Goal: Task Accomplishment & Management: Use online tool/utility

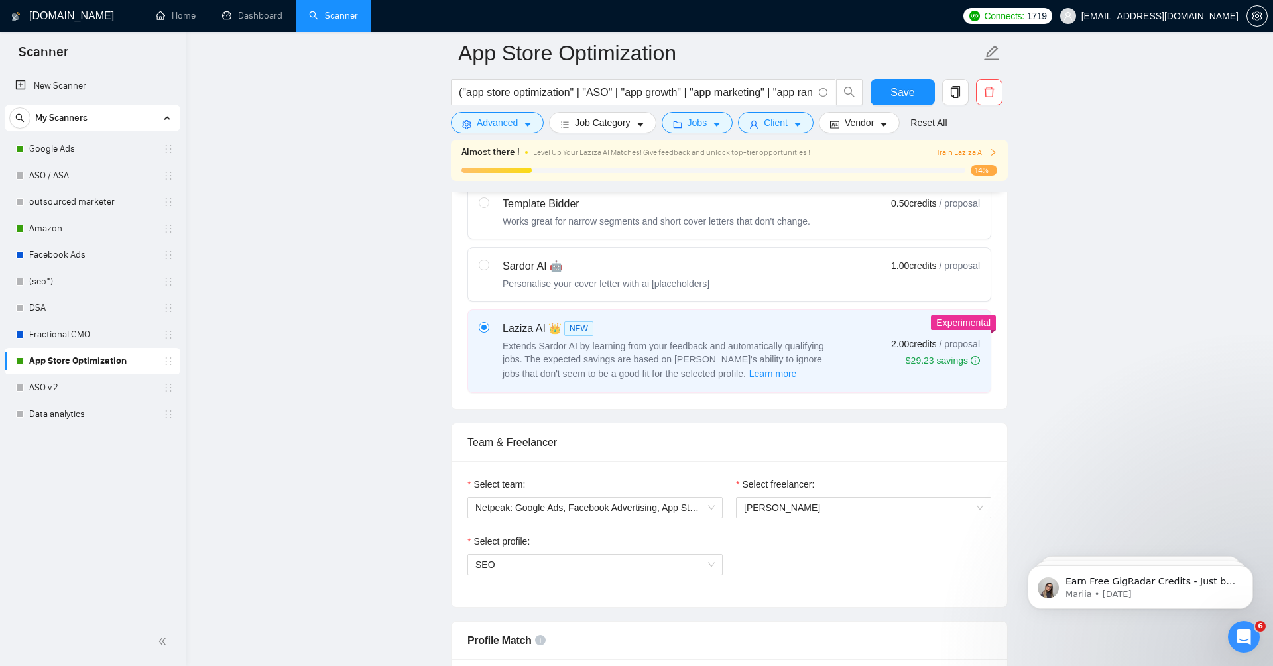
scroll to position [416, 0]
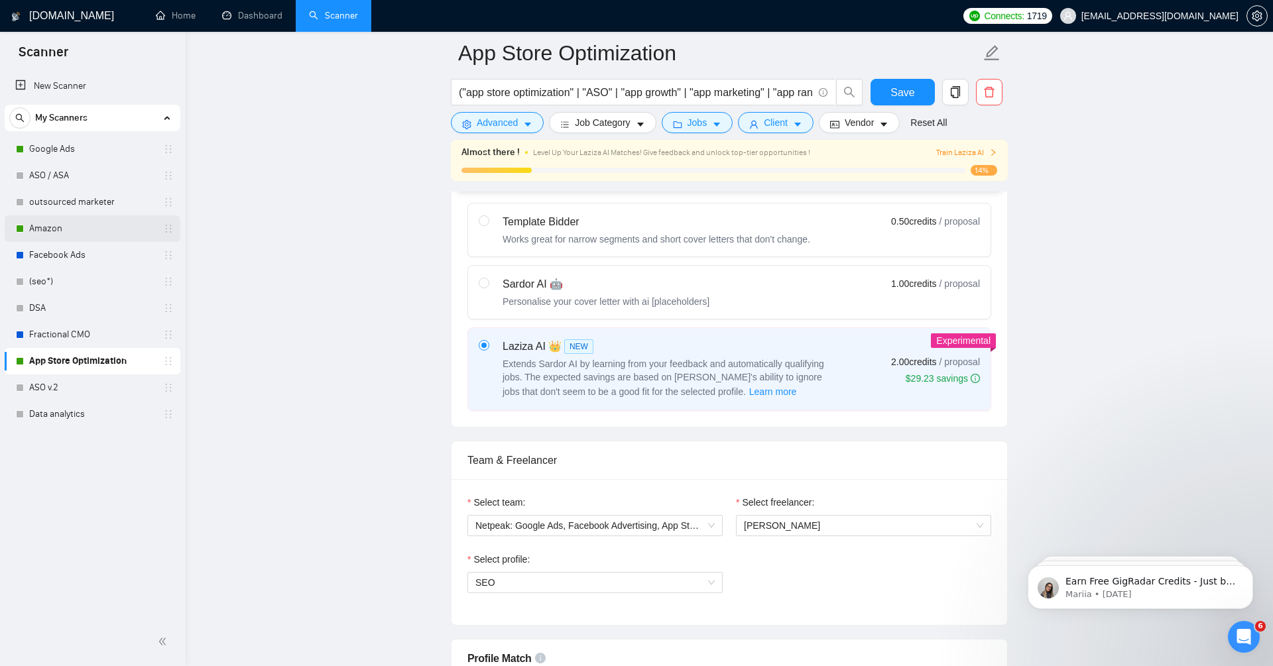
click at [58, 229] on link "Amazon" at bounding box center [92, 229] width 126 height 27
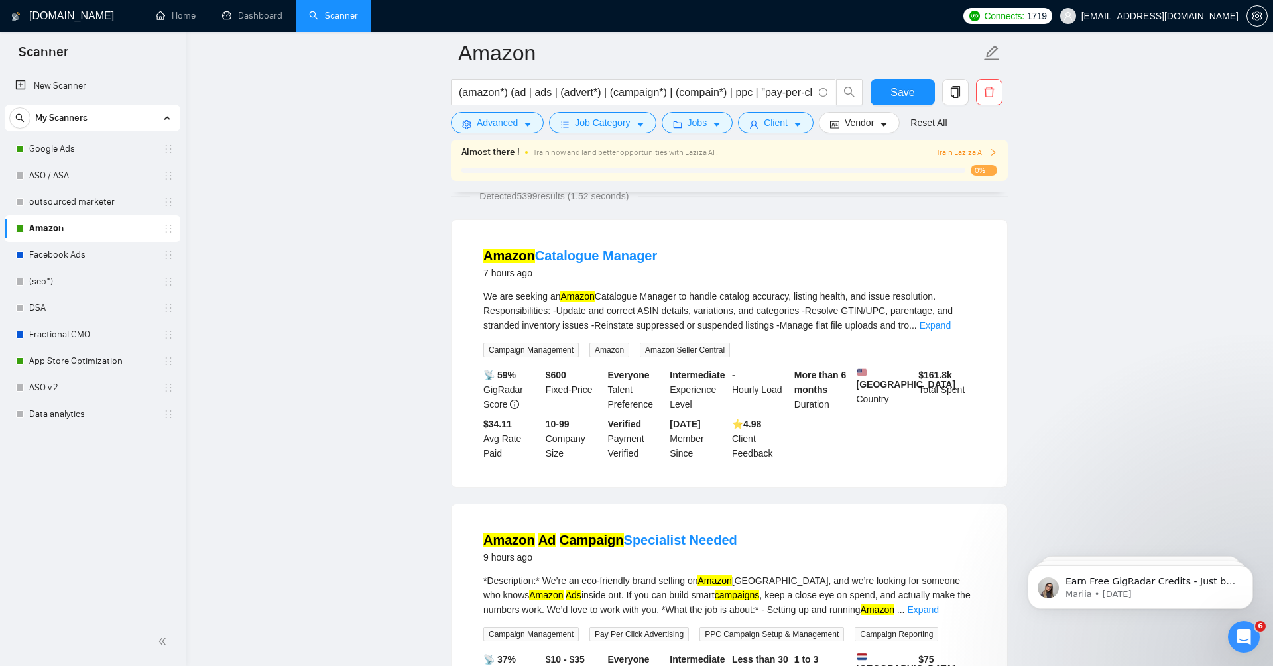
scroll to position [92, 0]
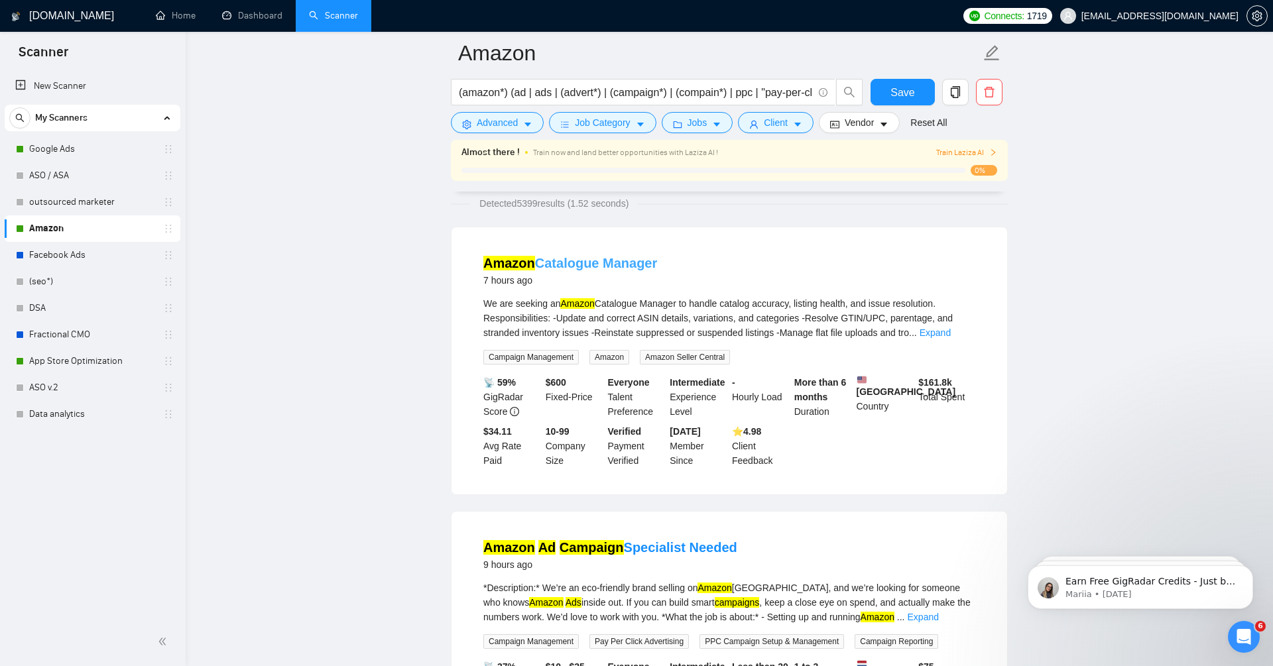
click at [622, 265] on link "Amazon Catalogue Manager" at bounding box center [570, 263] width 174 height 15
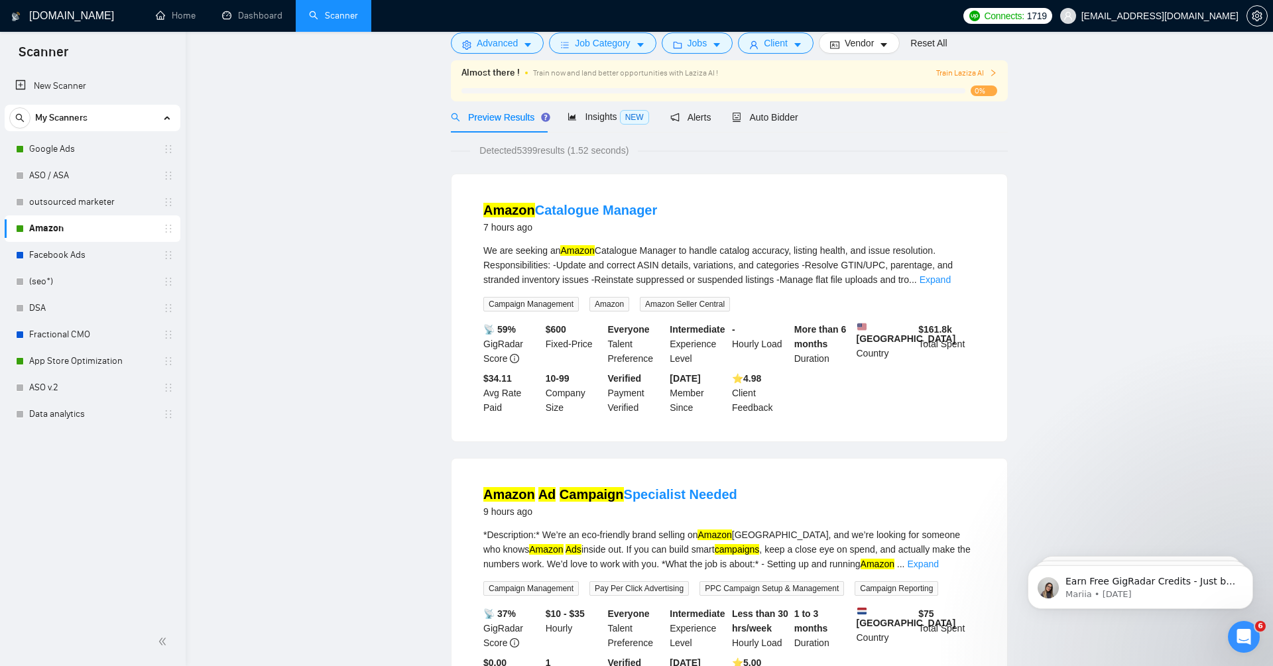
scroll to position [0, 0]
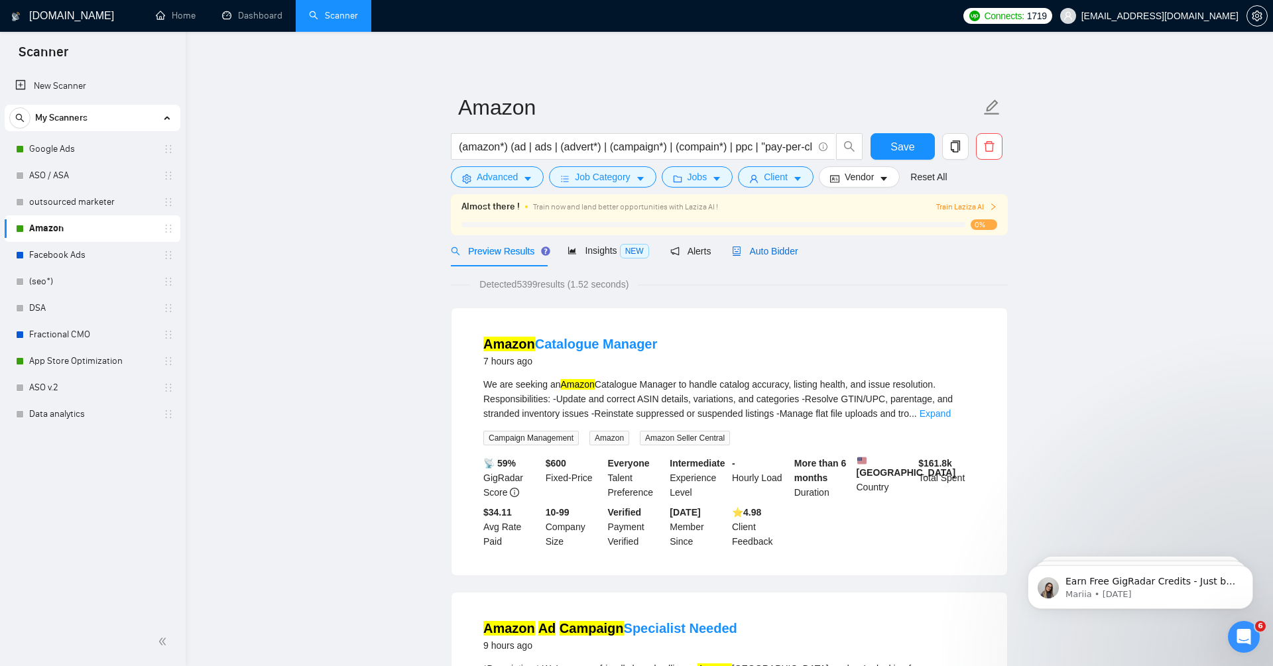
click at [784, 249] on span "Auto Bidder" at bounding box center [765, 251] width 66 height 11
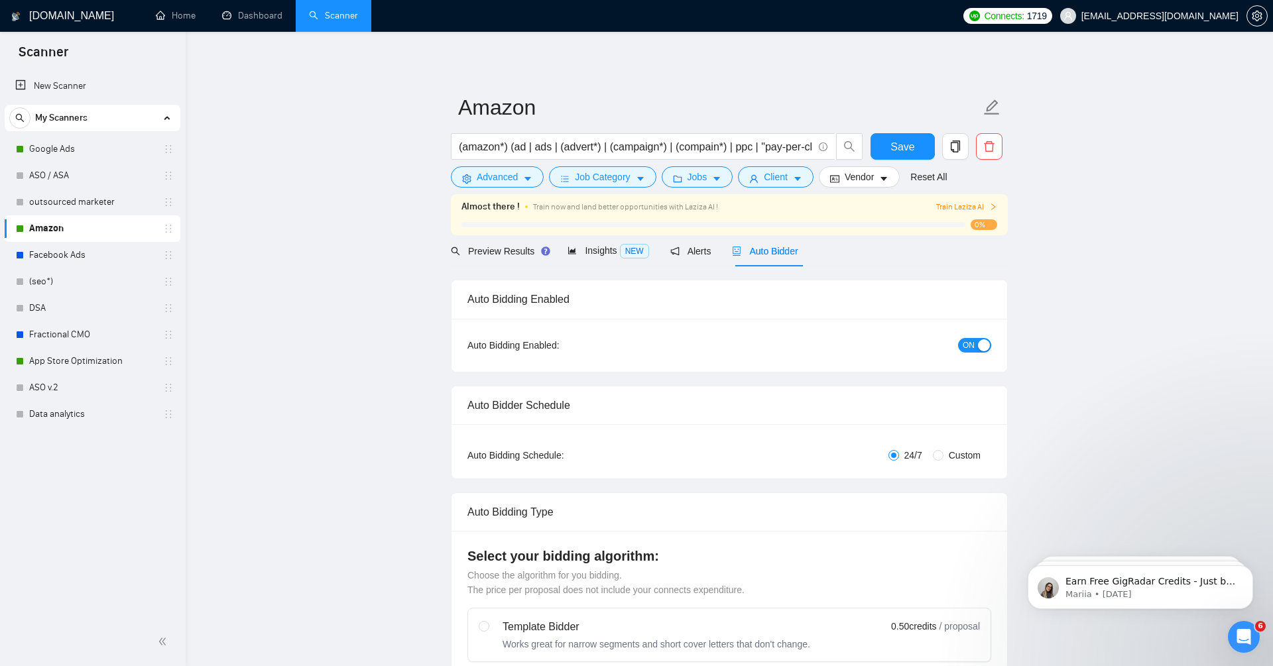
radio input "false"
radio input "true"
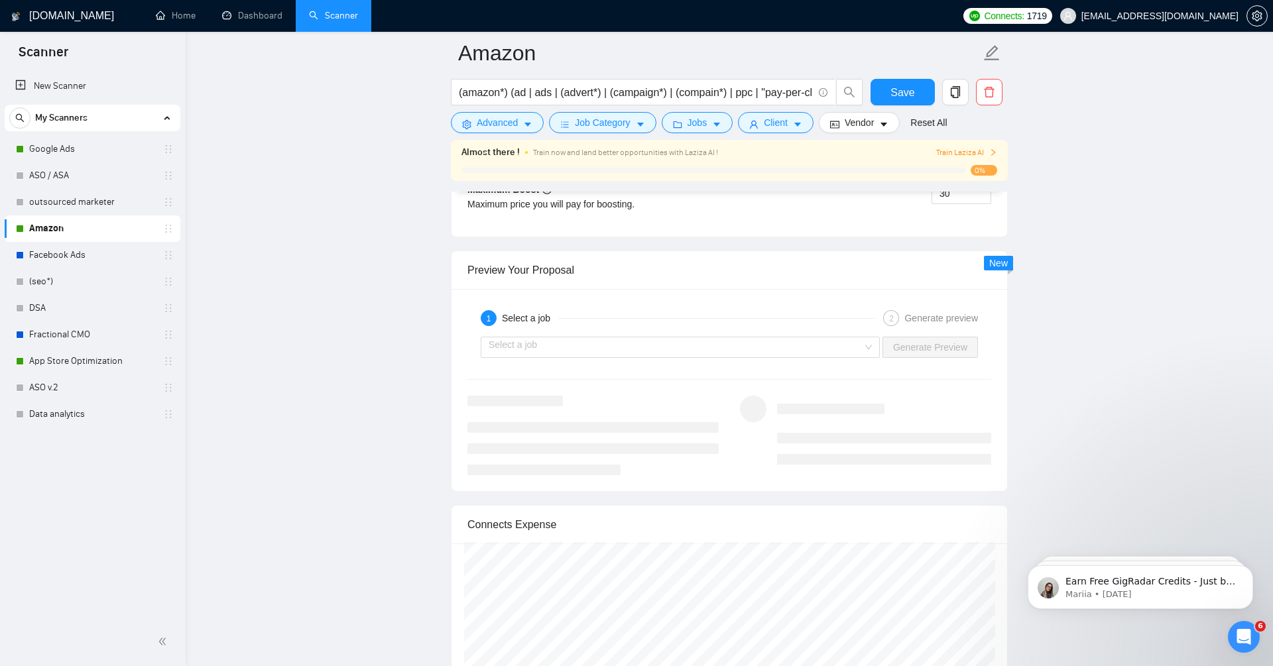
scroll to position [2770, 0]
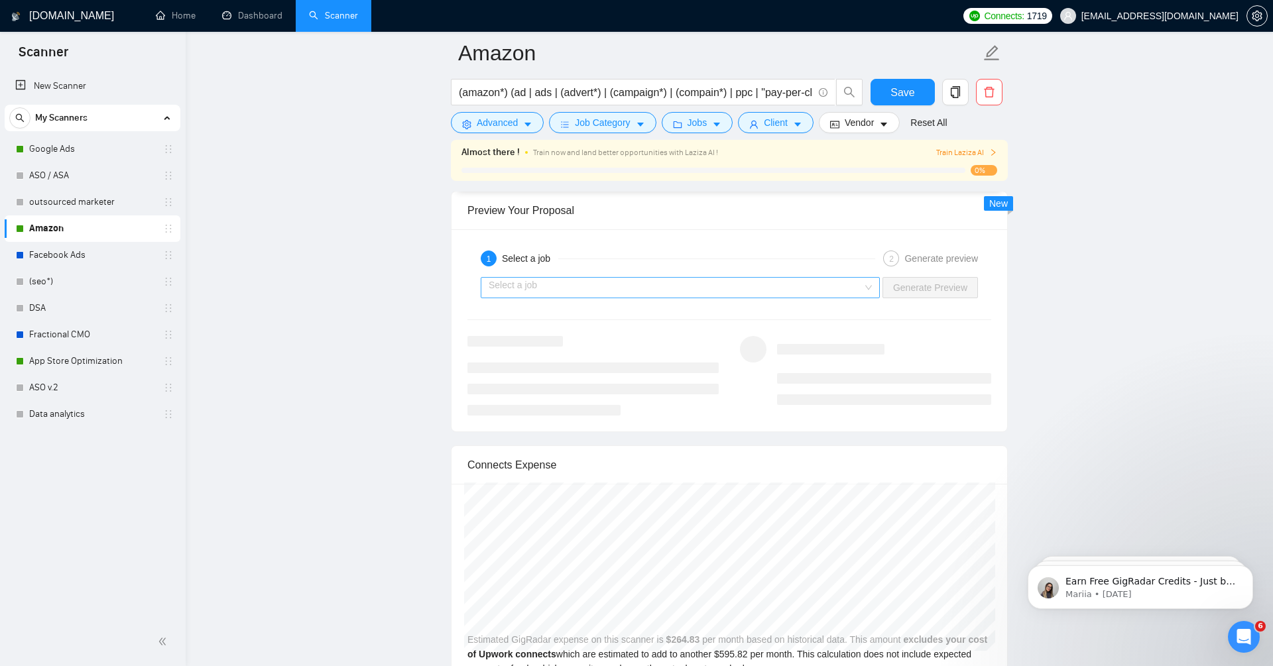
click at [758, 283] on input "search" at bounding box center [676, 288] width 374 height 20
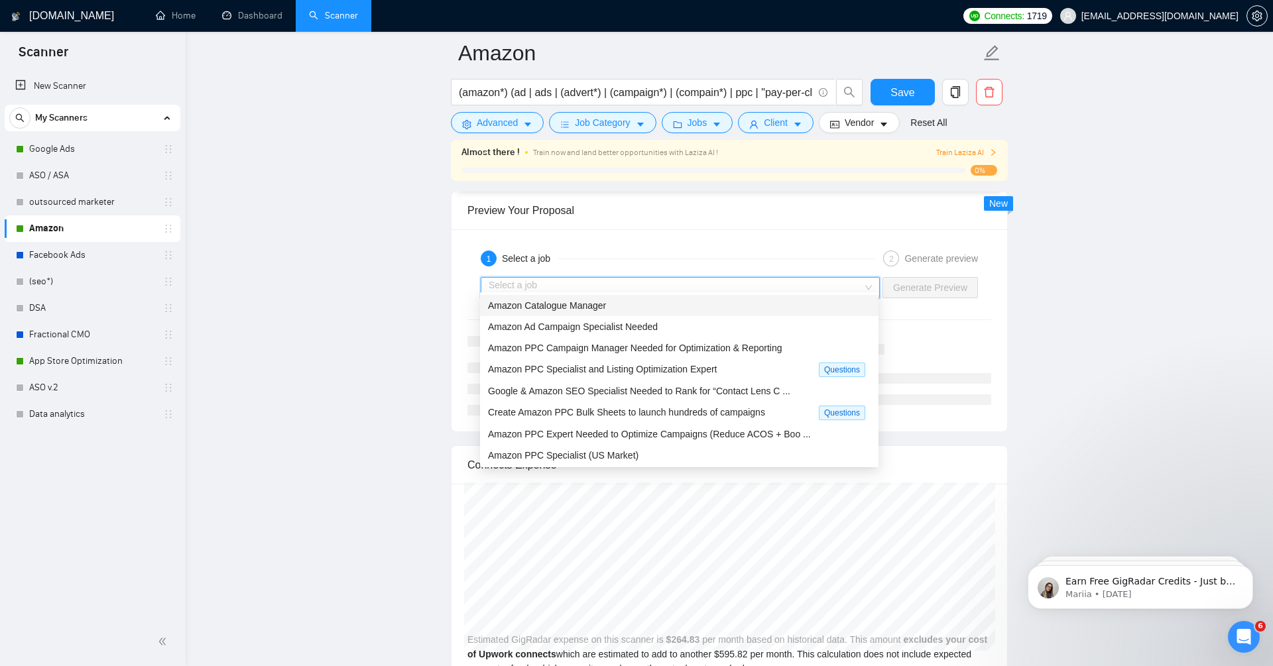
click at [695, 315] on div "Amazon Catalogue Manager" at bounding box center [679, 305] width 399 height 21
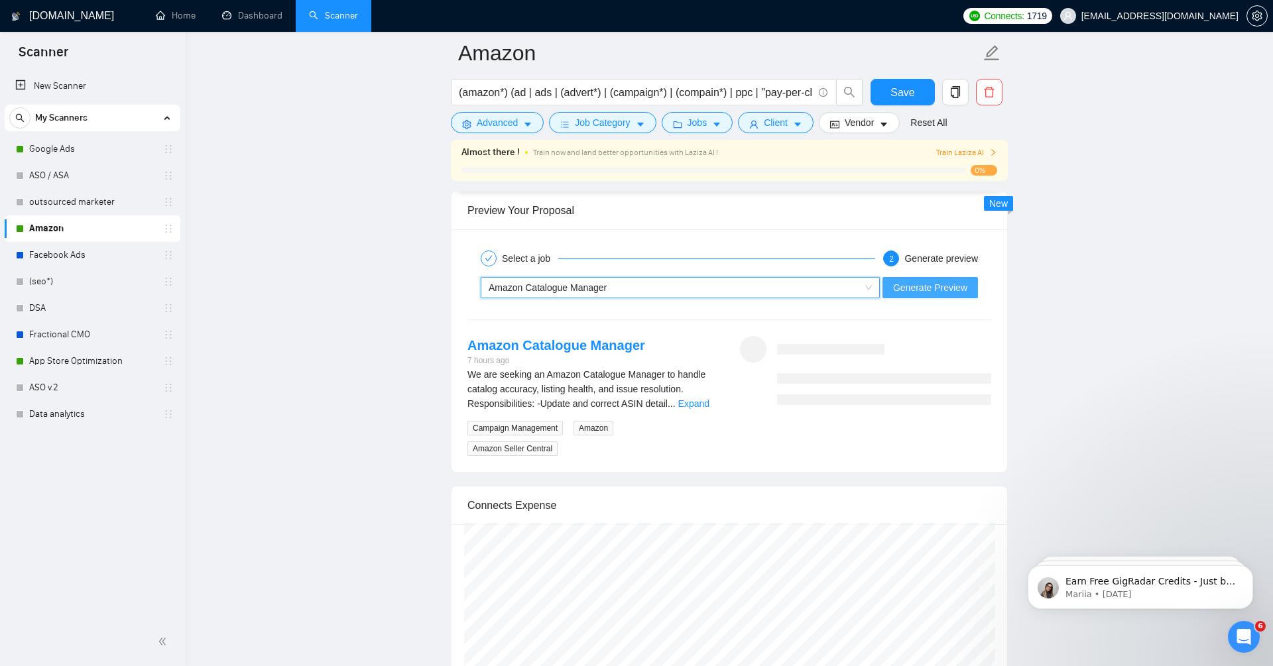
click at [935, 280] on span "Generate Preview" at bounding box center [930, 287] width 74 height 15
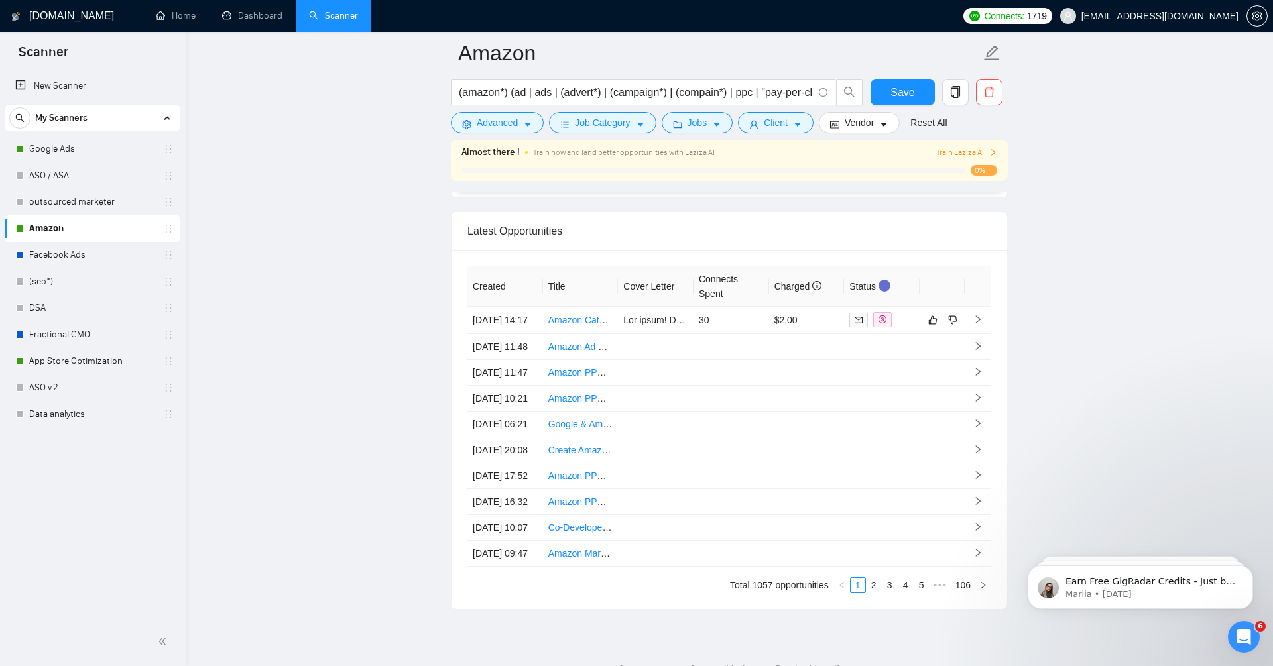
scroll to position [3549, 0]
click at [980, 316] on icon "right" at bounding box center [978, 320] width 5 height 8
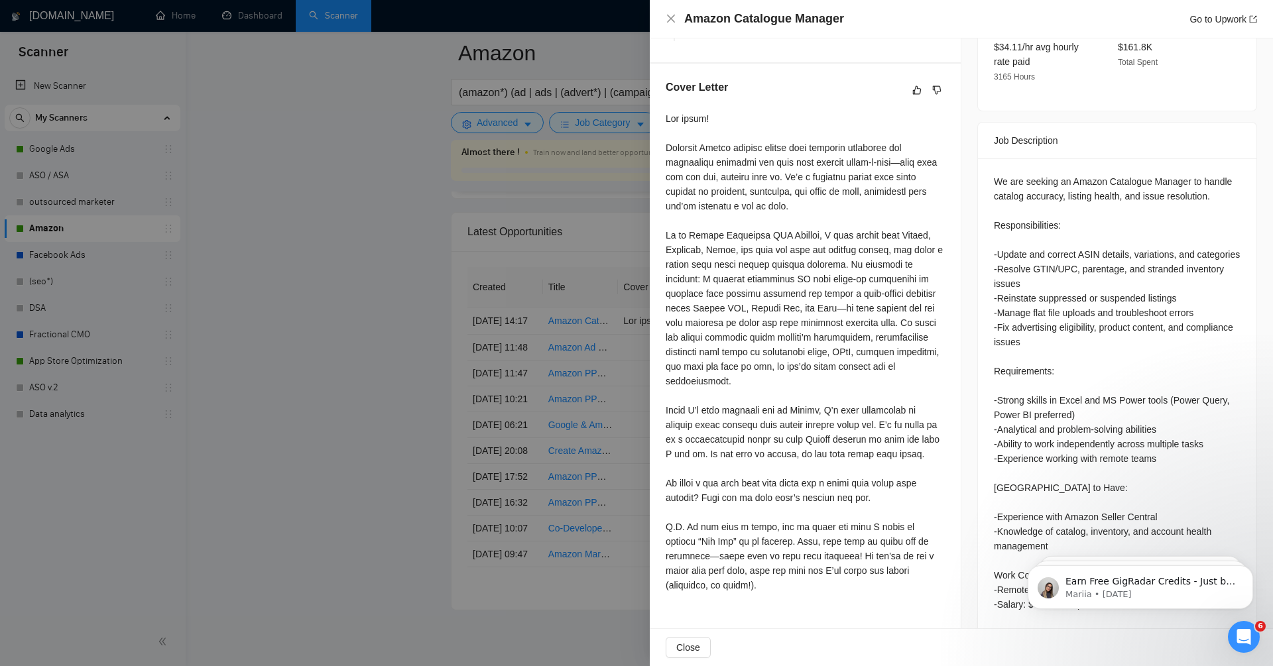
scroll to position [472, 0]
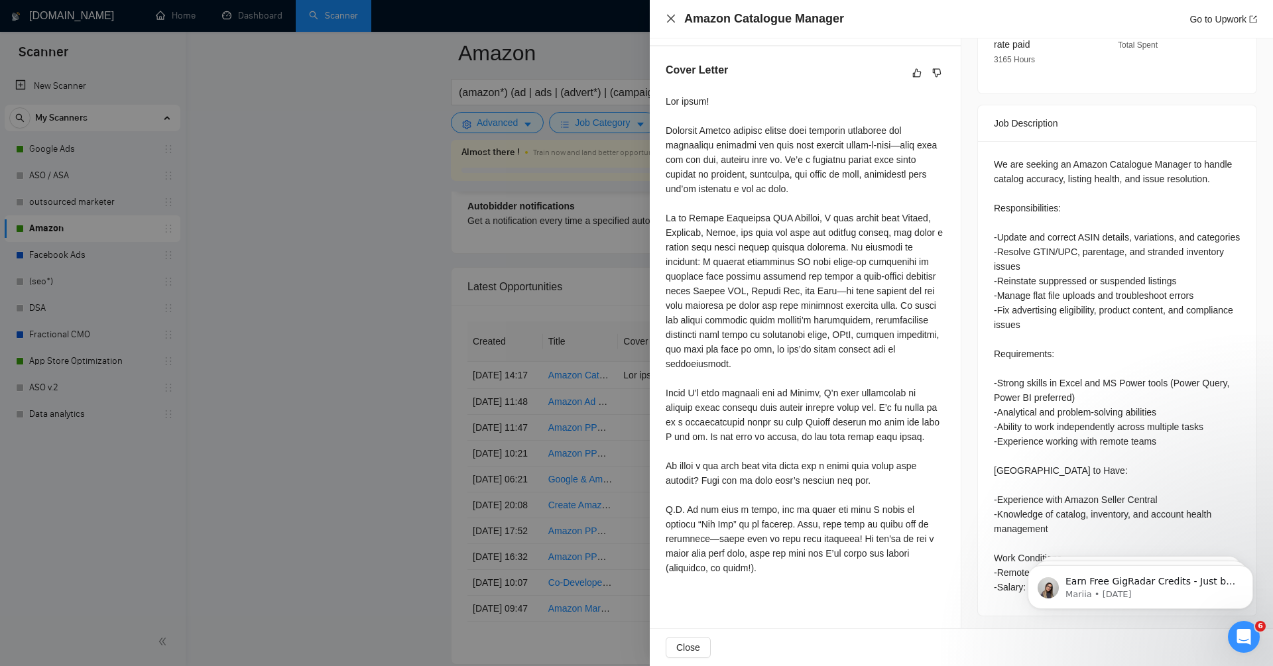
click at [673, 19] on icon "close" at bounding box center [671, 18] width 11 height 11
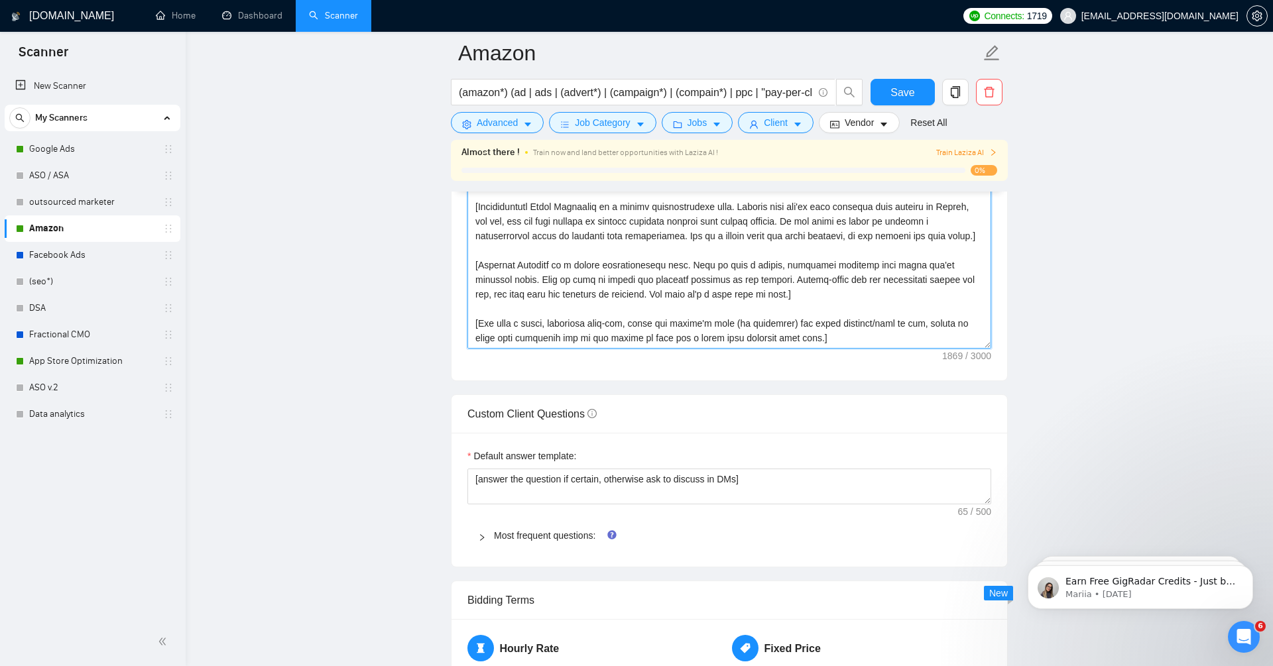
scroll to position [44, 0]
drag, startPoint x: 827, startPoint y: 333, endPoint x: 385, endPoint y: 302, distance: 442.7
click at [385, 302] on main "Amazon (amazon*) (ad | ads | (advert*) | (campaign*) | (compain*) | ppc | "pay-…" at bounding box center [729, 284] width 1045 height 4161
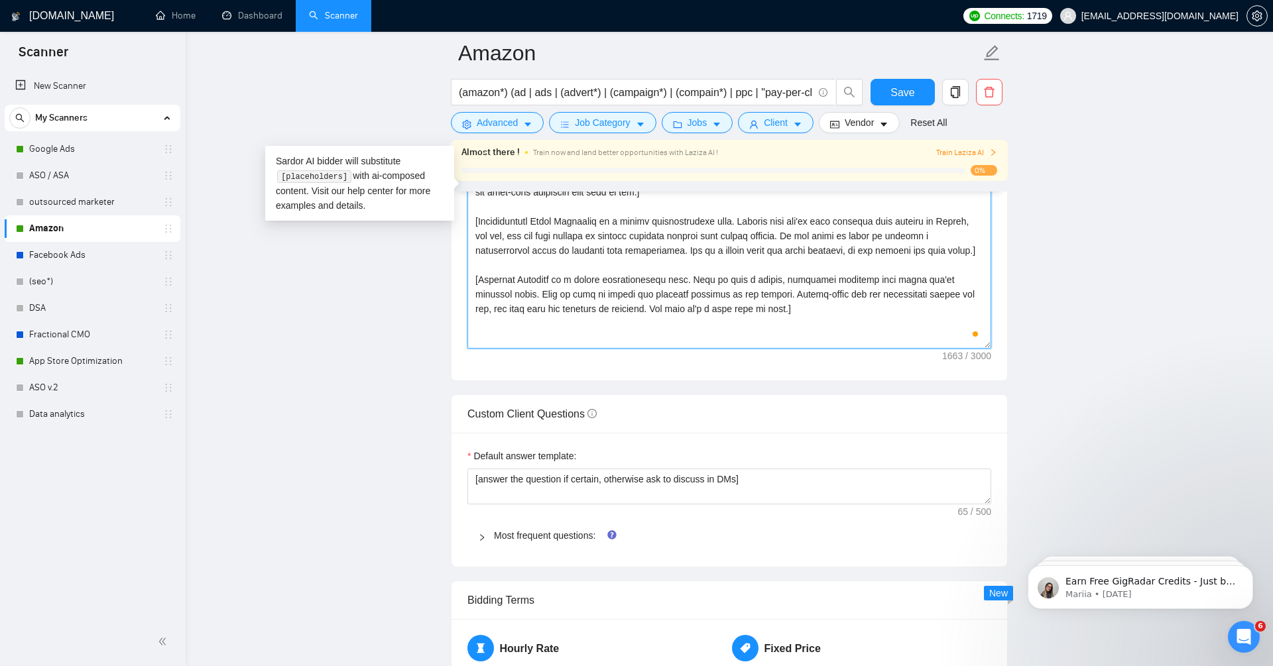
scroll to position [0, 0]
type textarea "[Lorem Ipsumdolo. Sita cons adipisc el s doeius temporincididu utla (etd'm ali …"
click at [916, 93] on button "Save" at bounding box center [903, 92] width 64 height 27
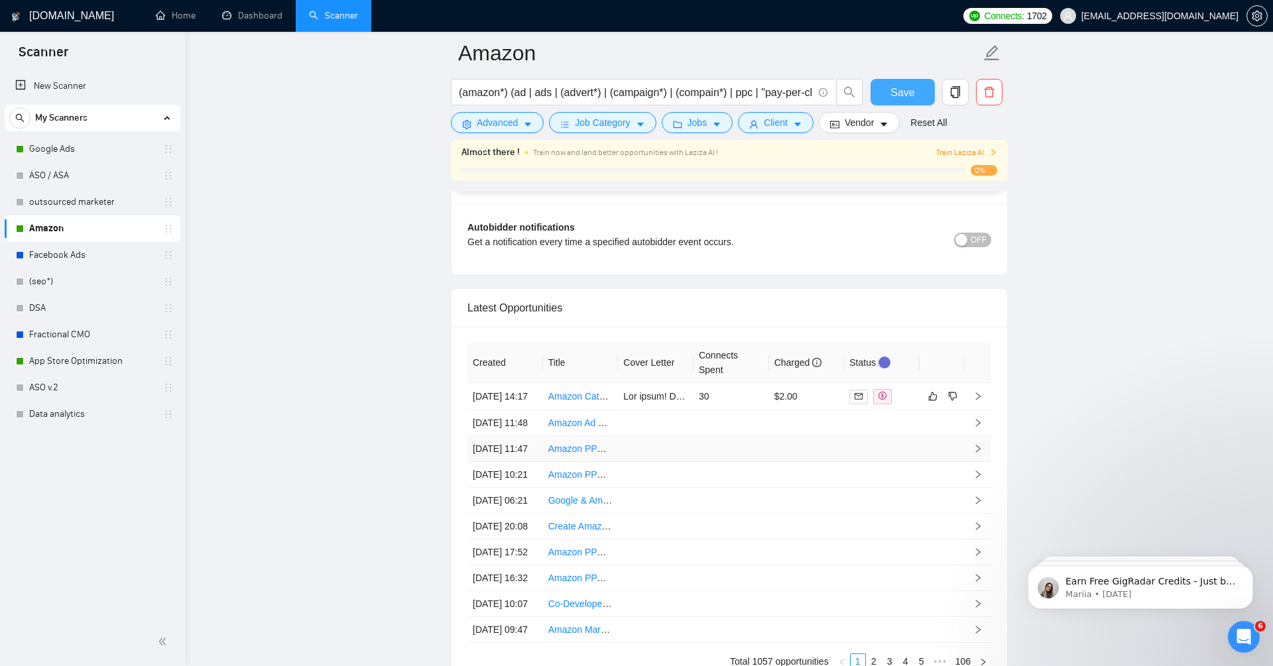
scroll to position [3529, 0]
click at [936, 391] on icon "like" at bounding box center [933, 395] width 9 height 9
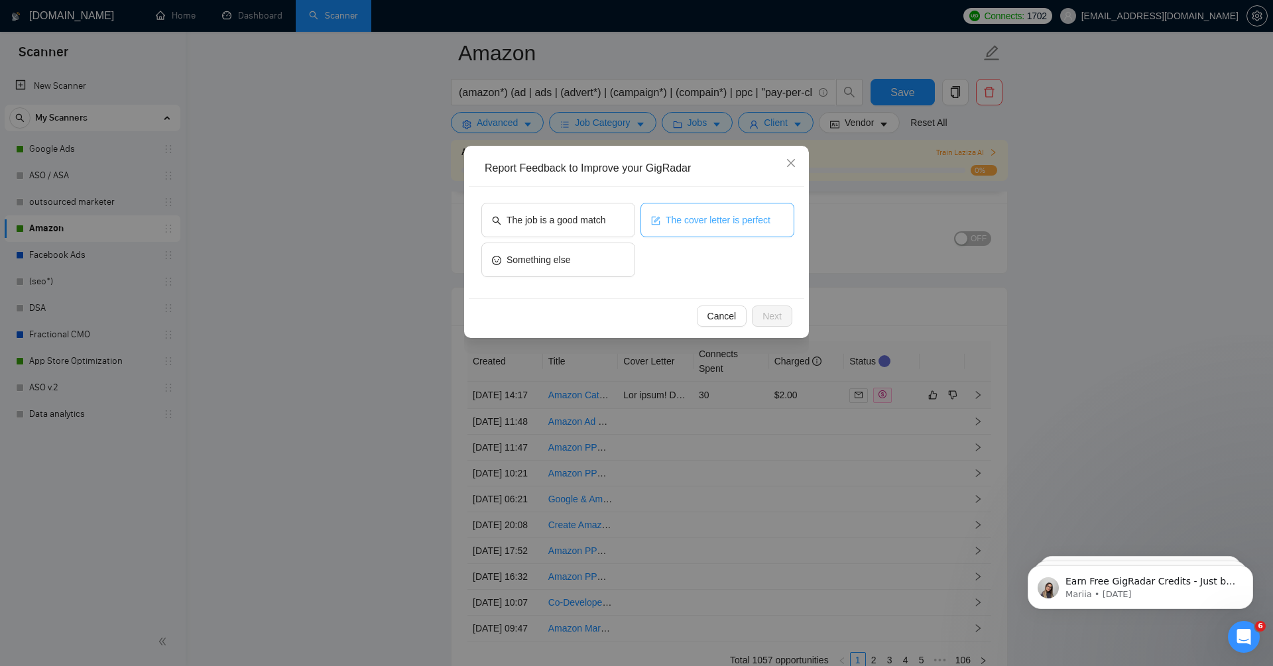
click at [703, 219] on span "The cover letter is perfect" at bounding box center [718, 220] width 105 height 15
click at [773, 321] on span "Next" at bounding box center [772, 316] width 19 height 15
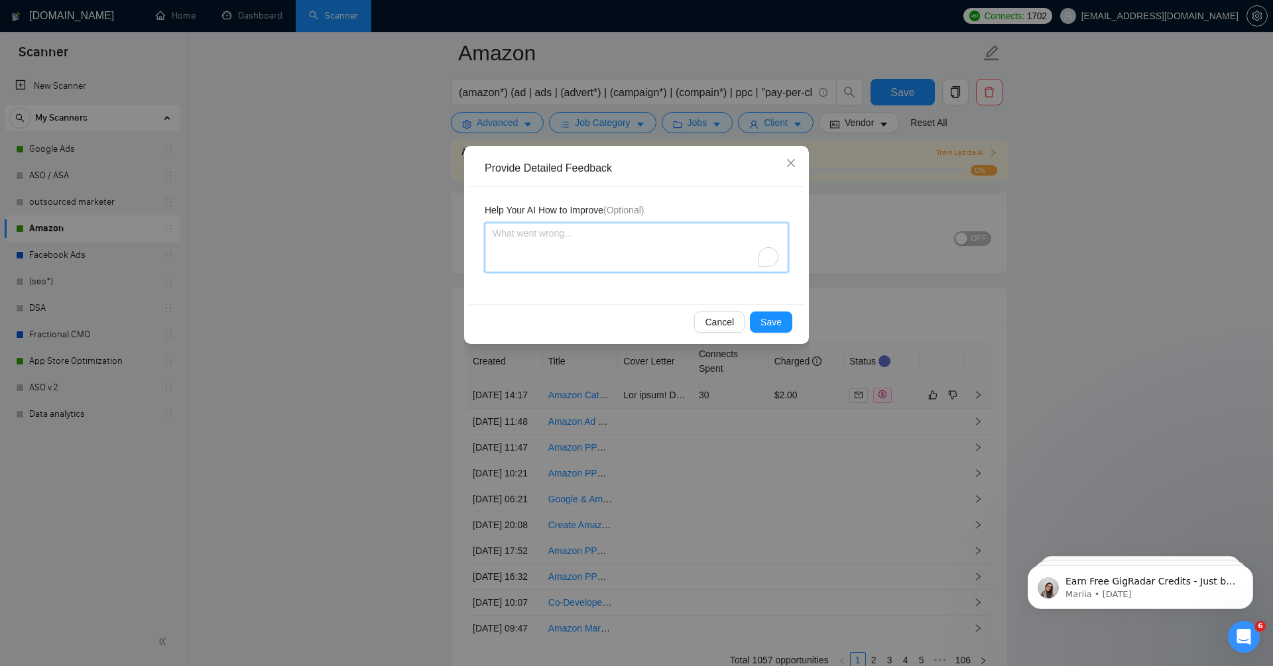
click at [615, 255] on textarea "To enrich screen reader interactions, please activate Accessibility in Grammarl…" at bounding box center [637, 248] width 304 height 50
type textarea "M"
type textarea "Ma"
type textarea "Mak"
type textarea "Make"
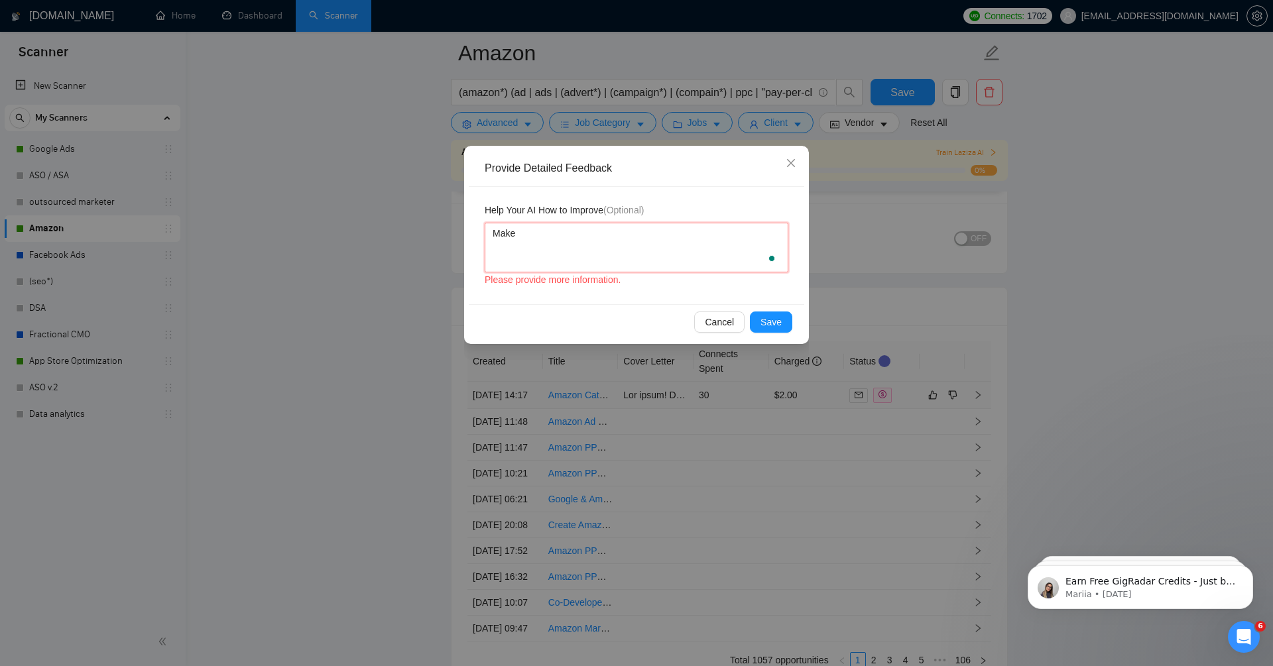
type textarea "Make"
type textarea "Make i"
type textarea "Make is"
type textarea "Make is s"
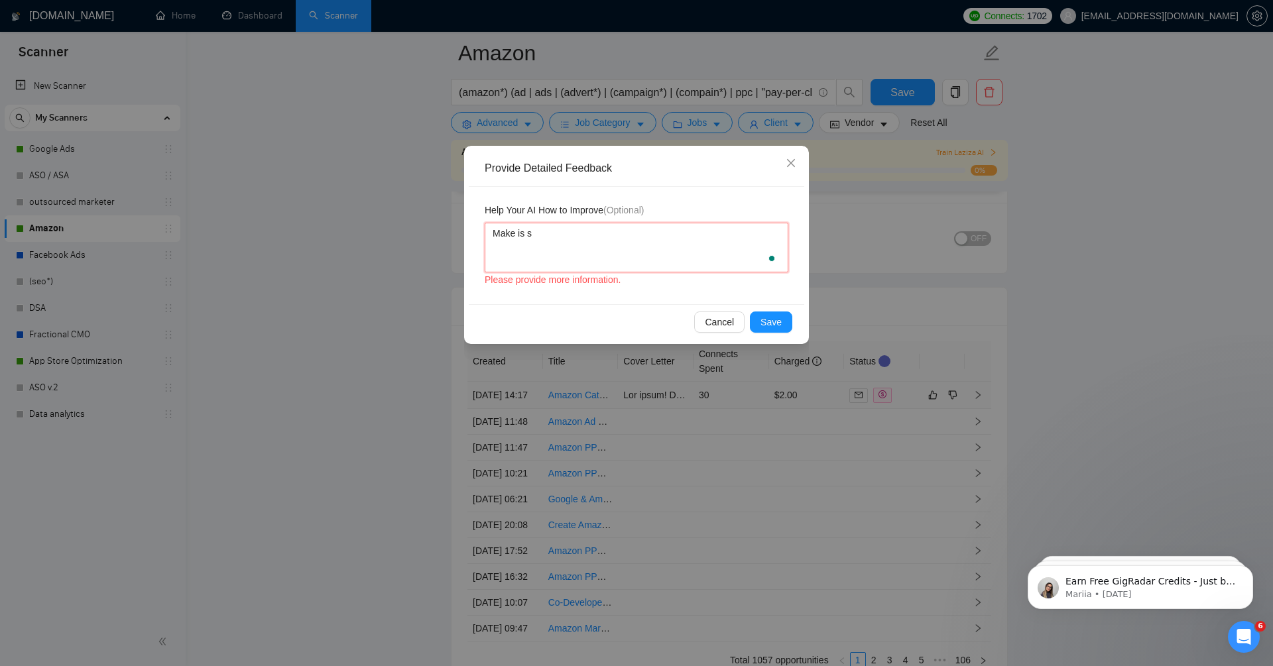
type textarea "Make is sh"
type textarea "Make is sho"
type textarea "Make is shor"
type textarea "Make is short"
type textarea "Make is shorte"
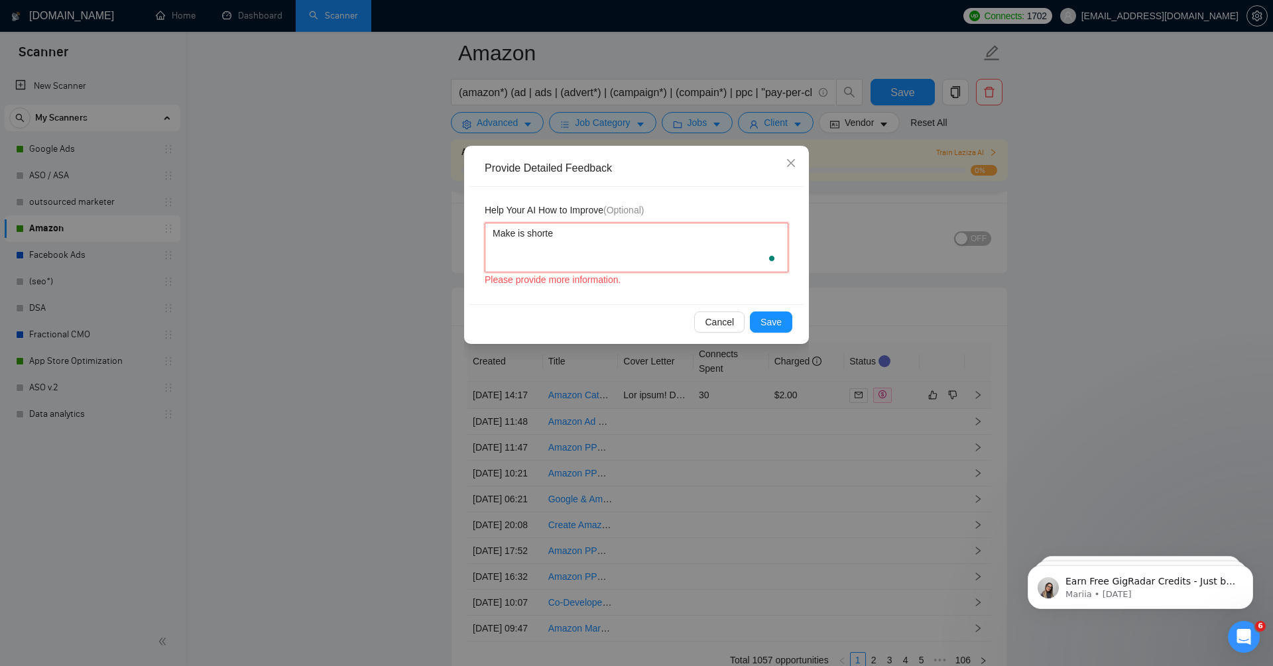
type textarea "Make is shorter"
type textarea "Make is shorter w"
type textarea "Make is shorter wi"
type textarea "Make is shorter wih"
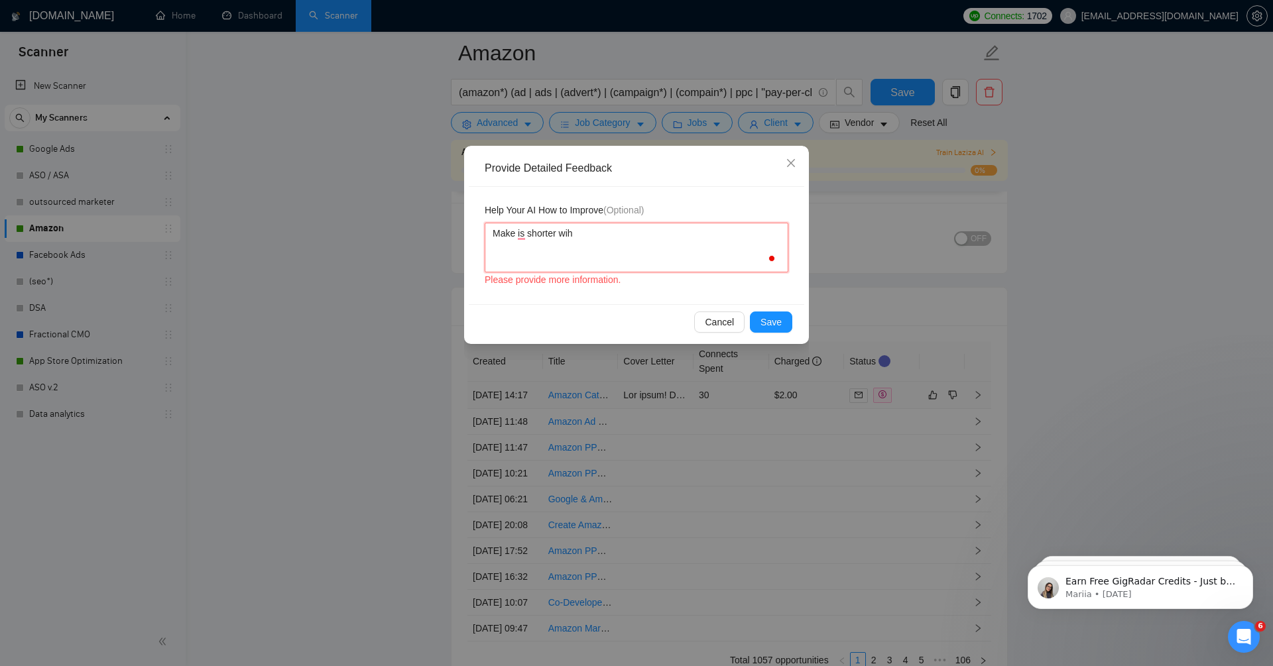
type textarea "Make is shorter wiht"
type textarea "Make is shorter wihto"
type textarea "Make is shorter wihtou"
type textarea "Make is shorter wihtou f"
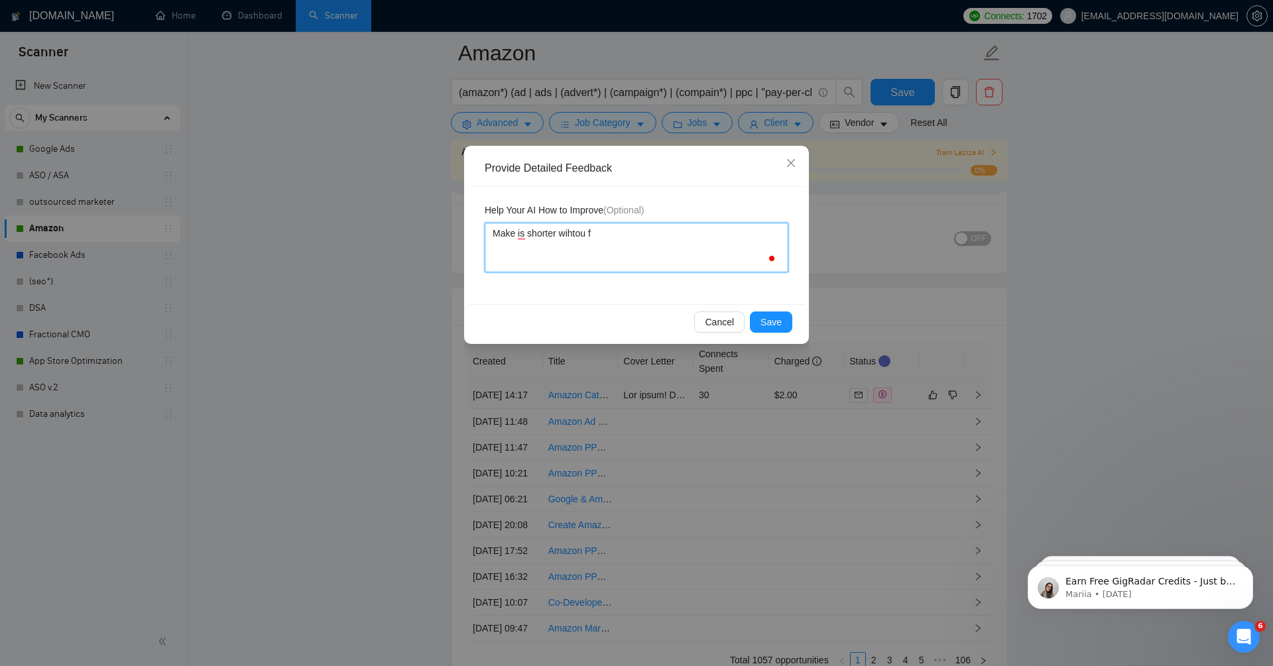
type textarea "Make is shorter wihtou fl"
type textarea "Make is shorter wihtou flu"
type textarea "Make is shorter wihtou fluf"
type textarea "Make it shorter wihtou fluff"
type textarea "Make it shorter without fluff"
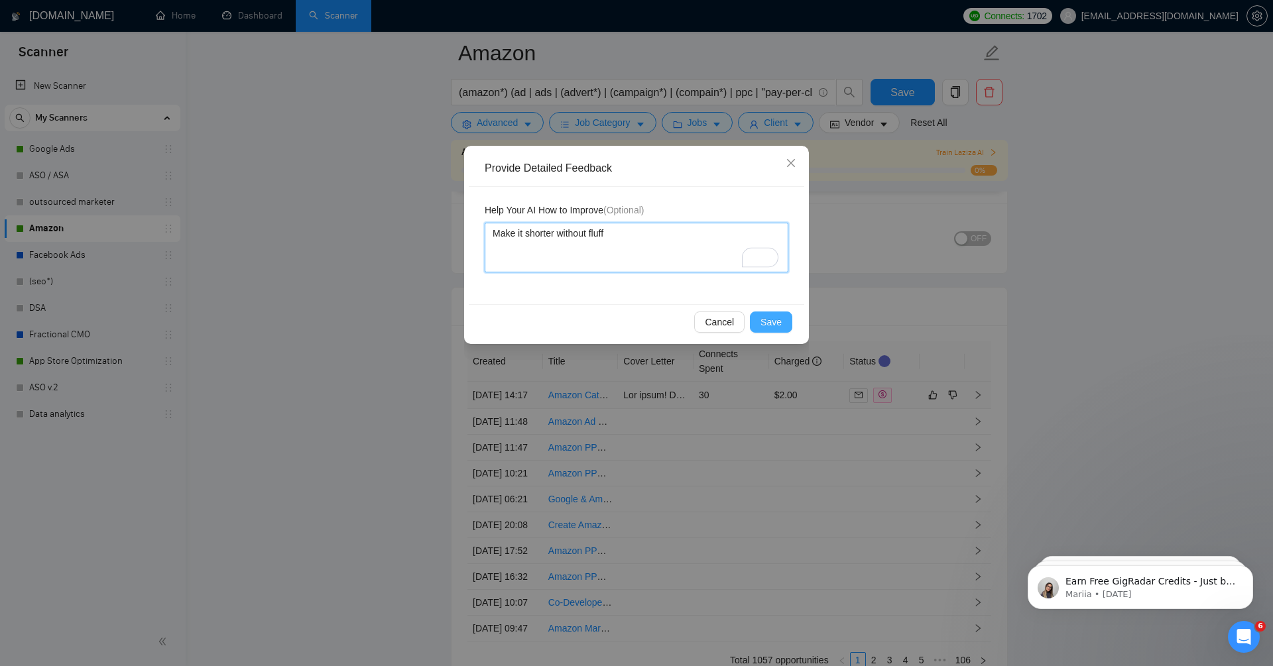
type textarea "Make it shorter without fluff"
click at [773, 318] on span "Save" at bounding box center [771, 322] width 21 height 15
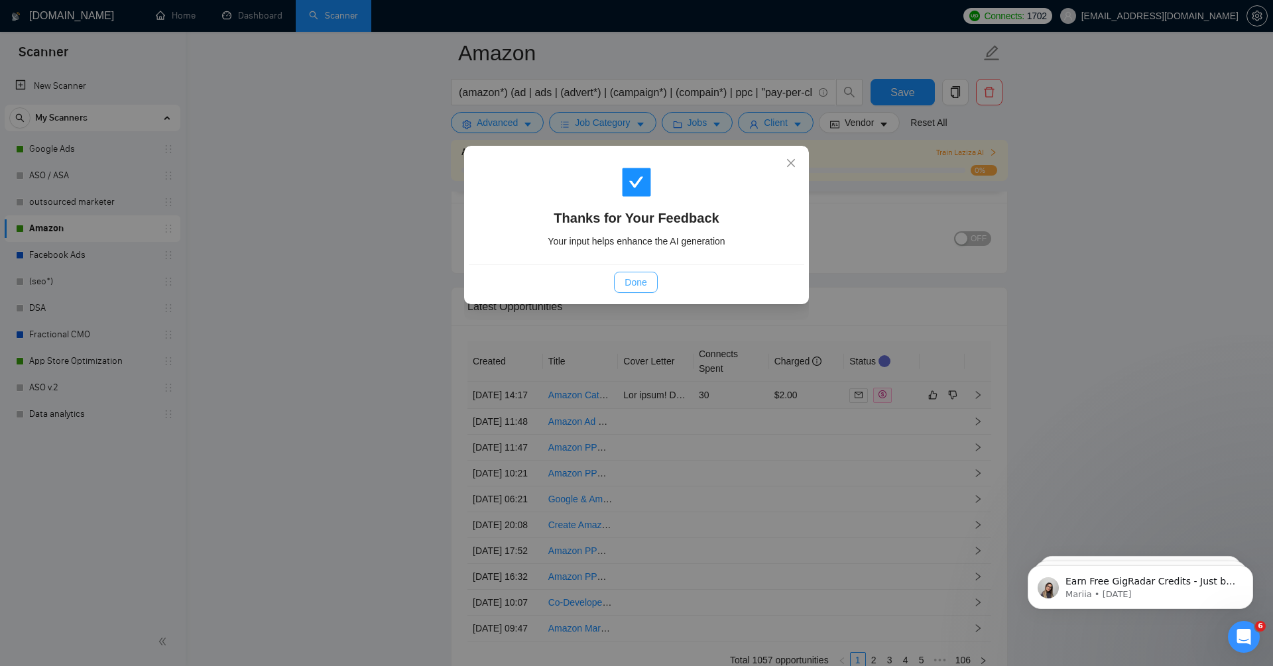
click at [635, 279] on span "Done" at bounding box center [636, 282] width 22 height 15
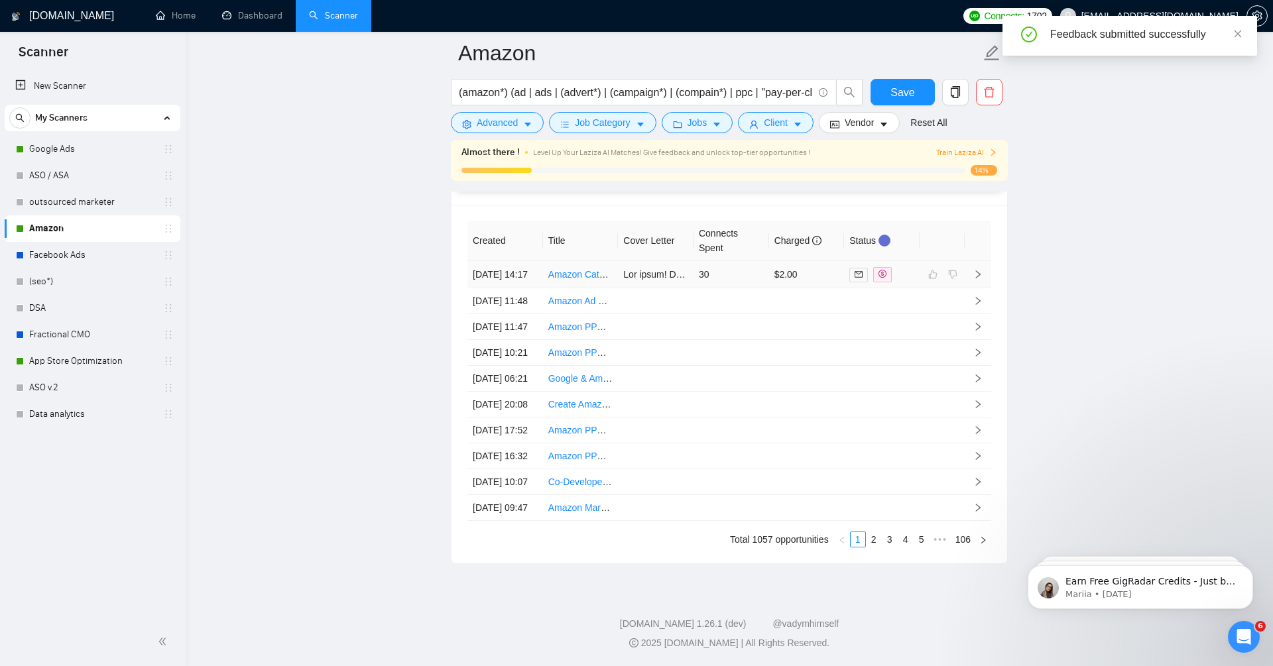
scroll to position [3765, 0]
click at [960, 541] on link "106" at bounding box center [963, 539] width 23 height 15
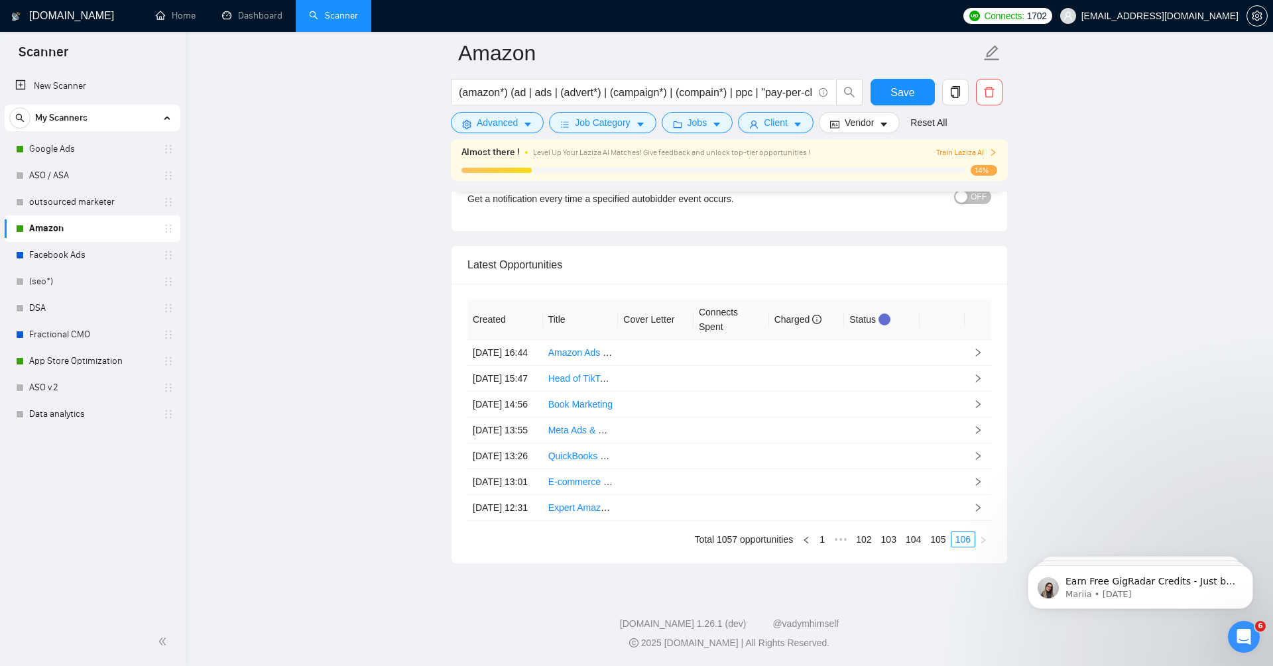
scroll to position [3644, 0]
click at [902, 539] on link "104" at bounding box center [913, 539] width 23 height 15
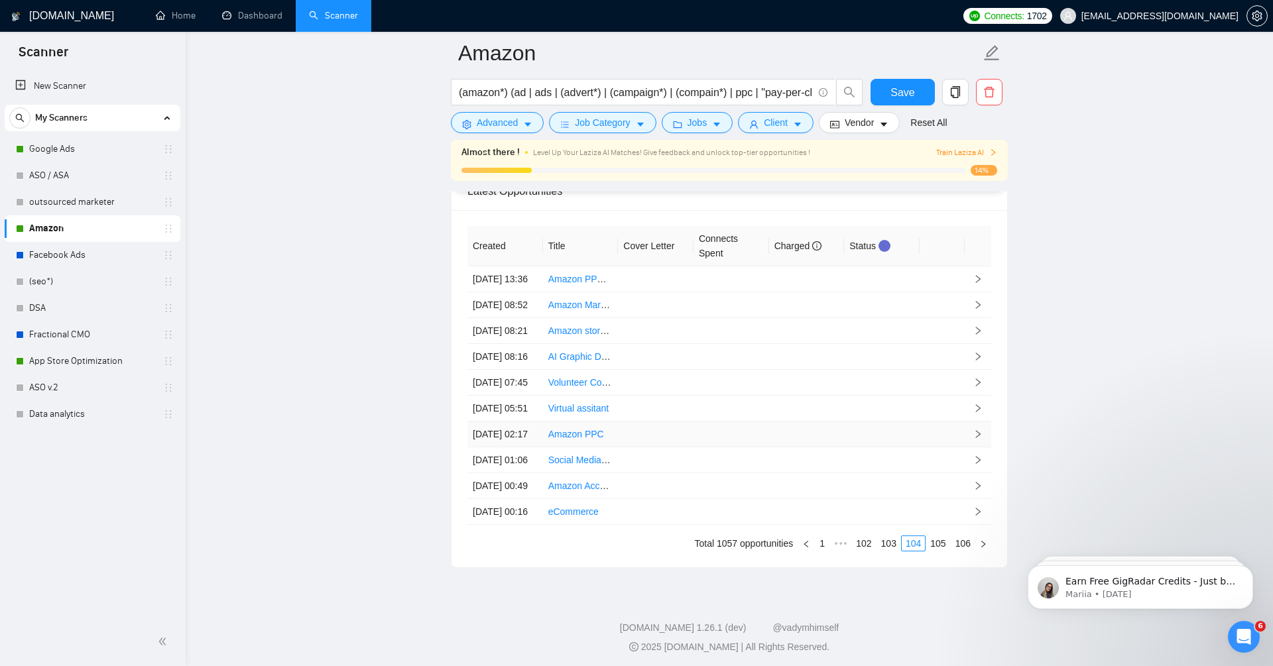
scroll to position [3765, 0]
click at [852, 538] on link "102" at bounding box center [863, 539] width 23 height 15
click at [787, 542] on span "•••" at bounding box center [794, 540] width 21 height 16
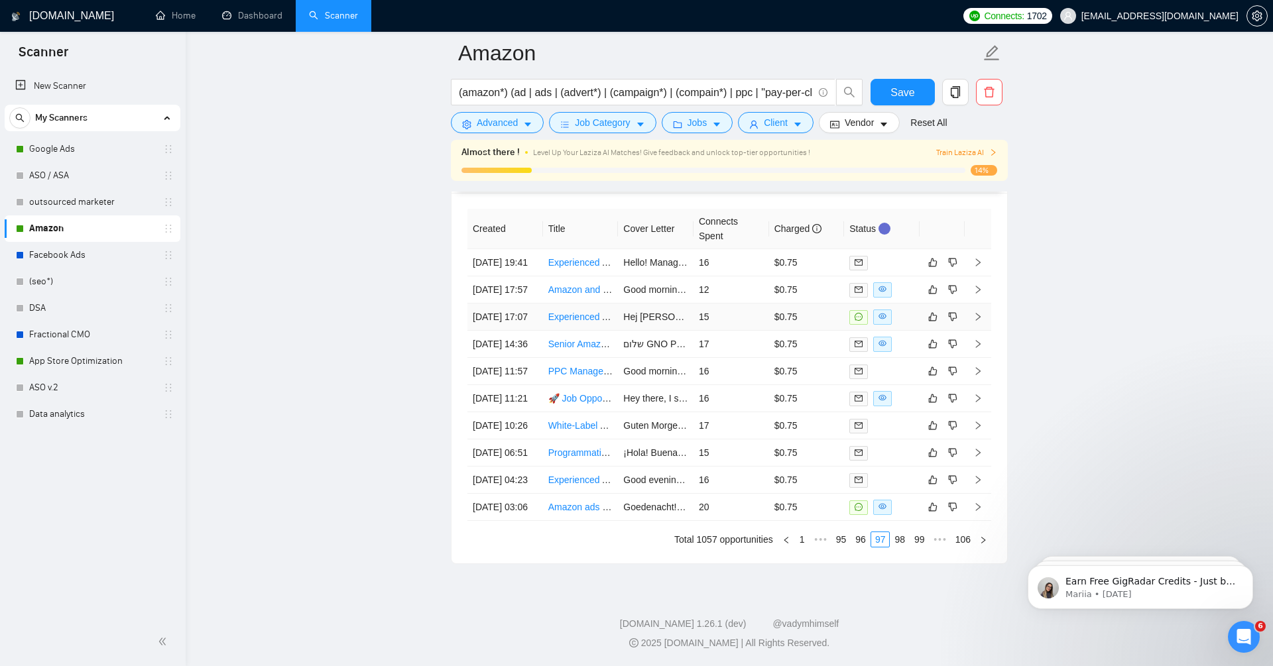
click at [983, 304] on td at bounding box center [978, 317] width 27 height 27
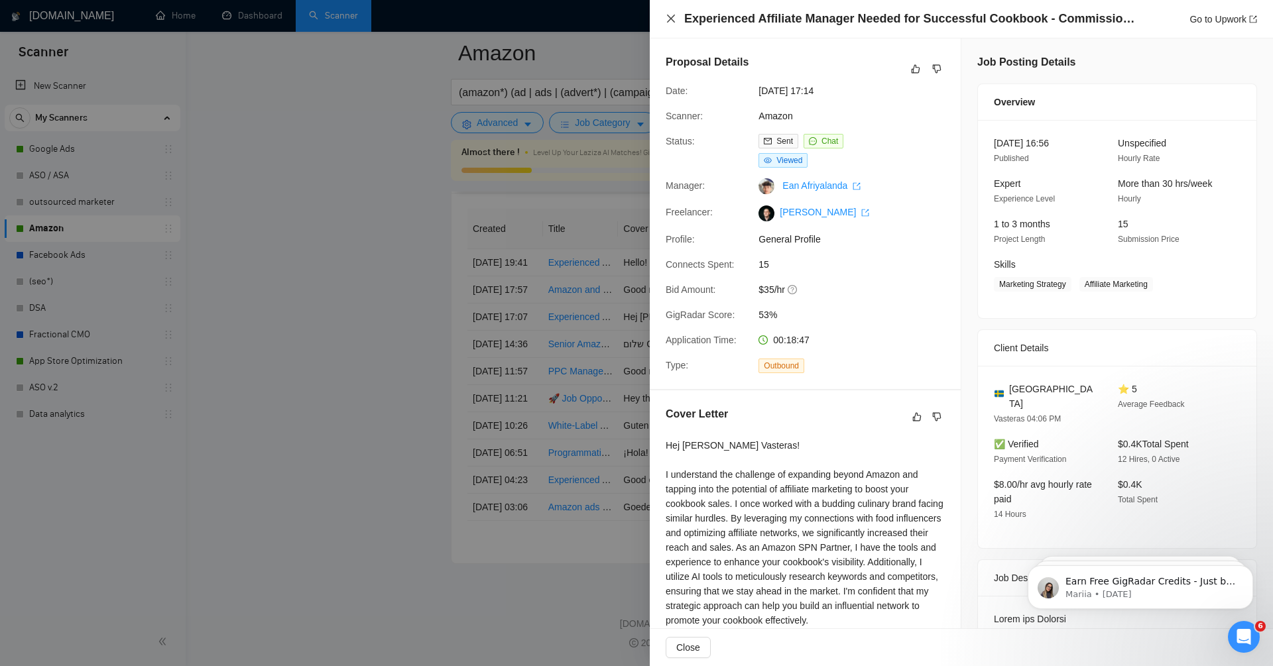
click at [673, 21] on icon "close" at bounding box center [671, 19] width 8 height 8
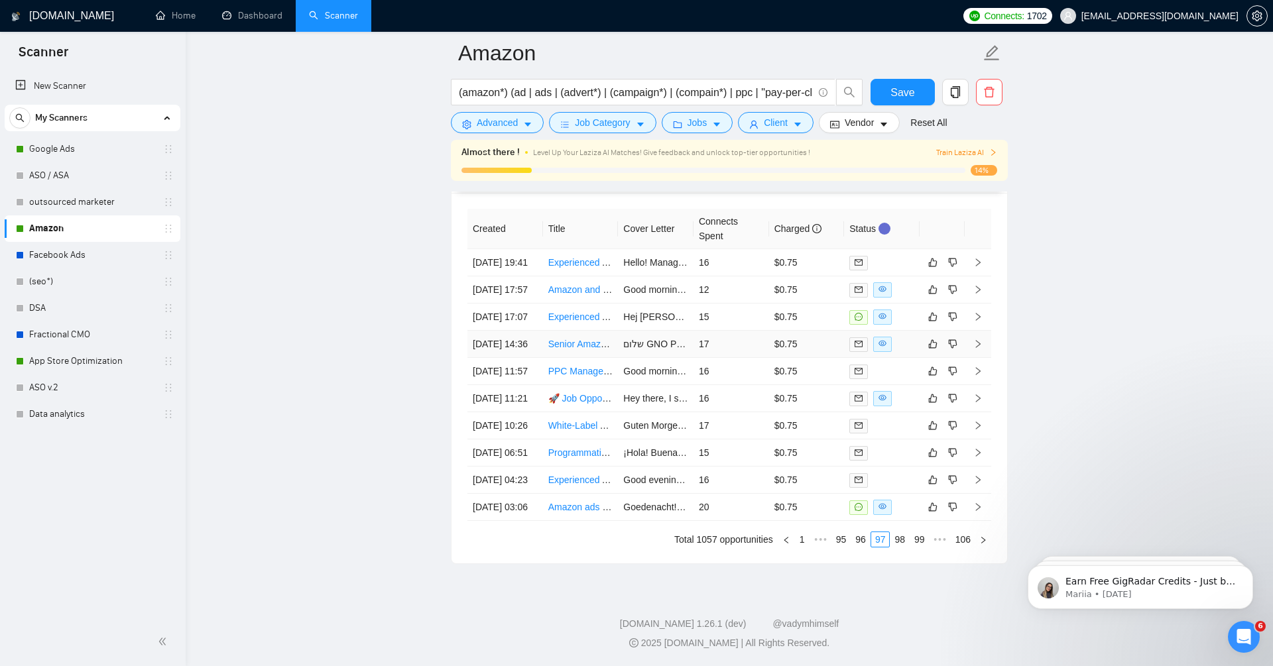
click at [981, 340] on icon "right" at bounding box center [977, 344] width 9 height 9
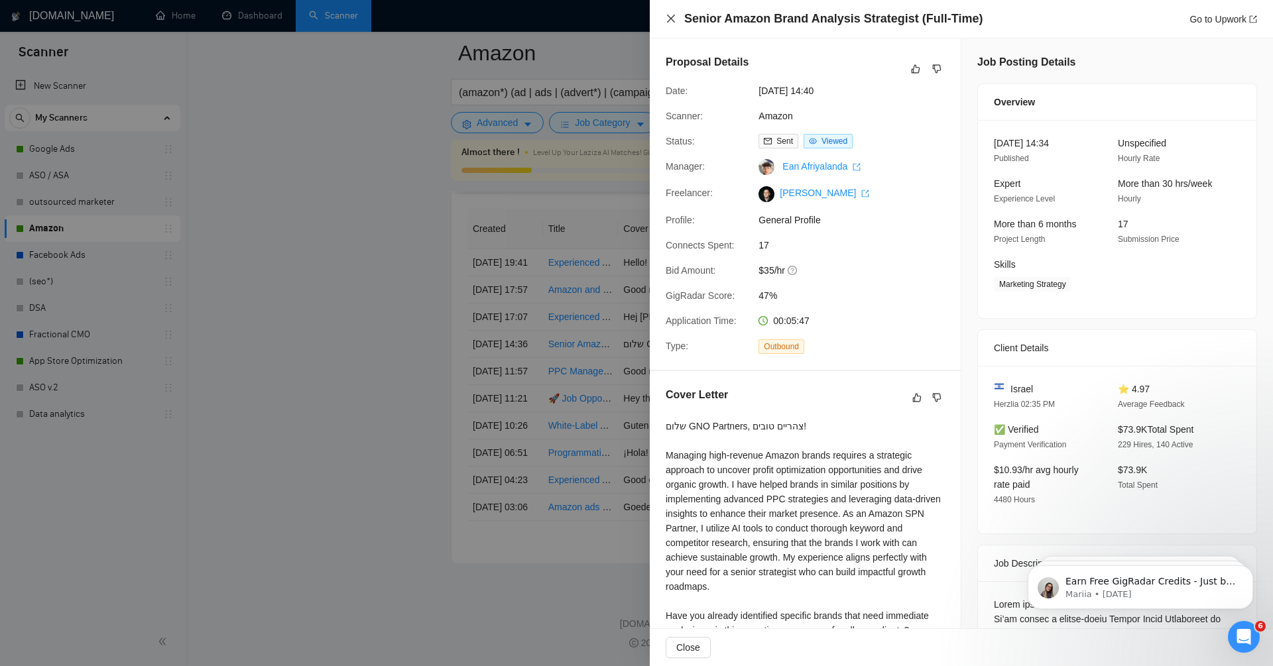
click at [671, 18] on icon "close" at bounding box center [671, 19] width 8 height 8
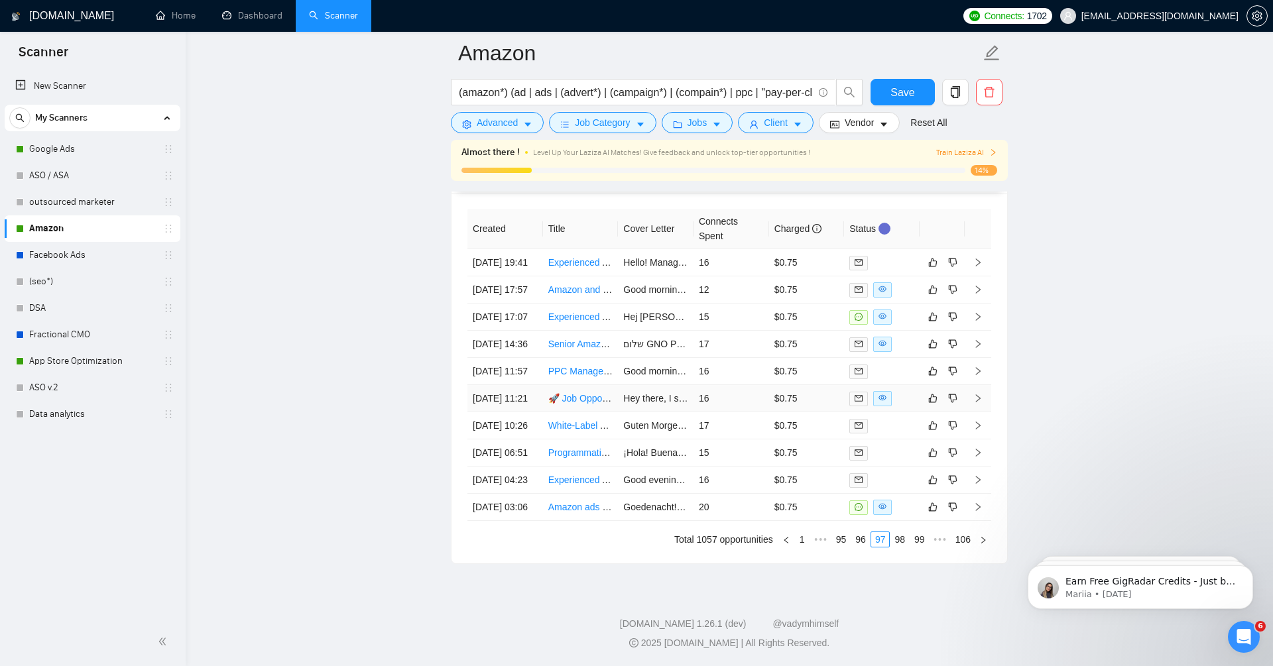
click at [979, 395] on icon "right" at bounding box center [978, 399] width 5 height 8
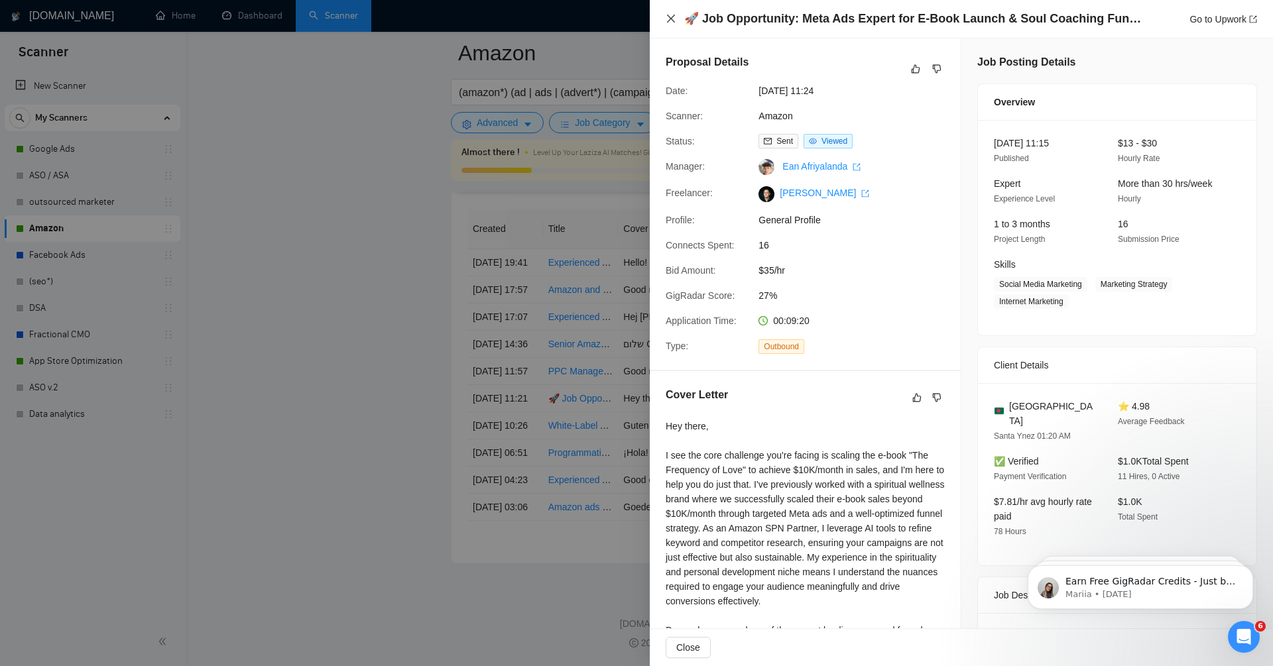
click at [666, 24] on icon "close" at bounding box center [671, 18] width 11 height 11
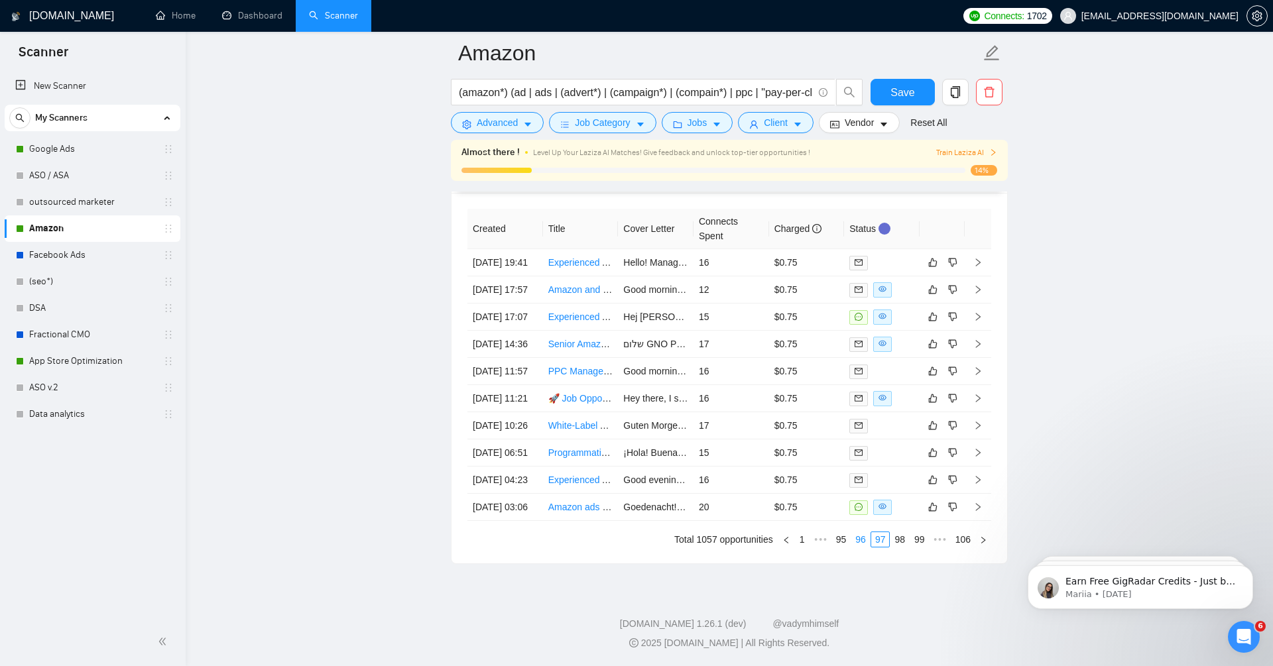
click at [855, 537] on link "96" at bounding box center [860, 539] width 19 height 15
click at [854, 541] on link "95" at bounding box center [860, 539] width 19 height 15
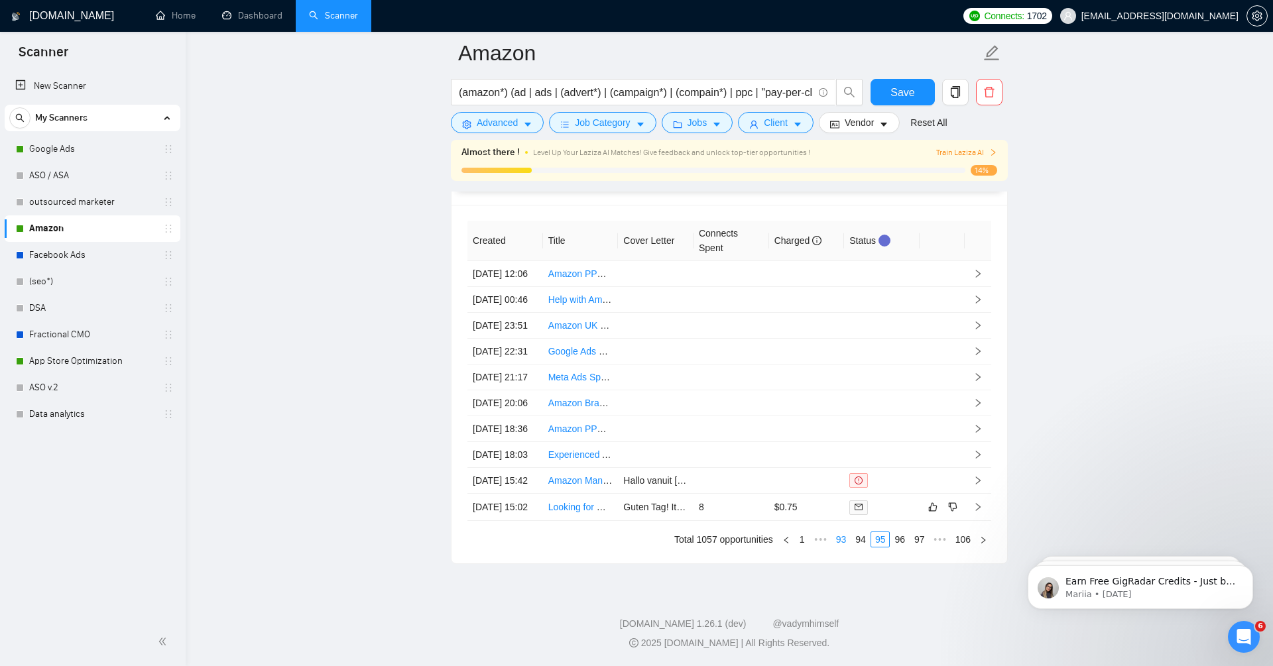
click at [834, 542] on link "93" at bounding box center [841, 539] width 19 height 15
click at [820, 543] on span "•••" at bounding box center [820, 540] width 21 height 16
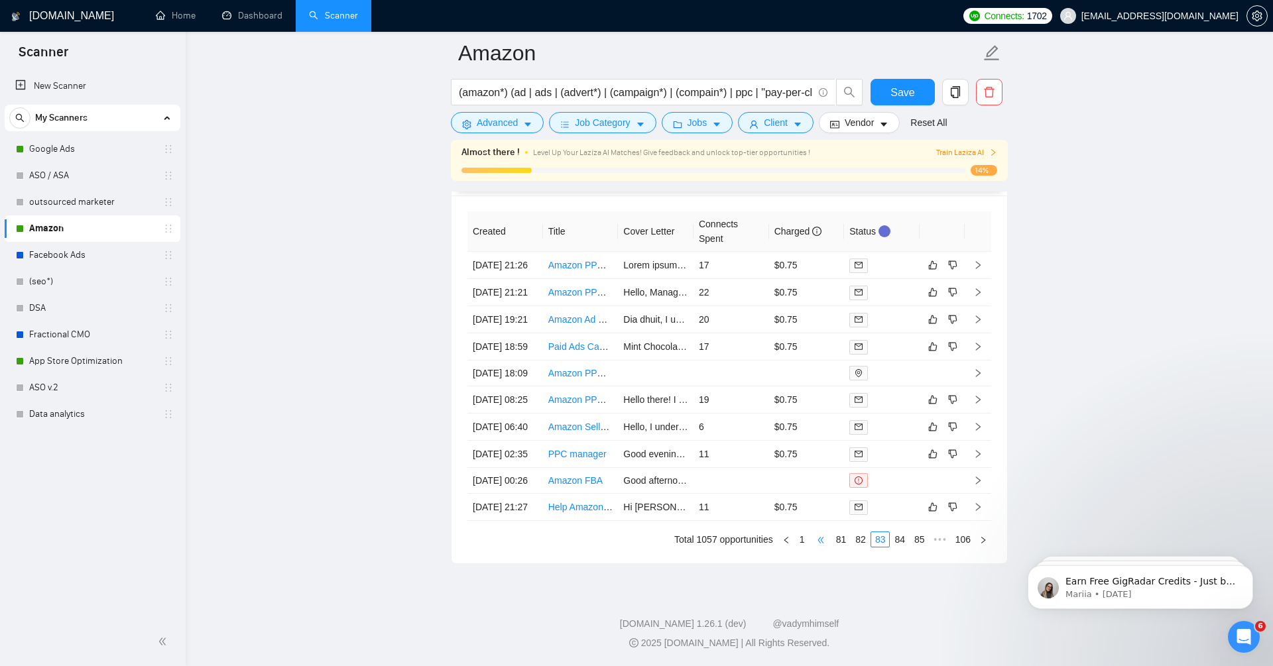
click at [820, 543] on span "•••" at bounding box center [820, 540] width 21 height 16
click at [978, 341] on icon "right" at bounding box center [977, 345] width 9 height 9
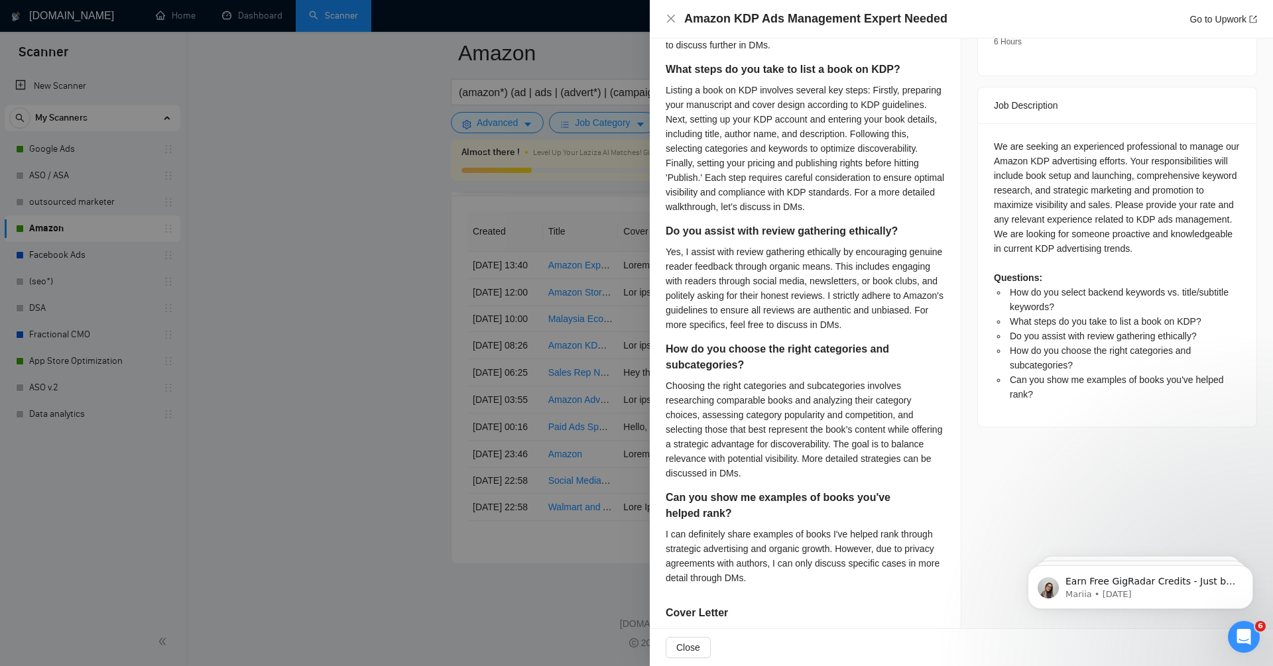
scroll to position [56, 0]
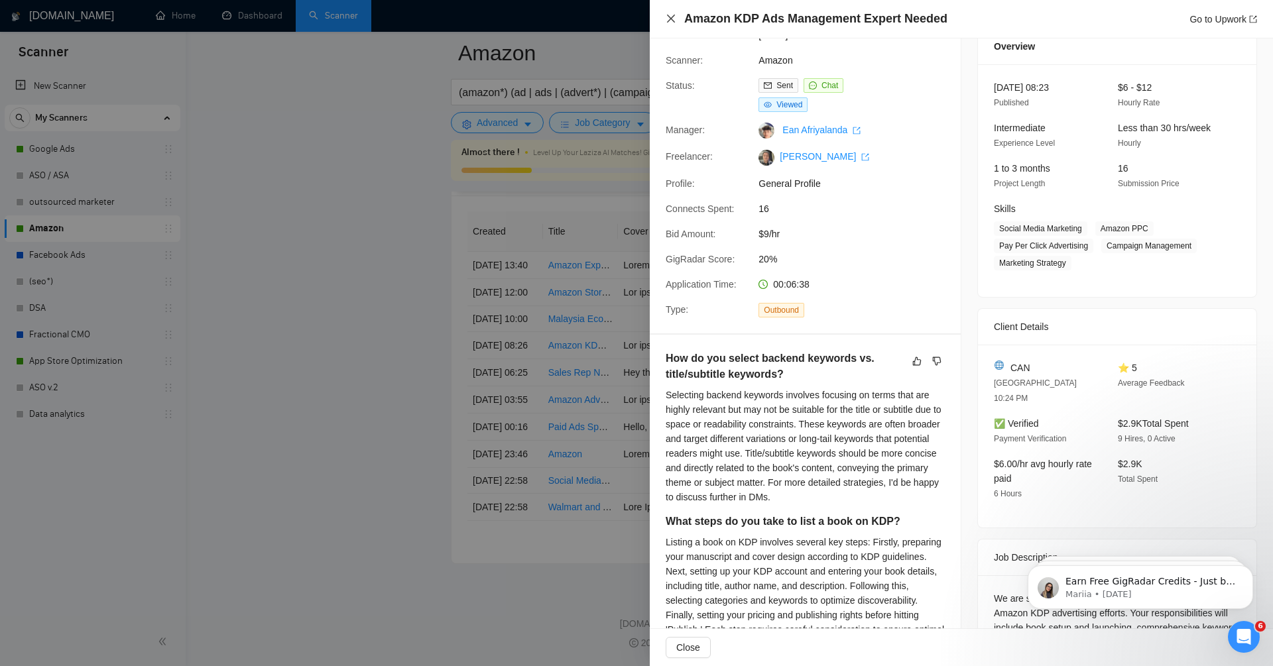
click at [668, 21] on icon "close" at bounding box center [671, 19] width 8 height 8
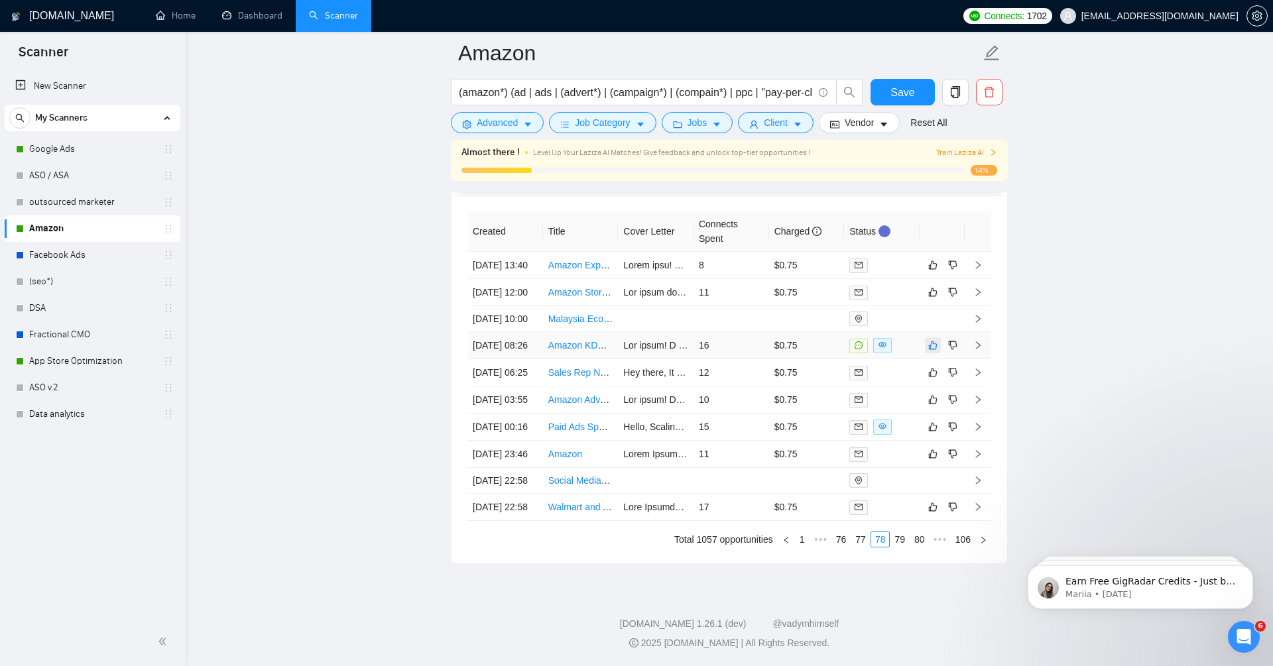
click at [934, 340] on icon "like" at bounding box center [932, 345] width 9 height 11
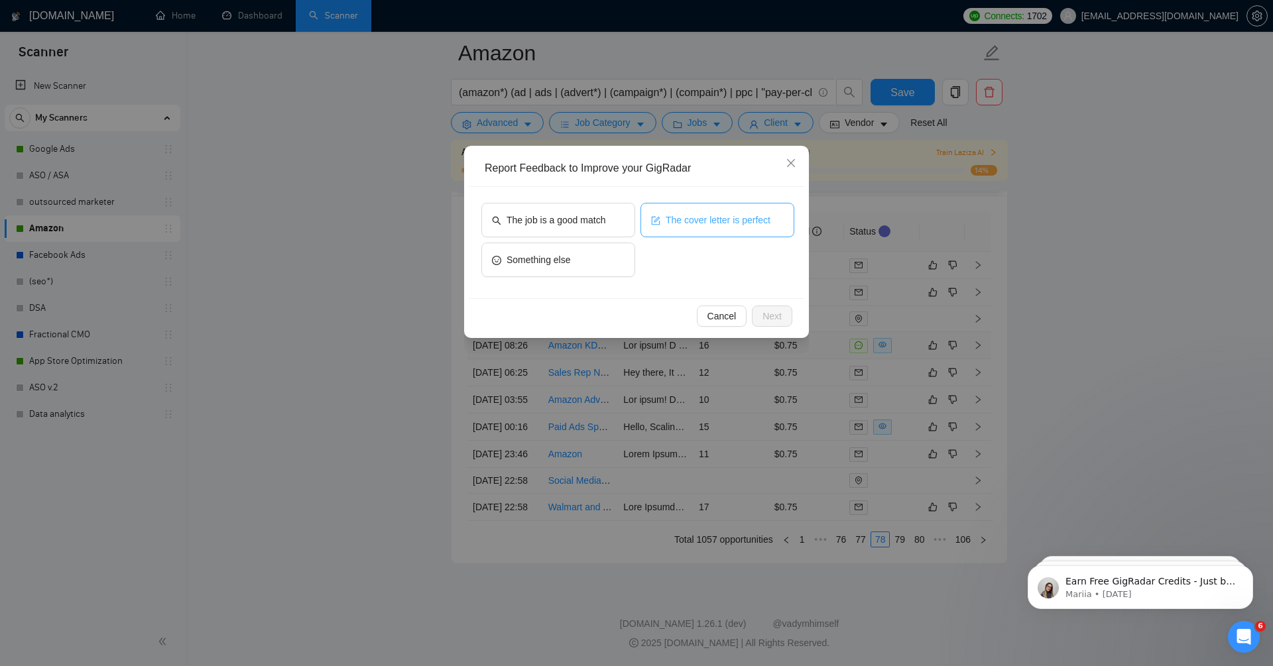
click at [737, 220] on span "The cover letter is perfect" at bounding box center [718, 220] width 105 height 15
click at [776, 310] on span "Next" at bounding box center [772, 316] width 19 height 15
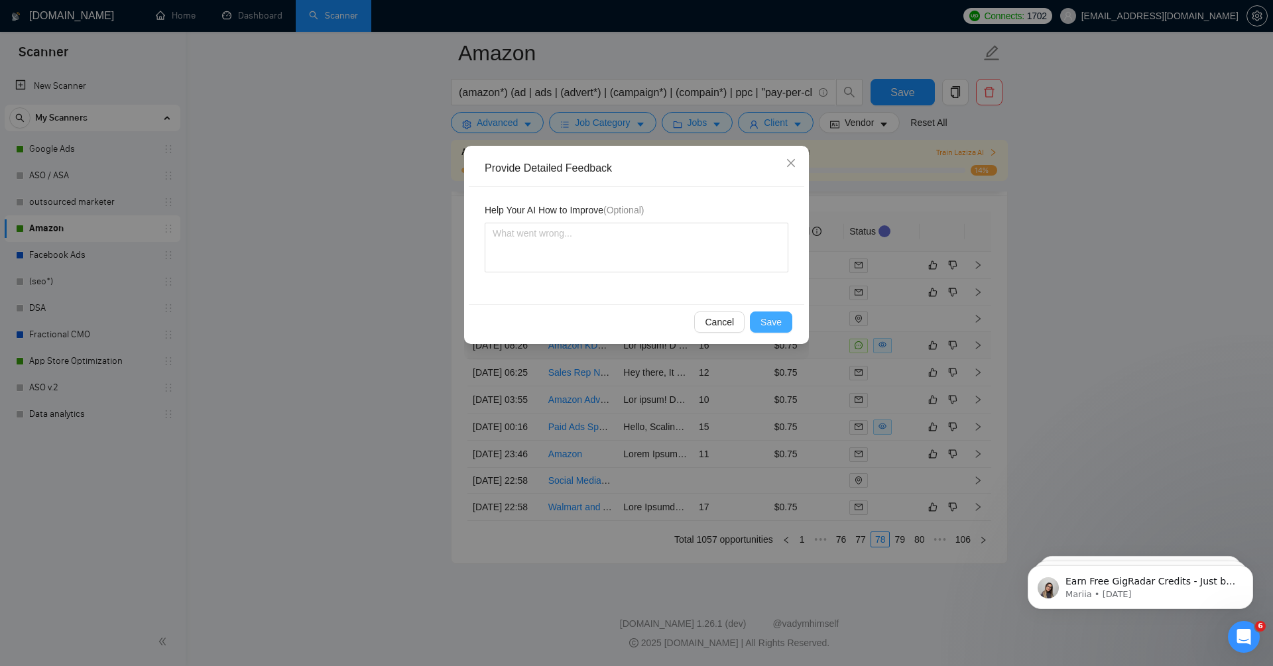
click at [777, 322] on span "Save" at bounding box center [771, 322] width 21 height 15
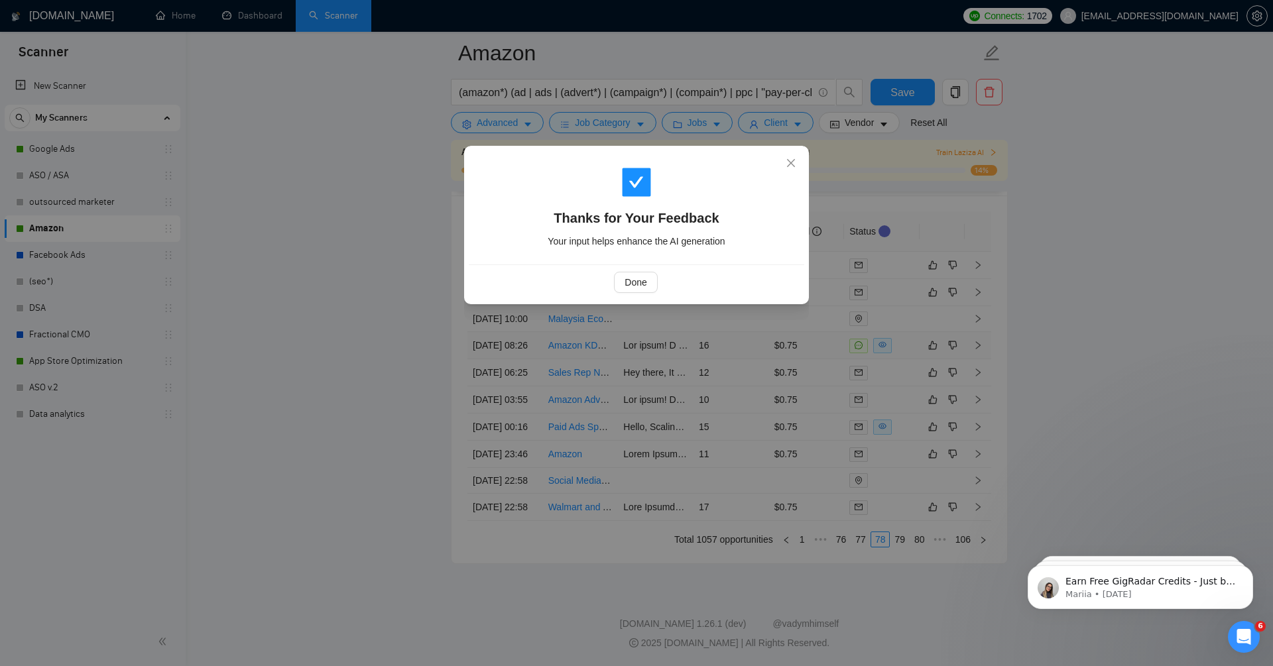
click at [650, 267] on div "Done" at bounding box center [637, 282] width 336 height 35
click at [644, 279] on span "Done" at bounding box center [636, 282] width 22 height 15
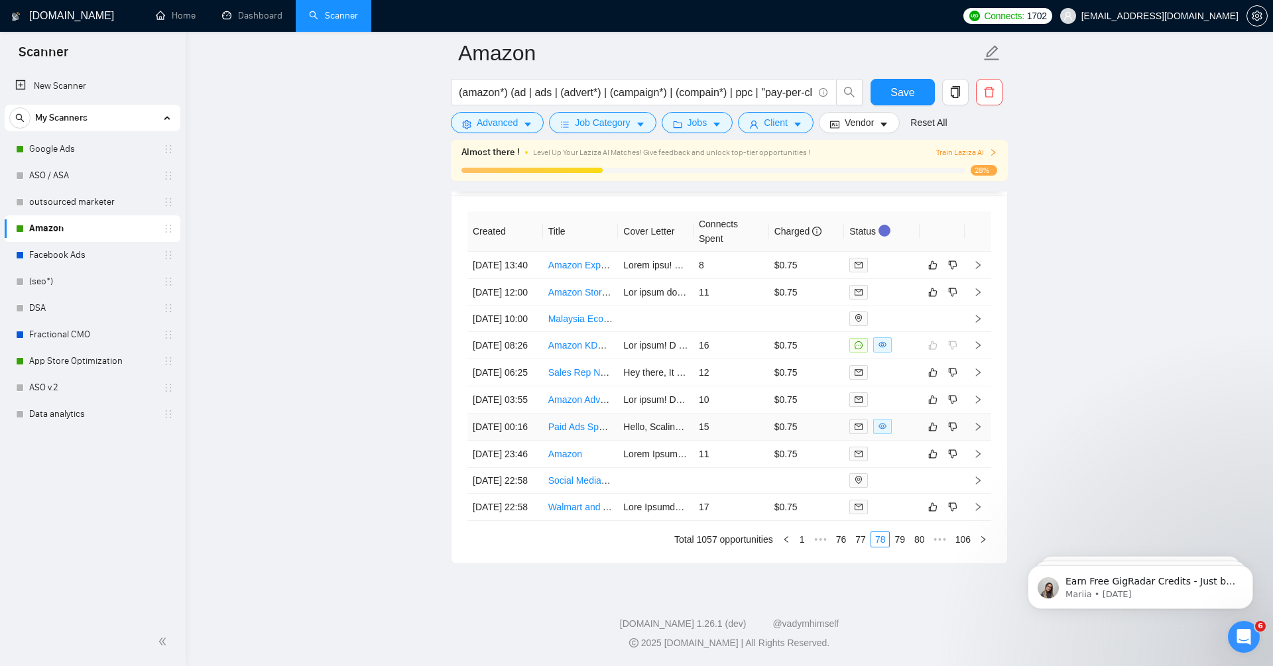
scroll to position [3655, 0]
click at [974, 422] on icon "right" at bounding box center [977, 426] width 9 height 9
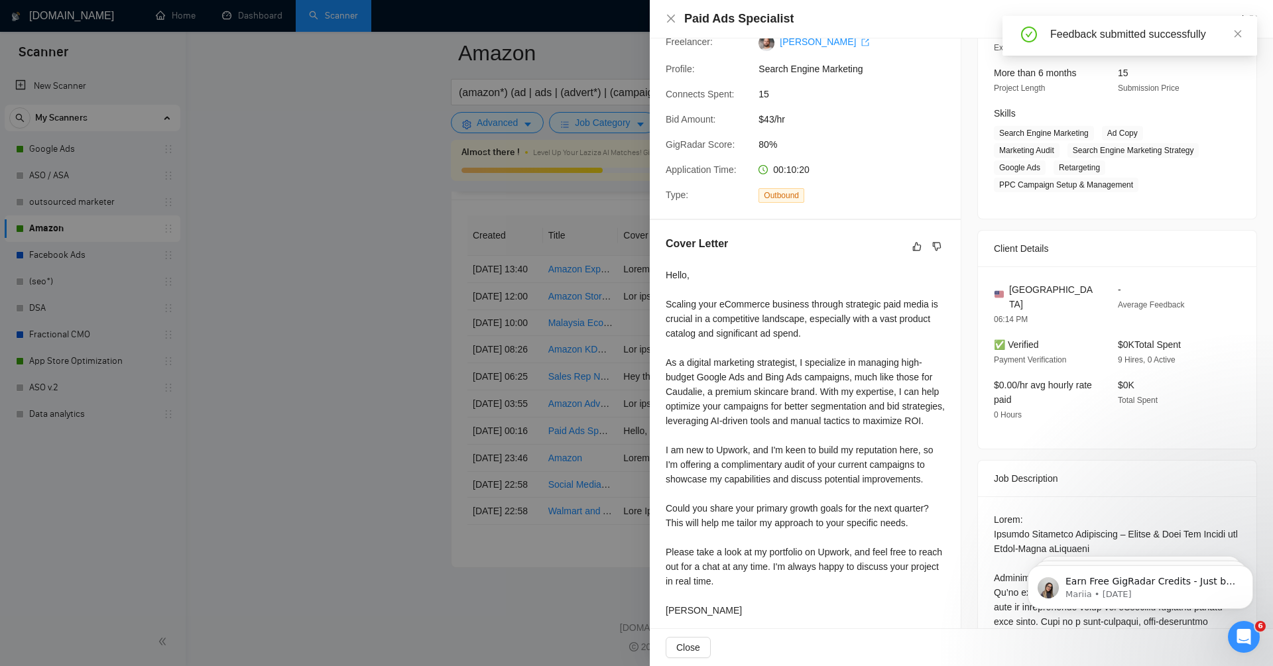
scroll to position [164, 0]
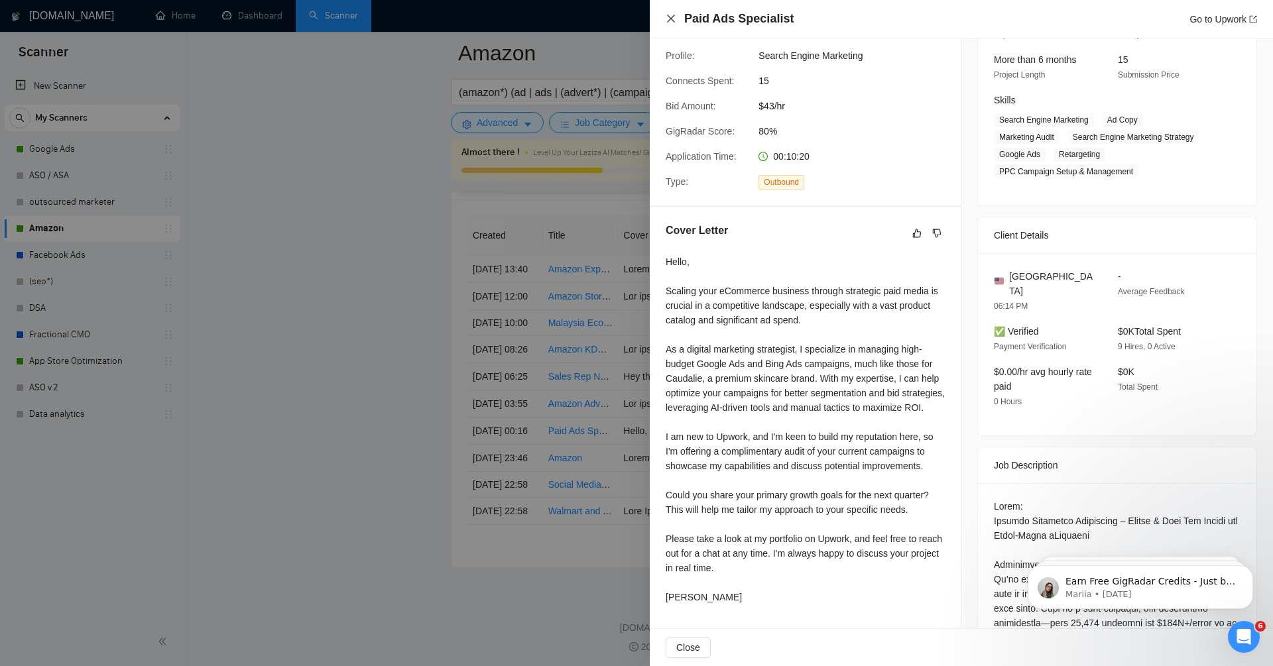
click at [672, 17] on icon "close" at bounding box center [671, 18] width 11 height 11
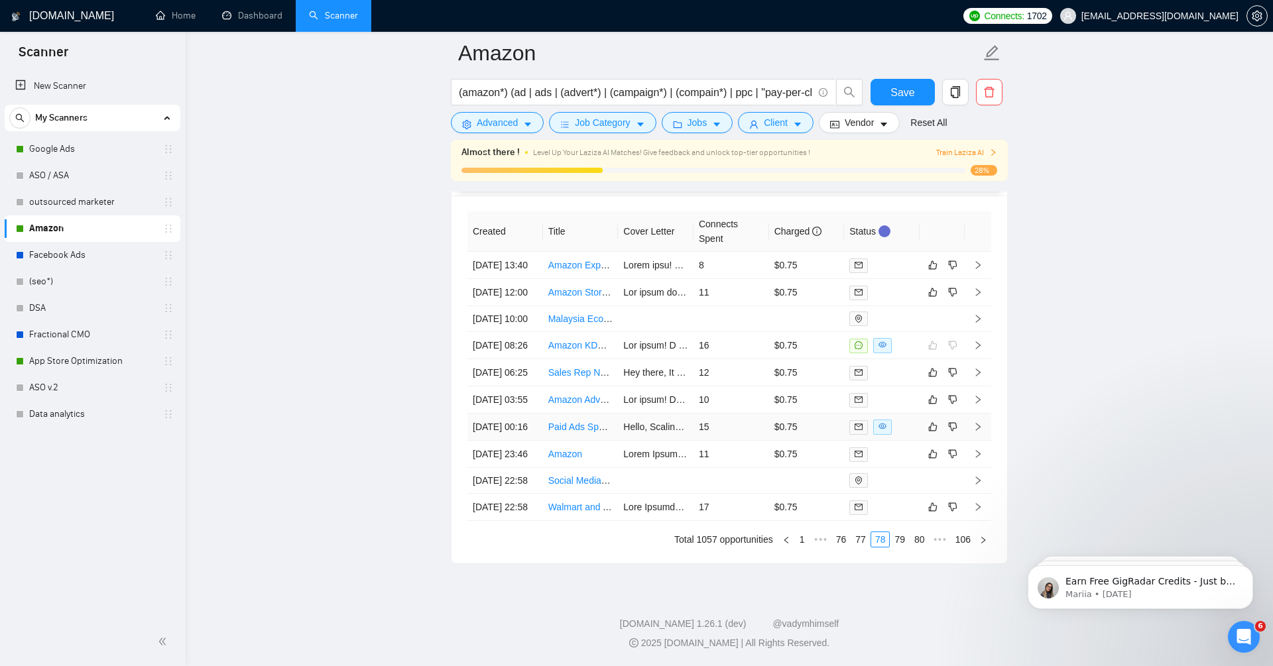
scroll to position [3765, 0]
click at [858, 535] on link "77" at bounding box center [860, 539] width 19 height 15
click at [835, 544] on link "75" at bounding box center [841, 539] width 19 height 15
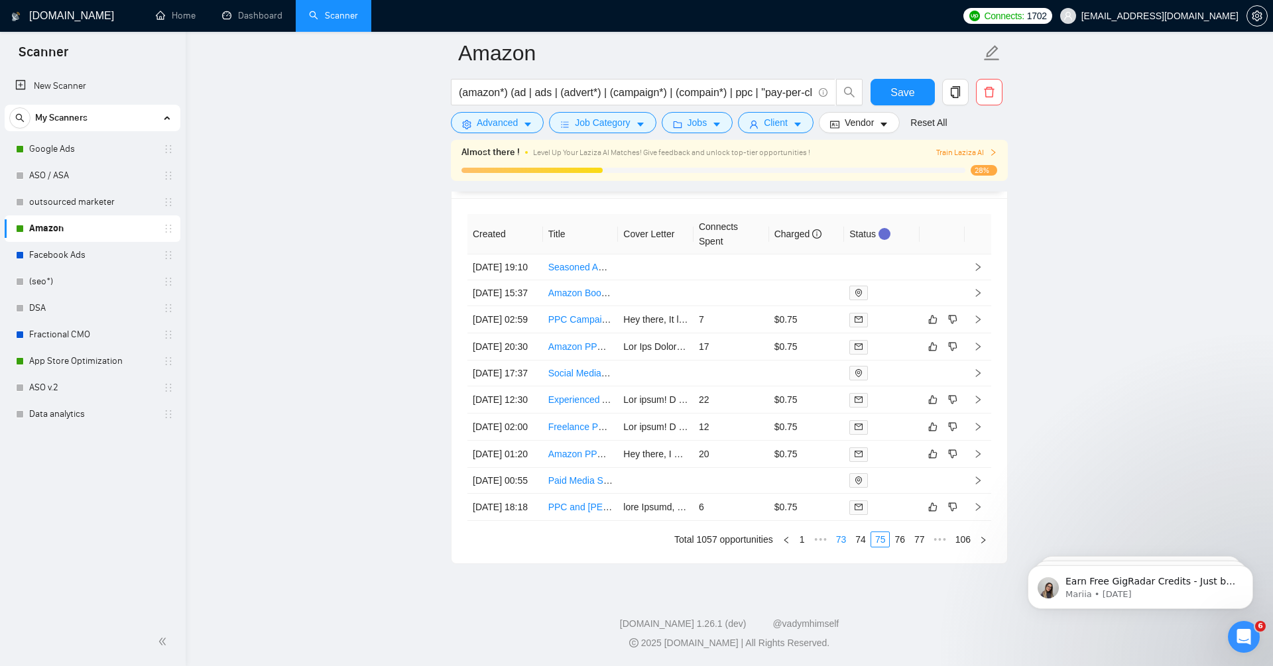
click at [832, 542] on link "73" at bounding box center [841, 539] width 19 height 15
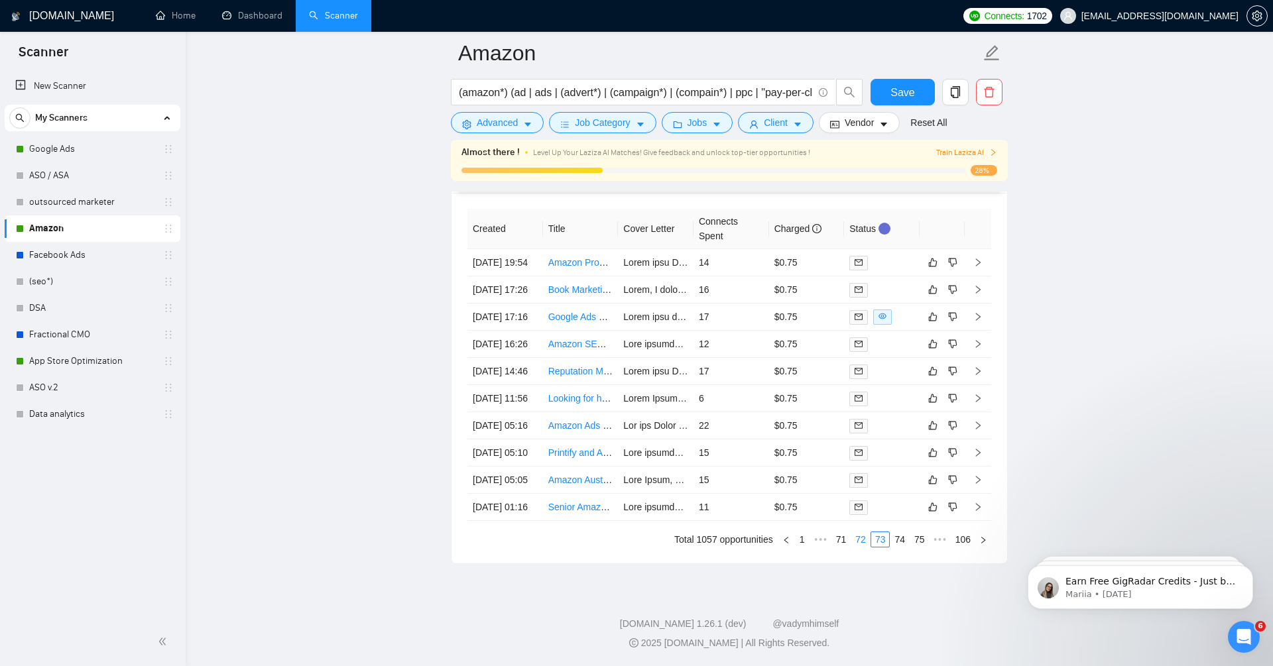
click at [855, 543] on link "72" at bounding box center [860, 539] width 19 height 15
click at [855, 543] on link "71" at bounding box center [860, 539] width 19 height 15
click at [837, 543] on link "69" at bounding box center [841, 539] width 19 height 15
click at [979, 503] on icon "right" at bounding box center [978, 507] width 5 height 8
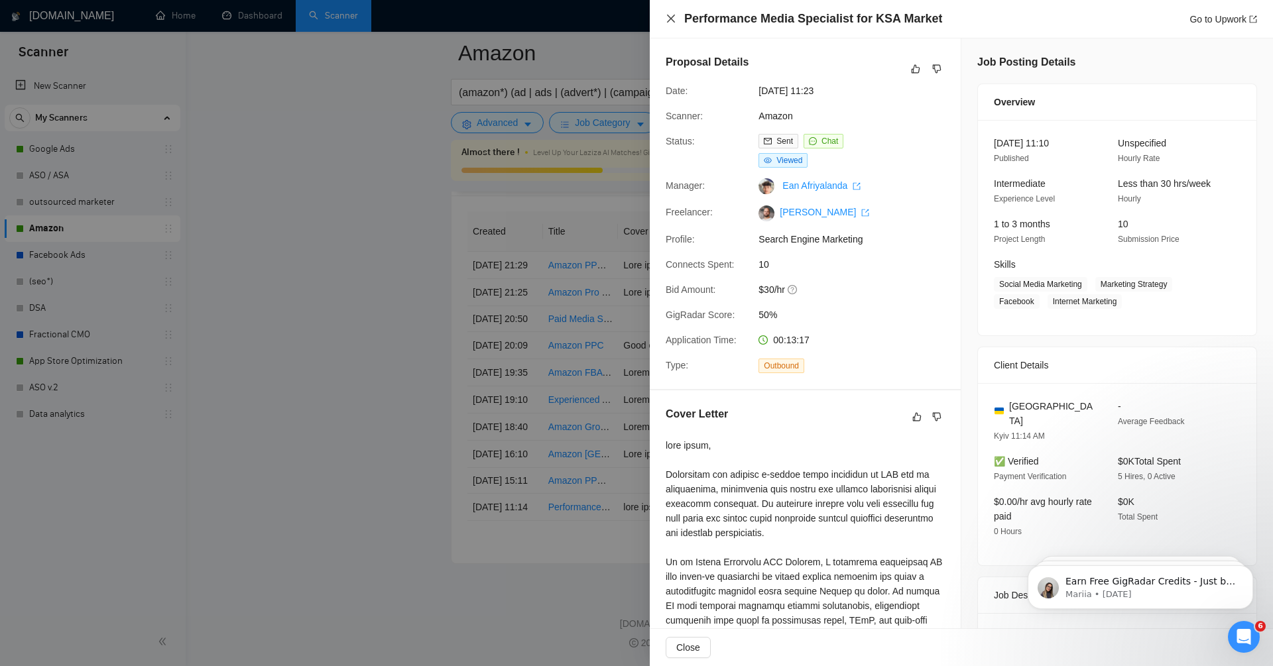
click at [668, 20] on icon "close" at bounding box center [671, 18] width 11 height 11
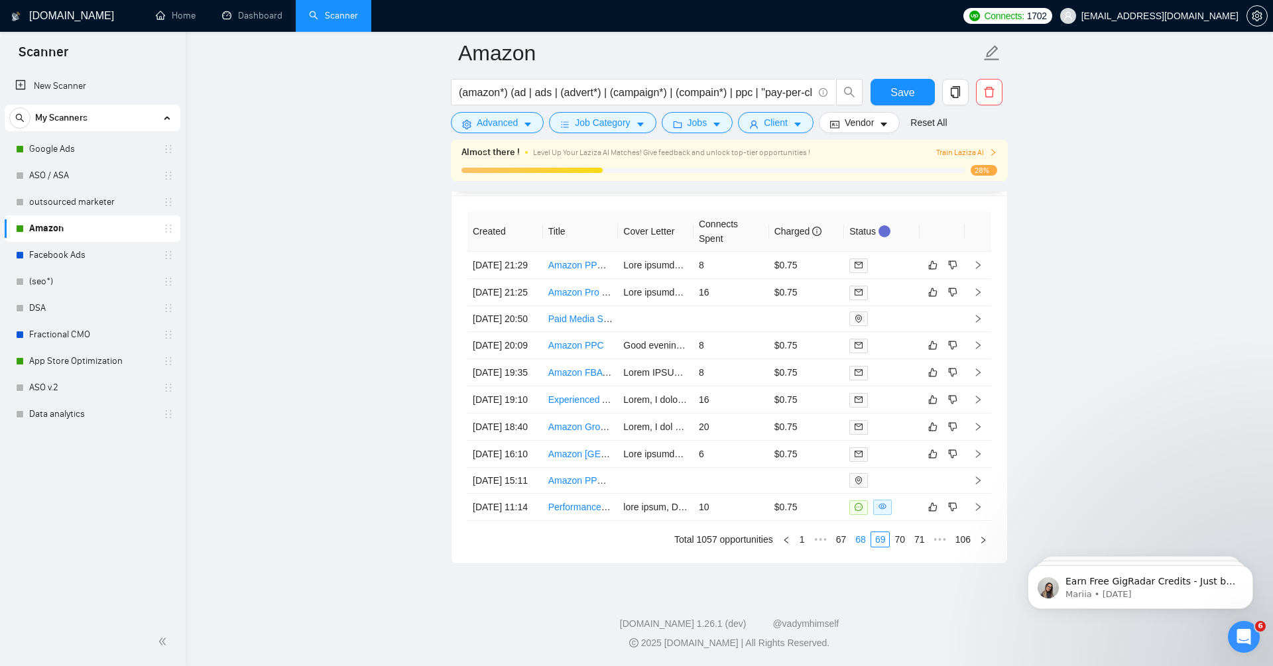
click at [856, 542] on link "68" at bounding box center [860, 539] width 19 height 15
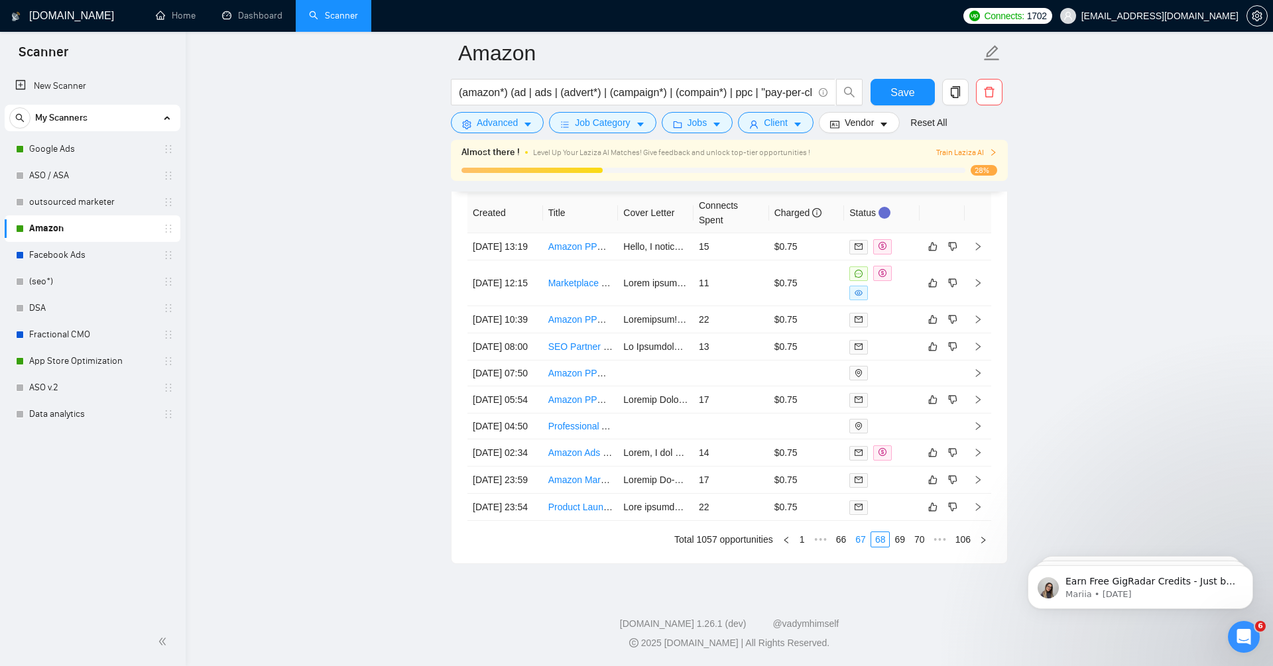
click at [856, 544] on link "67" at bounding box center [860, 539] width 19 height 15
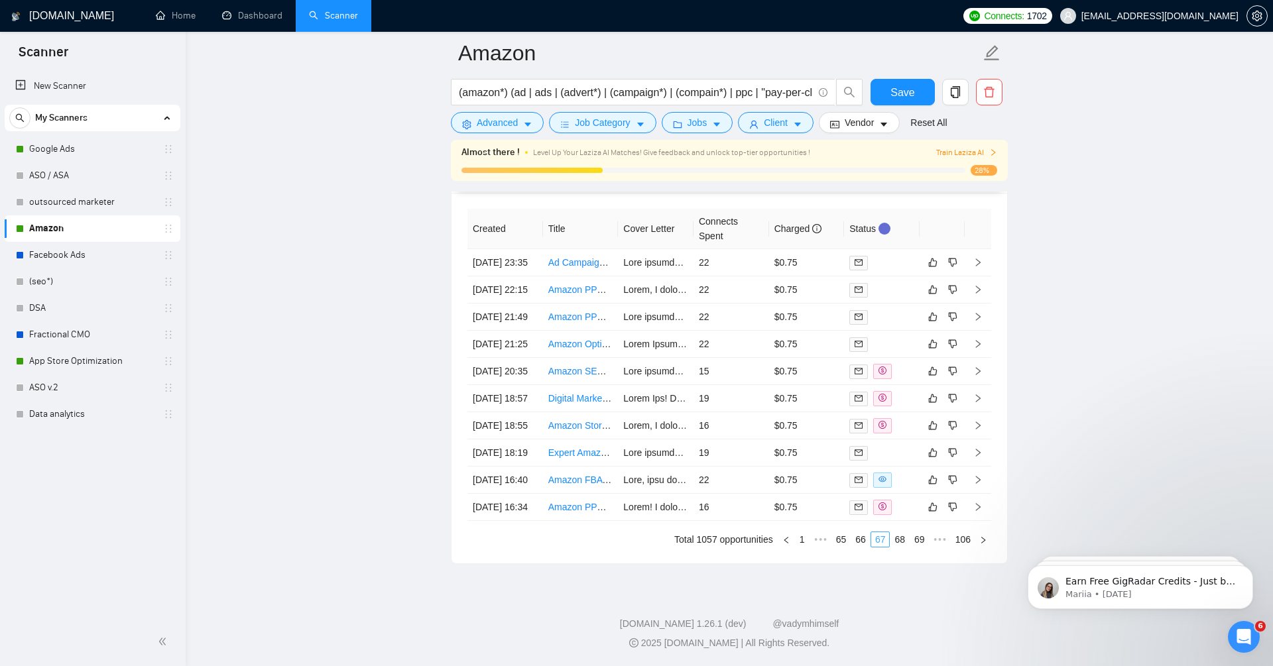
click at [856, 544] on link "66" at bounding box center [860, 539] width 19 height 15
click at [855, 539] on link "65" at bounding box center [860, 539] width 19 height 15
click at [855, 539] on link "64" at bounding box center [860, 539] width 19 height 15
click at [851, 539] on li "63" at bounding box center [861, 540] width 20 height 16
click at [839, 540] on link "61" at bounding box center [841, 539] width 19 height 15
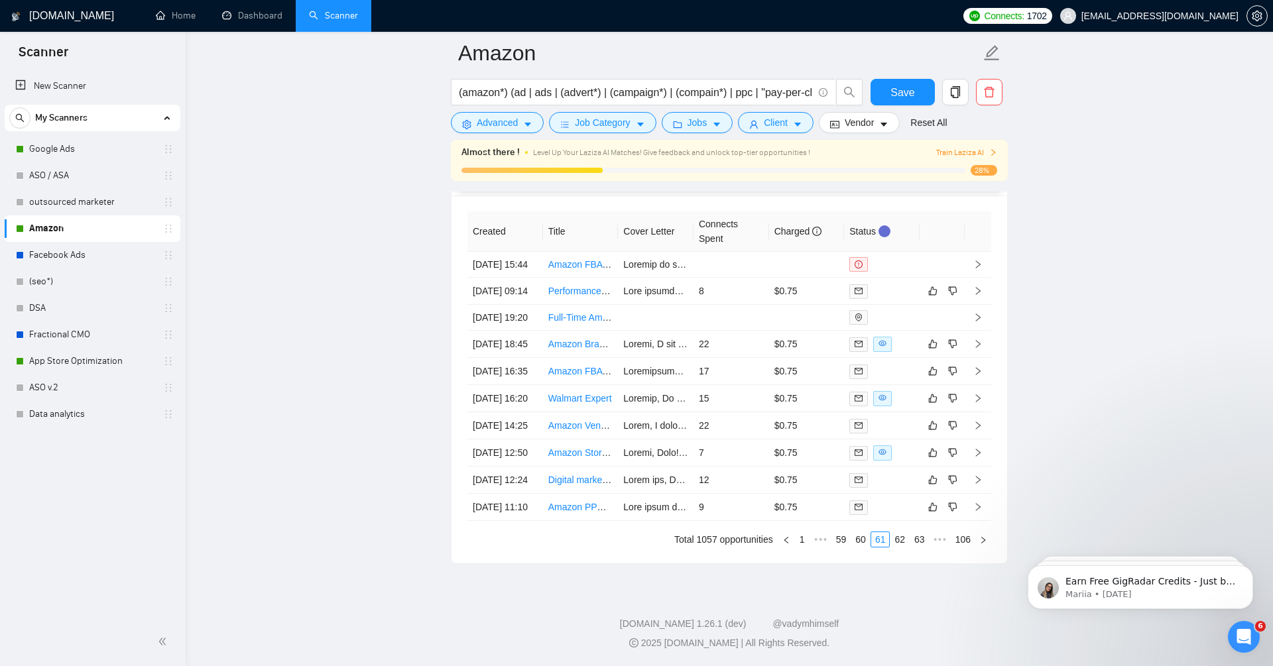
click at [836, 540] on link "59" at bounding box center [841, 539] width 19 height 15
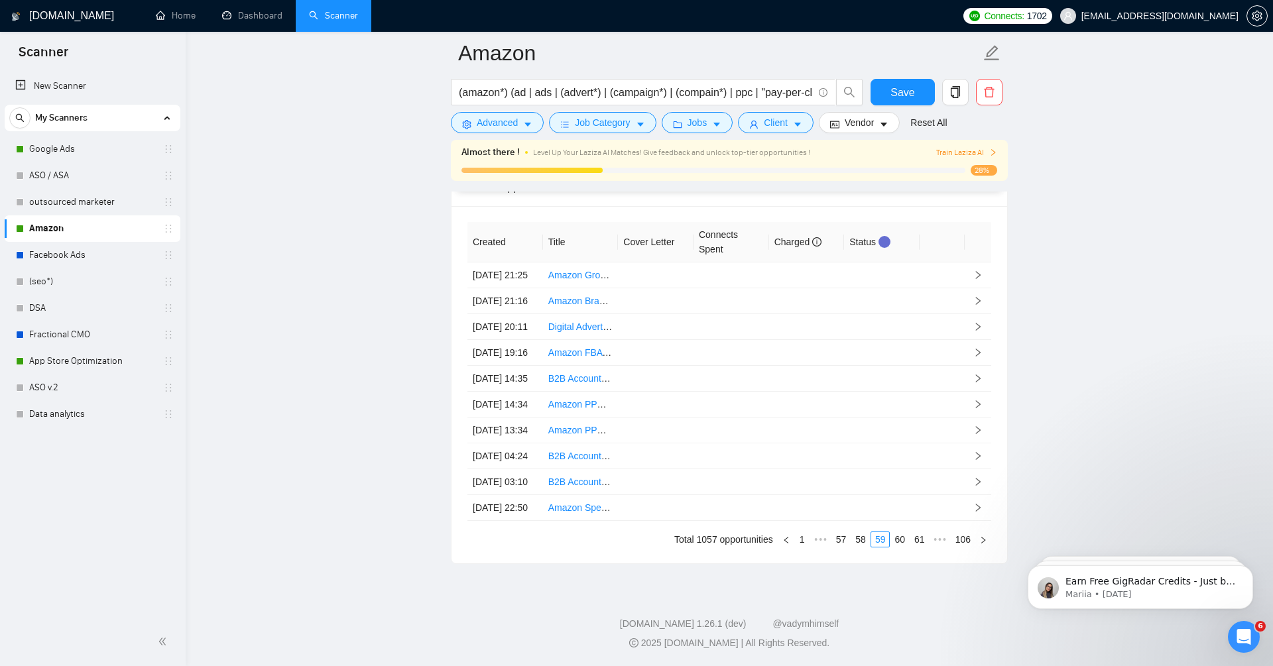
click at [836, 540] on link "57" at bounding box center [841, 539] width 19 height 15
click at [836, 540] on link "55" at bounding box center [841, 539] width 19 height 15
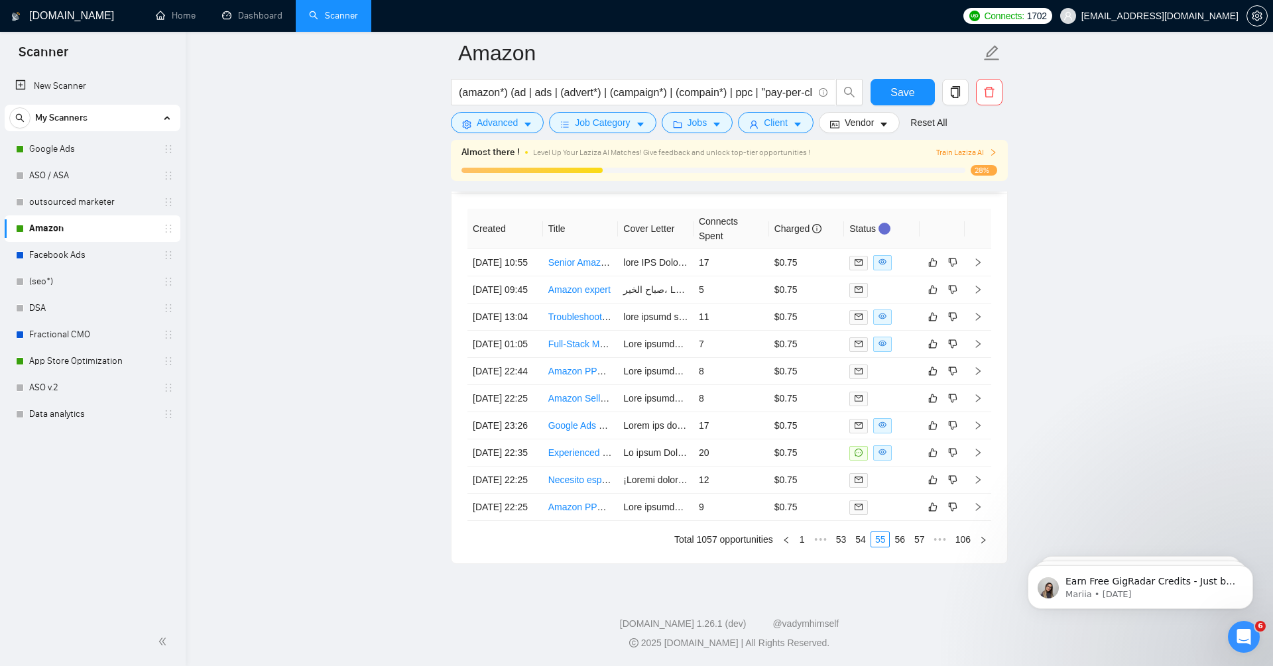
click at [836, 540] on link "53" at bounding box center [841, 539] width 19 height 15
click at [981, 475] on icon "right" at bounding box center [977, 479] width 9 height 9
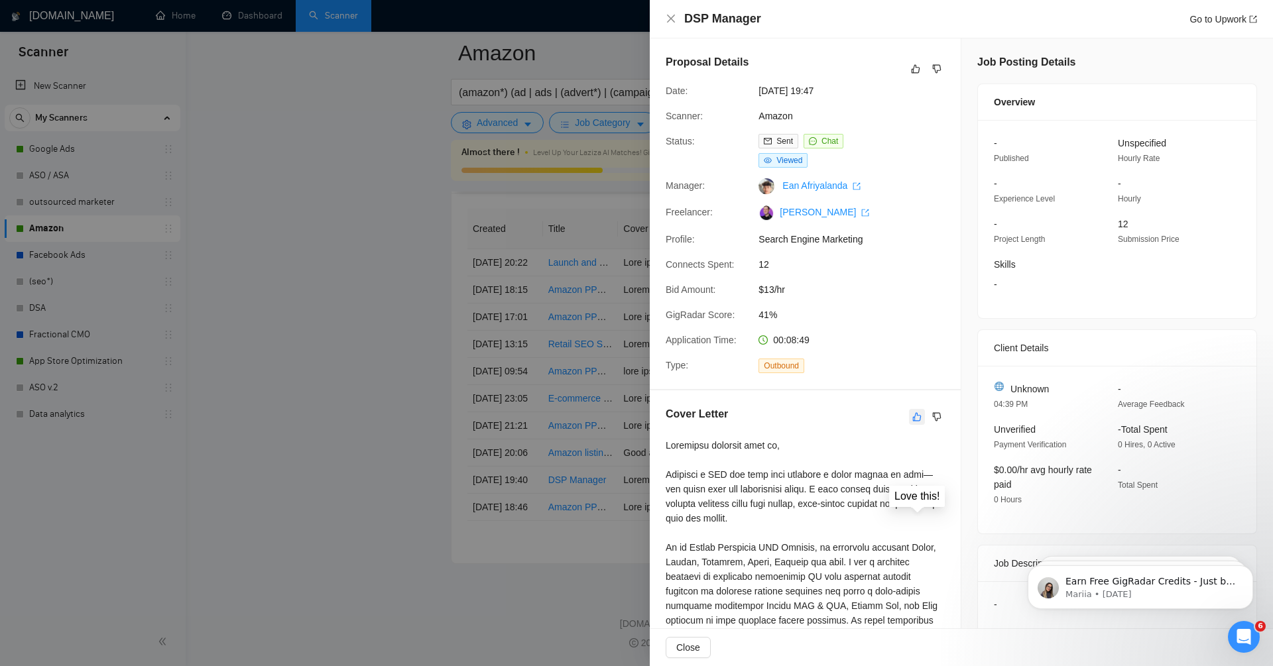
click at [919, 416] on icon "like" at bounding box center [916, 417] width 9 height 11
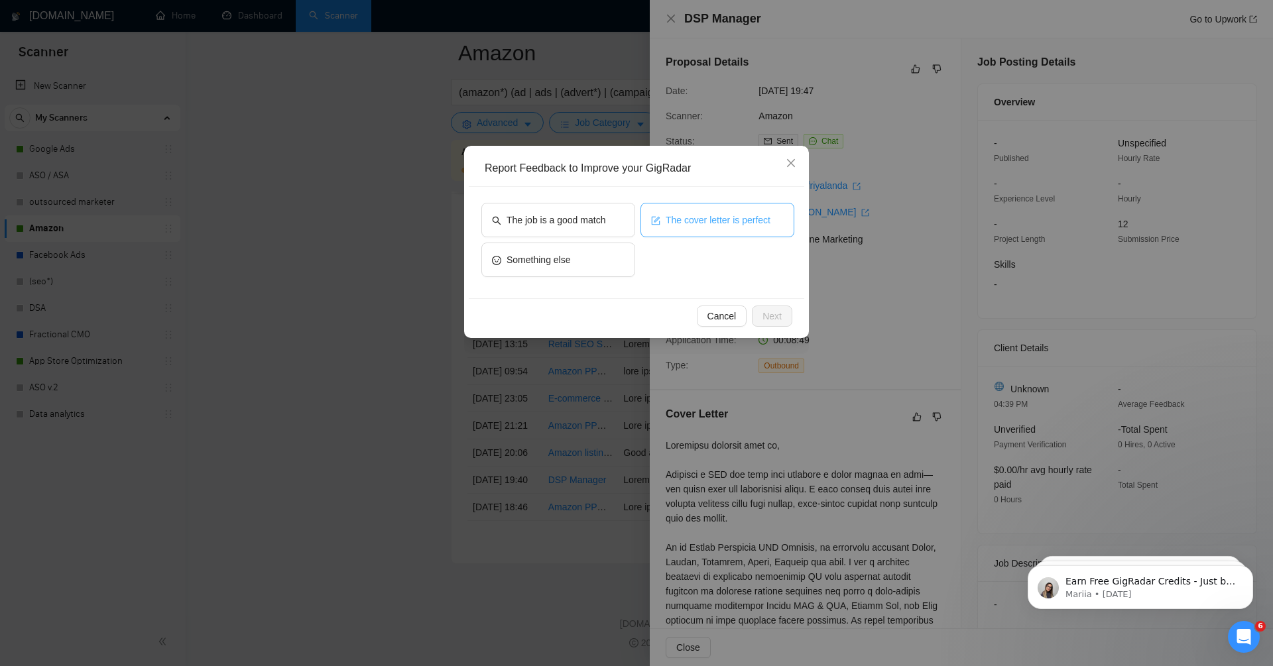
click at [729, 211] on button "The cover letter is perfect" at bounding box center [718, 220] width 154 height 34
click at [792, 158] on icon "close" at bounding box center [791, 163] width 11 height 11
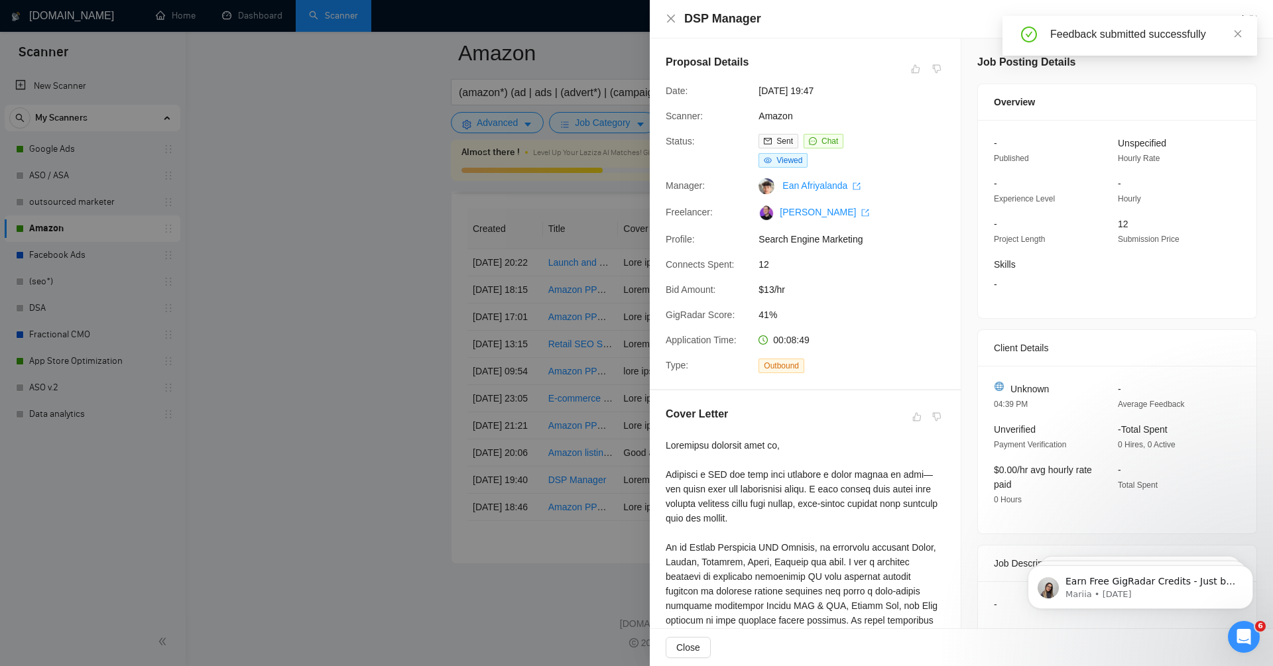
click at [664, 21] on div "DSP Manager Go to Upwork" at bounding box center [961, 19] width 623 height 38
click at [668, 21] on icon "close" at bounding box center [671, 18] width 11 height 11
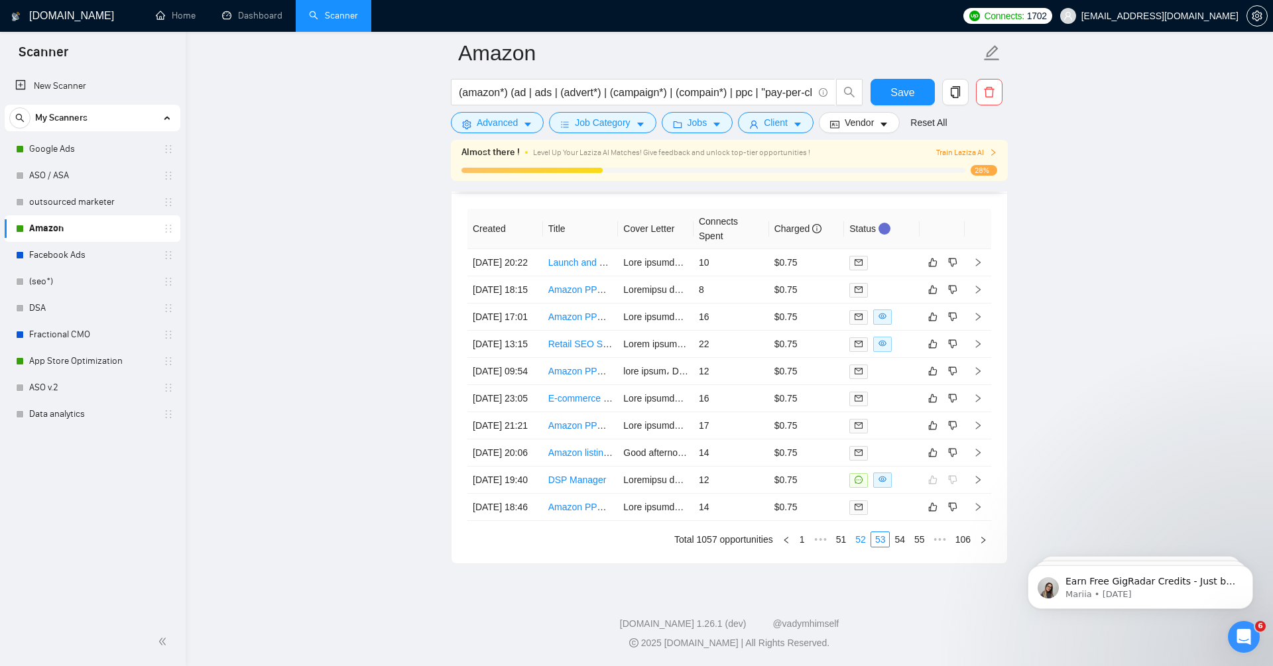
click at [857, 538] on link "52" at bounding box center [860, 539] width 19 height 15
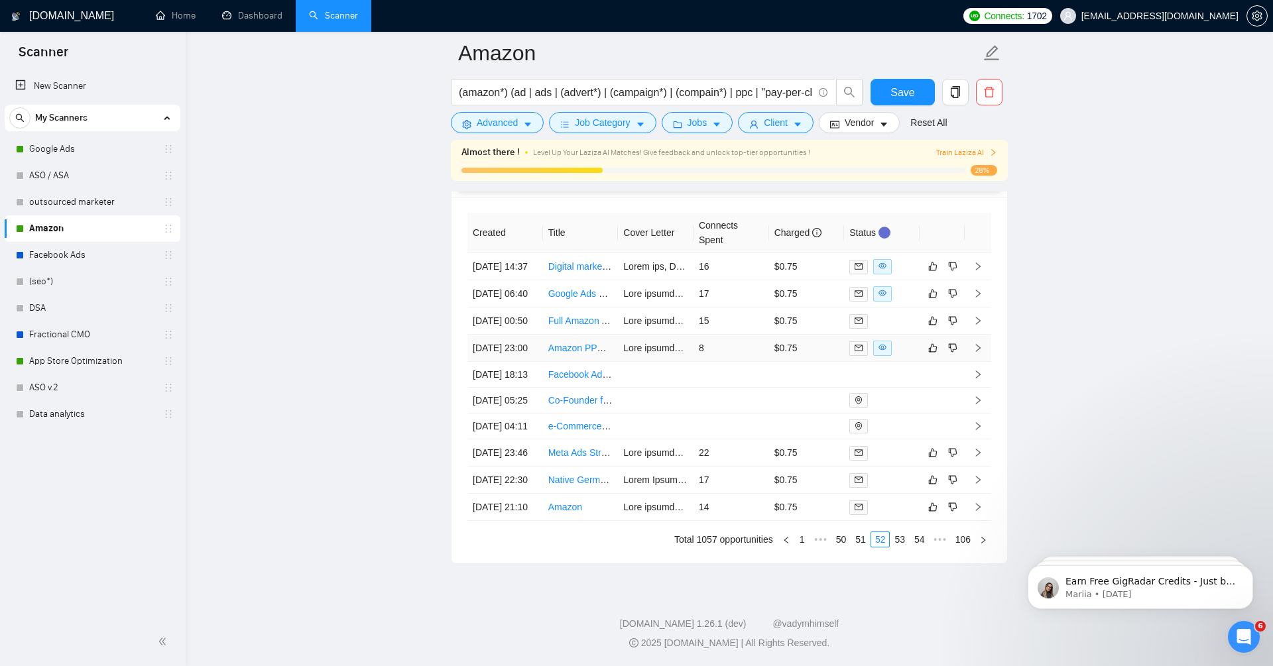
click at [987, 335] on td at bounding box center [978, 348] width 27 height 27
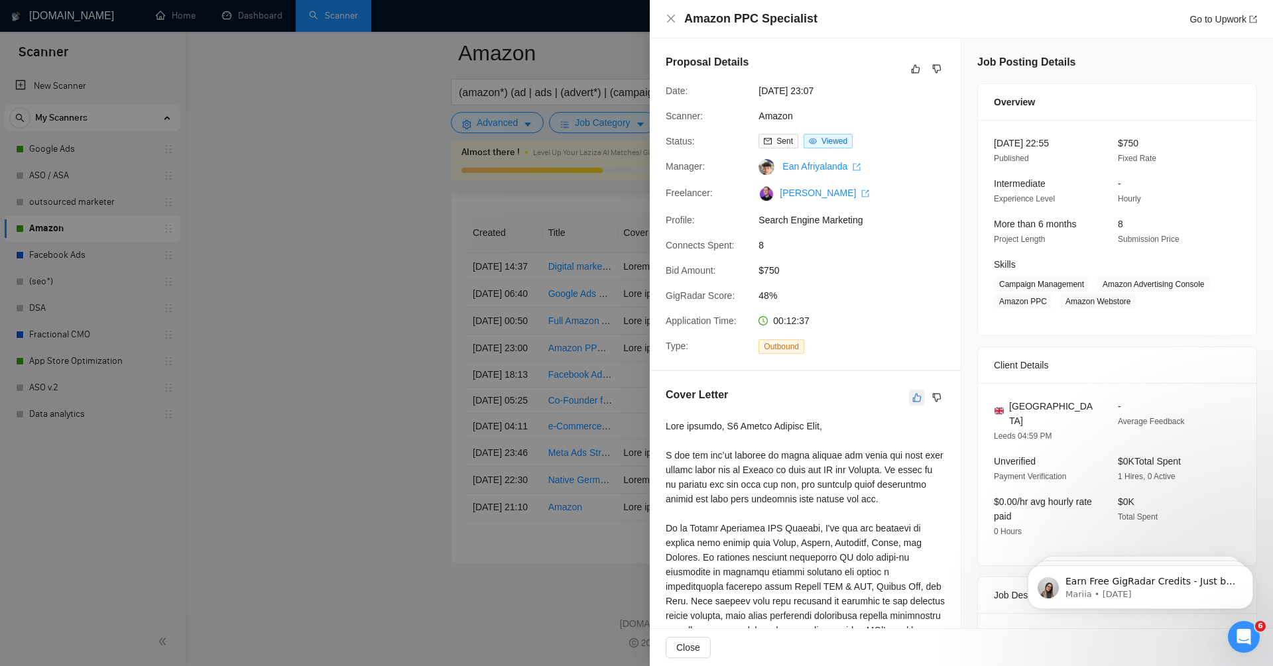
click at [918, 394] on icon "like" at bounding box center [916, 398] width 9 height 11
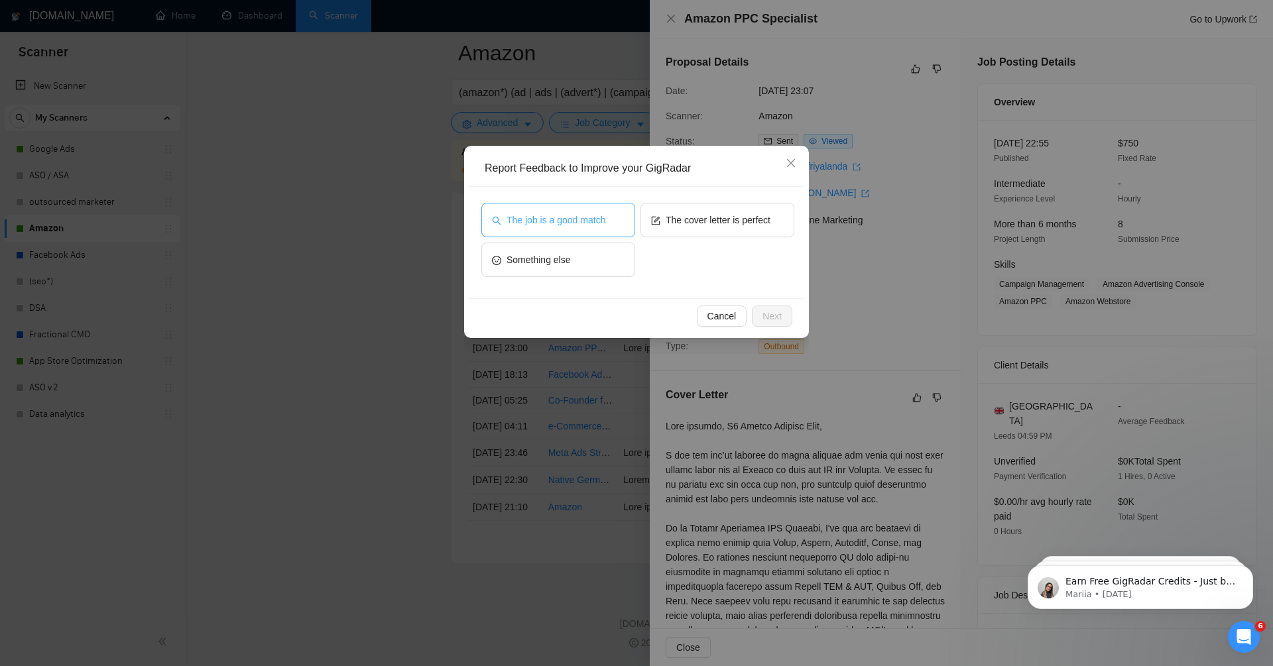
click at [570, 227] on button "The job is a good match" at bounding box center [558, 220] width 154 height 34
click at [779, 316] on span "Next" at bounding box center [772, 316] width 19 height 15
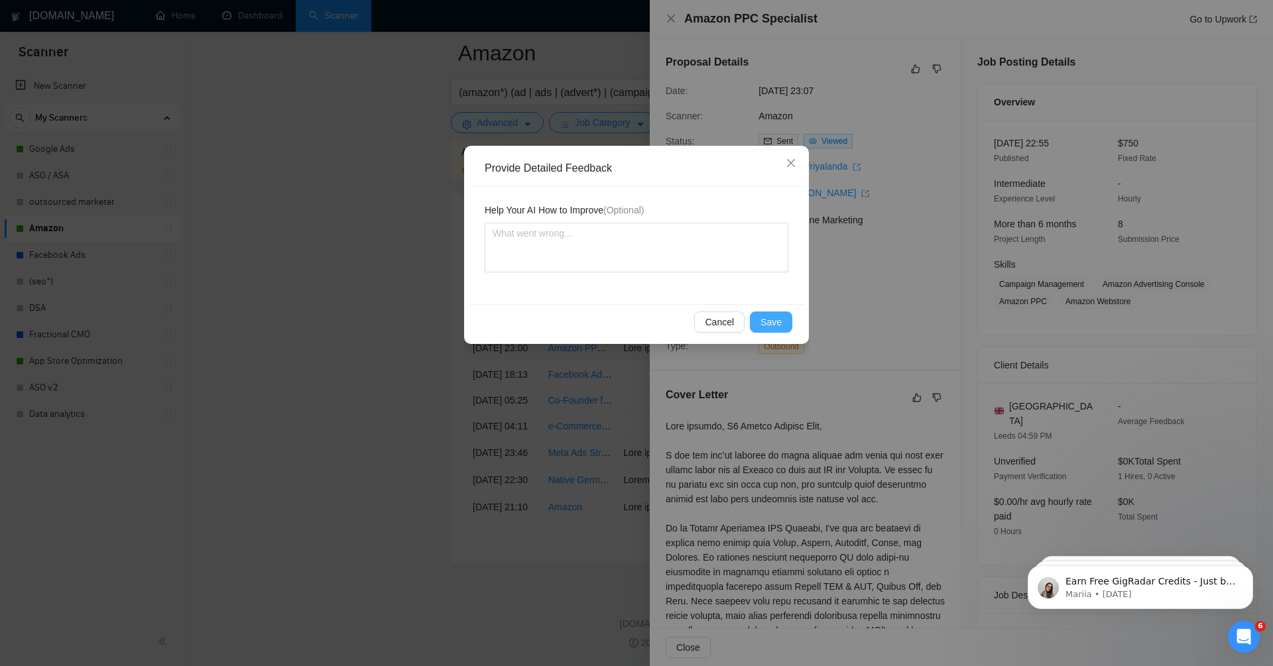
click at [778, 316] on span "Save" at bounding box center [771, 322] width 21 height 15
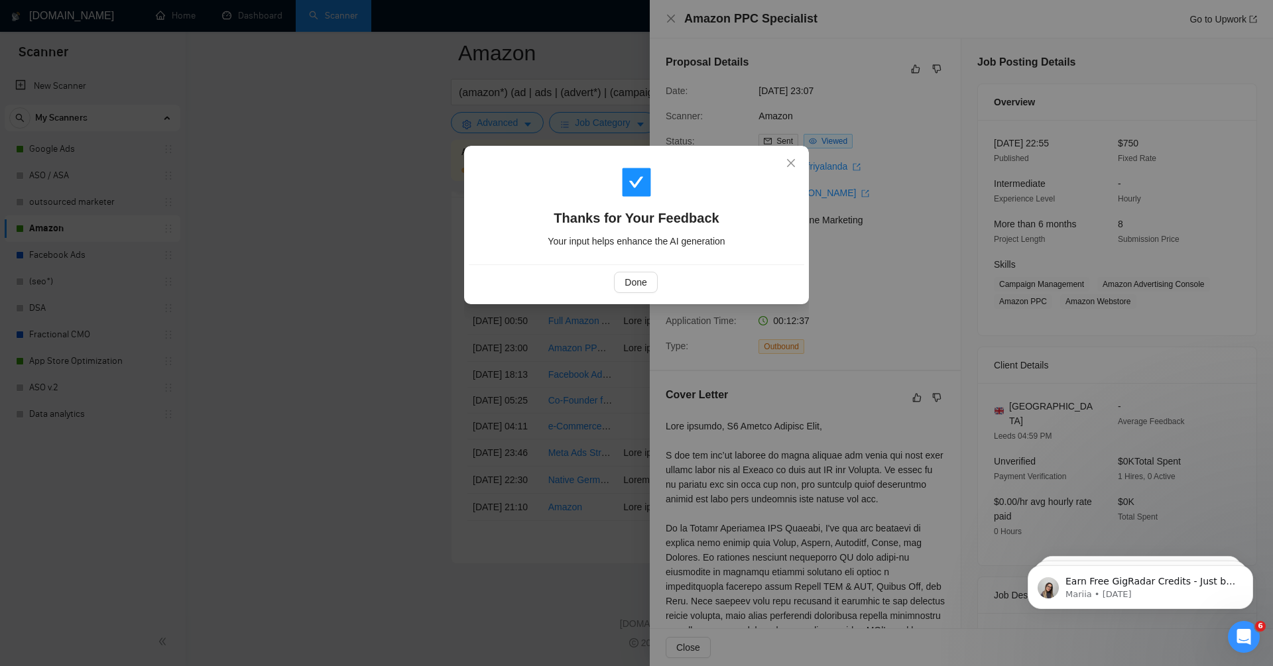
click at [641, 295] on div "Done" at bounding box center [637, 282] width 336 height 35
click at [641, 282] on span "Done" at bounding box center [636, 282] width 22 height 15
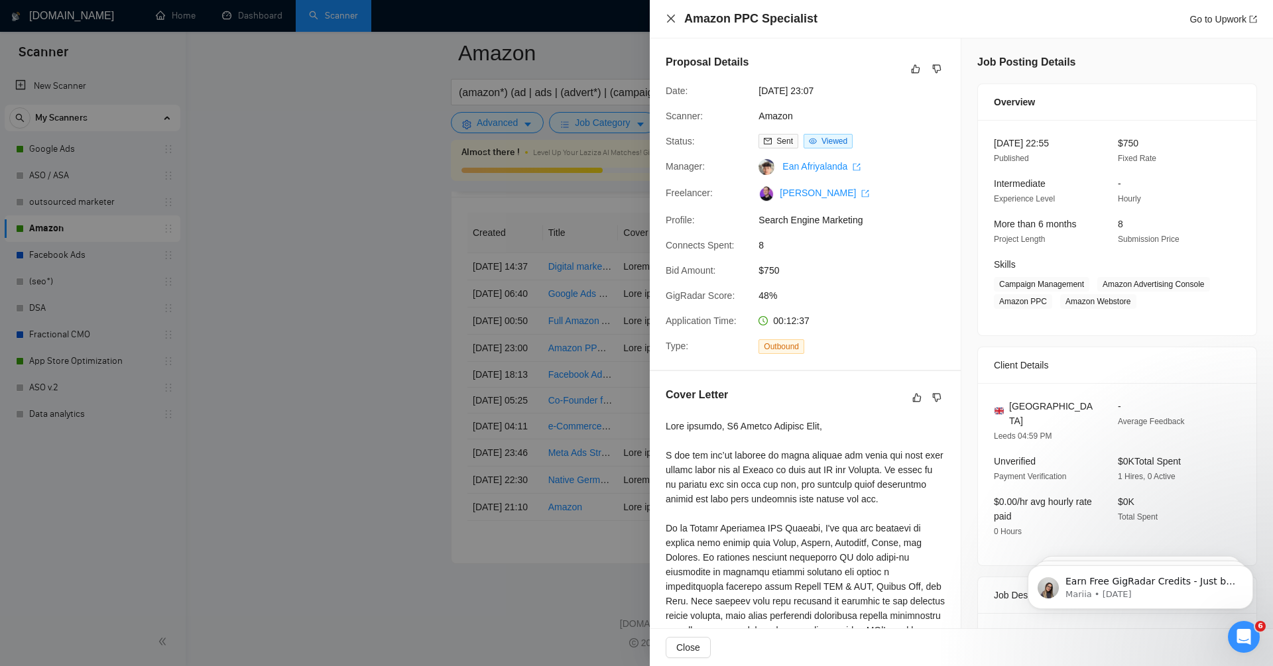
click at [672, 18] on icon "close" at bounding box center [671, 19] width 8 height 8
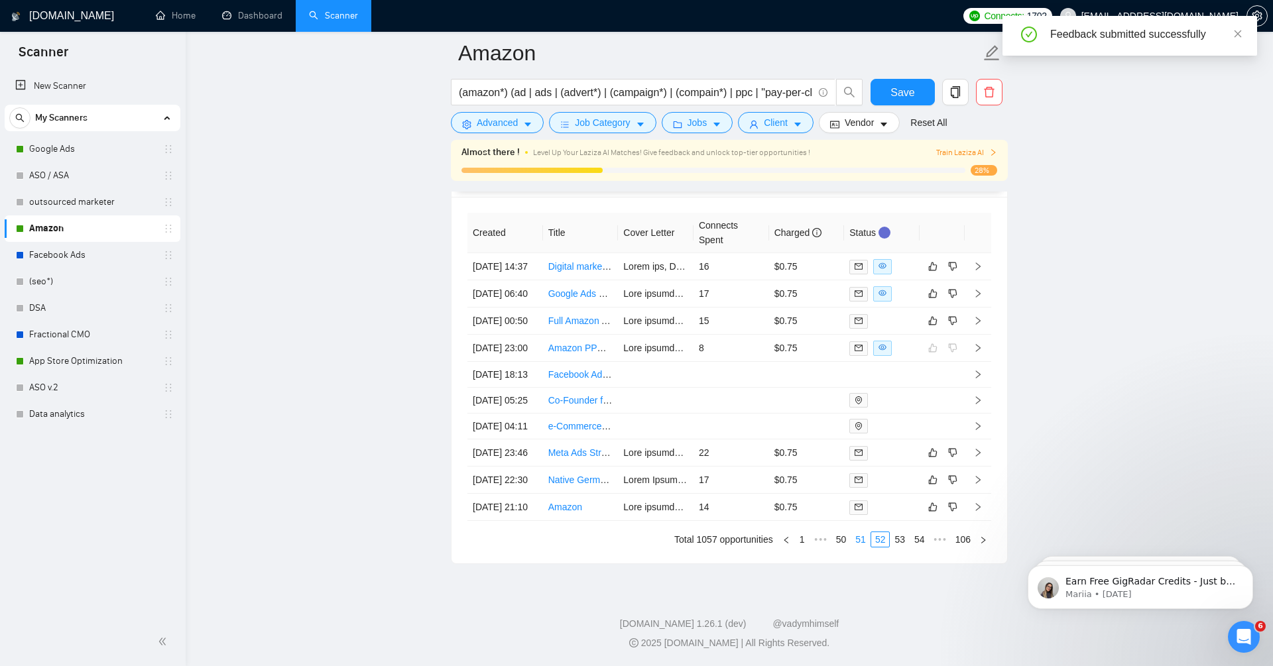
click at [855, 538] on link "51" at bounding box center [860, 539] width 19 height 15
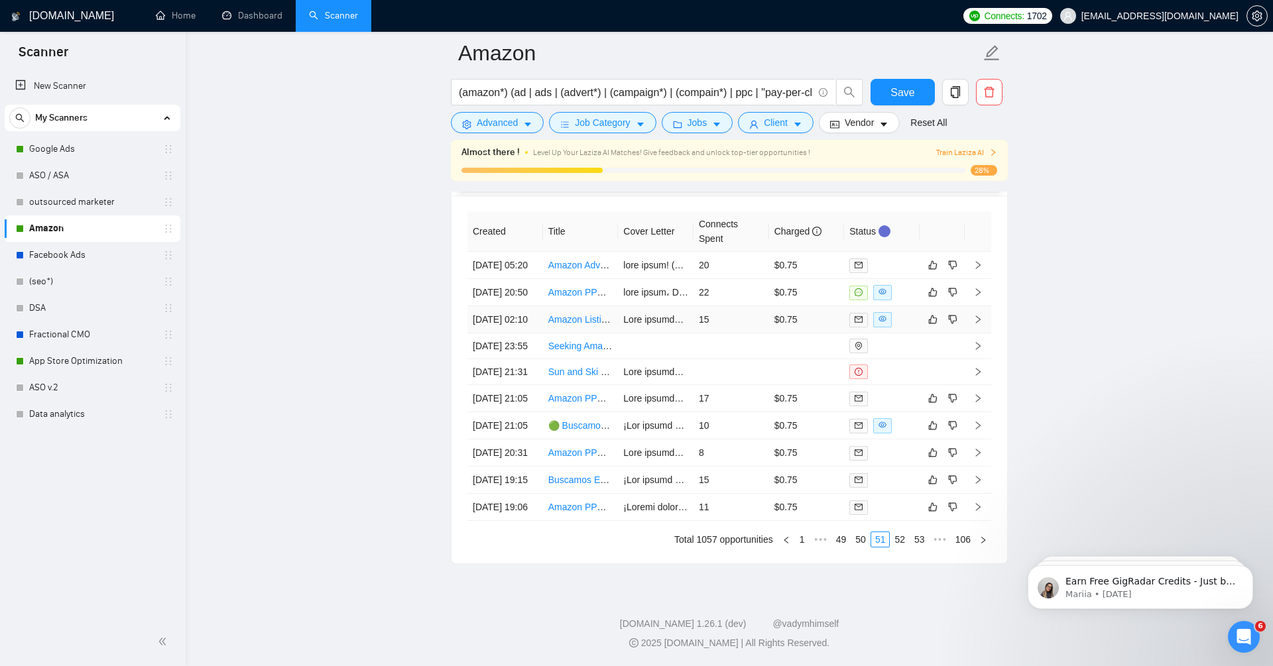
click at [981, 315] on icon "right" at bounding box center [977, 319] width 9 height 9
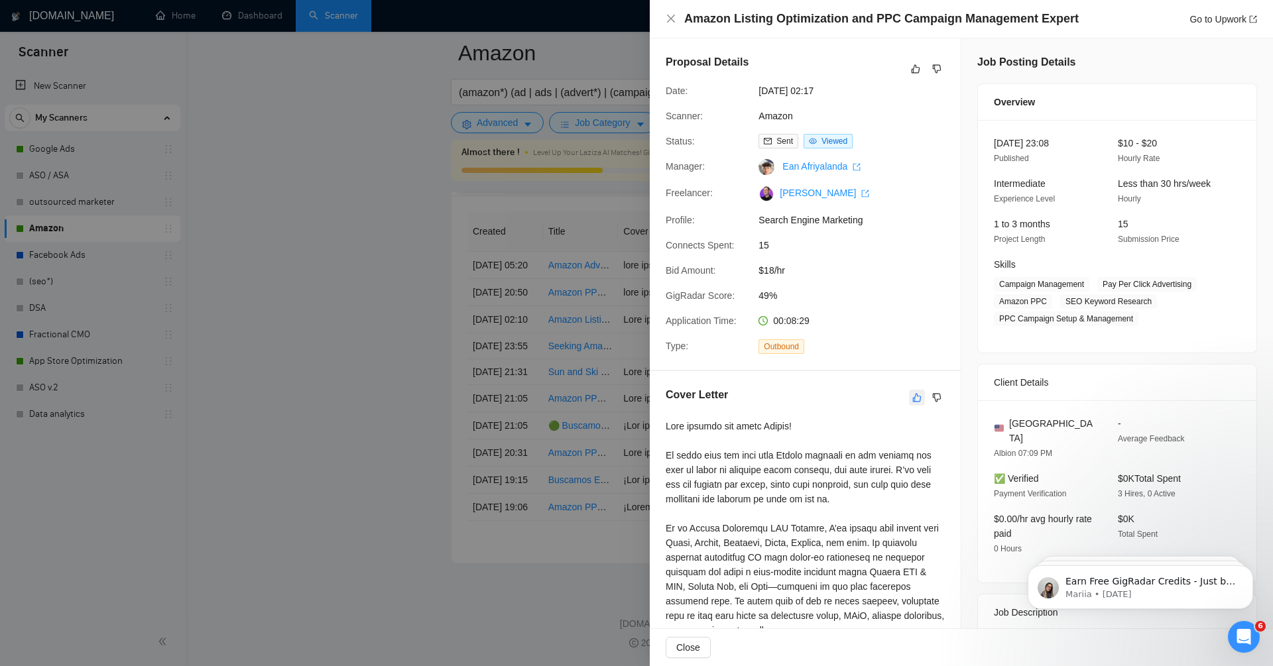
click at [920, 393] on icon "like" at bounding box center [916, 398] width 9 height 11
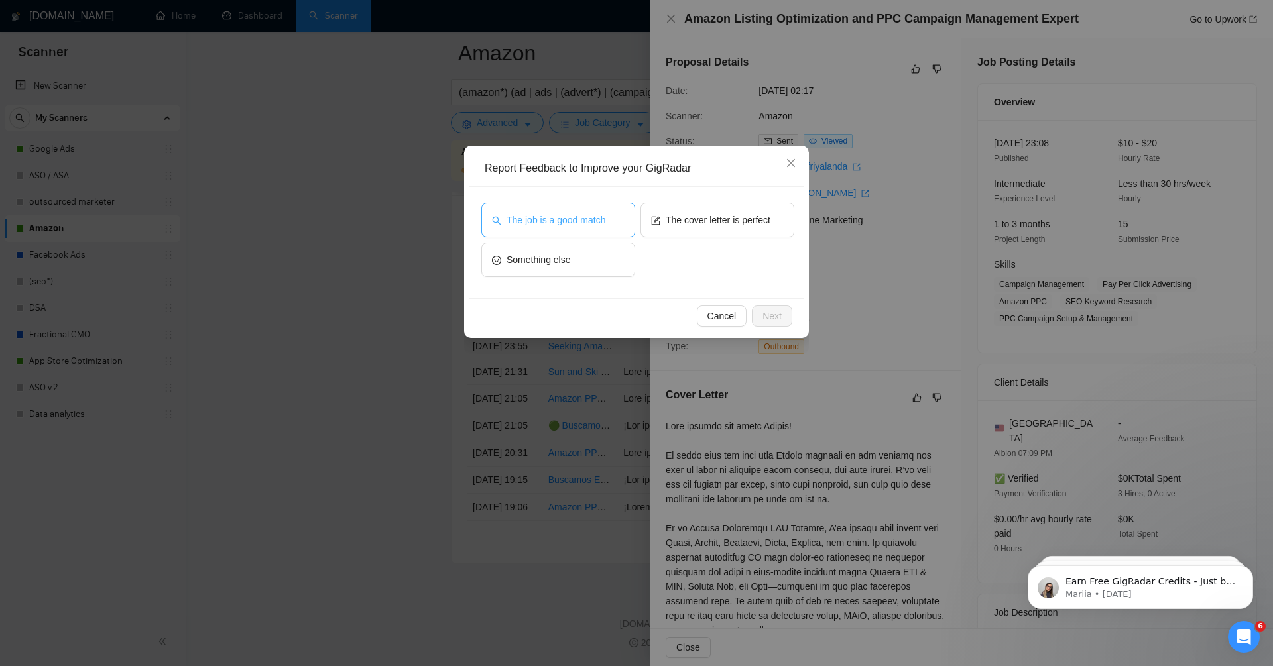
click at [580, 216] on span "The job is a good match" at bounding box center [556, 220] width 99 height 15
click at [777, 318] on span "Next" at bounding box center [772, 316] width 19 height 15
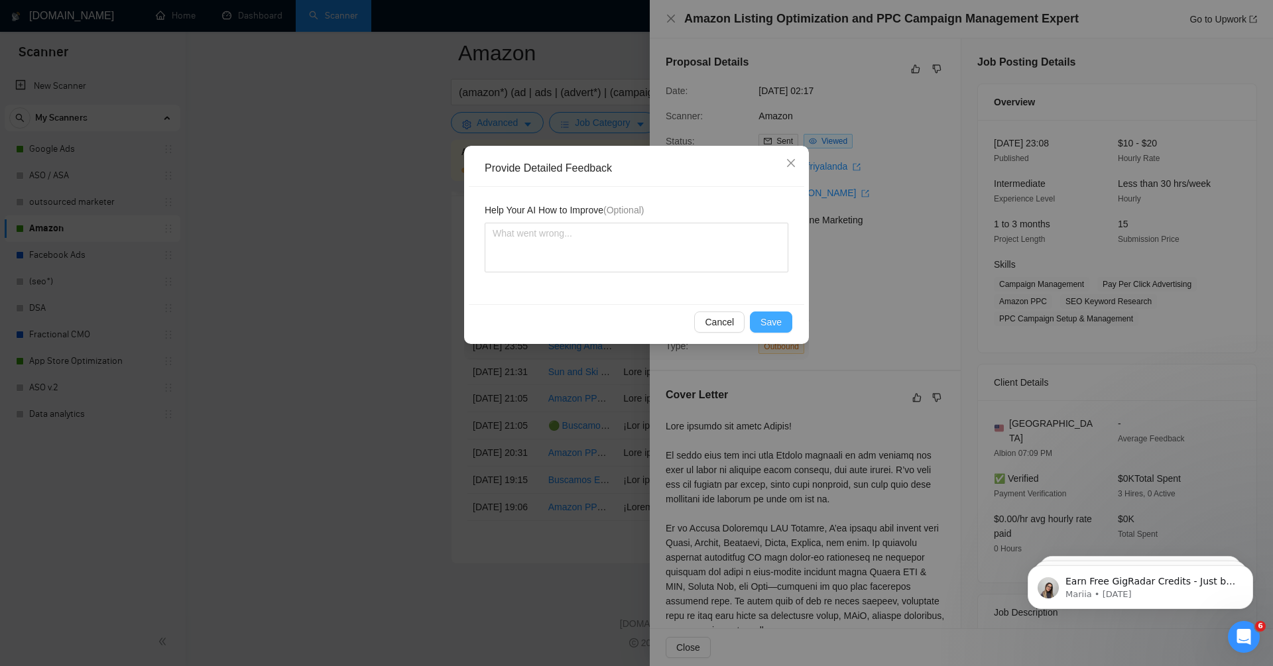
click at [786, 326] on button "Save" at bounding box center [771, 322] width 42 height 21
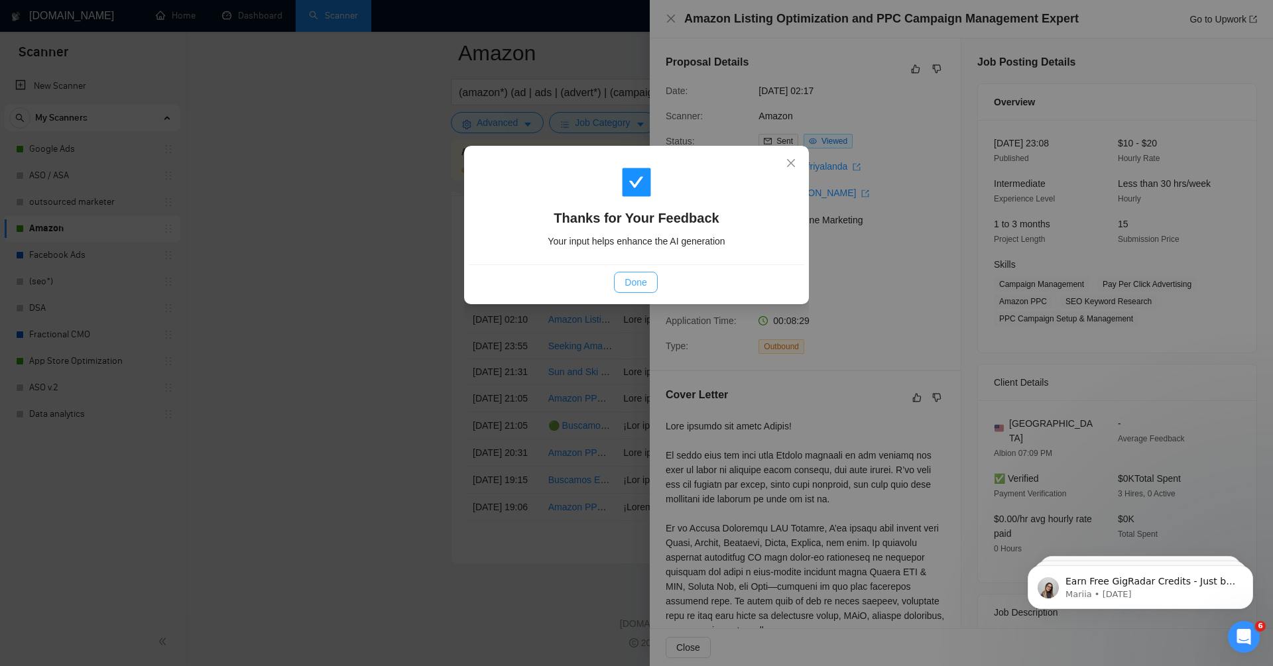
click at [642, 284] on span "Done" at bounding box center [636, 282] width 22 height 15
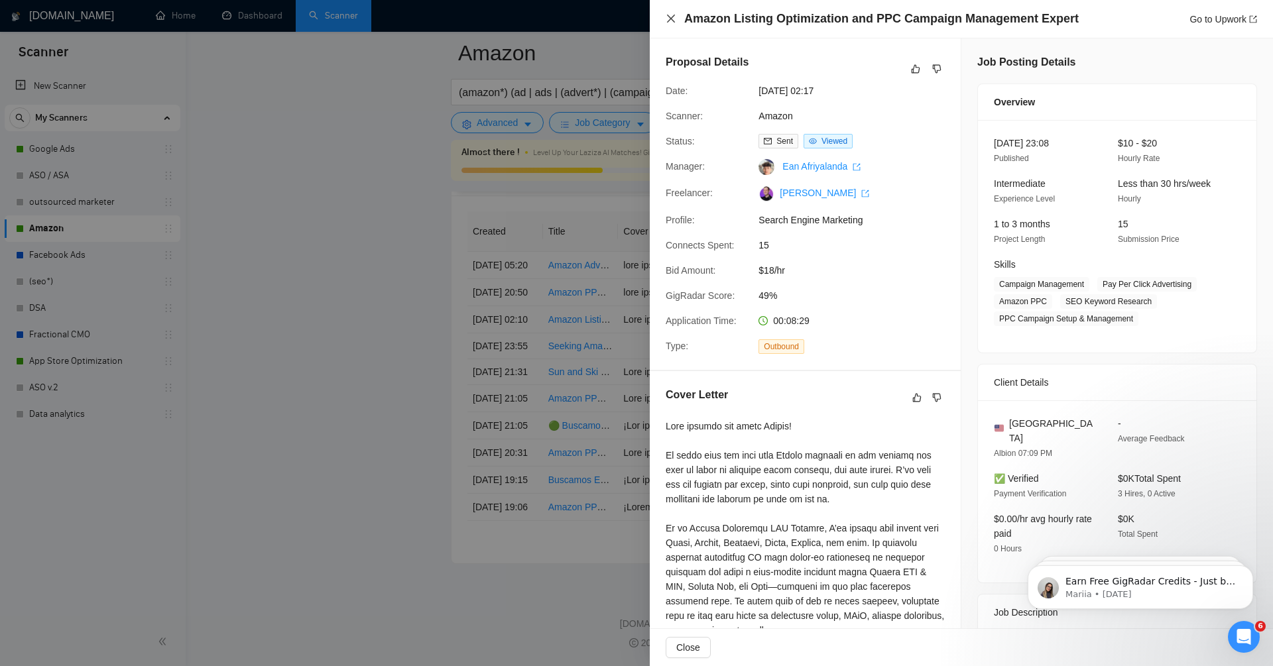
click at [672, 18] on icon "close" at bounding box center [671, 19] width 8 height 8
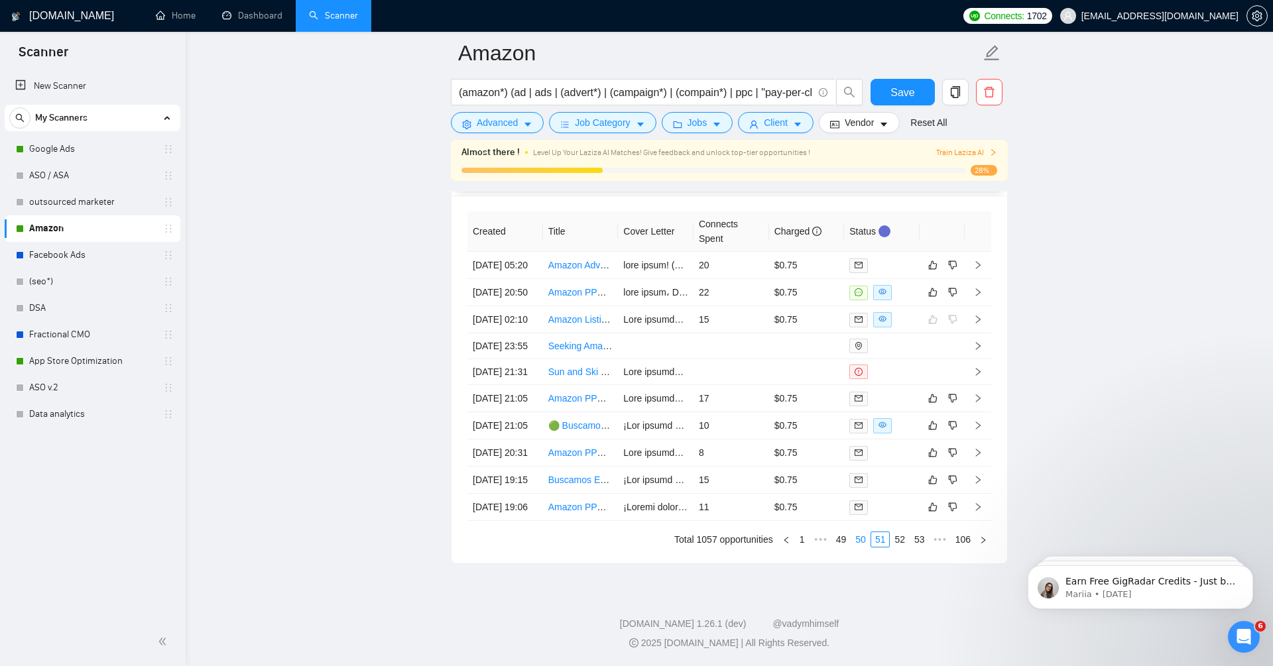
click at [856, 542] on link "50" at bounding box center [860, 539] width 19 height 15
click at [971, 385] on td at bounding box center [978, 398] width 27 height 27
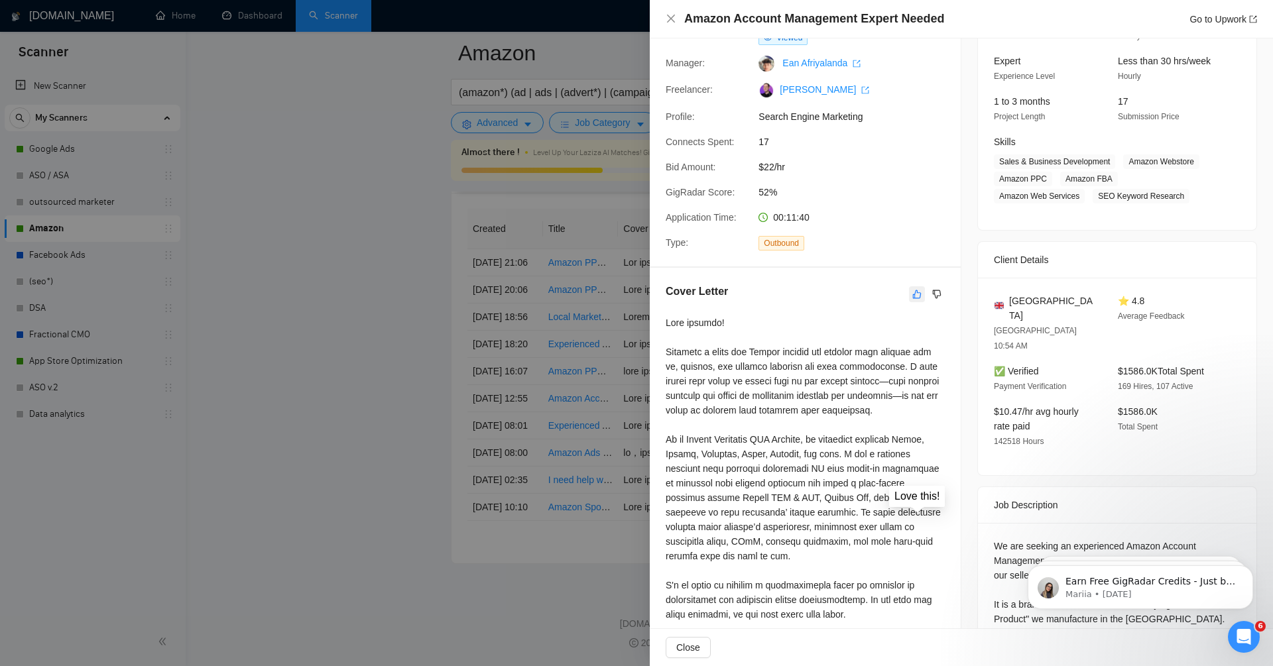
scroll to position [138, 0]
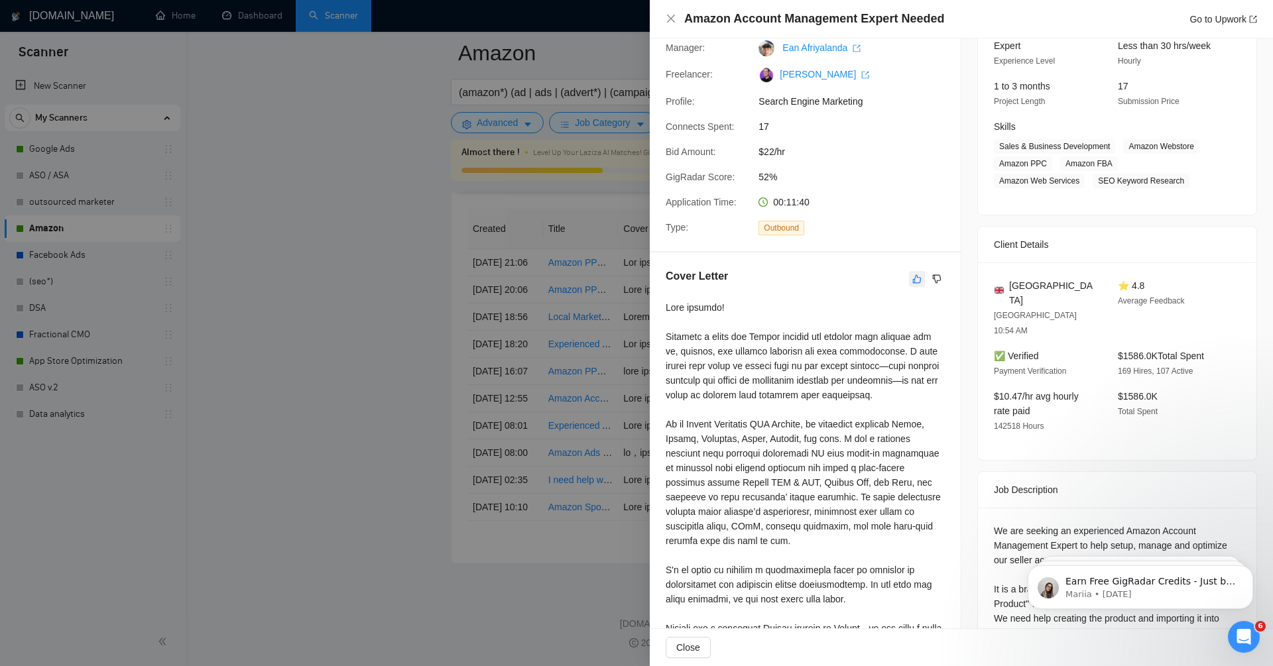
click at [916, 274] on icon "like" at bounding box center [916, 279] width 9 height 11
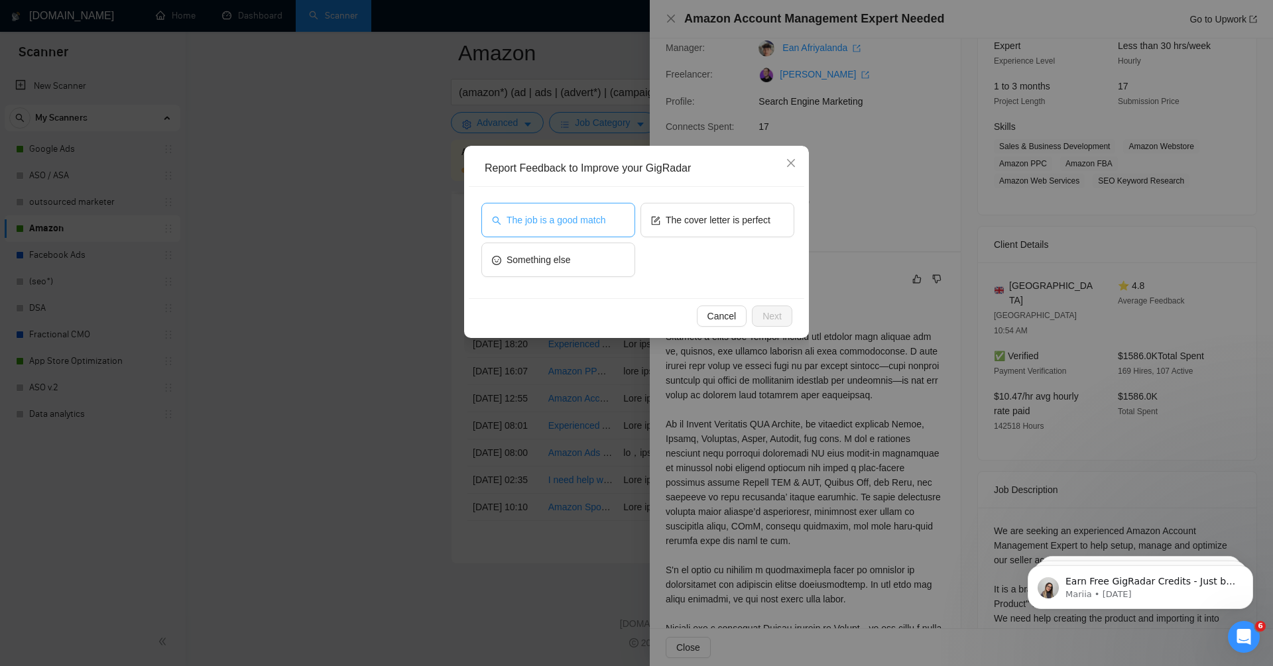
click at [603, 221] on span "The job is a good match" at bounding box center [556, 220] width 99 height 15
click at [686, 219] on span "The cover letter is perfect" at bounding box center [718, 220] width 105 height 15
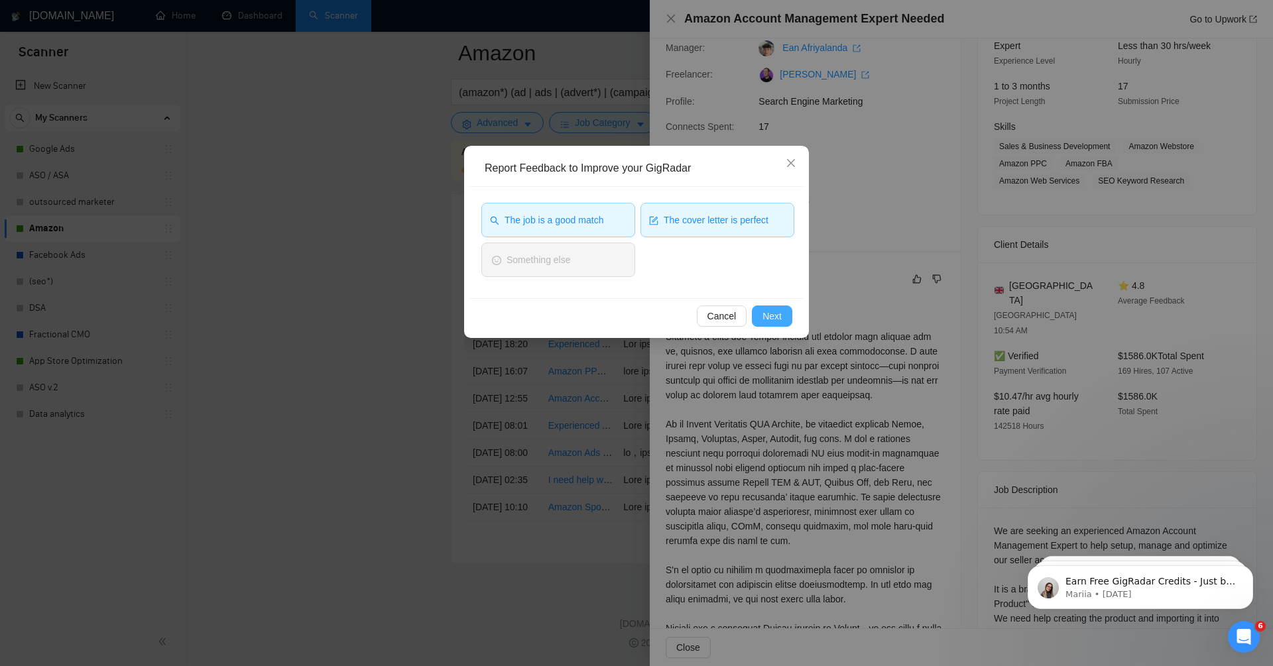
click at [771, 319] on span "Next" at bounding box center [772, 316] width 19 height 15
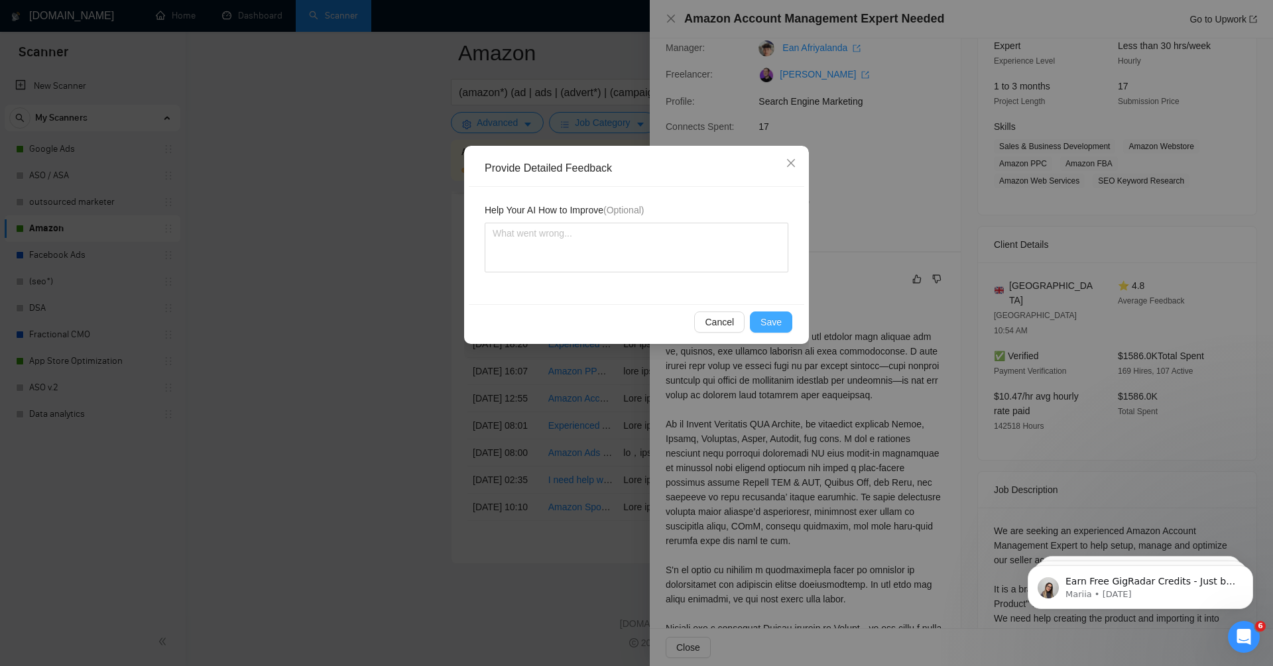
click at [779, 326] on span "Save" at bounding box center [771, 322] width 21 height 15
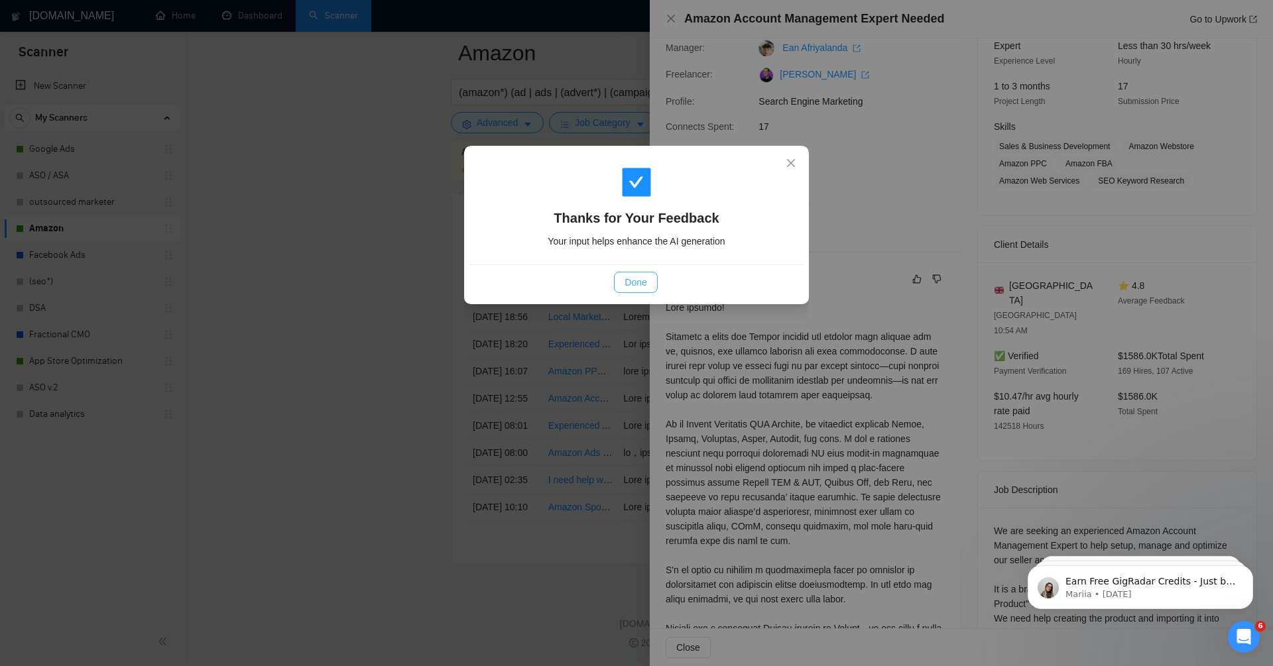
click at [633, 283] on span "Done" at bounding box center [636, 282] width 22 height 15
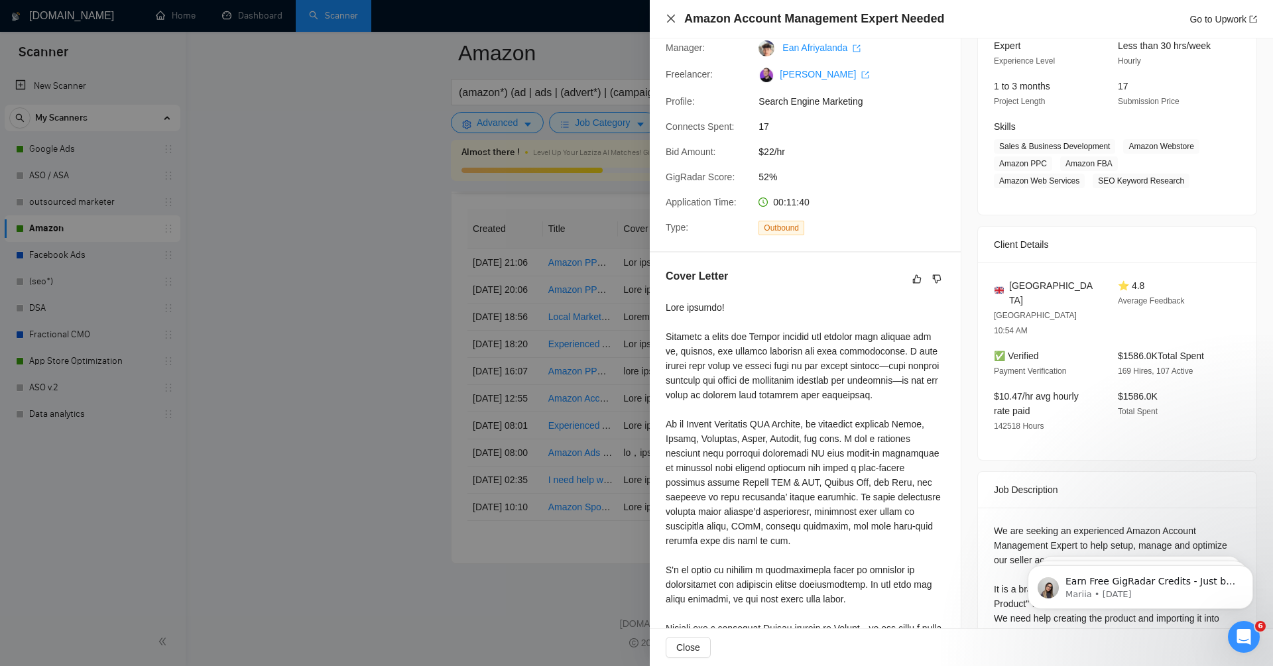
click at [670, 21] on icon "close" at bounding box center [671, 18] width 11 height 11
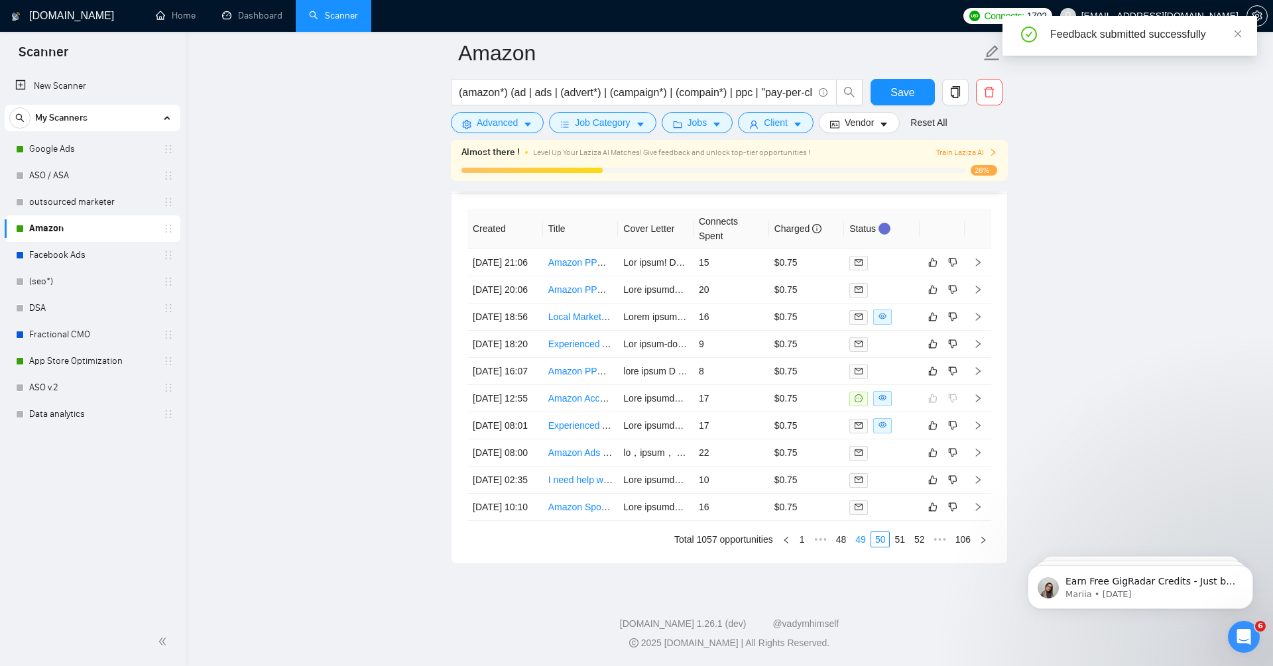
click at [853, 539] on link "49" at bounding box center [860, 539] width 19 height 15
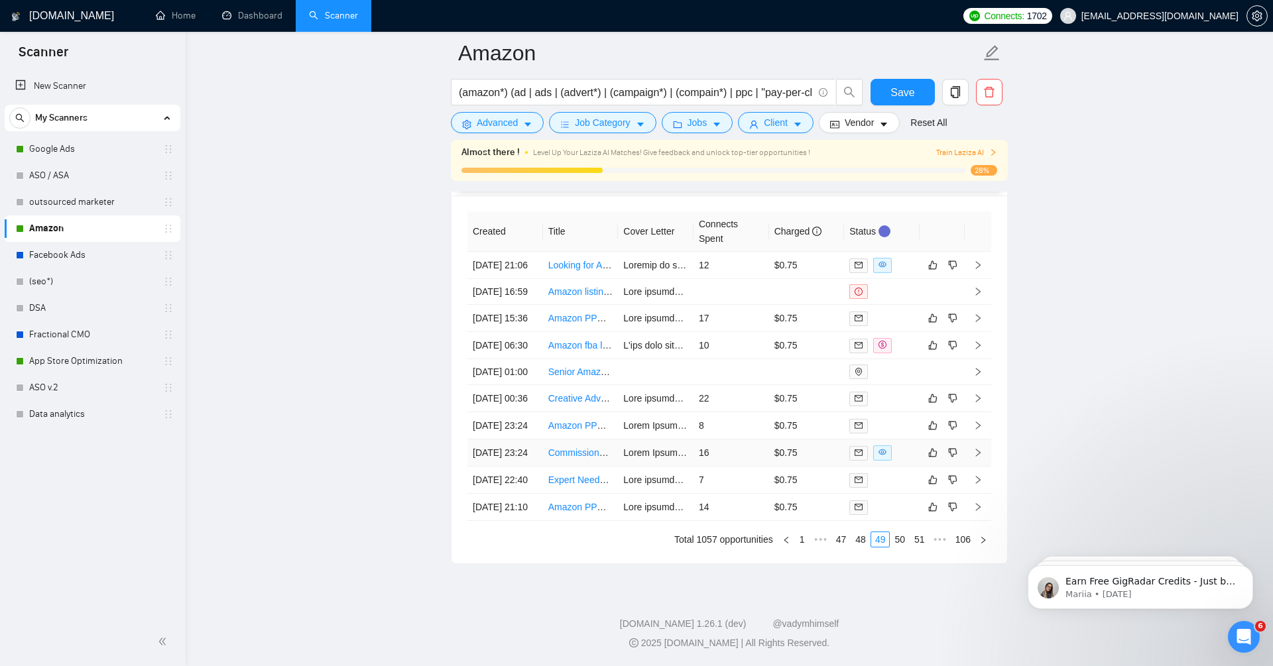
click at [977, 440] on td at bounding box center [978, 453] width 27 height 27
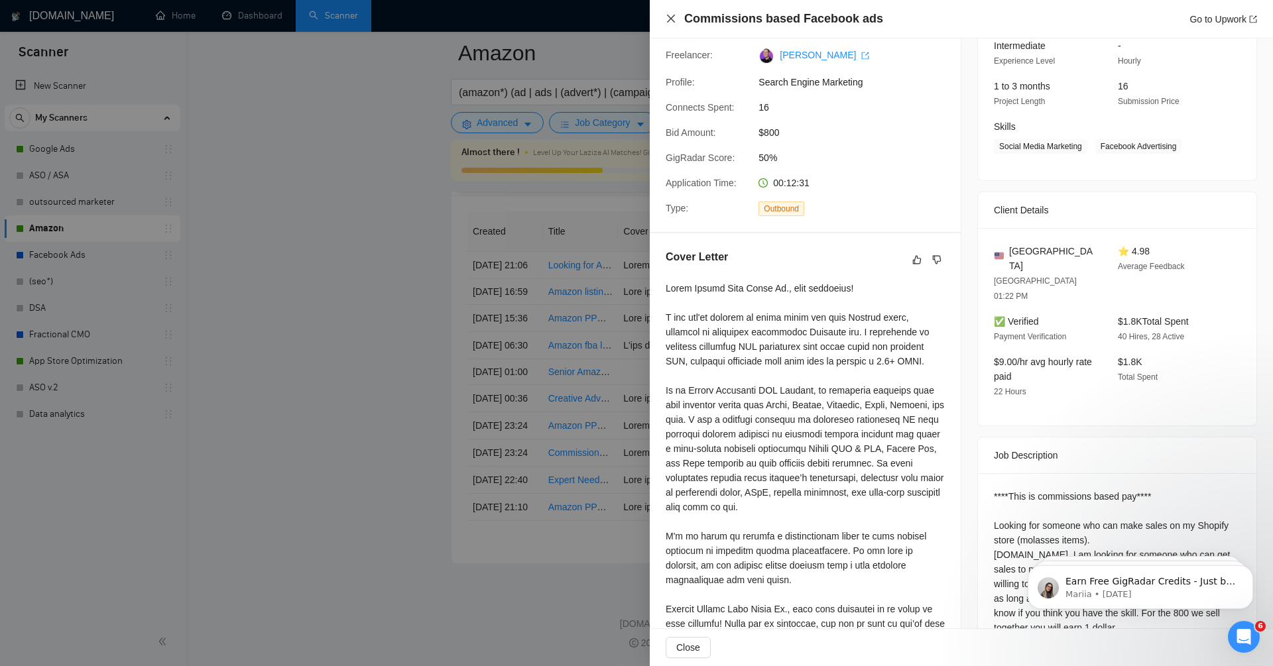
click at [673, 18] on icon "close" at bounding box center [671, 18] width 11 height 11
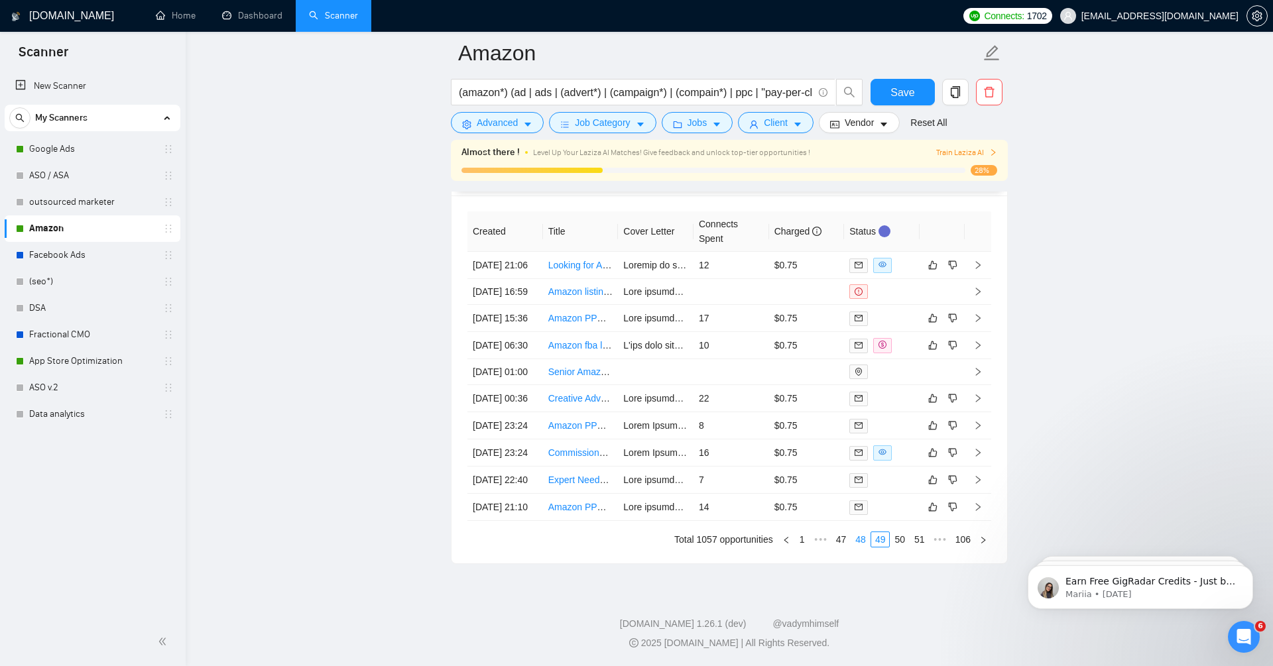
click at [854, 546] on link "48" at bounding box center [860, 539] width 19 height 15
click at [977, 385] on td at bounding box center [978, 398] width 27 height 27
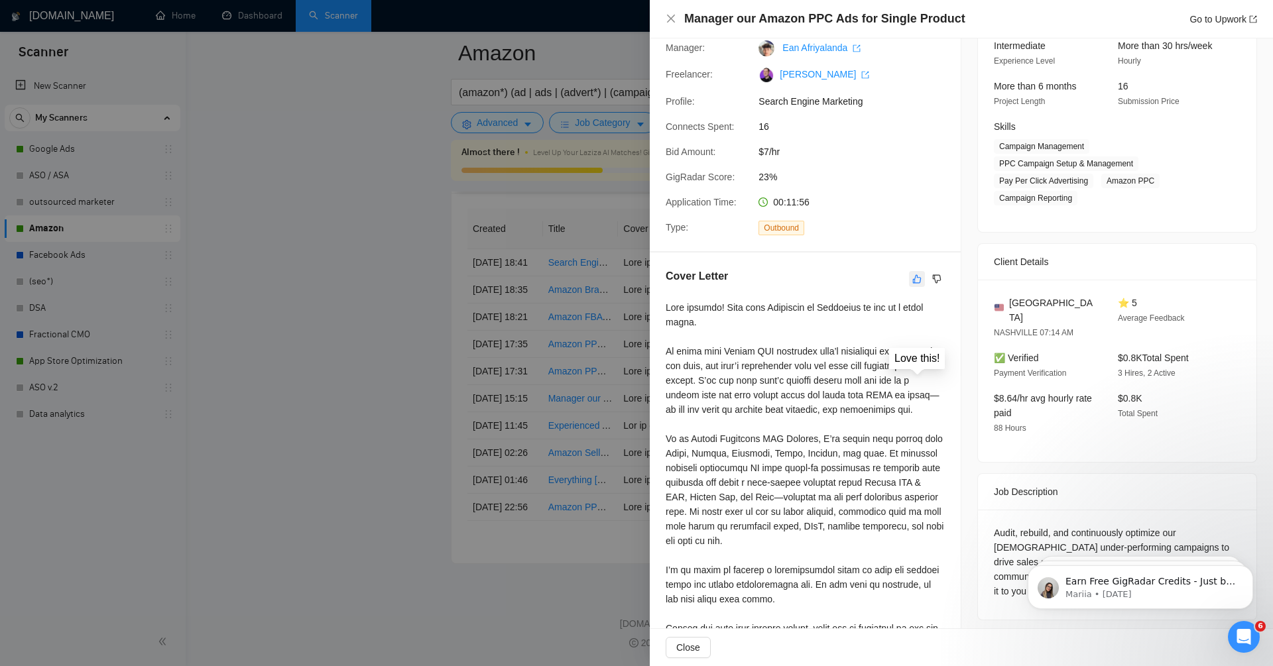
click at [912, 278] on button "button" at bounding box center [917, 279] width 16 height 16
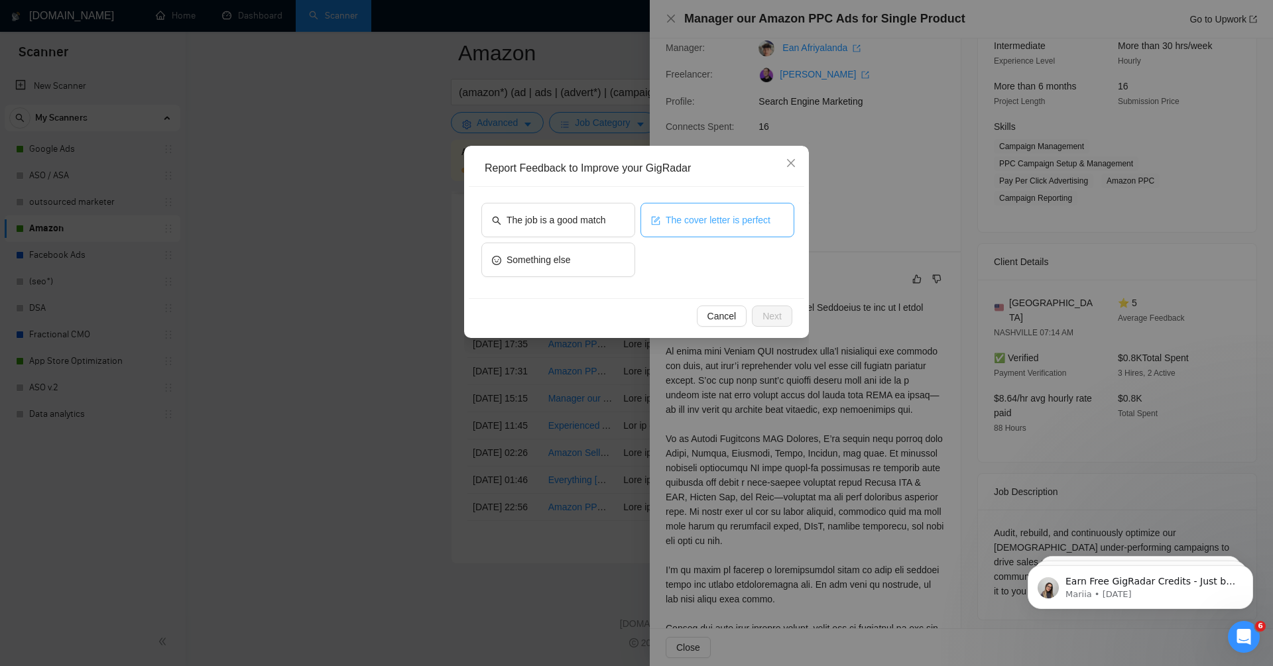
click at [700, 227] on button "The cover letter is perfect" at bounding box center [718, 220] width 154 height 34
click at [577, 226] on span "The job is a good match" at bounding box center [556, 220] width 99 height 15
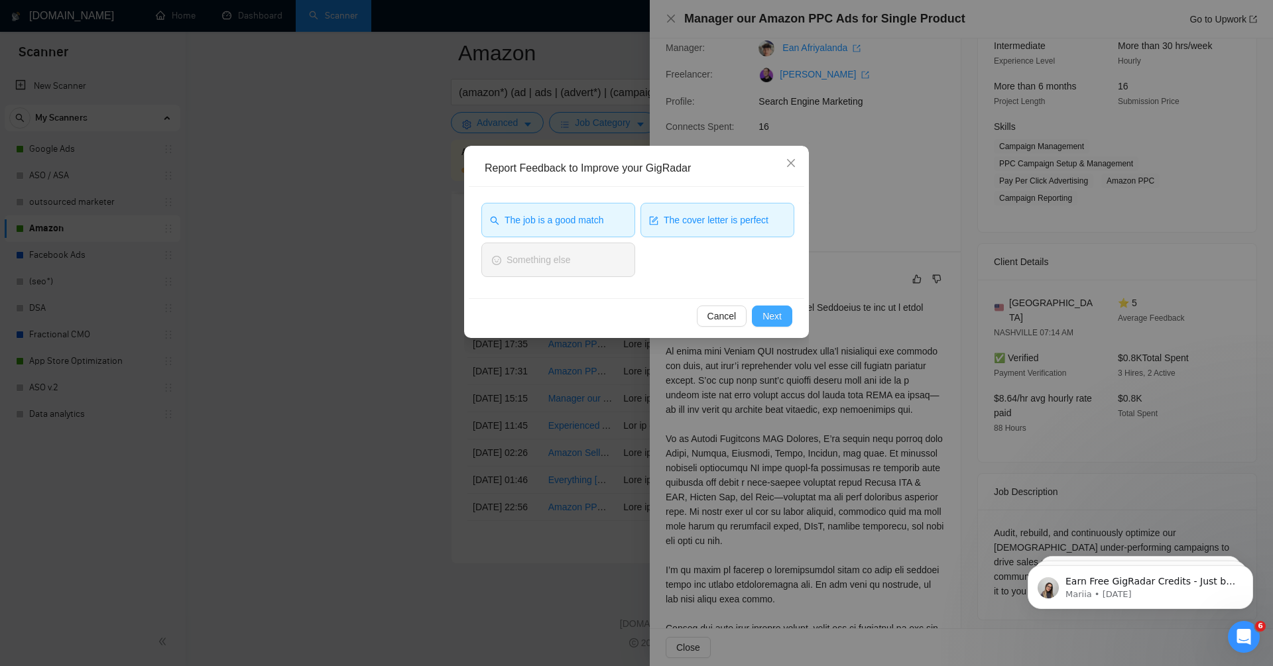
click at [773, 317] on span "Next" at bounding box center [772, 316] width 19 height 15
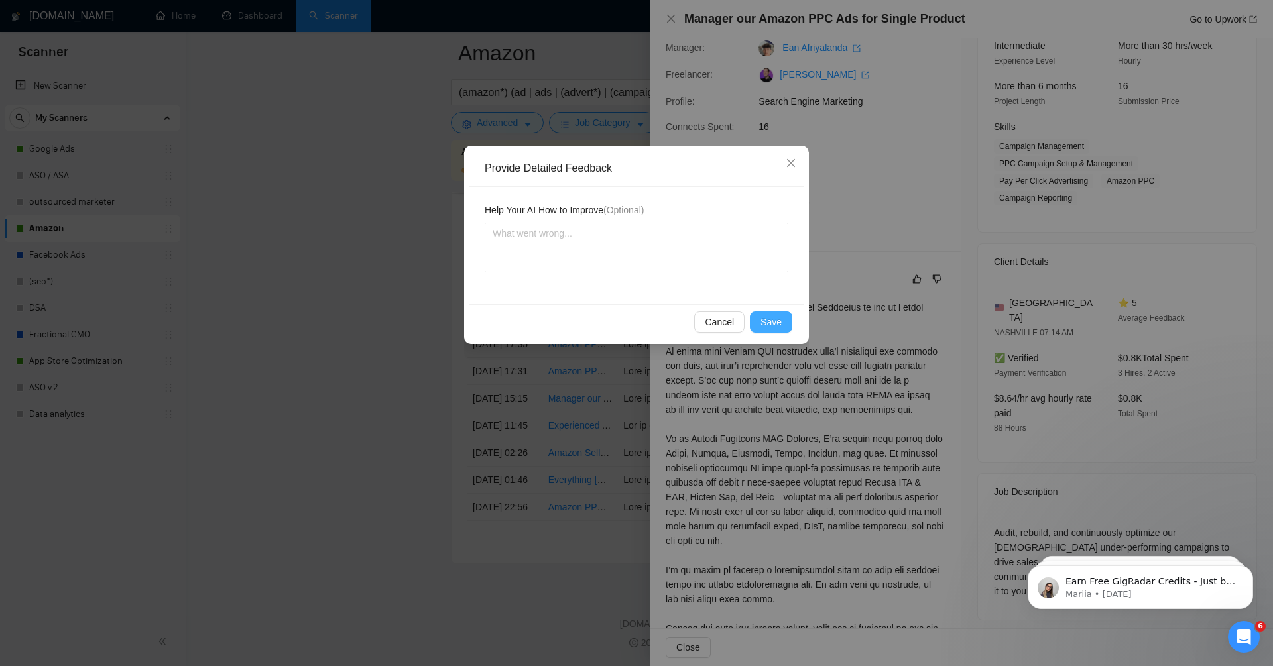
click at [771, 318] on span "Save" at bounding box center [771, 322] width 21 height 15
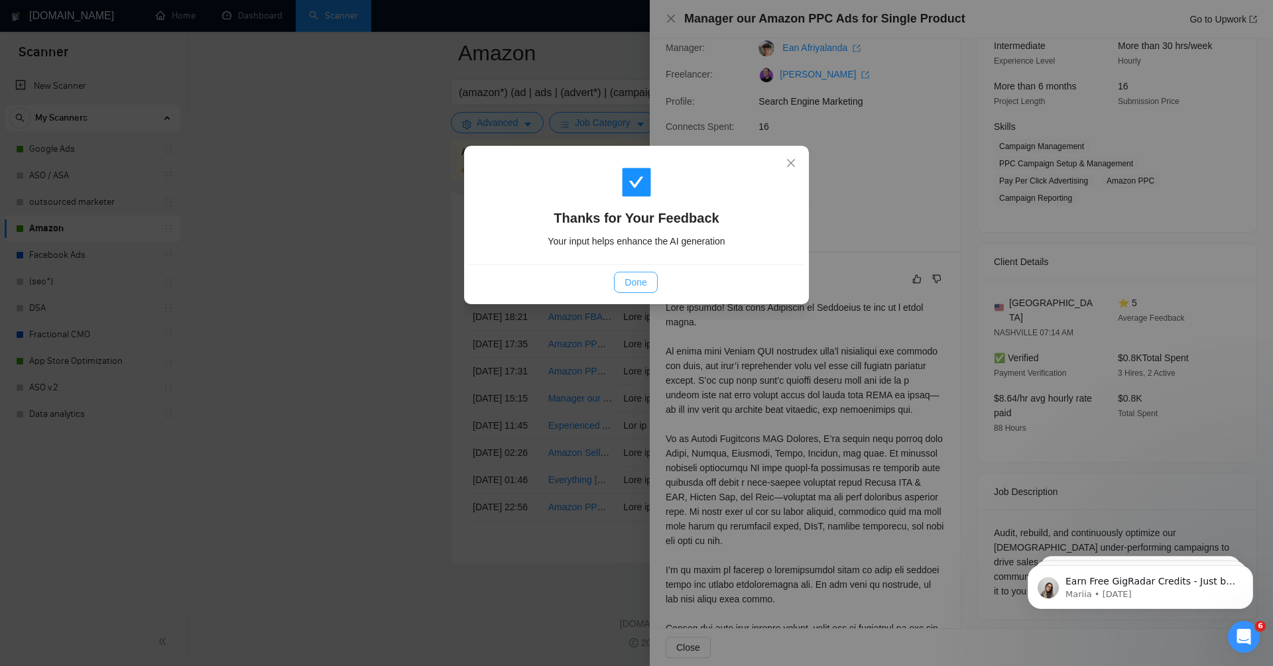
click at [645, 281] on span "Done" at bounding box center [636, 282] width 22 height 15
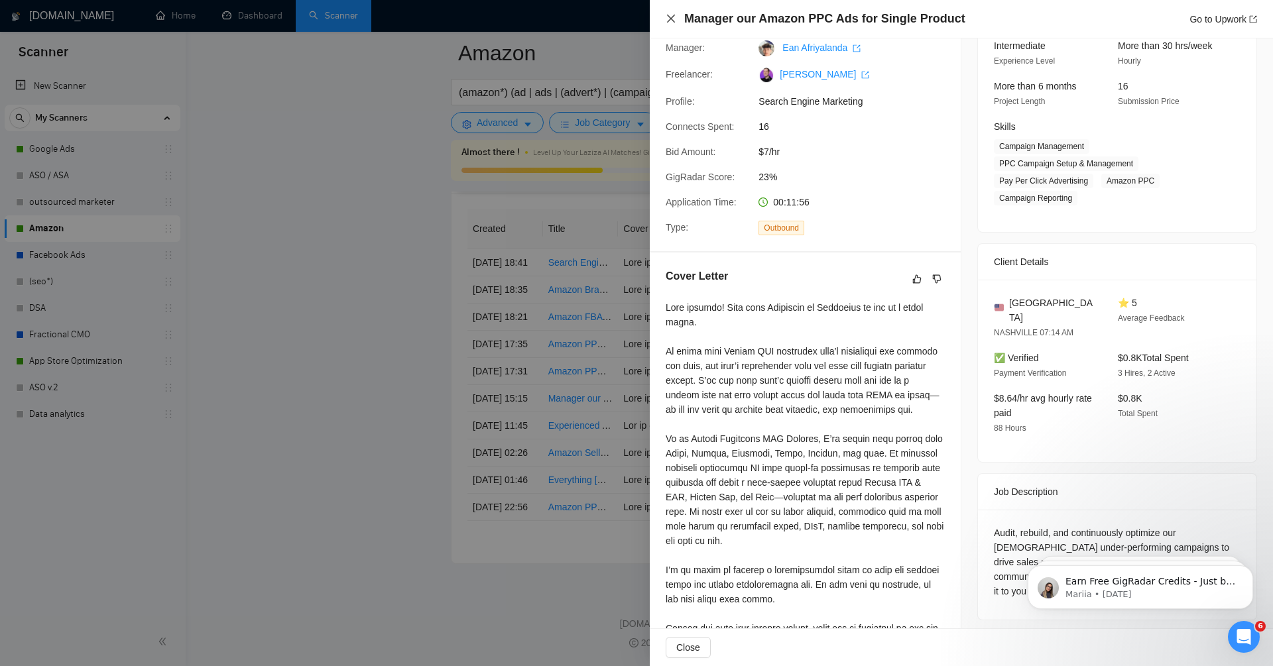
click at [668, 15] on icon "close" at bounding box center [671, 18] width 11 height 11
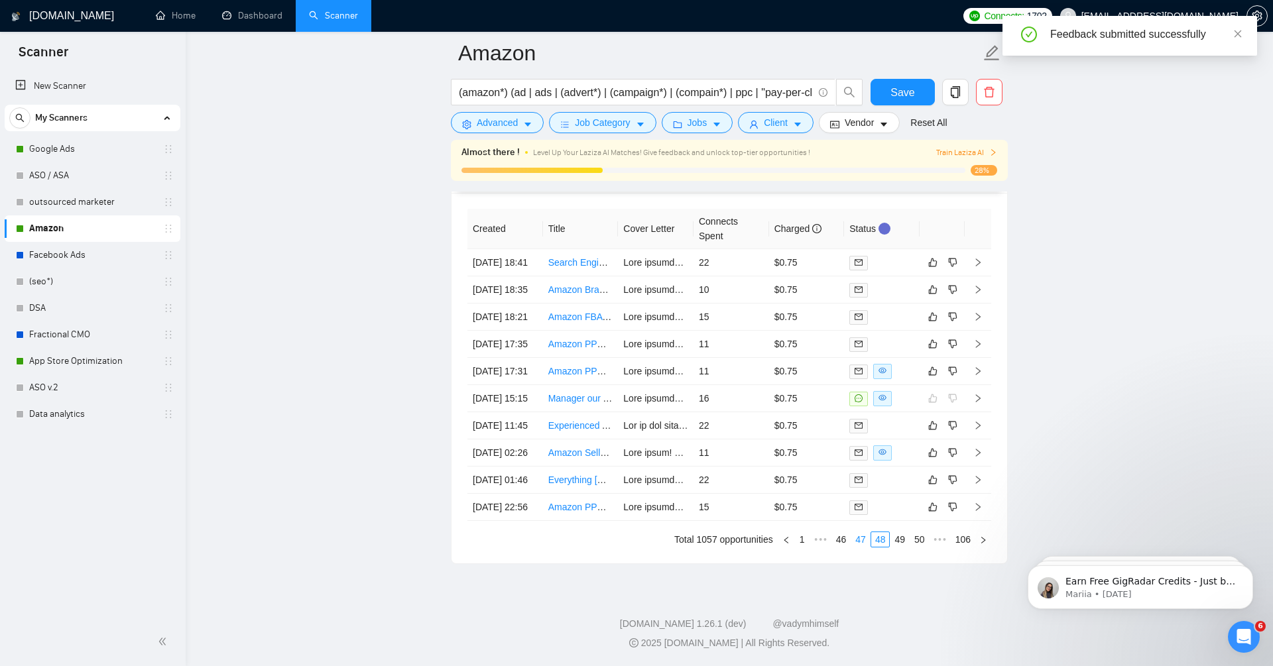
click at [857, 536] on link "47" at bounding box center [860, 539] width 19 height 15
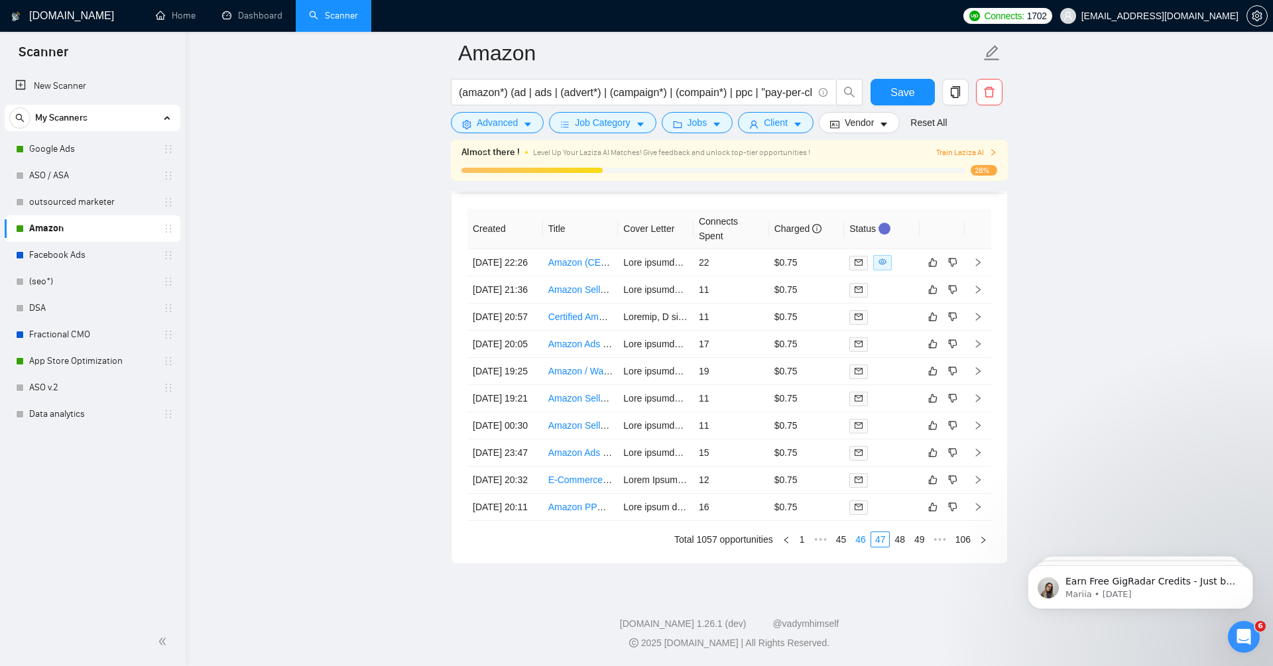
click at [853, 541] on link "46" at bounding box center [860, 539] width 19 height 15
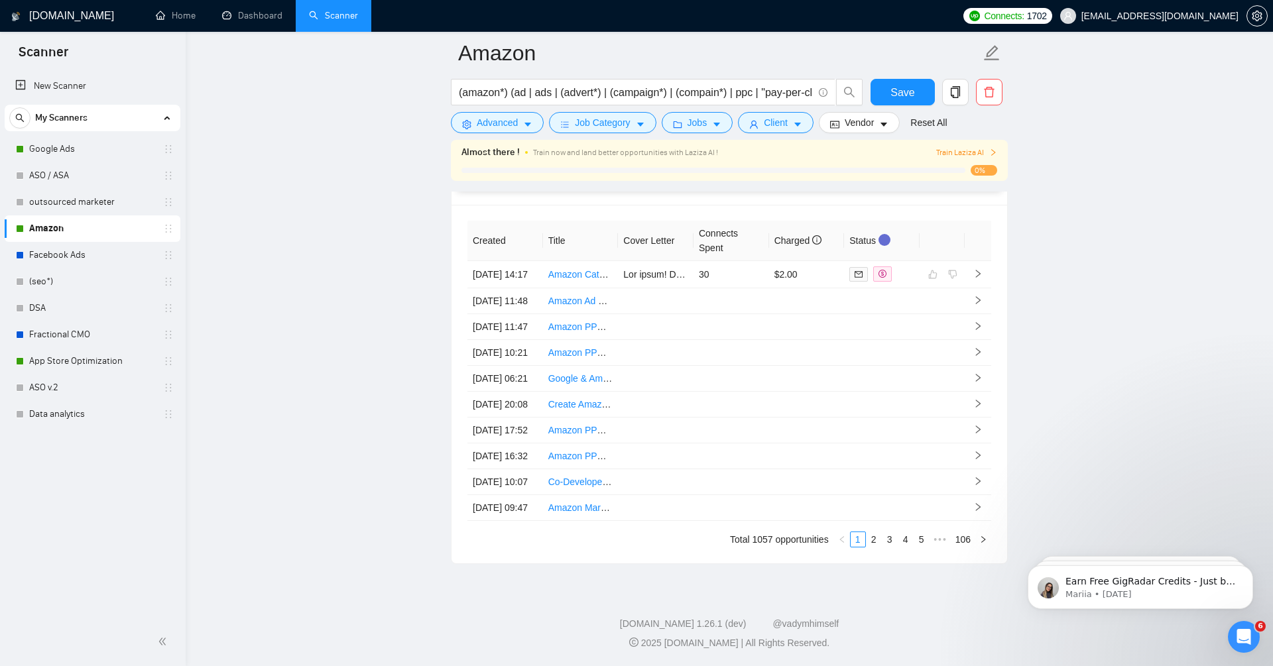
scroll to position [3685, 0]
click at [979, 152] on span "Train Laziza AI" at bounding box center [966, 153] width 61 height 13
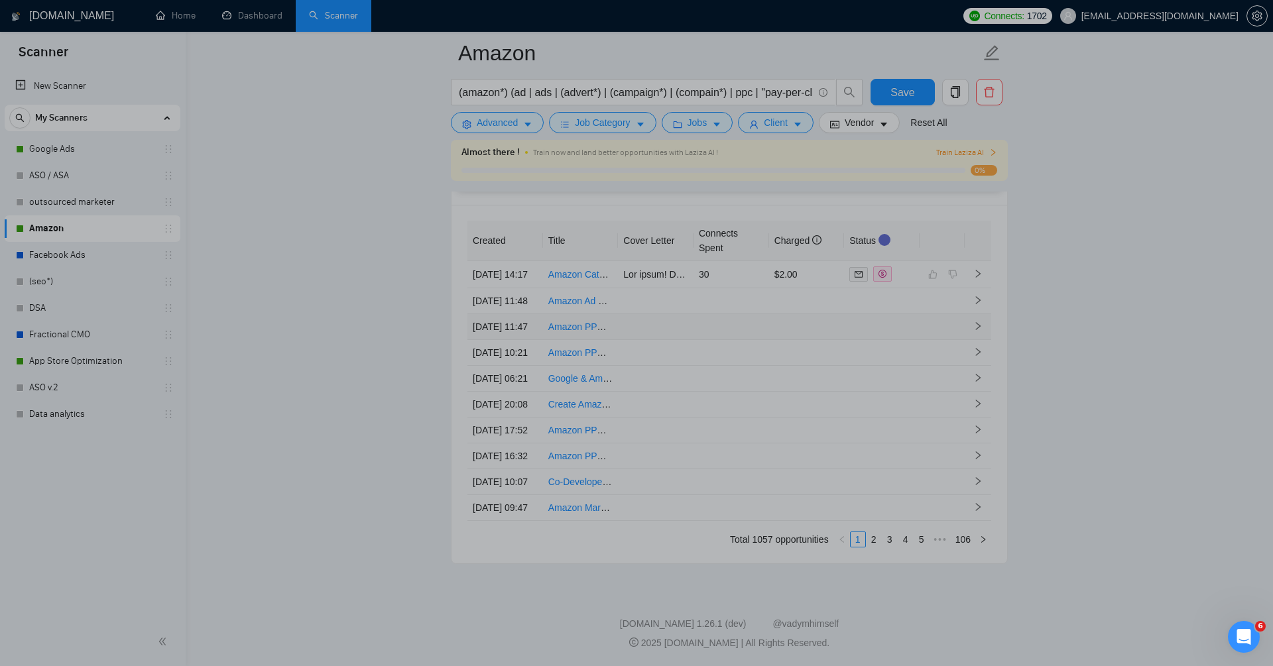
scroll to position [0, 0]
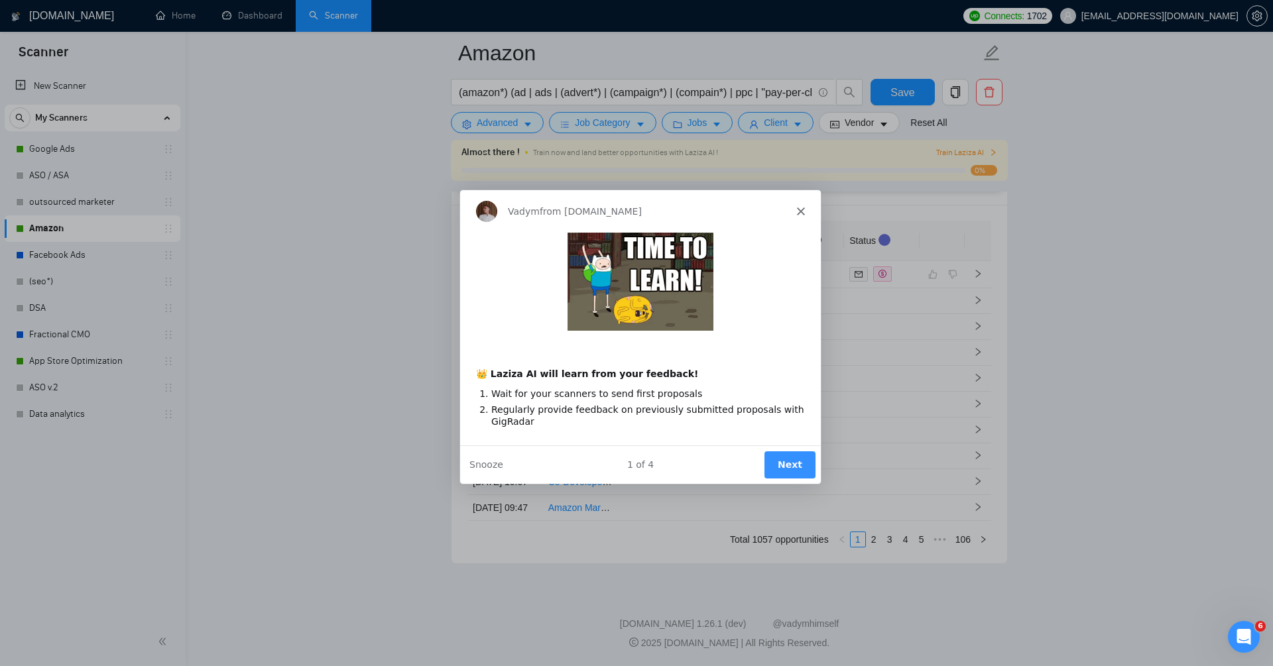
click at [791, 469] on button "Next" at bounding box center [789, 464] width 51 height 27
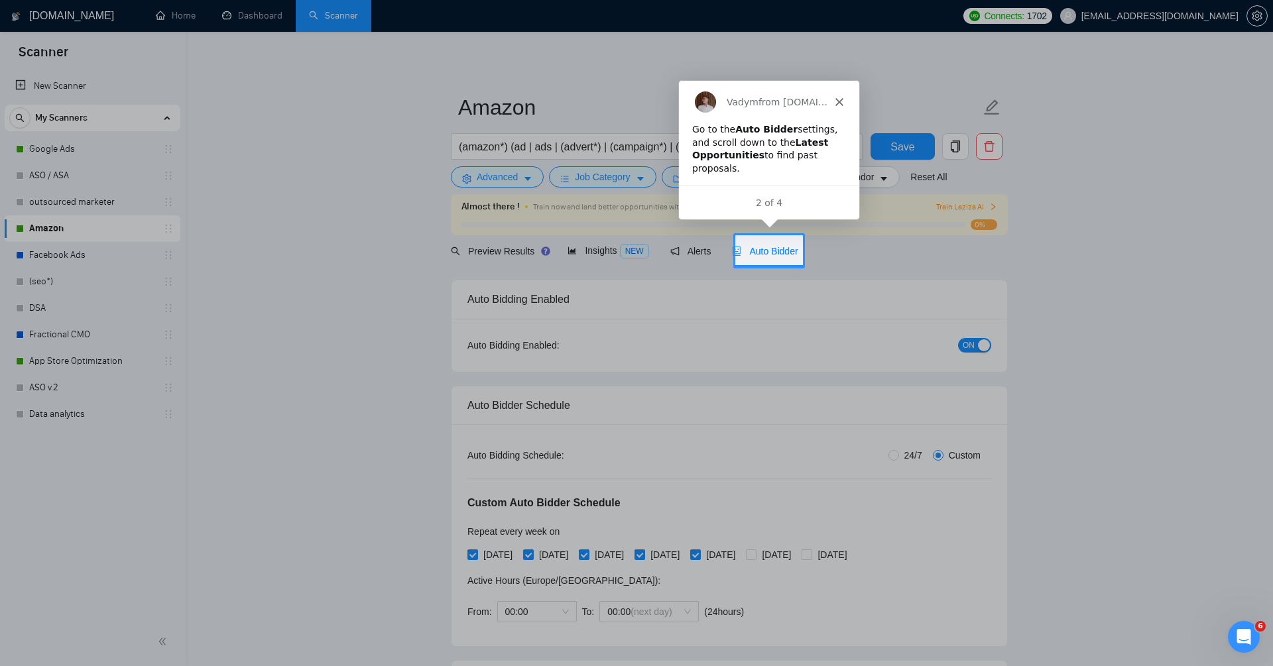
click at [838, 100] on polygon "Close" at bounding box center [839, 101] width 8 height 8
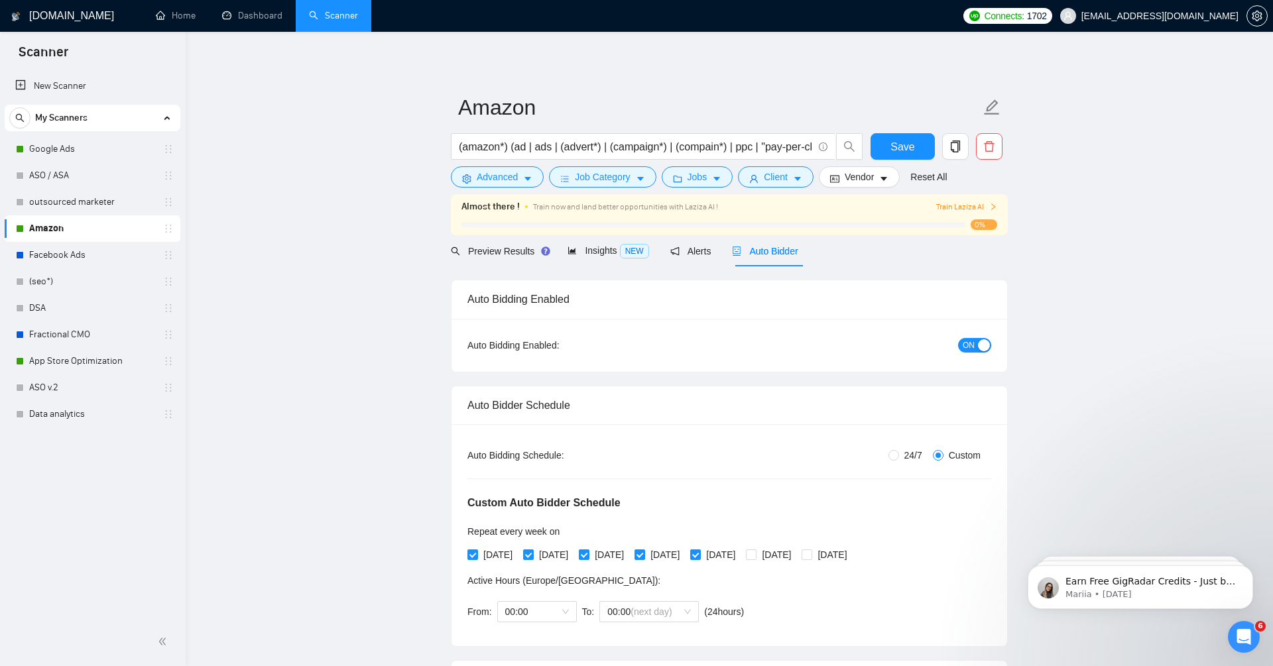
click at [784, 249] on span "Auto Bidder" at bounding box center [765, 251] width 66 height 11
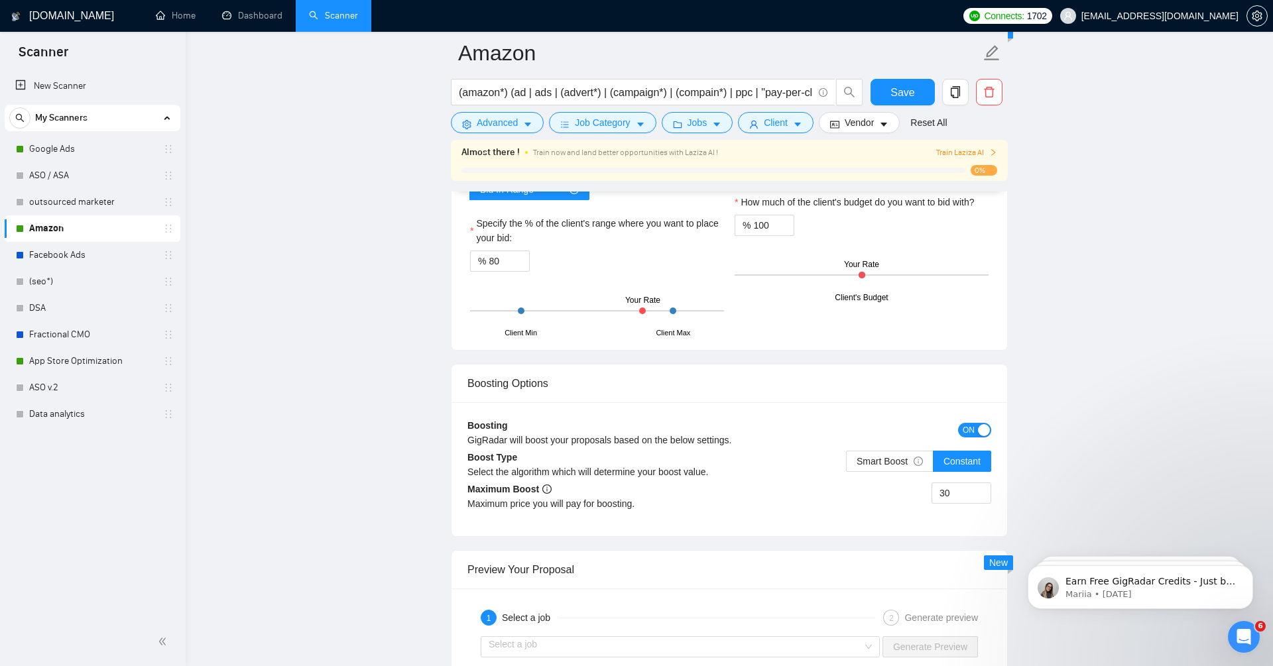
scroll to position [2425, 0]
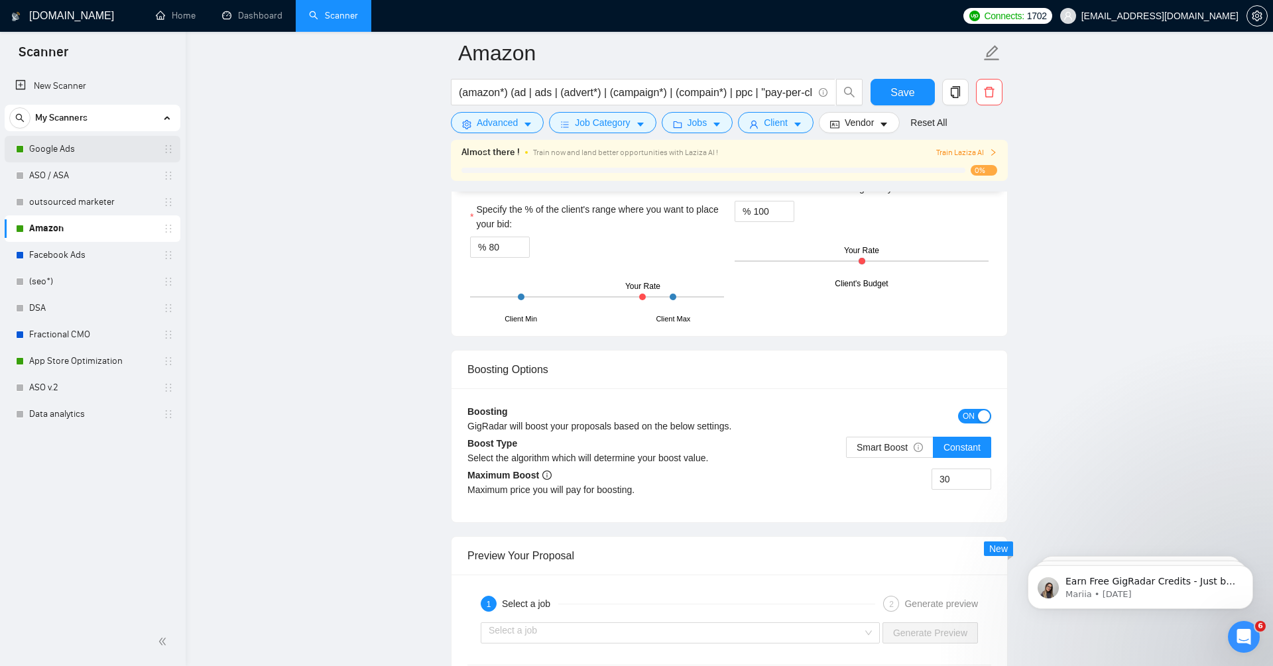
click at [121, 153] on link "Google Ads" at bounding box center [92, 149] width 126 height 27
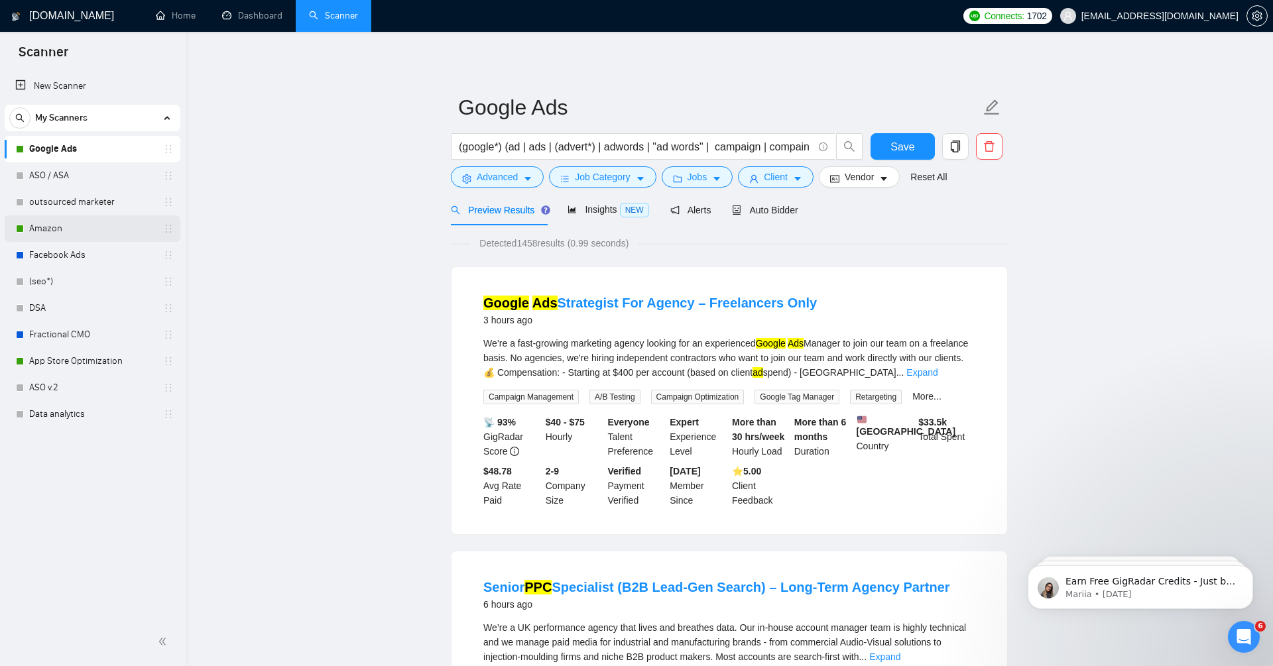
click at [53, 227] on link "Amazon" at bounding box center [92, 229] width 126 height 27
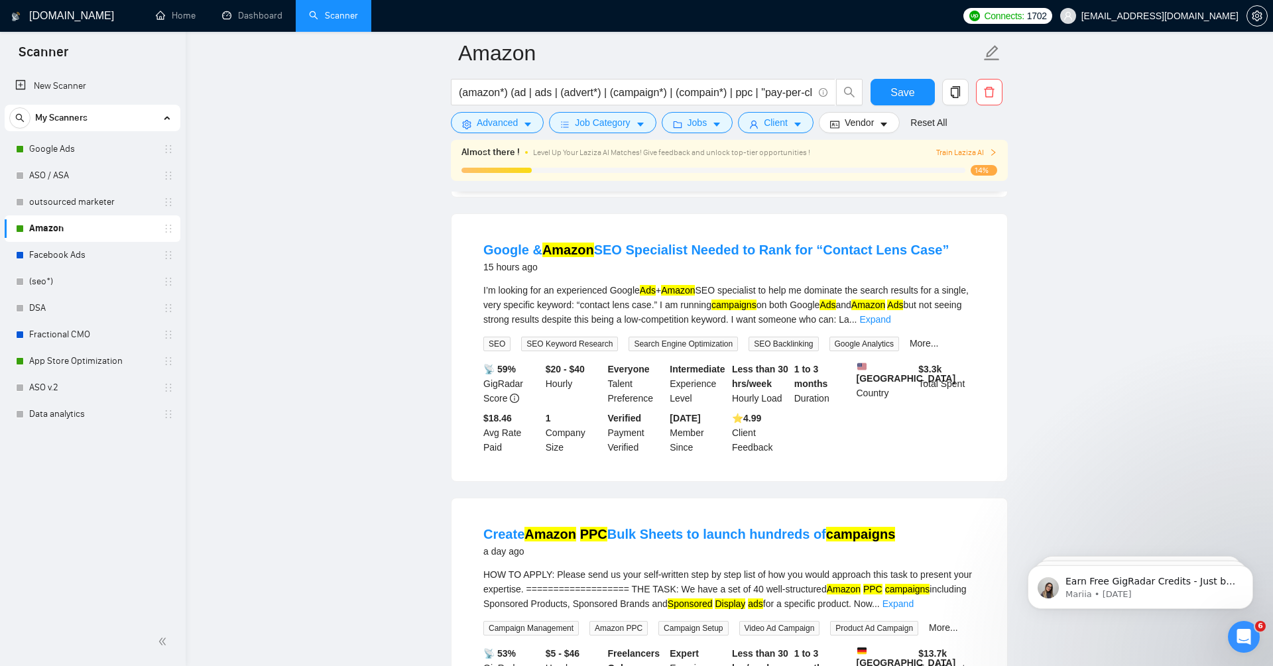
scroll to position [1180, 0]
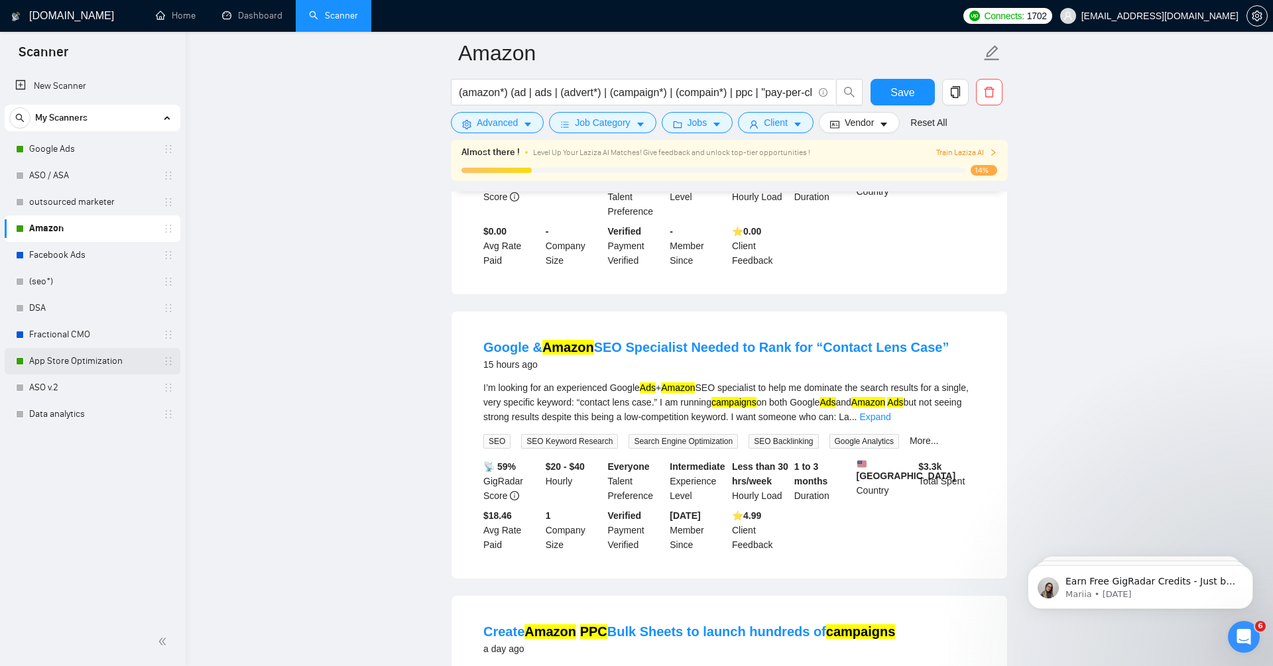
click at [66, 358] on link "App Store Optimization" at bounding box center [92, 361] width 126 height 27
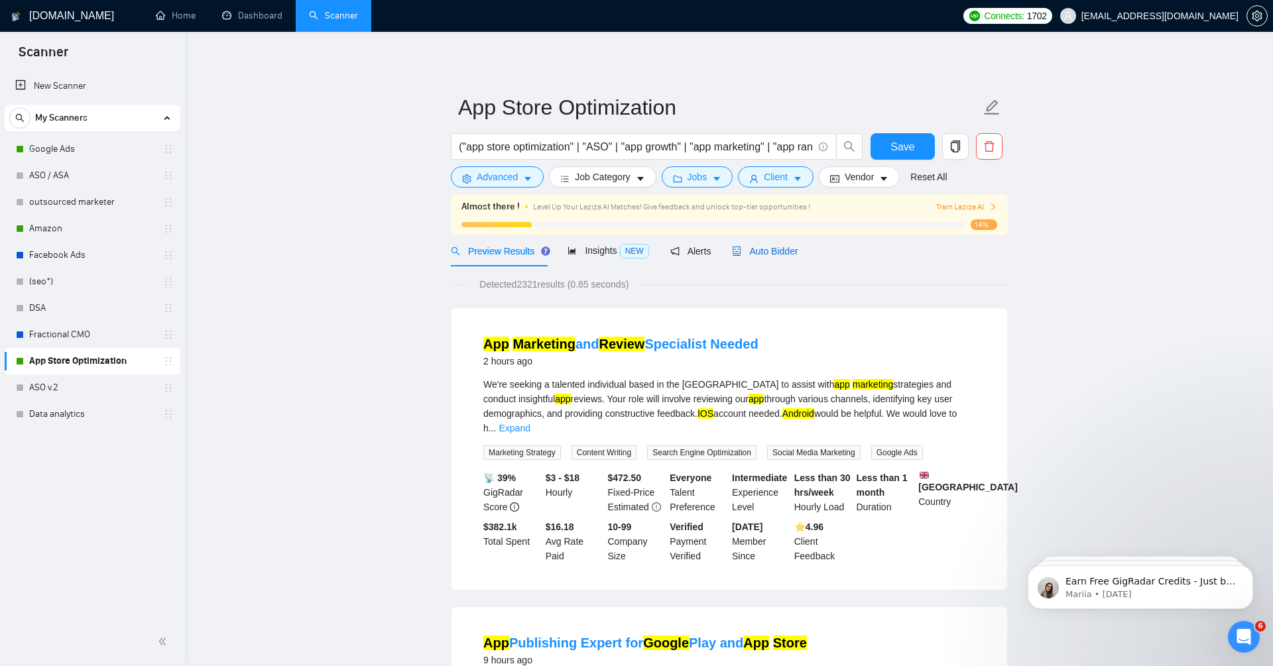
click at [788, 246] on span "Auto Bidder" at bounding box center [765, 251] width 66 height 11
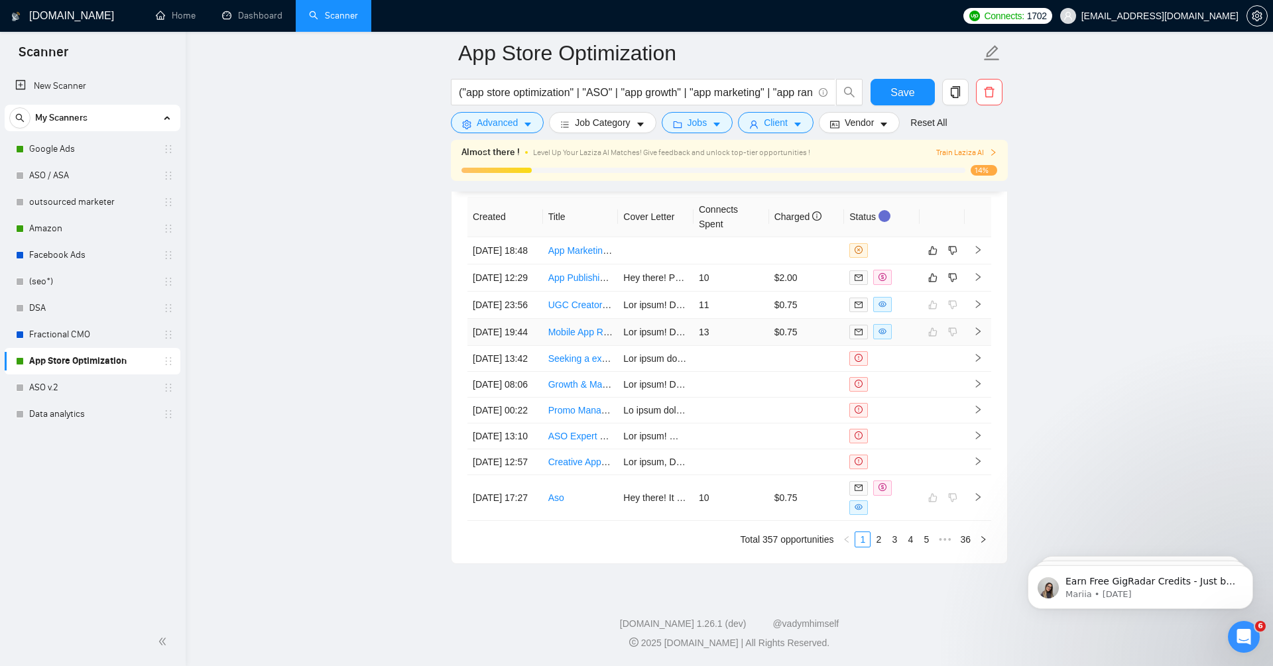
scroll to position [3501, 0]
click at [880, 539] on link "2" at bounding box center [878, 539] width 15 height 15
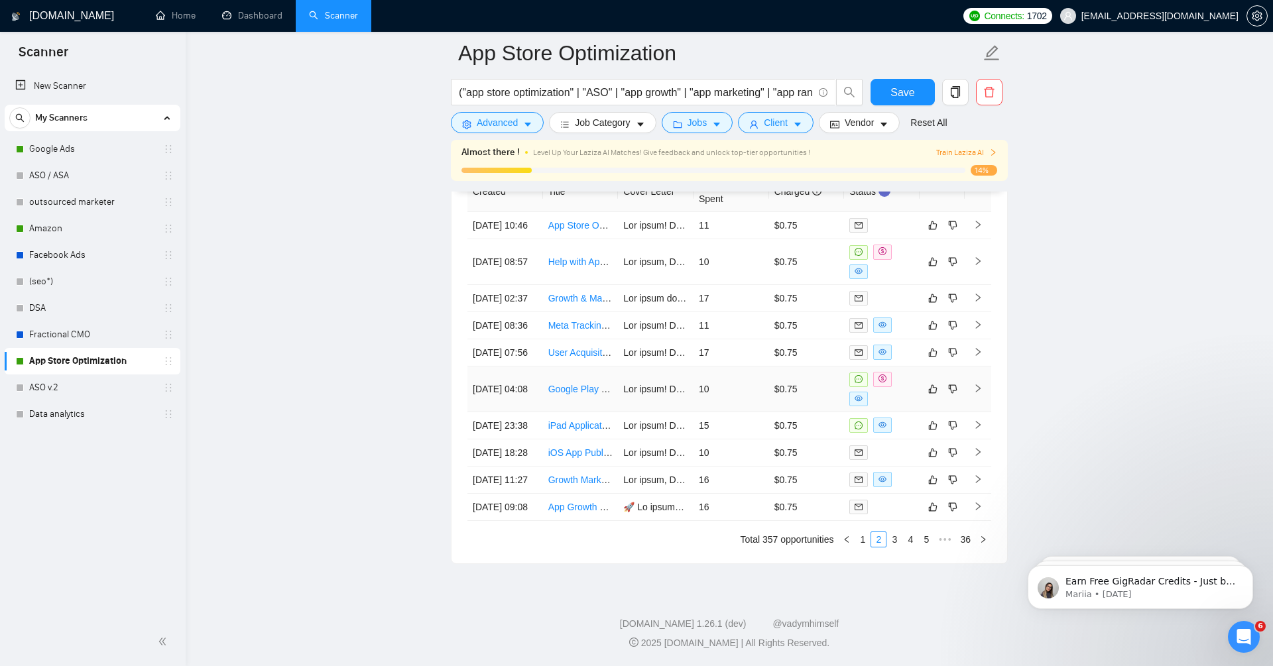
click at [981, 384] on icon "right" at bounding box center [977, 388] width 9 height 9
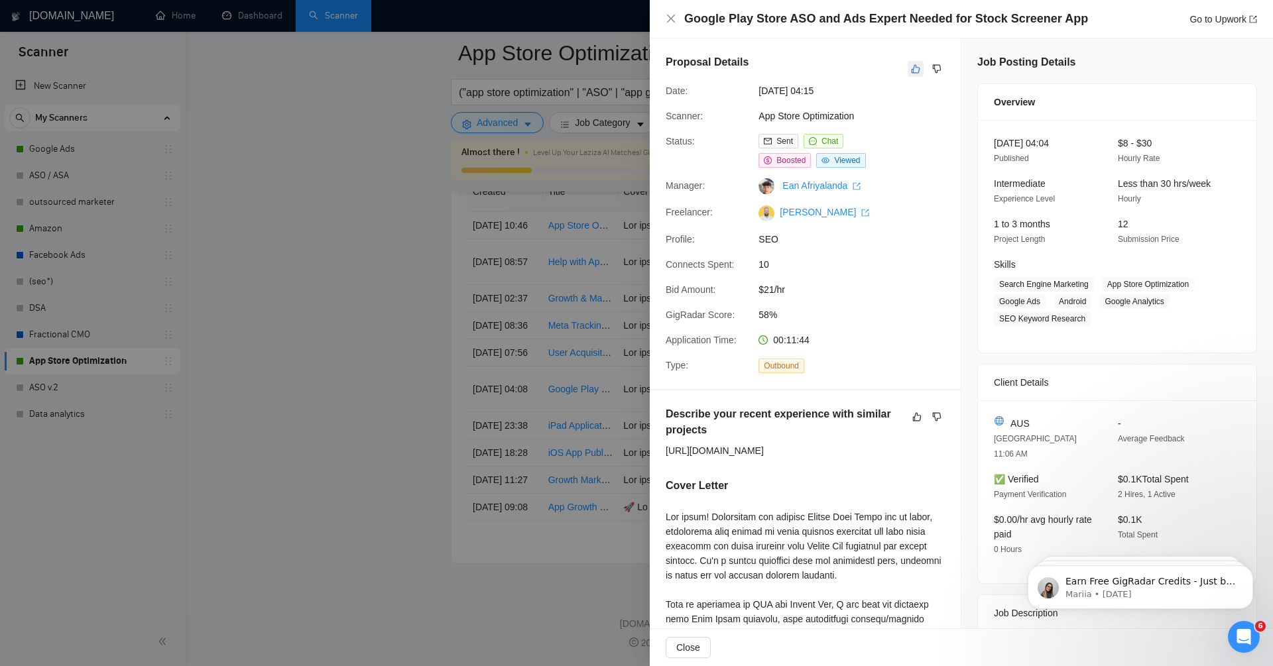
click at [918, 61] on button "button" at bounding box center [916, 69] width 16 height 16
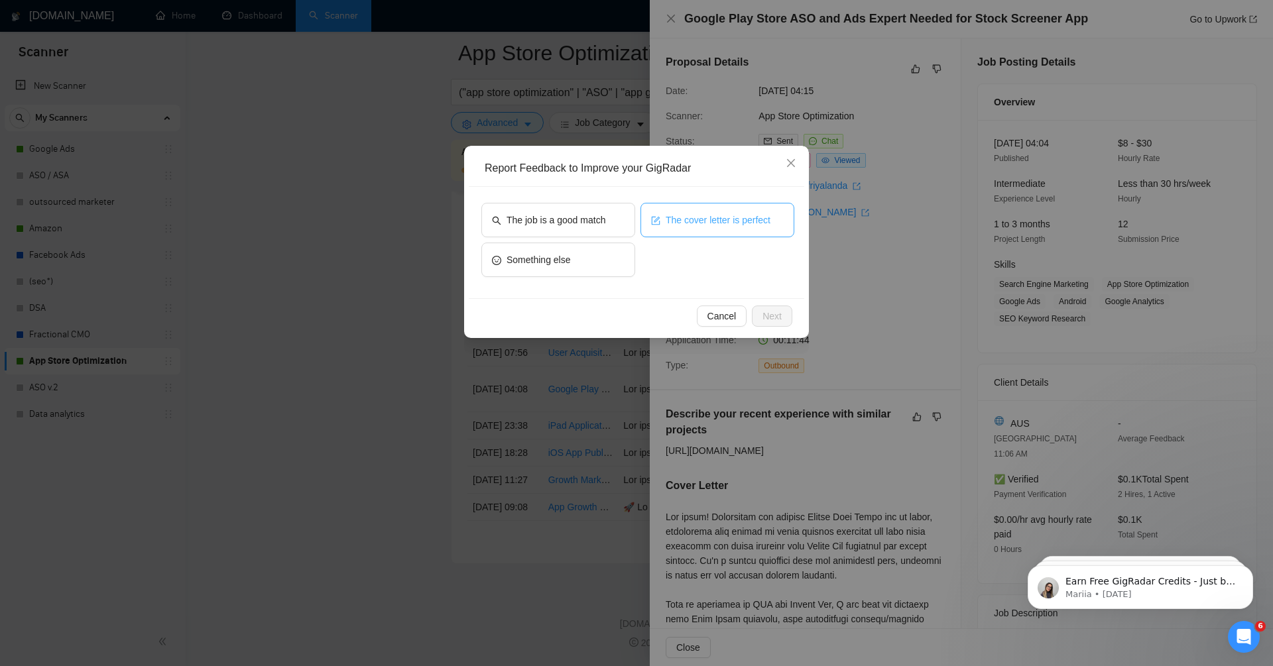
click at [712, 222] on span "The cover letter is perfect" at bounding box center [718, 220] width 105 height 15
click at [602, 217] on span "The job is a good match" at bounding box center [556, 220] width 99 height 15
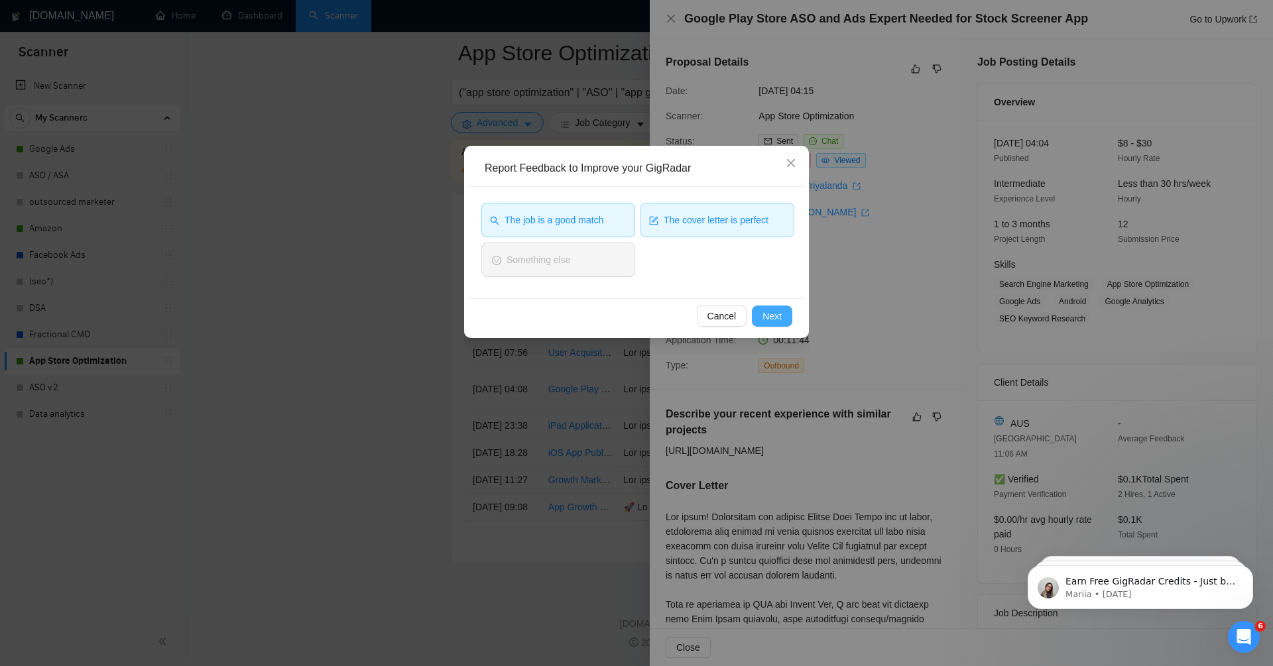
click at [786, 322] on button "Next" at bounding box center [772, 316] width 40 height 21
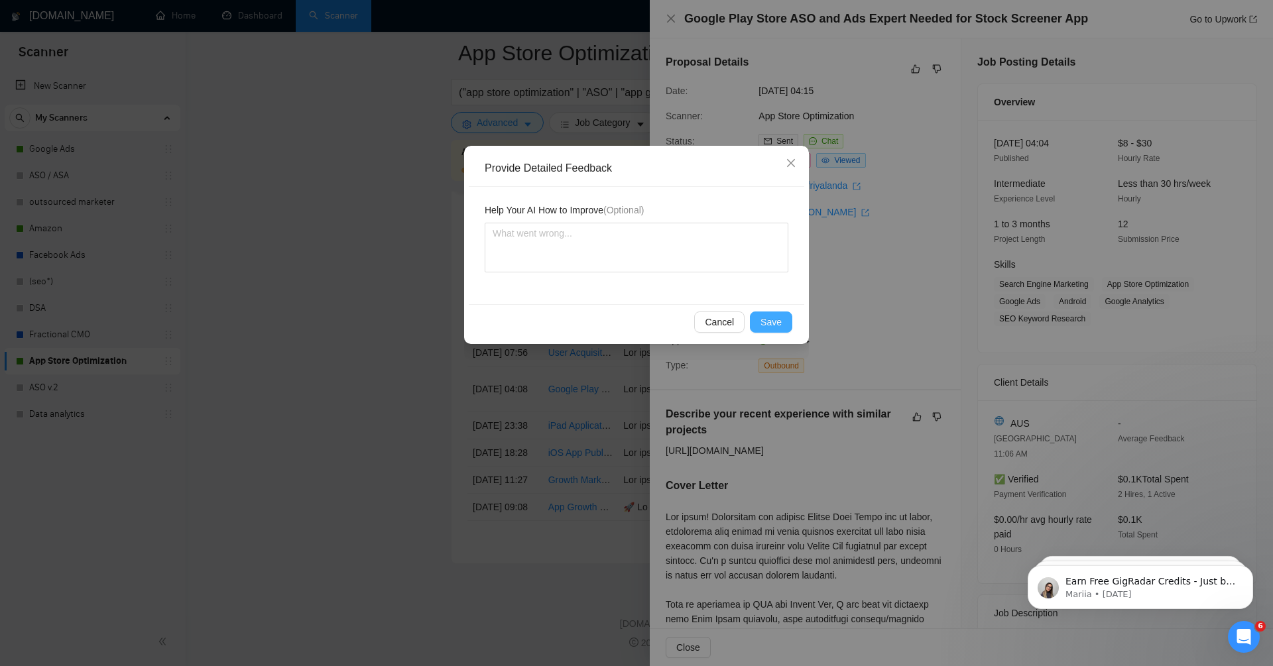
click at [765, 321] on span "Save" at bounding box center [771, 322] width 21 height 15
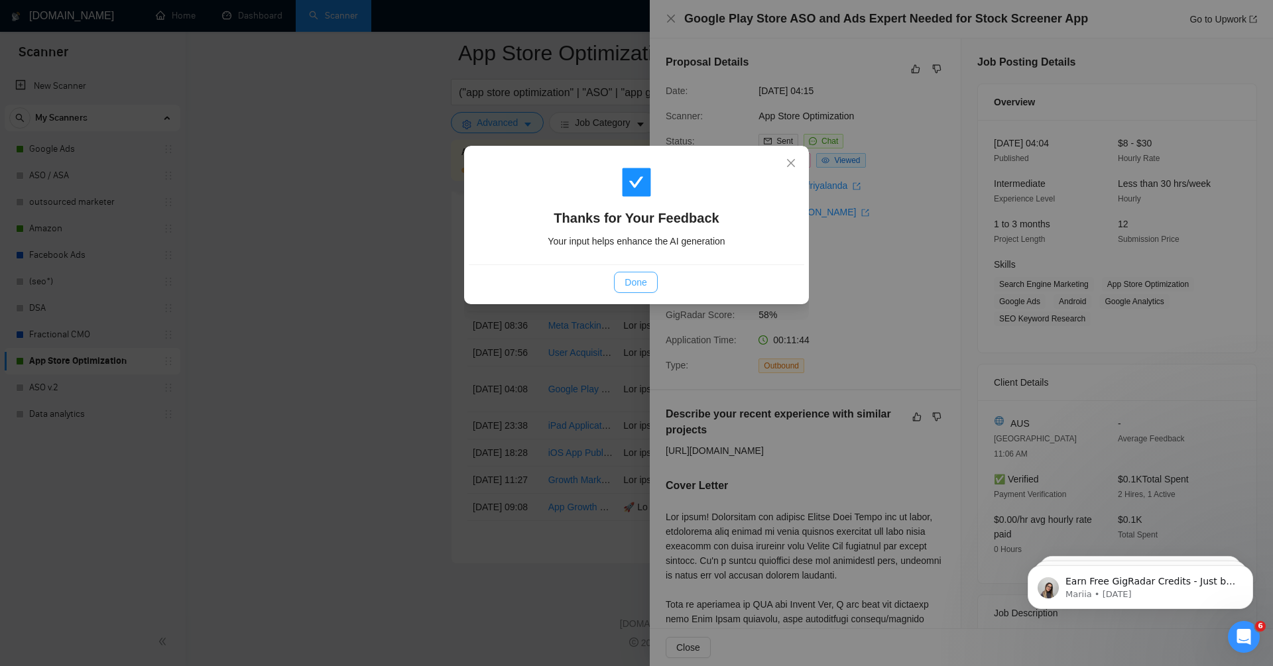
click at [639, 281] on span "Done" at bounding box center [636, 282] width 22 height 15
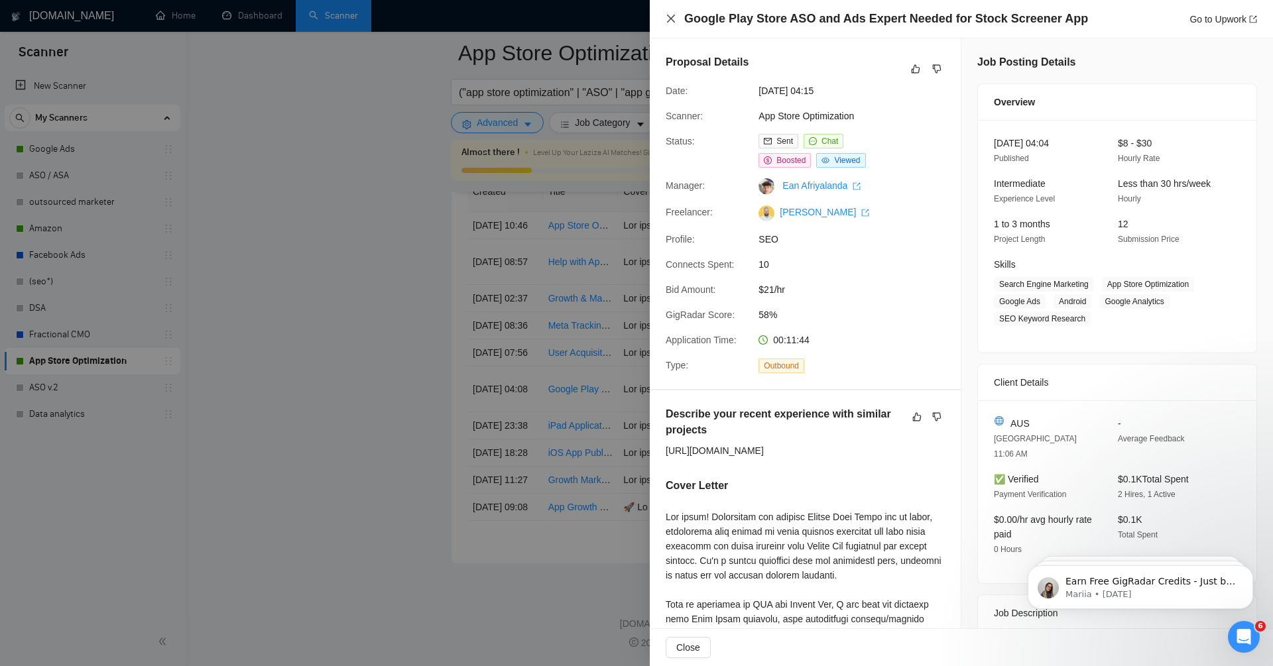
click at [668, 20] on icon "close" at bounding box center [671, 18] width 11 height 11
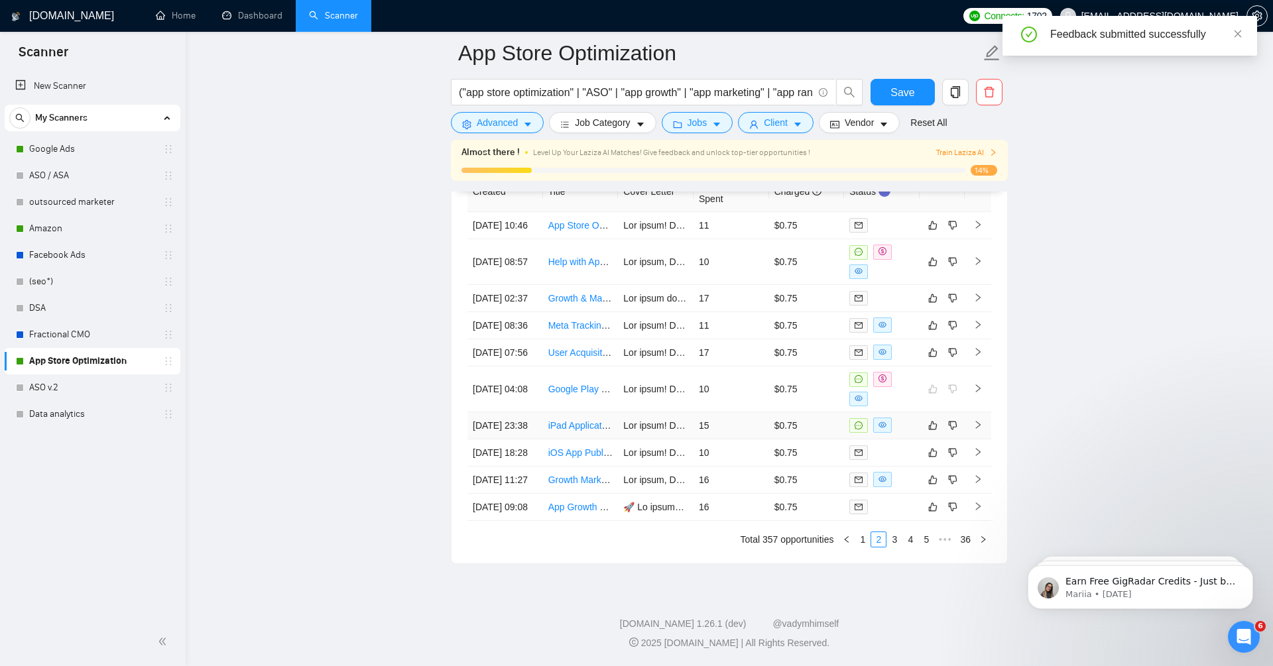
click at [985, 412] on td at bounding box center [978, 425] width 27 height 27
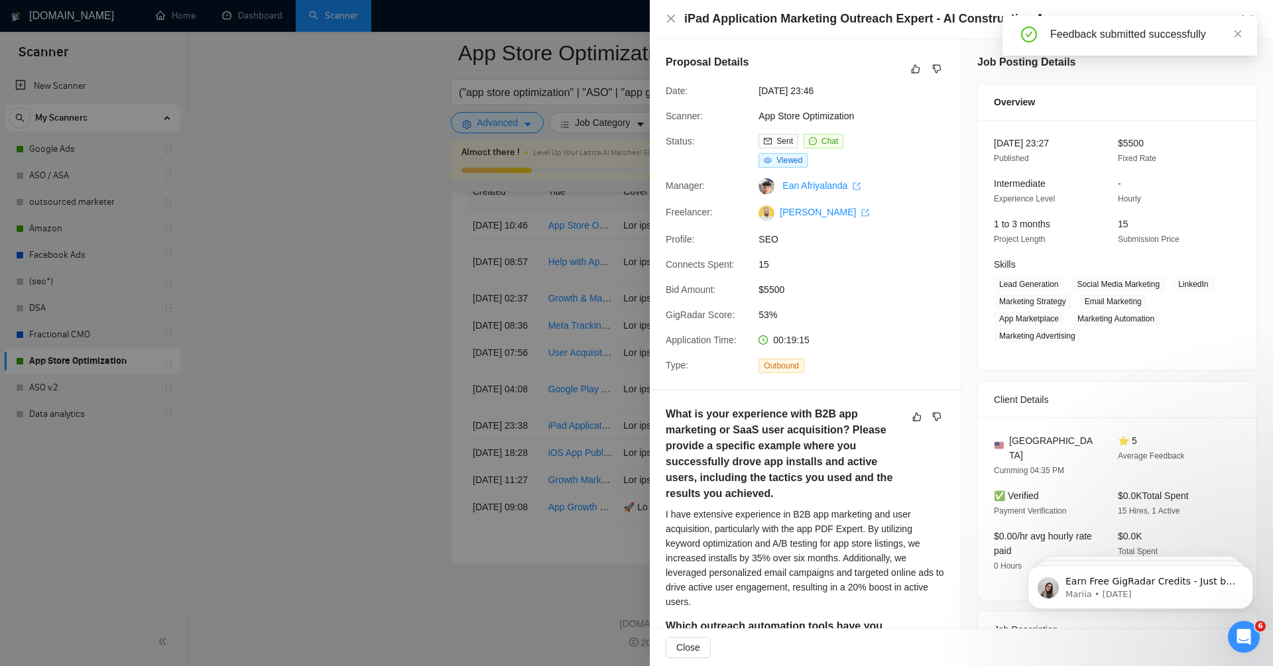
click at [670, 11] on div "iPad Application Marketing Outreach Expert - AI Construction App Go to Upwork" at bounding box center [961, 19] width 591 height 17
click at [672, 15] on icon "close" at bounding box center [671, 18] width 11 height 11
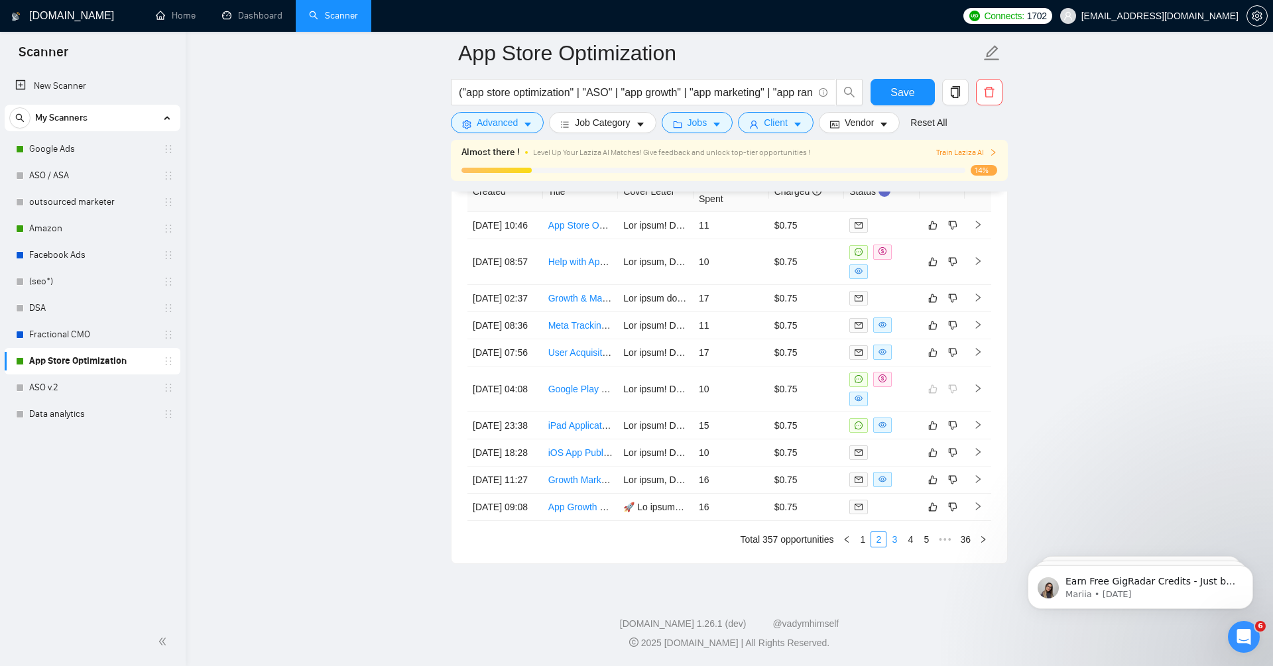
click at [887, 539] on link "3" at bounding box center [894, 539] width 15 height 15
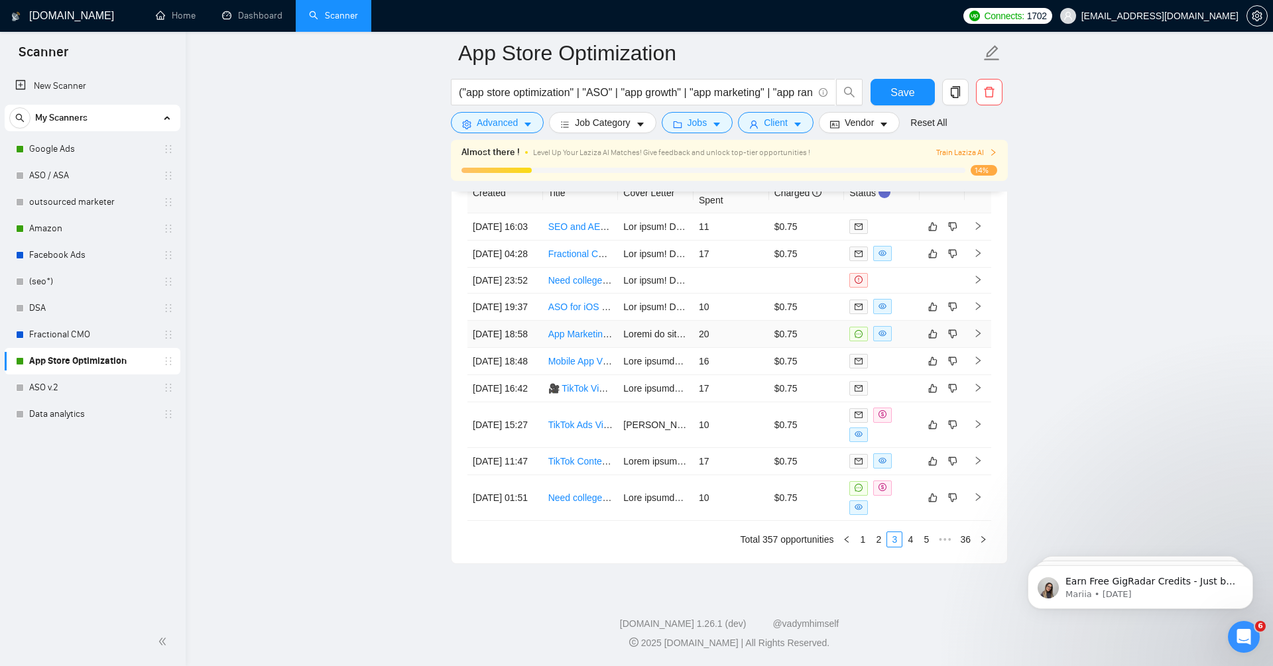
click at [979, 330] on icon "right" at bounding box center [978, 334] width 5 height 8
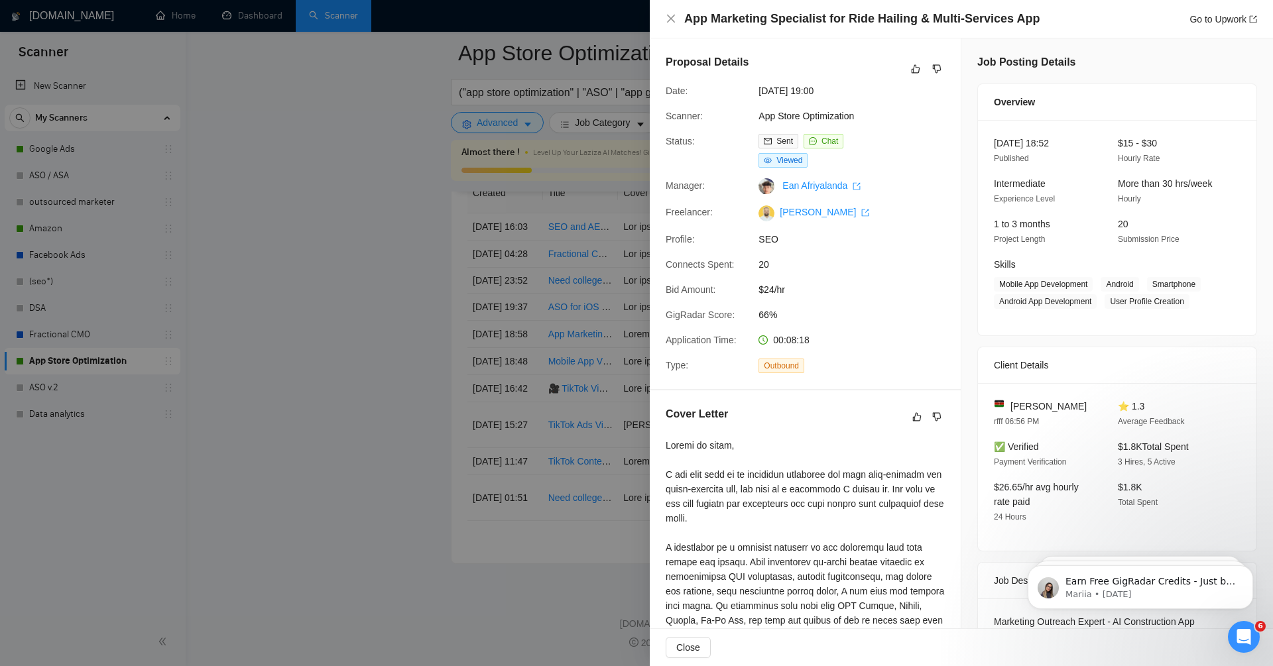
click at [672, 11] on div "App Marketing Specialist for Ride Hailing & Multi-Services App Go to Upwork" at bounding box center [961, 19] width 591 height 17
click at [672, 20] on icon "close" at bounding box center [671, 19] width 8 height 8
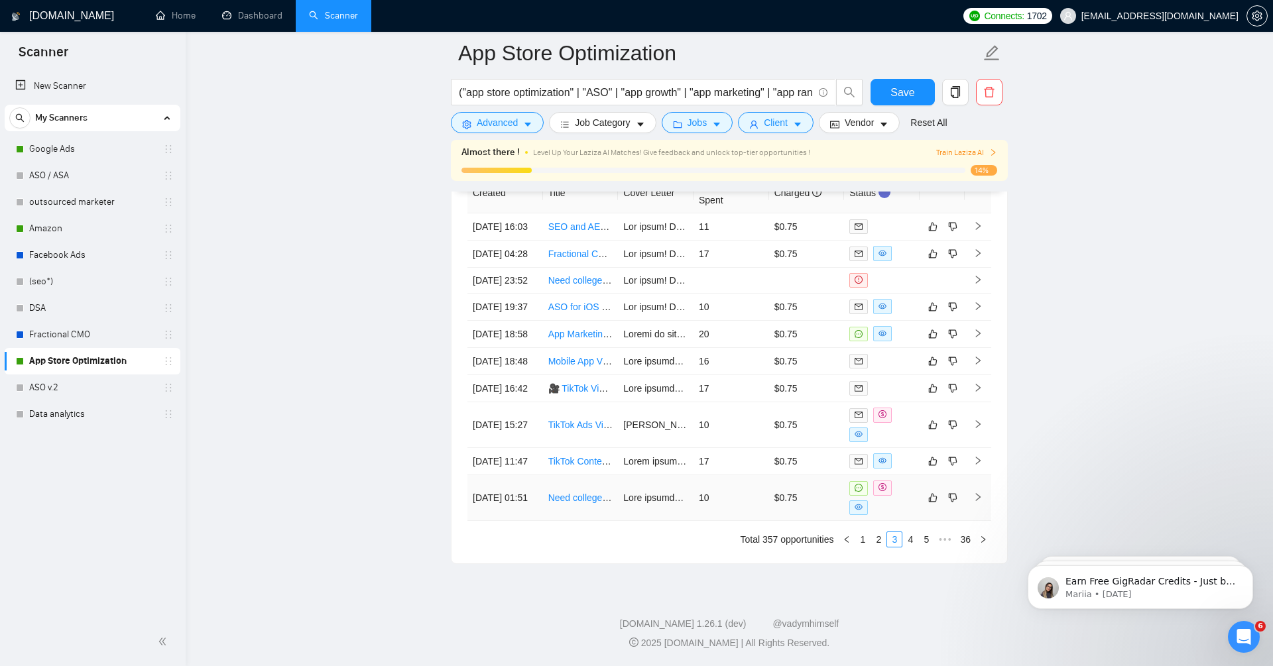
click at [983, 501] on td at bounding box center [978, 498] width 27 height 46
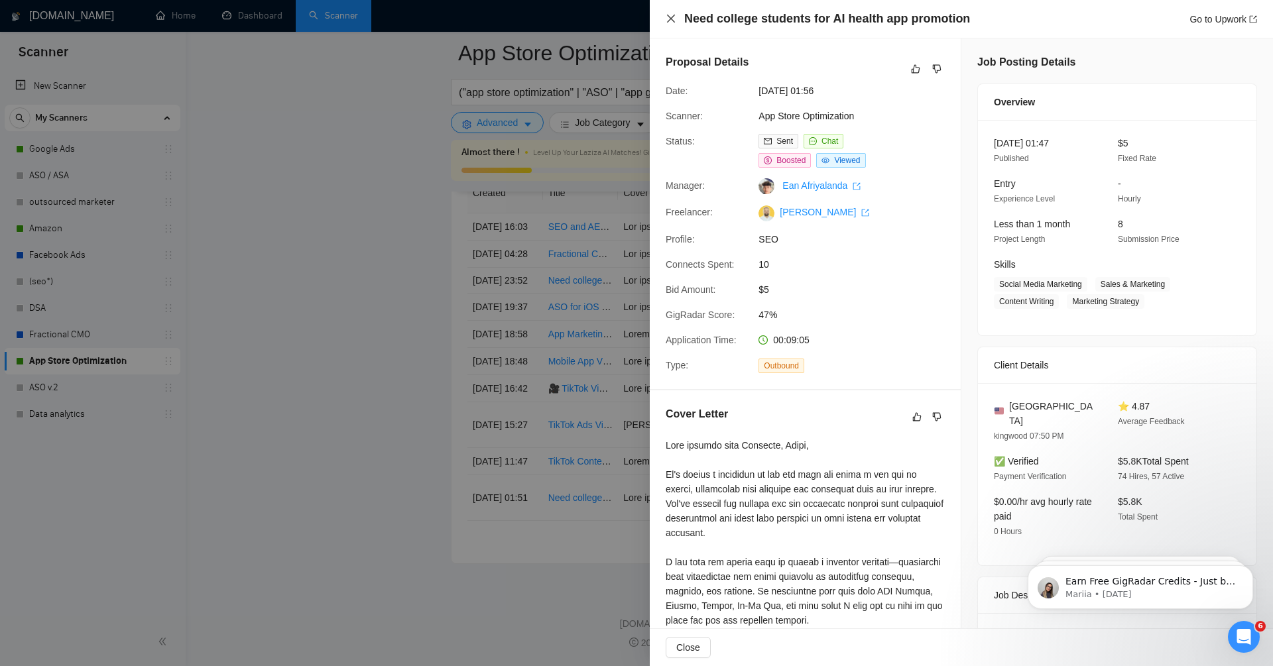
click at [670, 19] on icon "close" at bounding box center [671, 19] width 8 height 8
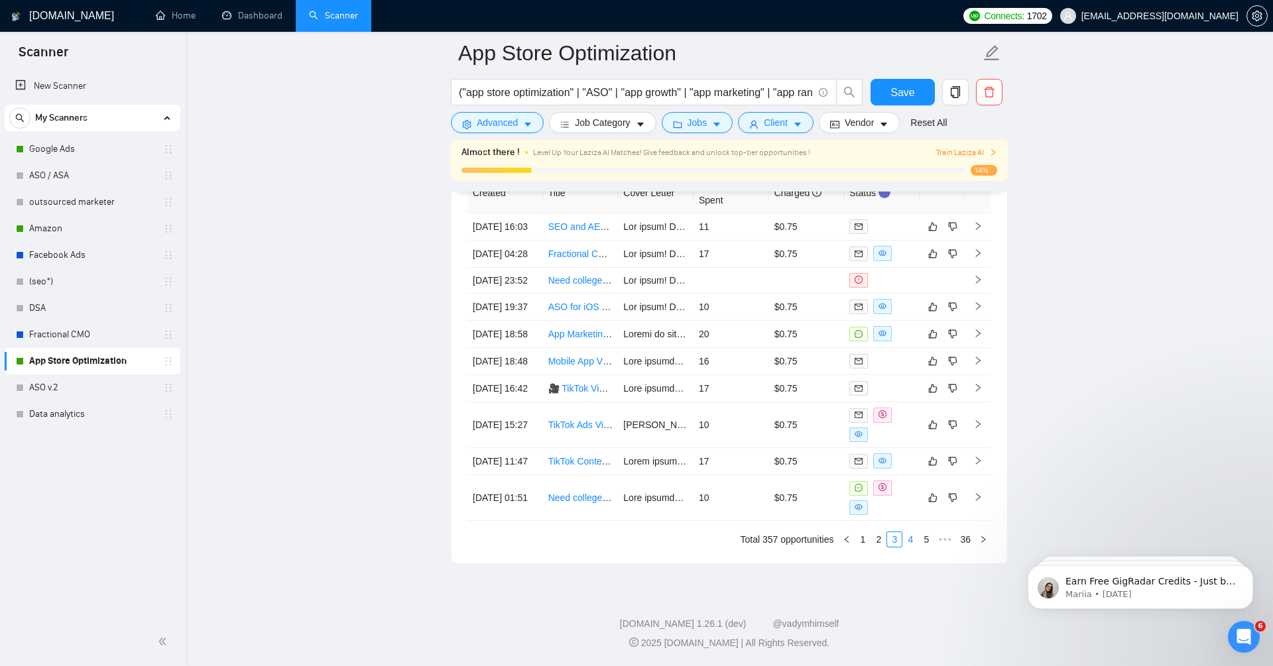
click at [911, 546] on link "4" at bounding box center [910, 539] width 15 height 15
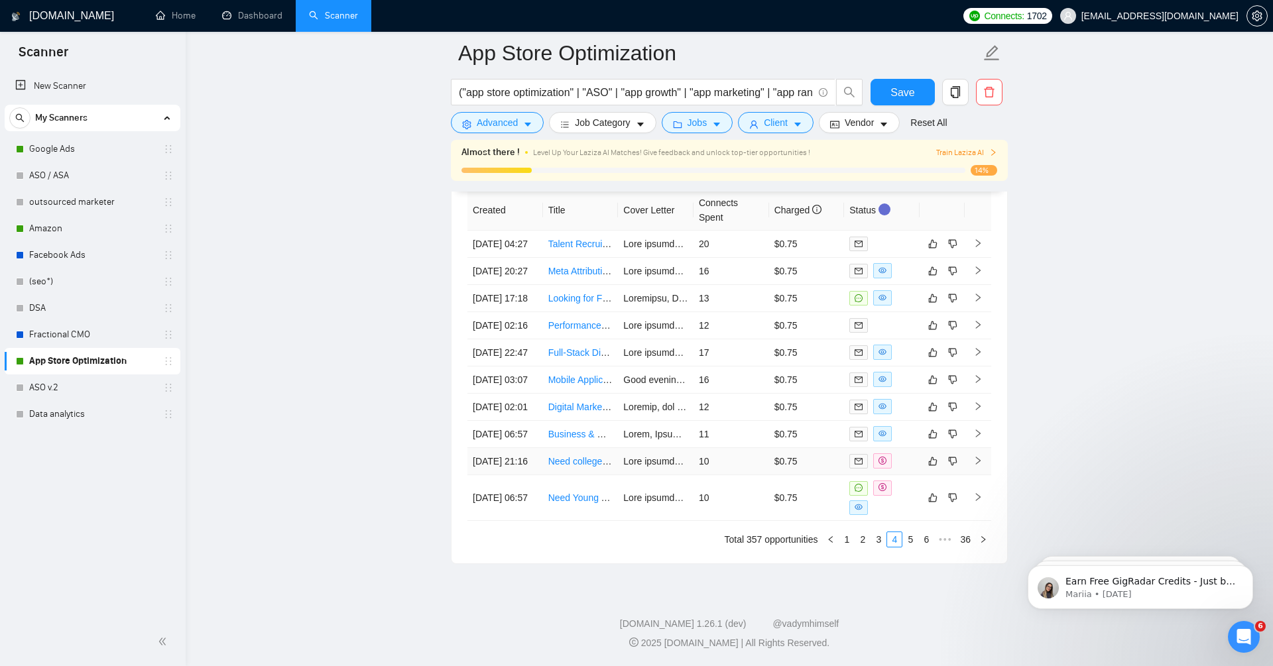
click at [976, 458] on icon "right" at bounding box center [977, 460] width 9 height 9
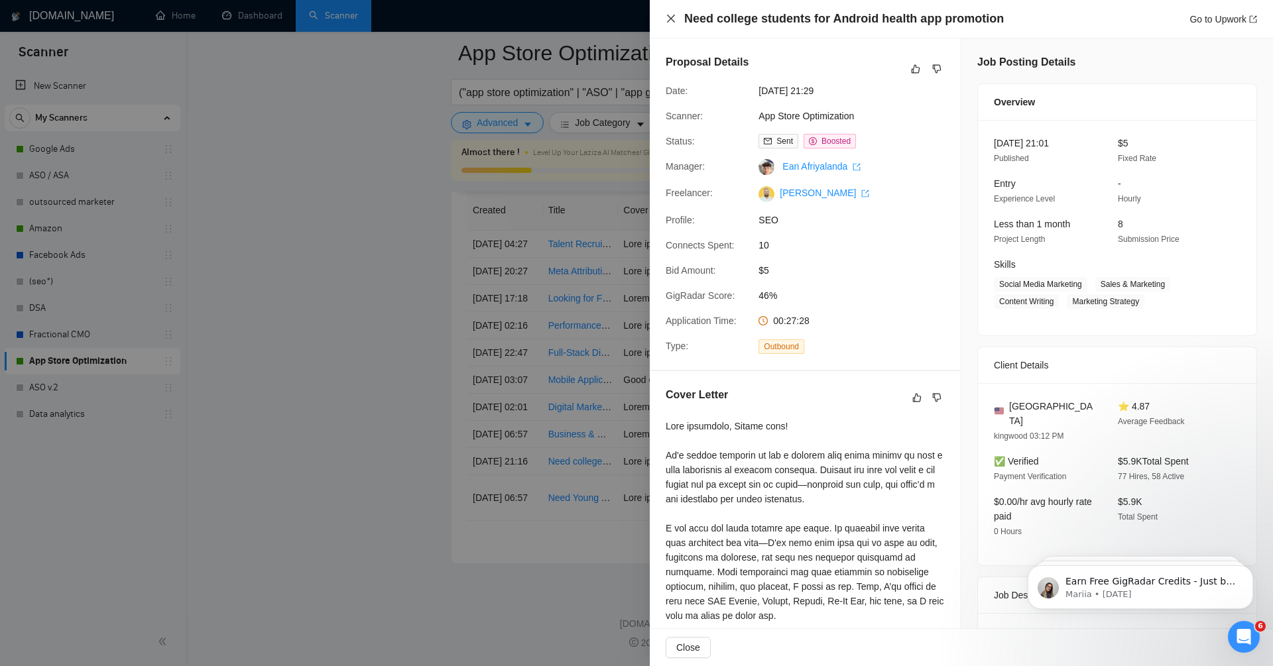
click at [667, 15] on icon "close" at bounding box center [671, 18] width 11 height 11
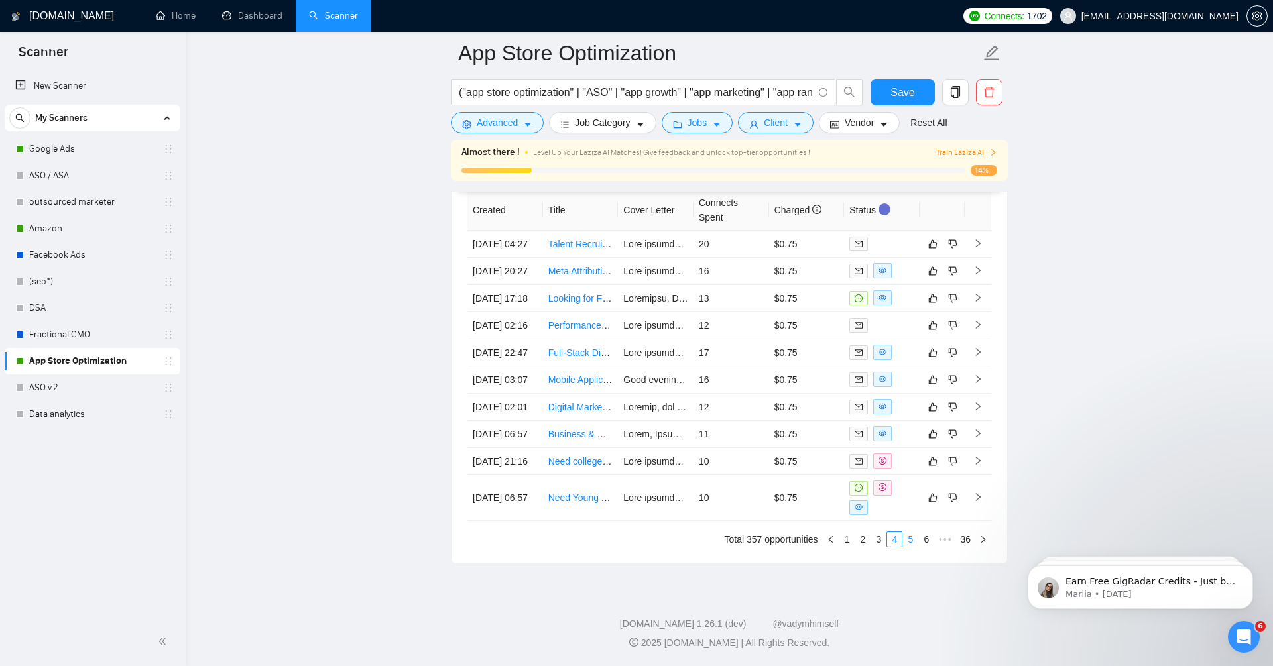
click at [916, 542] on link "5" at bounding box center [910, 539] width 15 height 15
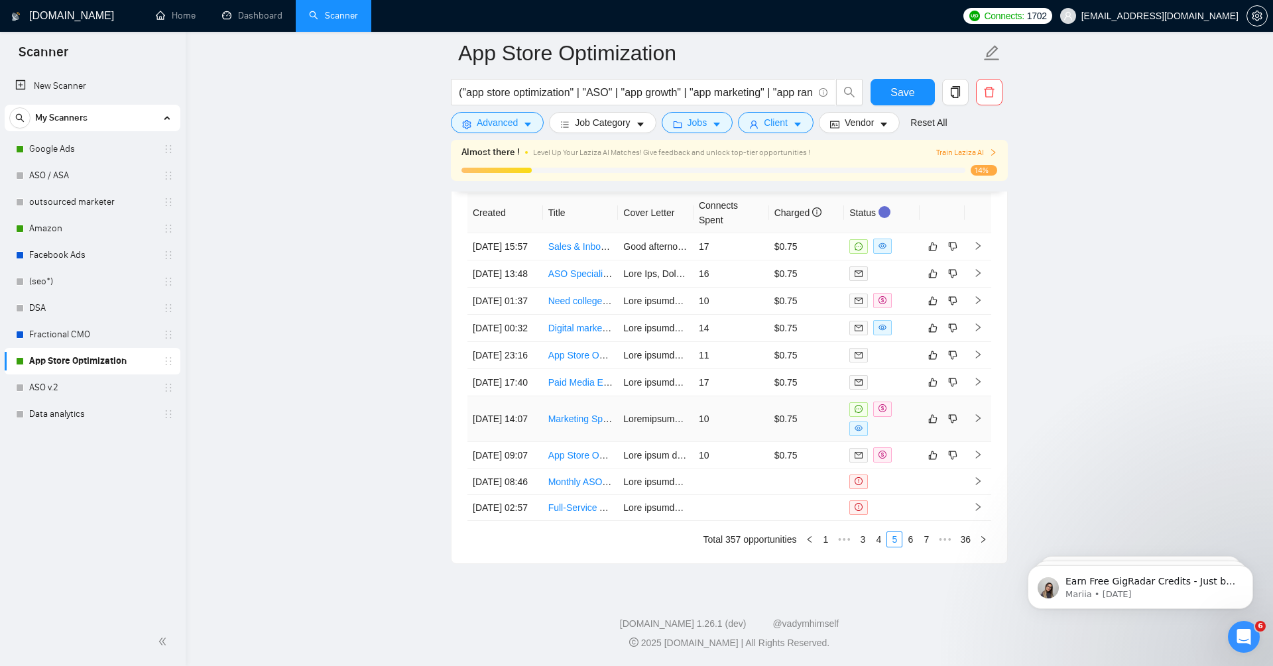
click at [975, 414] on icon "right" at bounding box center [977, 418] width 9 height 9
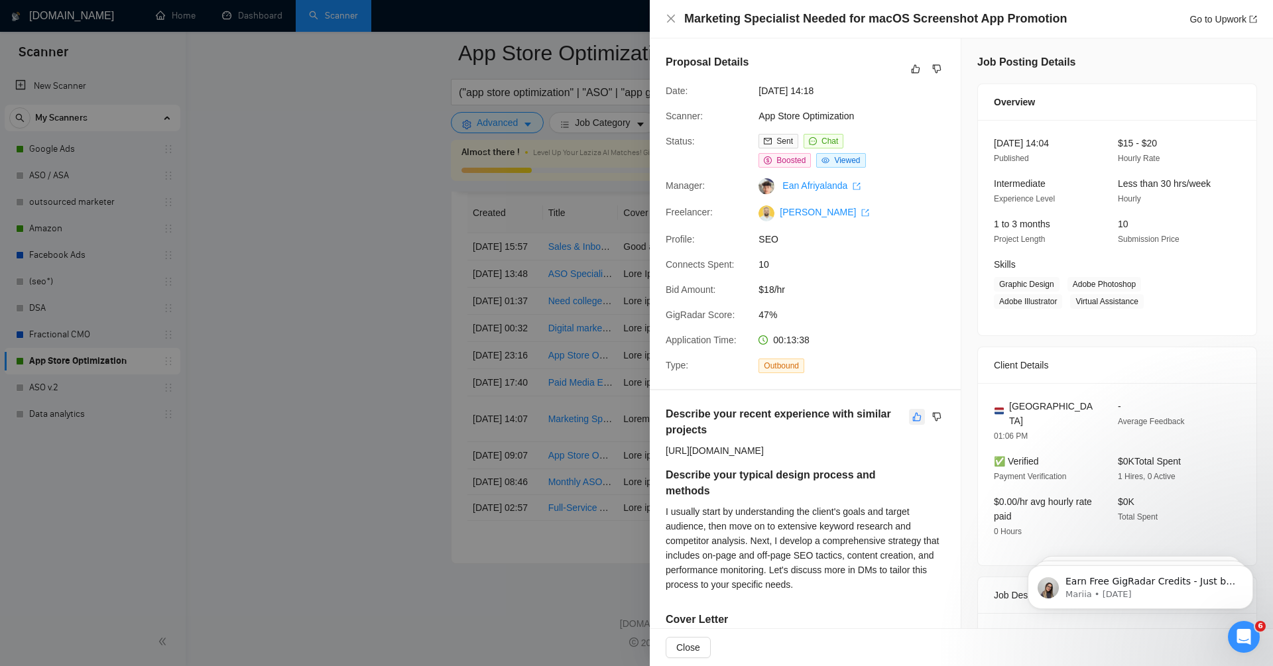
click at [918, 416] on icon "like" at bounding box center [916, 417] width 9 height 11
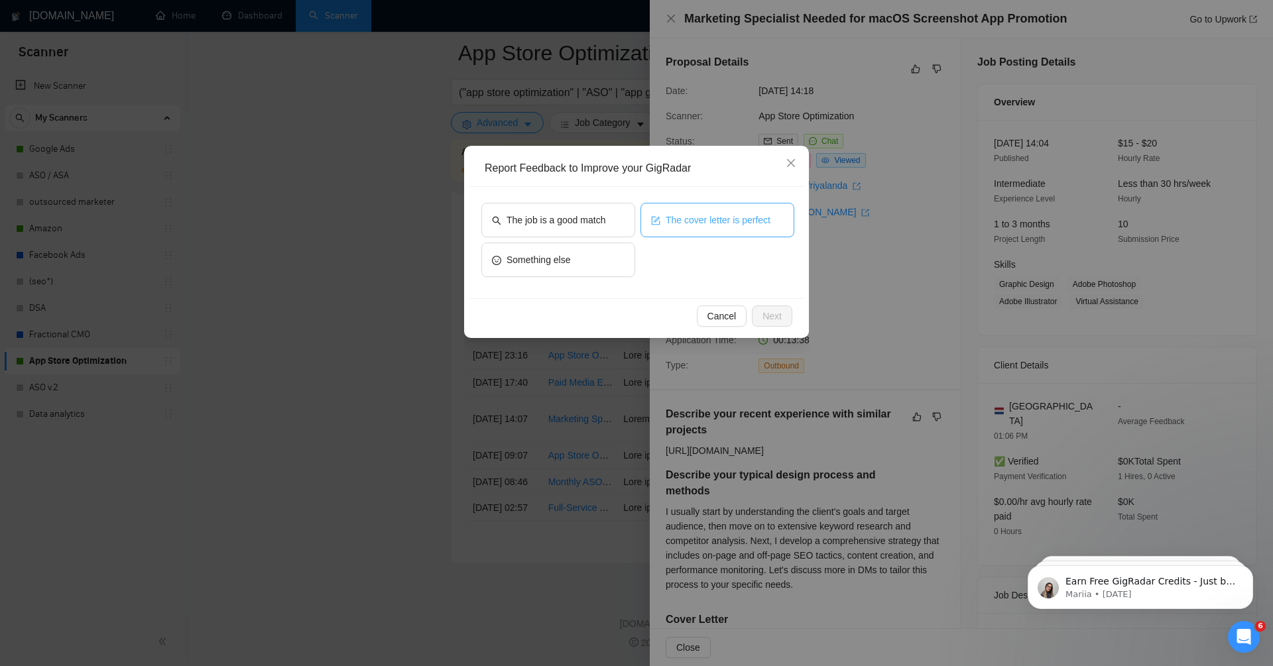
click at [690, 224] on span "The cover letter is perfect" at bounding box center [718, 220] width 105 height 15
click at [618, 218] on button "The job is a good match" at bounding box center [558, 220] width 154 height 34
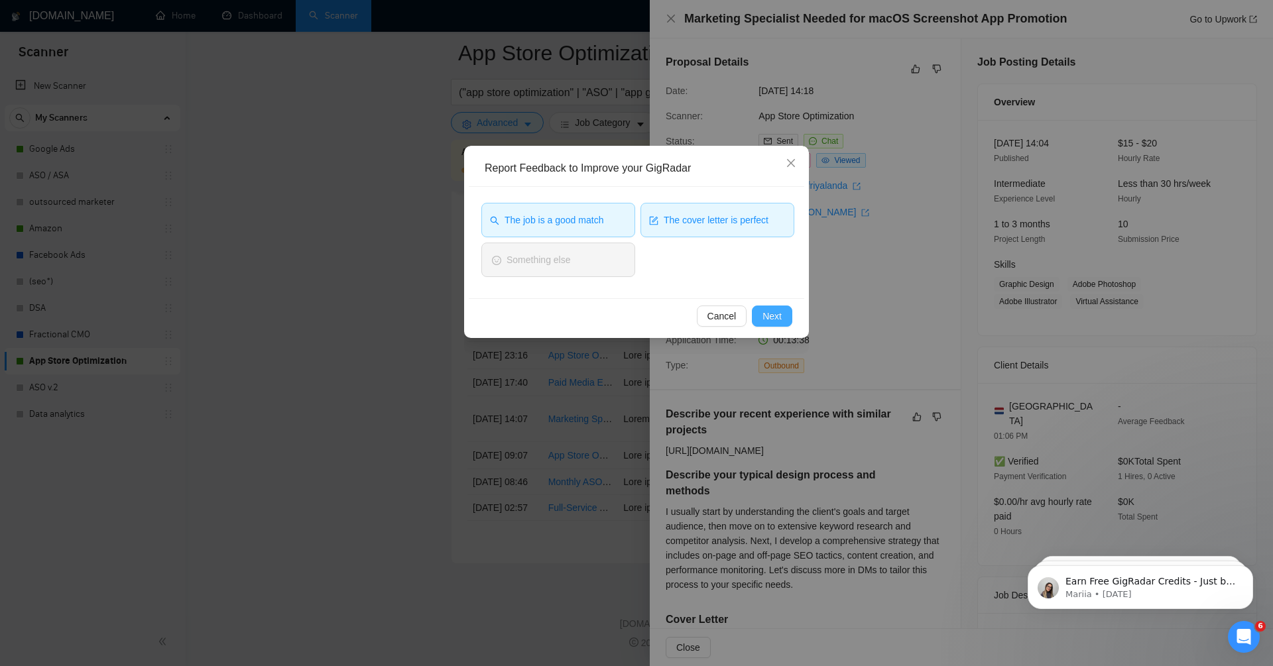
click at [781, 314] on span "Next" at bounding box center [772, 316] width 19 height 15
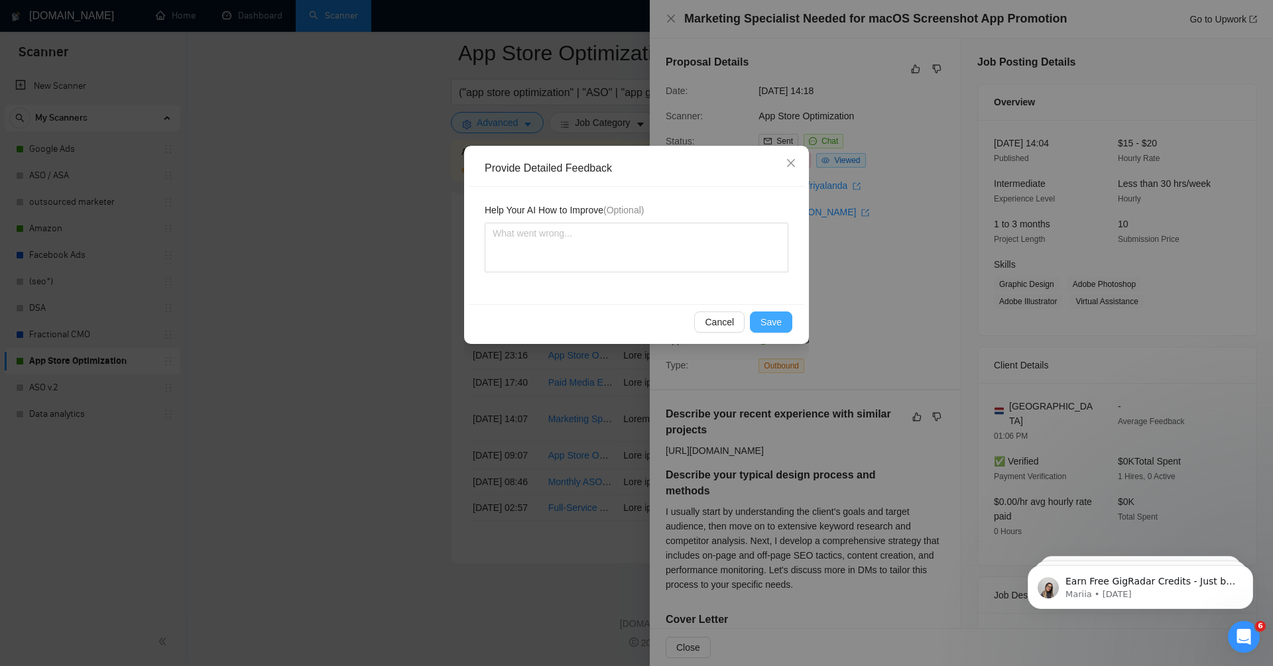
click at [773, 316] on span "Save" at bounding box center [771, 322] width 21 height 15
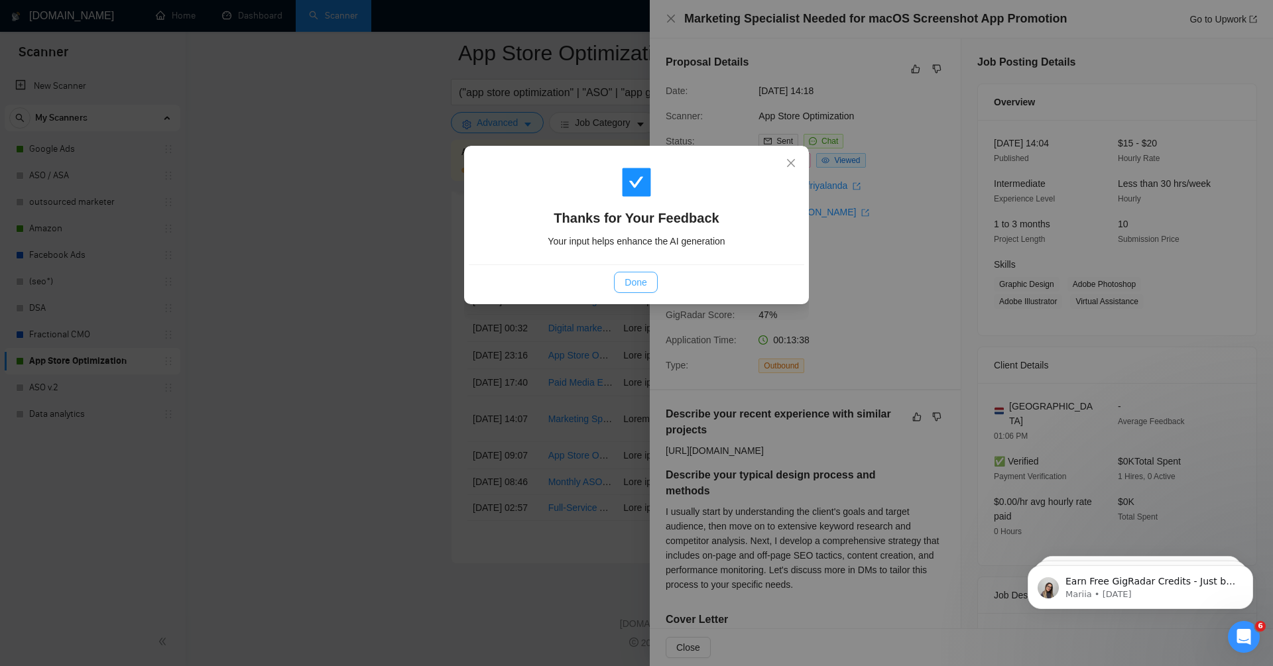
click at [643, 274] on button "Done" at bounding box center [635, 282] width 43 height 21
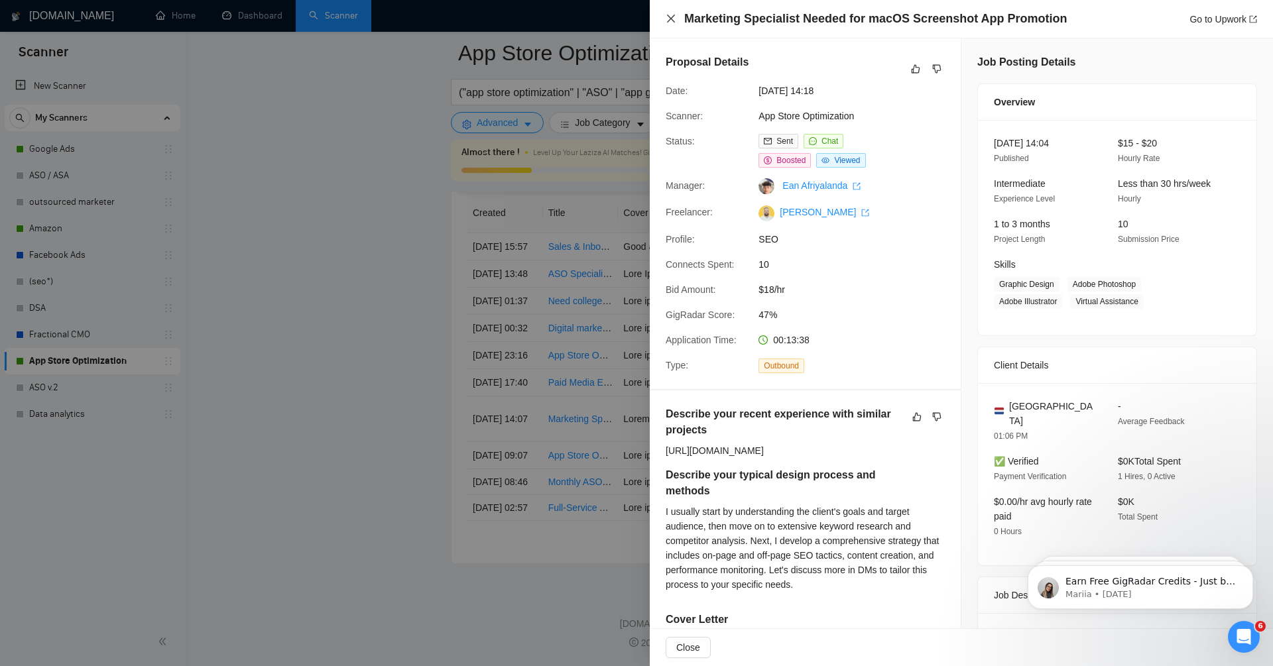
click at [674, 17] on icon "close" at bounding box center [671, 18] width 11 height 11
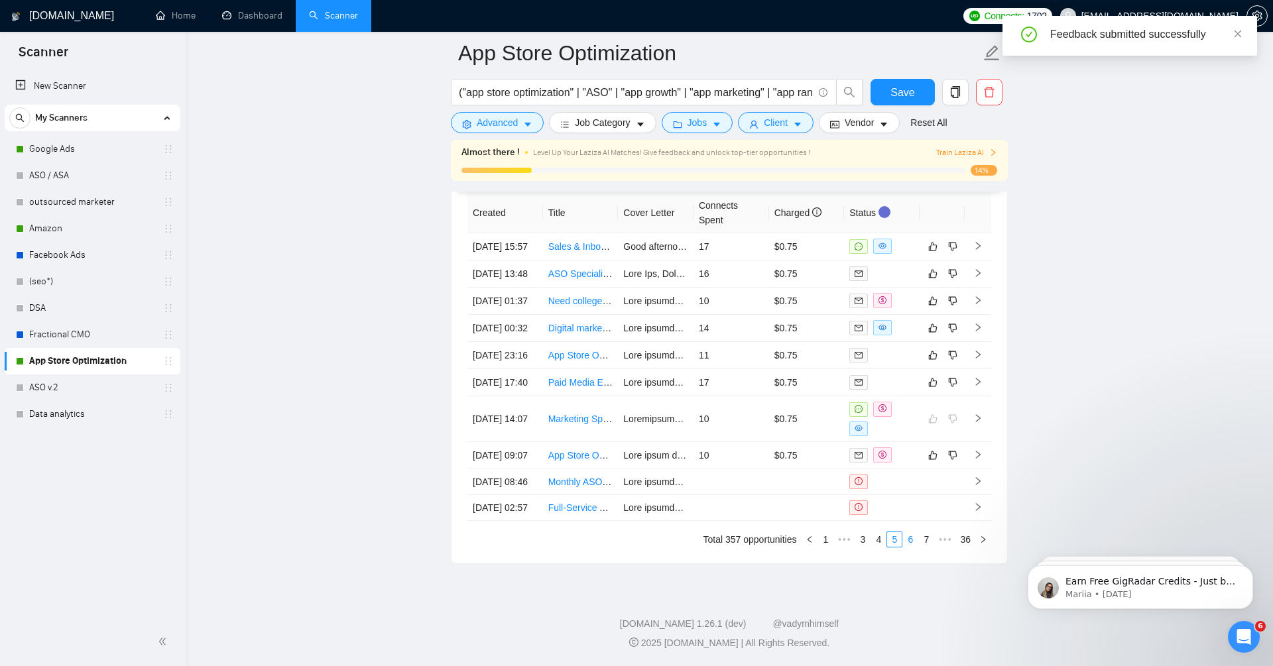
click at [910, 538] on link "6" at bounding box center [910, 539] width 15 height 15
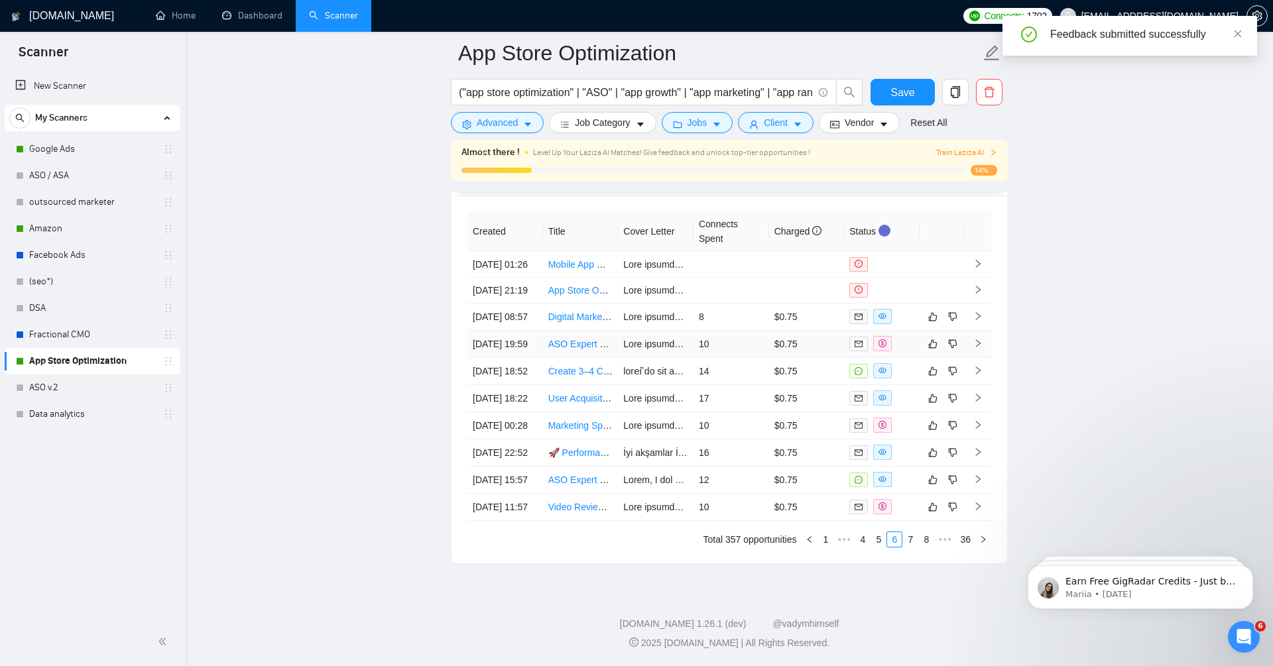
scroll to position [3496, 0]
click at [978, 476] on icon "right" at bounding box center [978, 480] width 5 height 8
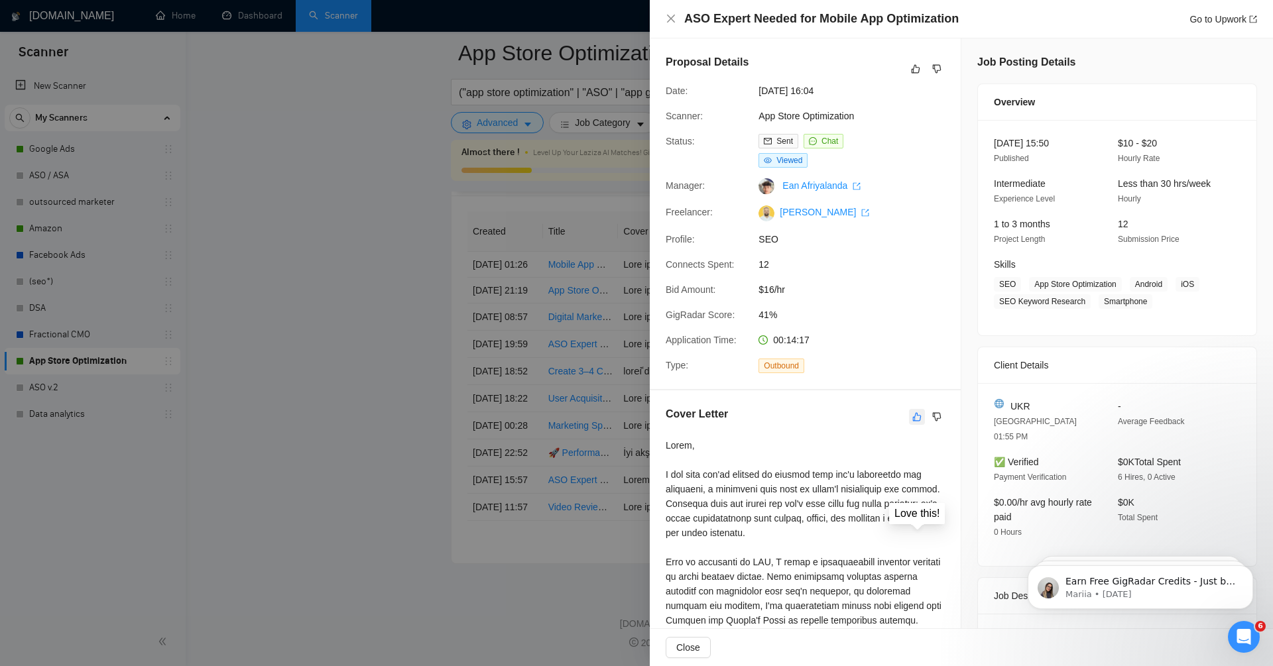
click at [916, 416] on icon "like" at bounding box center [916, 417] width 9 height 11
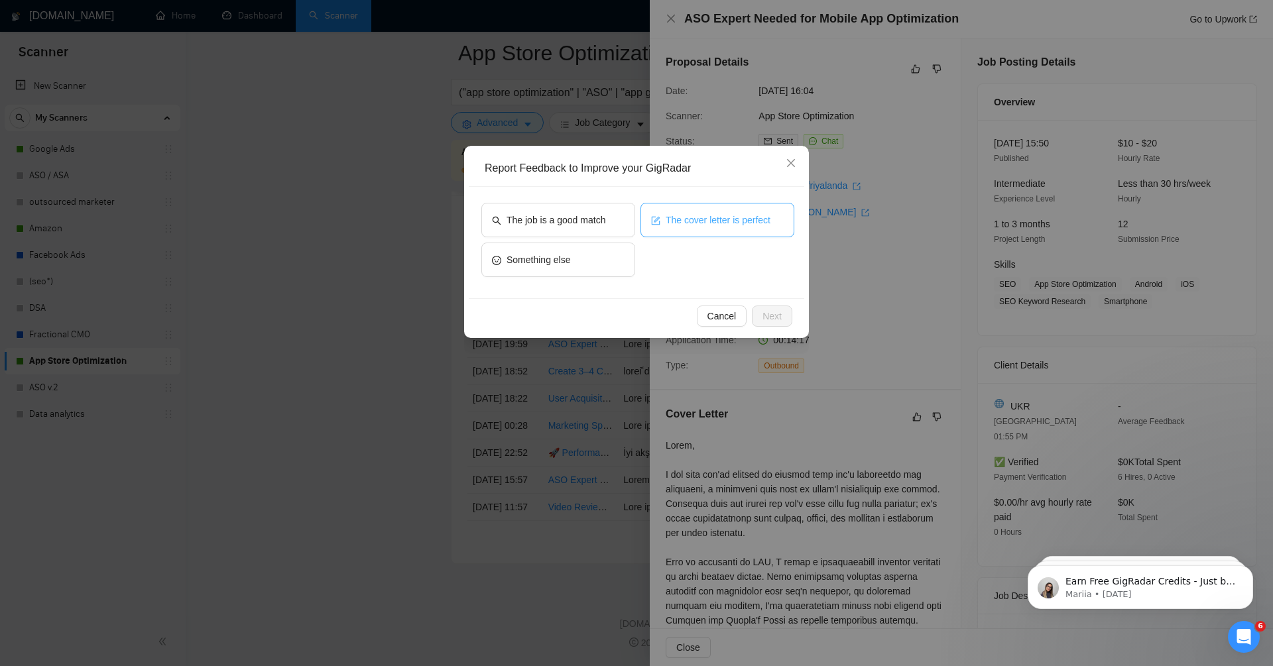
click at [675, 214] on span "The cover letter is perfect" at bounding box center [718, 220] width 105 height 15
click at [584, 223] on span "The job is a good match" at bounding box center [556, 220] width 99 height 15
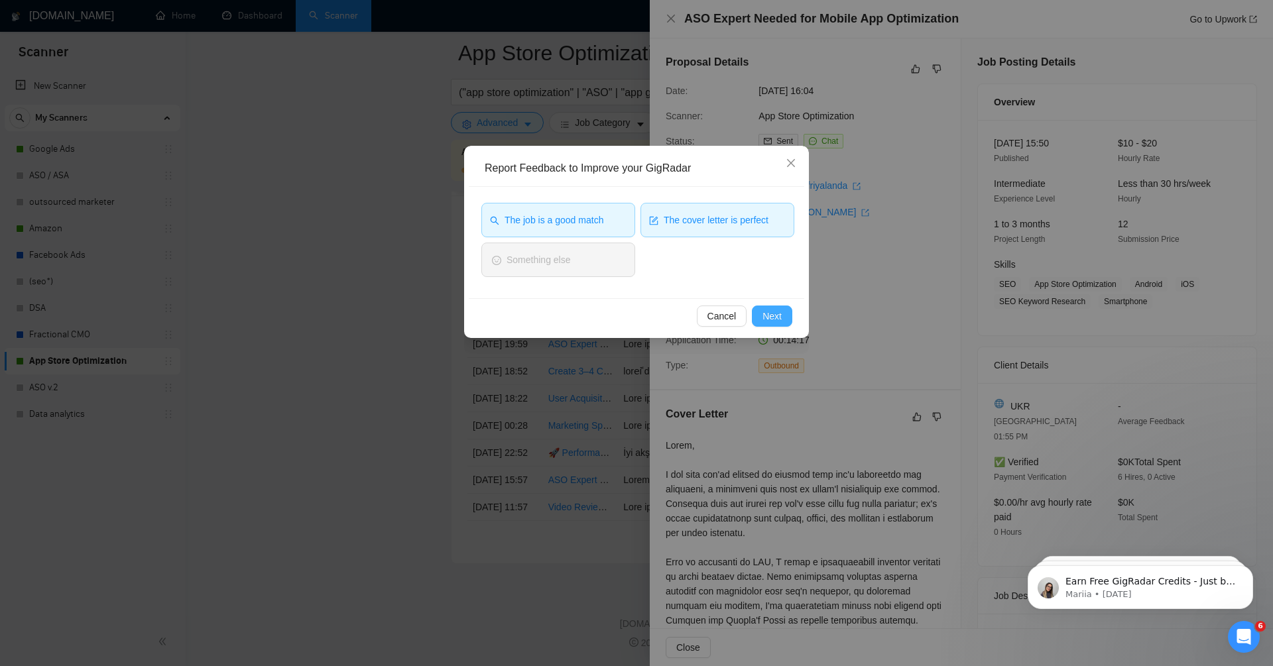
click at [782, 309] on button "Next" at bounding box center [772, 316] width 40 height 21
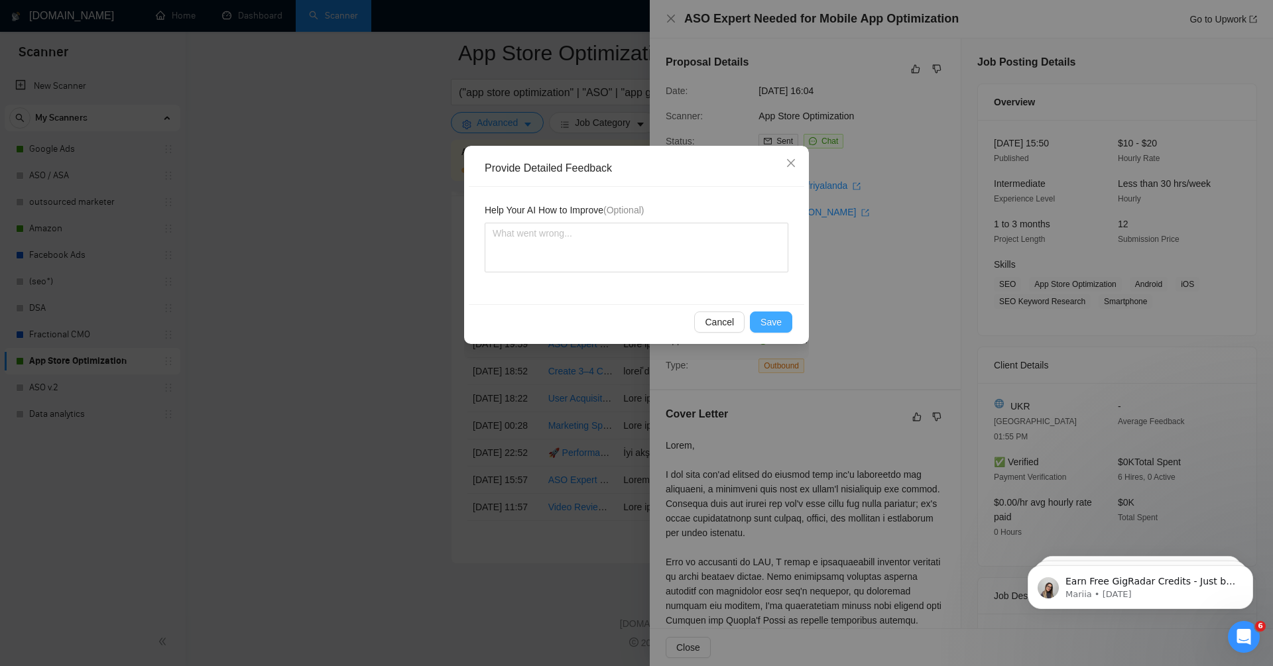
click at [776, 327] on span "Save" at bounding box center [771, 322] width 21 height 15
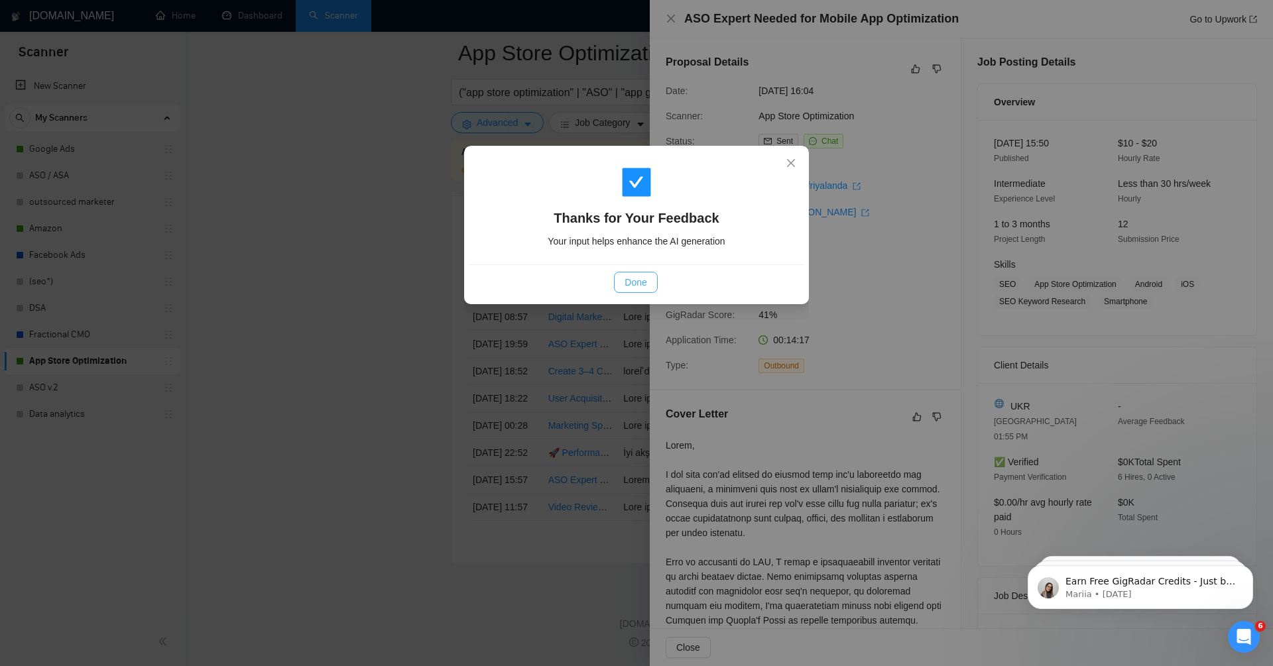
click at [643, 283] on span "Done" at bounding box center [636, 282] width 22 height 15
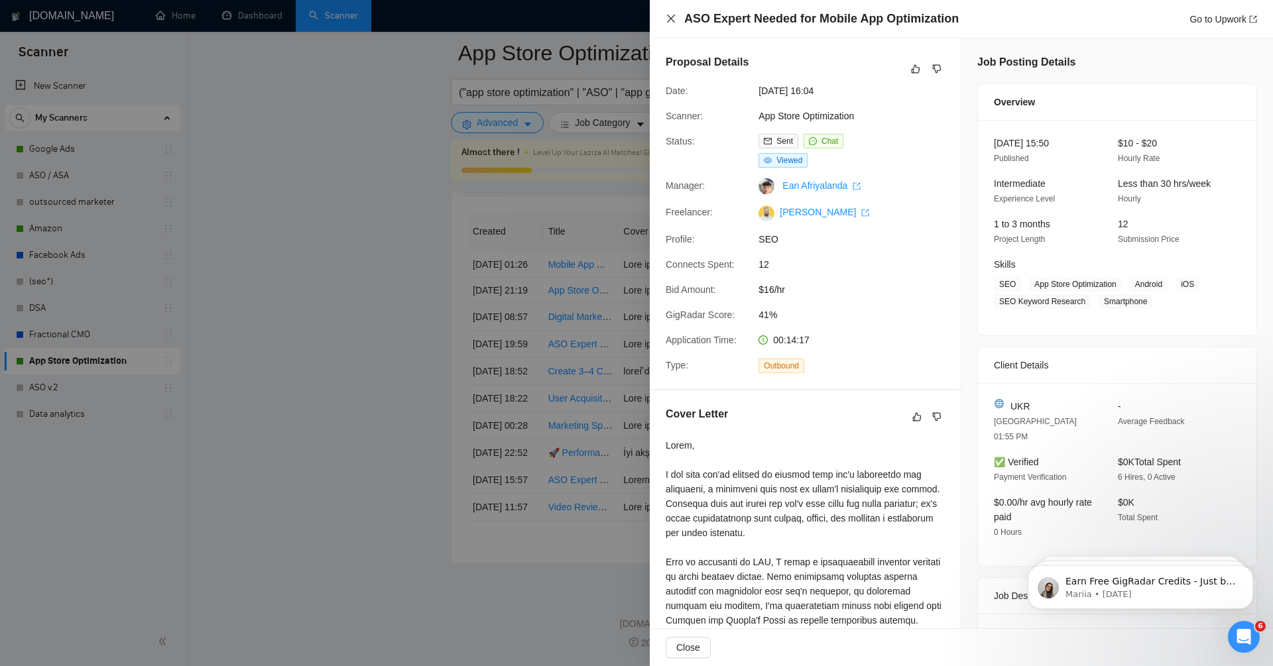
click at [674, 23] on icon "close" at bounding box center [671, 18] width 11 height 11
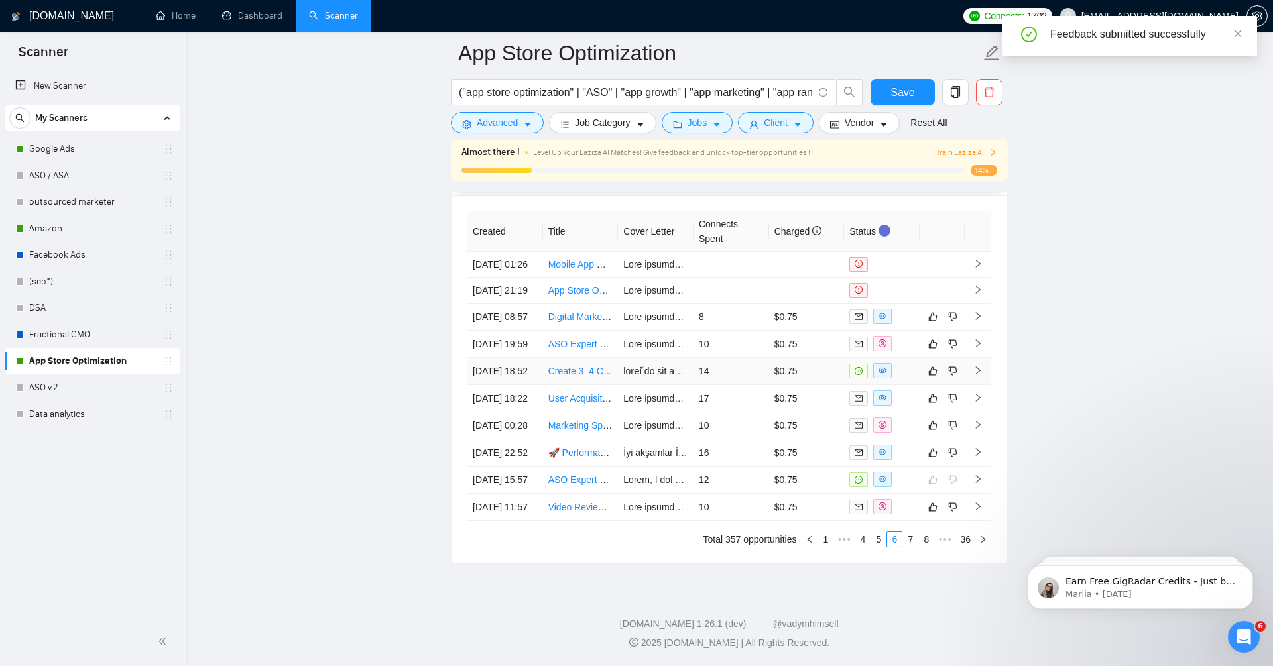
click at [979, 367] on icon "right" at bounding box center [978, 371] width 5 height 8
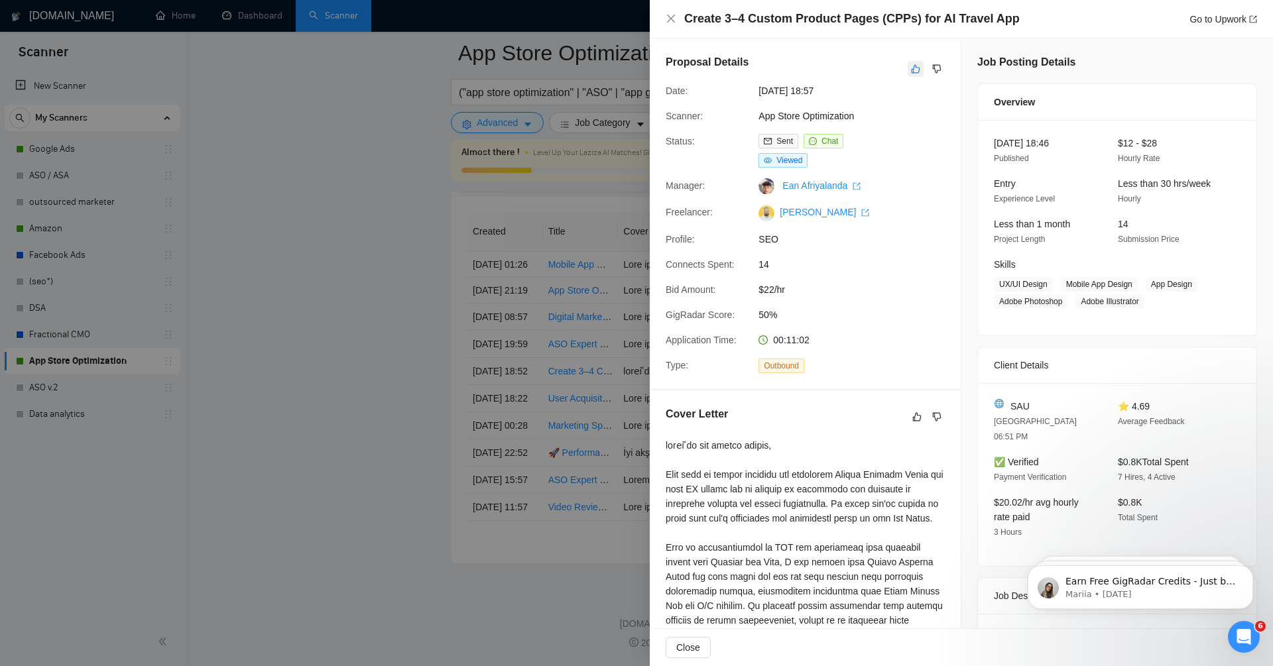
click at [908, 70] on button "button" at bounding box center [916, 69] width 16 height 16
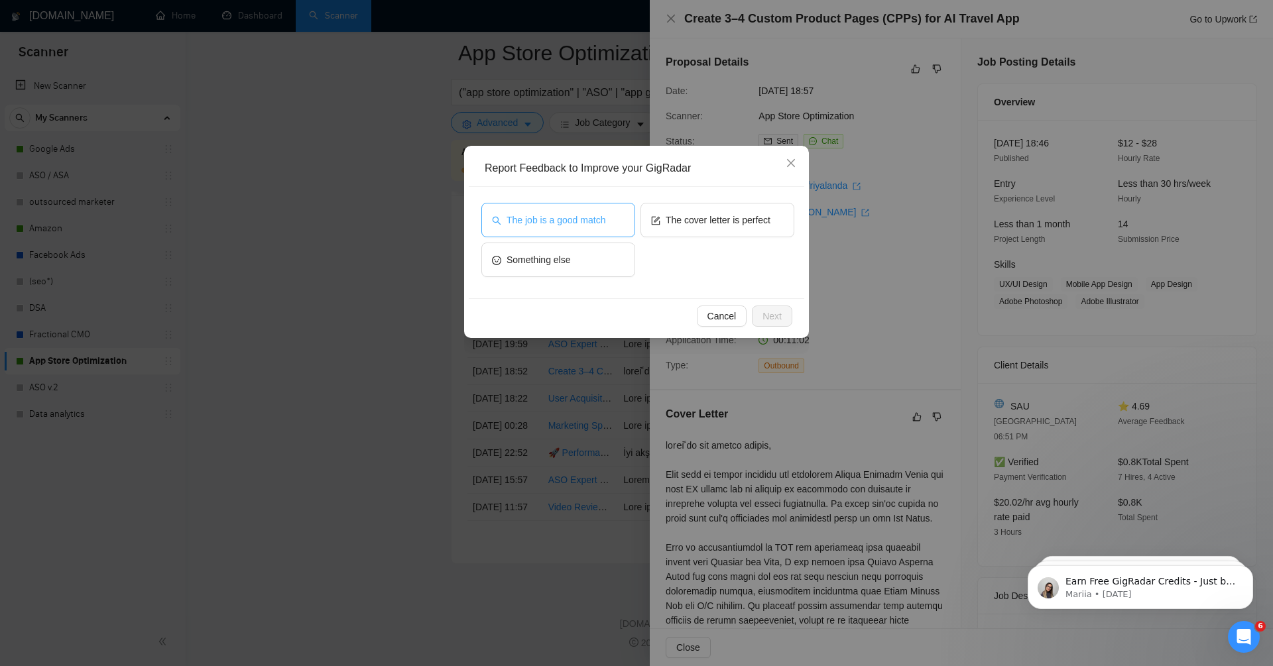
click at [572, 217] on span "The job is a good match" at bounding box center [556, 220] width 99 height 15
click at [771, 314] on span "Next" at bounding box center [772, 316] width 19 height 15
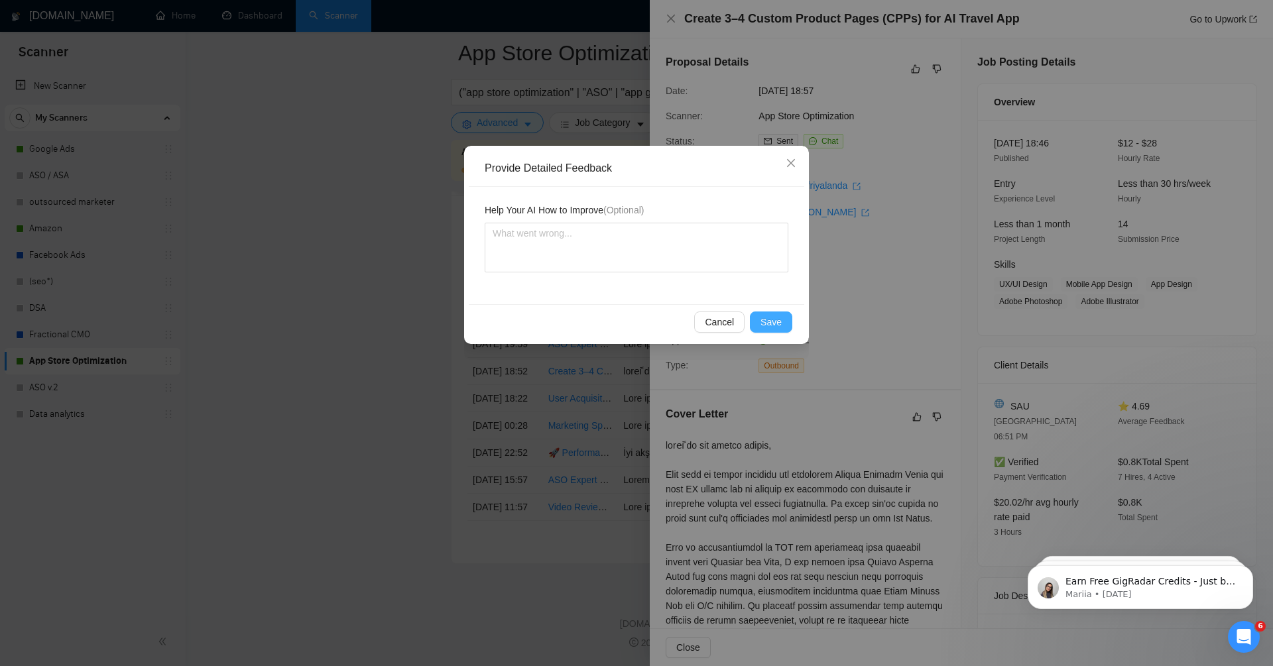
click at [771, 314] on button "Save" at bounding box center [771, 322] width 42 height 21
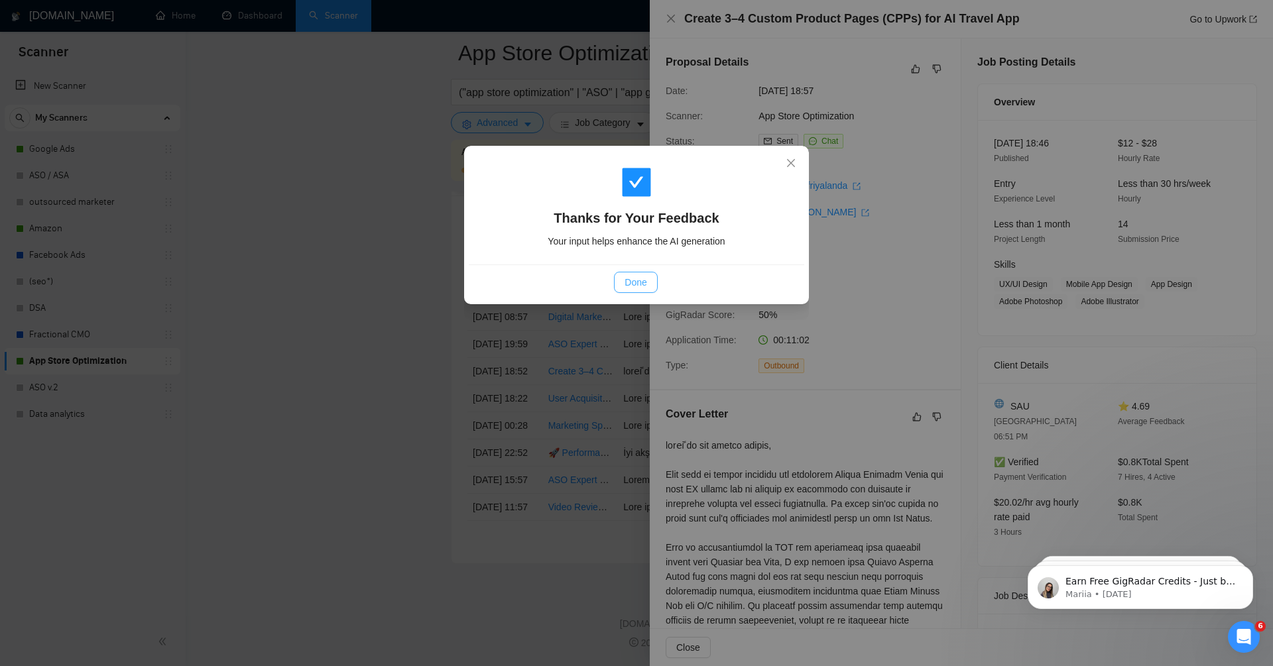
click at [634, 280] on span "Done" at bounding box center [636, 282] width 22 height 15
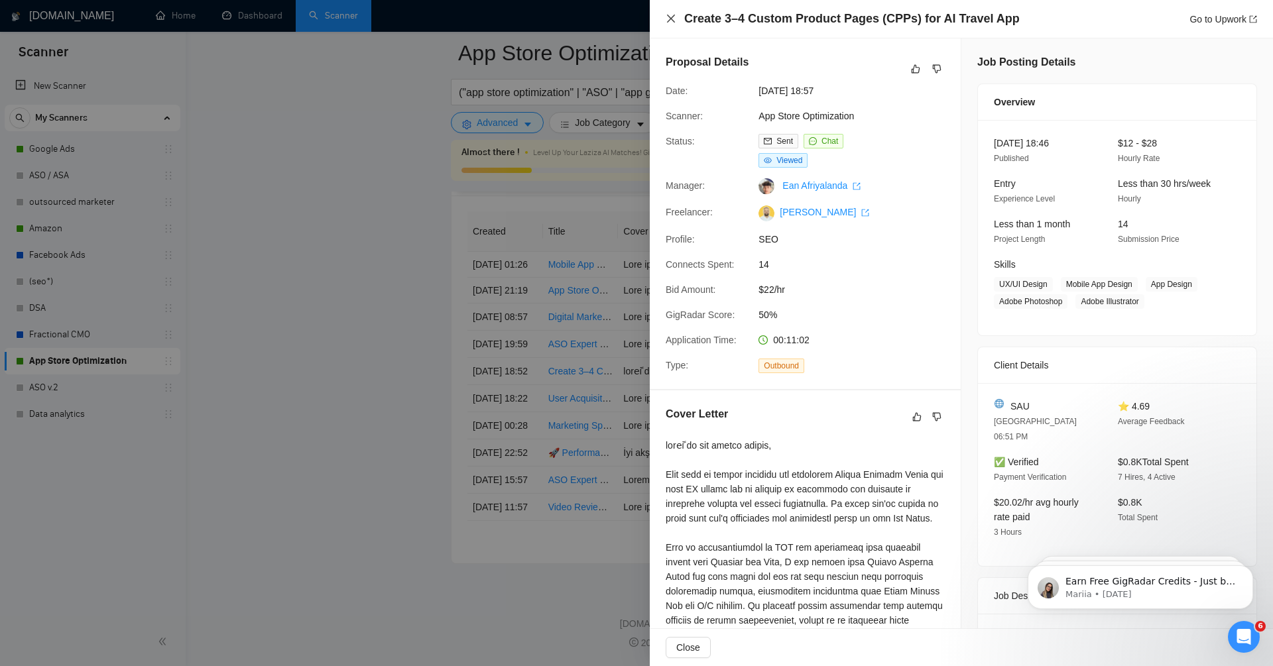
click at [668, 21] on icon "close" at bounding box center [671, 19] width 8 height 8
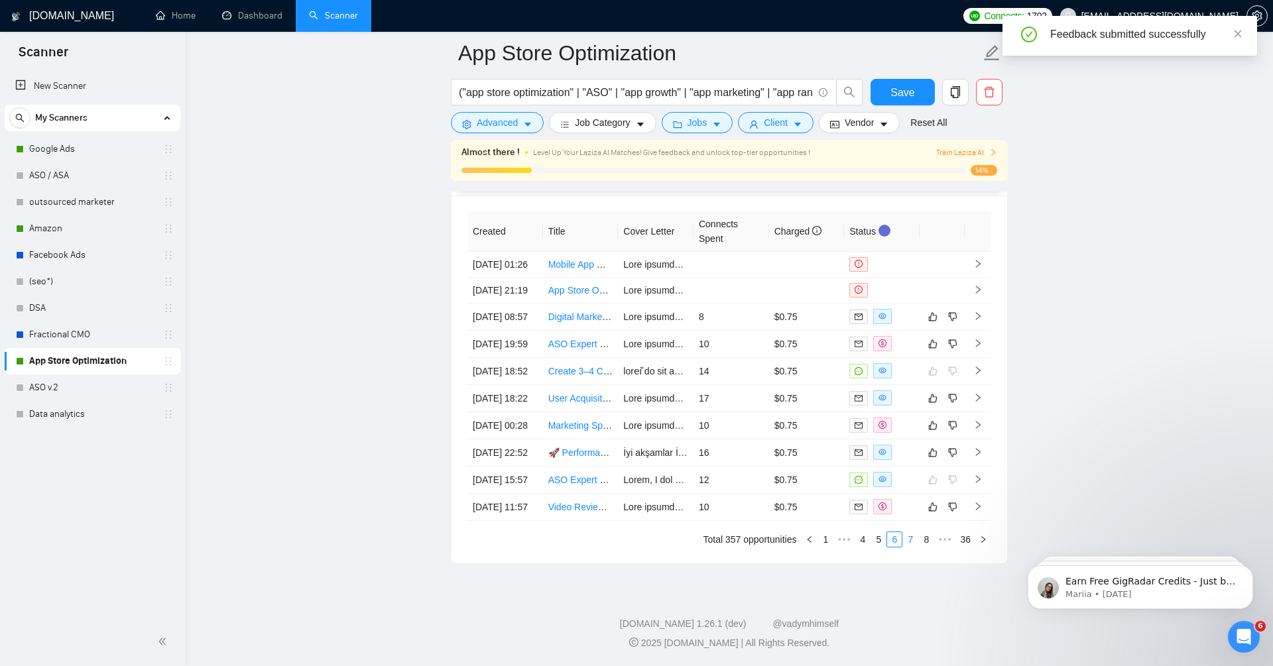
click at [910, 541] on link "7" at bounding box center [910, 539] width 15 height 15
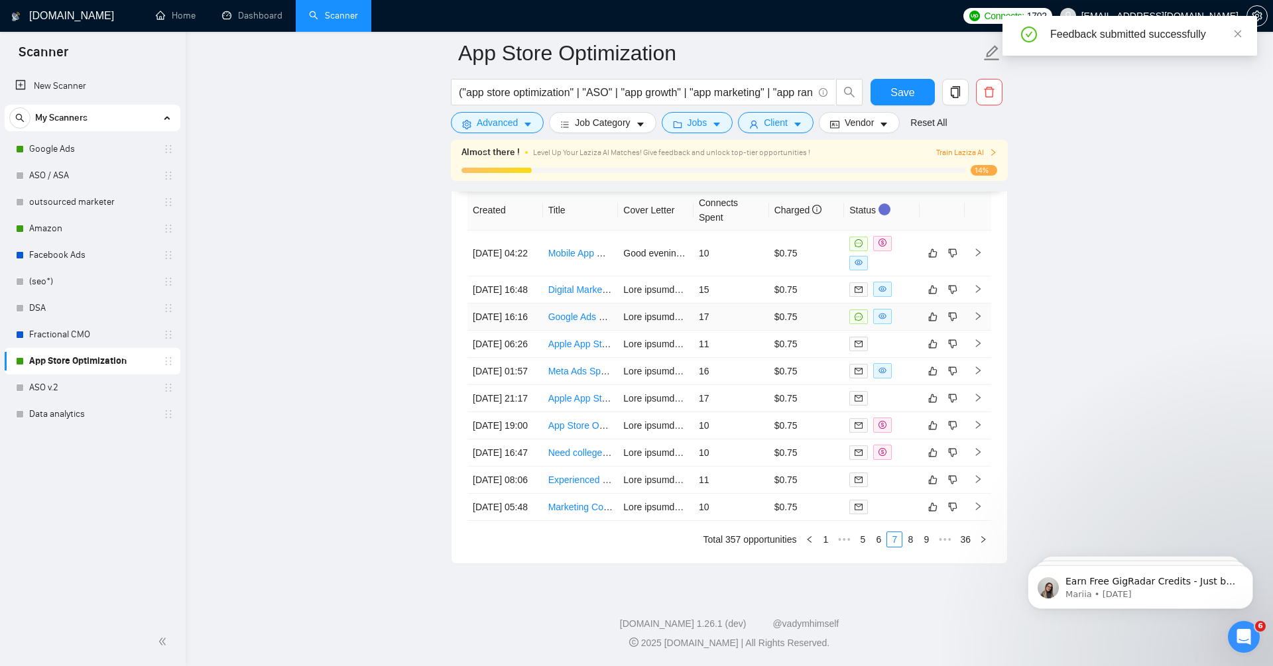
click at [977, 312] on icon "right" at bounding box center [977, 316] width 9 height 9
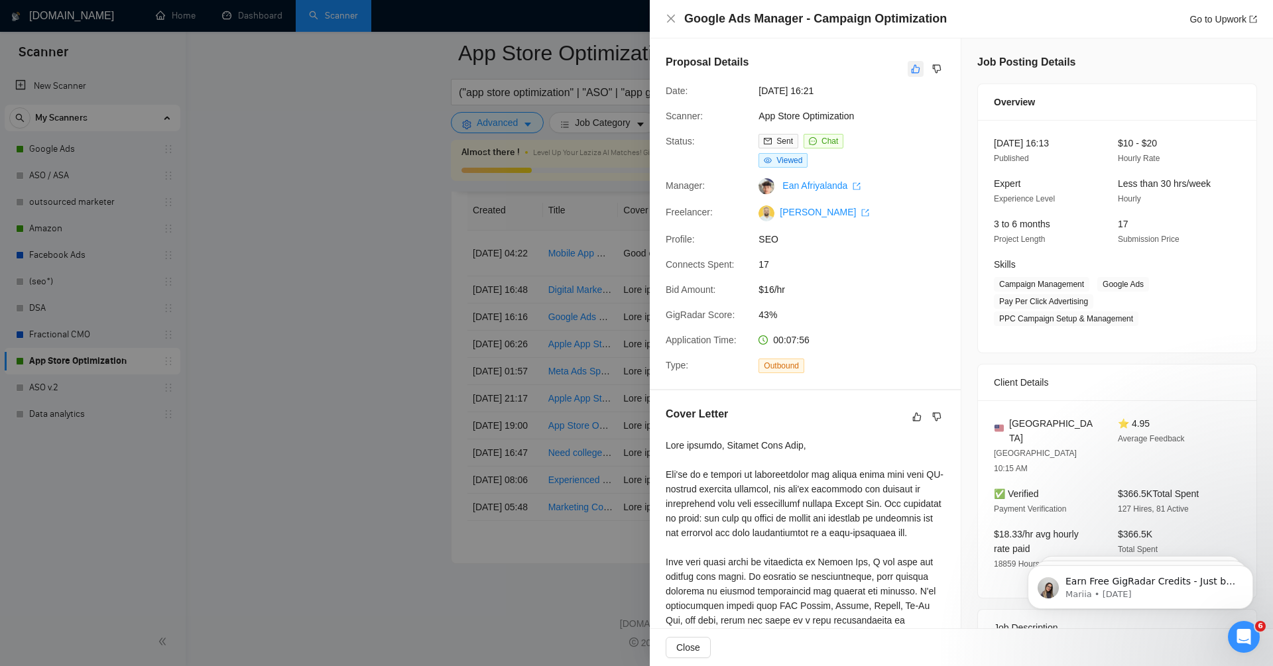
click at [915, 68] on icon "like" at bounding box center [915, 69] width 9 height 11
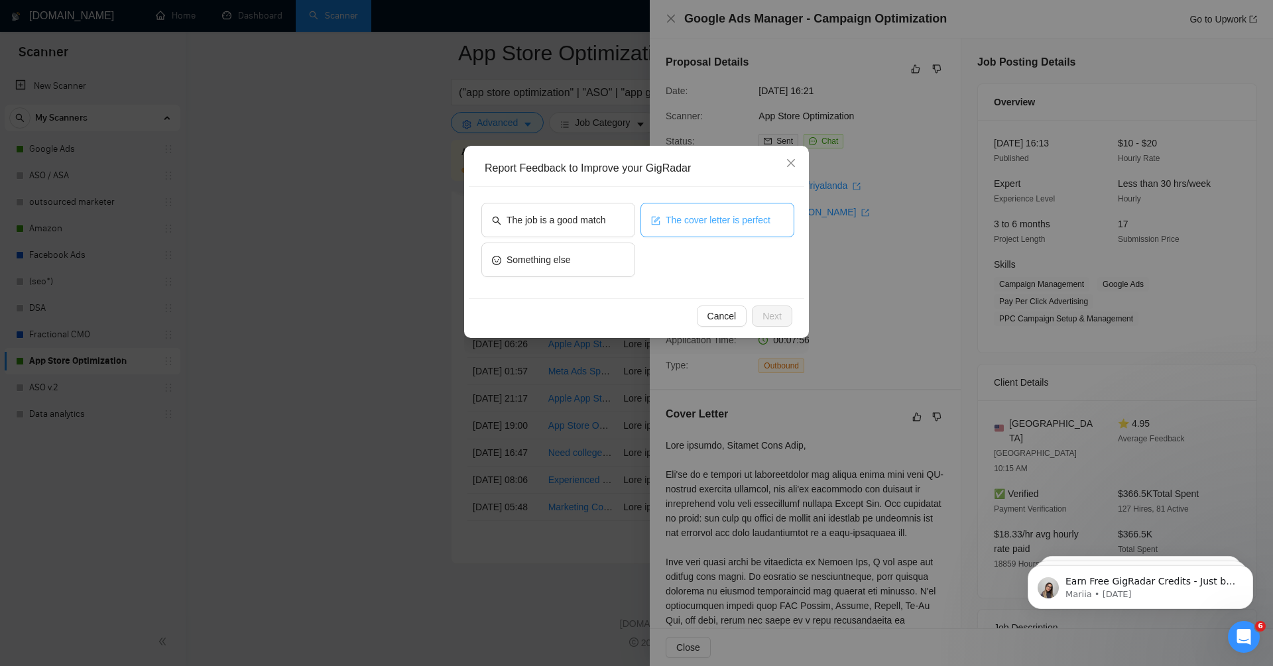
click at [714, 213] on span "The cover letter is perfect" at bounding box center [718, 220] width 105 height 15
click at [775, 318] on span "Next" at bounding box center [772, 316] width 19 height 15
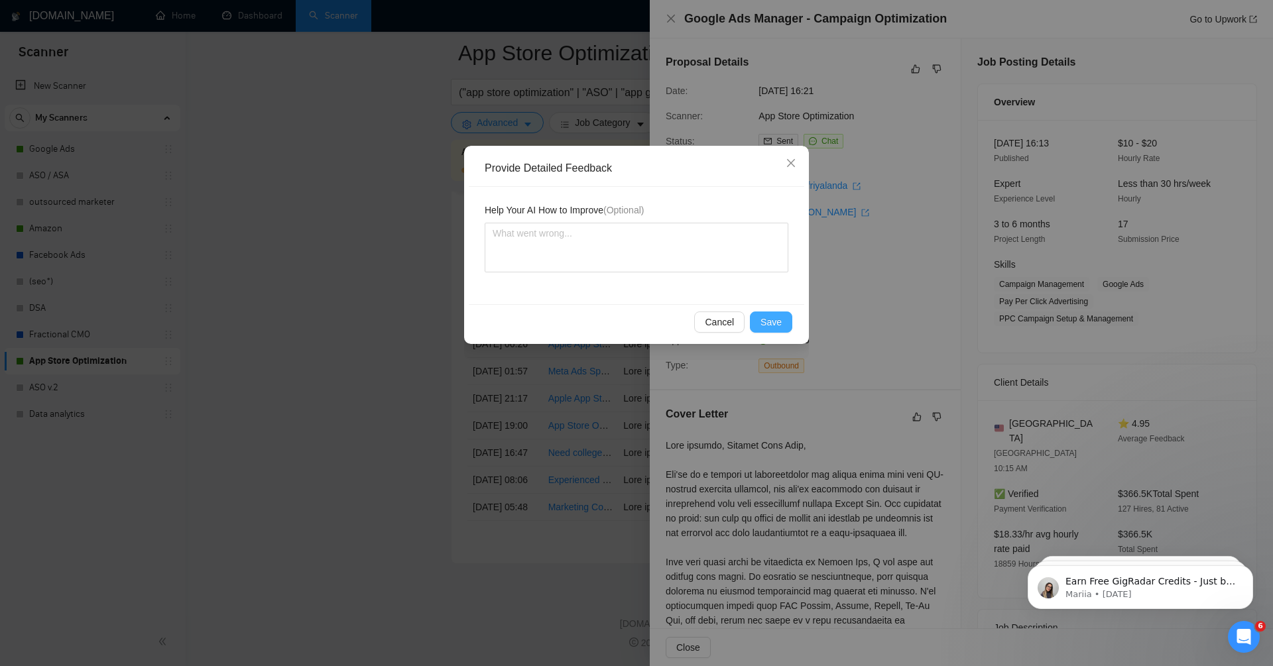
click at [765, 321] on span "Save" at bounding box center [771, 322] width 21 height 15
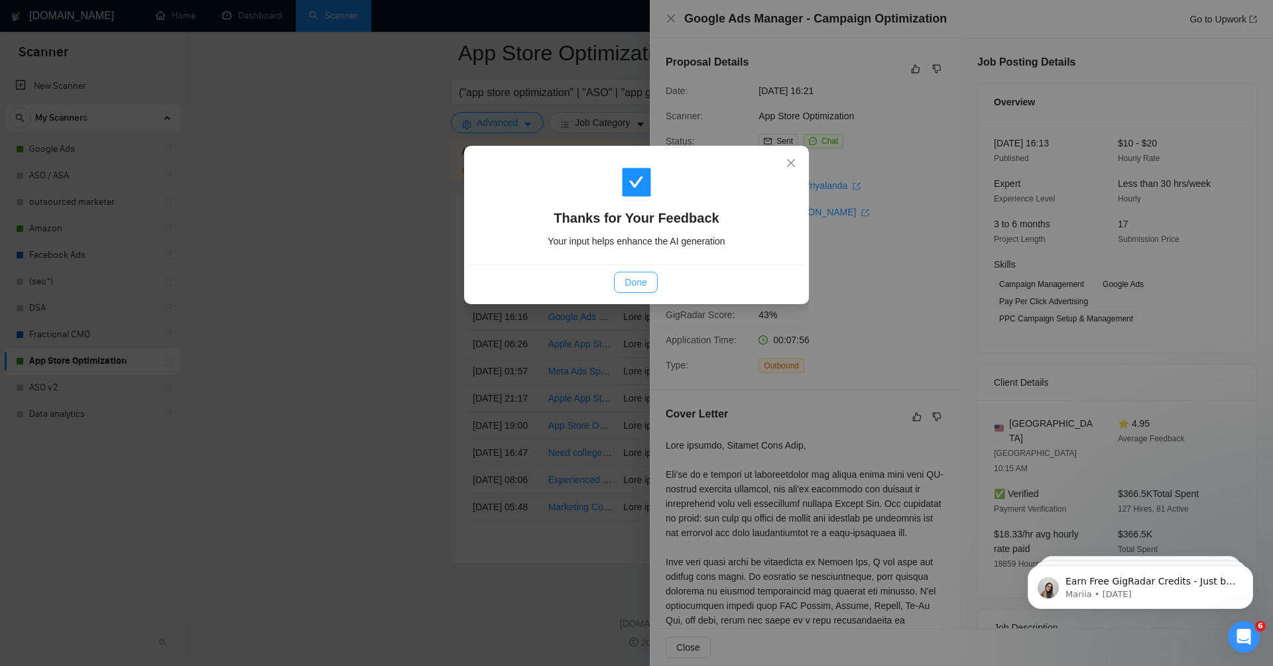
click at [651, 277] on button "Done" at bounding box center [635, 282] width 43 height 21
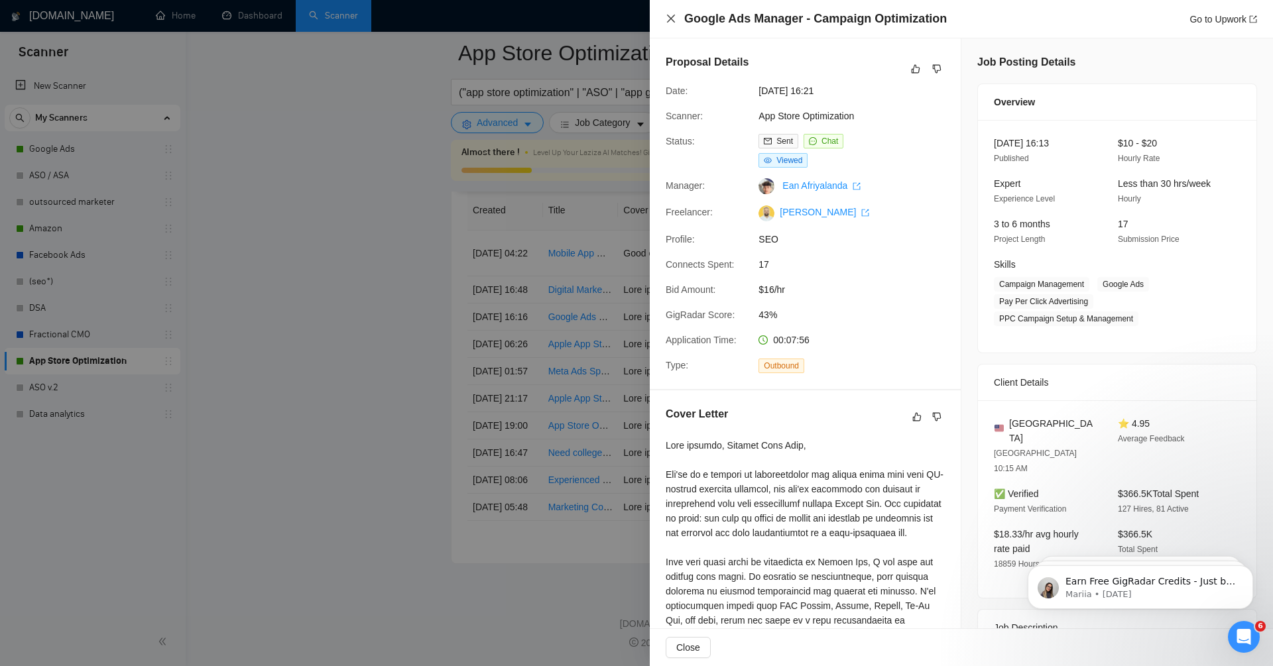
click at [671, 19] on icon "close" at bounding box center [671, 19] width 8 height 8
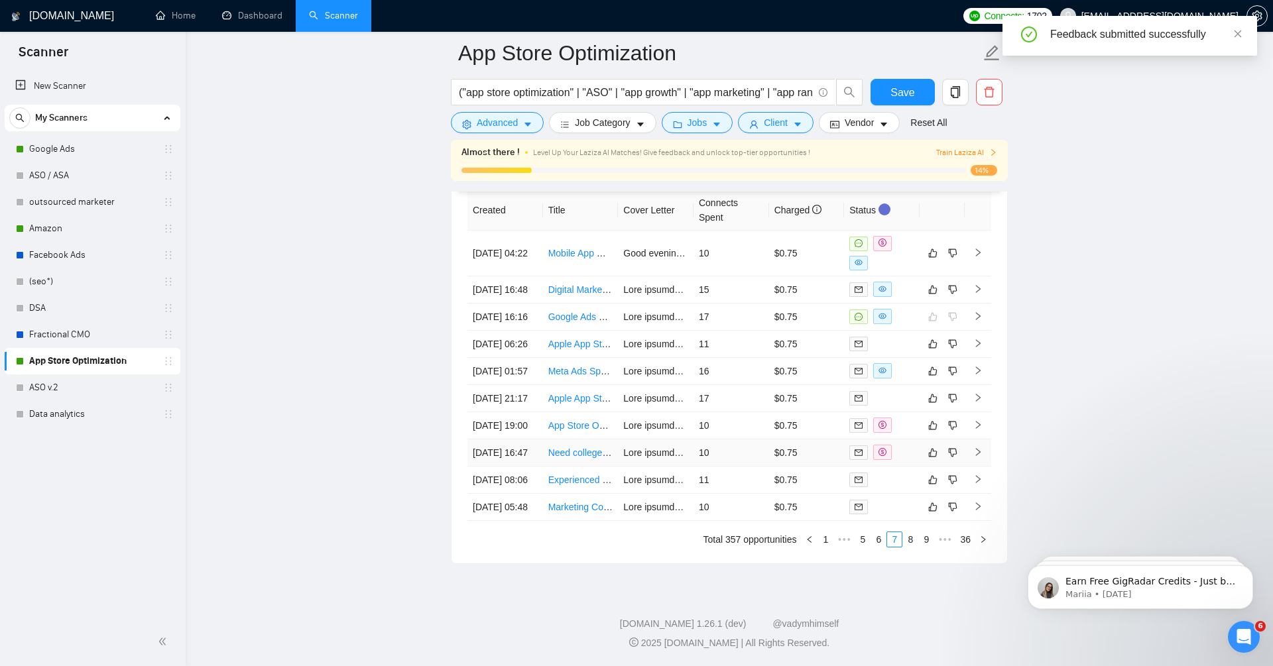
scroll to position [3501, 0]
click at [911, 534] on link "8" at bounding box center [910, 539] width 15 height 15
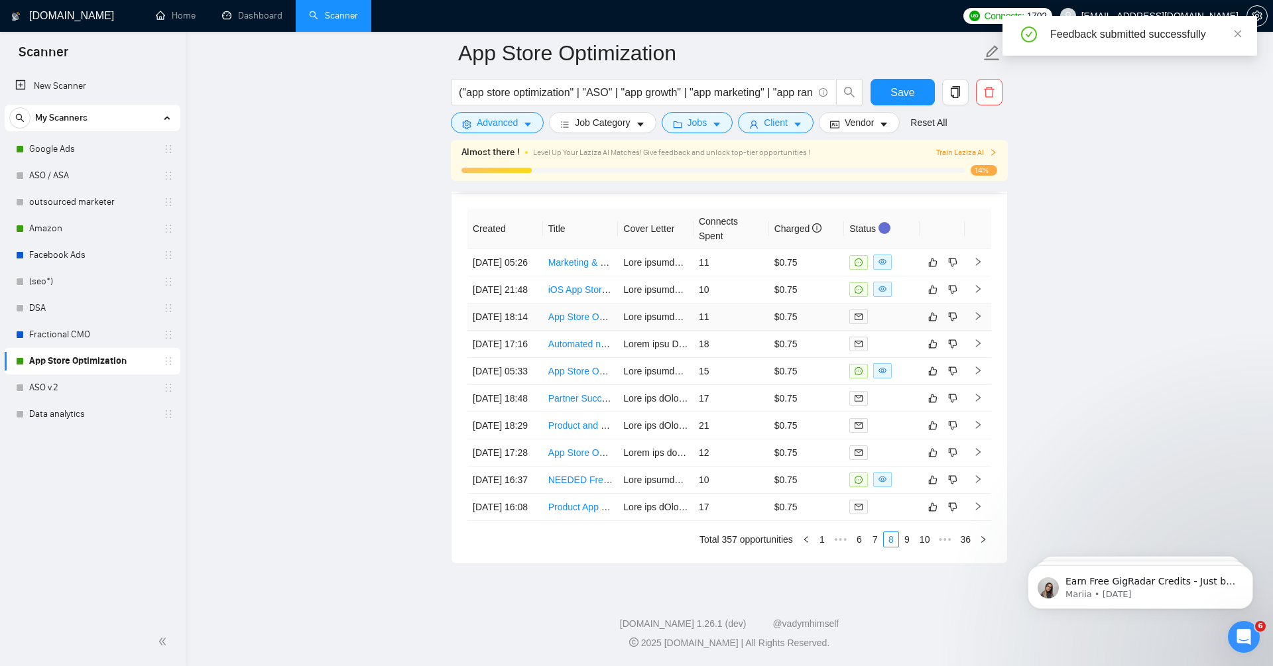
scroll to position [3496, 0]
click at [973, 358] on td at bounding box center [978, 371] width 27 height 27
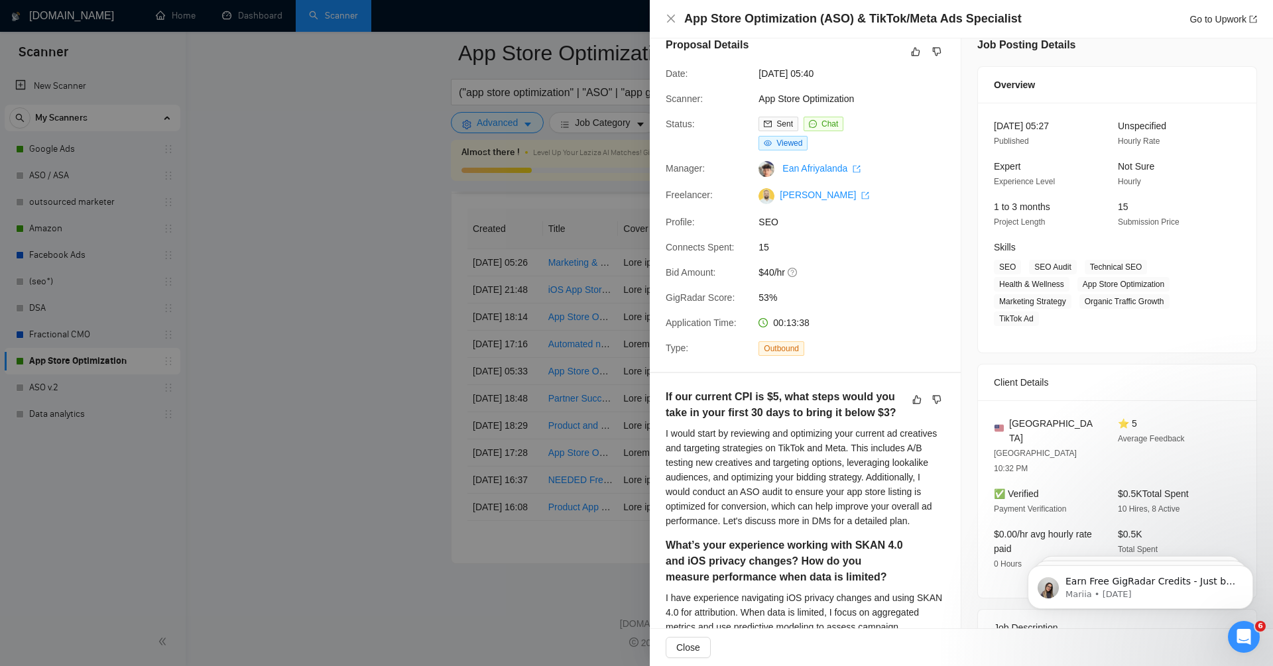
scroll to position [3, 0]
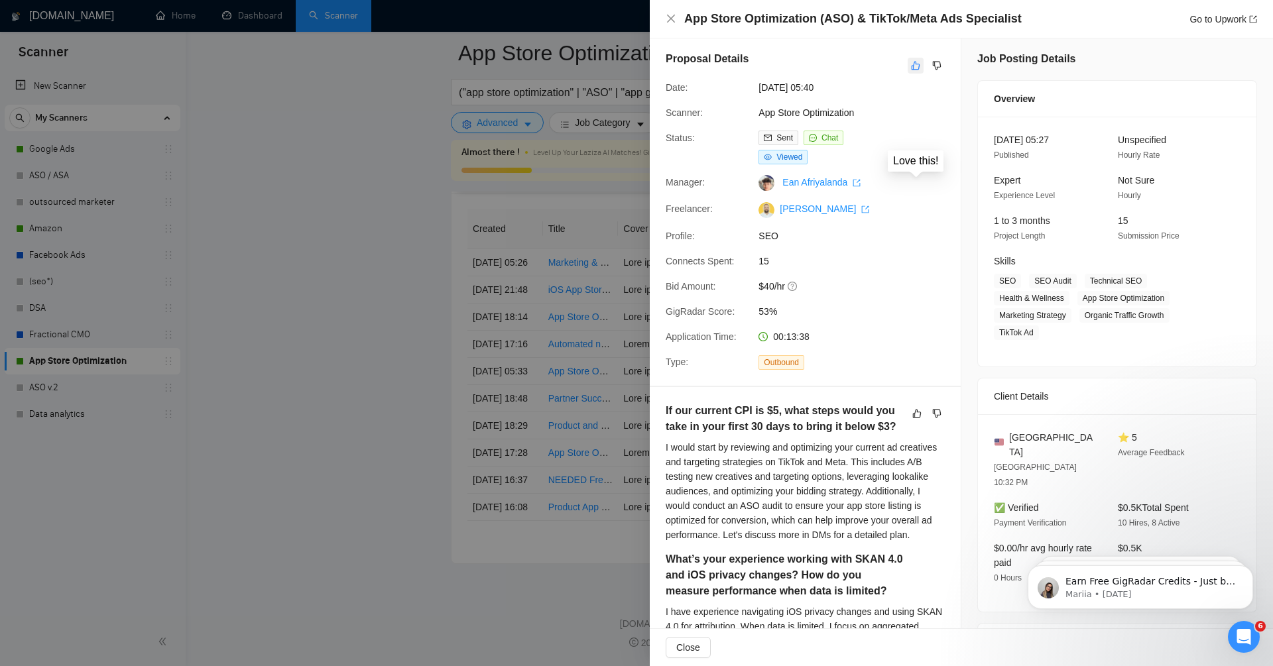
click at [922, 61] on button "button" at bounding box center [916, 66] width 16 height 16
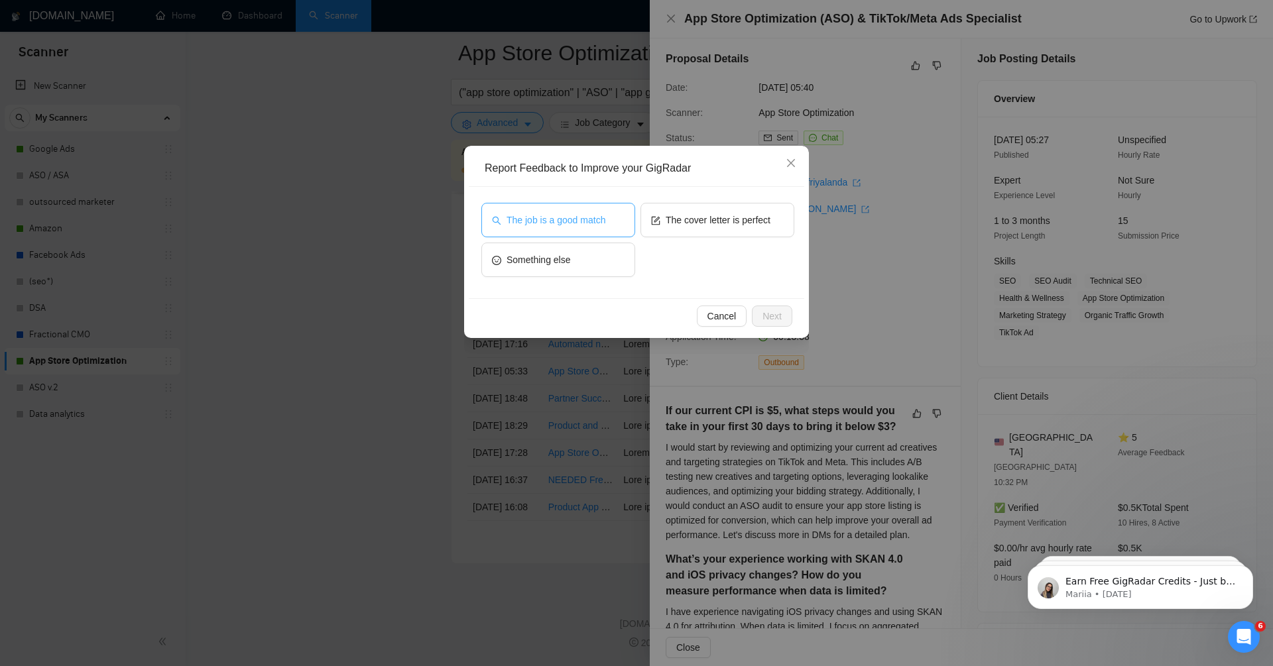
click at [599, 215] on span "The job is a good match" at bounding box center [556, 220] width 99 height 15
click at [680, 219] on span "The cover letter is perfect" at bounding box center [718, 220] width 105 height 15
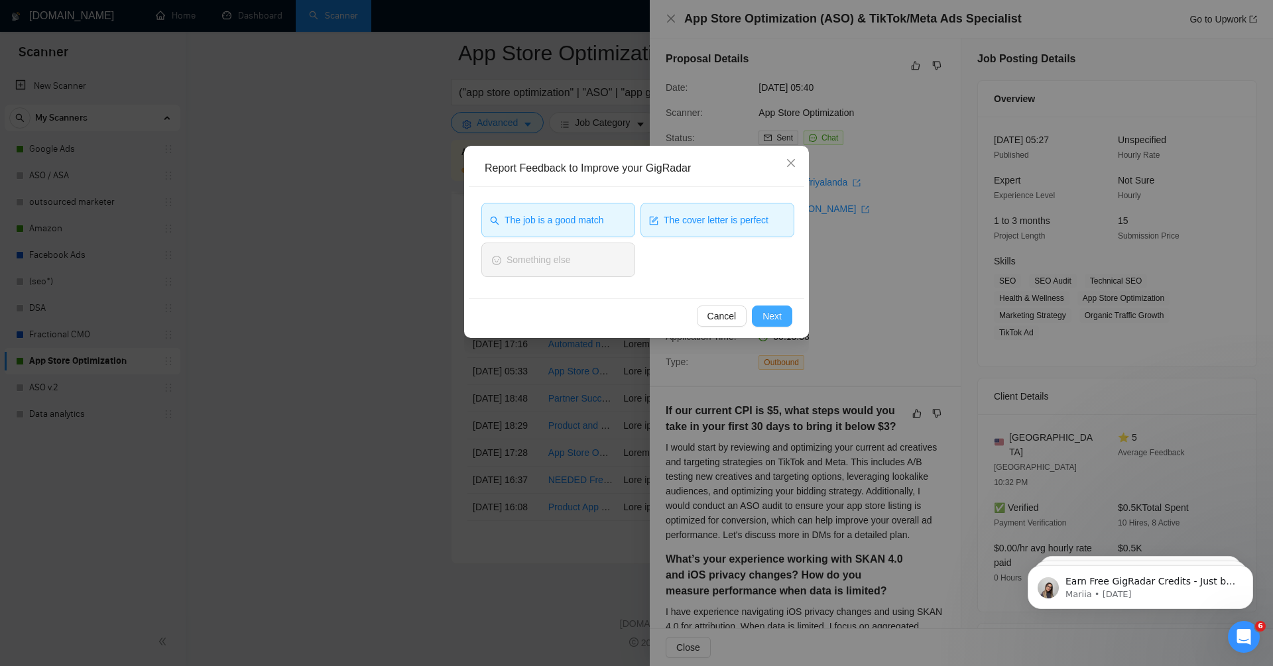
click at [778, 312] on span "Next" at bounding box center [772, 316] width 19 height 15
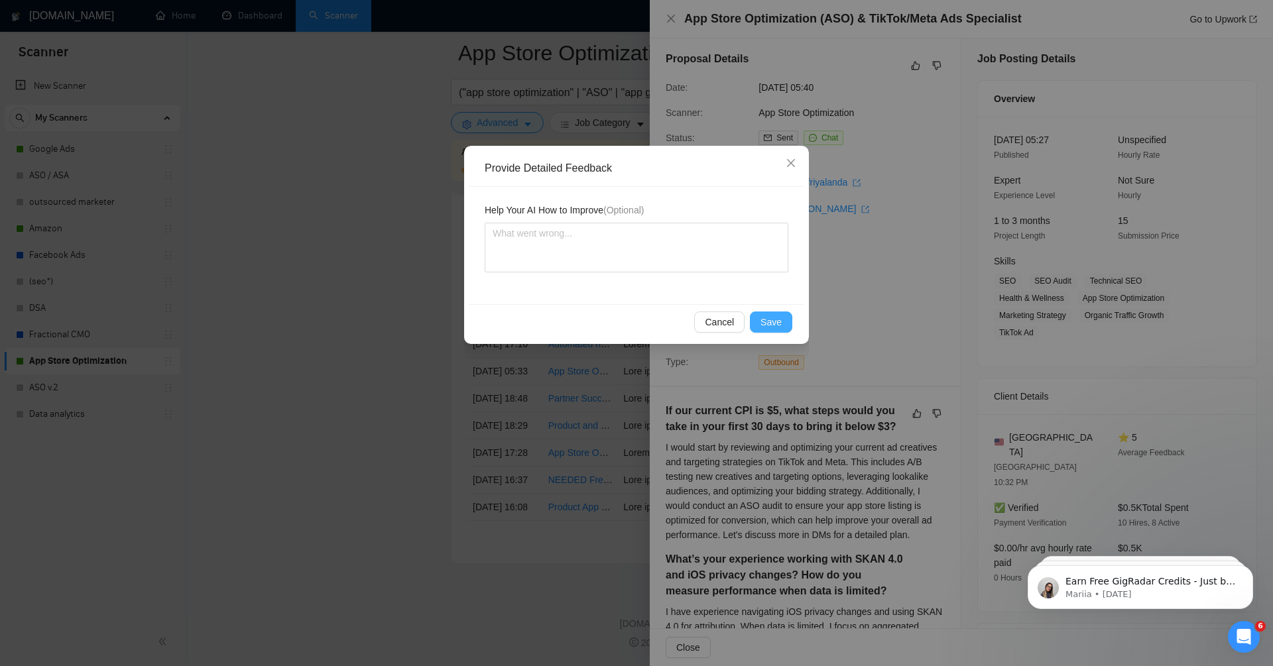
click at [769, 318] on span "Save" at bounding box center [771, 322] width 21 height 15
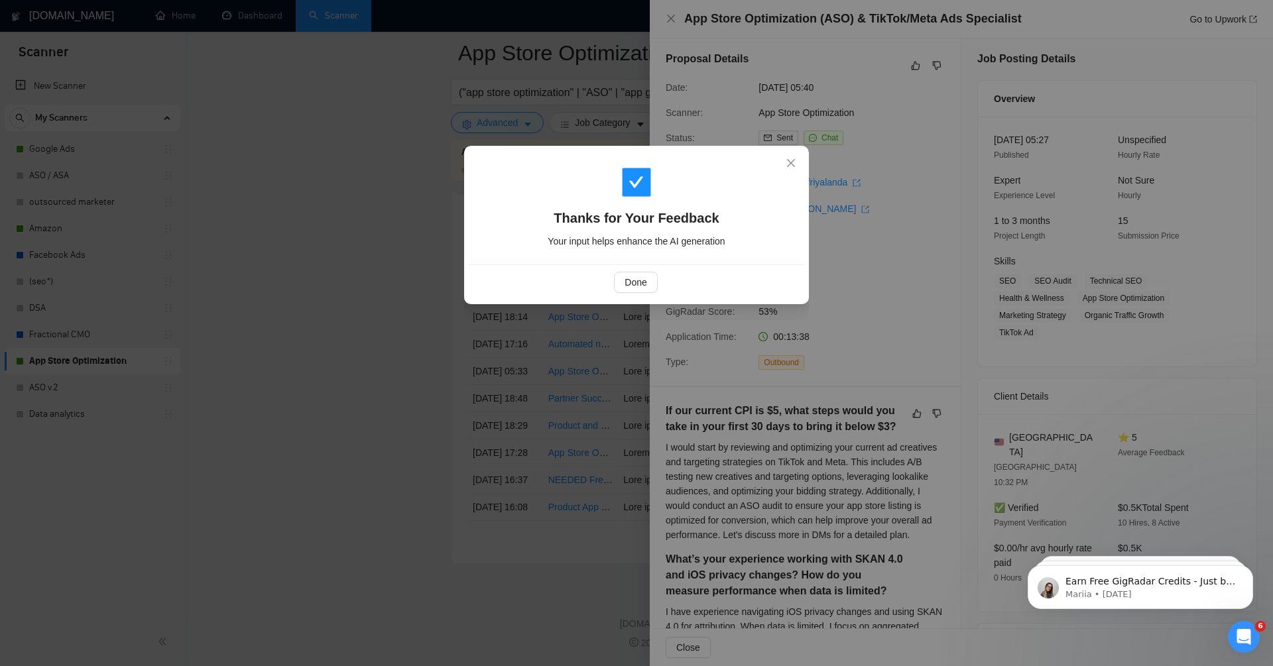
click at [643, 269] on div "Done" at bounding box center [637, 282] width 336 height 35
click at [643, 280] on span "Done" at bounding box center [636, 282] width 22 height 15
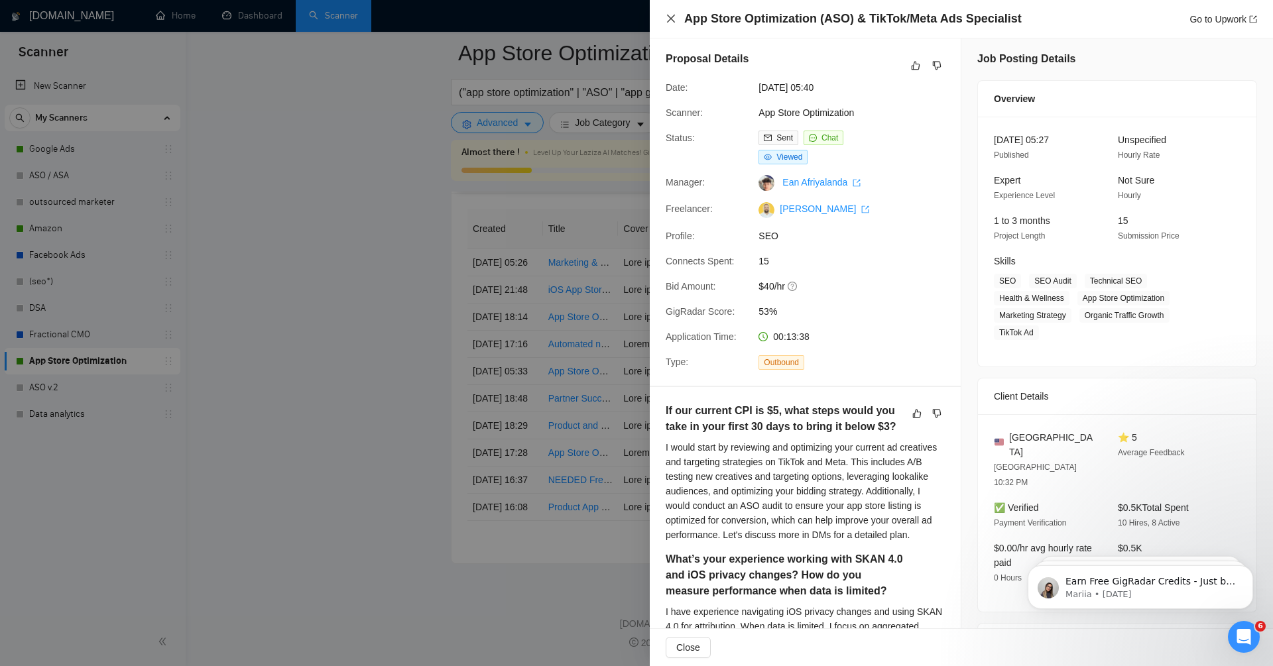
click at [670, 17] on icon "close" at bounding box center [671, 18] width 11 height 11
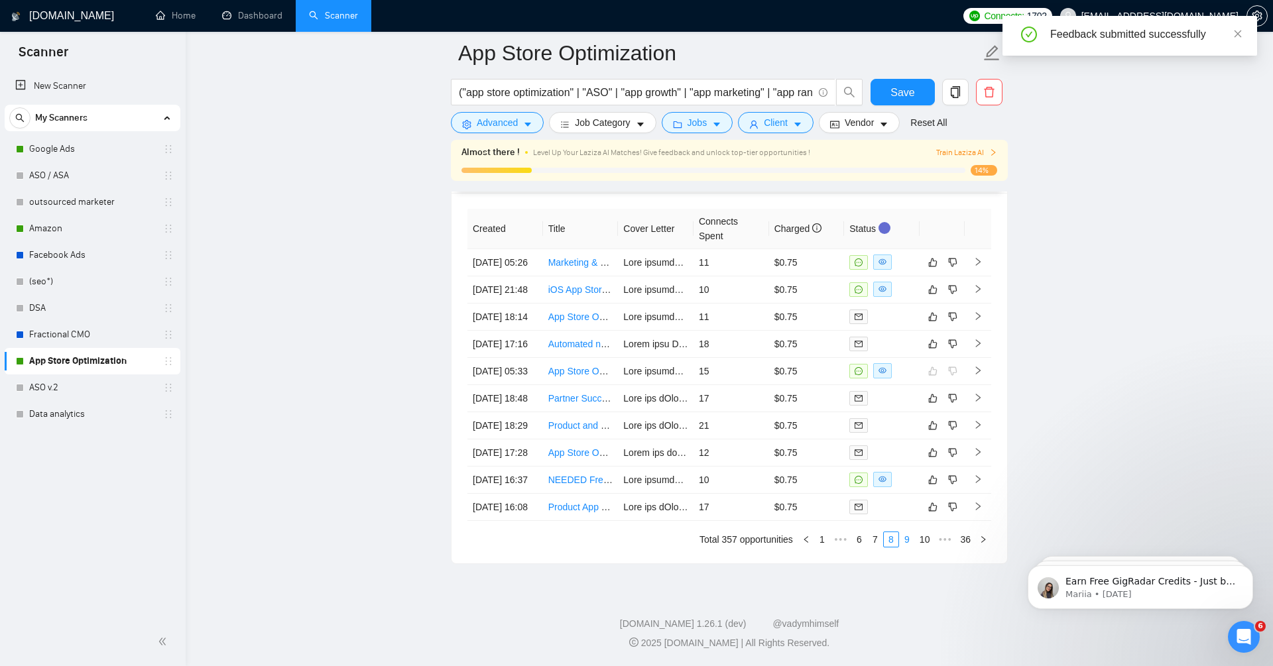
click at [912, 538] on link "9" at bounding box center [907, 539] width 15 height 15
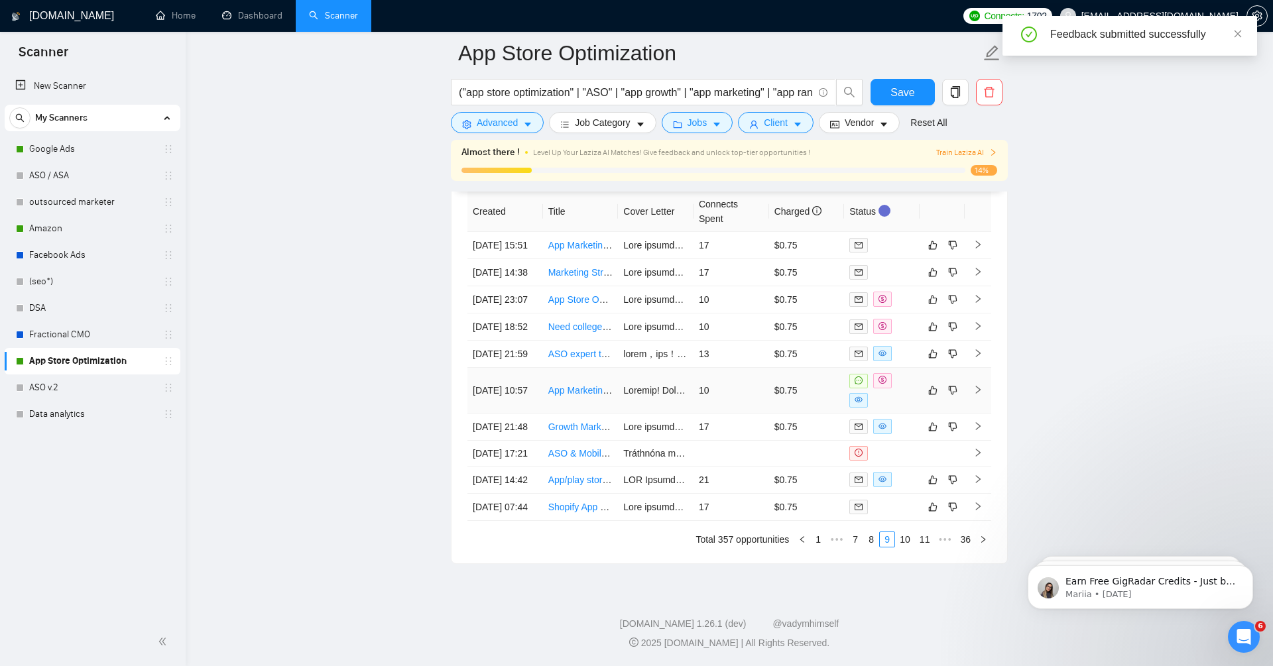
click at [983, 385] on icon "right" at bounding box center [977, 389] width 9 height 9
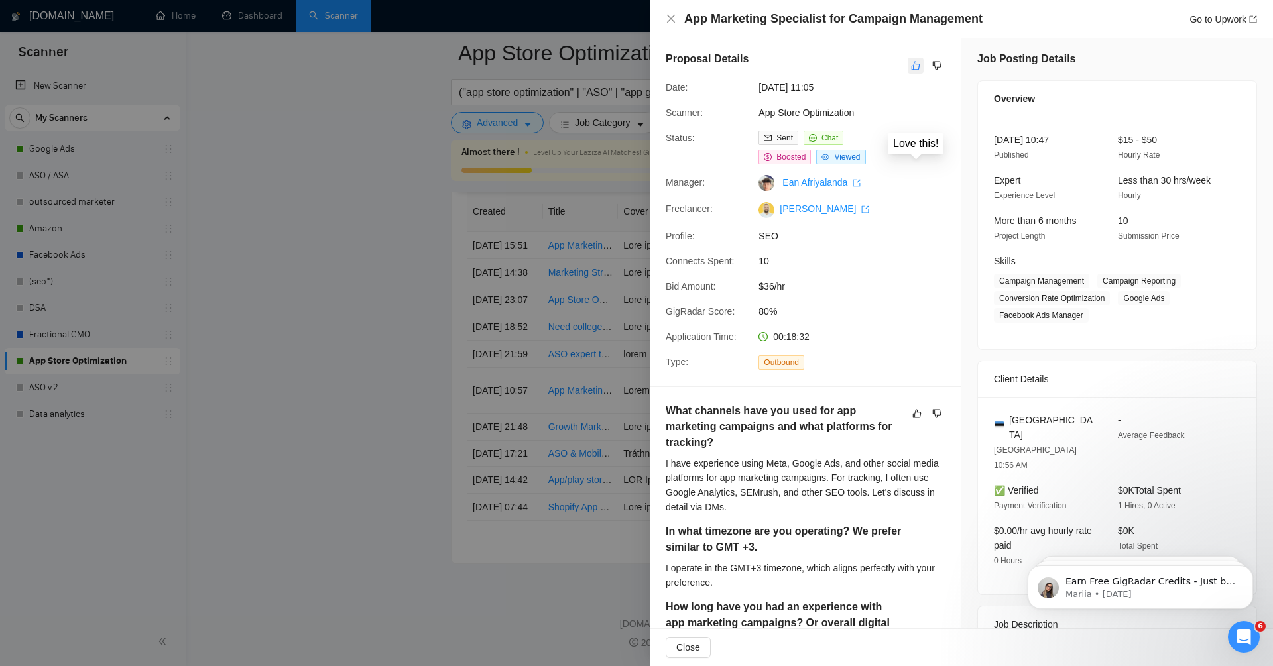
click at [918, 63] on icon "like" at bounding box center [916, 66] width 9 height 9
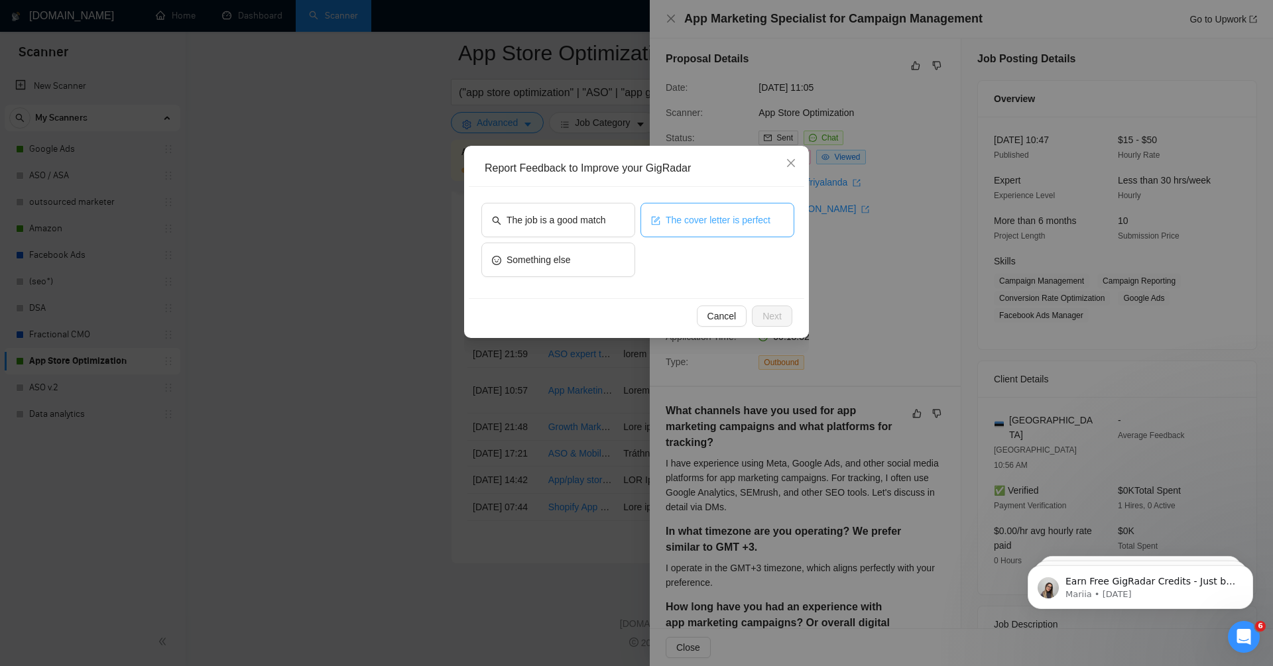
click at [743, 206] on button "The cover letter is perfect" at bounding box center [718, 220] width 154 height 34
click at [580, 215] on span "The job is a good match" at bounding box center [556, 220] width 99 height 15
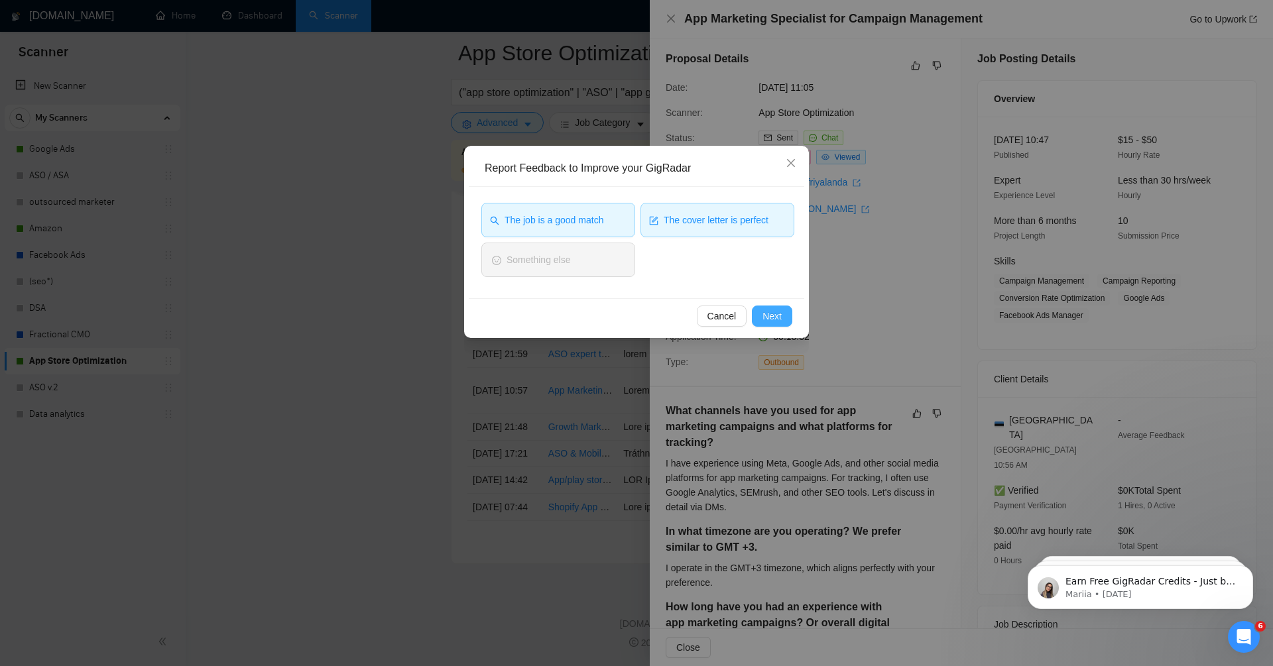
click at [772, 315] on span "Next" at bounding box center [772, 316] width 19 height 15
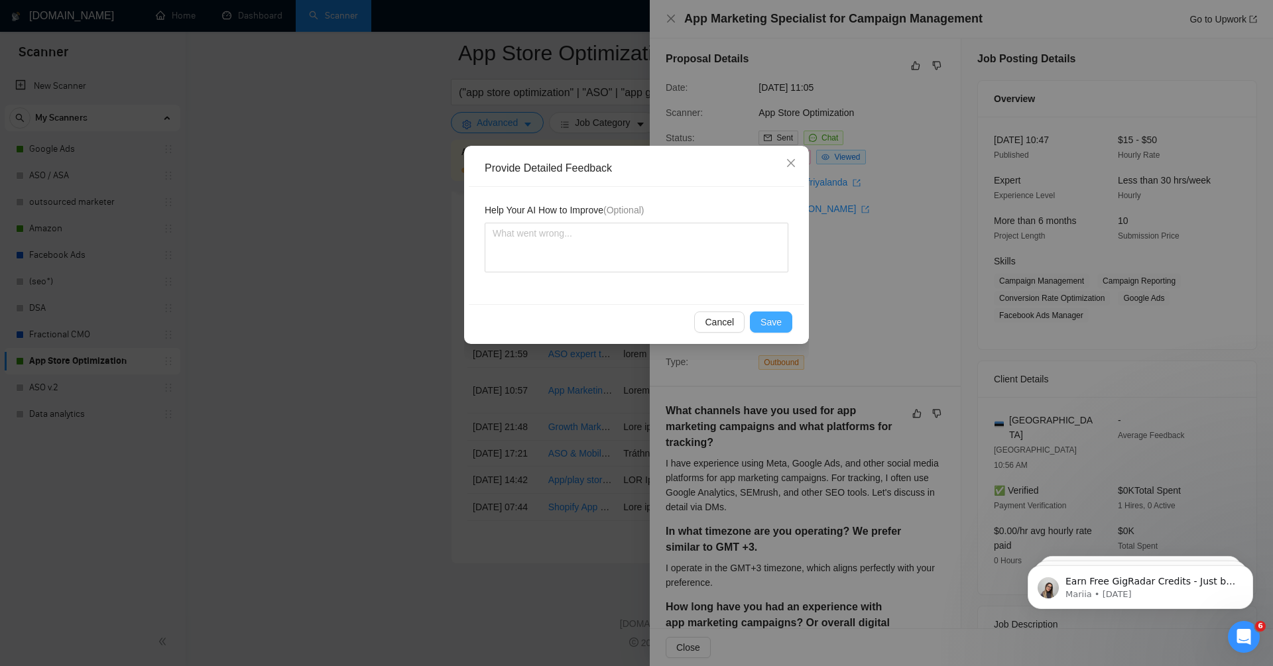
click at [769, 326] on span "Save" at bounding box center [771, 322] width 21 height 15
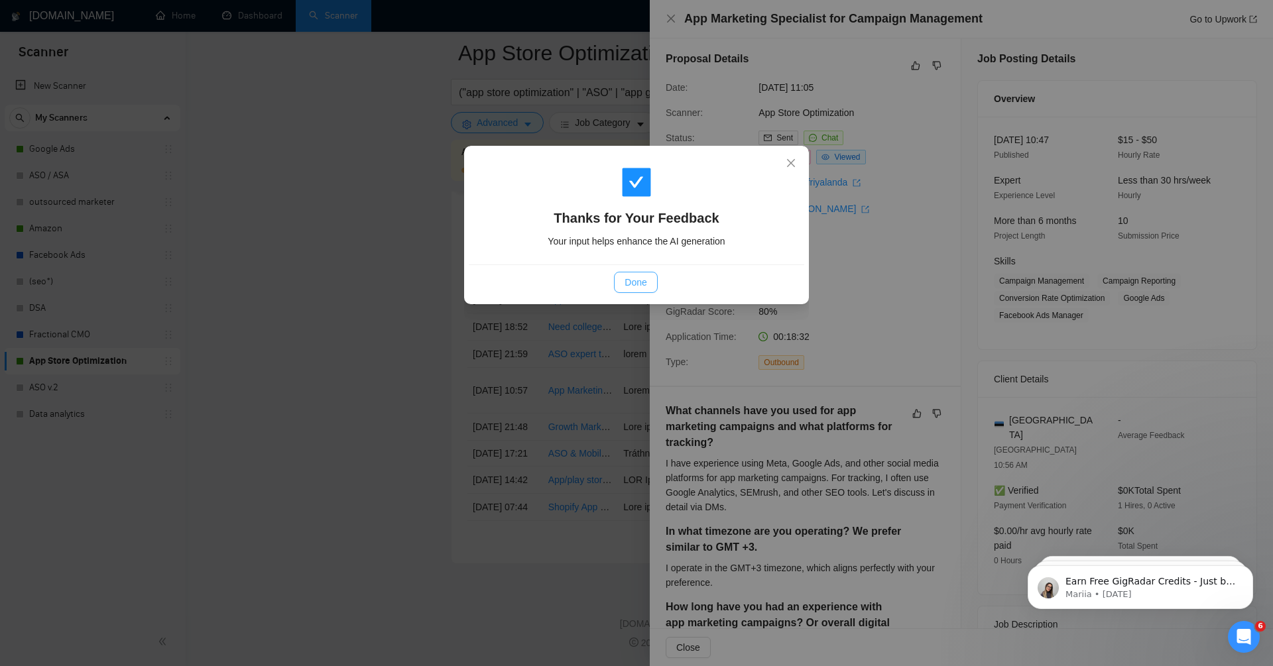
click at [637, 275] on span "Done" at bounding box center [636, 282] width 22 height 15
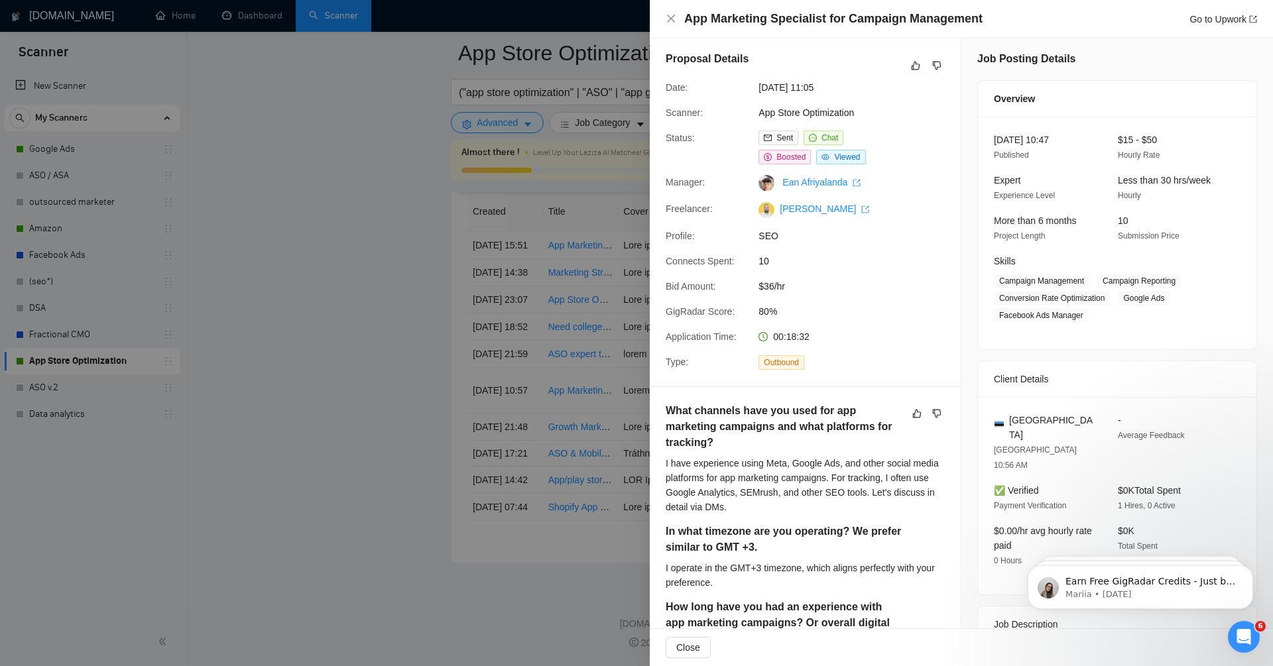
click at [664, 21] on div "App Marketing Specialist for Campaign Management Go to Upwork" at bounding box center [961, 19] width 623 height 38
click at [670, 21] on icon "close" at bounding box center [671, 18] width 11 height 11
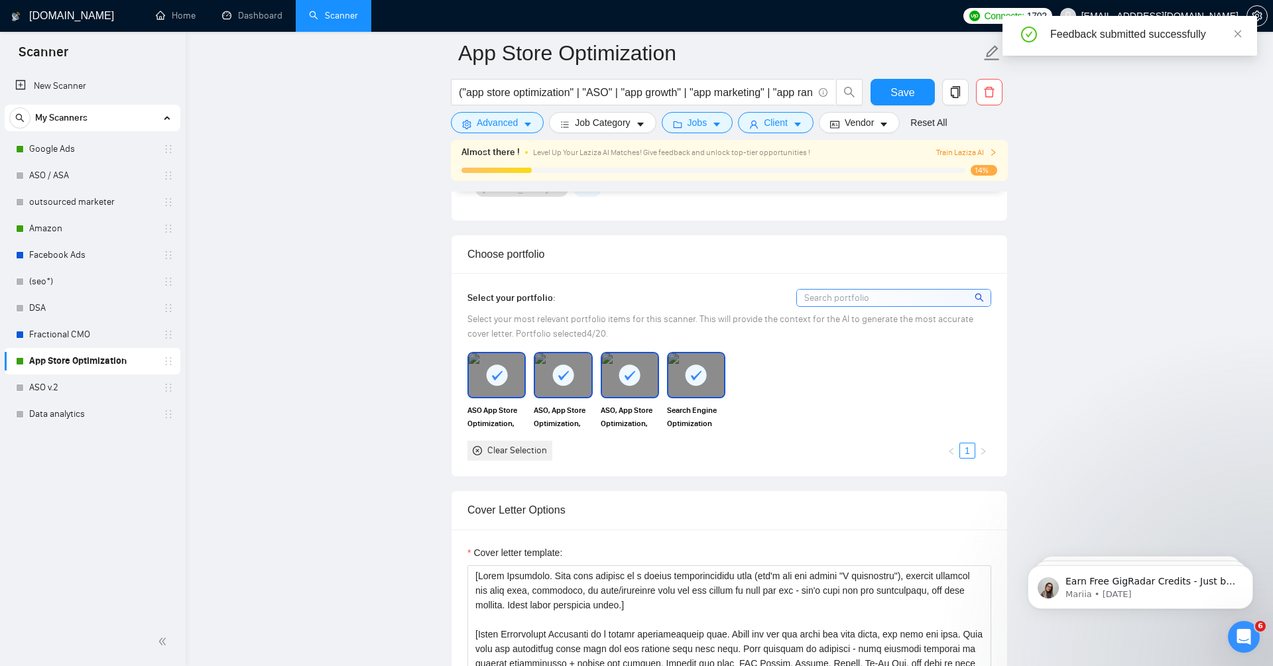
scroll to position [1121, 0]
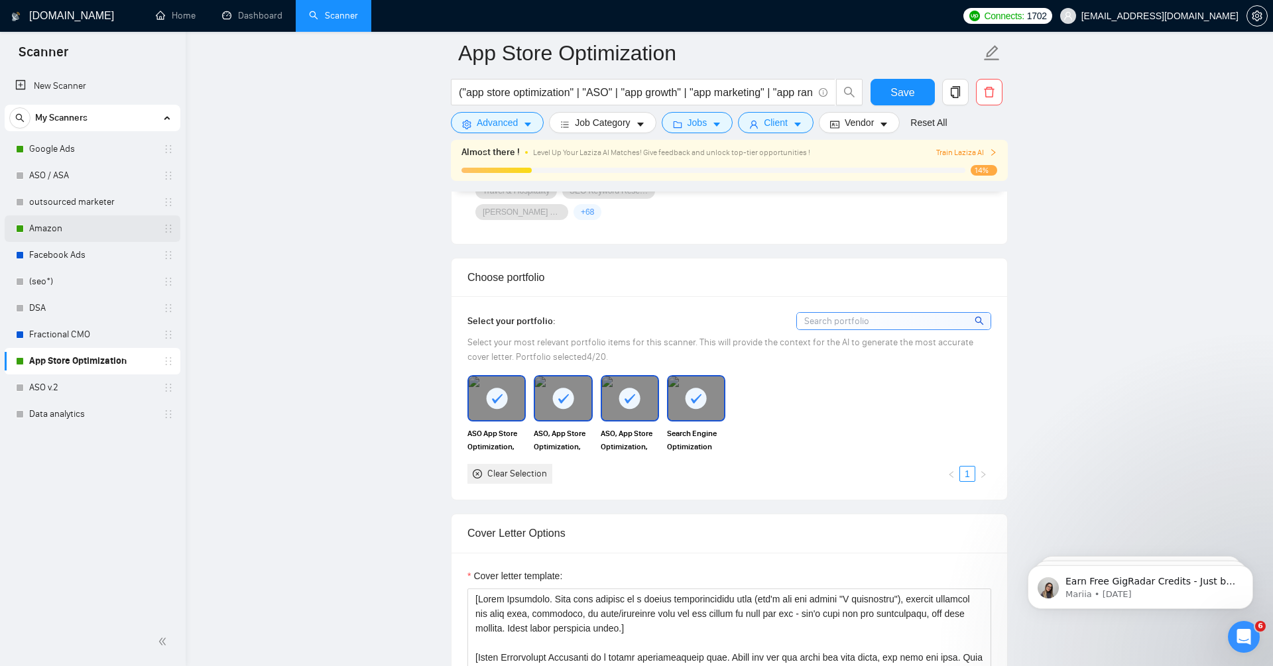
click at [101, 225] on link "Amazon" at bounding box center [92, 229] width 126 height 27
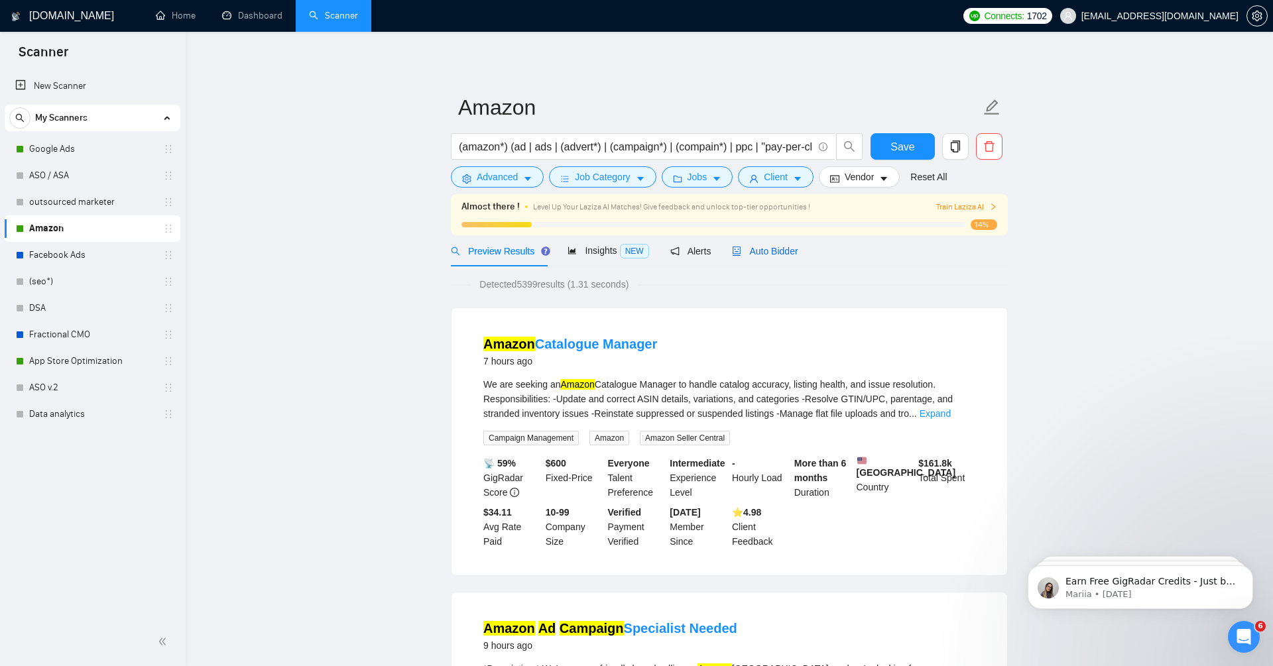
click at [785, 251] on span "Auto Bidder" at bounding box center [765, 251] width 66 height 11
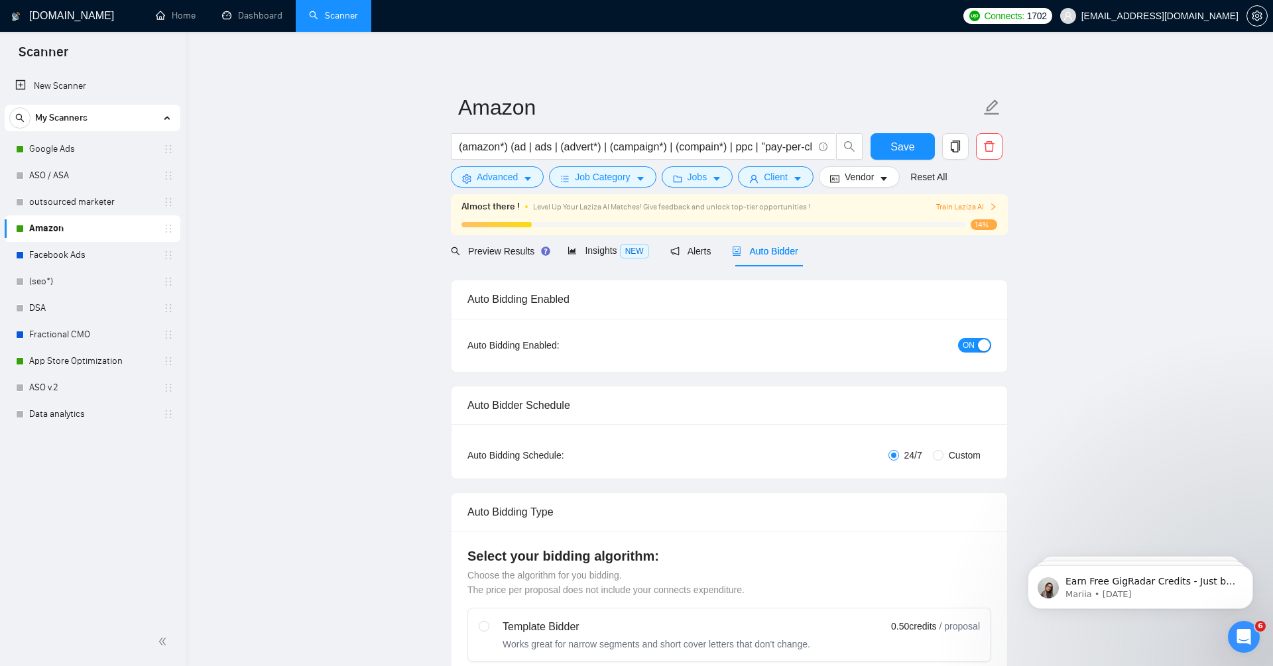
radio input "false"
radio input "true"
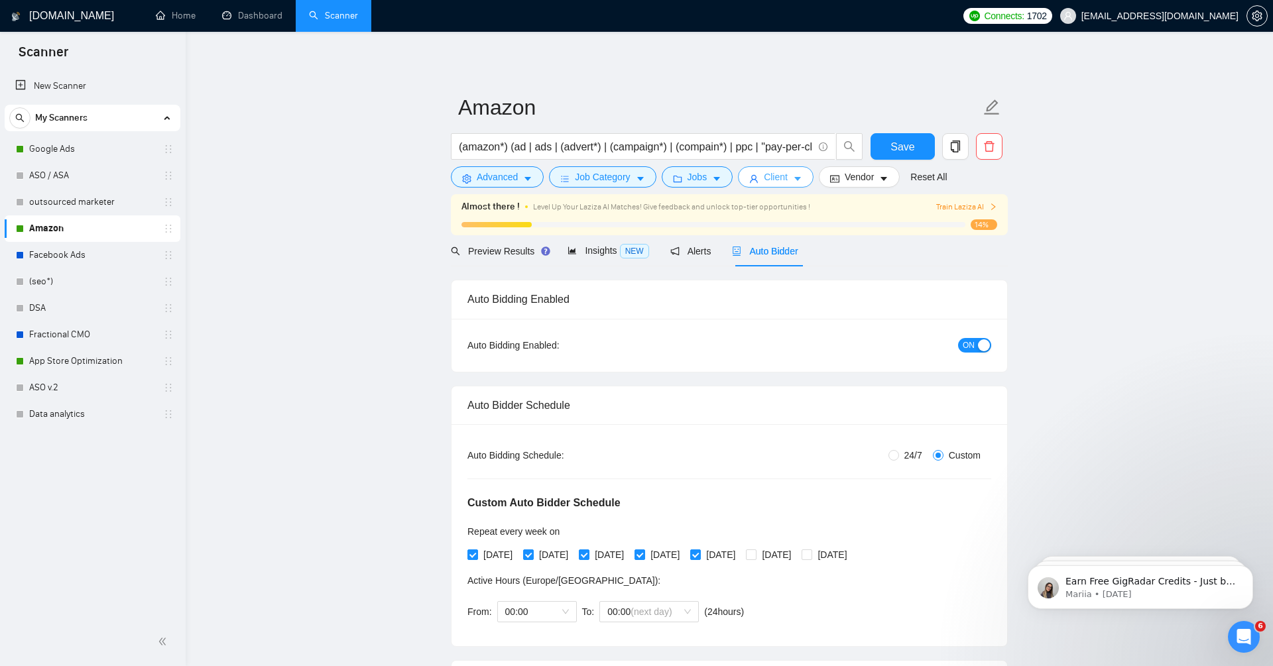
click at [779, 179] on span "Client" at bounding box center [776, 177] width 24 height 15
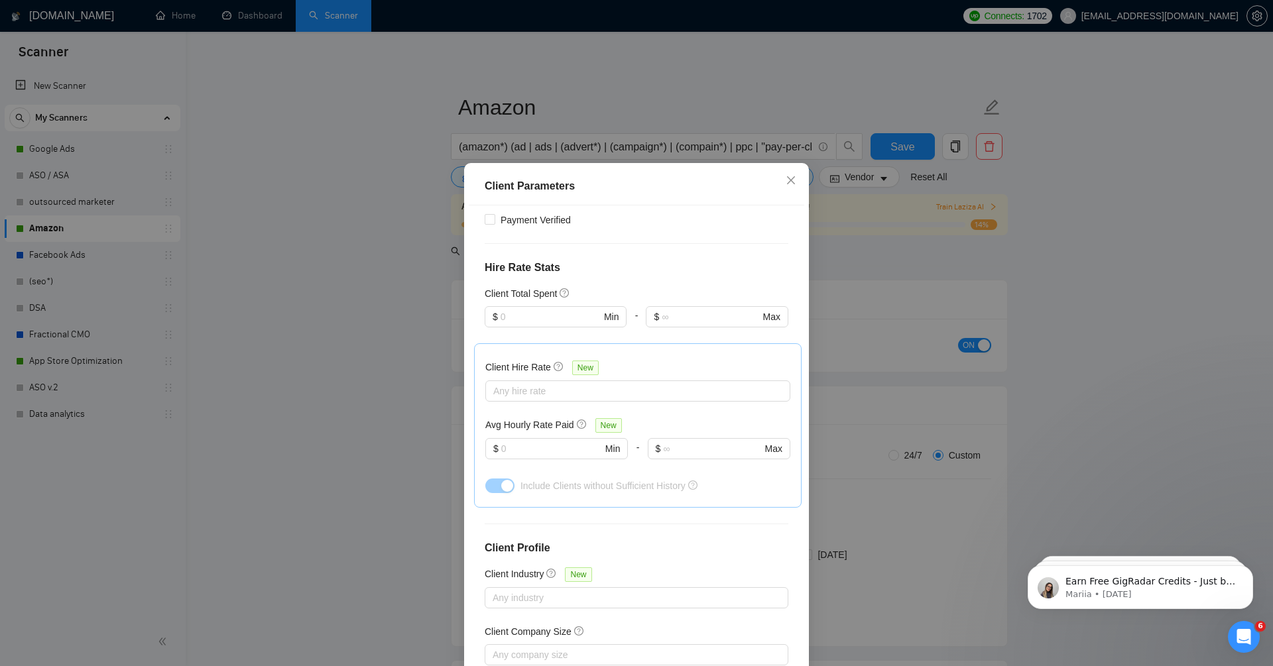
scroll to position [306, 0]
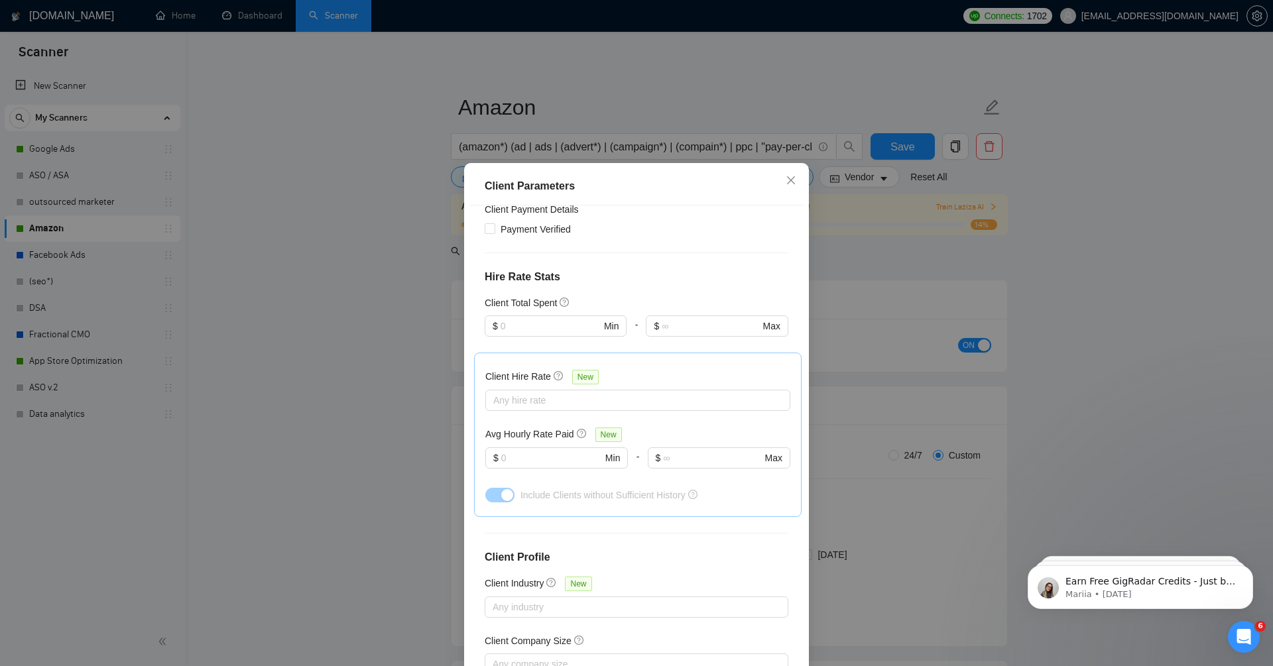
click at [689, 80] on div "Client Parameters Client Location Include Client Countries Select Exclude Clien…" at bounding box center [636, 333] width 1273 height 666
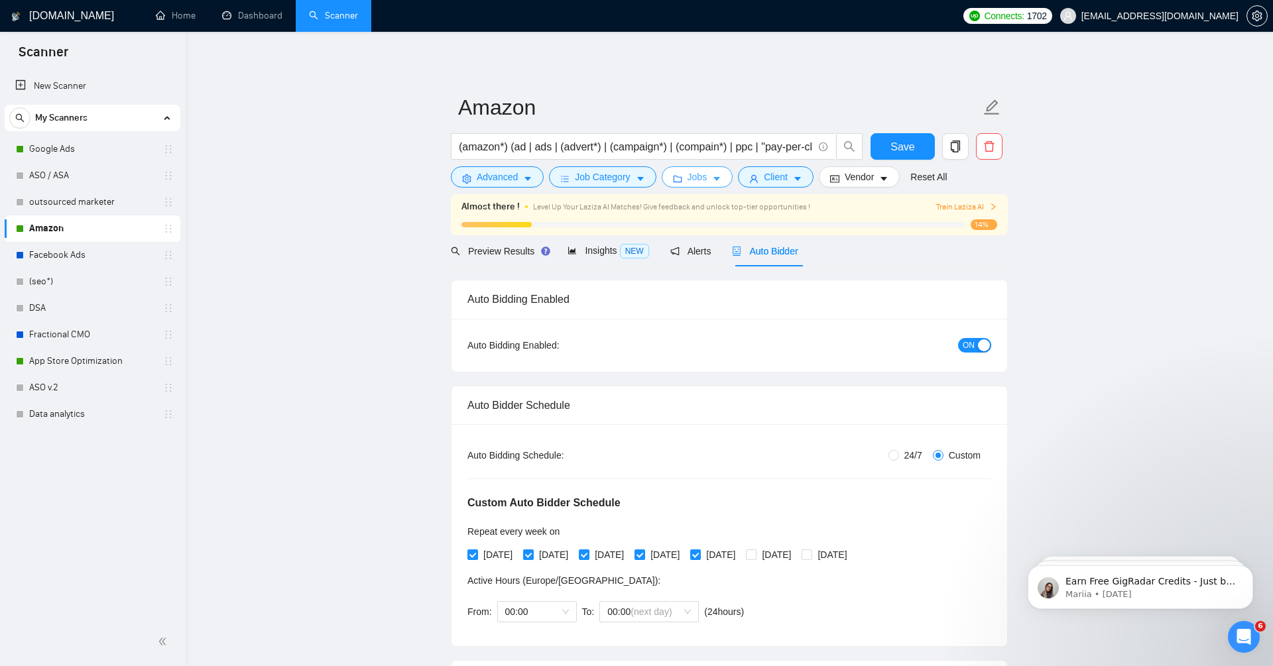
click at [695, 174] on span "Jobs" at bounding box center [698, 177] width 20 height 15
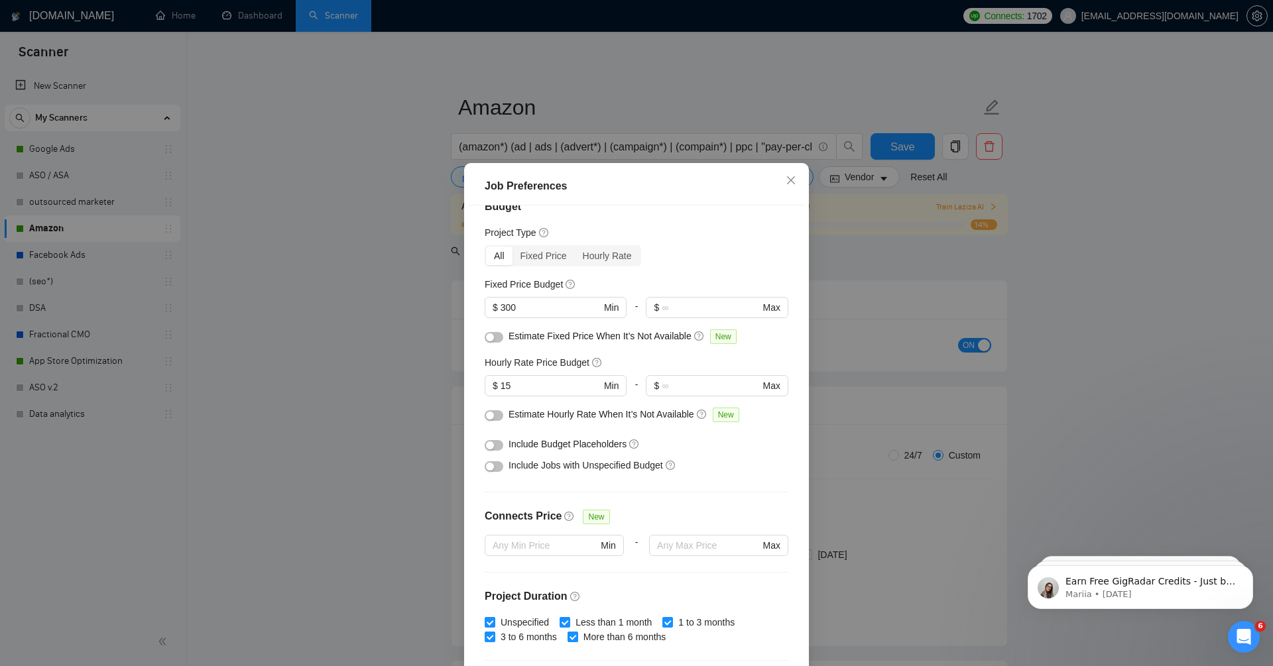
scroll to position [0, 0]
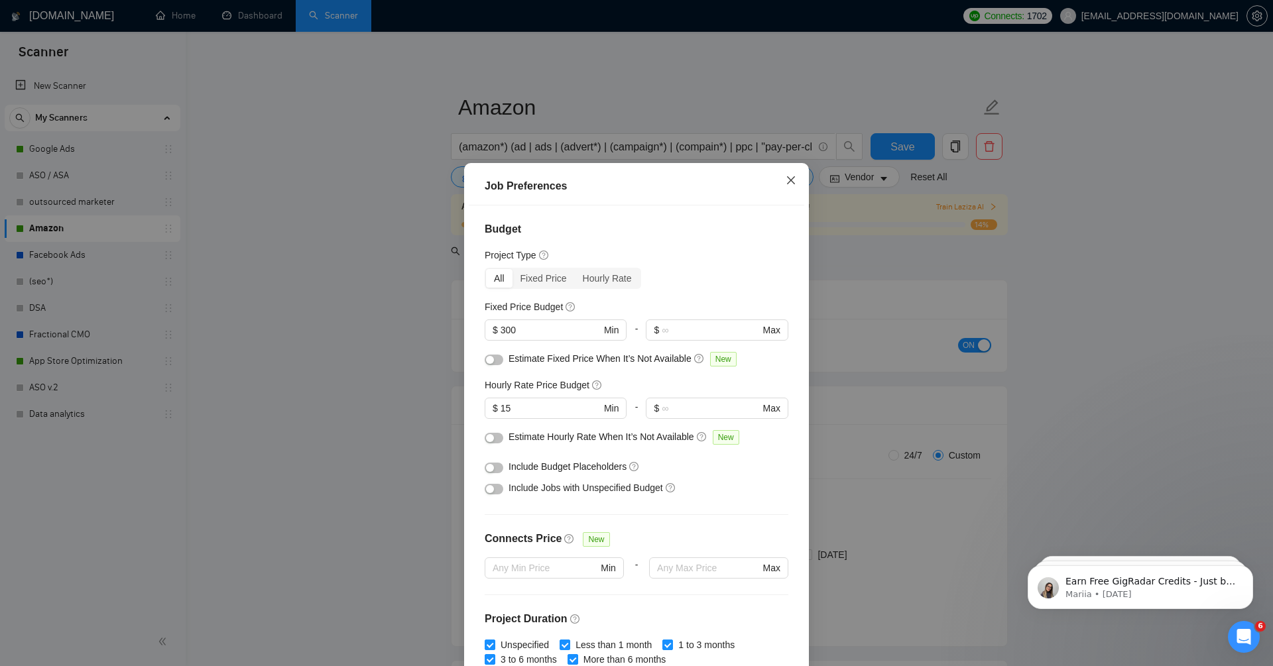
click at [784, 182] on span "Close" at bounding box center [791, 181] width 36 height 36
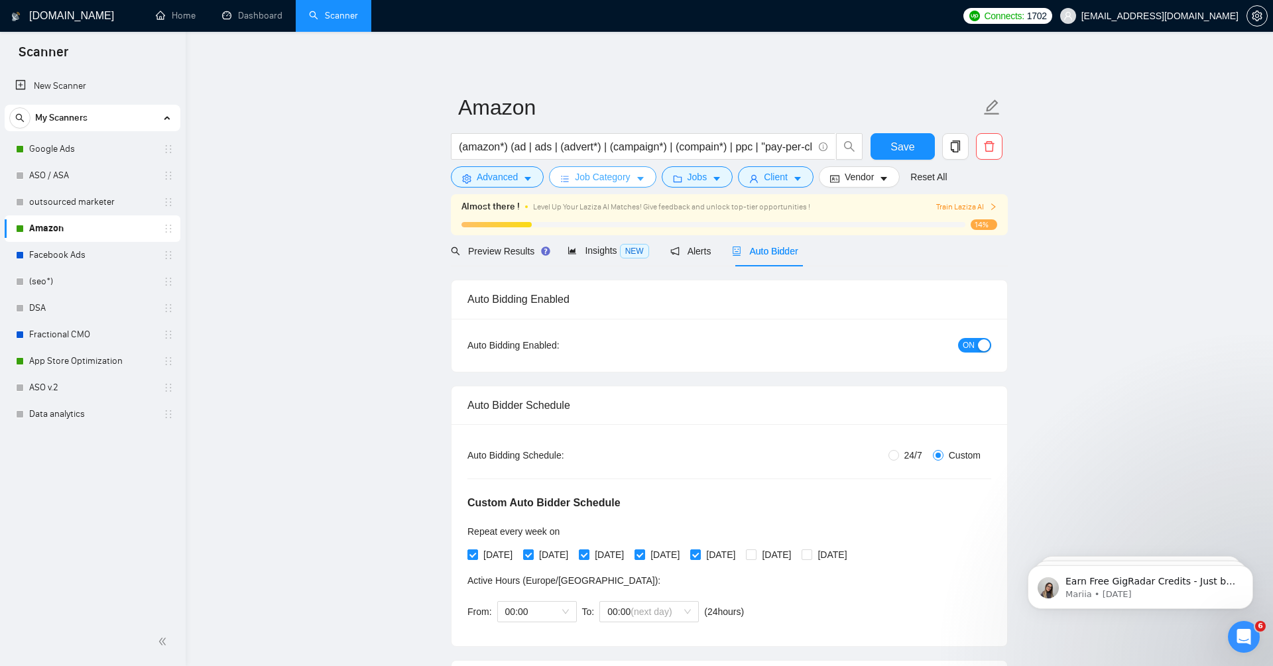
click at [618, 185] on button "Job Category" at bounding box center [602, 176] width 107 height 21
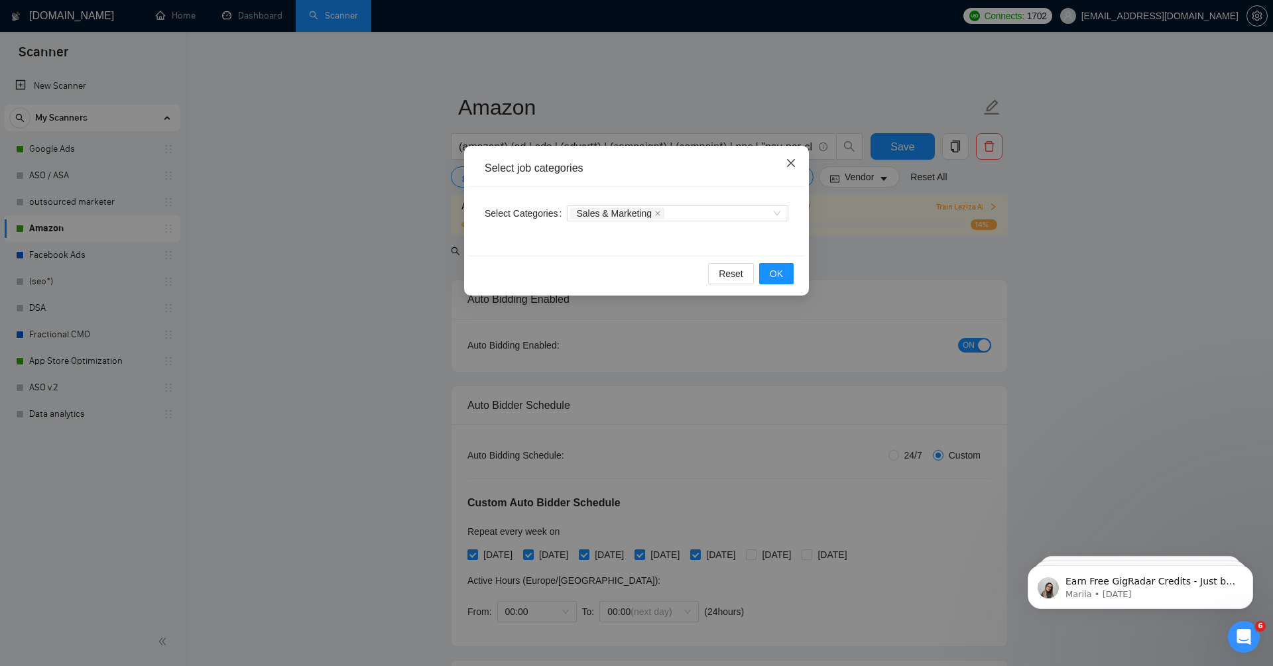
click at [786, 162] on icon "close" at bounding box center [791, 163] width 11 height 11
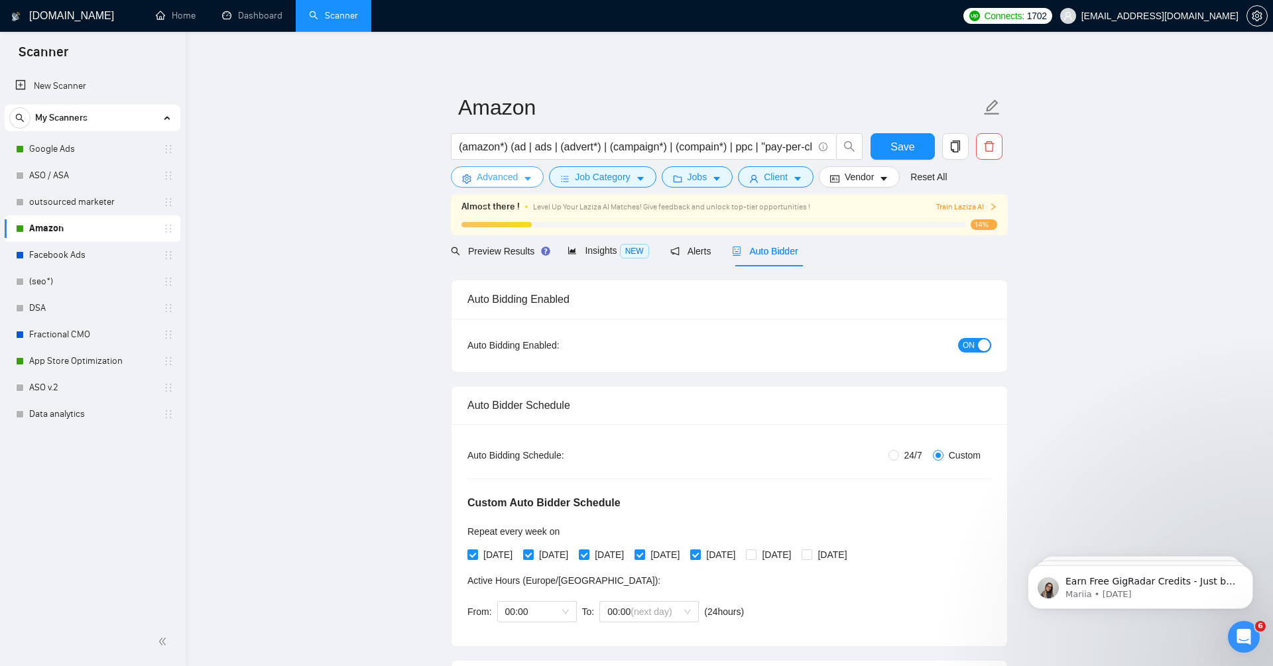
click at [504, 179] on span "Advanced" at bounding box center [497, 177] width 41 height 15
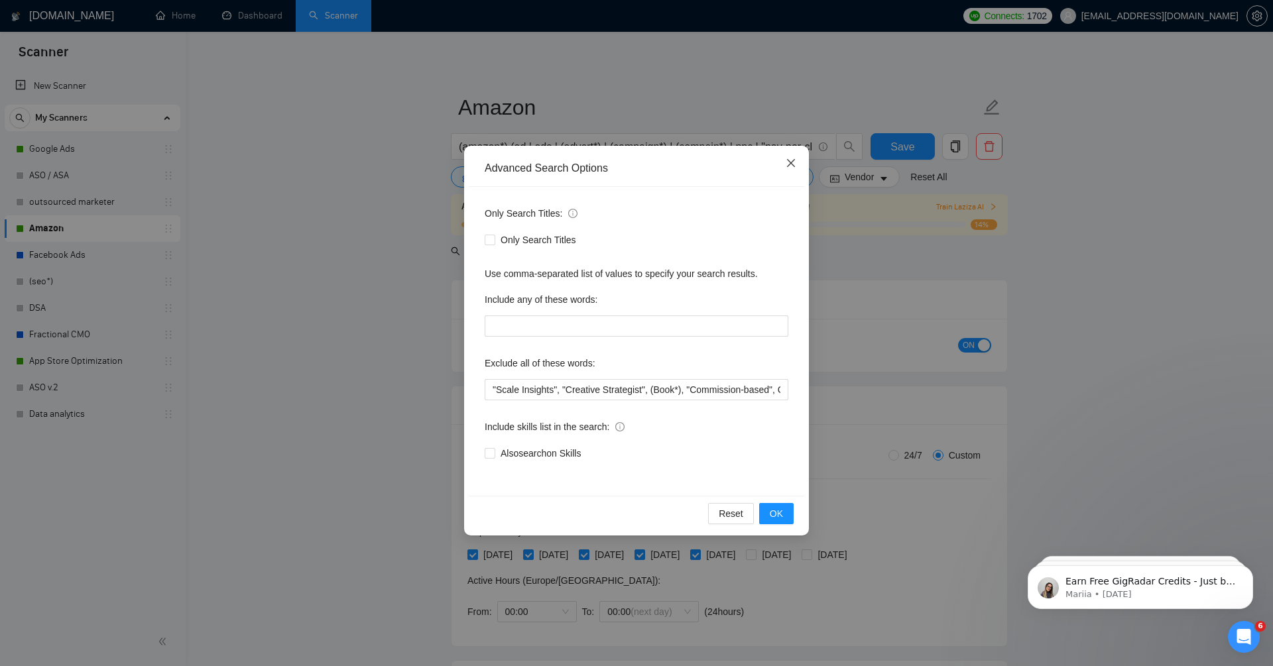
click at [792, 161] on icon "close" at bounding box center [791, 163] width 8 height 8
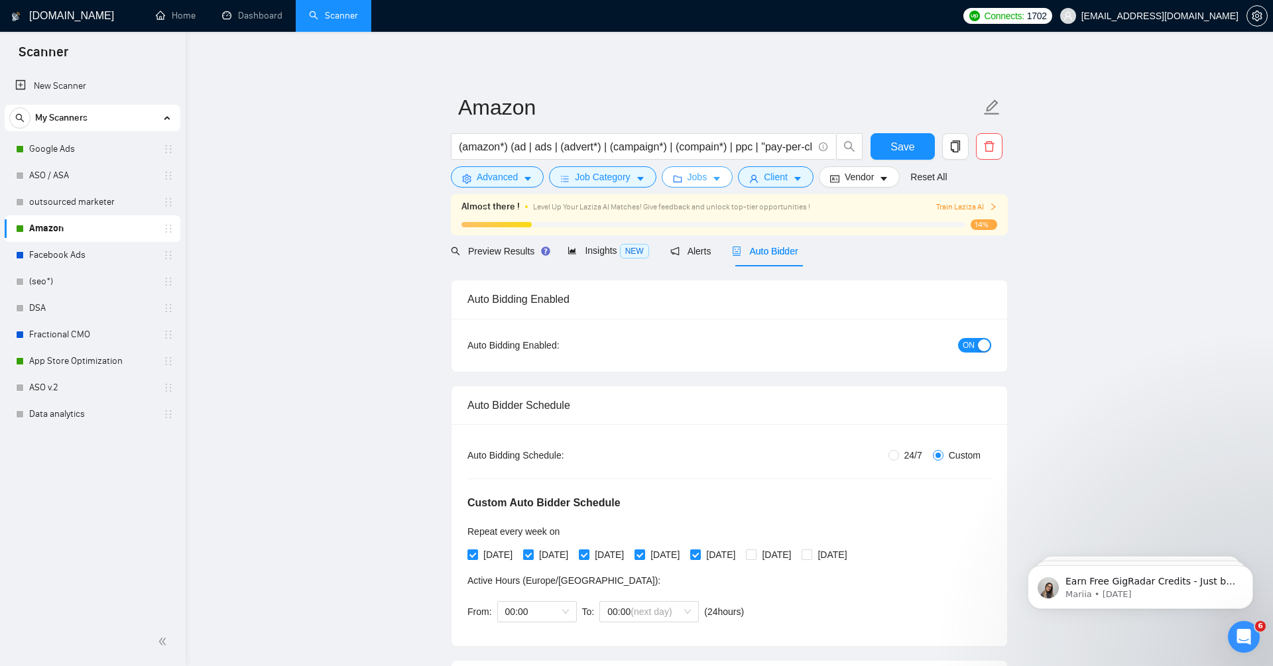
click at [701, 178] on span "Jobs" at bounding box center [698, 177] width 20 height 15
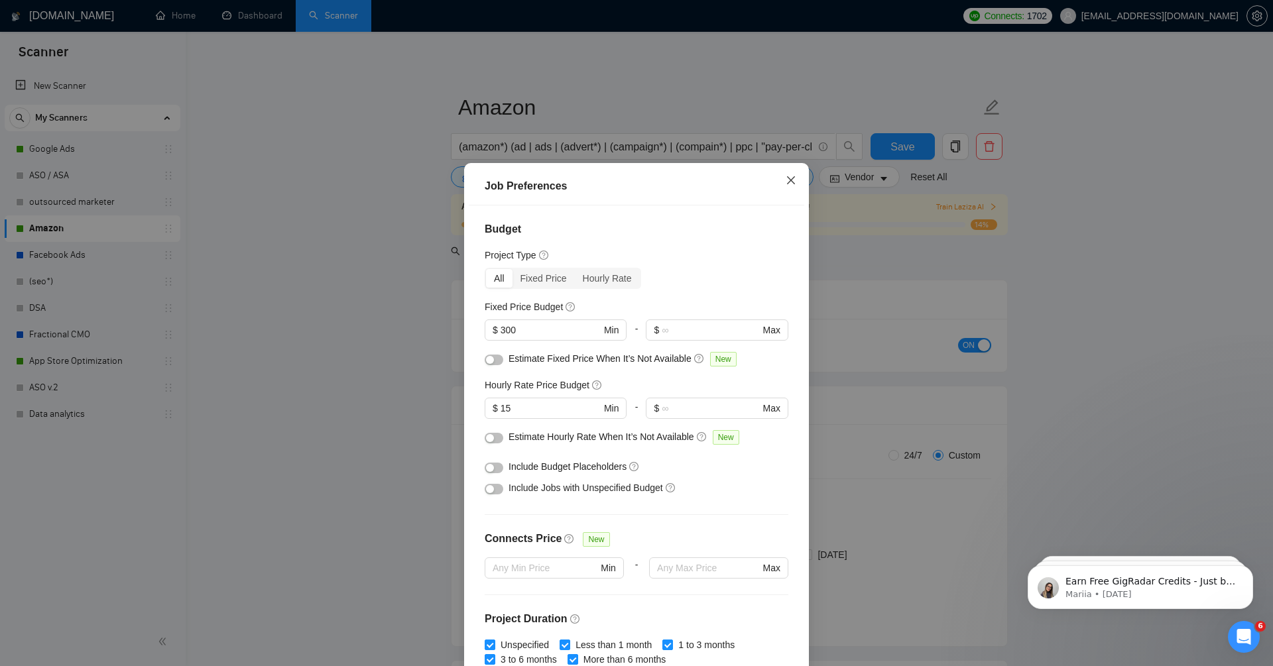
click at [794, 182] on icon "close" at bounding box center [791, 180] width 11 height 11
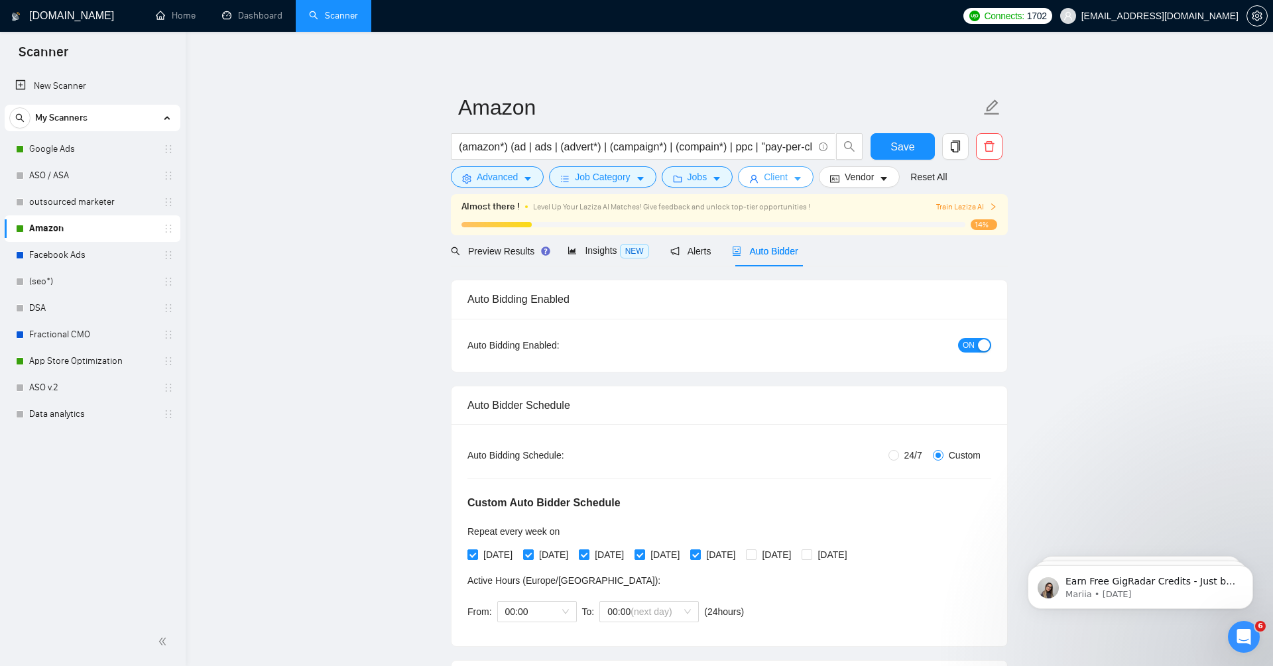
click at [788, 178] on span "Client" at bounding box center [776, 177] width 24 height 15
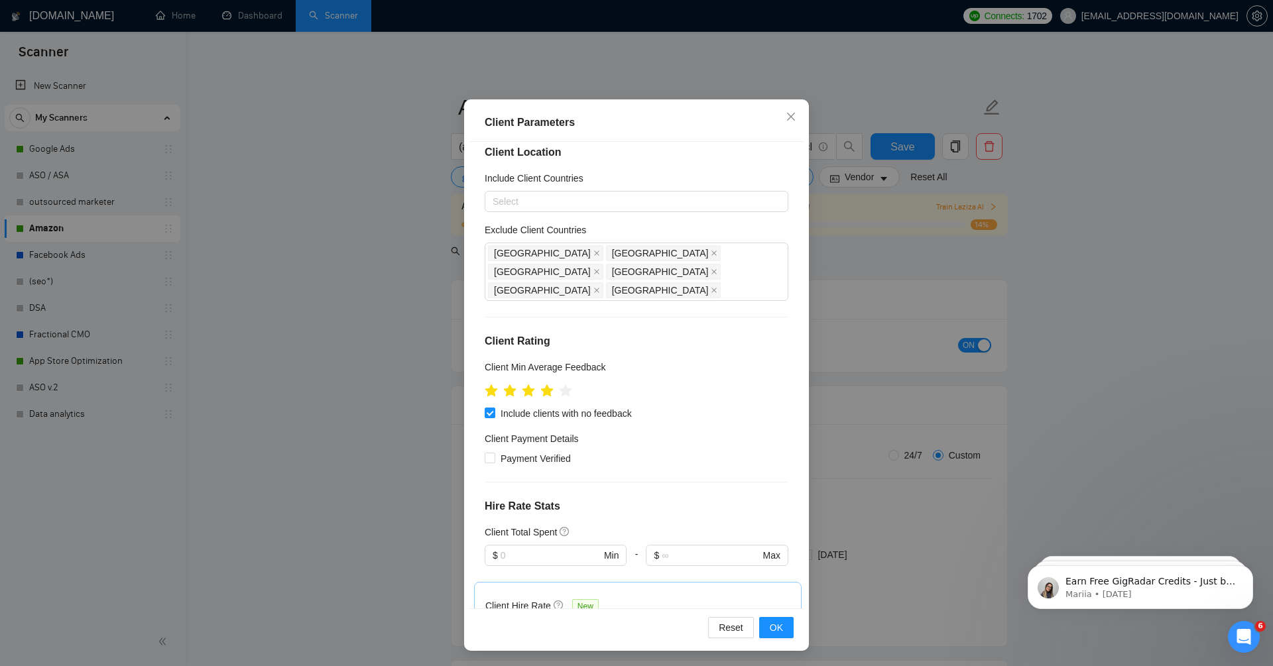
scroll to position [1, 0]
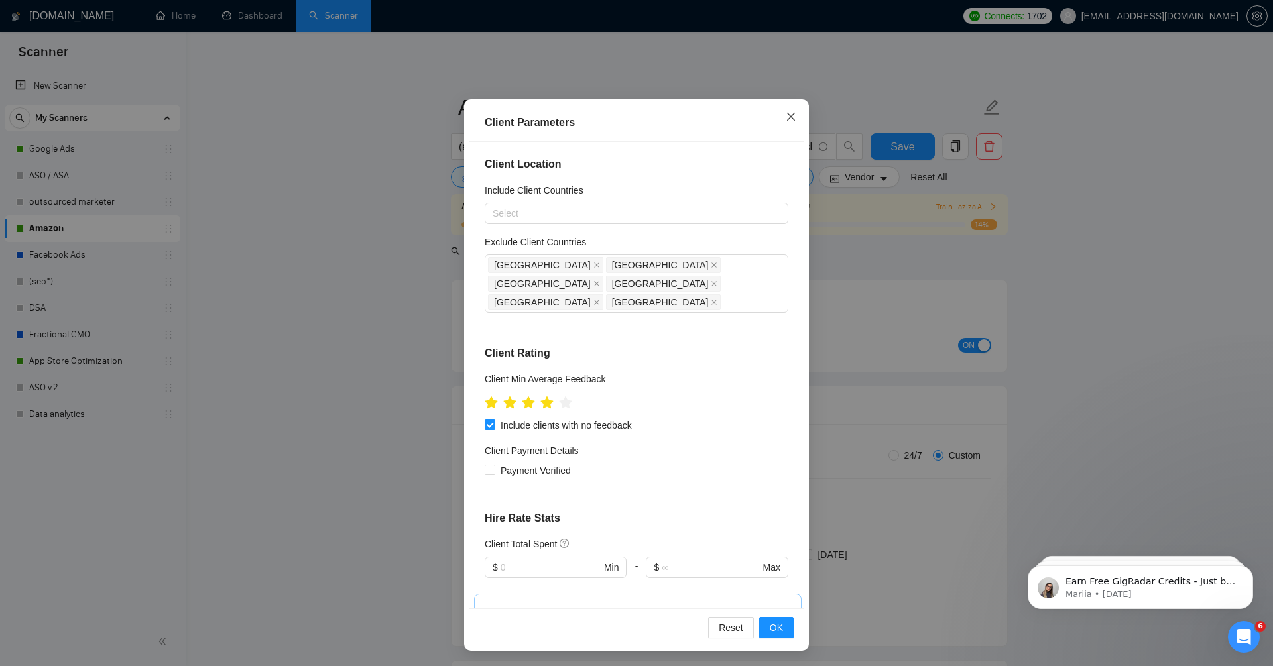
click at [791, 118] on icon "close" at bounding box center [791, 117] width 8 height 8
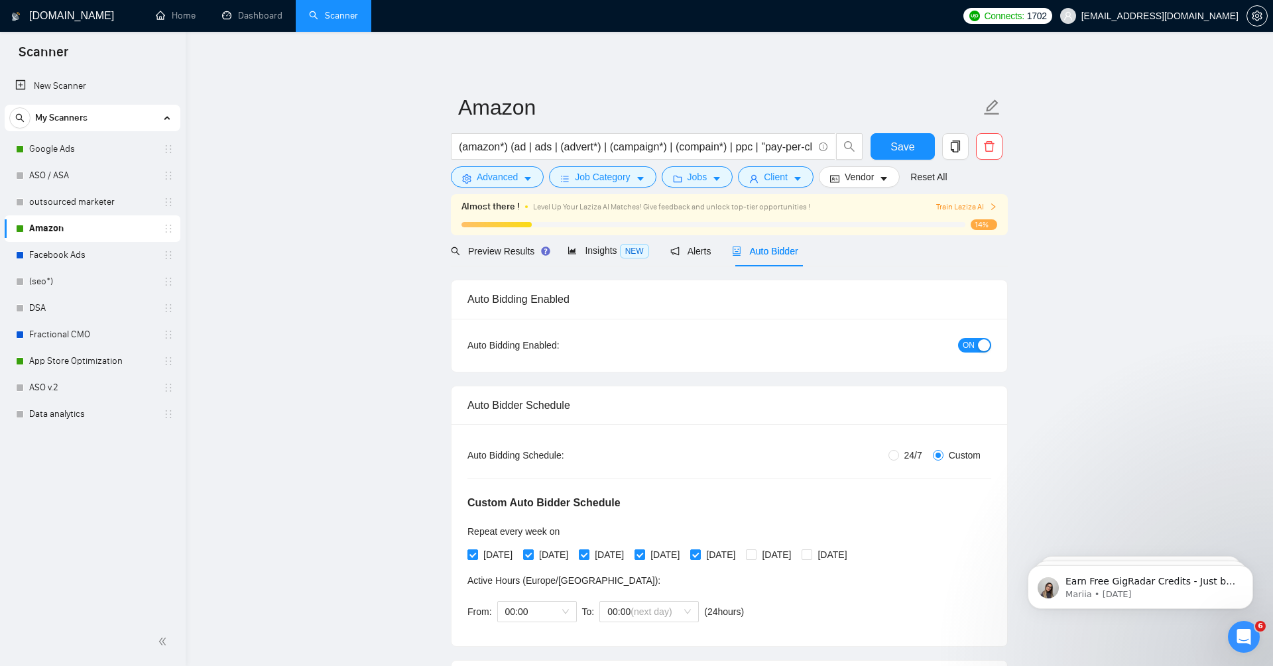
scroll to position [0, 0]
click at [714, 181] on button "Jobs" at bounding box center [698, 176] width 72 height 21
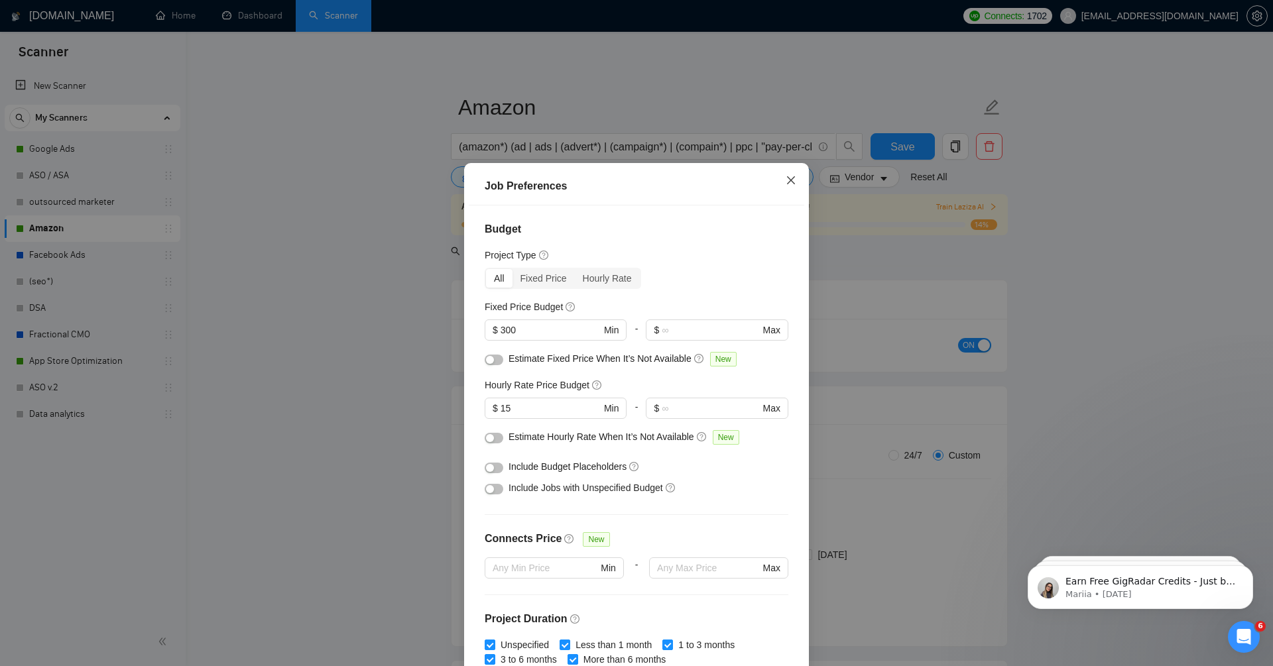
click at [788, 181] on icon "close" at bounding box center [791, 180] width 11 height 11
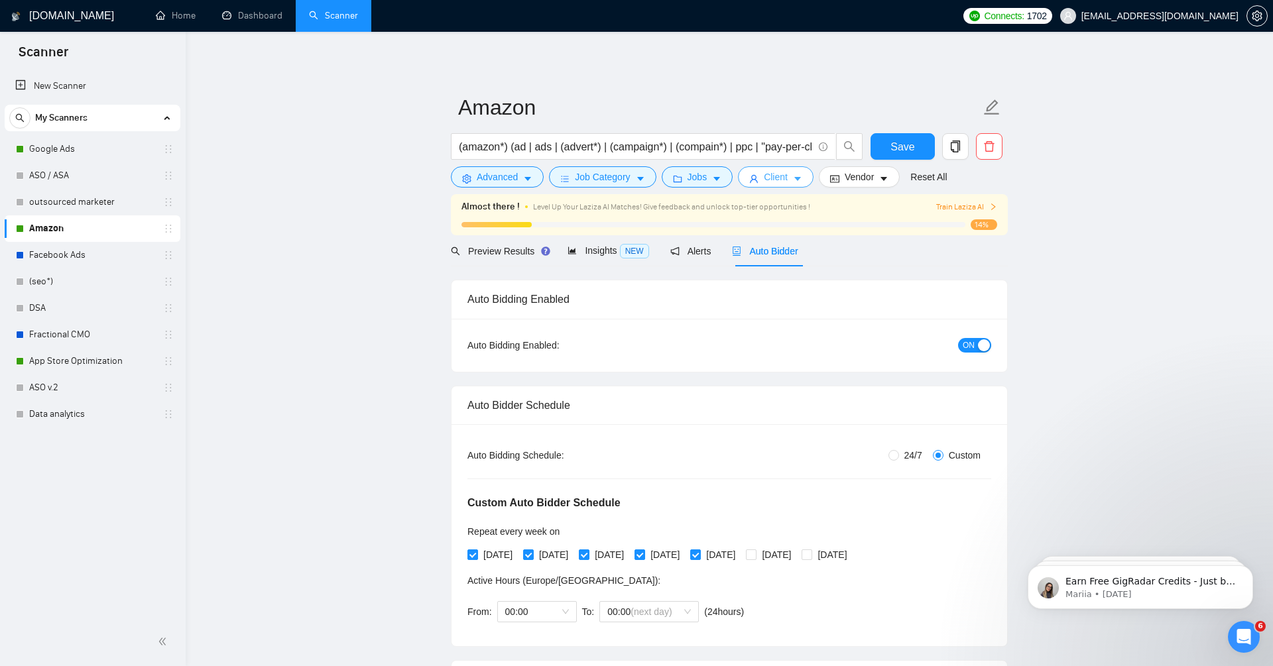
click at [784, 177] on span "Client" at bounding box center [776, 177] width 24 height 15
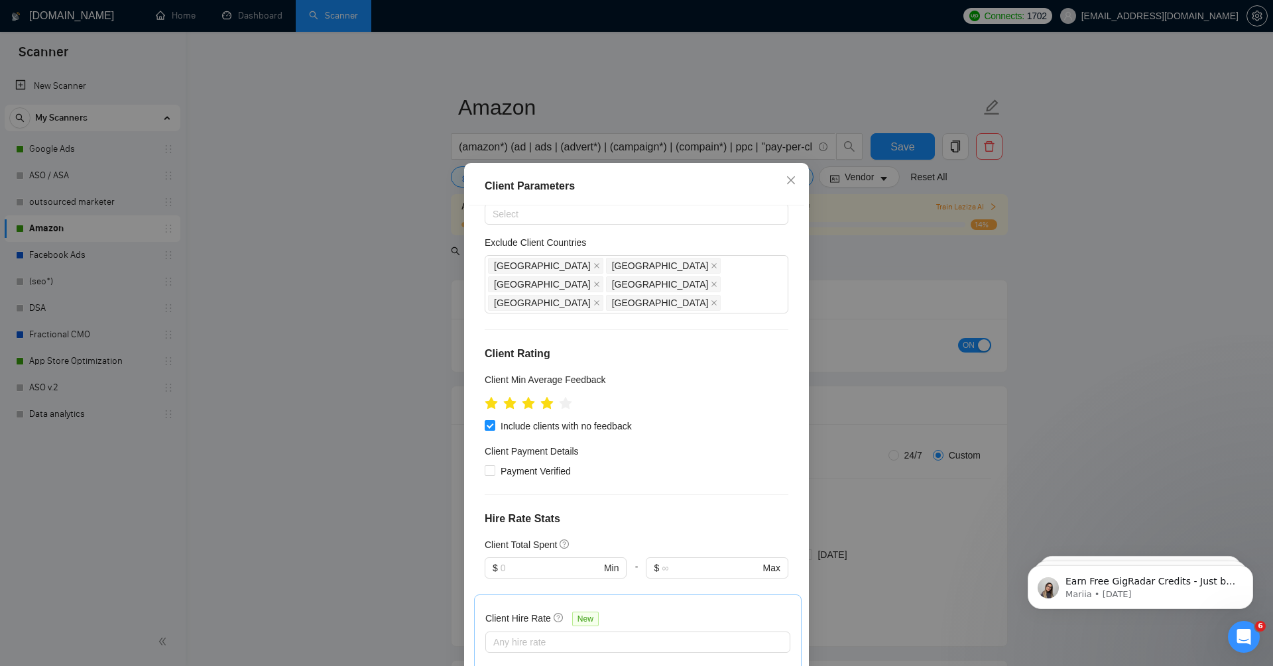
scroll to position [68, 0]
click at [788, 178] on icon "close" at bounding box center [791, 180] width 11 height 11
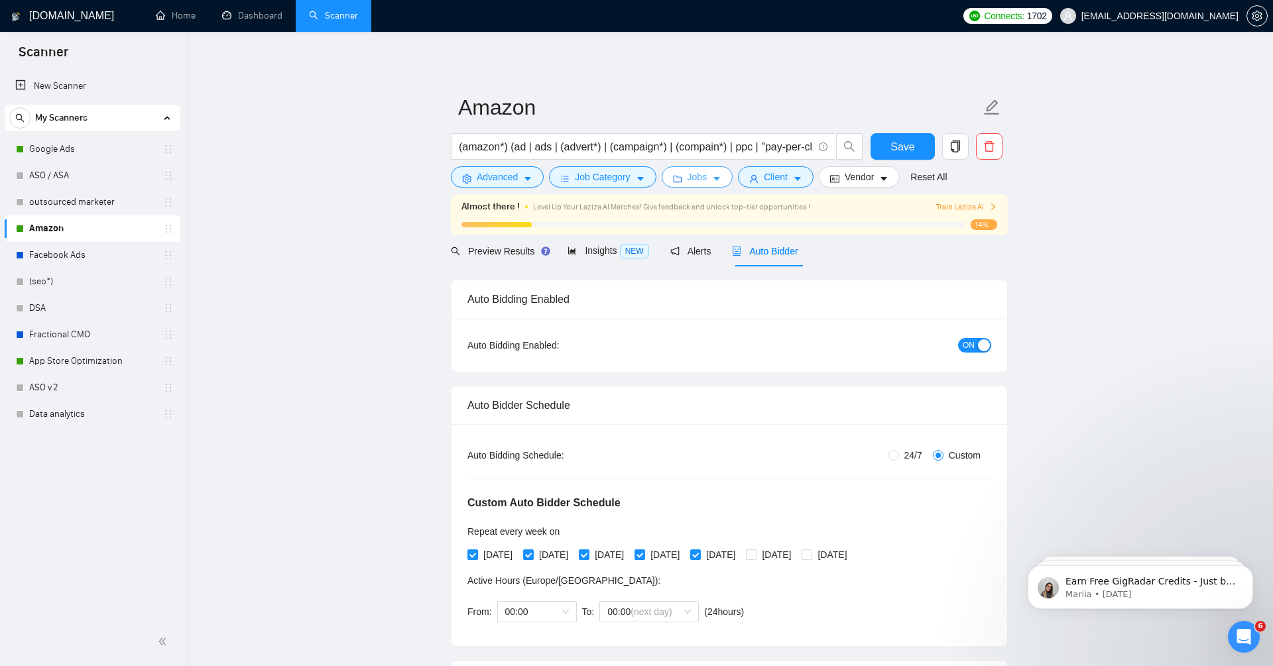
click at [714, 181] on button "Jobs" at bounding box center [698, 176] width 72 height 21
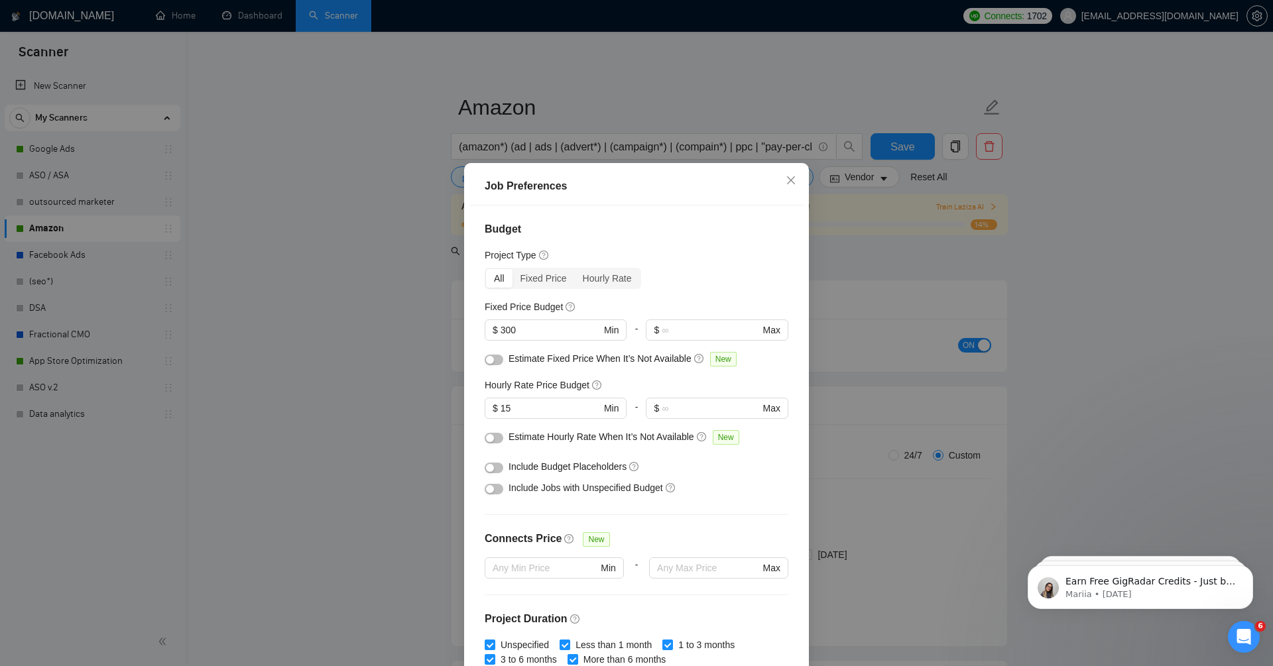
click at [494, 362] on button "button" at bounding box center [494, 360] width 19 height 11
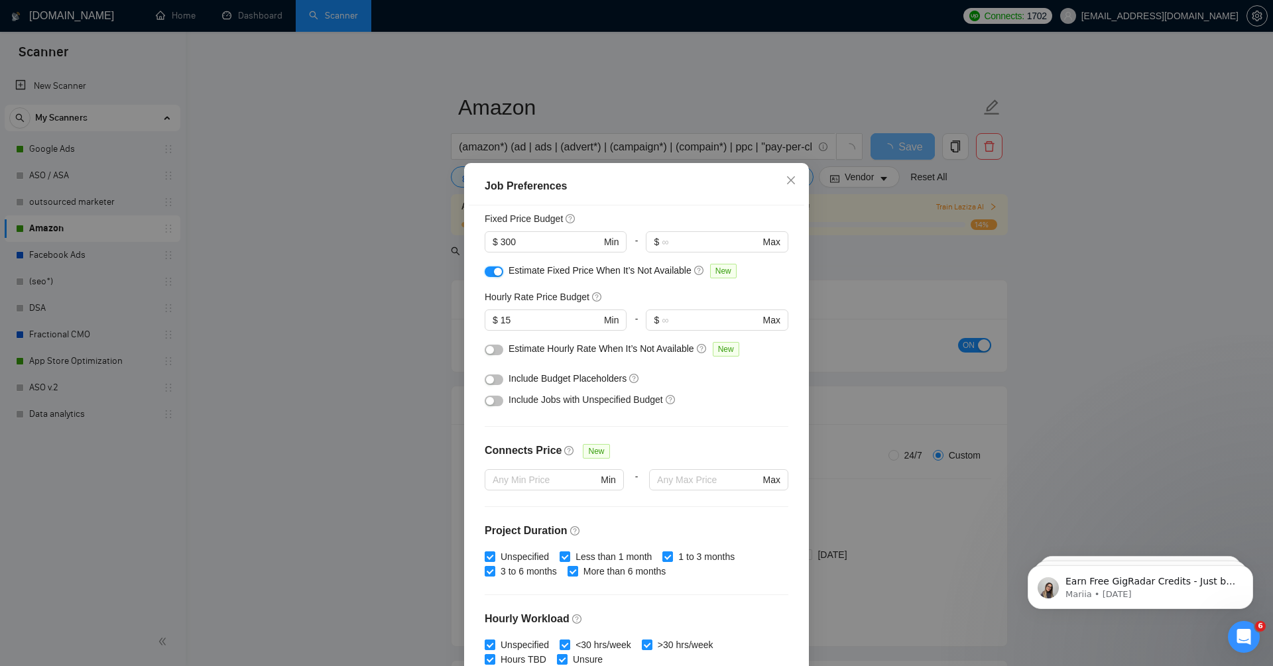
scroll to position [92, 0]
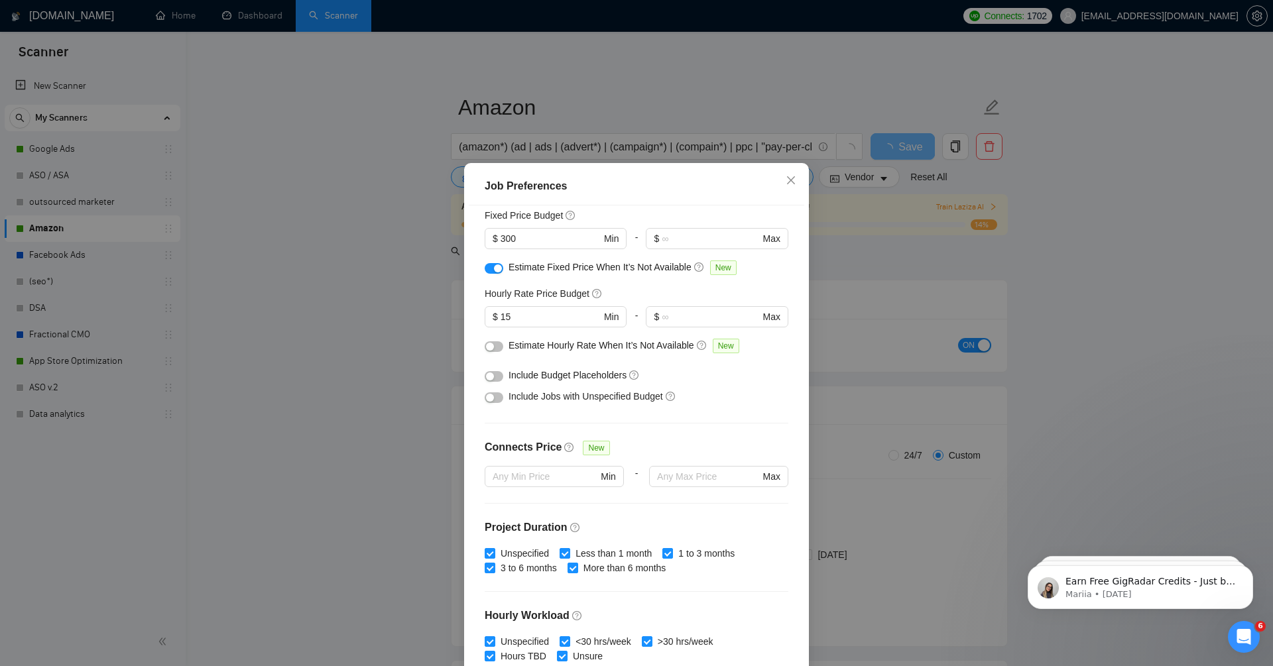
click at [496, 349] on button "button" at bounding box center [494, 347] width 19 height 11
click at [493, 378] on div "button" at bounding box center [490, 377] width 8 height 8
click at [495, 399] on button "button" at bounding box center [494, 398] width 19 height 11
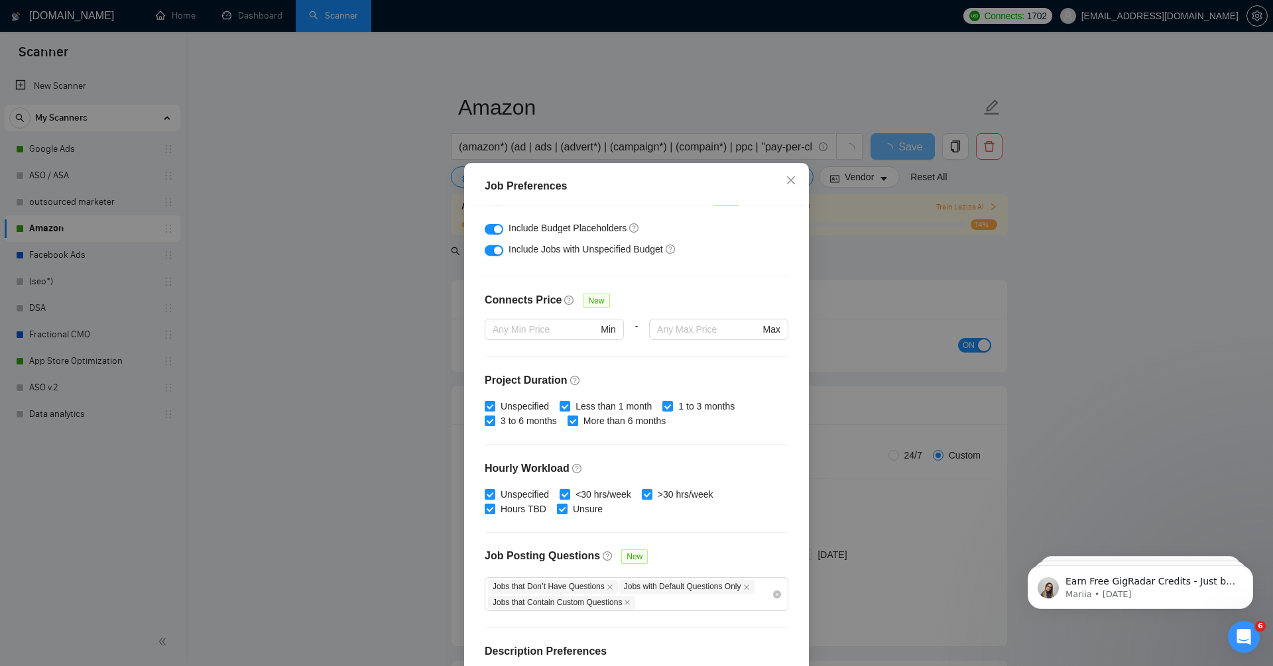
scroll to position [291, 0]
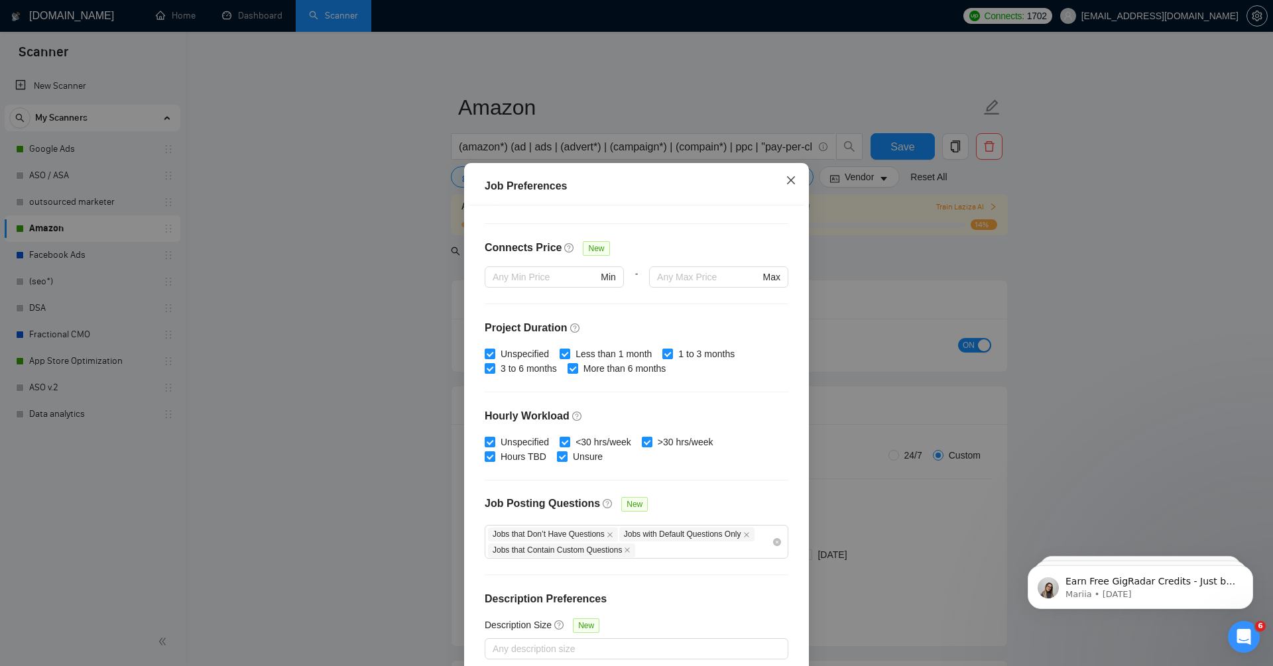
click at [790, 179] on icon "close" at bounding box center [791, 180] width 11 height 11
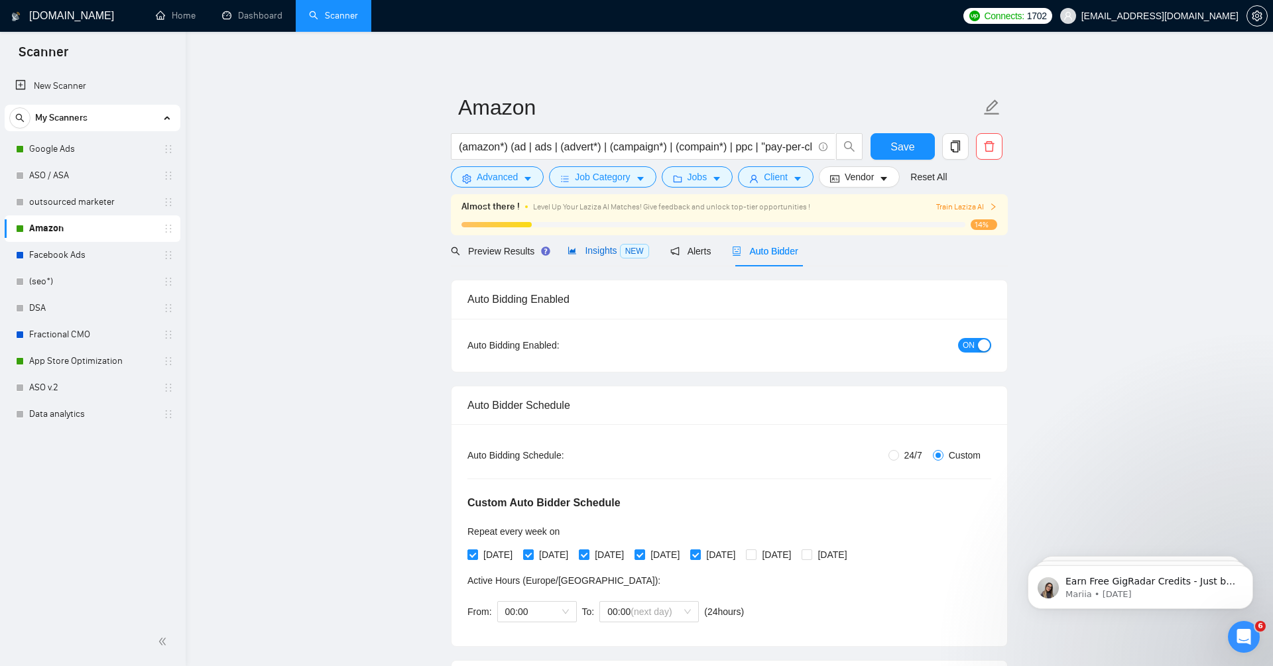
click at [590, 251] on span "Insights NEW" at bounding box center [608, 250] width 81 height 11
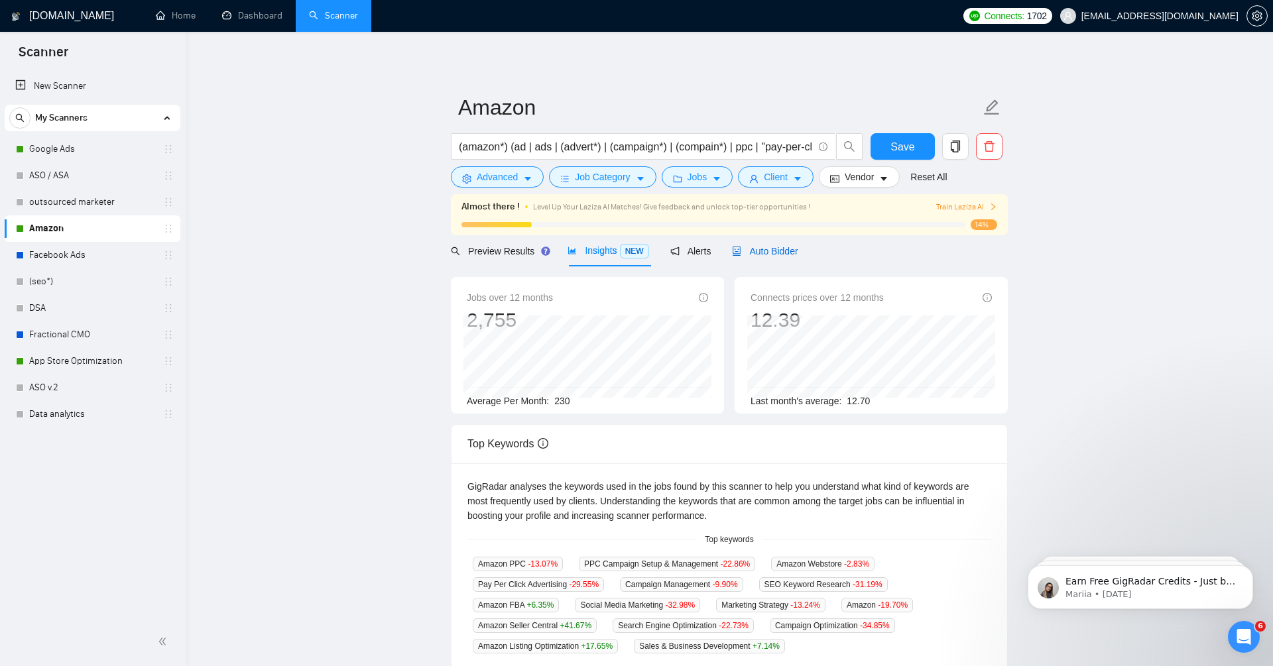
click at [766, 247] on span "Auto Bidder" at bounding box center [765, 251] width 66 height 11
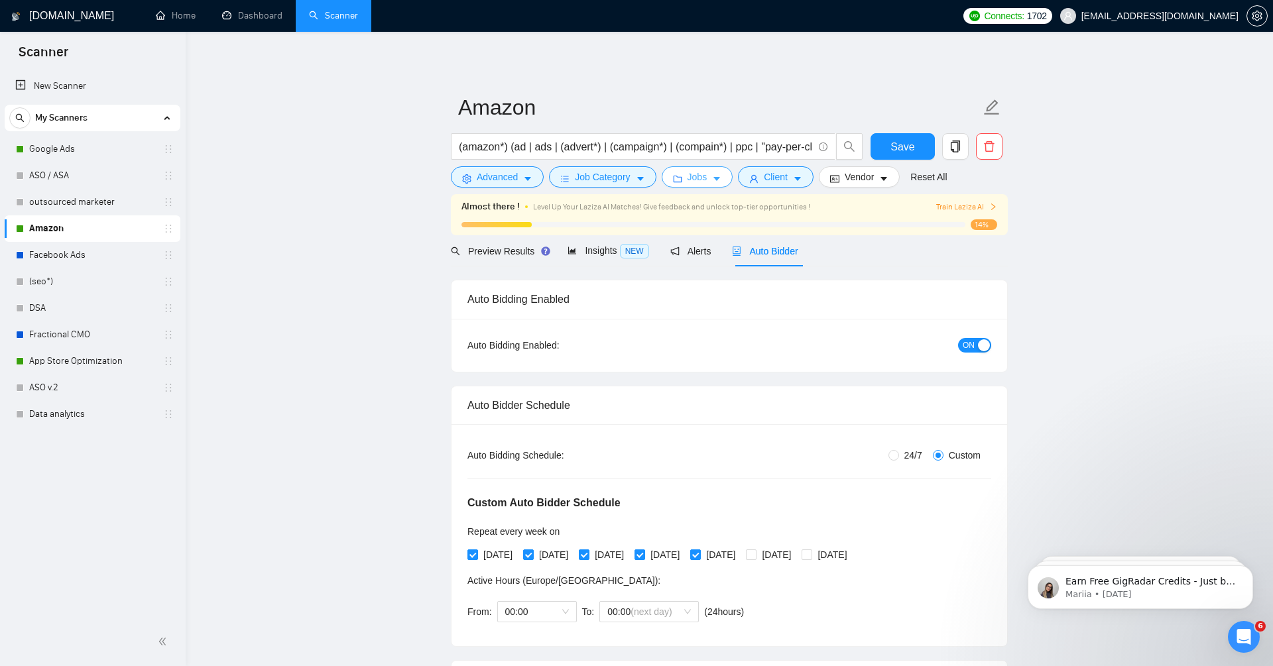
click at [698, 183] on span "Jobs" at bounding box center [698, 177] width 20 height 15
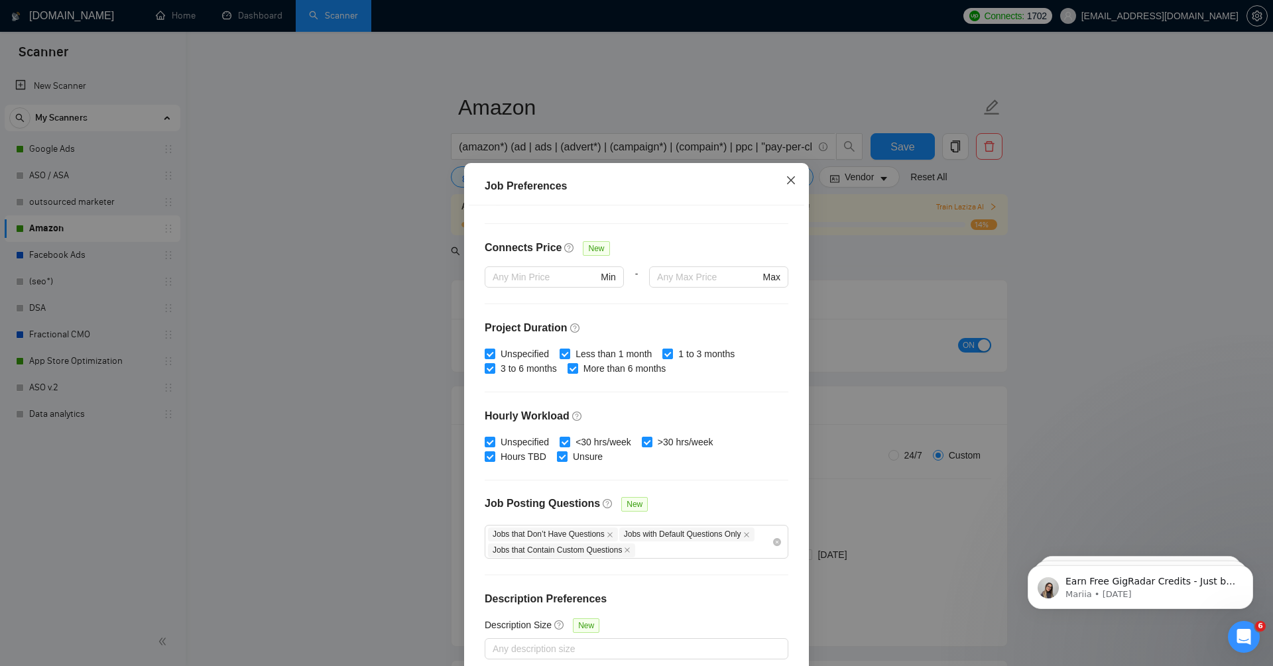
click at [794, 177] on icon "close" at bounding box center [791, 180] width 8 height 8
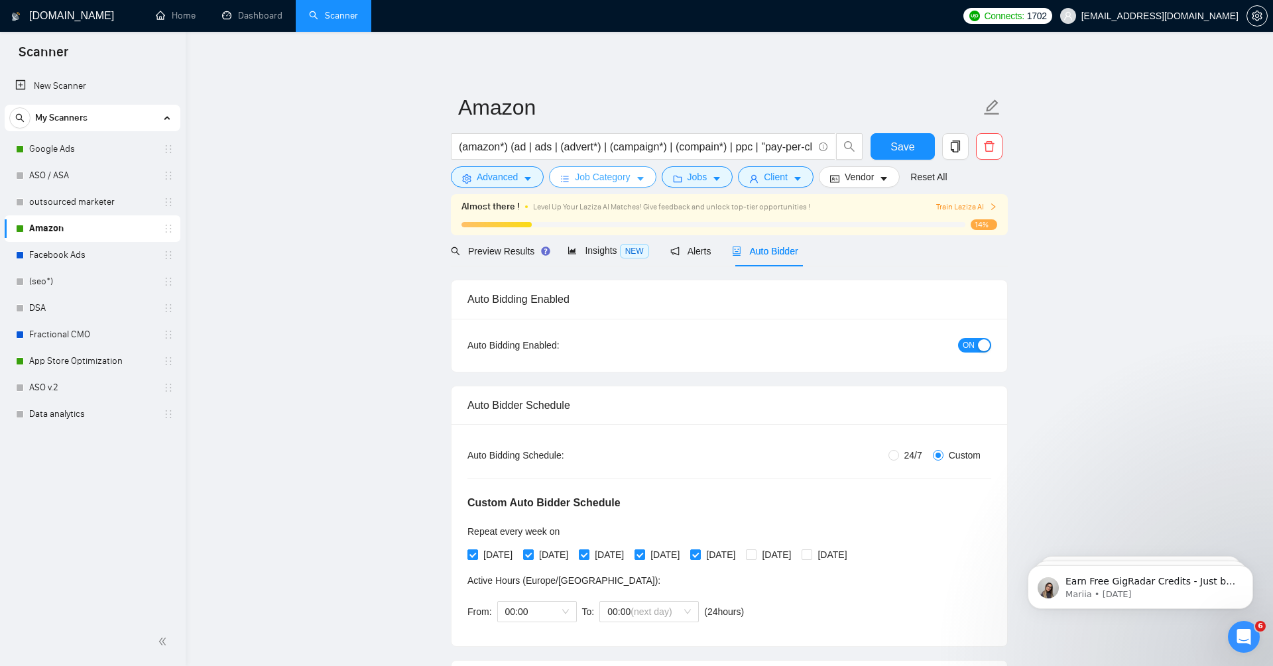
click at [630, 178] on span "Job Category" at bounding box center [602, 177] width 55 height 15
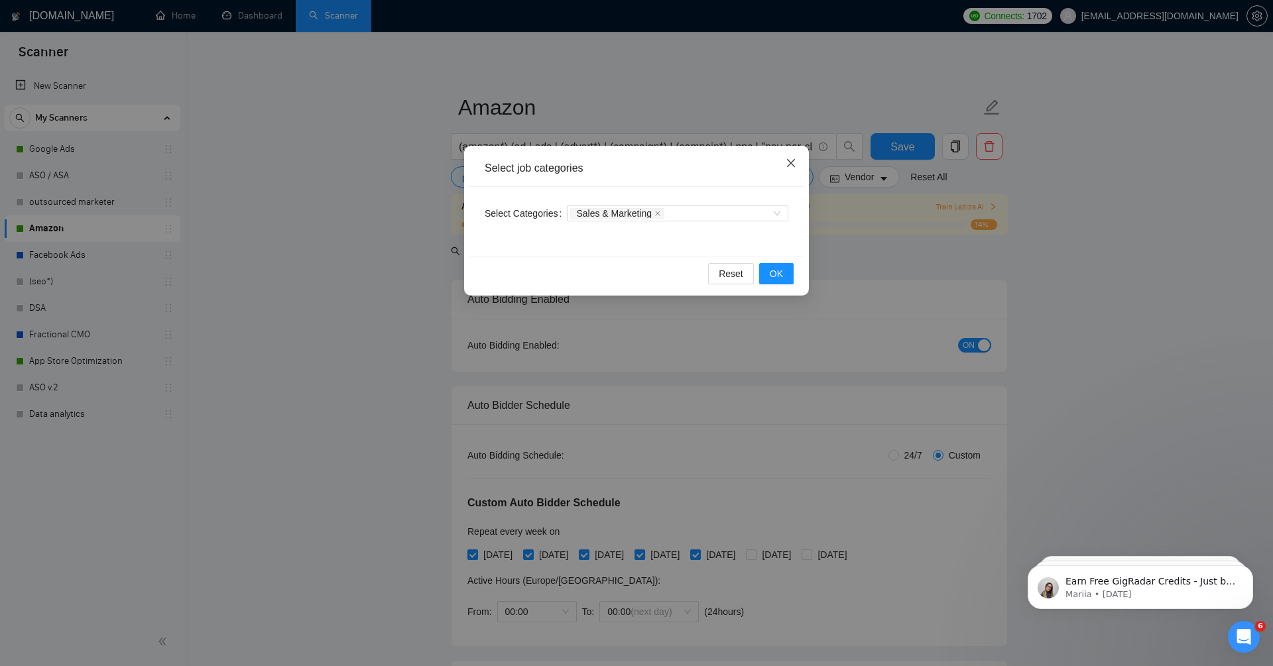
click at [797, 163] on span "Close" at bounding box center [791, 164] width 36 height 36
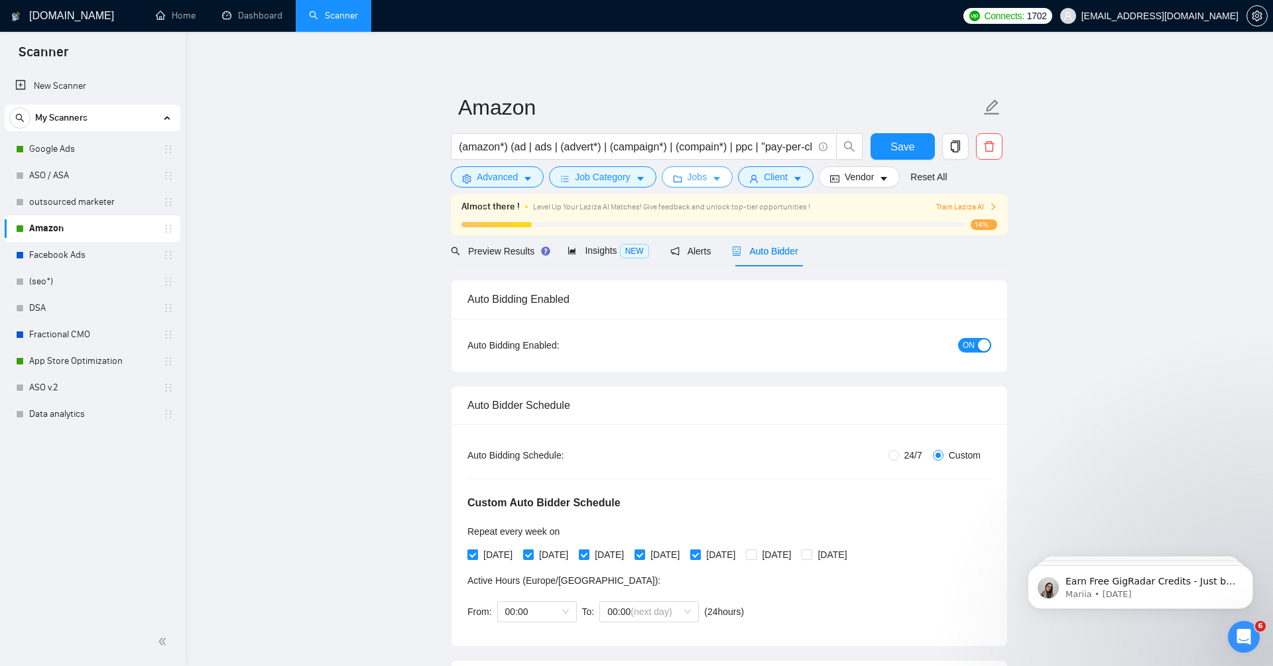
click at [694, 183] on span "Jobs" at bounding box center [698, 177] width 20 height 15
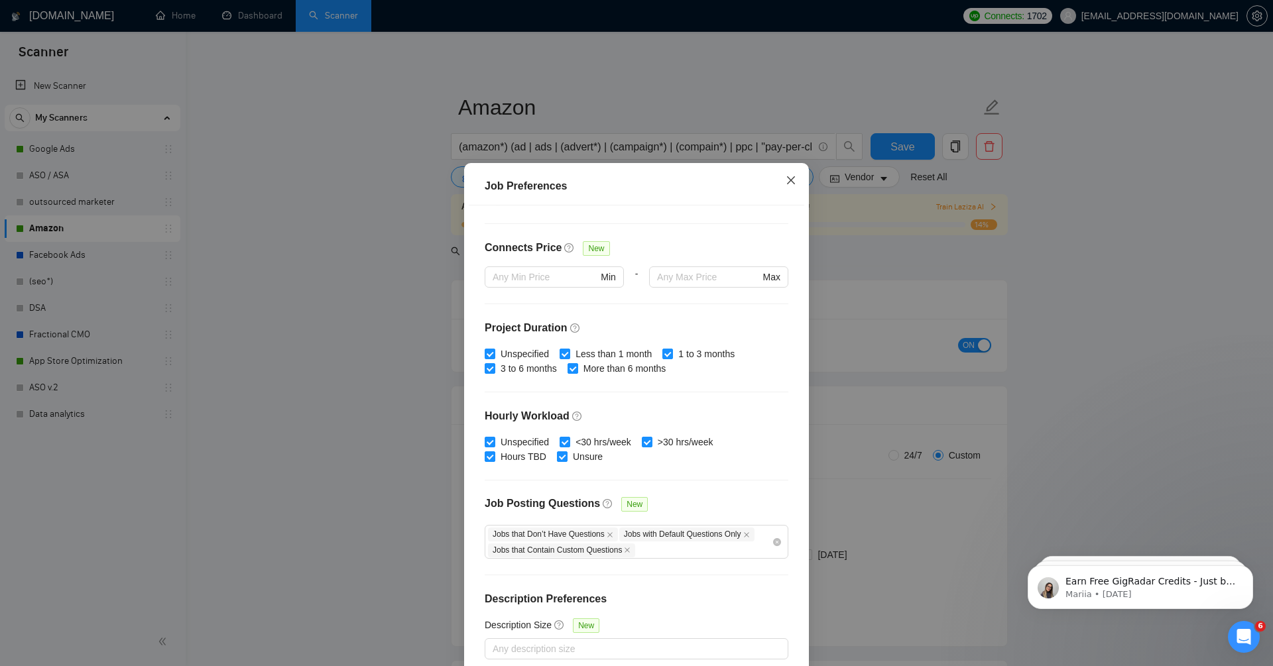
click at [799, 181] on span "Close" at bounding box center [791, 181] width 36 height 36
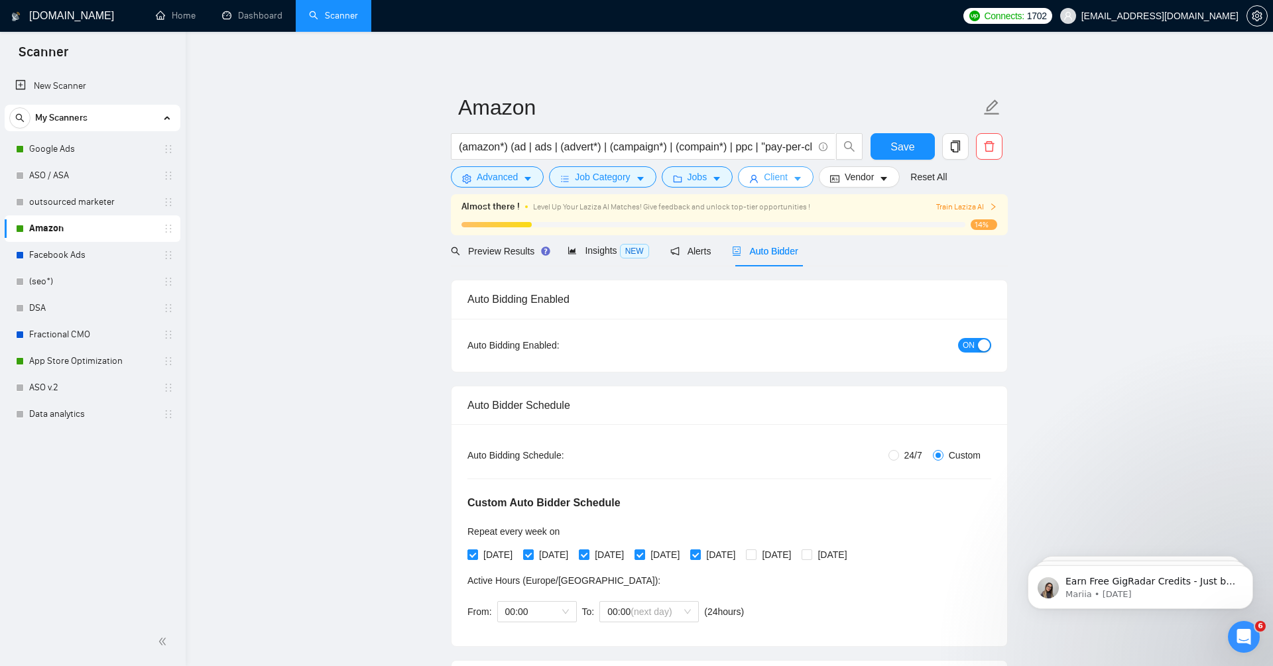
click at [784, 179] on span "Client" at bounding box center [776, 177] width 24 height 15
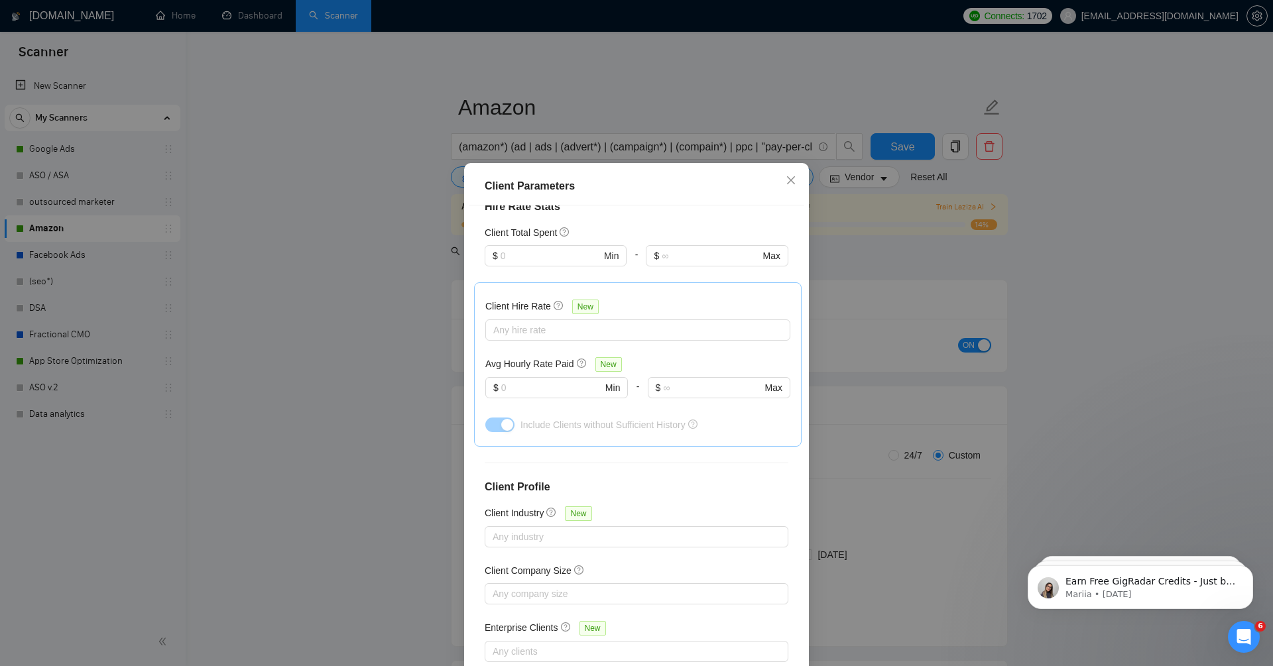
scroll to position [64, 0]
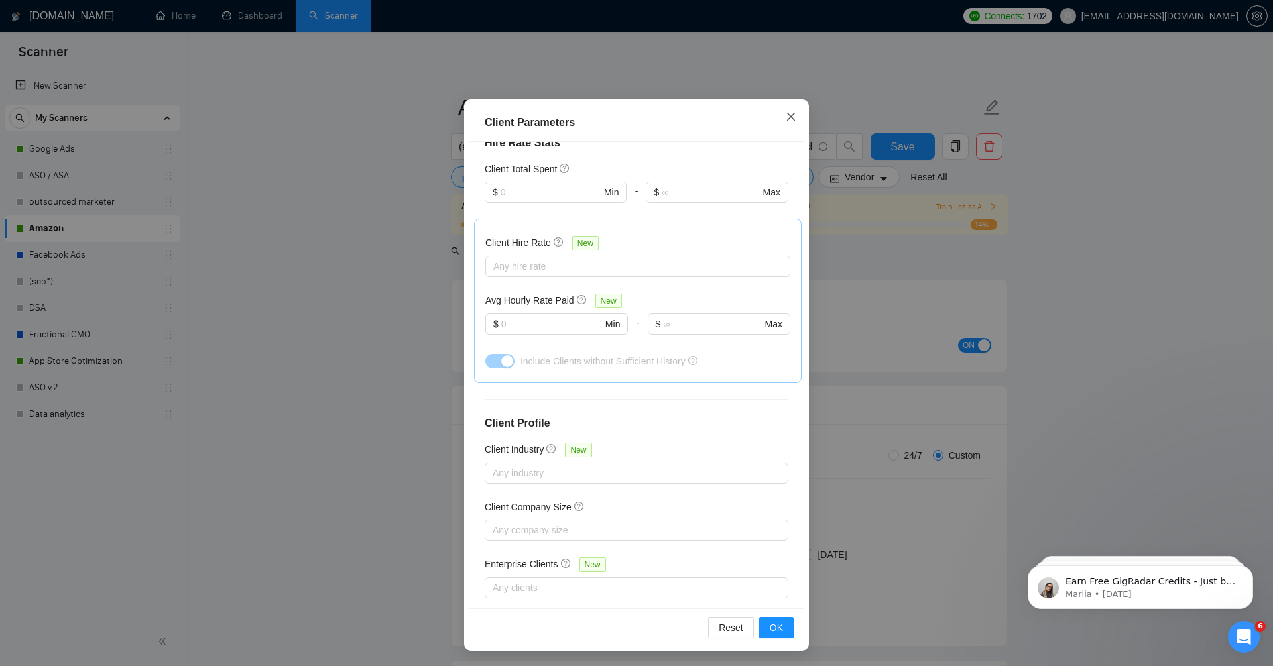
click at [788, 118] on icon "close" at bounding box center [791, 116] width 11 height 11
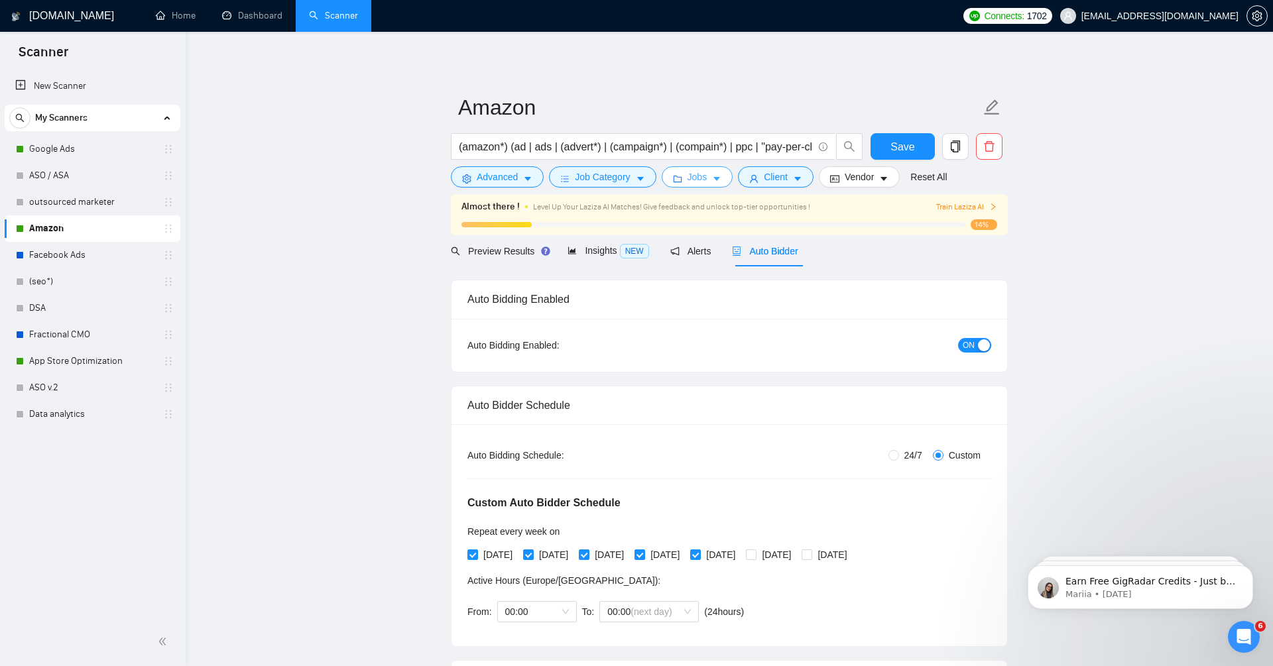
click at [703, 178] on span "Jobs" at bounding box center [698, 177] width 20 height 15
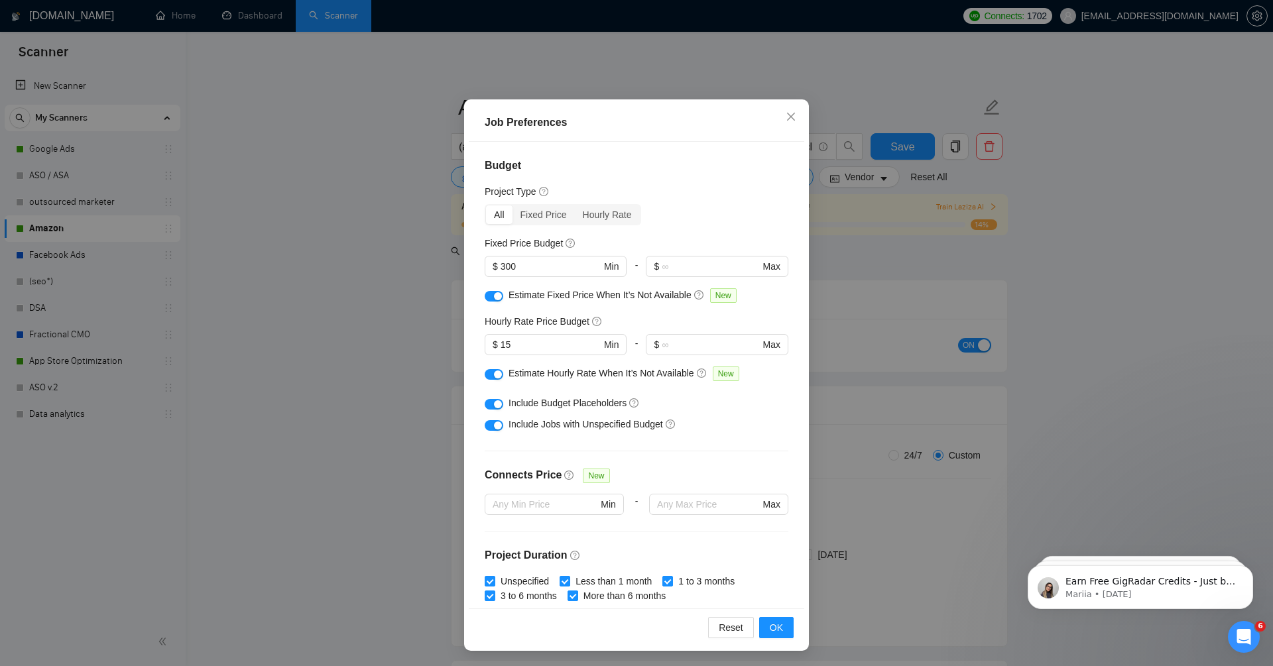
click at [494, 423] on div "button" at bounding box center [498, 426] width 8 height 8
click at [779, 626] on span "OK" at bounding box center [776, 628] width 13 height 15
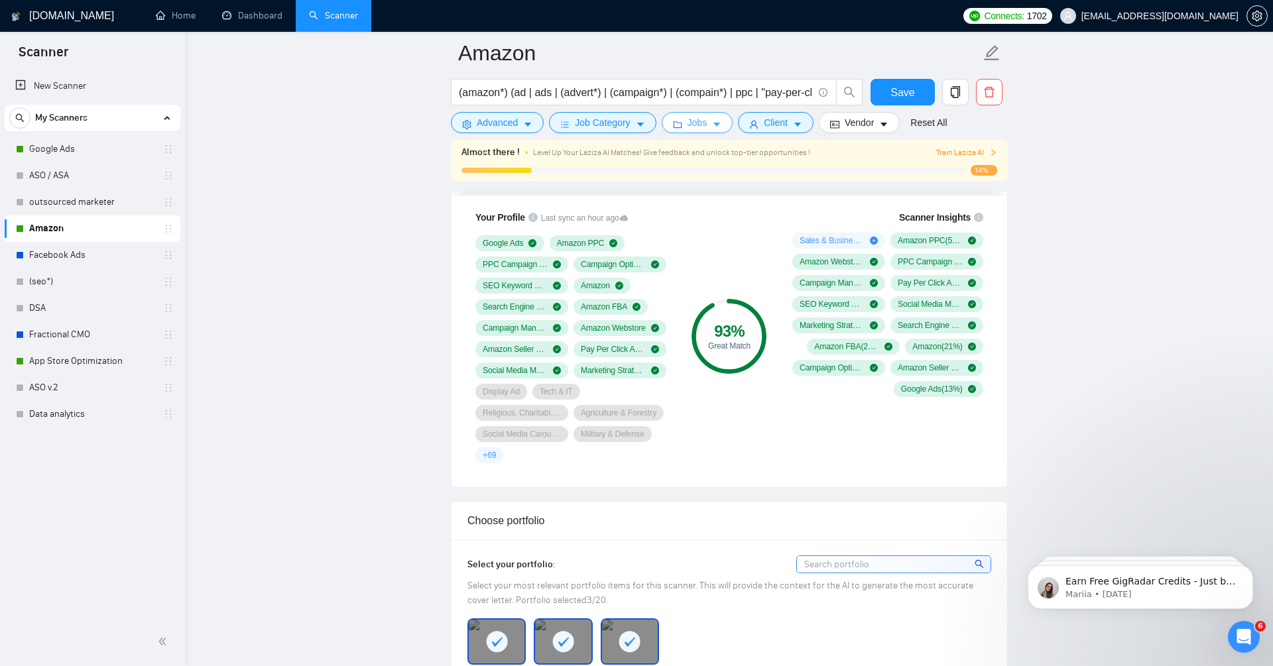
scroll to position [739, 0]
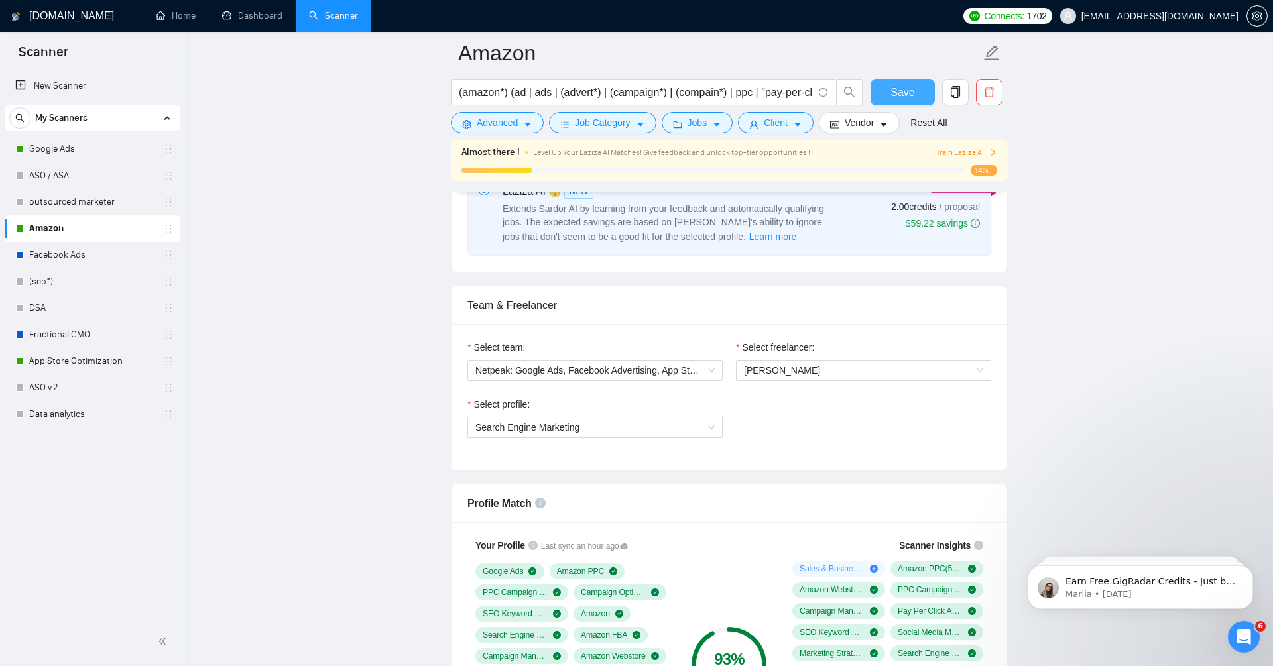
click at [903, 90] on span "Save" at bounding box center [903, 92] width 24 height 17
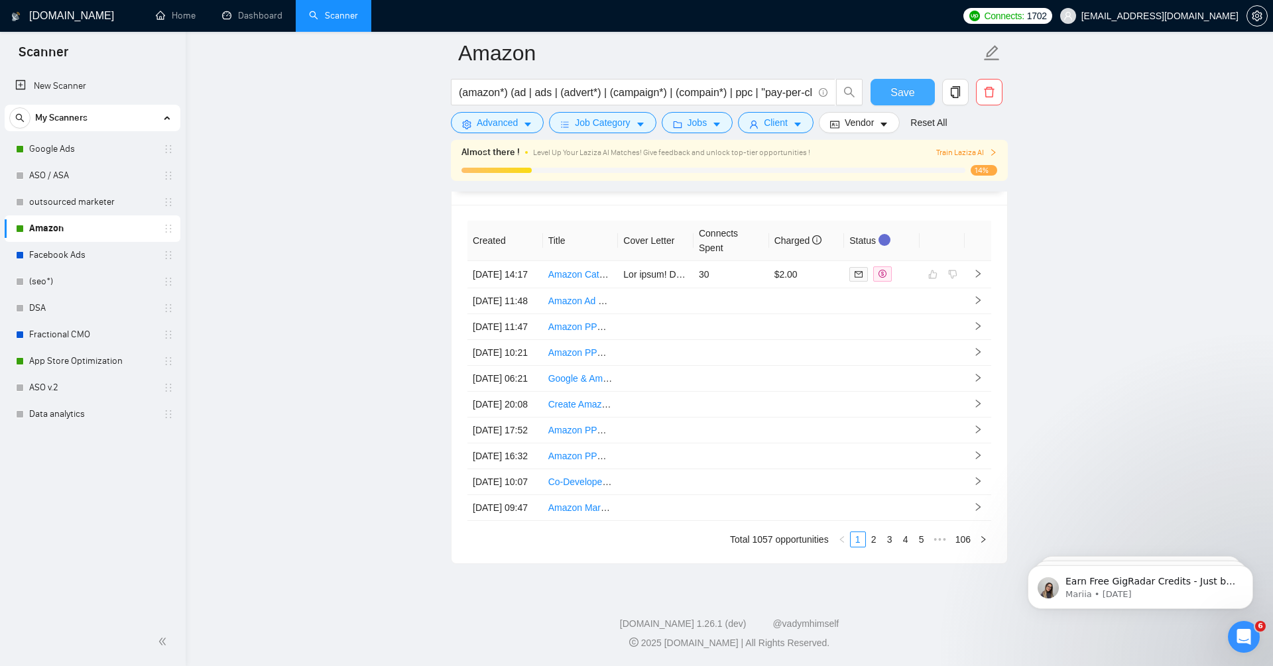
scroll to position [3685, 0]
click at [86, 287] on link "(seo*)" at bounding box center [92, 282] width 126 height 27
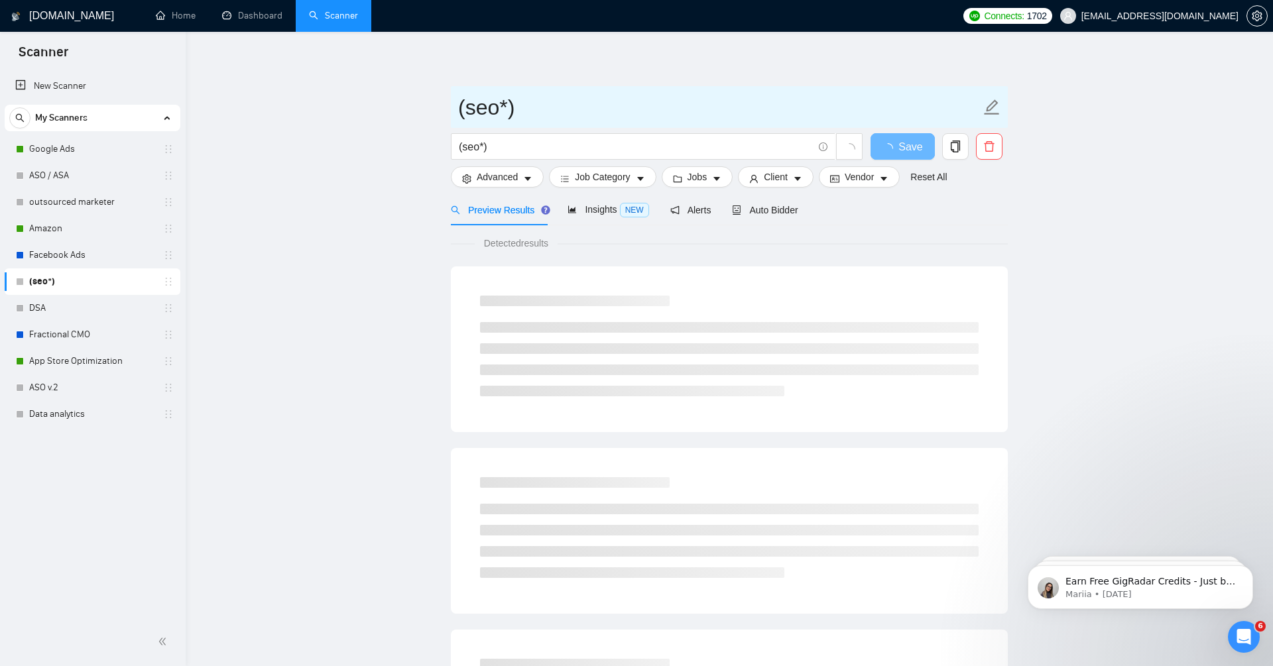
click at [491, 104] on input "(seo*)" at bounding box center [719, 107] width 523 height 33
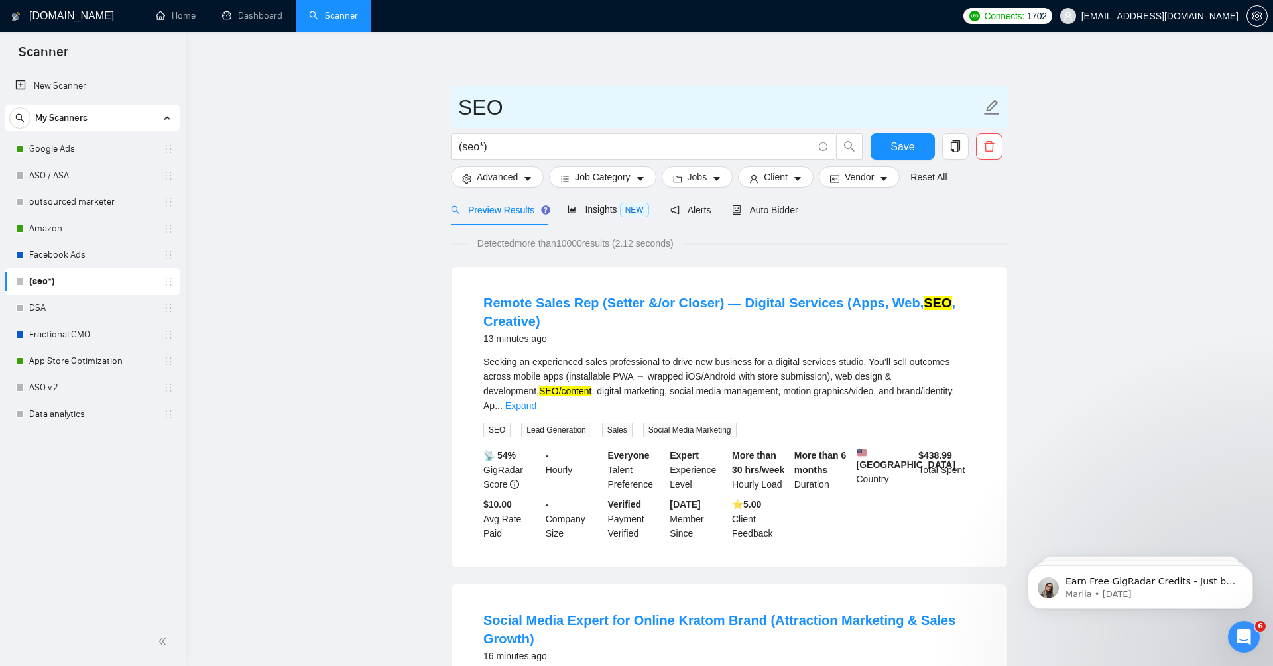
click at [507, 105] on input "SEO" at bounding box center [719, 107] width 523 height 33
type input "SEO audit"
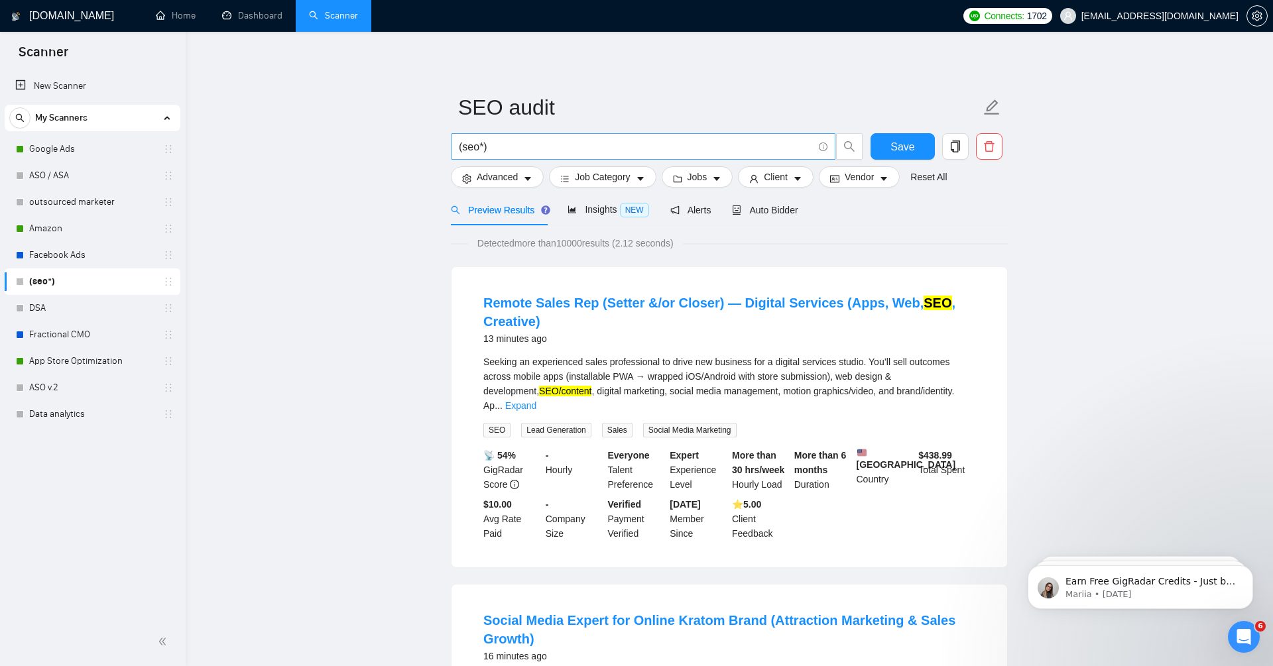
click at [517, 139] on input "(seo*)" at bounding box center [636, 147] width 354 height 17
paste input "(SEO*) | "Search Engine Optimization" | "Search Optimization" | "Search Engine …"
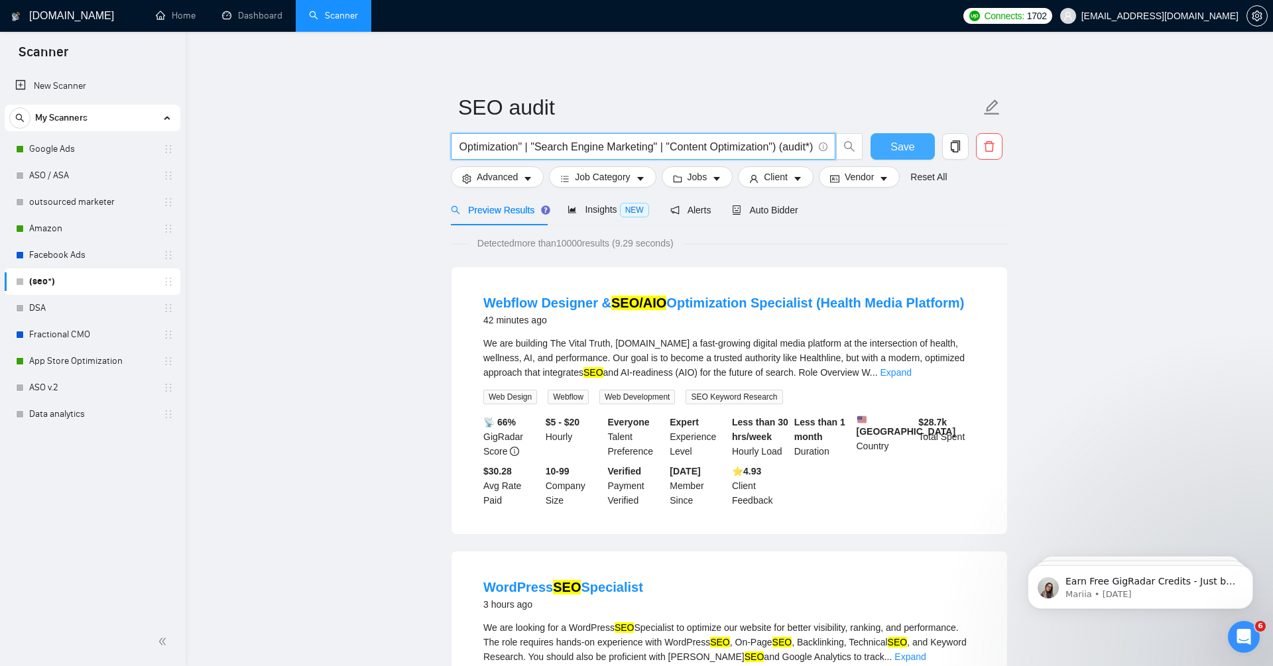
type input "((SEO*) | "Search Engine Optimization" | "Search Optimization" | "Search Engine…"
click at [887, 149] on button "Save" at bounding box center [903, 146] width 64 height 27
click at [499, 177] on span "Advanced" at bounding box center [497, 177] width 41 height 15
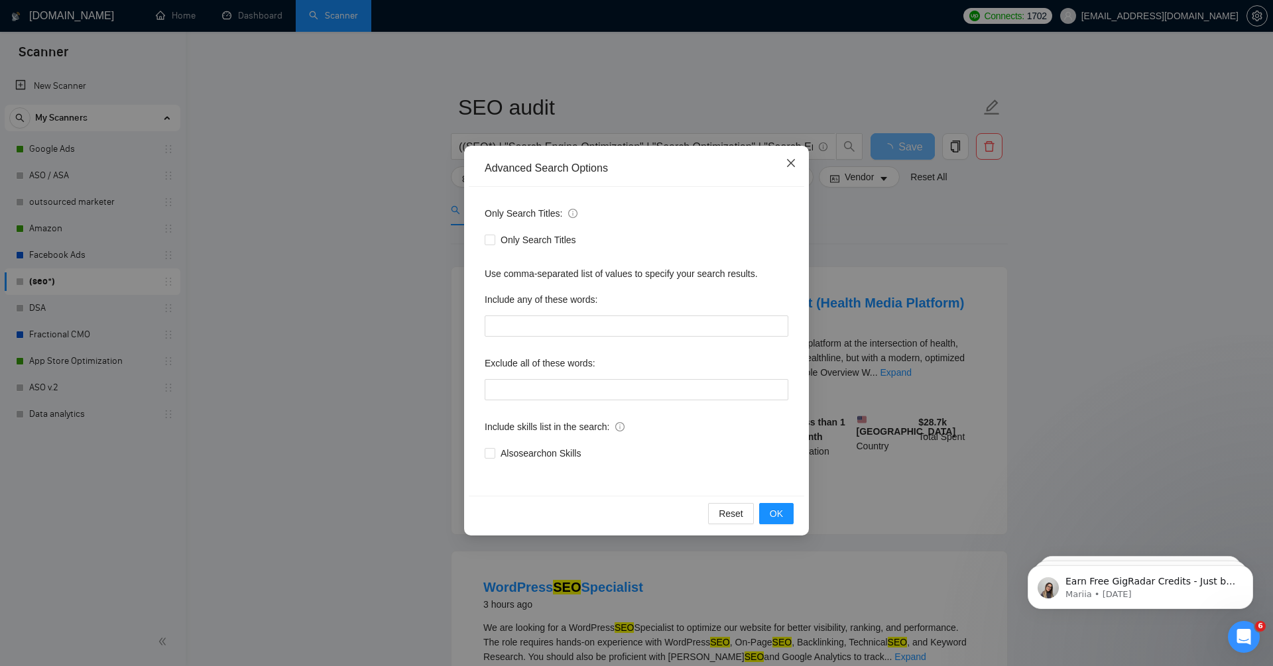
click at [804, 164] on span "Close" at bounding box center [791, 164] width 36 height 36
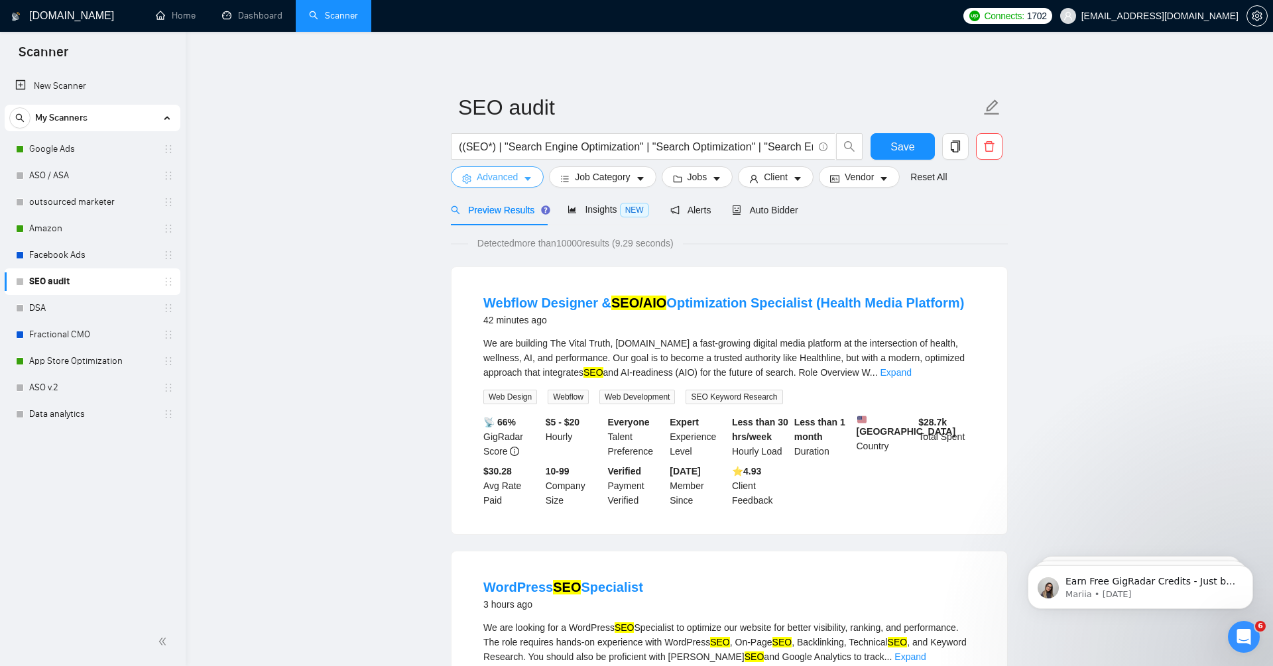
click at [509, 174] on span "Advanced" at bounding box center [497, 177] width 41 height 15
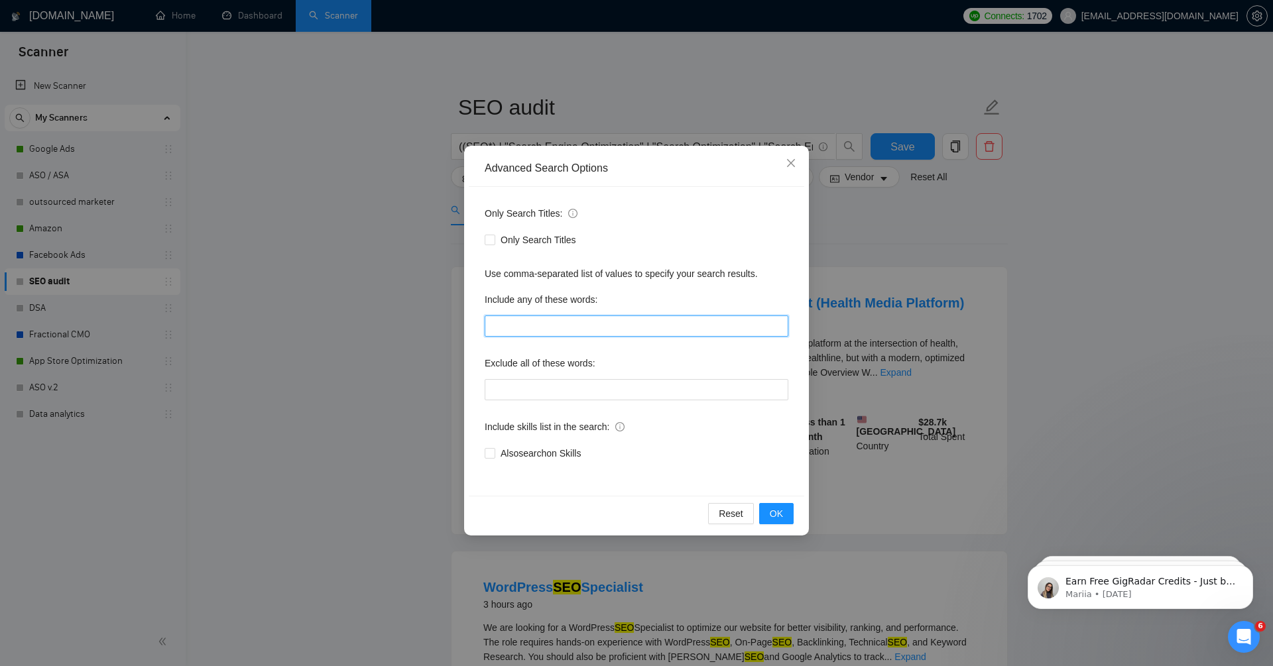
click at [556, 329] on input "text" at bounding box center [637, 326] width 304 height 21
click at [545, 385] on input "text" at bounding box center [637, 389] width 304 height 21
click at [644, 248] on div "Only Search Titles" at bounding box center [637, 239] width 304 height 21
click at [789, 161] on icon "close" at bounding box center [791, 163] width 8 height 8
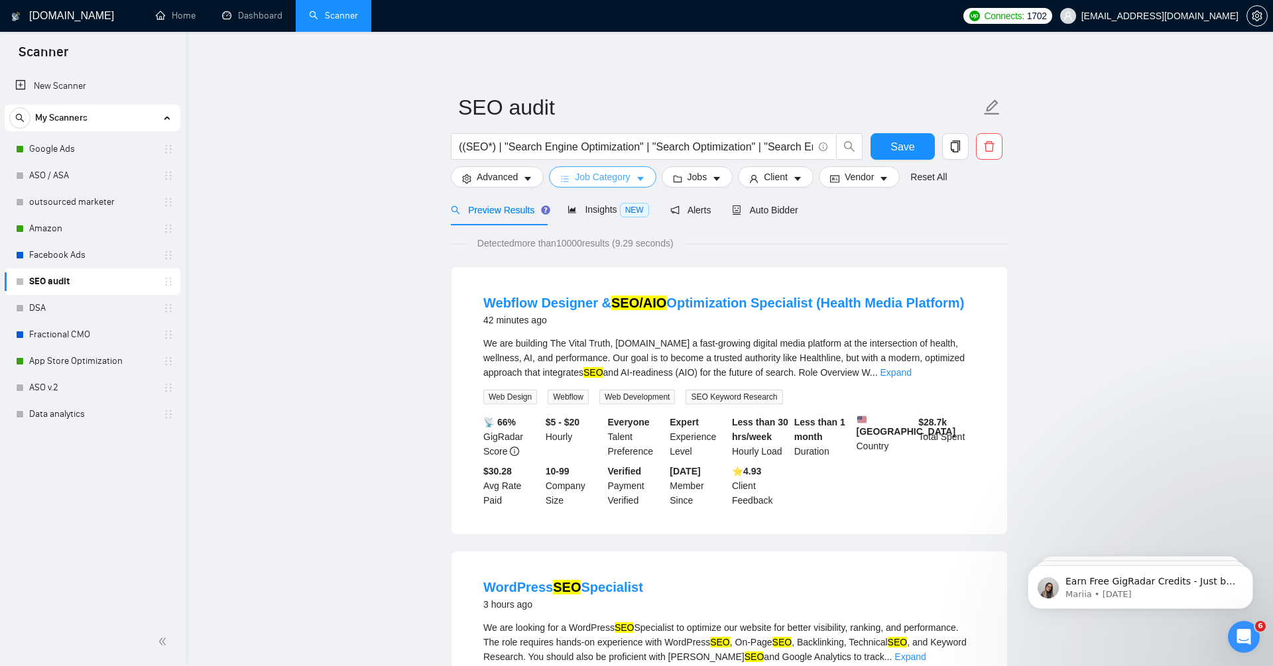
click at [609, 177] on span "Job Category" at bounding box center [602, 177] width 55 height 15
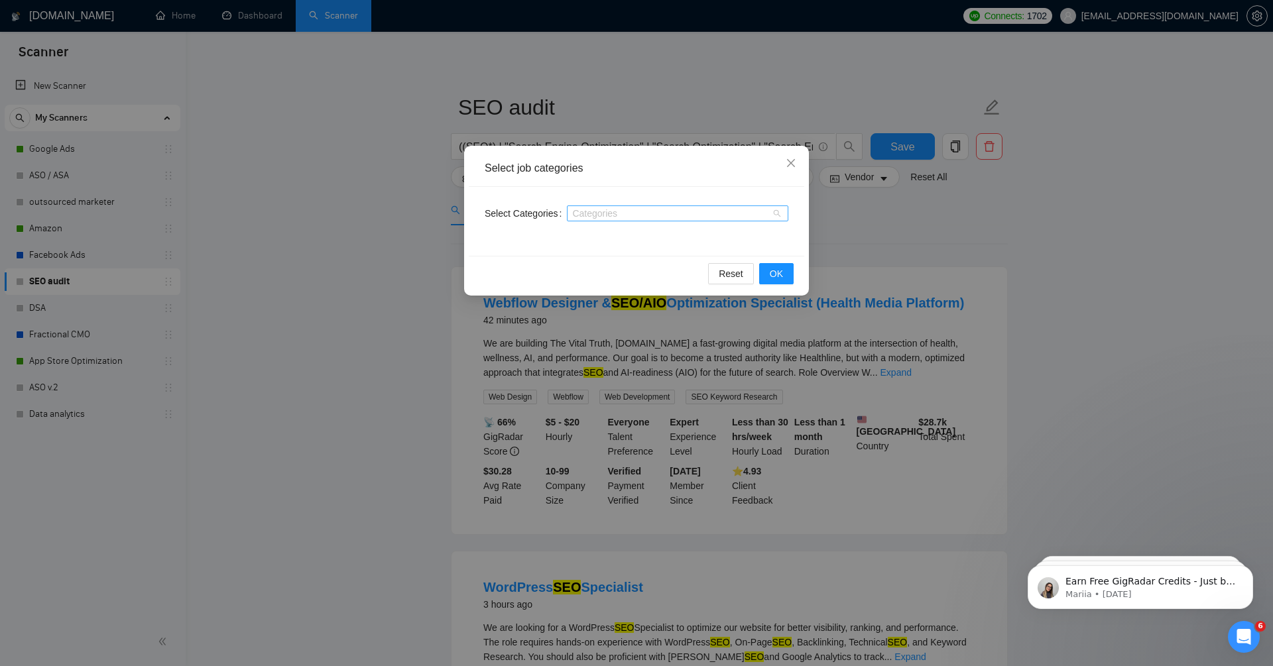
click at [644, 212] on div at bounding box center [671, 213] width 202 height 11
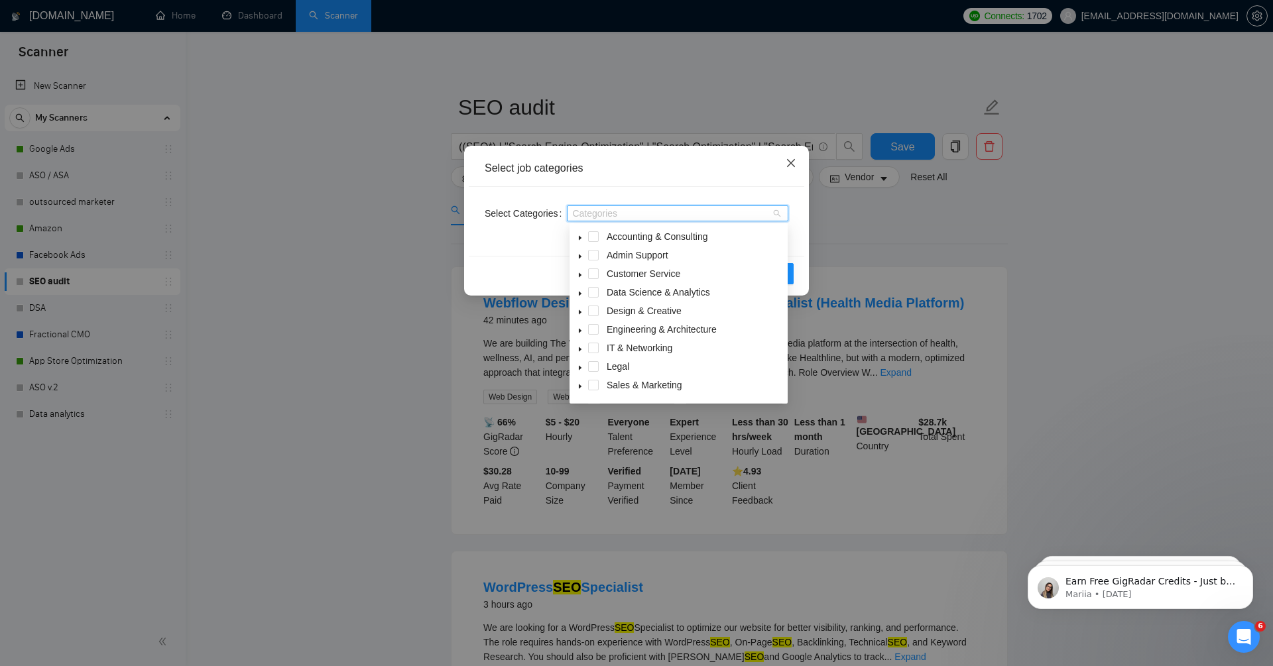
click at [794, 164] on icon "close" at bounding box center [791, 163] width 11 height 11
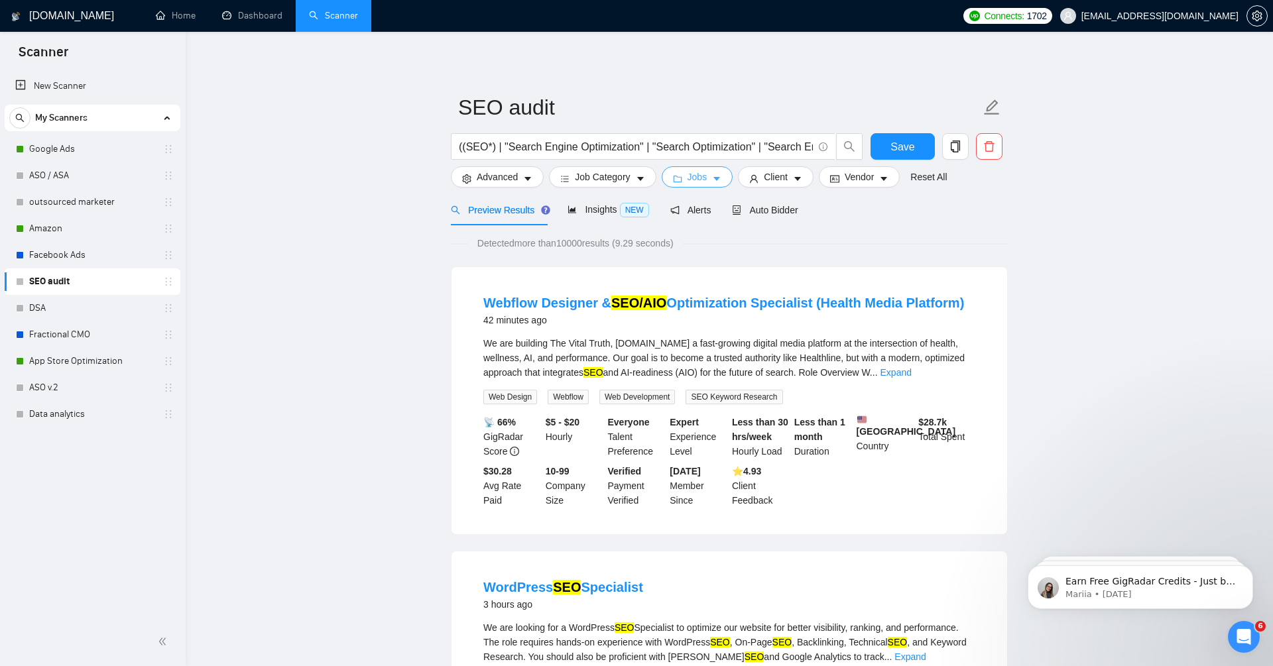
click at [693, 183] on span "Jobs" at bounding box center [698, 177] width 20 height 15
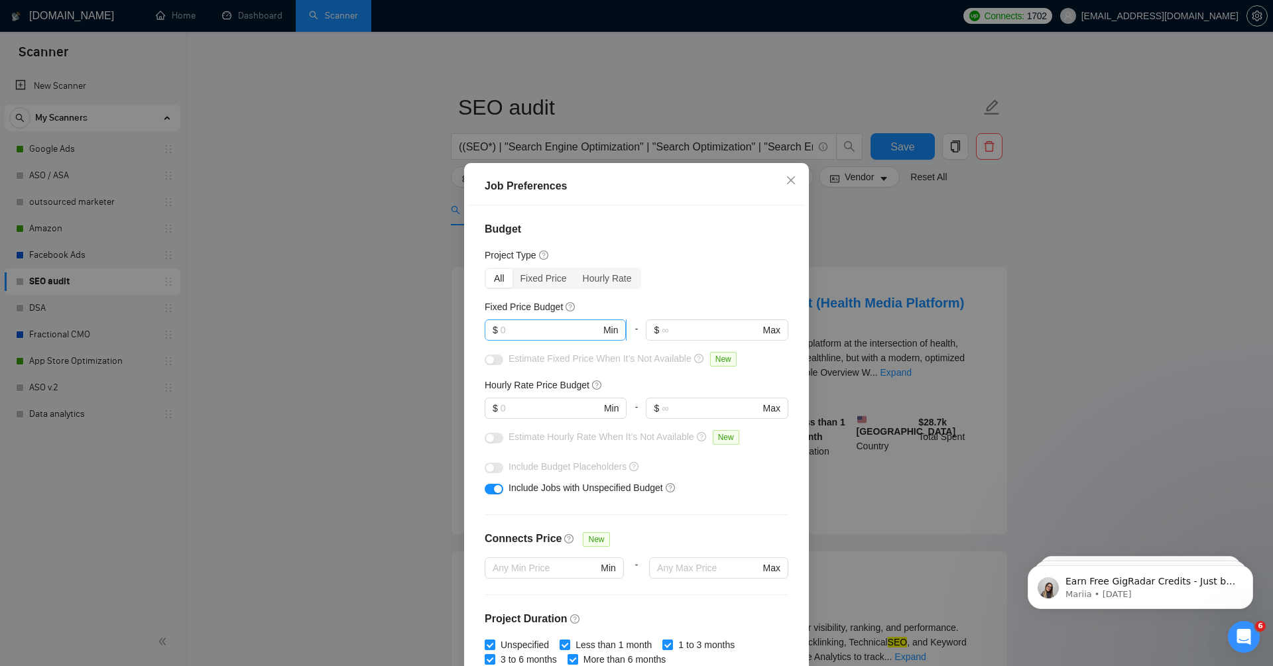
click at [527, 324] on input "text" at bounding box center [551, 330] width 100 height 15
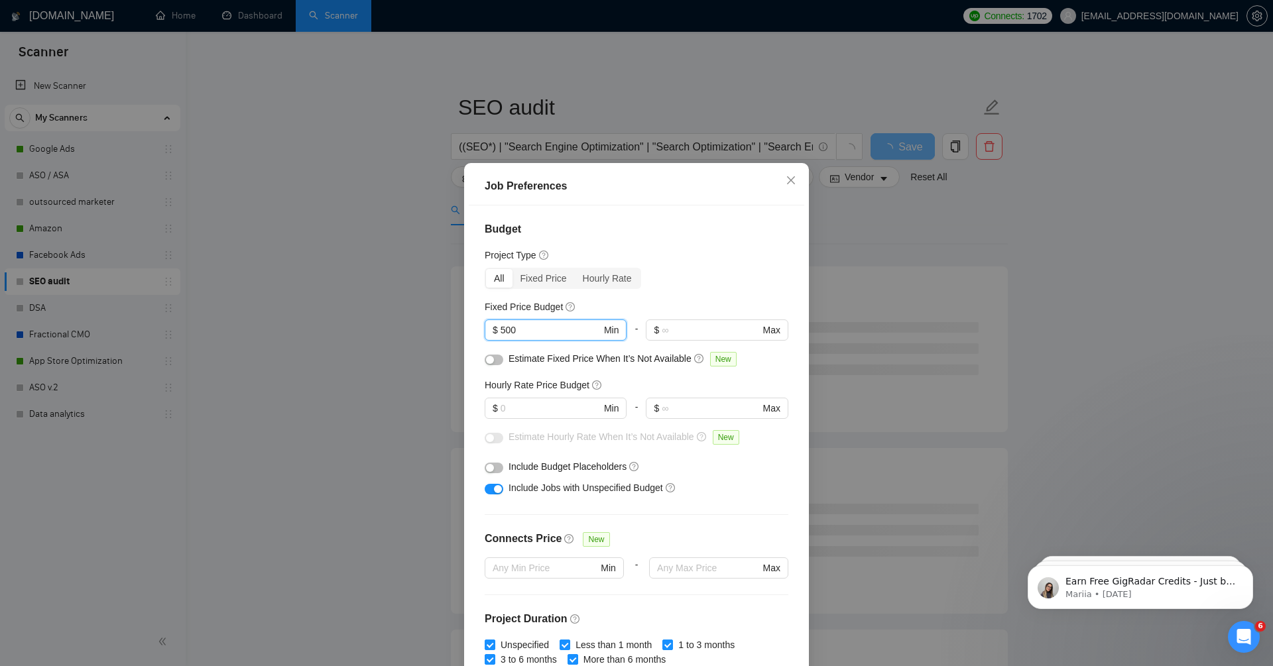
type input "500"
click at [686, 277] on div "All Fixed Price Hourly Rate" at bounding box center [637, 278] width 304 height 21
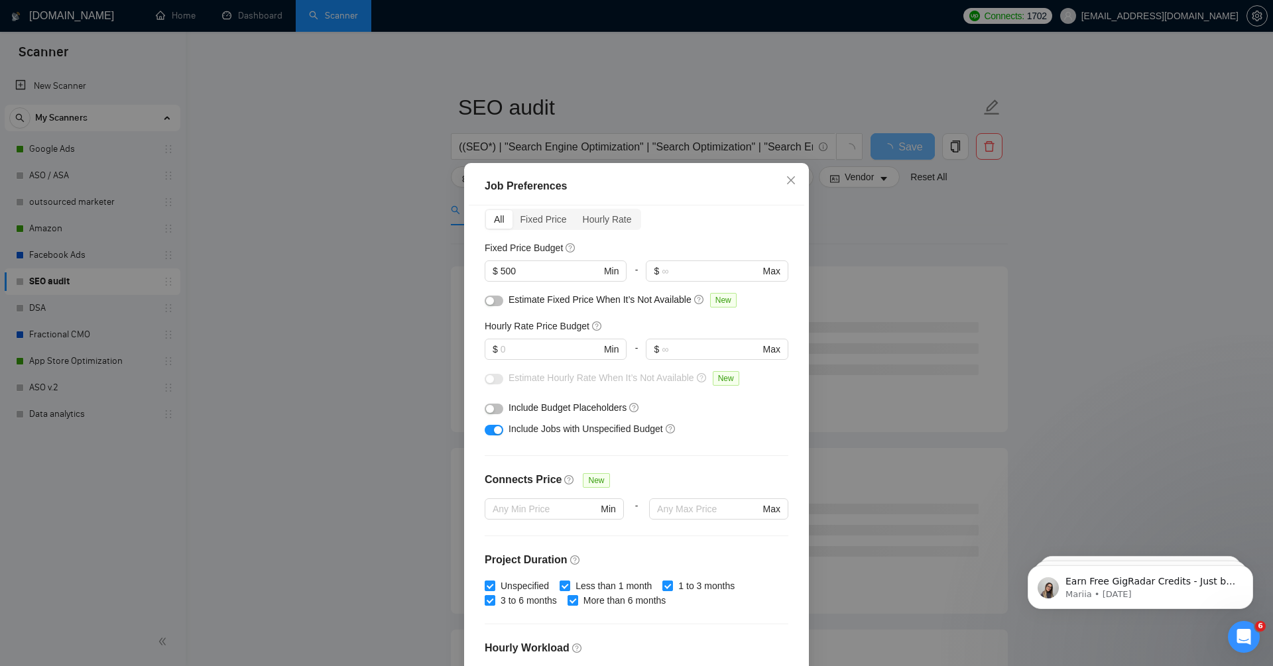
scroll to position [62, 0]
click at [537, 344] on input "text" at bounding box center [551, 347] width 100 height 15
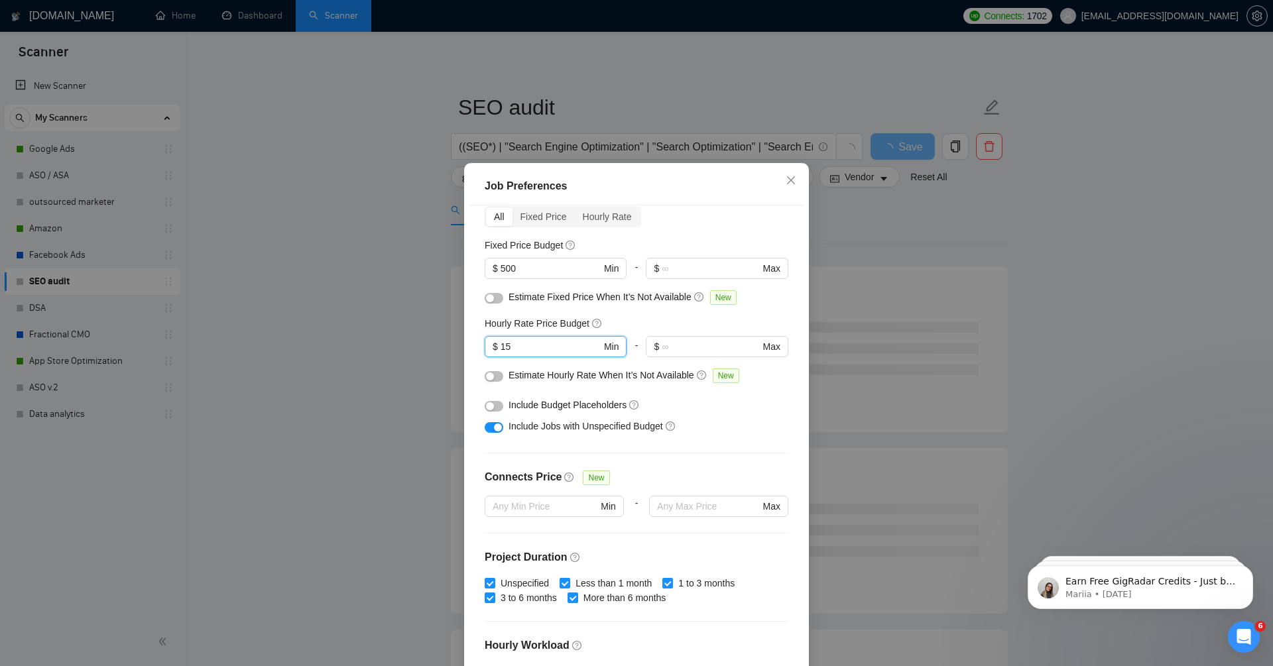
type input "15"
click at [708, 221] on div "All Fixed Price Hourly Rate" at bounding box center [637, 216] width 304 height 21
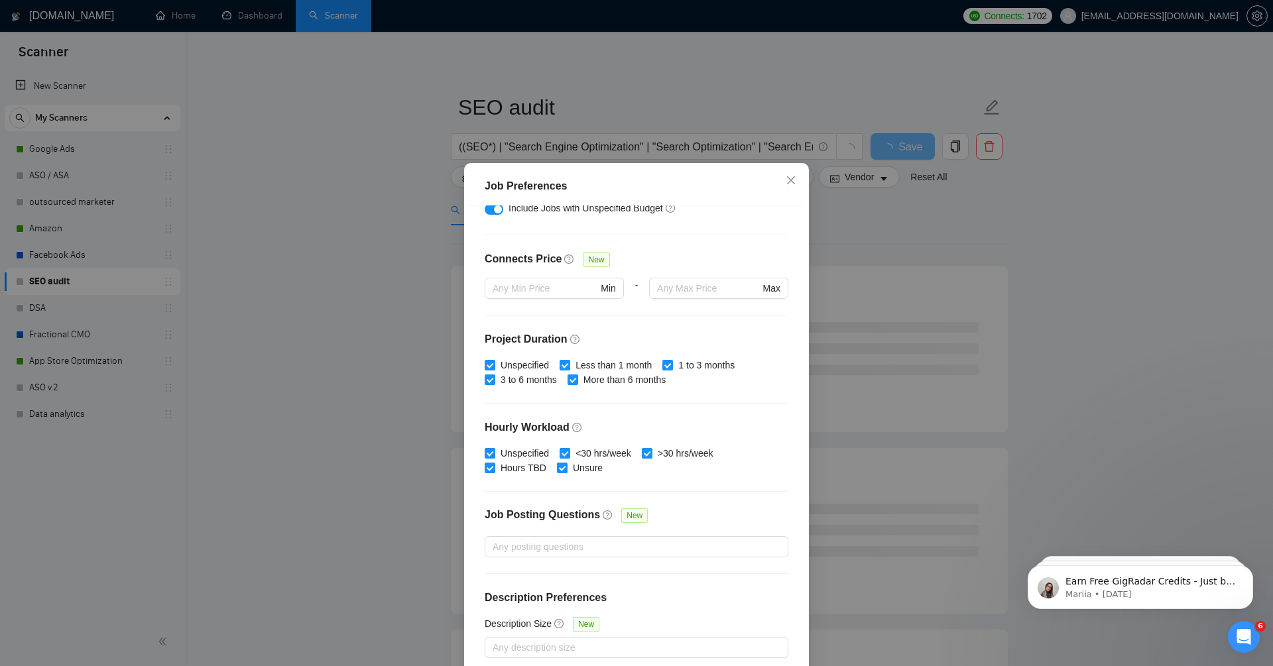
scroll to position [64, 0]
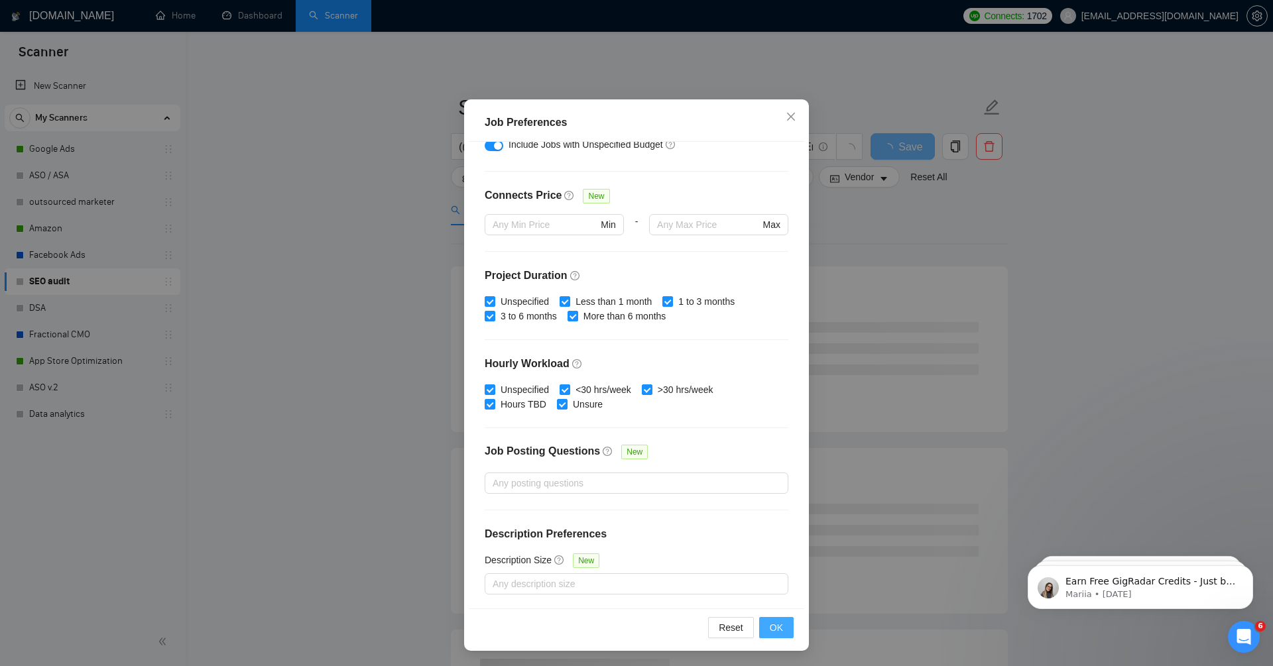
click at [779, 635] on button "OK" at bounding box center [776, 627] width 34 height 21
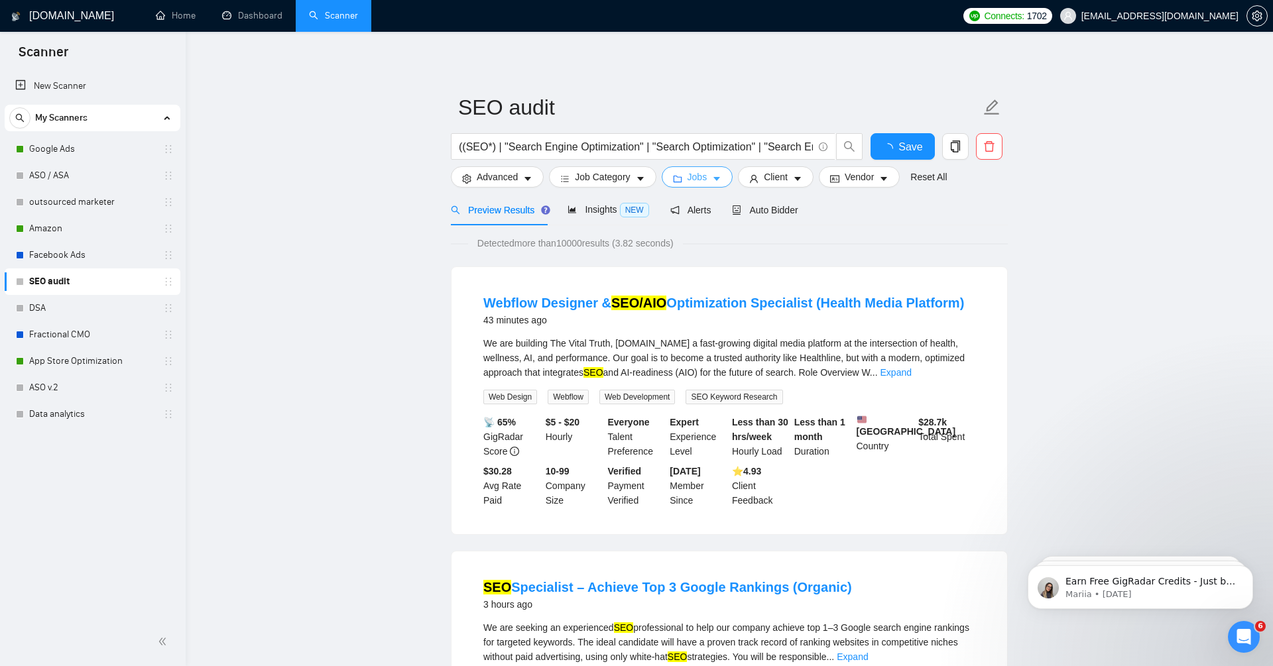
scroll to position [0, 0]
click at [777, 212] on span "Auto Bidder" at bounding box center [765, 210] width 66 height 11
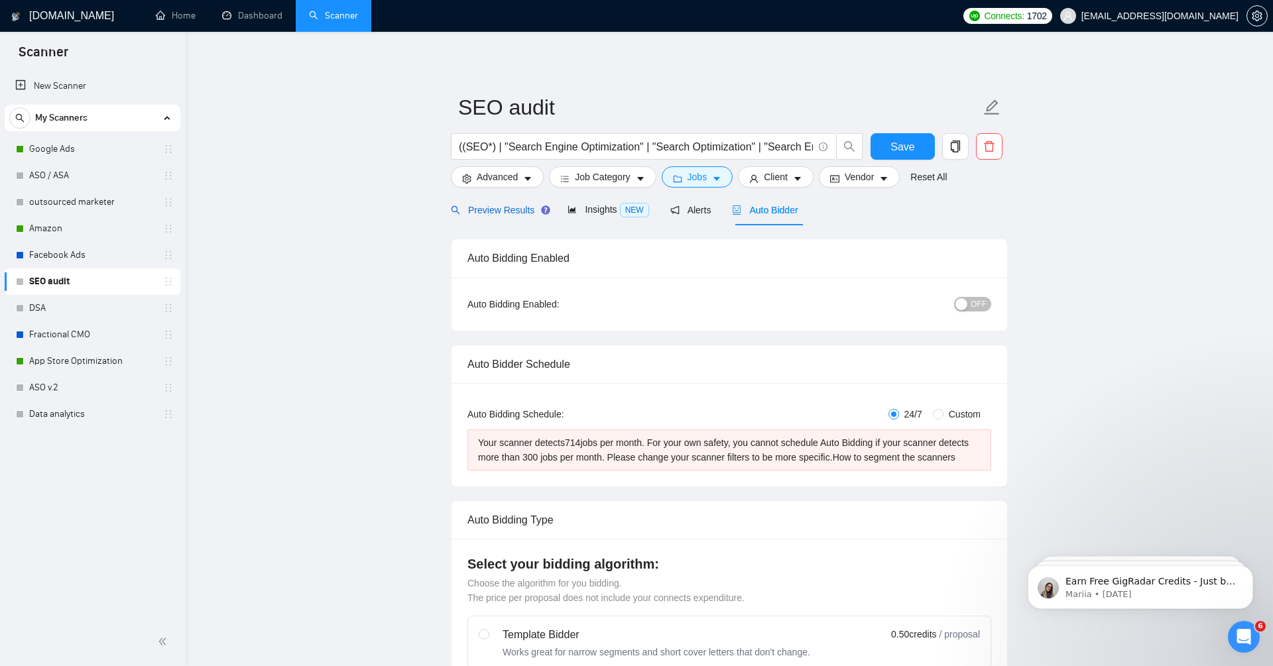
click at [504, 211] on span "Preview Results" at bounding box center [498, 210] width 95 height 11
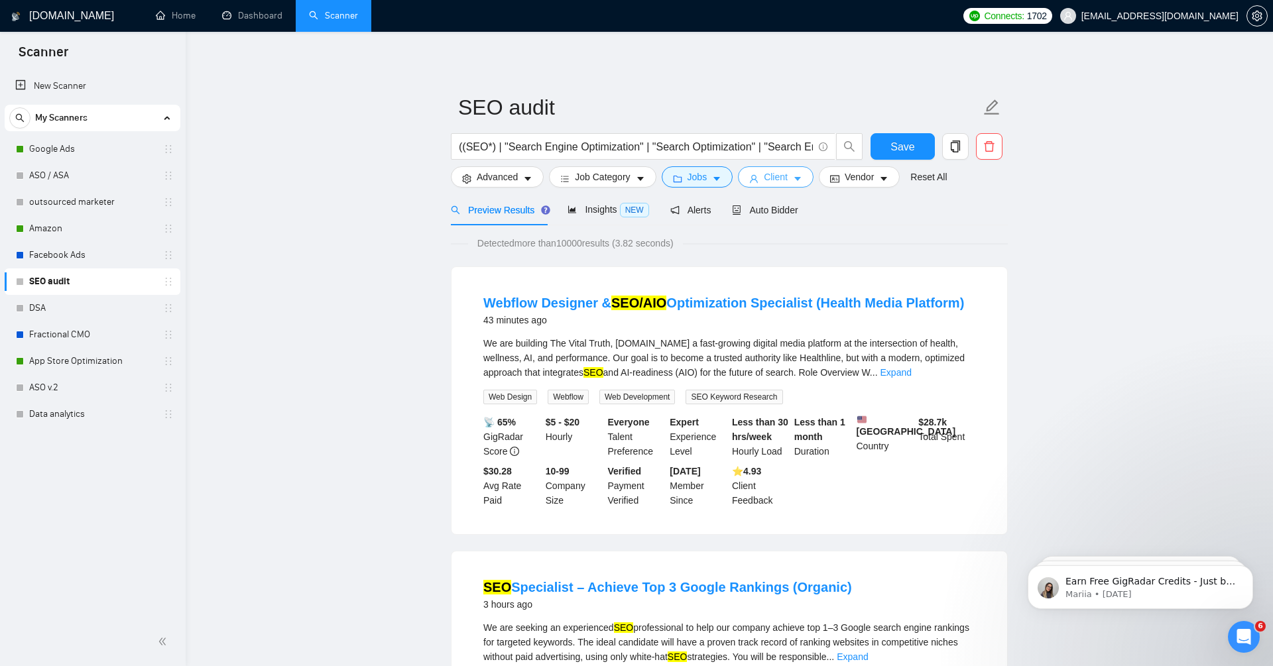
click at [771, 176] on span "Client" at bounding box center [776, 177] width 24 height 15
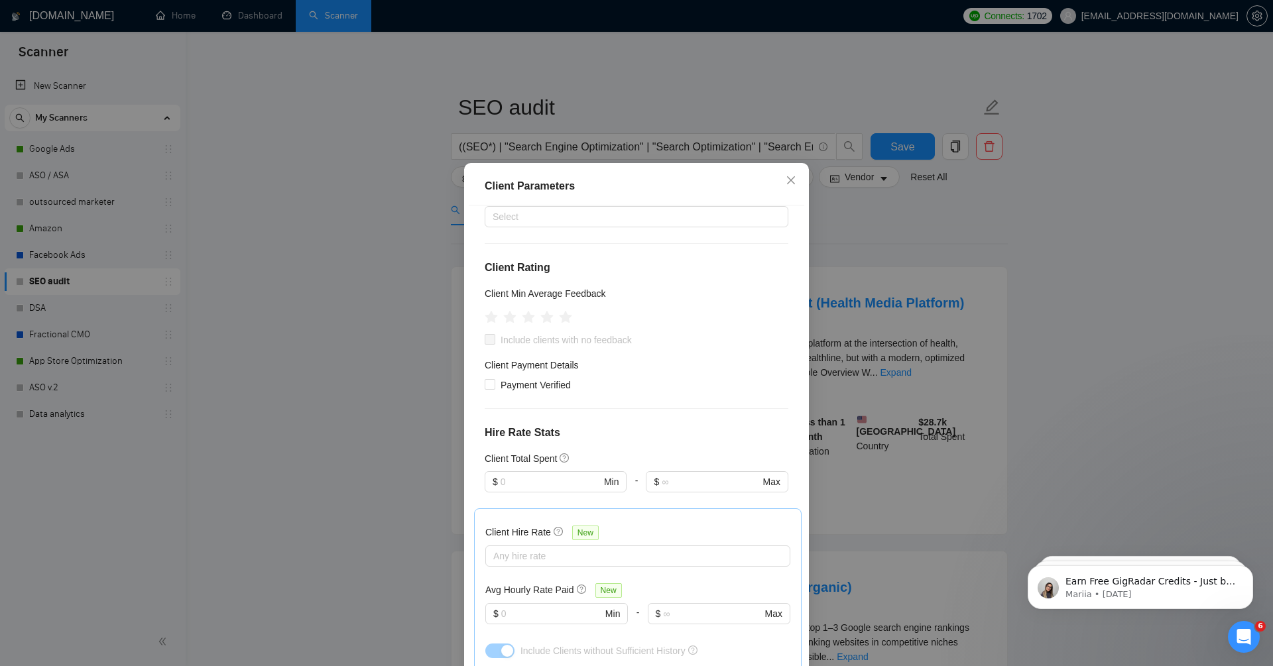
scroll to position [108, 0]
click at [546, 324] on icon "star" at bounding box center [547, 322] width 14 height 13
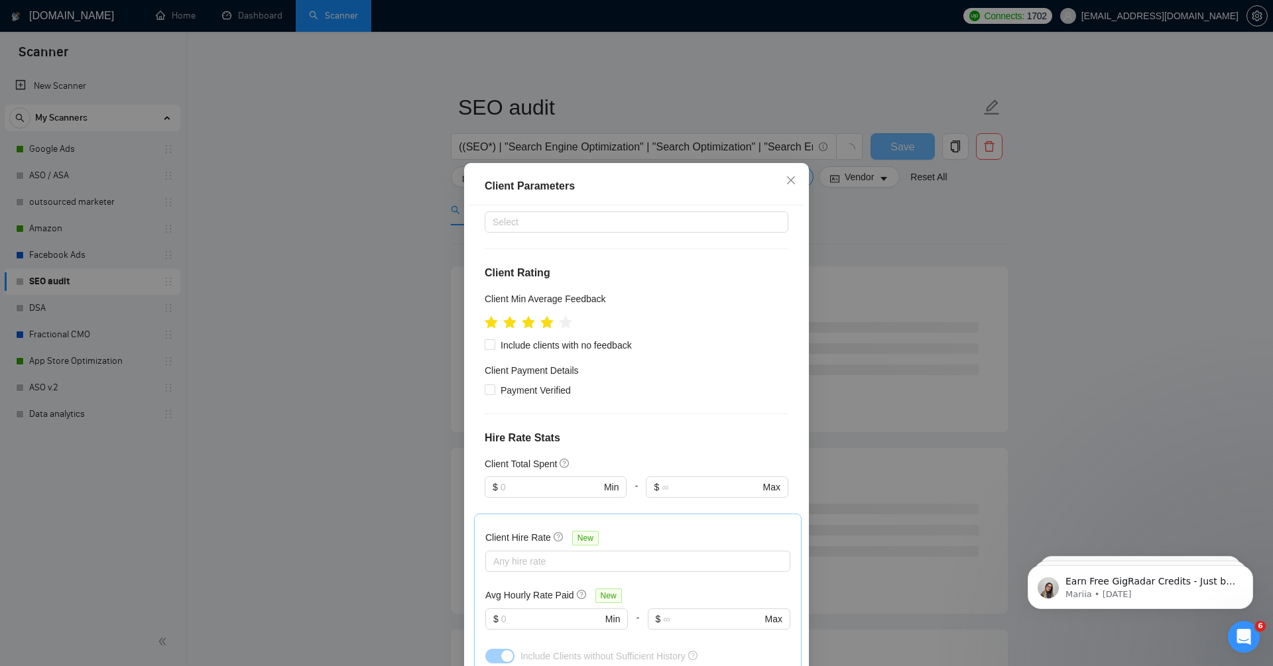
click at [554, 325] on ul at bounding box center [529, 322] width 88 height 21
click at [494, 345] on span at bounding box center [490, 345] width 11 height 11
click at [494, 345] on input "Include clients with no feedback" at bounding box center [489, 344] width 9 height 9
checkbox input "true"
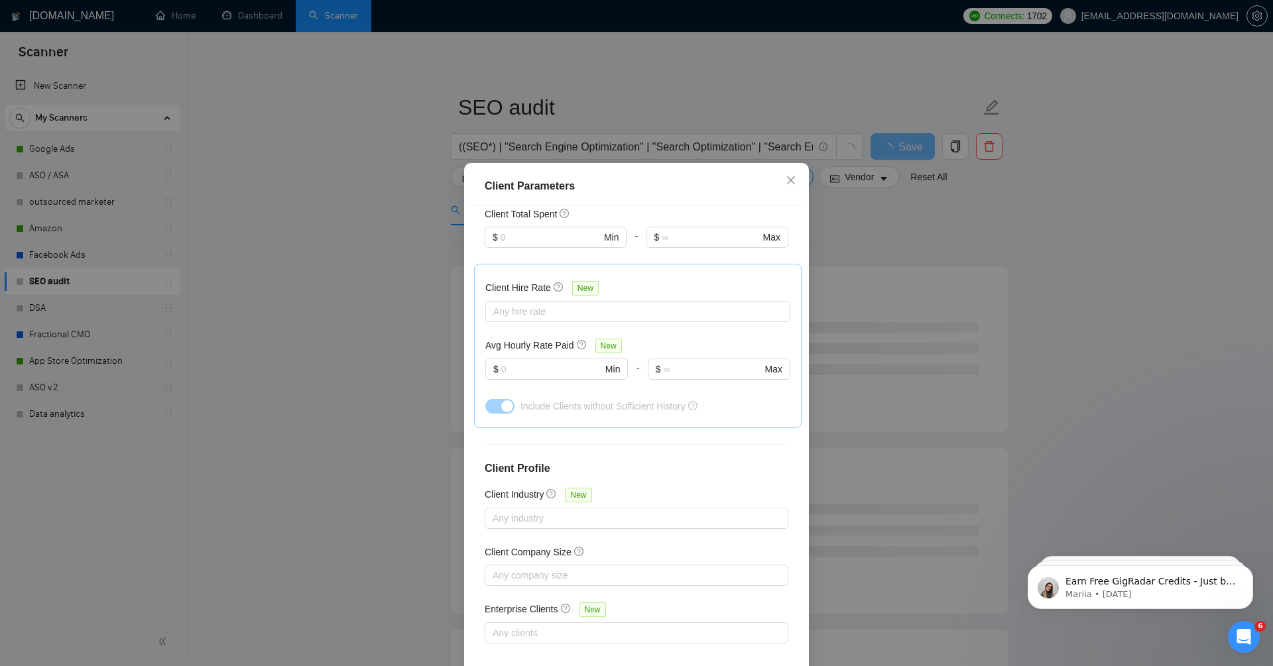
scroll to position [64, 0]
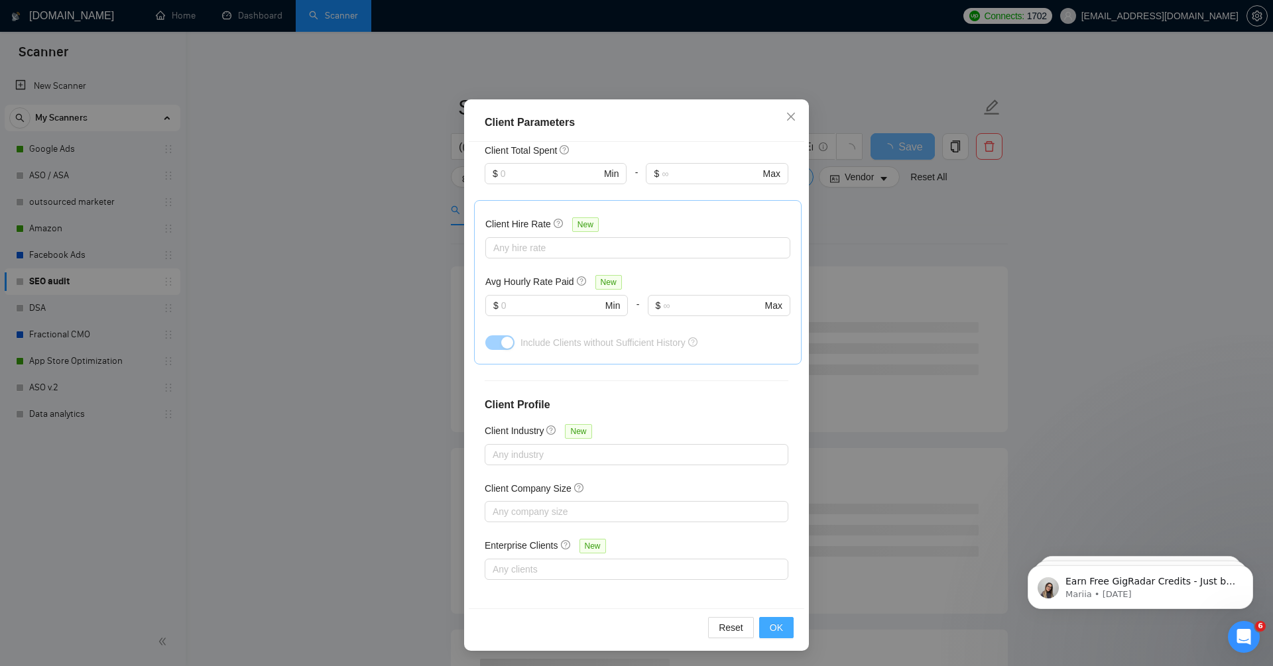
click at [781, 632] on span "OK" at bounding box center [776, 628] width 13 height 15
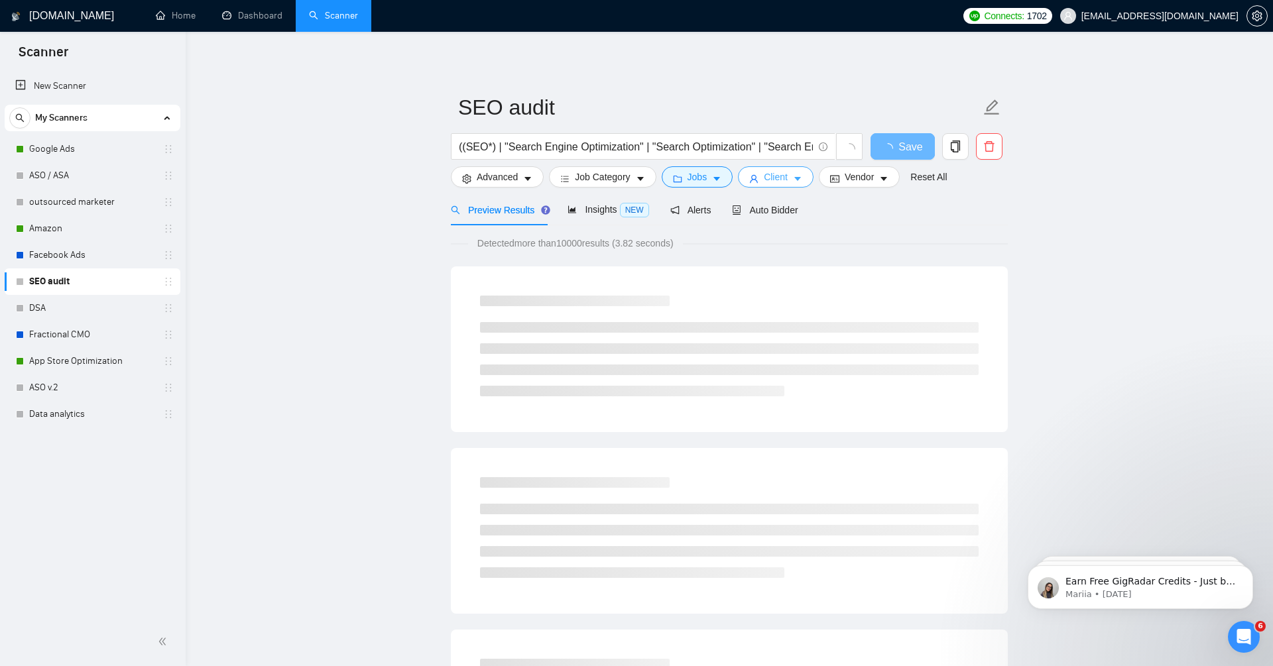
scroll to position [0, 0]
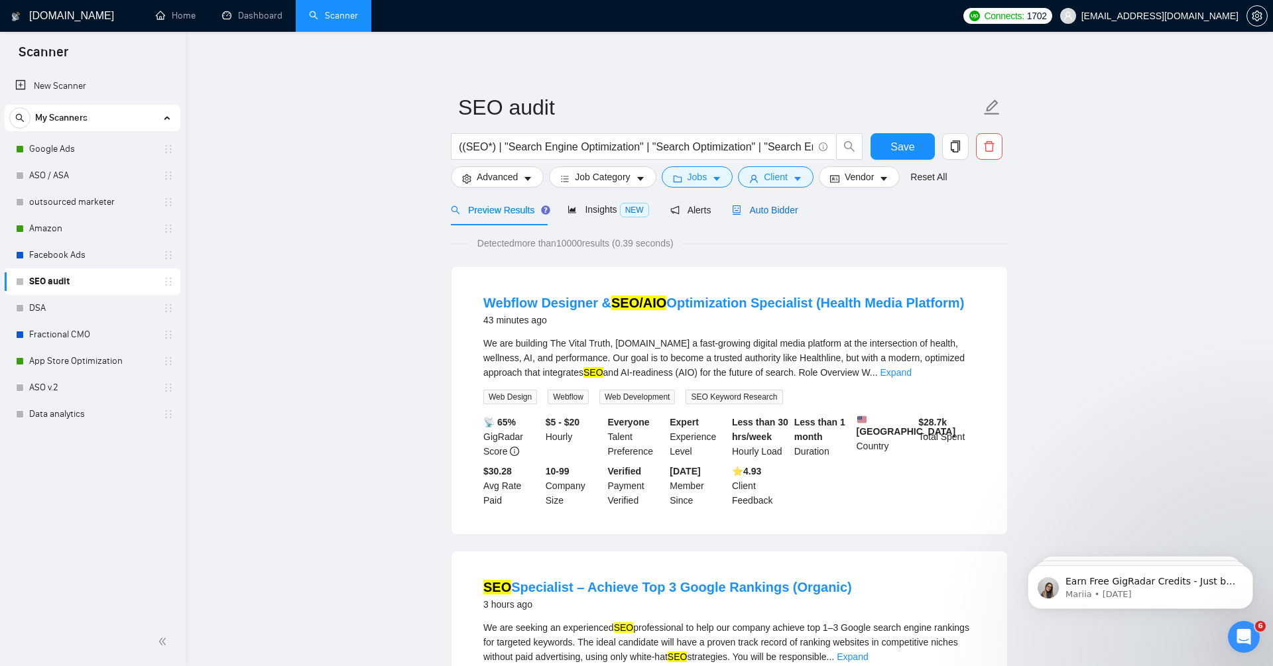
click at [769, 208] on span "Auto Bidder" at bounding box center [765, 210] width 66 height 11
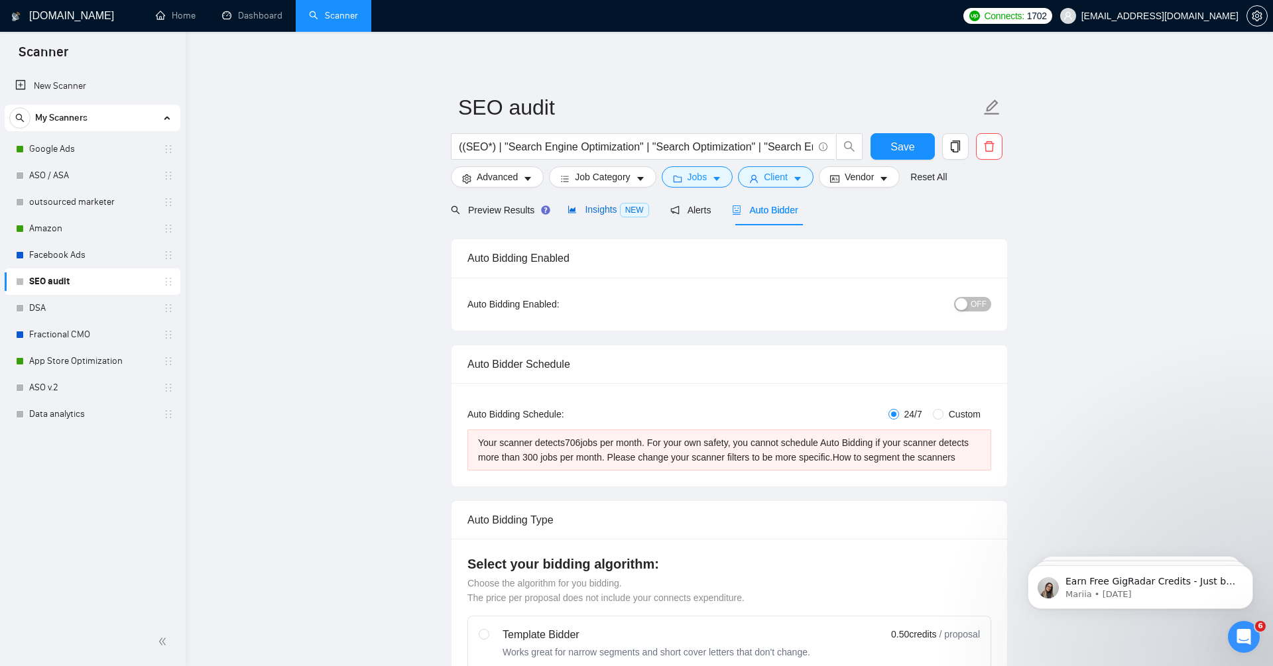
click at [594, 209] on span "Insights NEW" at bounding box center [608, 209] width 81 height 11
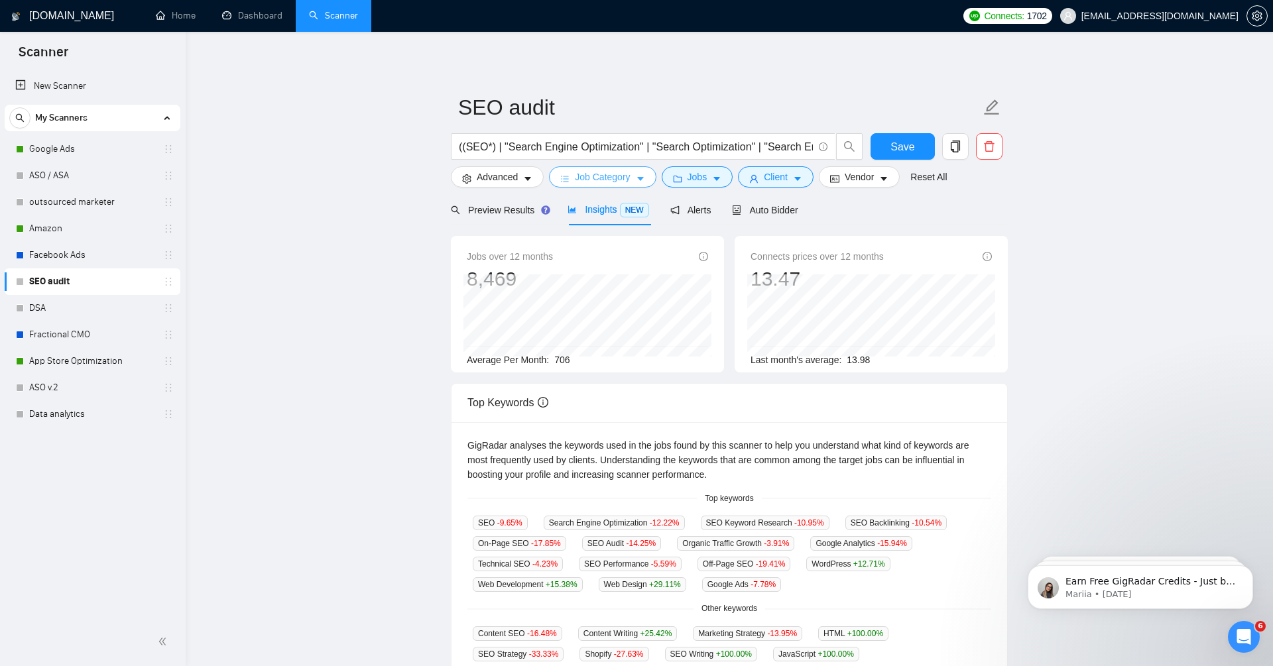
click at [590, 181] on span "Job Category" at bounding box center [602, 177] width 55 height 15
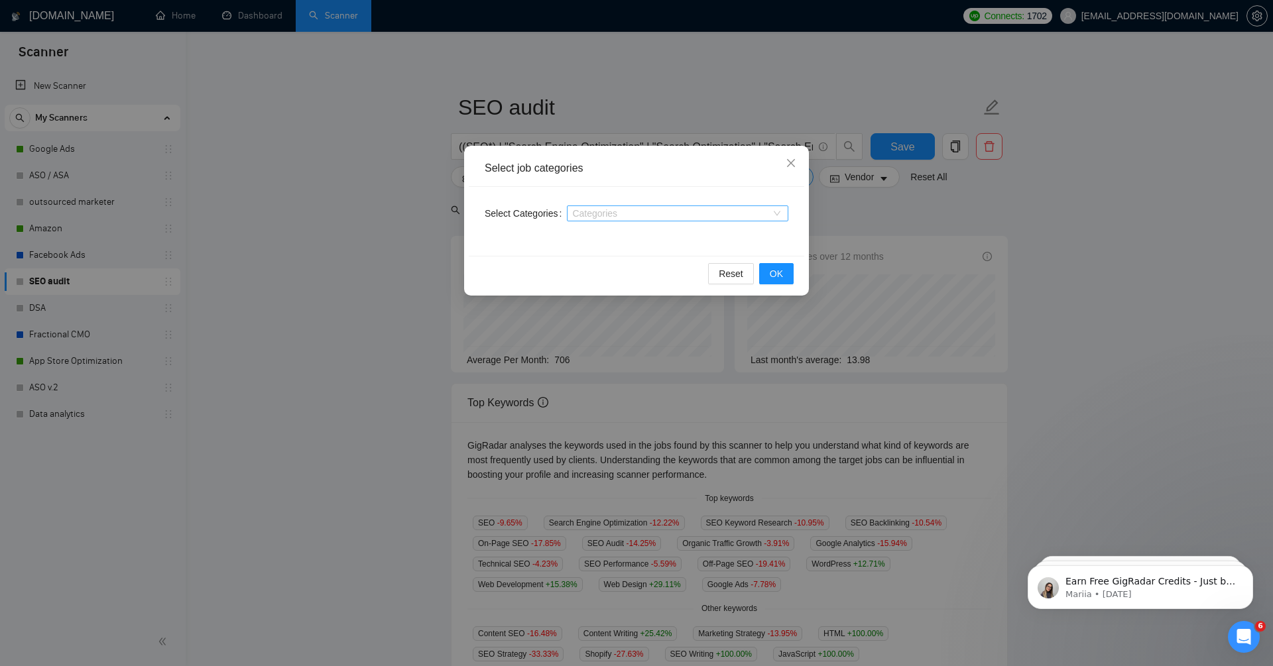
click at [629, 210] on div at bounding box center [671, 213] width 202 height 11
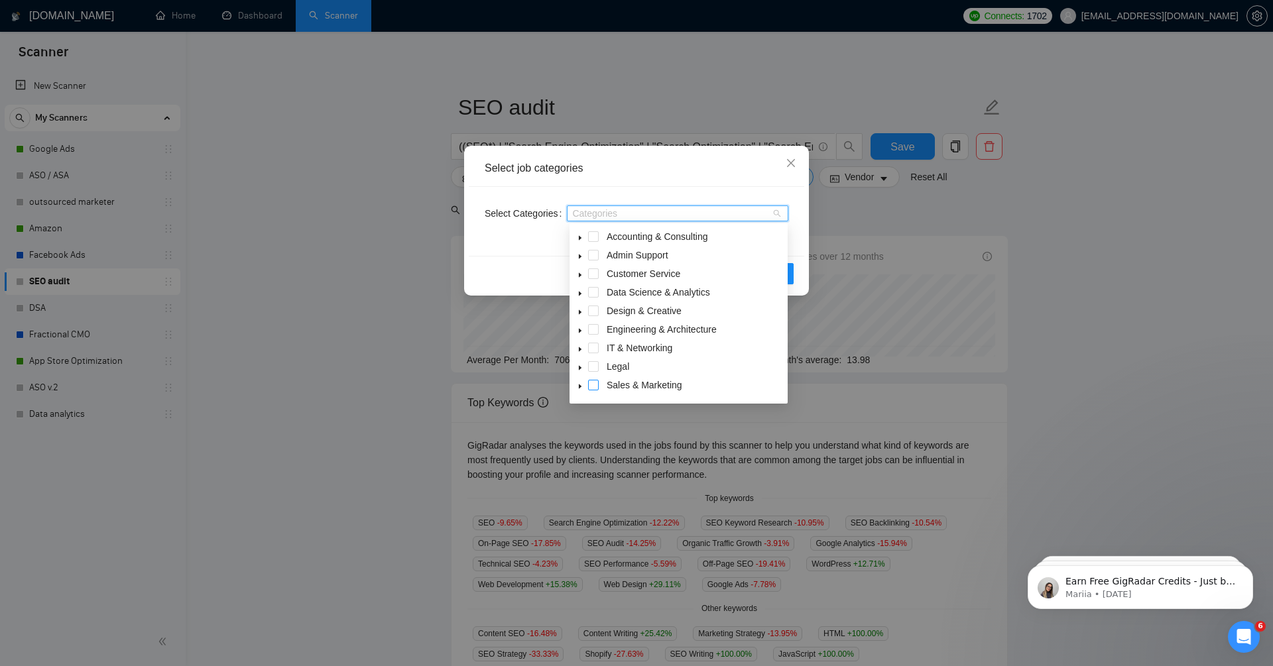
click at [593, 386] on span at bounding box center [593, 385] width 11 height 11
click at [795, 220] on div "Select Categories Sales & Marketing" at bounding box center [637, 221] width 336 height 69
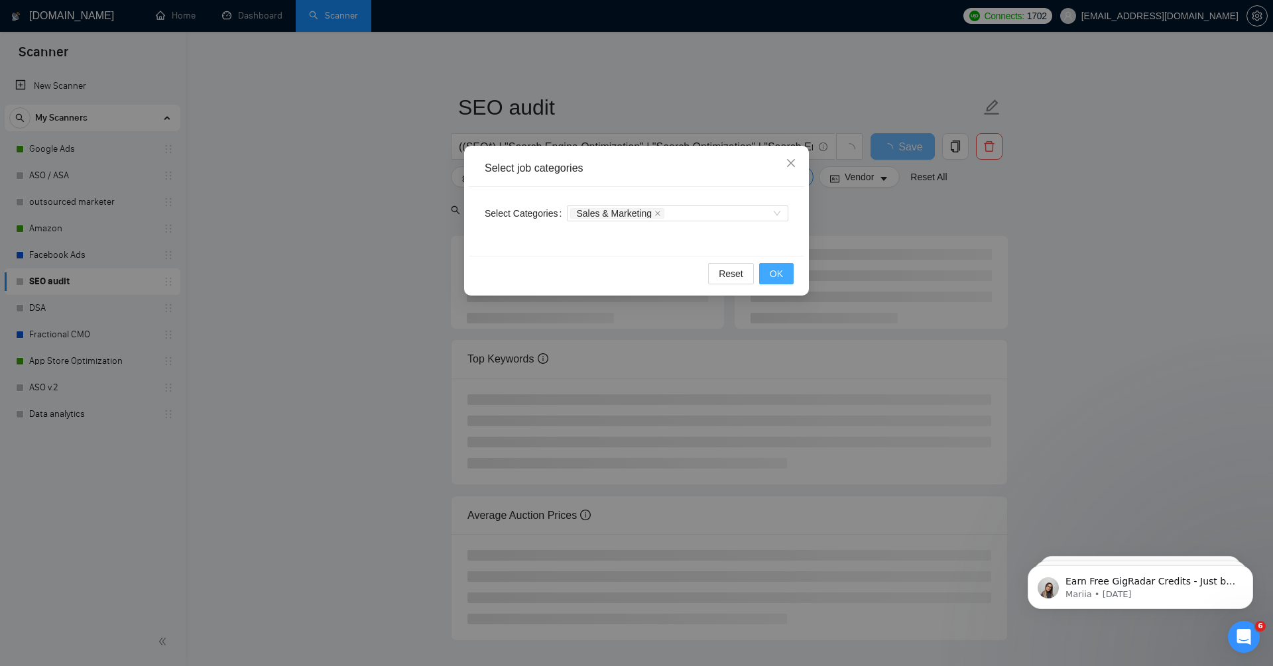
click at [781, 275] on span "OK" at bounding box center [776, 274] width 13 height 15
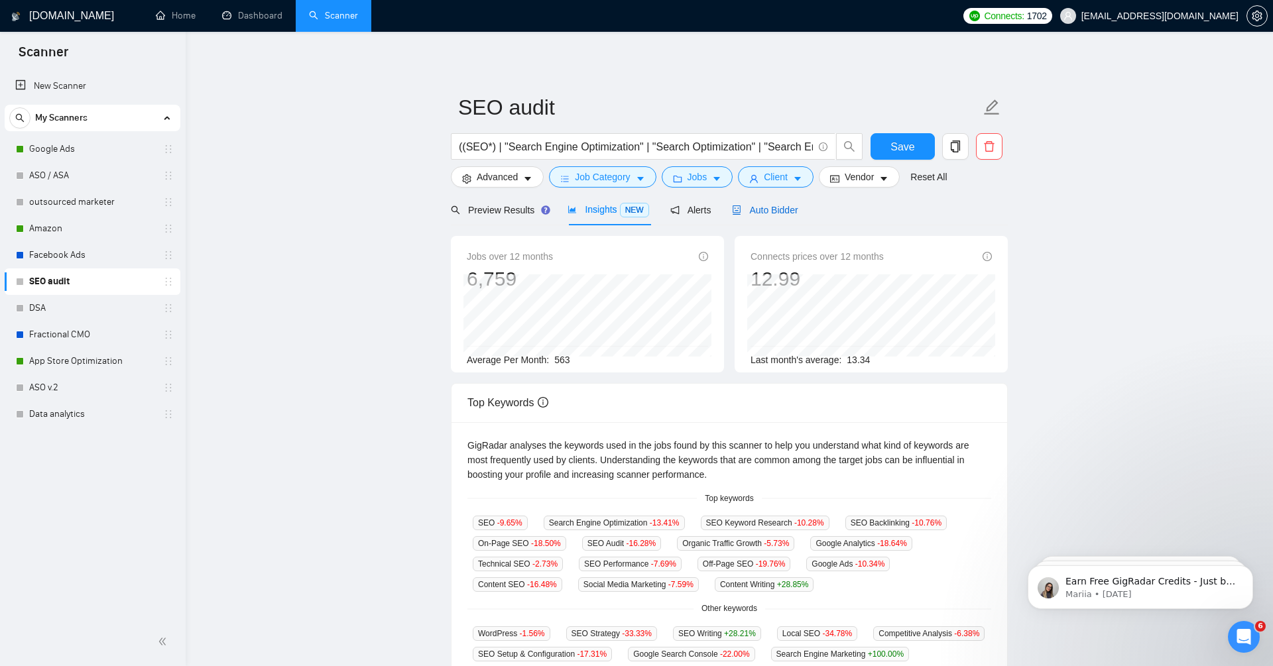
click at [780, 212] on span "Auto Bidder" at bounding box center [765, 210] width 66 height 11
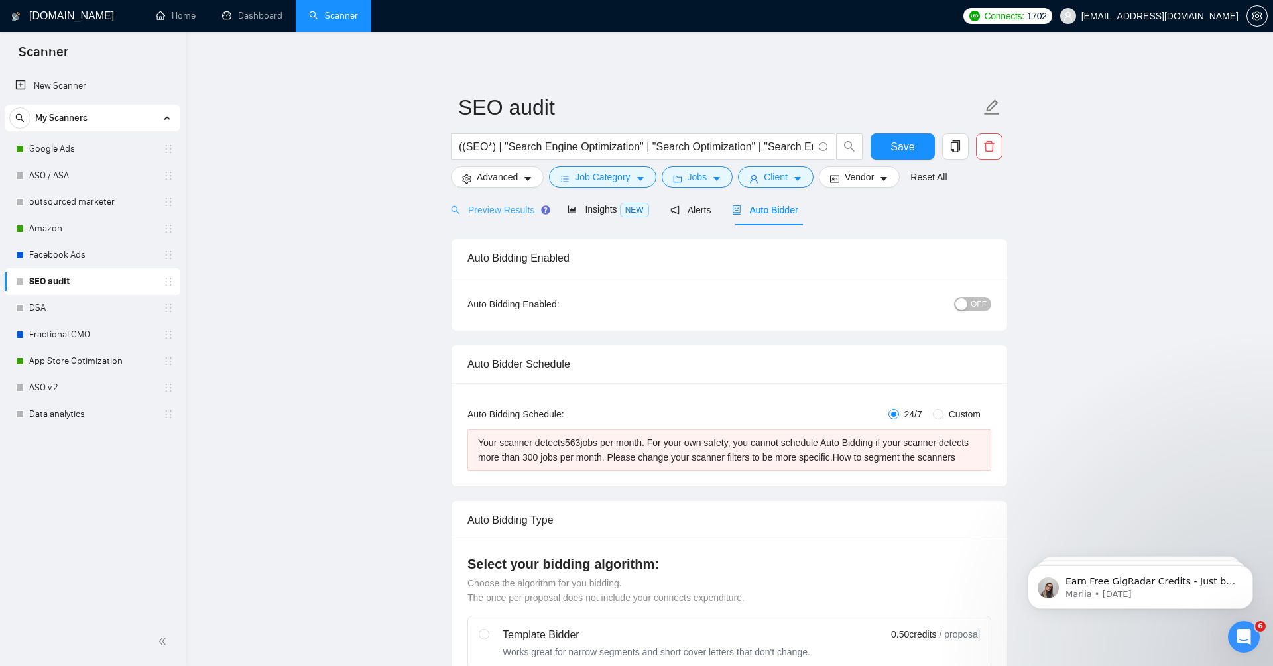
click at [501, 217] on div "Preview Results" at bounding box center [498, 209] width 95 height 31
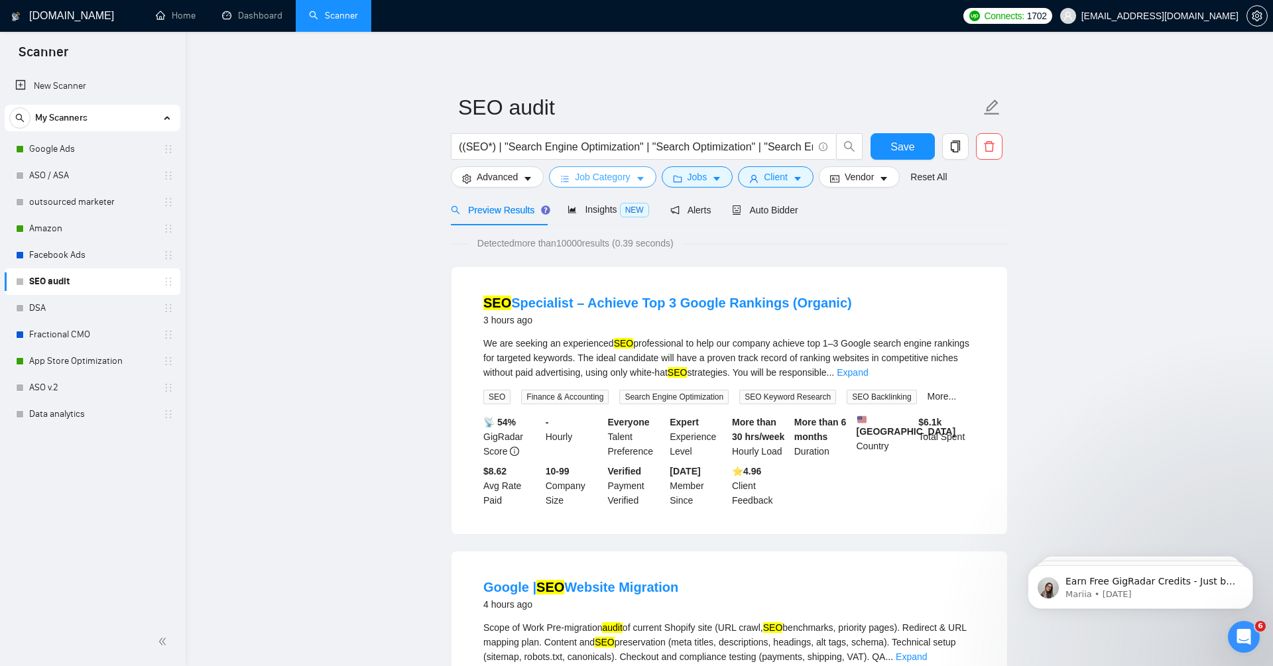
click at [615, 174] on span "Job Category" at bounding box center [602, 177] width 55 height 15
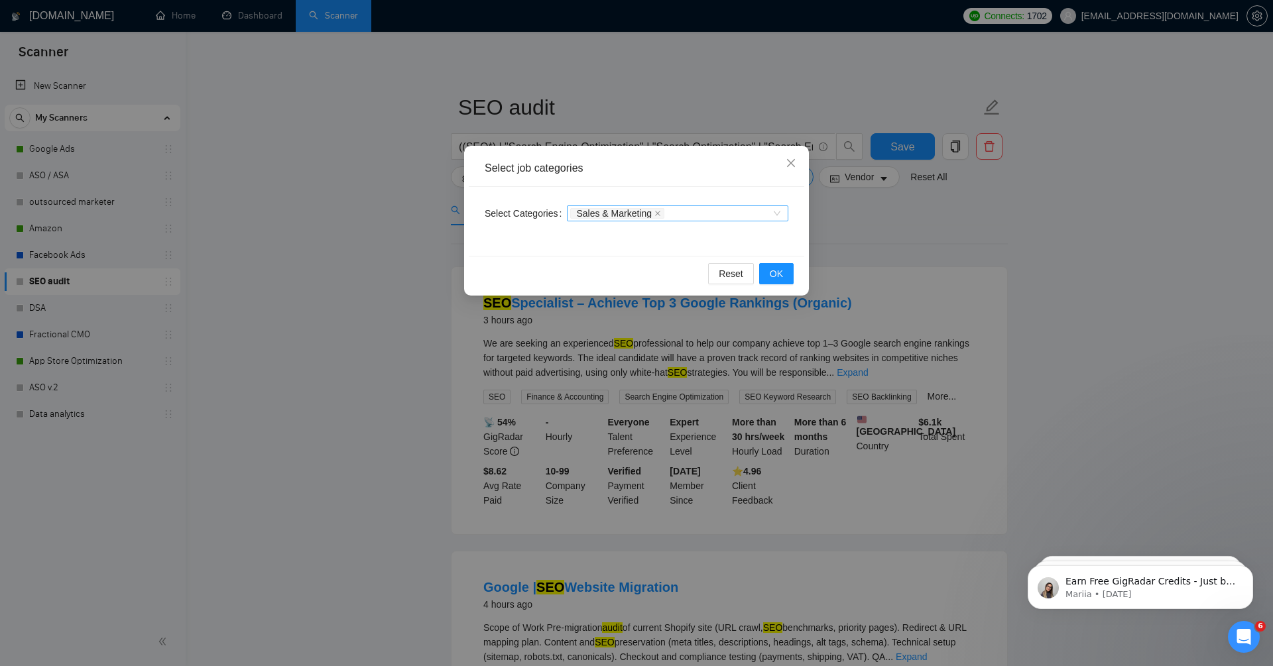
click at [682, 207] on div "Sales & Marketing" at bounding box center [671, 213] width 202 height 13
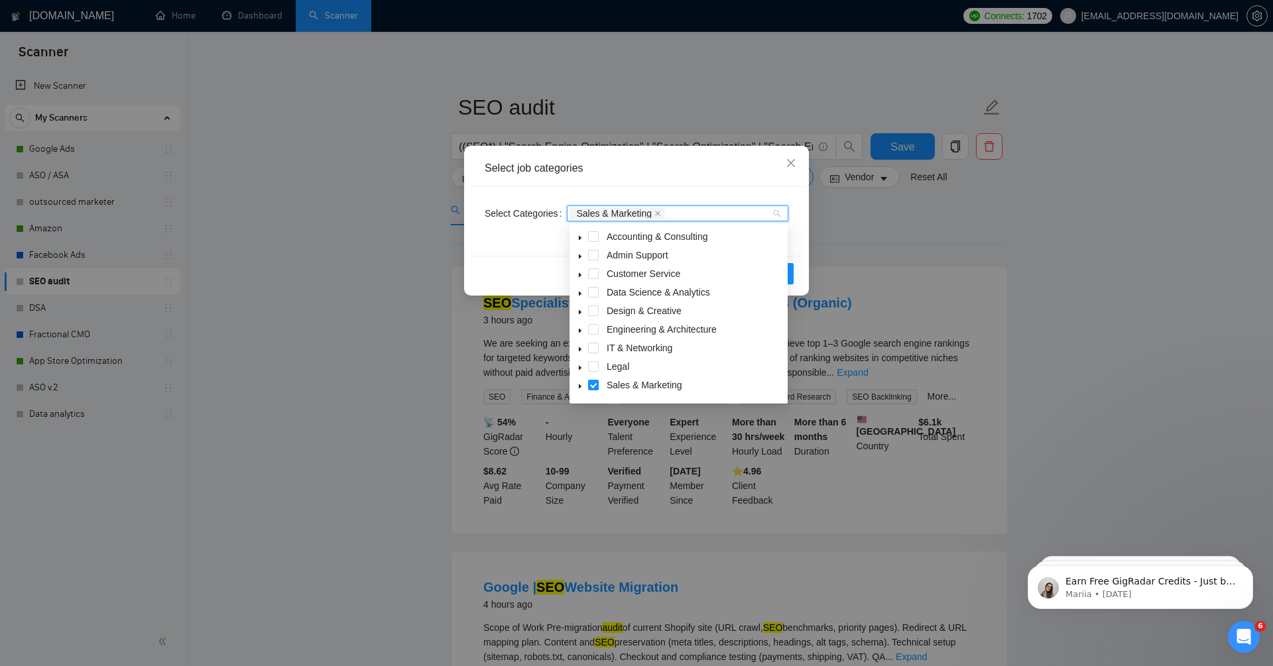
click at [581, 367] on icon "caret-down" at bounding box center [580, 368] width 7 height 7
click at [581, 368] on icon "caret-down" at bounding box center [580, 368] width 5 height 3
click at [580, 389] on icon "caret-down" at bounding box center [580, 386] width 7 height 7
click at [579, 277] on icon "caret-down" at bounding box center [580, 278] width 7 height 7
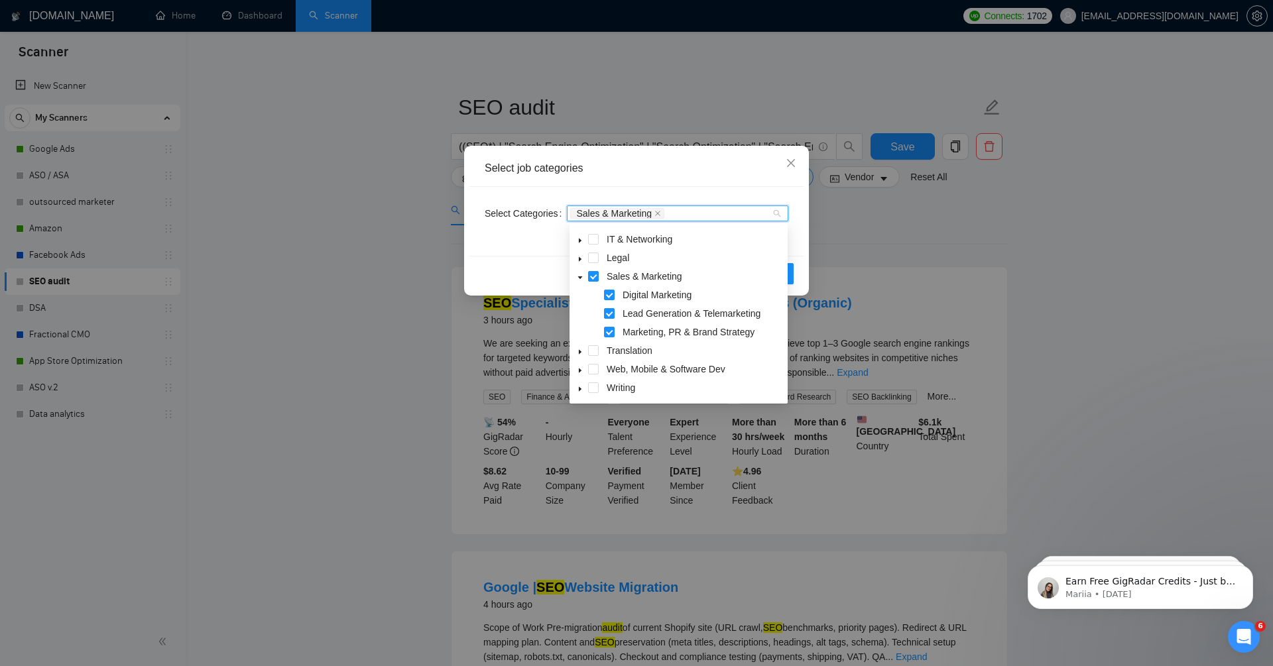
scroll to position [53, 0]
click at [593, 367] on span at bounding box center [593, 369] width 11 height 11
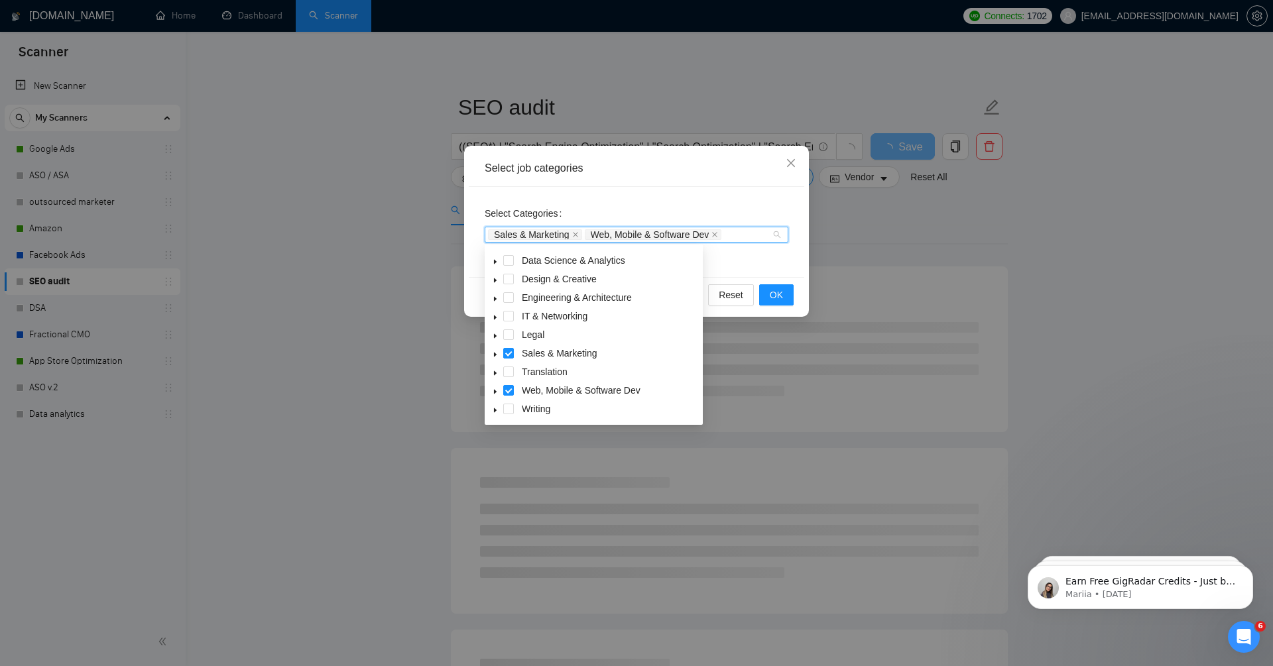
click at [761, 269] on div "Select Categories Sales & Marketing Web, Mobile & Software Dev" at bounding box center [637, 232] width 336 height 90
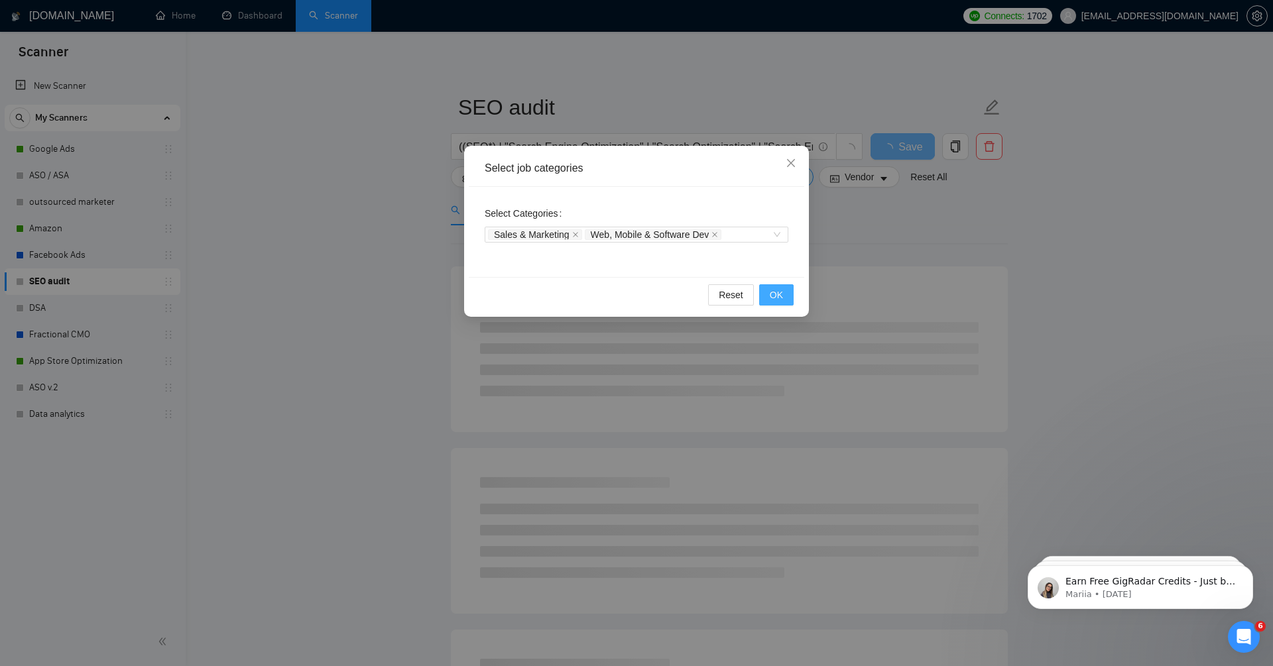
click at [775, 294] on span "OK" at bounding box center [776, 295] width 13 height 15
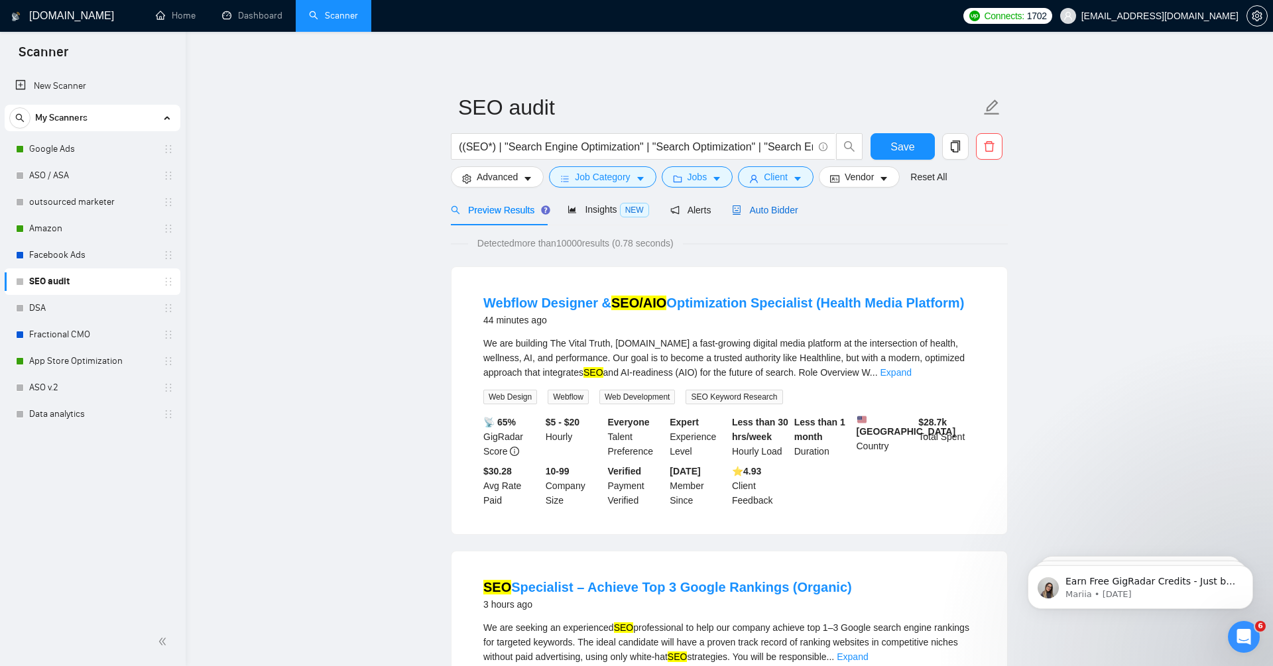
click at [778, 206] on span "Auto Bidder" at bounding box center [765, 210] width 66 height 11
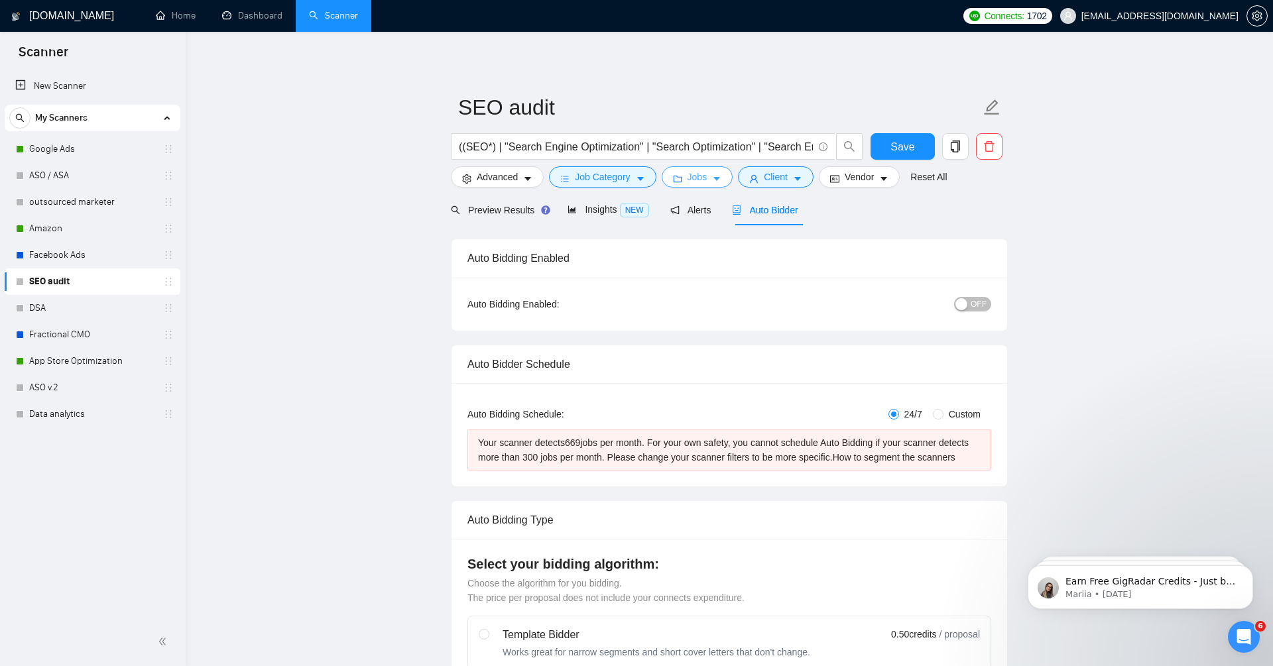
click at [692, 180] on span "Jobs" at bounding box center [698, 177] width 20 height 15
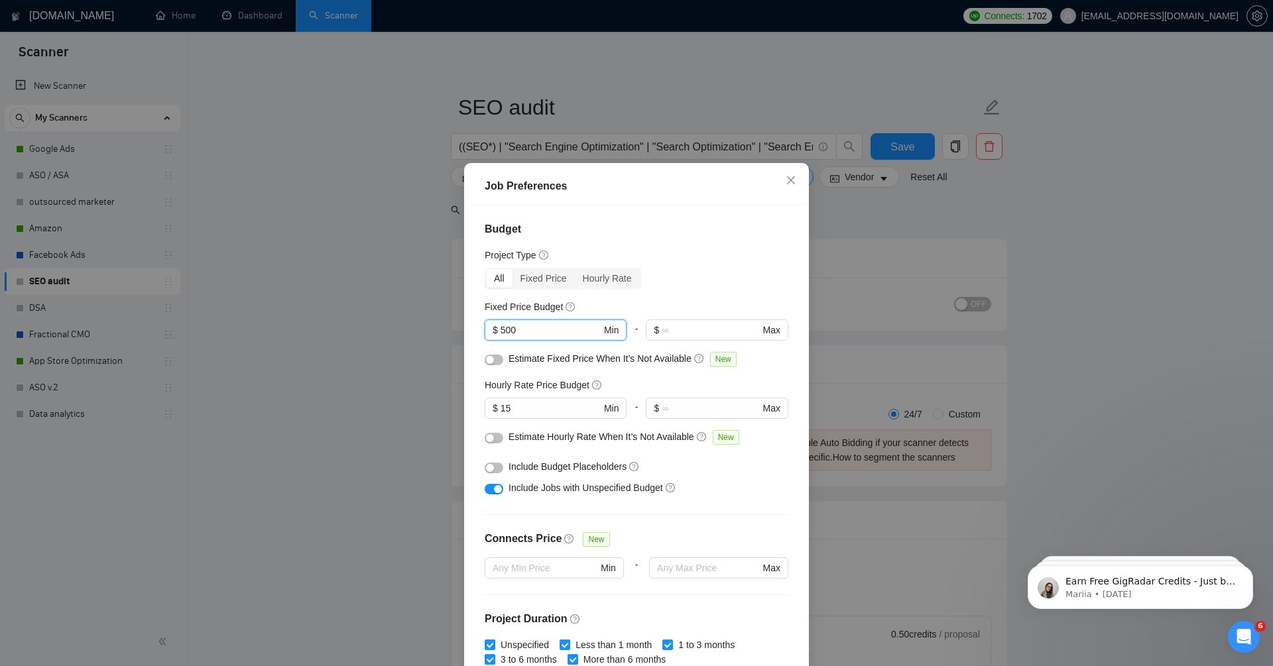
drag, startPoint x: 532, startPoint y: 330, endPoint x: 481, endPoint y: 329, distance: 51.1
click at [481, 329] on div "Budget Project Type All Fixed Price Hourly Rate Fixed Price Budget 500 $ 500 Mi…" at bounding box center [637, 439] width 336 height 467
type input "1000"
click at [673, 267] on div "Budget Project Type All Fixed Price Hourly Rate Fixed Price Budget 1000 $ 1000 …" at bounding box center [637, 439] width 336 height 467
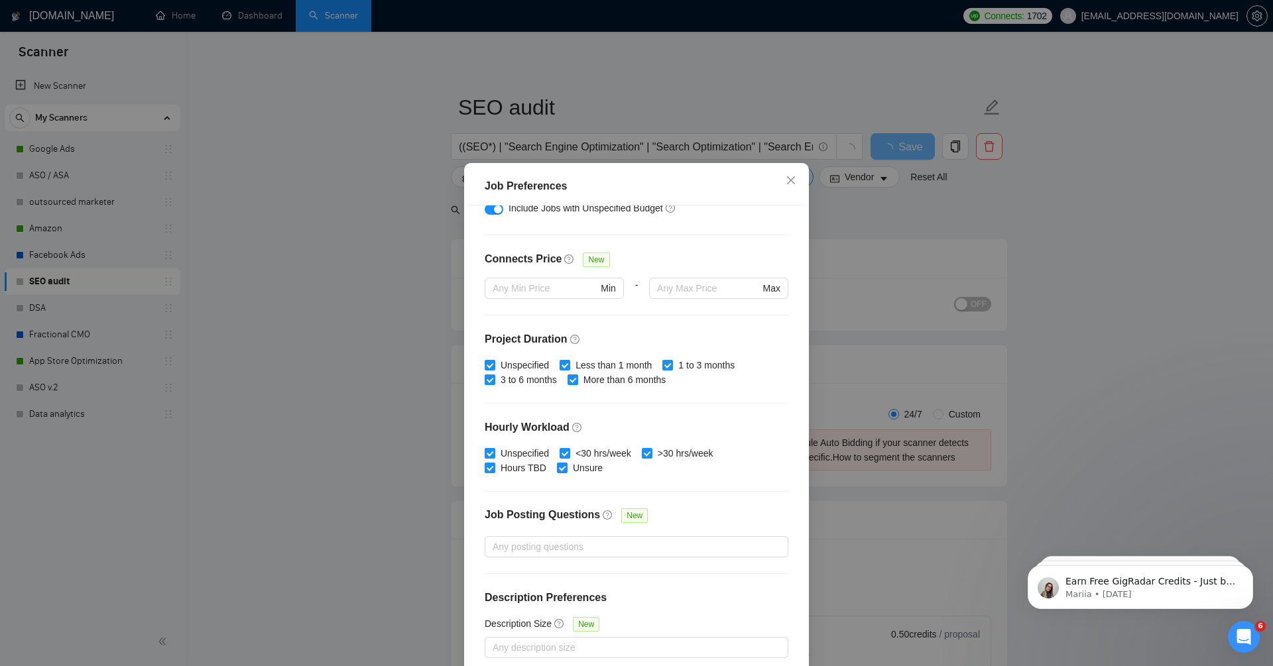
scroll to position [64, 0]
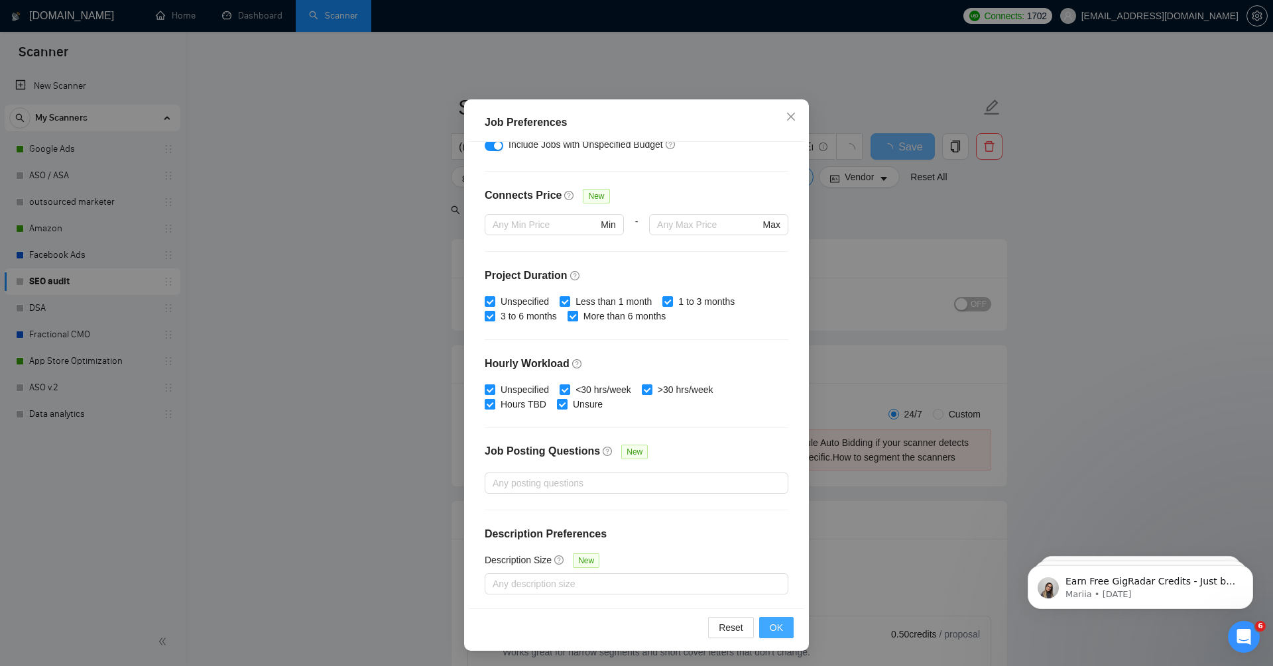
click at [777, 626] on span "OK" at bounding box center [776, 628] width 13 height 15
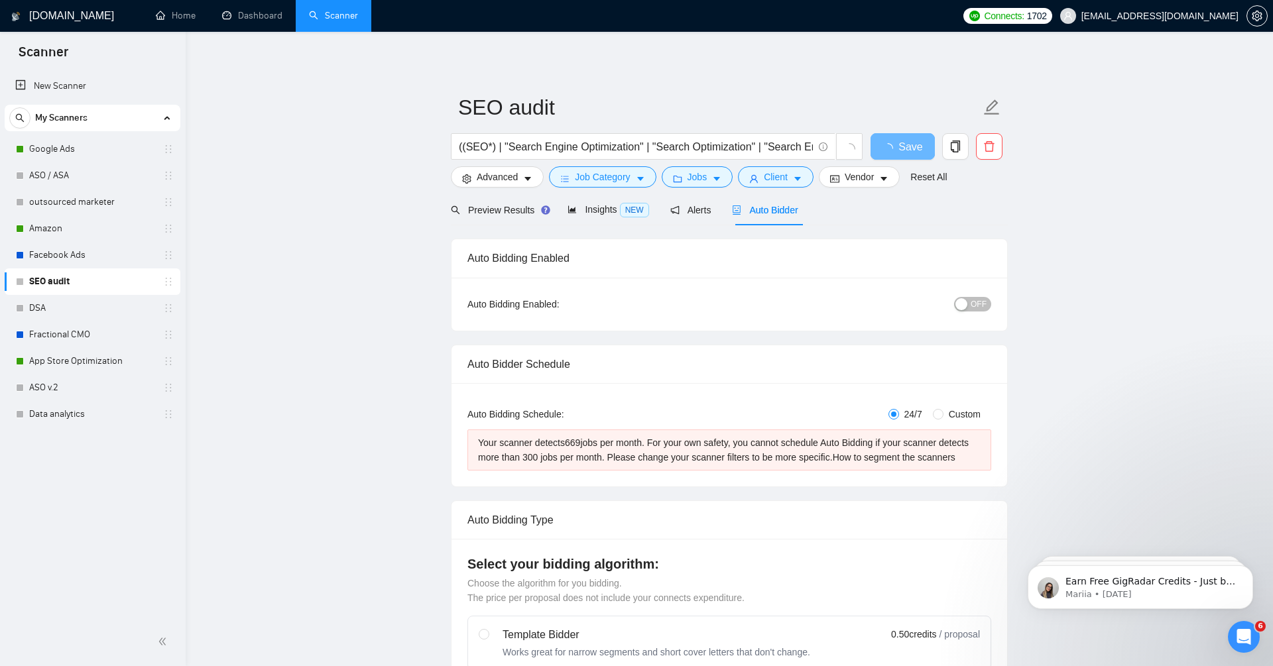
scroll to position [0, 0]
click at [690, 263] on div "Auto Bidding Enabled" at bounding box center [729, 258] width 524 height 38
click at [868, 175] on span "Vendor" at bounding box center [859, 177] width 29 height 15
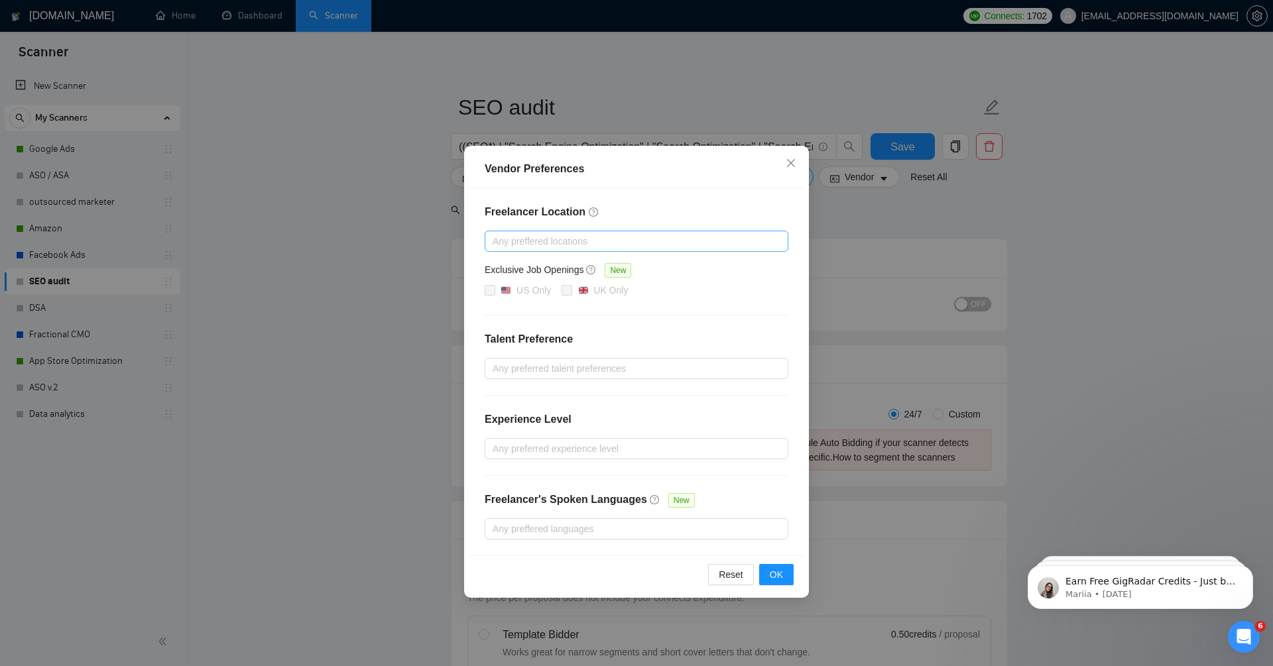
click at [556, 244] on div at bounding box center [630, 241] width 284 height 16
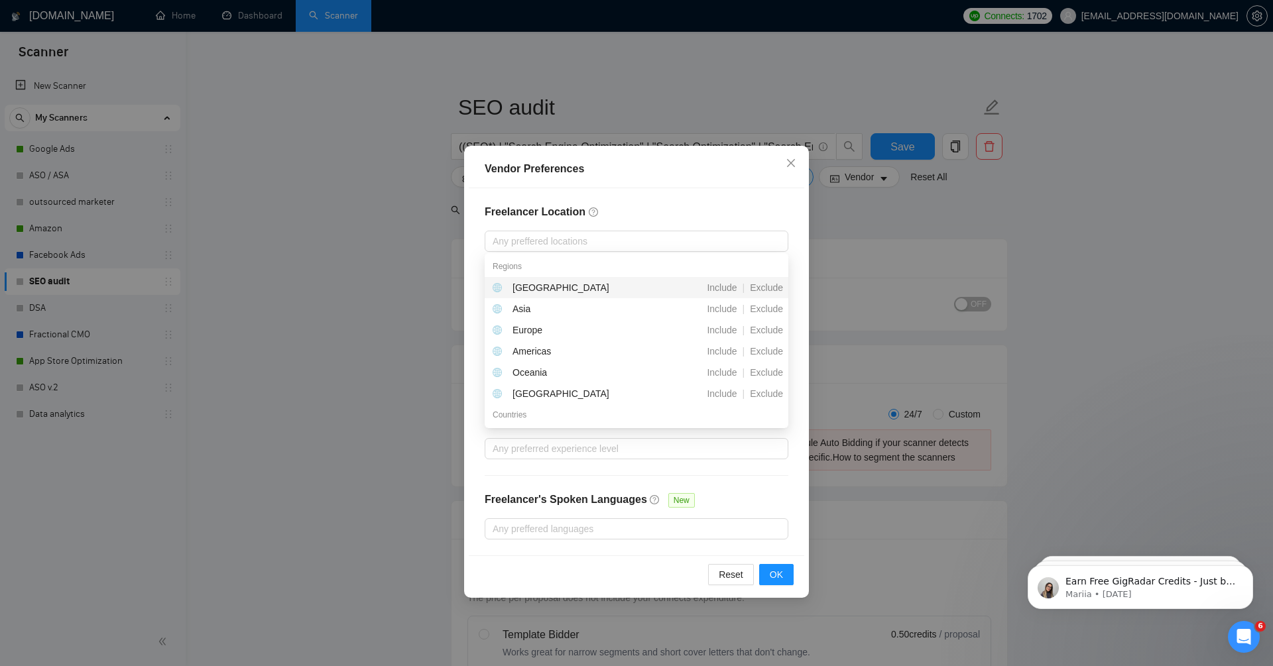
click at [662, 192] on div "Freelancer Location Any preffered locations Exclusive Job Openings New US Only …" at bounding box center [637, 371] width 336 height 367
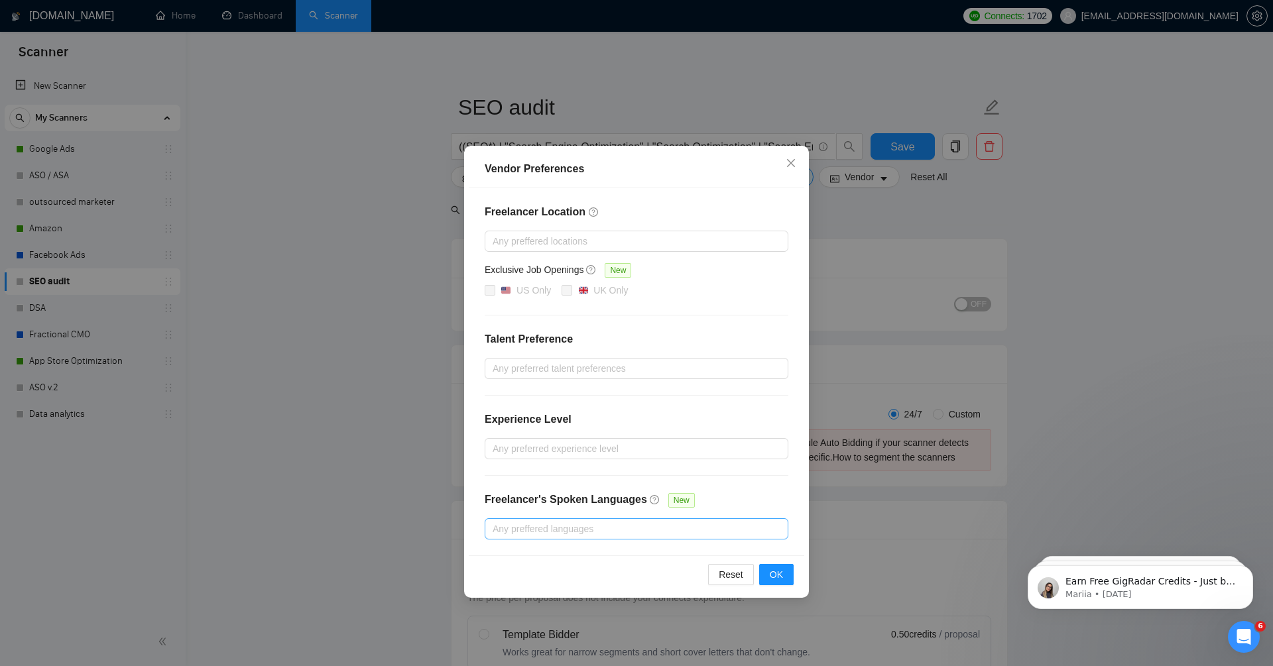
click at [598, 524] on div at bounding box center [630, 529] width 284 height 16
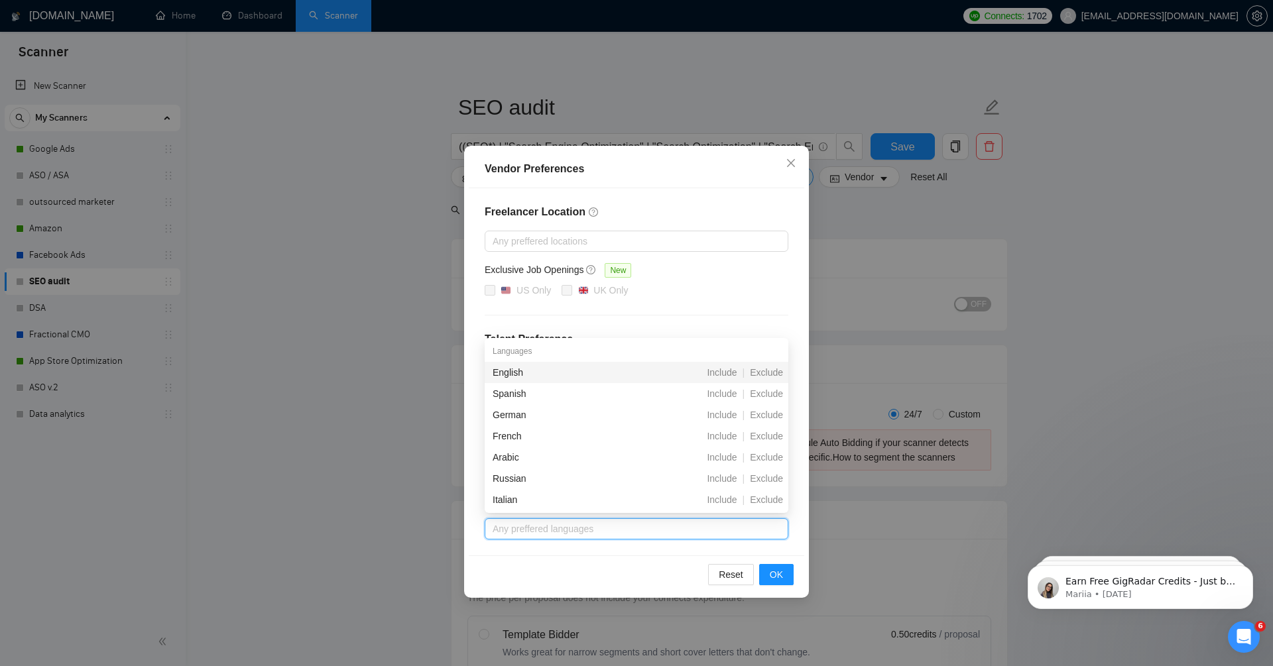
click at [656, 194] on div "Freelancer Location Any preffered locations Exclusive Job Openings New US Only …" at bounding box center [637, 371] width 336 height 367
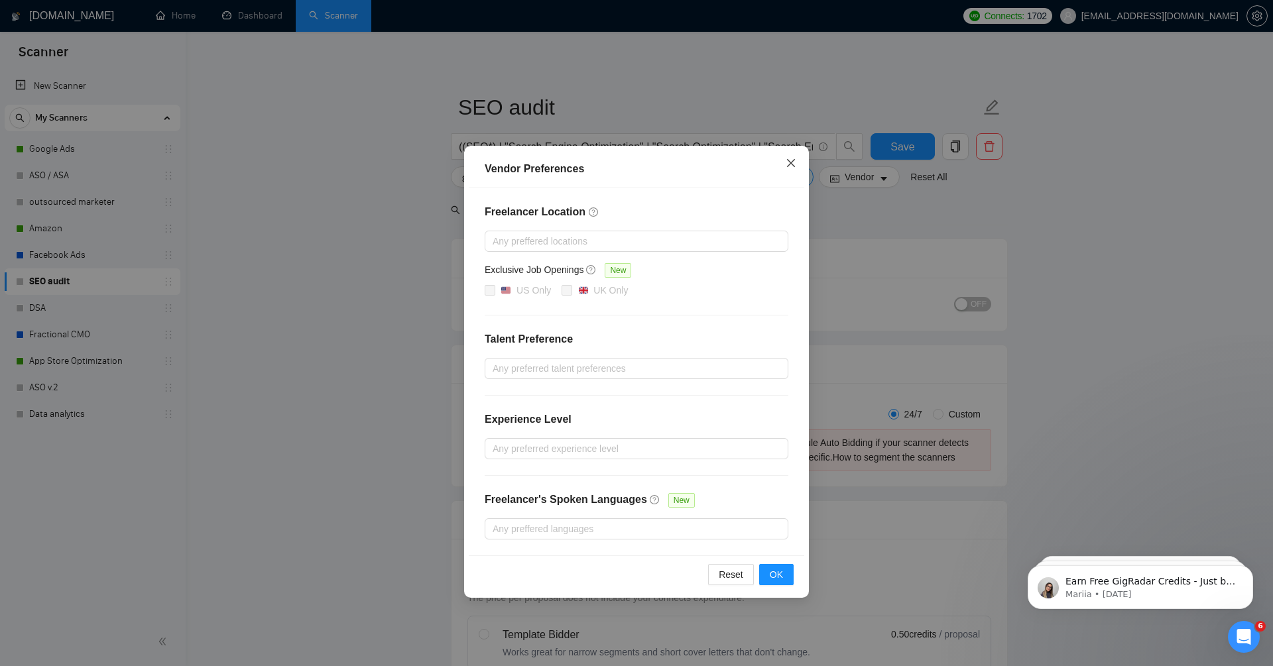
click at [796, 159] on span "Close" at bounding box center [791, 164] width 36 height 36
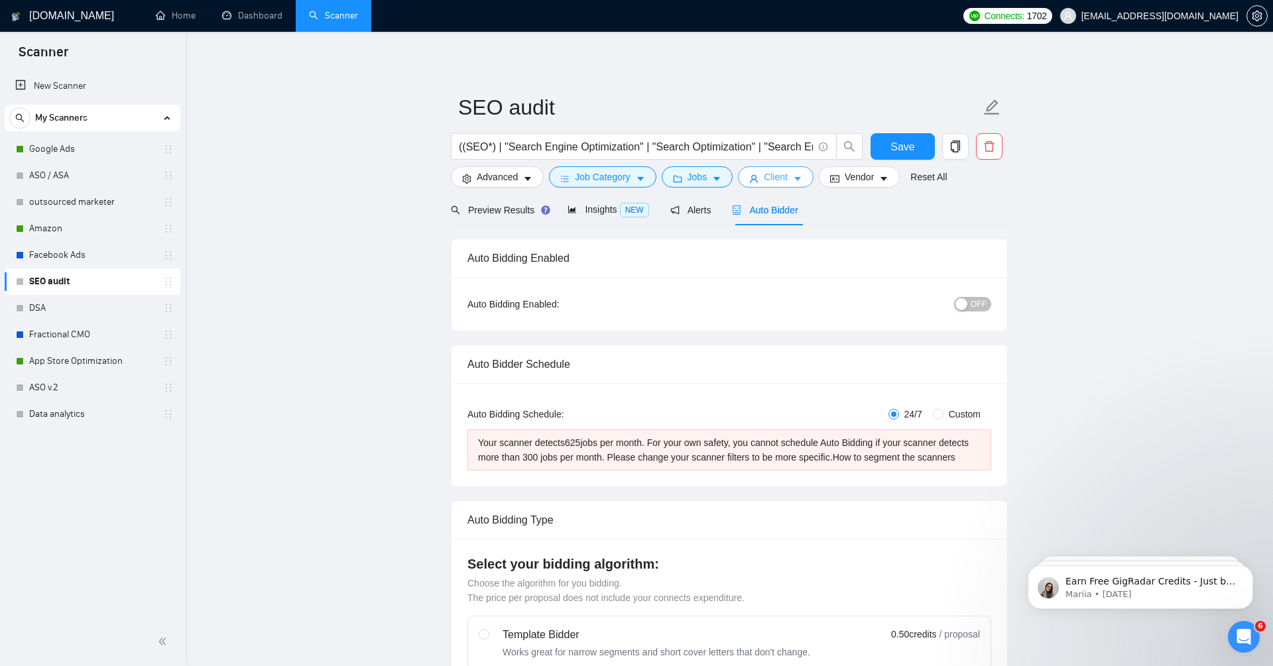
click at [778, 183] on span "Client" at bounding box center [776, 177] width 24 height 15
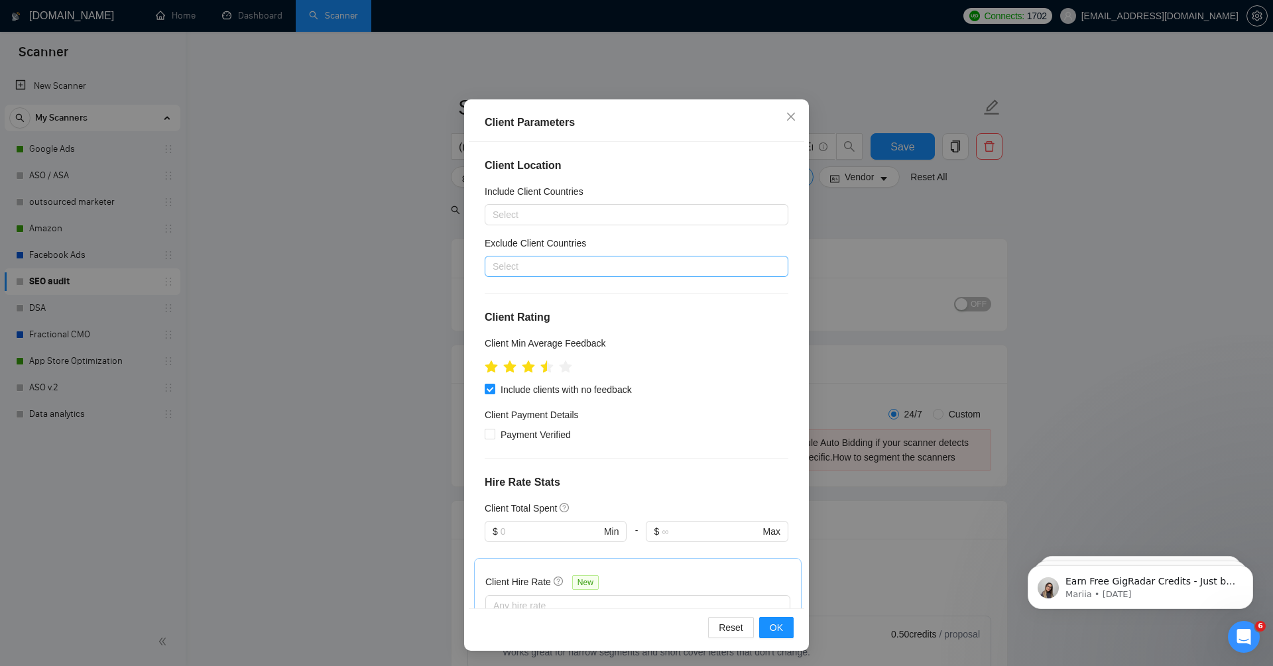
click at [597, 271] on div at bounding box center [630, 267] width 284 height 16
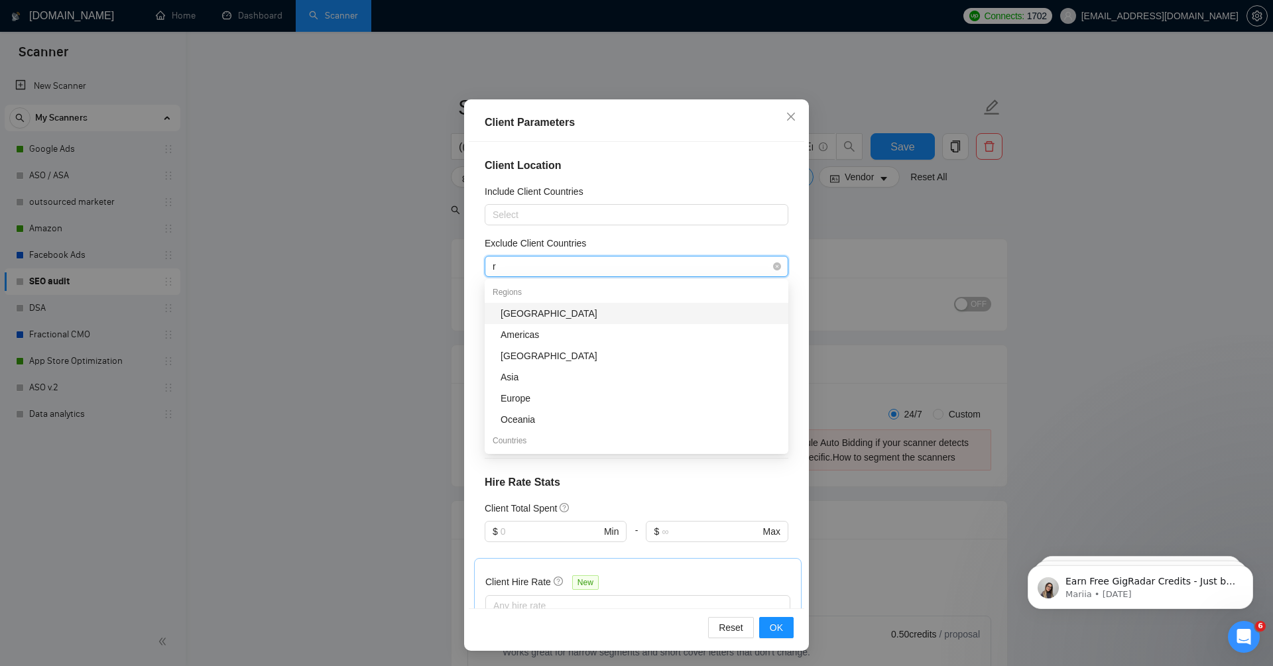
type input "ru"
click at [554, 314] on div "[GEOGRAPHIC_DATA]" at bounding box center [641, 313] width 280 height 15
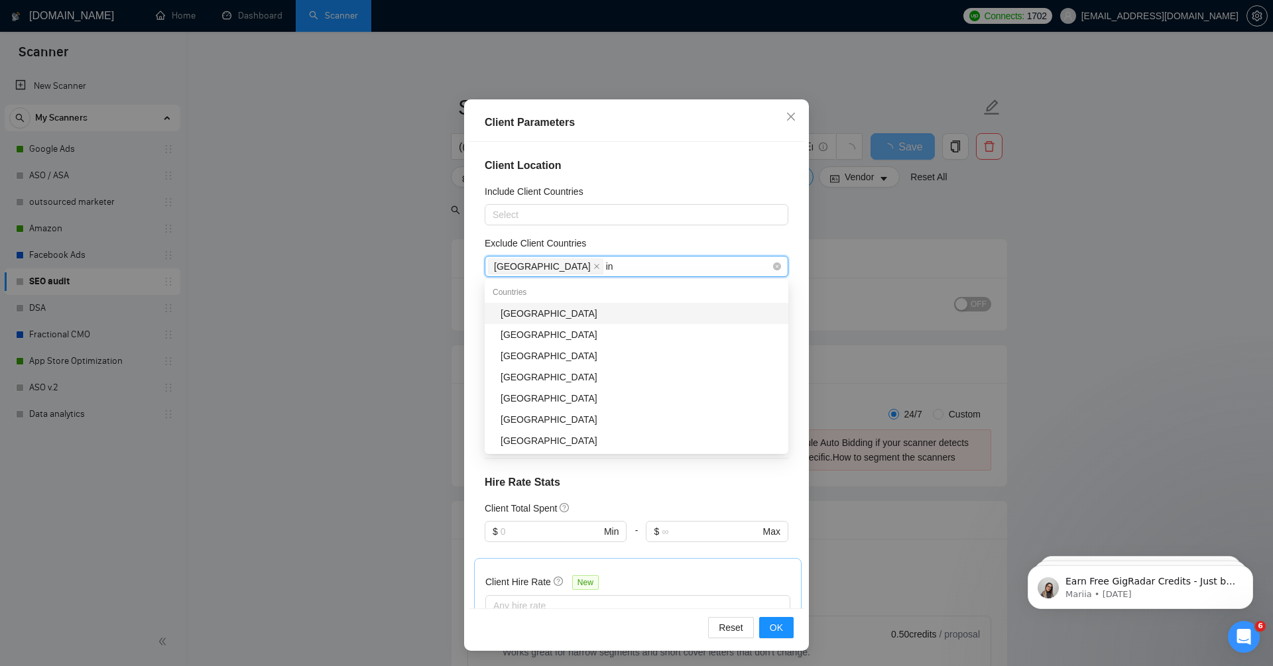
type input "ind"
click at [568, 310] on div "[GEOGRAPHIC_DATA]" at bounding box center [641, 313] width 280 height 15
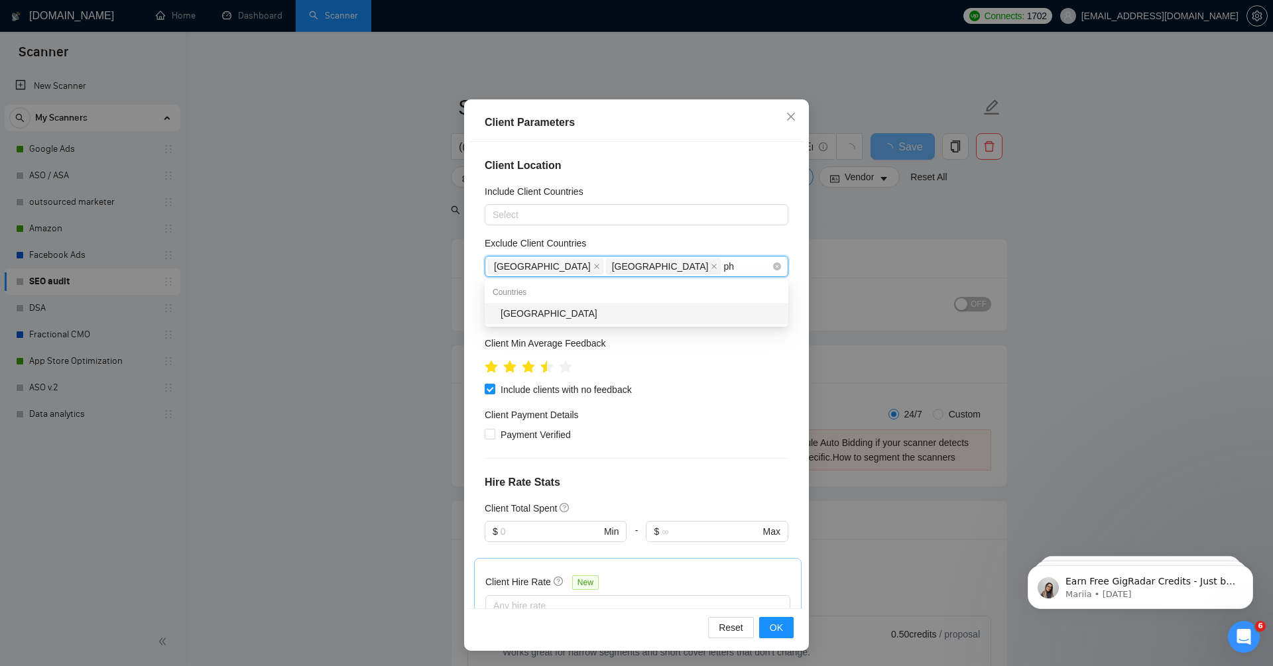
type input "phi"
click at [601, 313] on div "Philippines" at bounding box center [641, 313] width 280 height 15
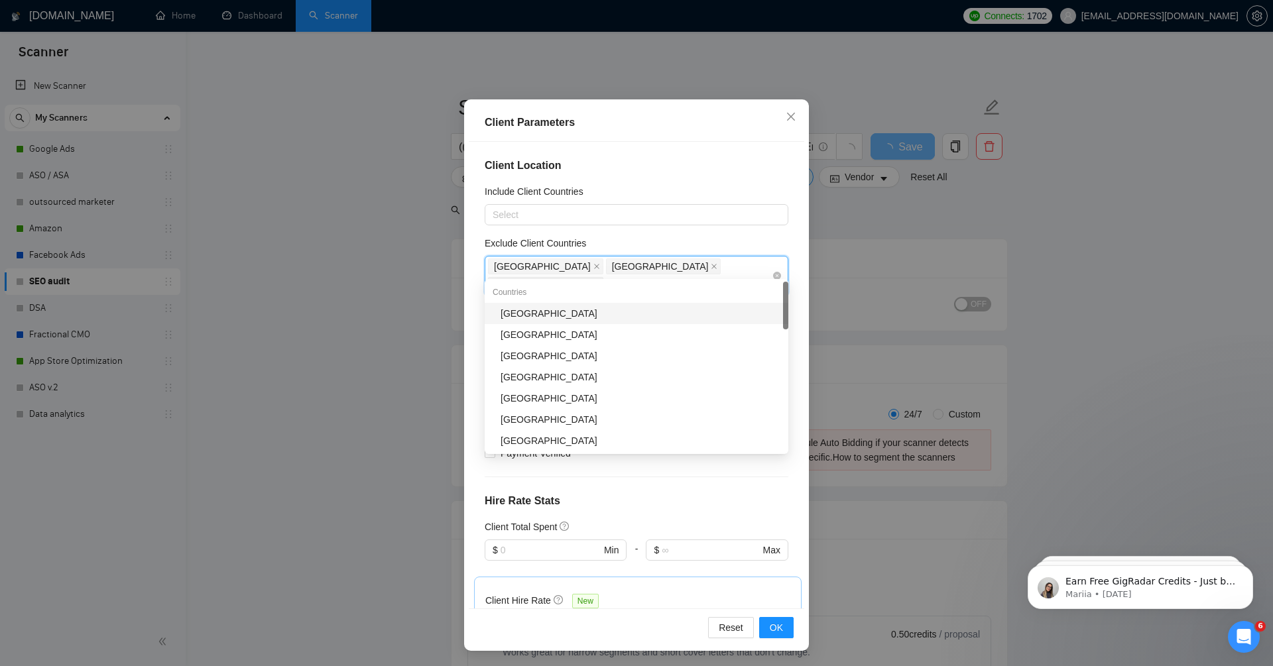
type input "pak"
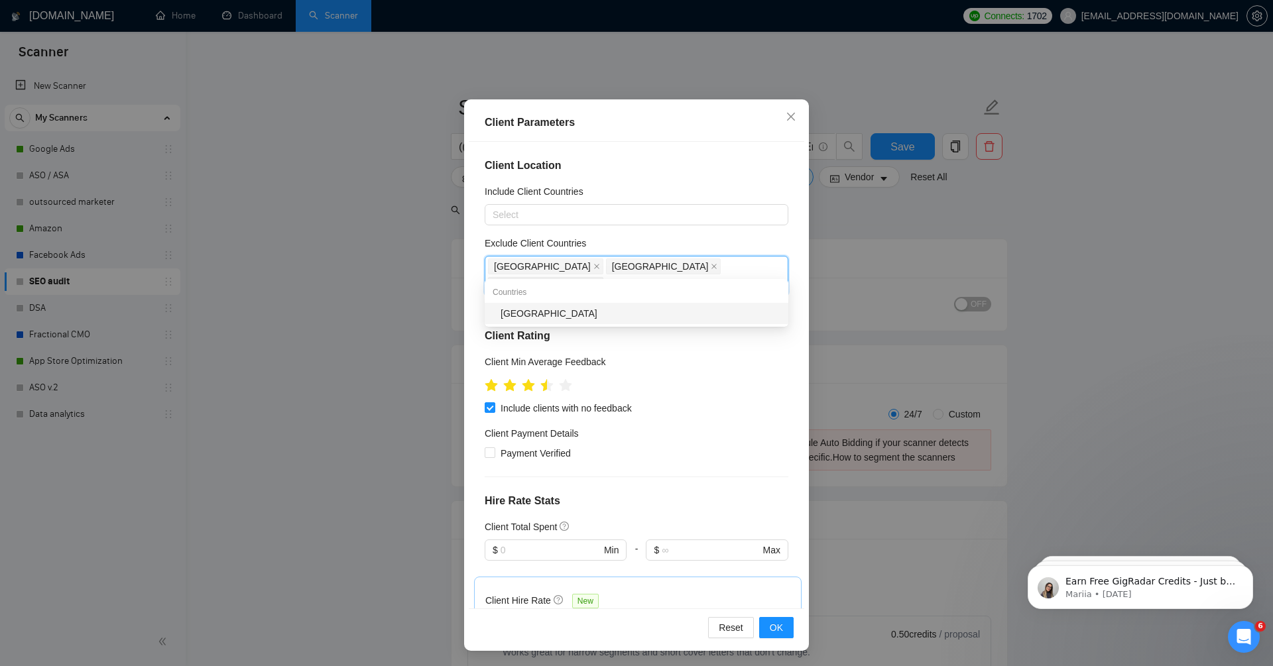
click at [643, 311] on div "[GEOGRAPHIC_DATA]" at bounding box center [641, 313] width 280 height 15
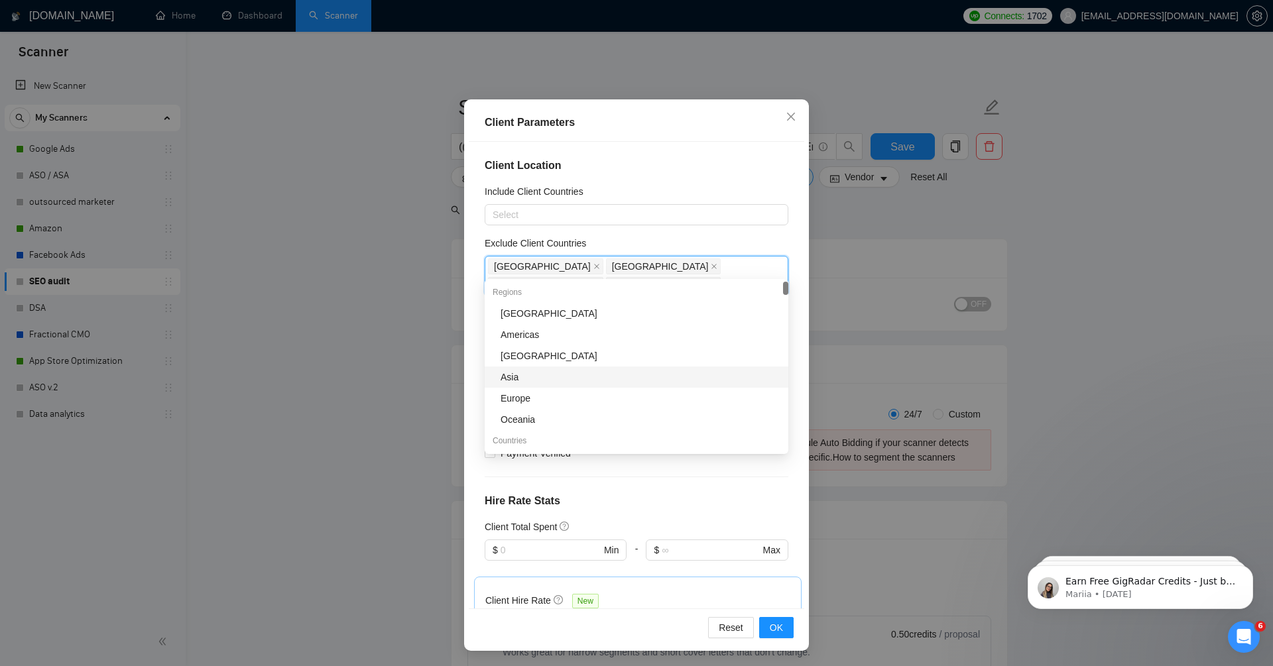
click at [658, 378] on div "Asia" at bounding box center [641, 377] width 280 height 15
click at [777, 629] on span "OK" at bounding box center [776, 628] width 13 height 15
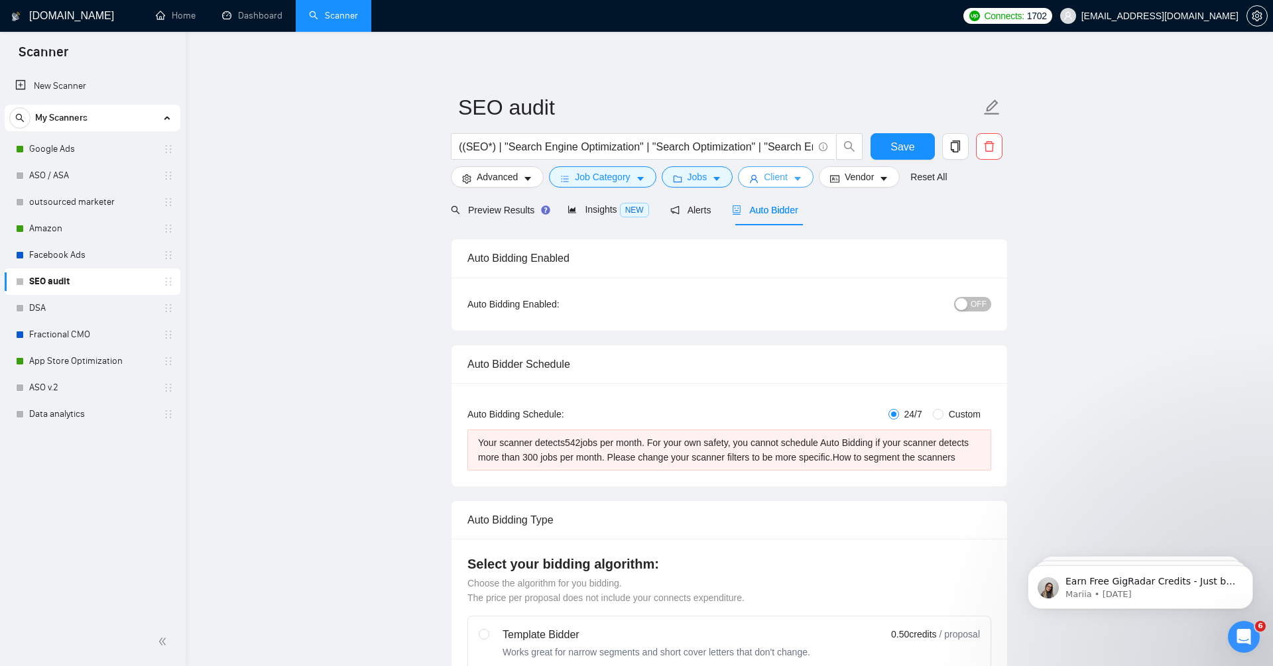
click at [763, 176] on button "Client" at bounding box center [776, 176] width 76 height 21
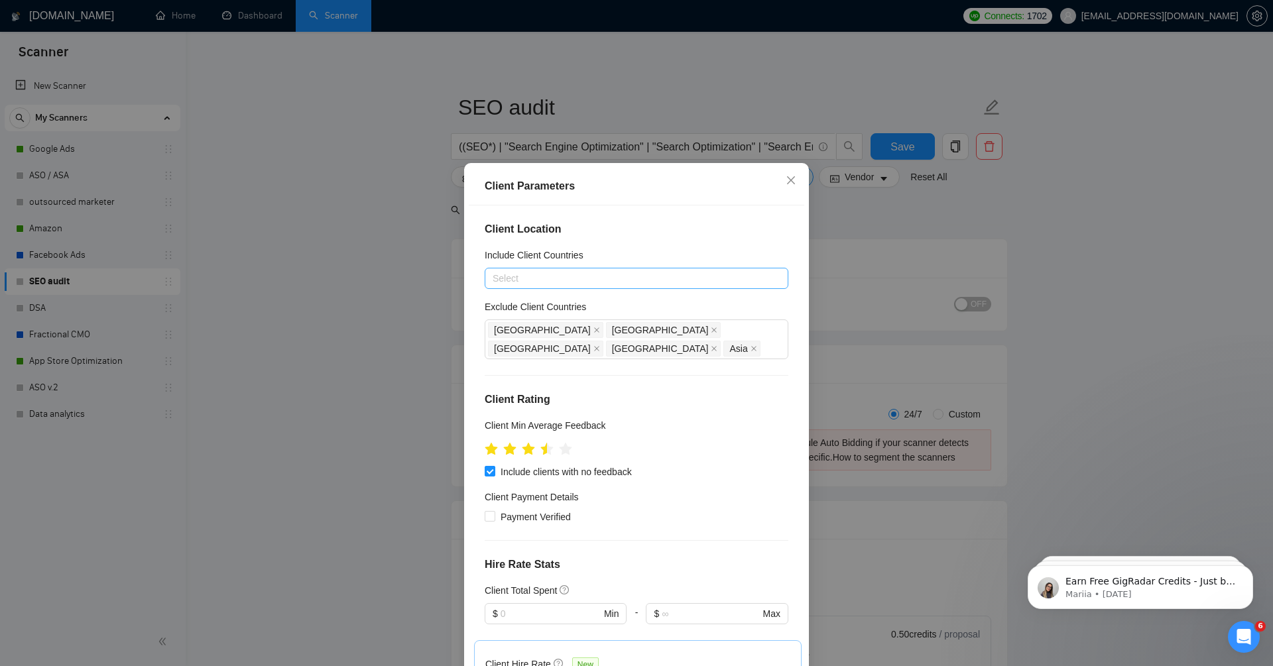
click at [584, 280] on div at bounding box center [630, 279] width 284 height 16
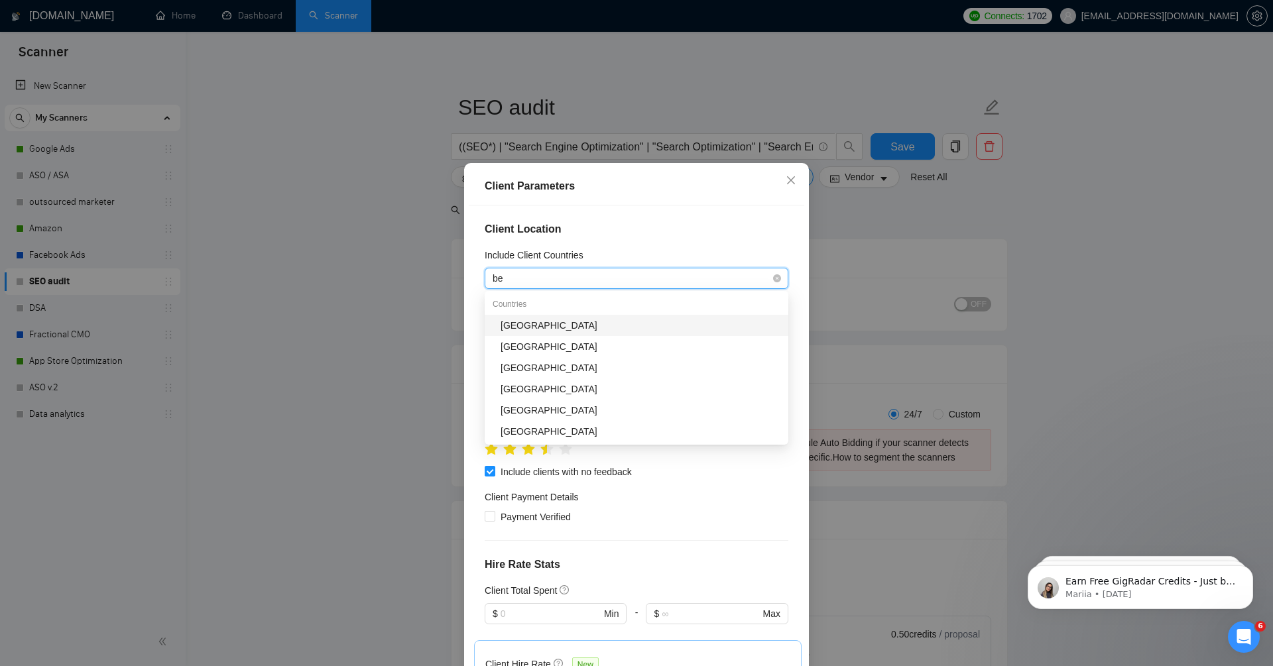
type input "bel"
click at [578, 345] on div "[GEOGRAPHIC_DATA]" at bounding box center [641, 347] width 280 height 15
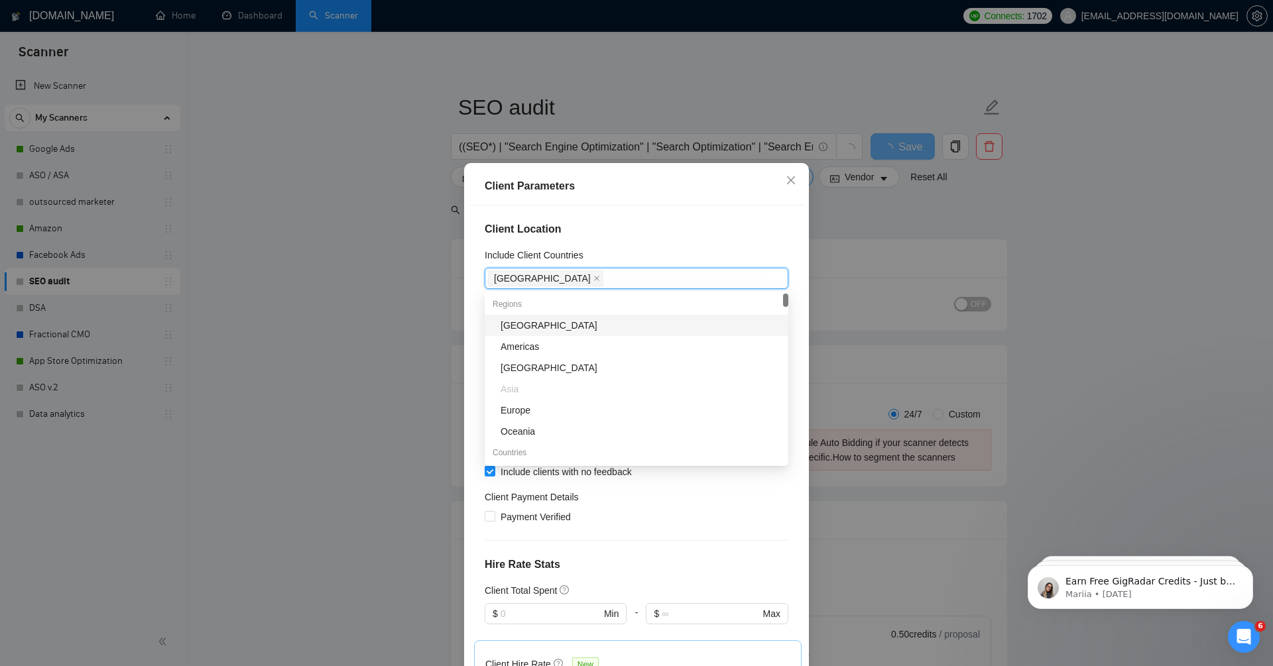
click at [665, 237] on h4 "Client Location" at bounding box center [637, 229] width 304 height 16
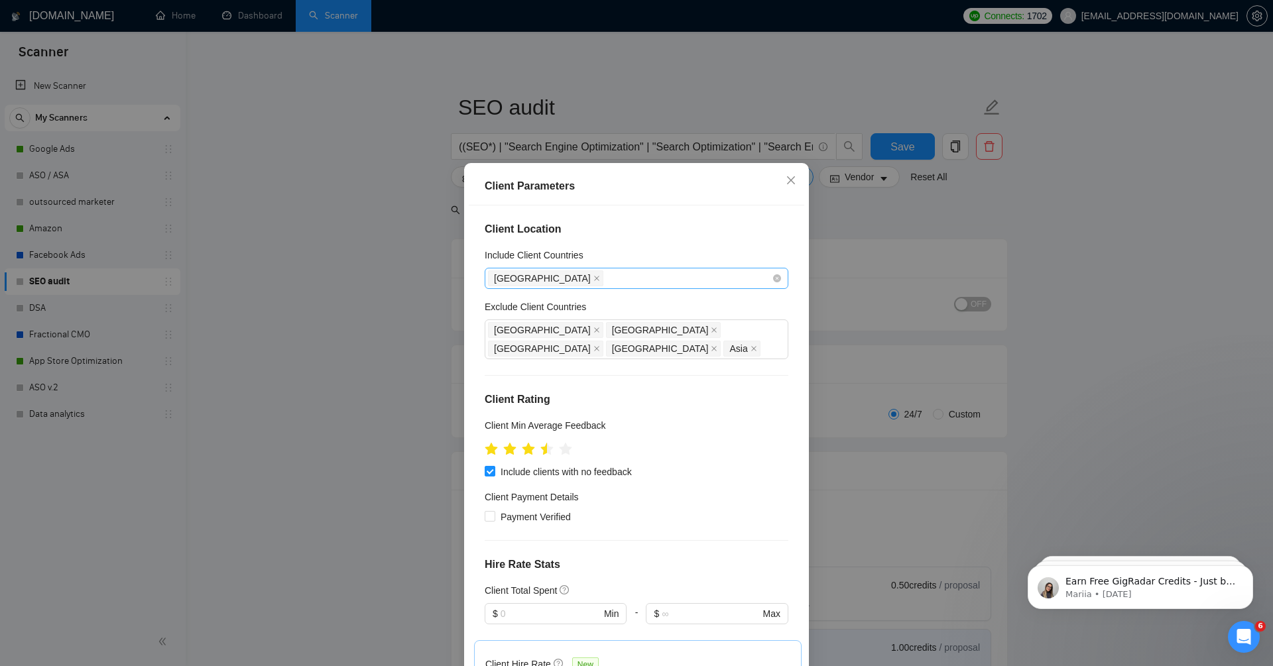
click at [658, 275] on div "[GEOGRAPHIC_DATA]" at bounding box center [630, 278] width 284 height 19
type input "indo"
click at [615, 326] on div "Indonesia" at bounding box center [641, 325] width 280 height 15
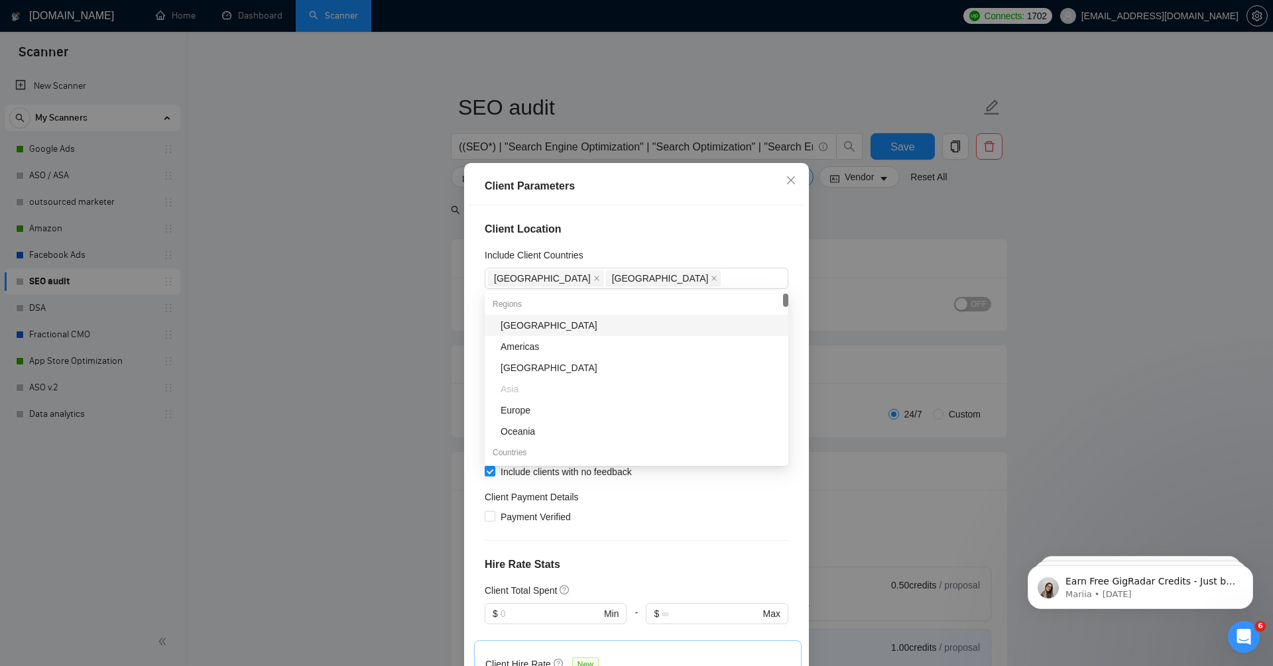
click at [641, 251] on div "Include Client Countries" at bounding box center [637, 258] width 304 height 20
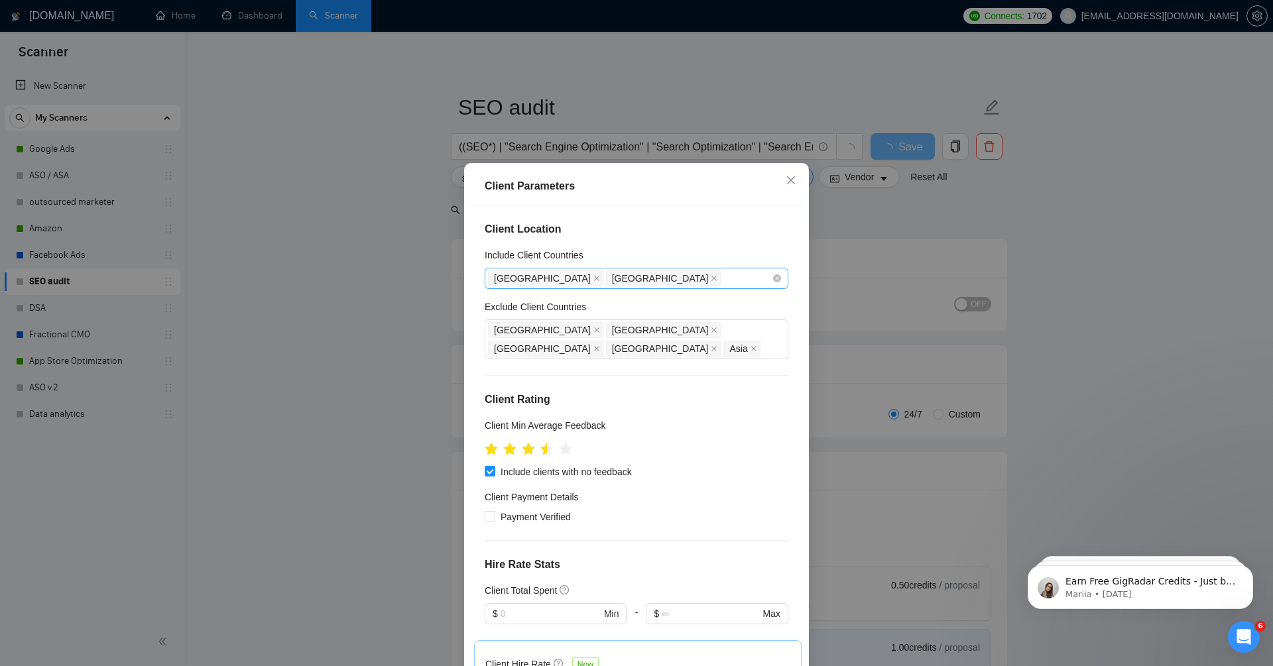
click at [631, 286] on div "Belarus Indonesia" at bounding box center [630, 278] width 284 height 19
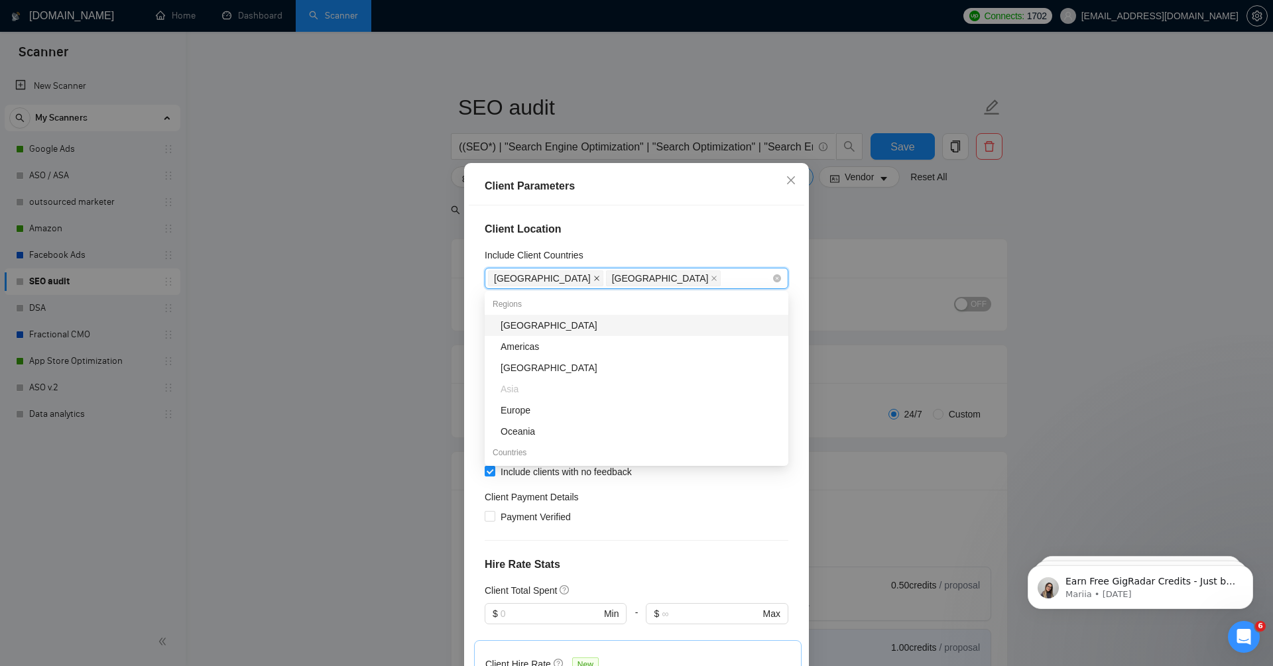
click at [594, 279] on icon "close" at bounding box center [596, 278] width 5 height 5
click at [593, 279] on icon "close" at bounding box center [596, 278] width 7 height 7
click at [634, 222] on h4 "Client Location" at bounding box center [637, 229] width 304 height 16
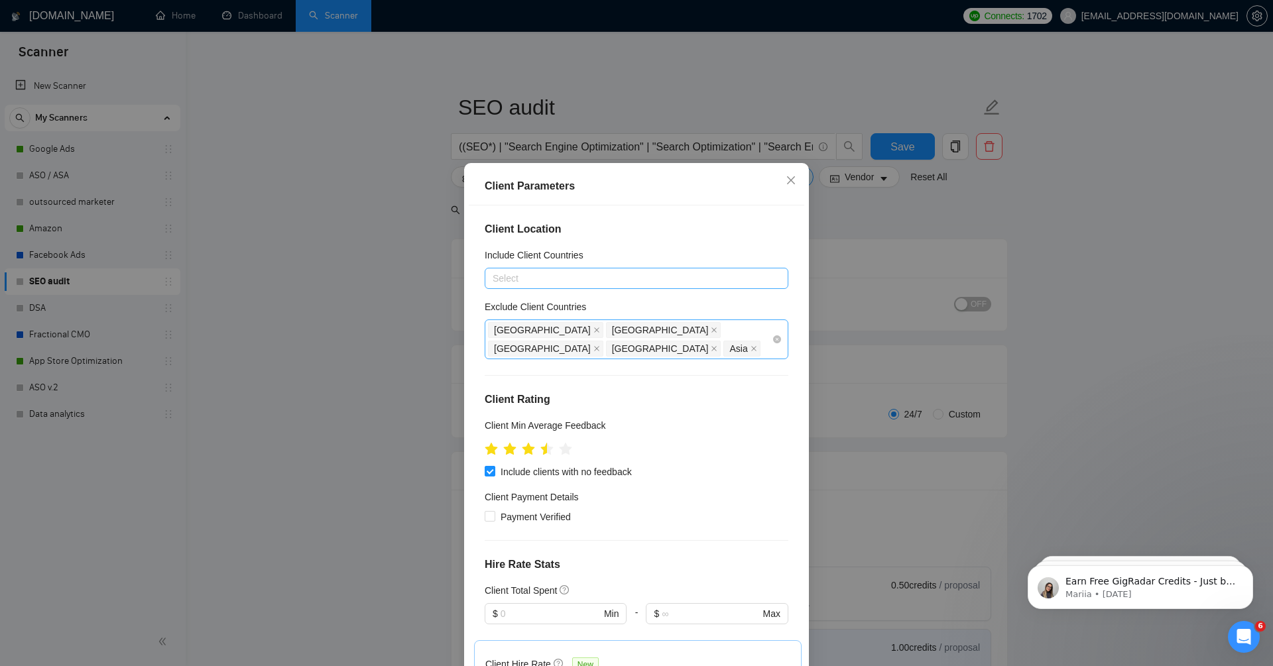
click at [766, 326] on div "Russia India Philippines Pakistan Asia" at bounding box center [630, 339] width 284 height 37
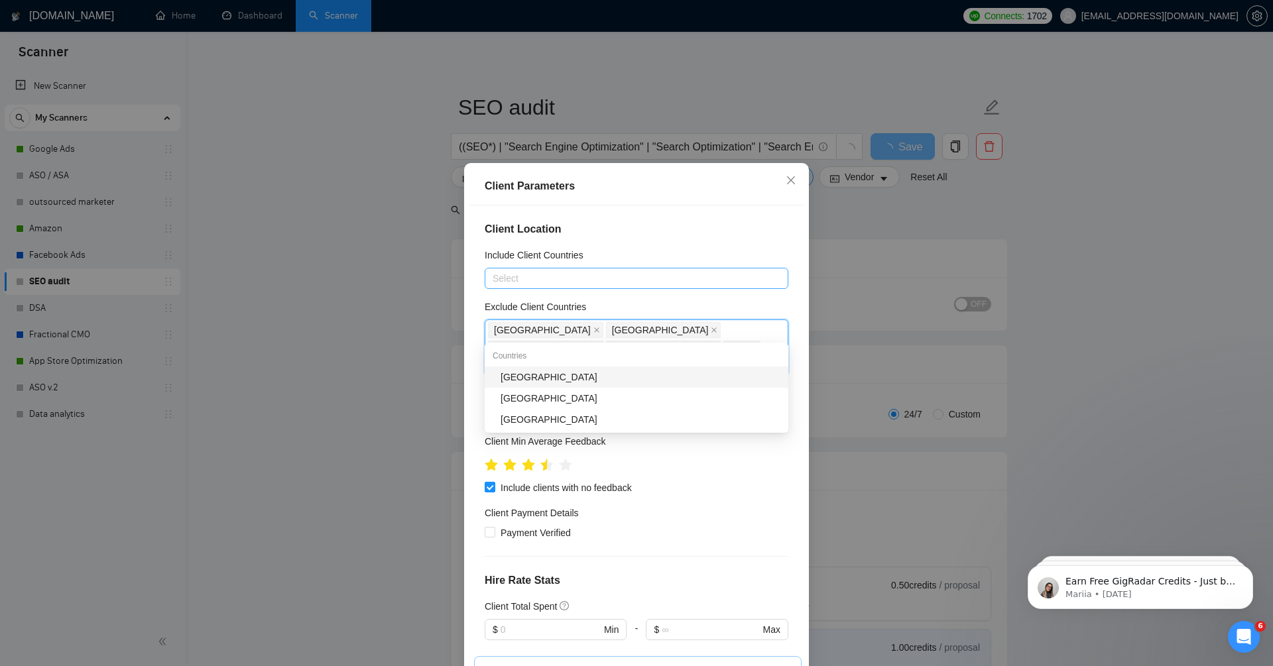
type input "bela"
click at [586, 379] on div "[GEOGRAPHIC_DATA]" at bounding box center [641, 377] width 280 height 15
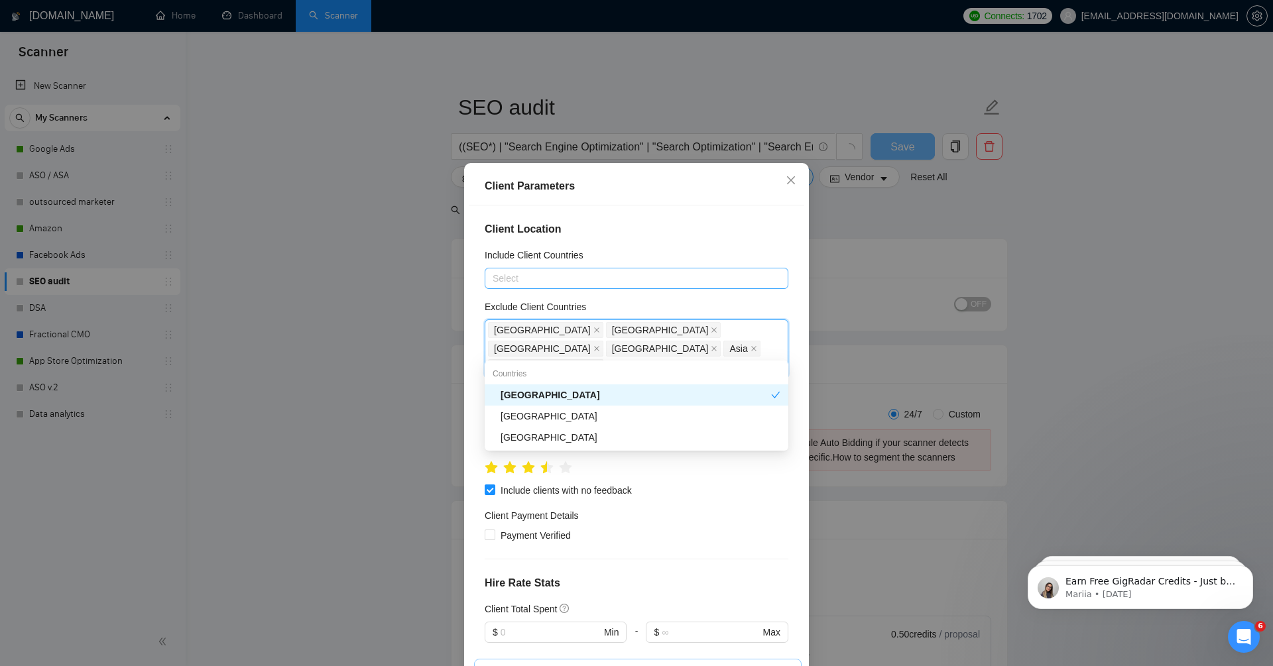
type input "indo"
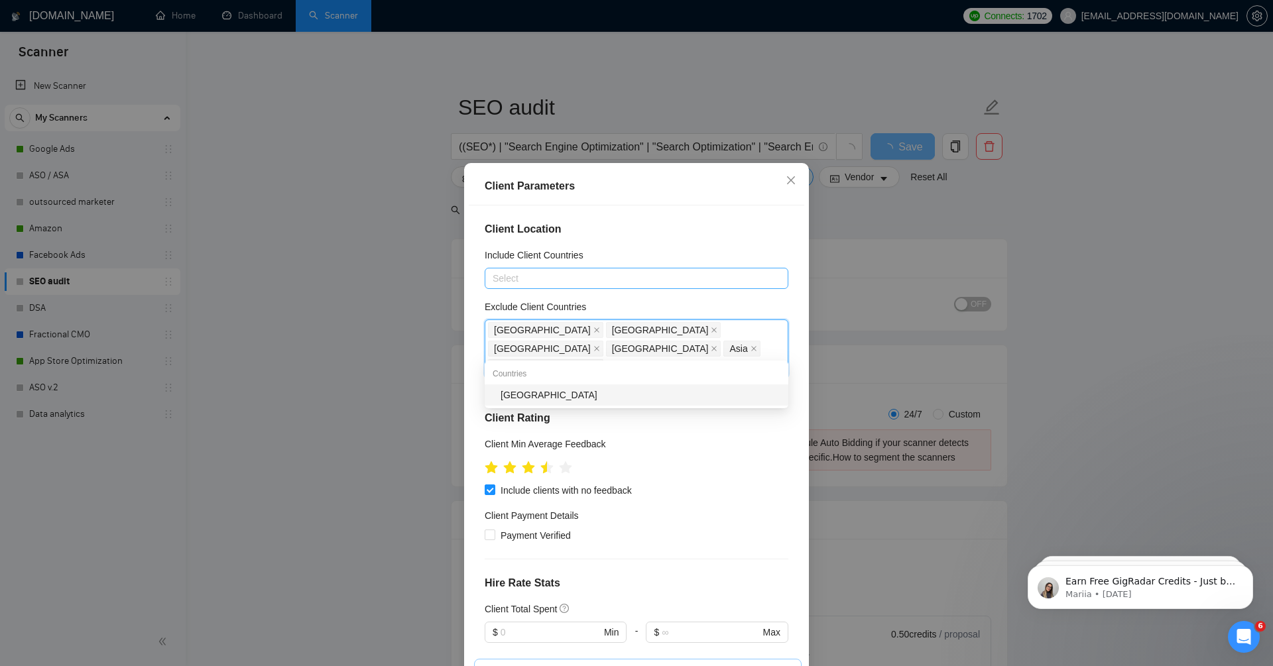
click at [577, 395] on div "Indonesia" at bounding box center [641, 395] width 280 height 15
click at [692, 229] on h4 "Client Location" at bounding box center [637, 229] width 304 height 16
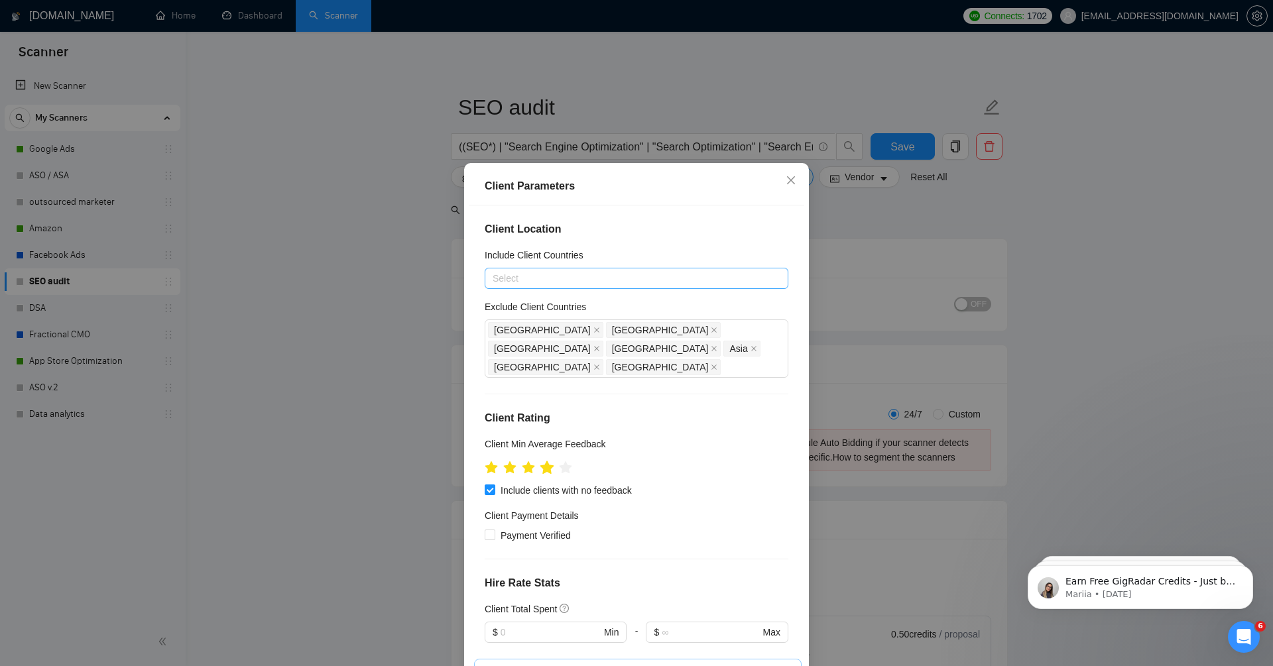
click at [549, 461] on icon "star" at bounding box center [547, 467] width 14 height 13
click at [489, 485] on input "Include clients with no feedback" at bounding box center [489, 489] width 9 height 9
checkbox input "false"
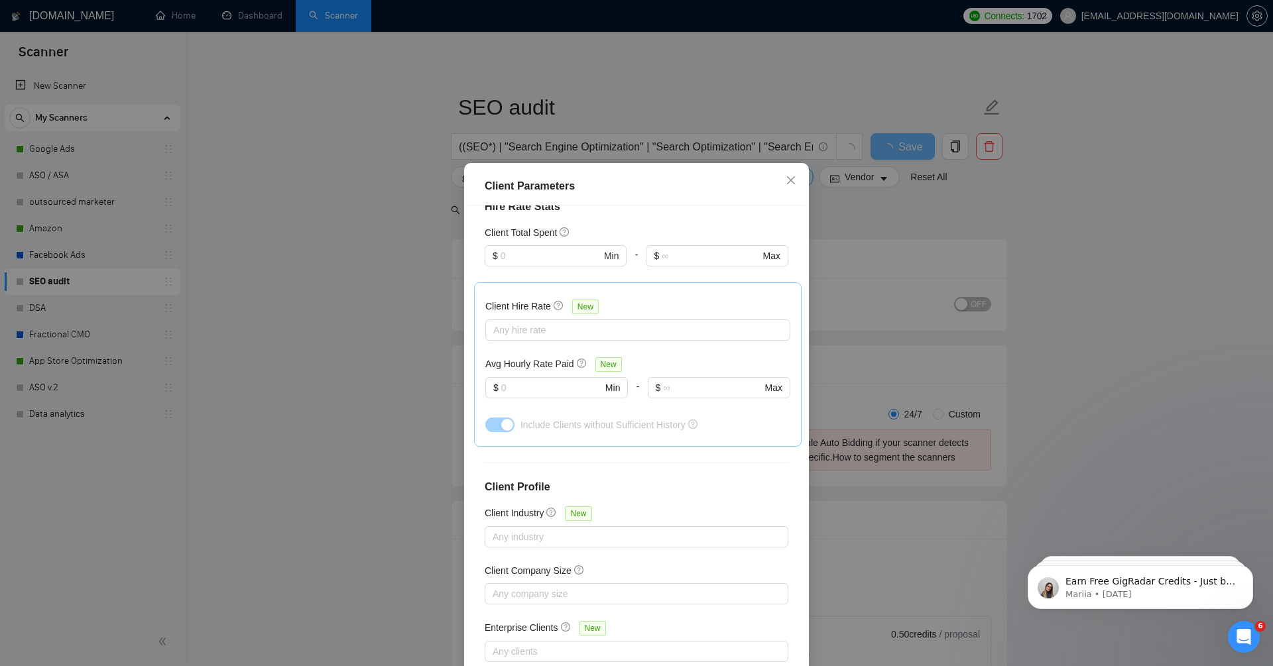
scroll to position [64, 0]
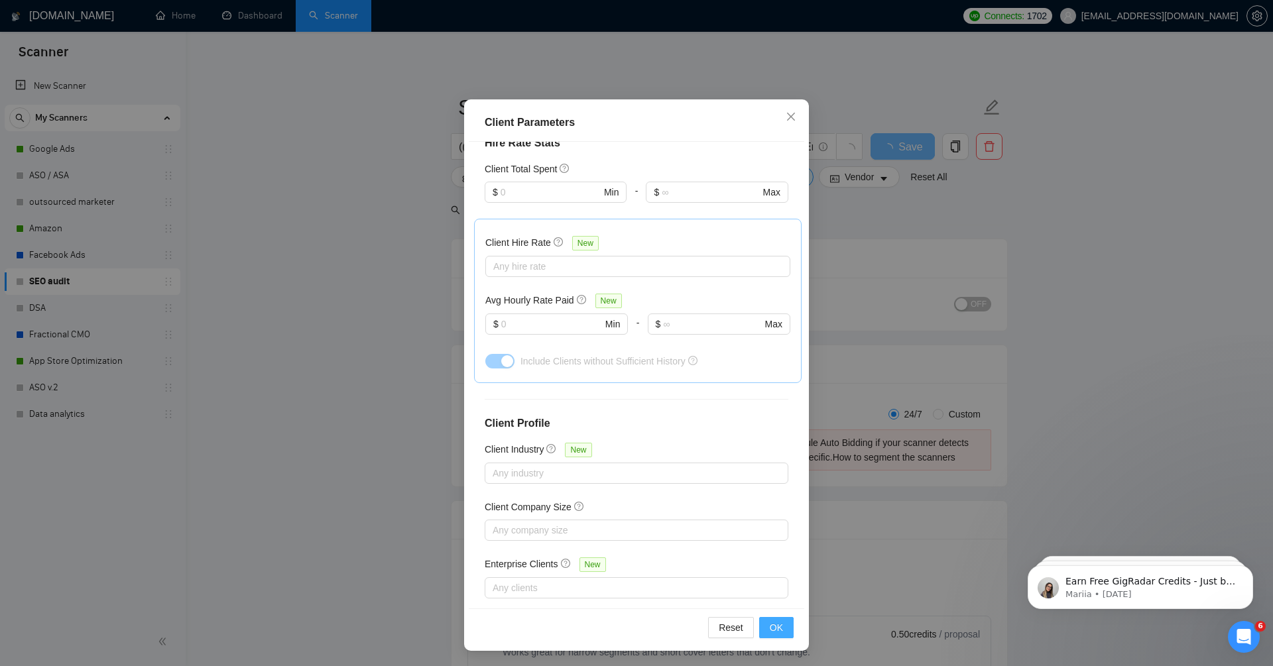
click at [779, 629] on span "OK" at bounding box center [776, 628] width 13 height 15
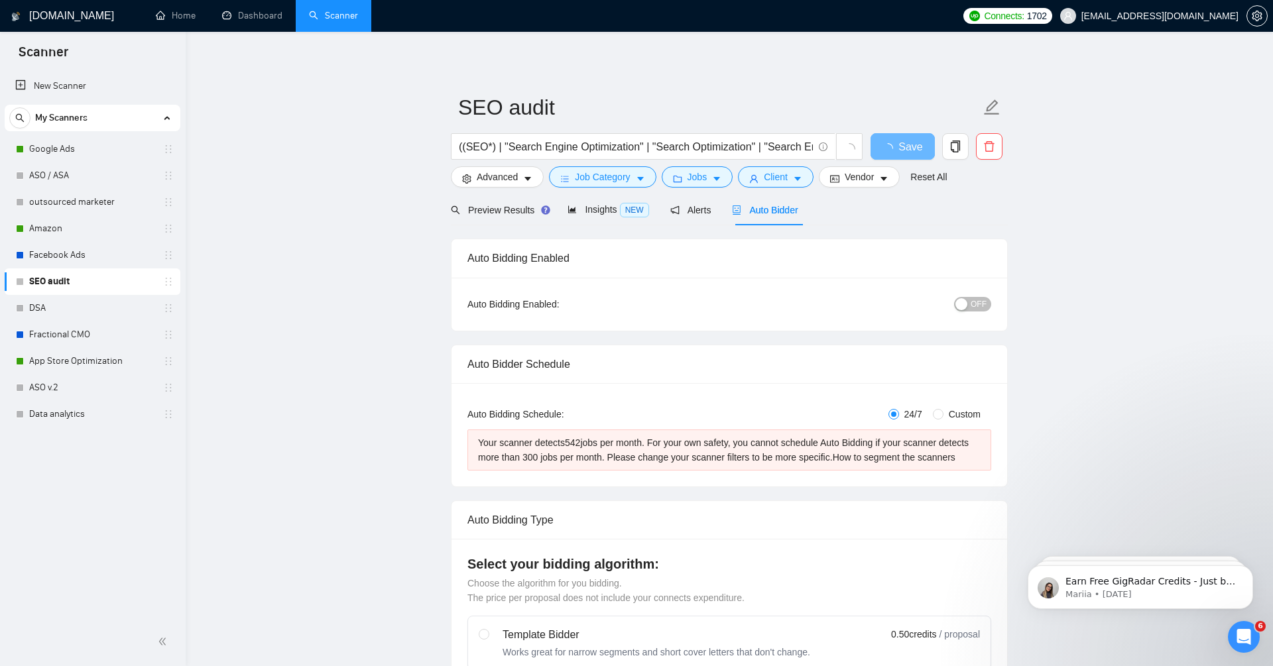
scroll to position [0, 0]
click at [698, 178] on span "Jobs" at bounding box center [698, 177] width 20 height 15
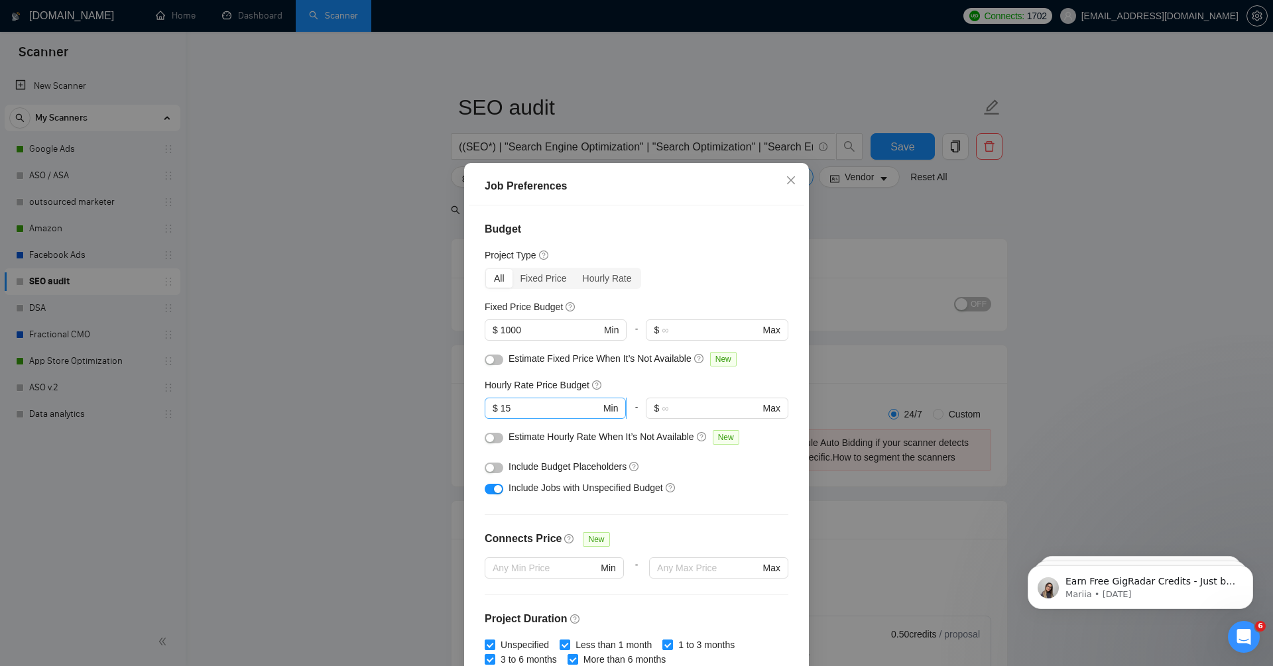
click at [550, 416] on span "$ 15 Min" at bounding box center [555, 408] width 141 height 21
type input "1"
type input "5"
type input "4"
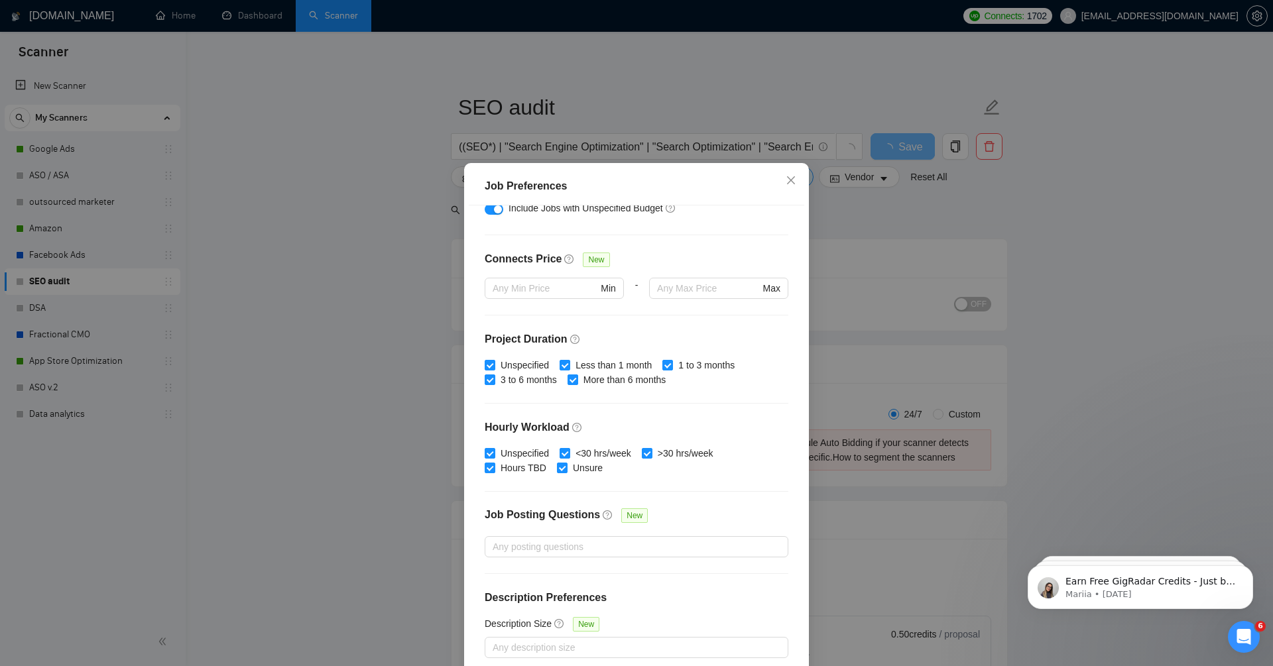
scroll to position [64, 0]
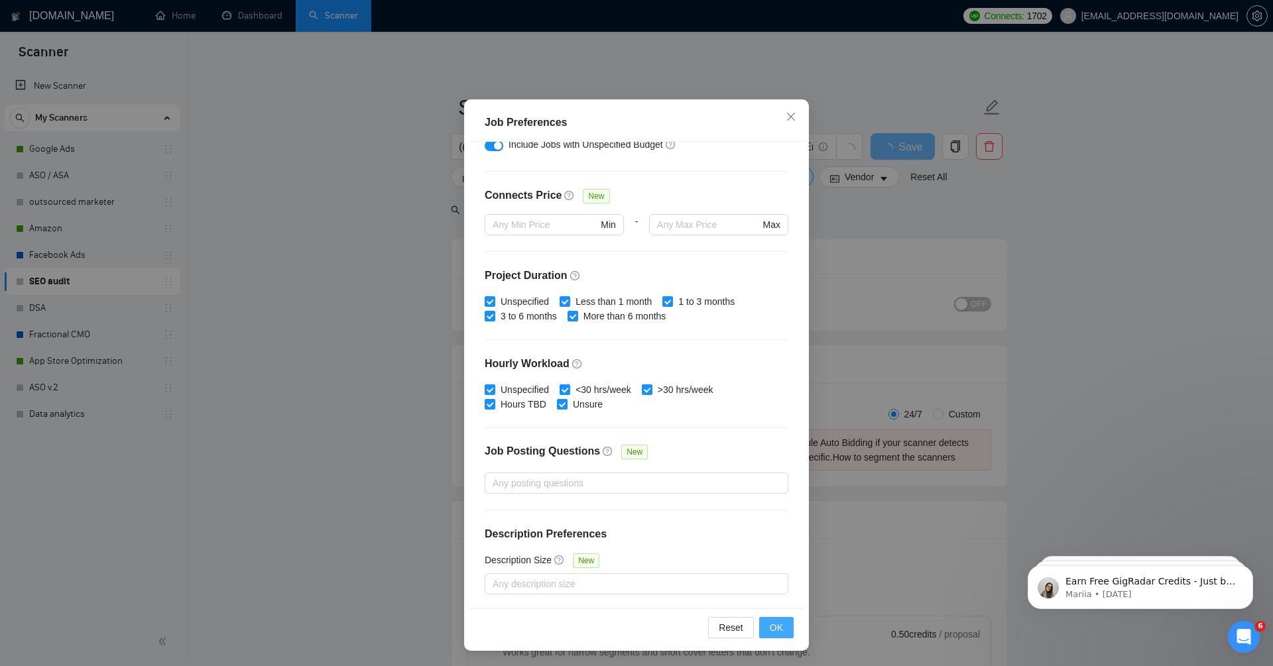
type input "30"
click at [788, 624] on button "OK" at bounding box center [776, 627] width 34 height 21
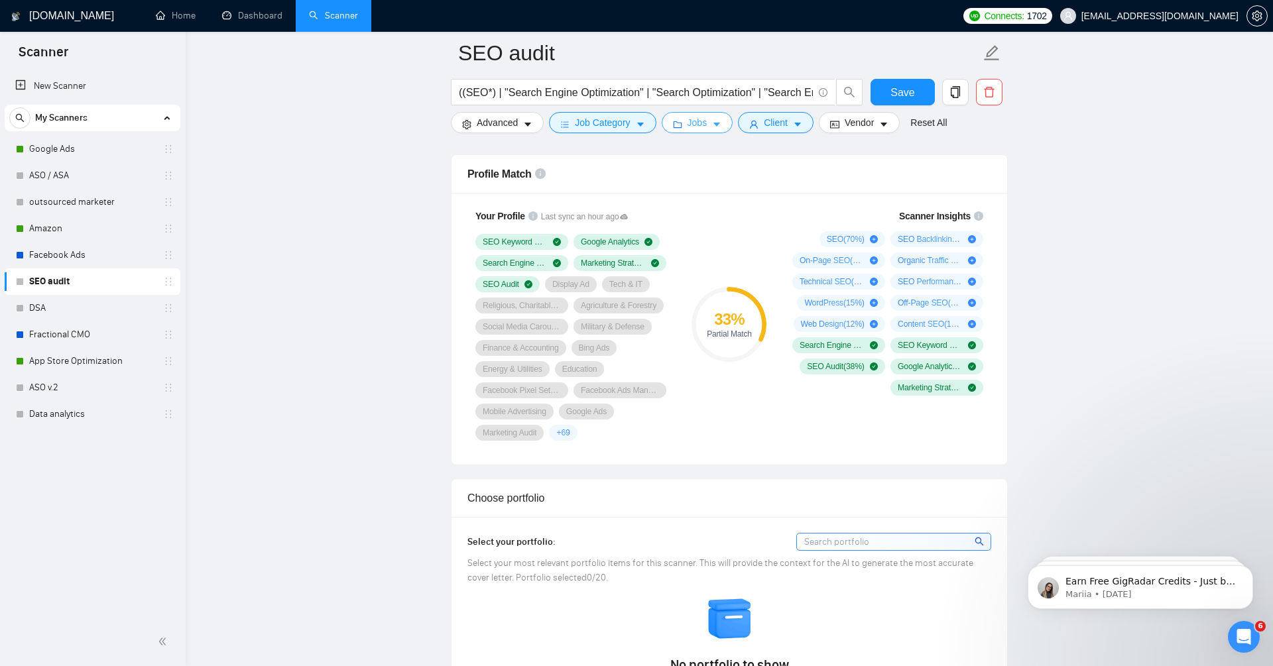
scroll to position [666, 0]
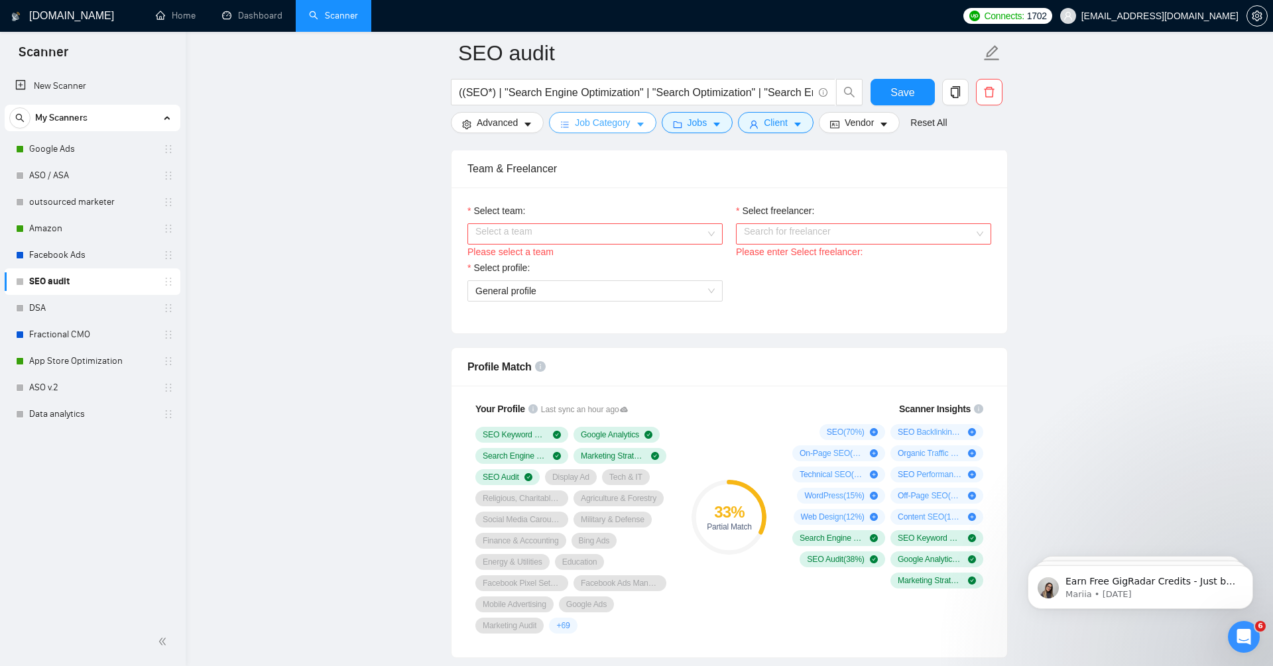
click at [625, 123] on span "Job Category" at bounding box center [602, 122] width 55 height 15
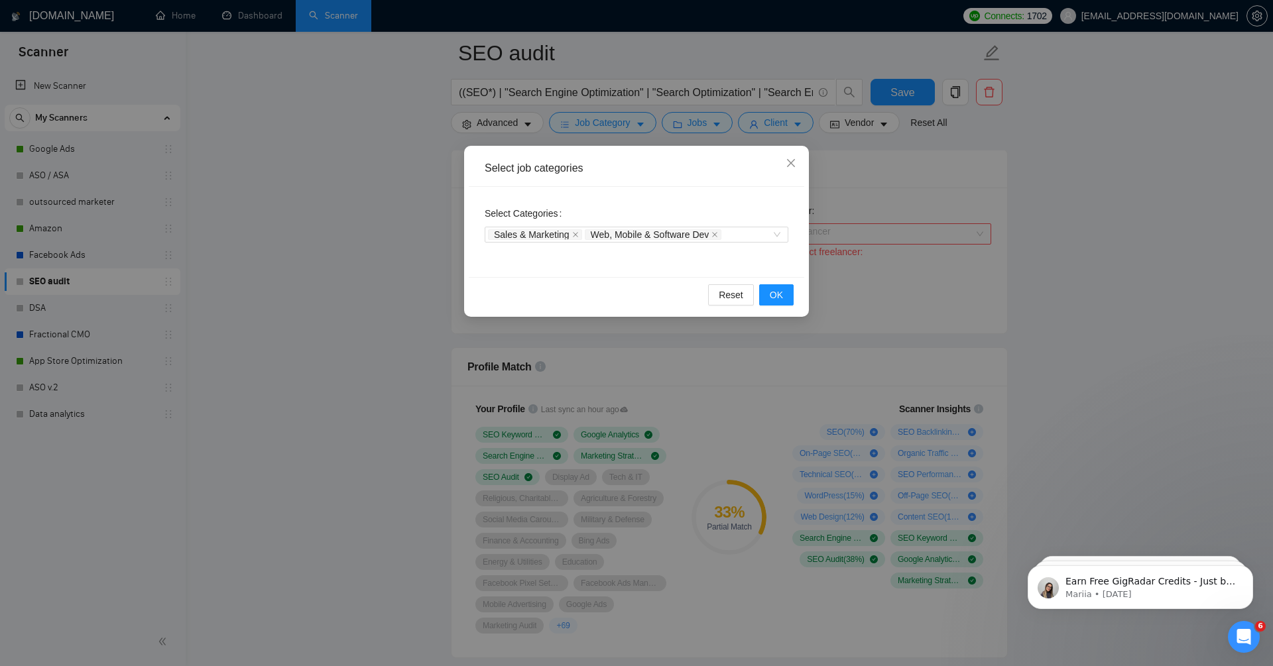
click at [769, 115] on div "Select job categories Select Categories Sales & Marketing Web, Mobile & Softwar…" at bounding box center [636, 333] width 1273 height 666
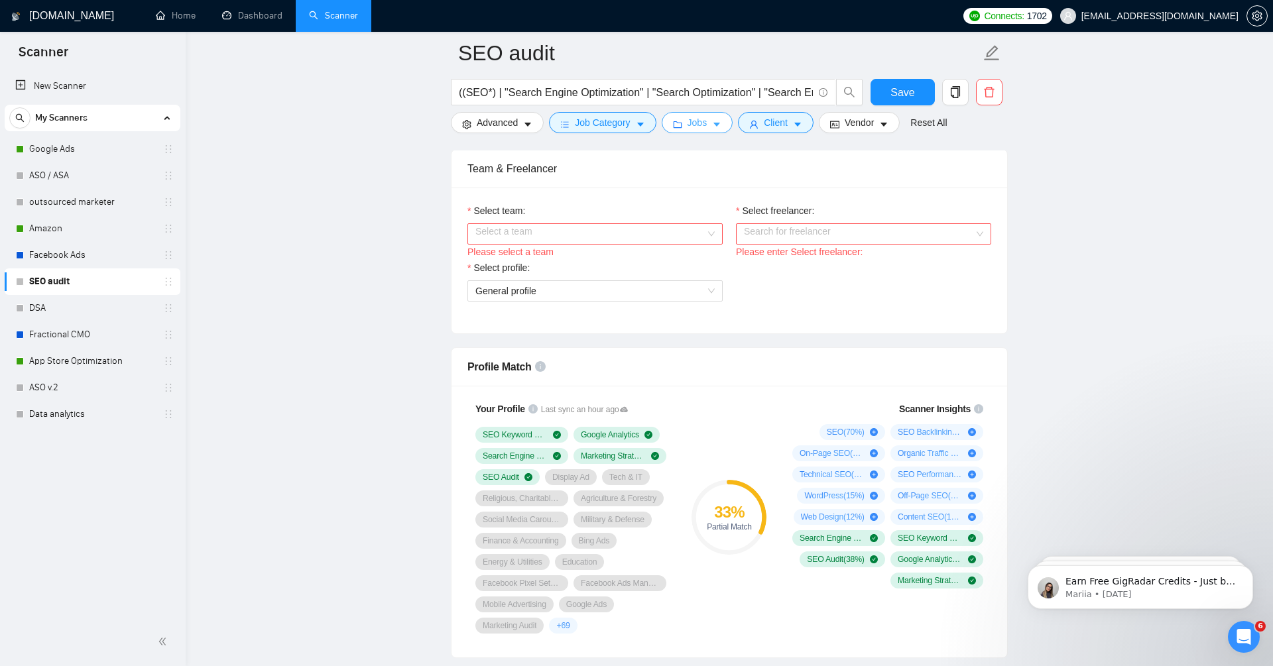
click at [701, 123] on span "Jobs" at bounding box center [698, 122] width 20 height 15
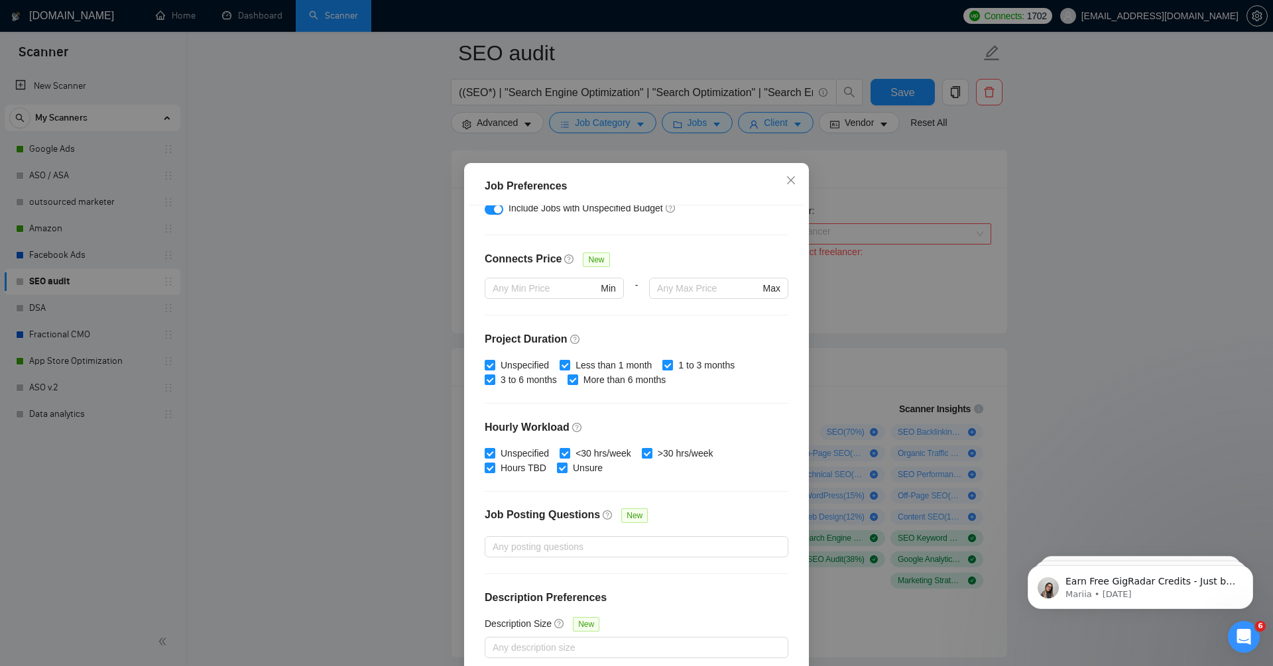
scroll to position [0, 0]
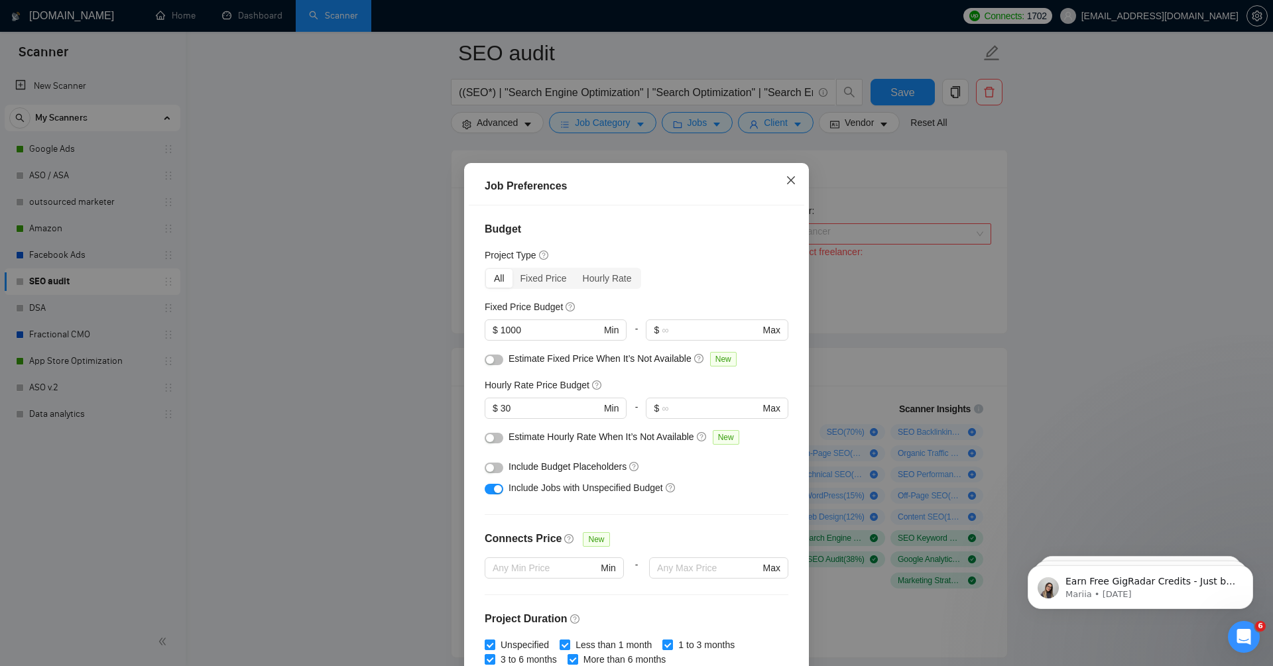
click at [790, 180] on icon "close" at bounding box center [791, 180] width 8 height 8
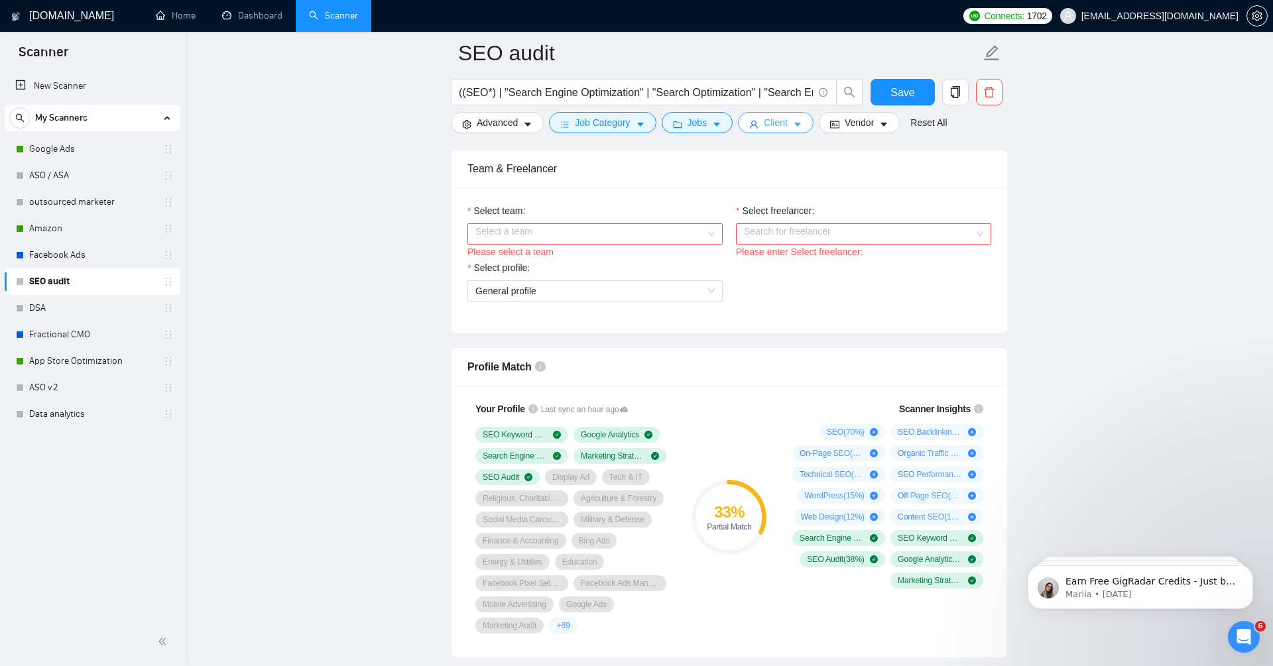
click at [778, 123] on span "Client" at bounding box center [776, 122] width 24 height 15
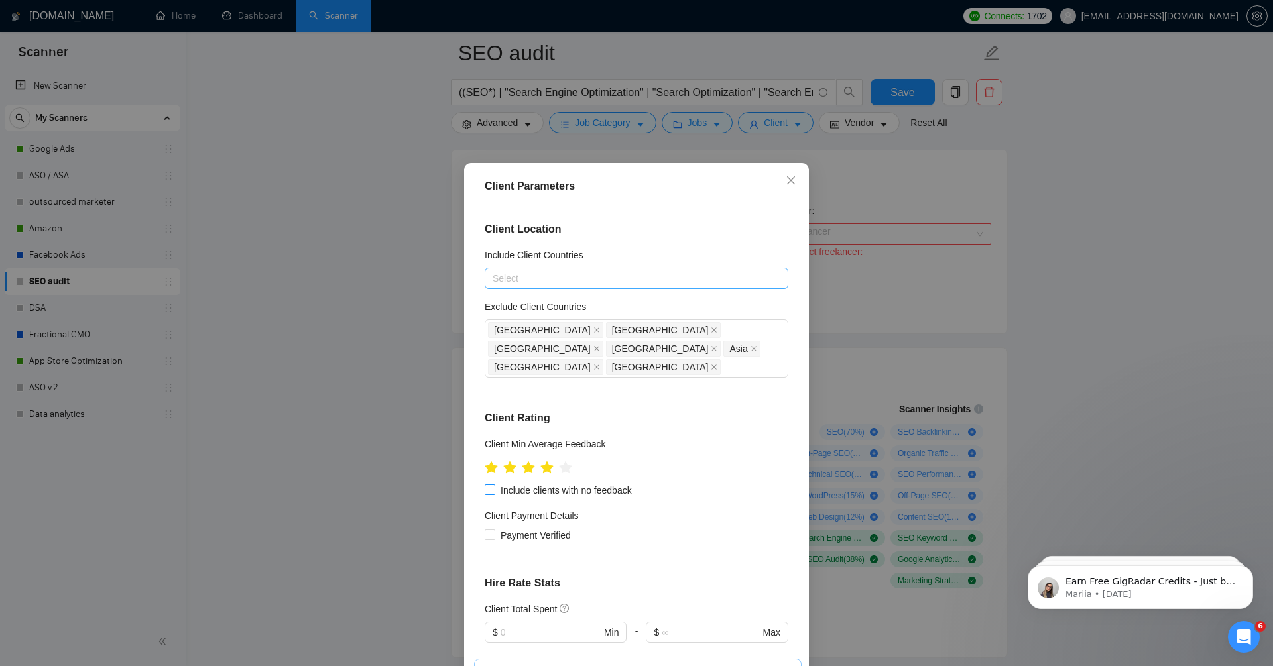
click at [486, 485] on input "Include clients with no feedback" at bounding box center [489, 489] width 9 height 9
checkbox input "true"
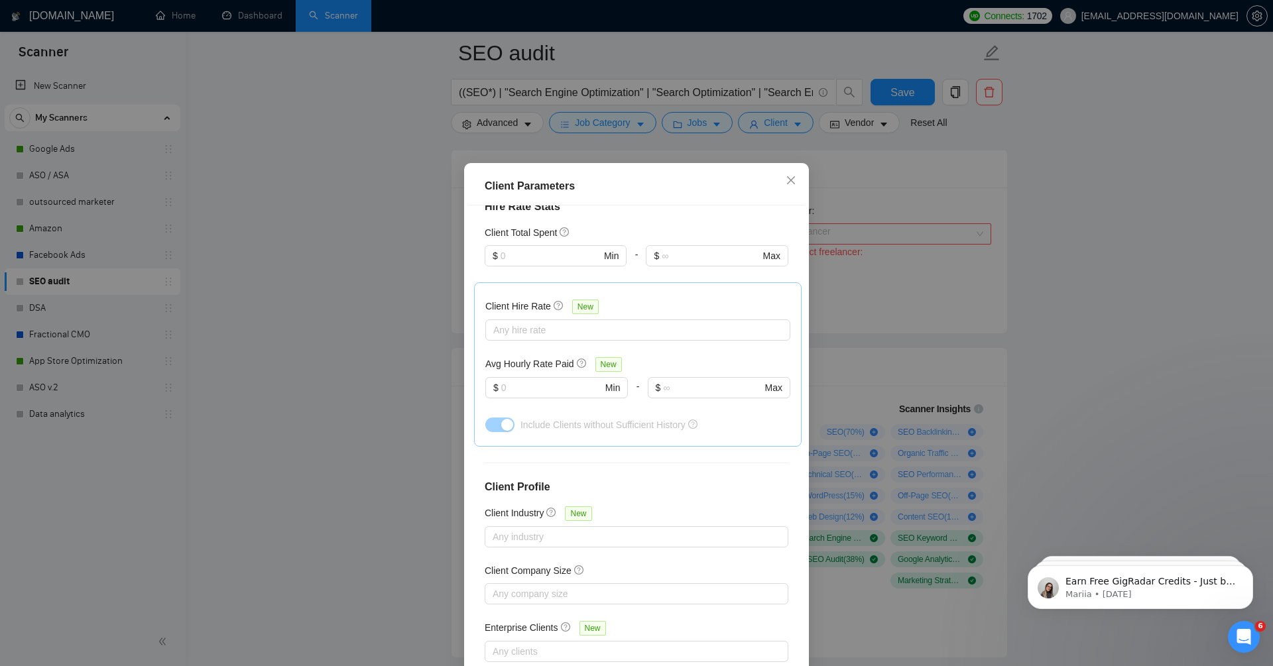
scroll to position [64, 0]
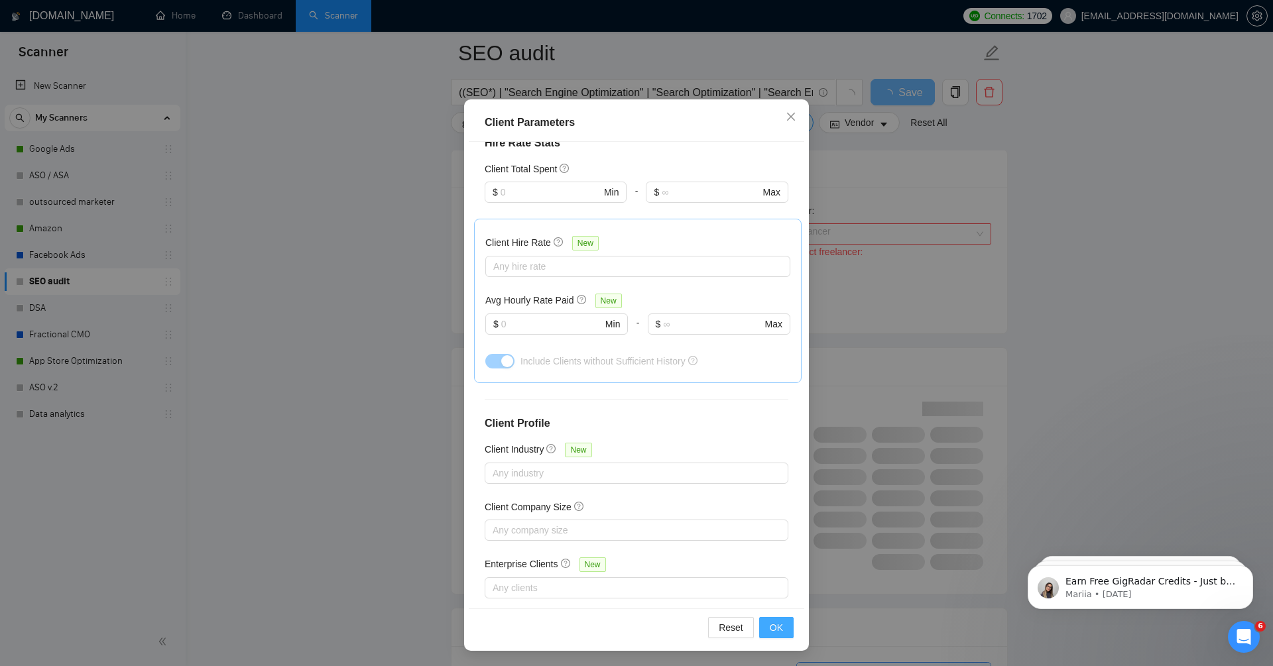
click at [777, 626] on span "OK" at bounding box center [776, 628] width 13 height 15
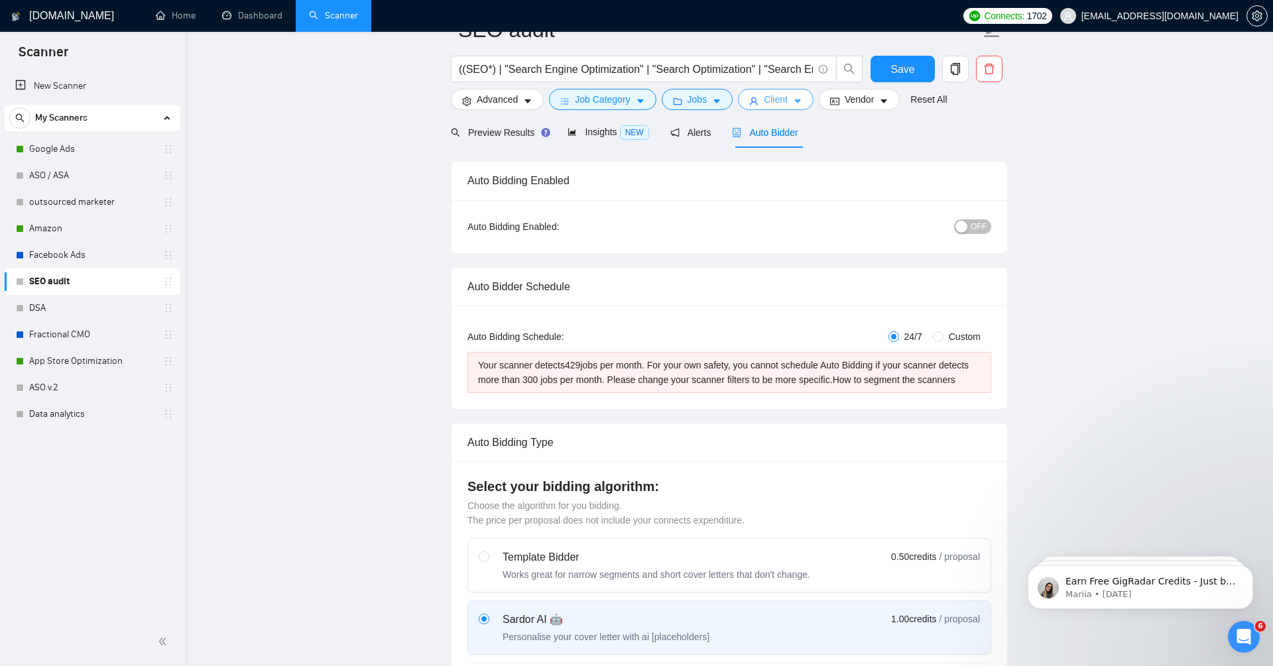
scroll to position [0, 0]
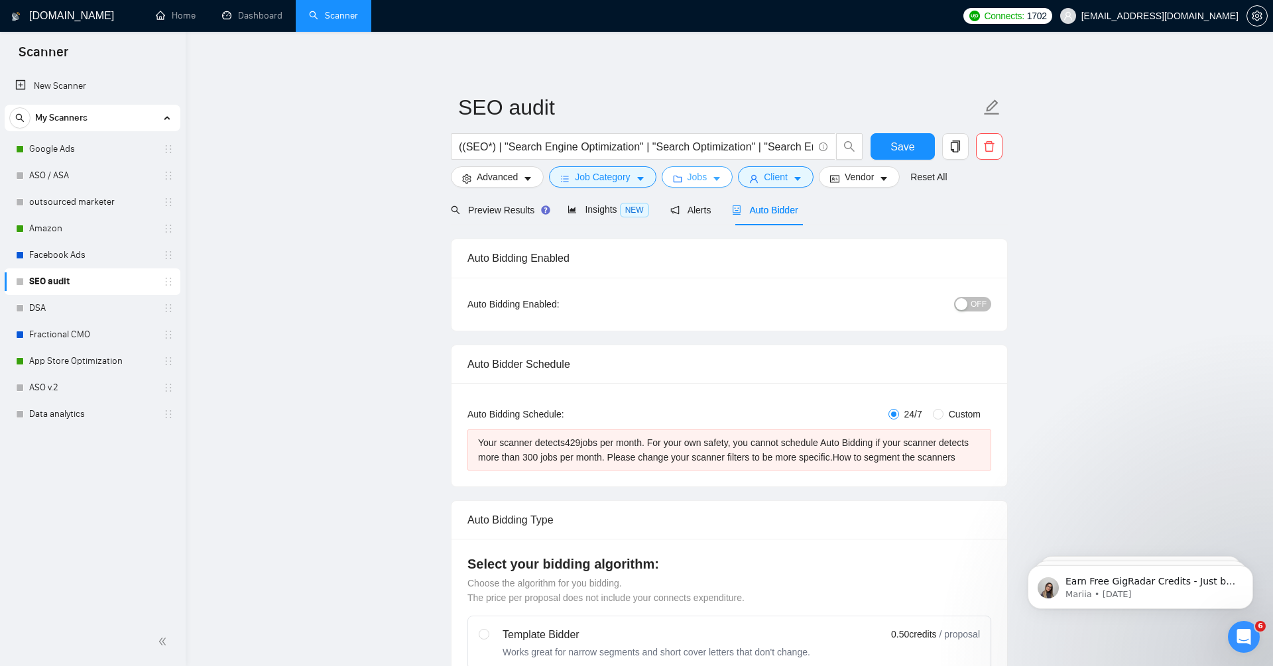
click at [698, 174] on span "Jobs" at bounding box center [698, 177] width 20 height 15
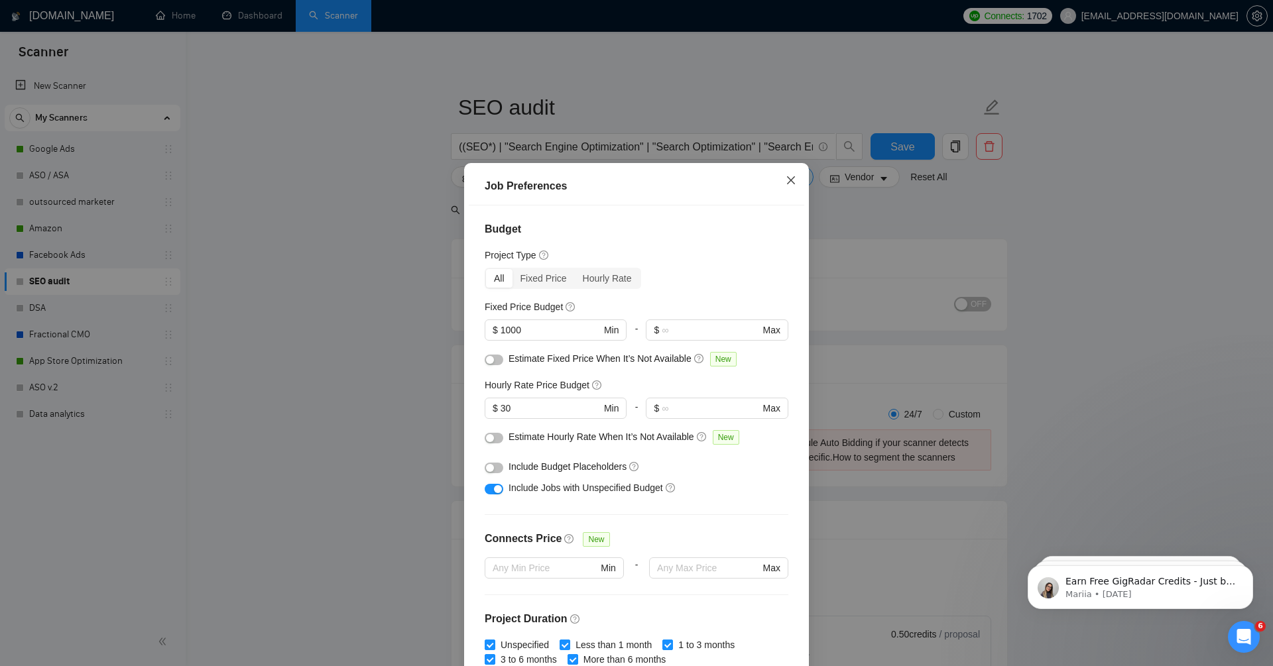
click at [792, 179] on icon "close" at bounding box center [791, 180] width 8 height 8
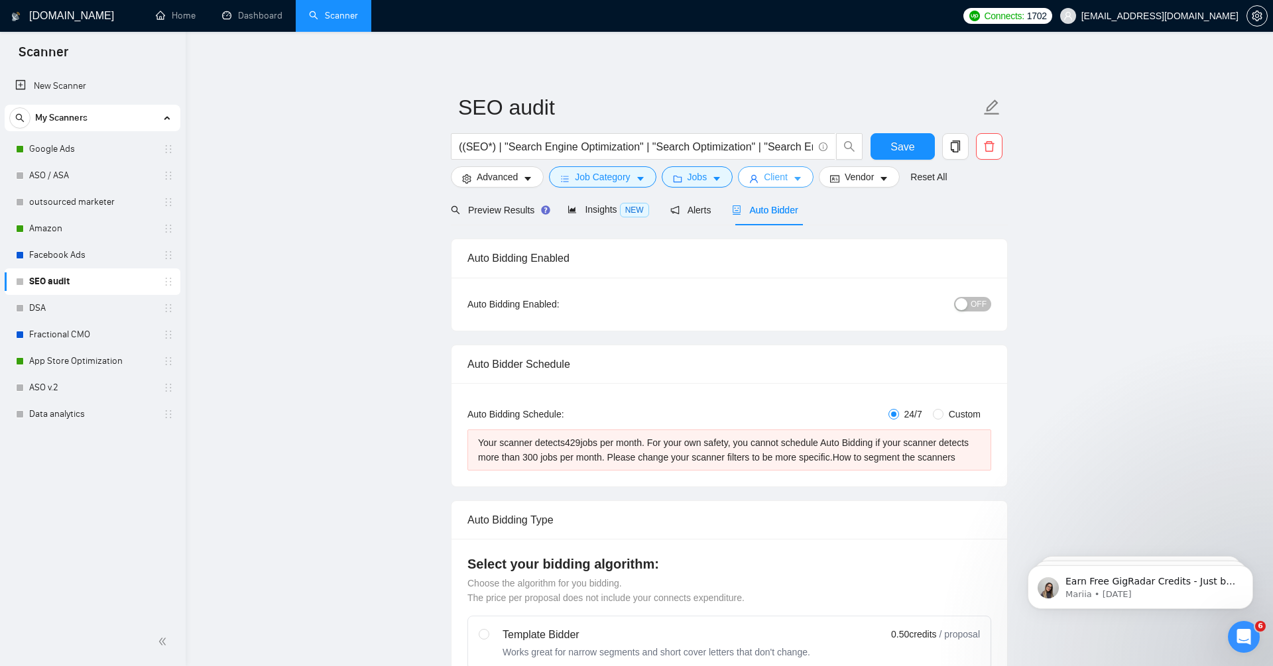
click at [792, 179] on button "Client" at bounding box center [776, 176] width 76 height 21
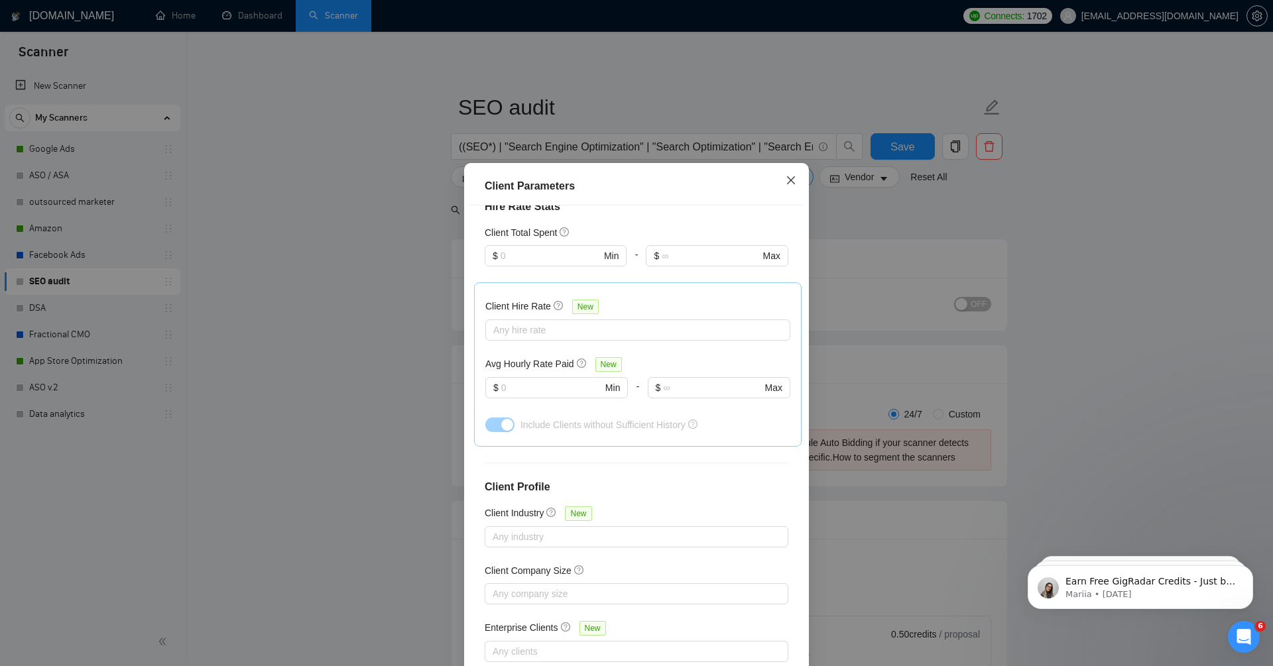
click at [792, 172] on span "Close" at bounding box center [791, 181] width 36 height 36
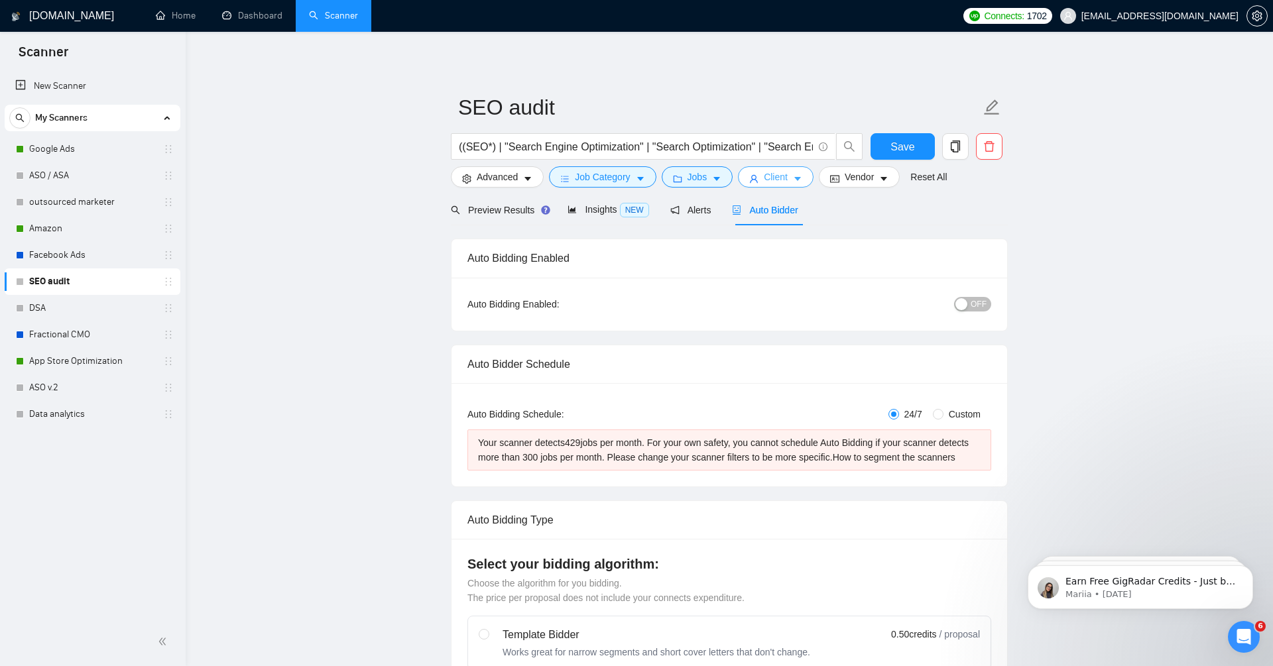
click at [779, 180] on span "Client" at bounding box center [776, 177] width 24 height 15
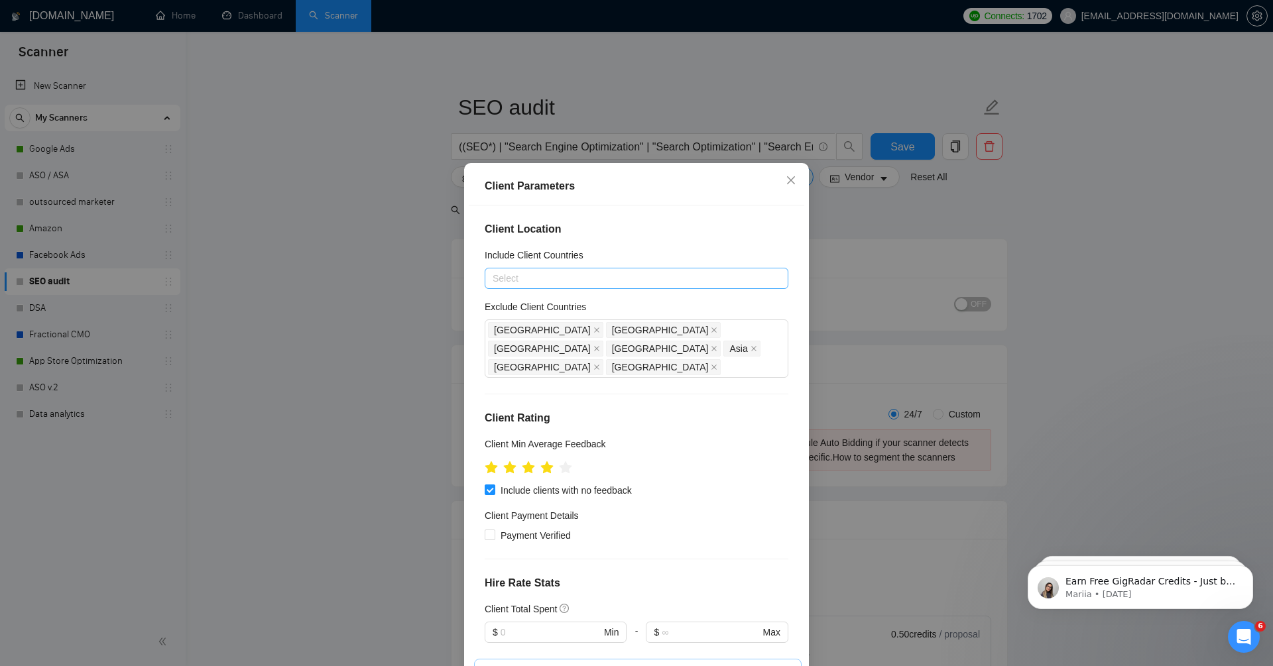
drag, startPoint x: 489, startPoint y: 470, endPoint x: 477, endPoint y: 470, distance: 11.3
click at [477, 470] on div "Client Location Include Client Countries Select Exclude Client Countries Russia…" at bounding box center [637, 439] width 336 height 467
click at [563, 456] on div at bounding box center [565, 467] width 15 height 23
click at [563, 461] on icon "star" at bounding box center [566, 467] width 14 height 13
click at [565, 461] on icon "star" at bounding box center [566, 467] width 14 height 13
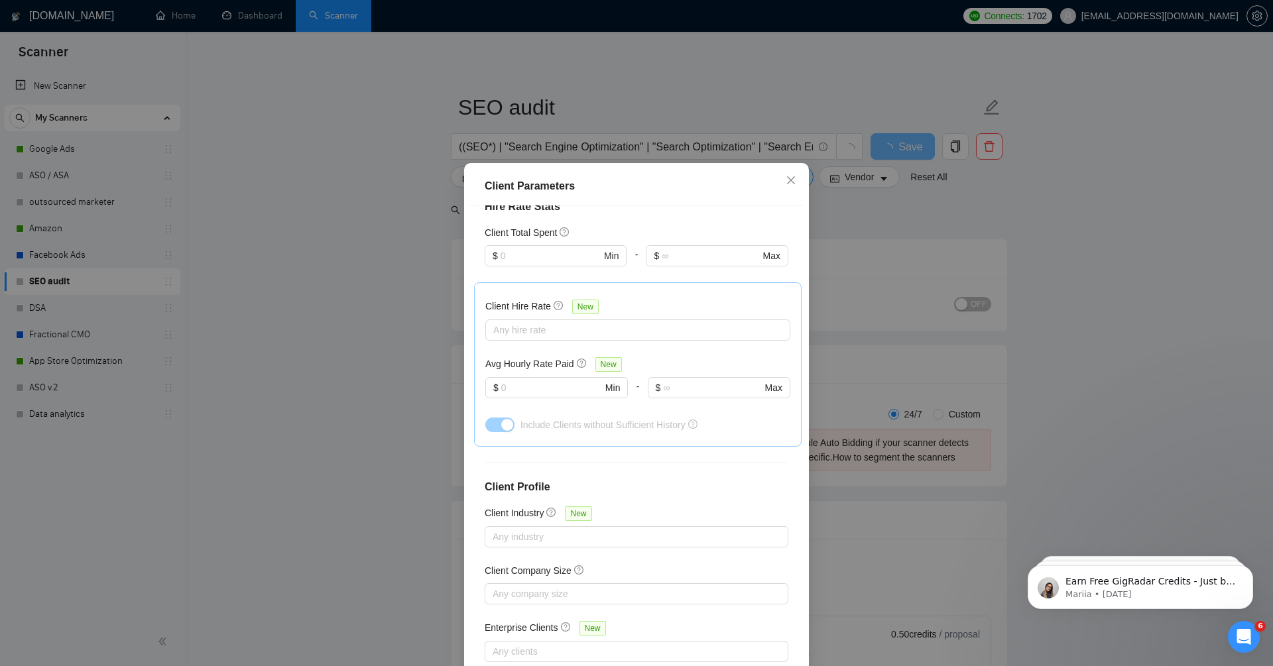
scroll to position [64, 0]
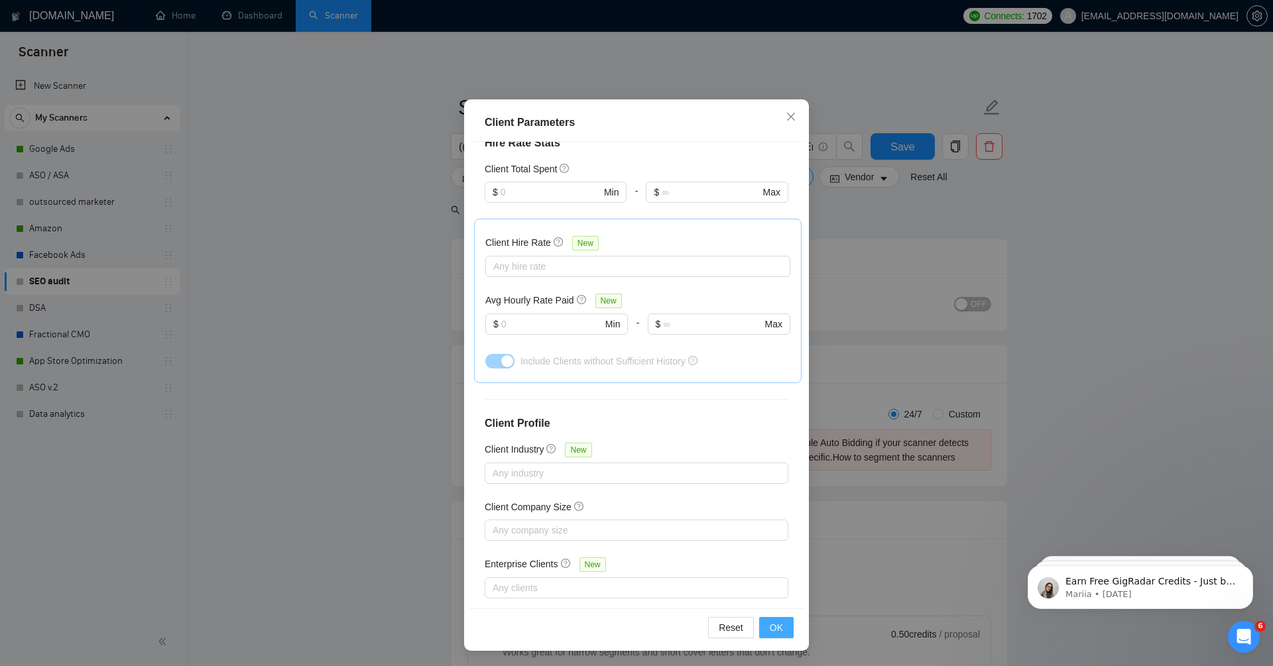
click at [782, 628] on span "OK" at bounding box center [776, 628] width 13 height 15
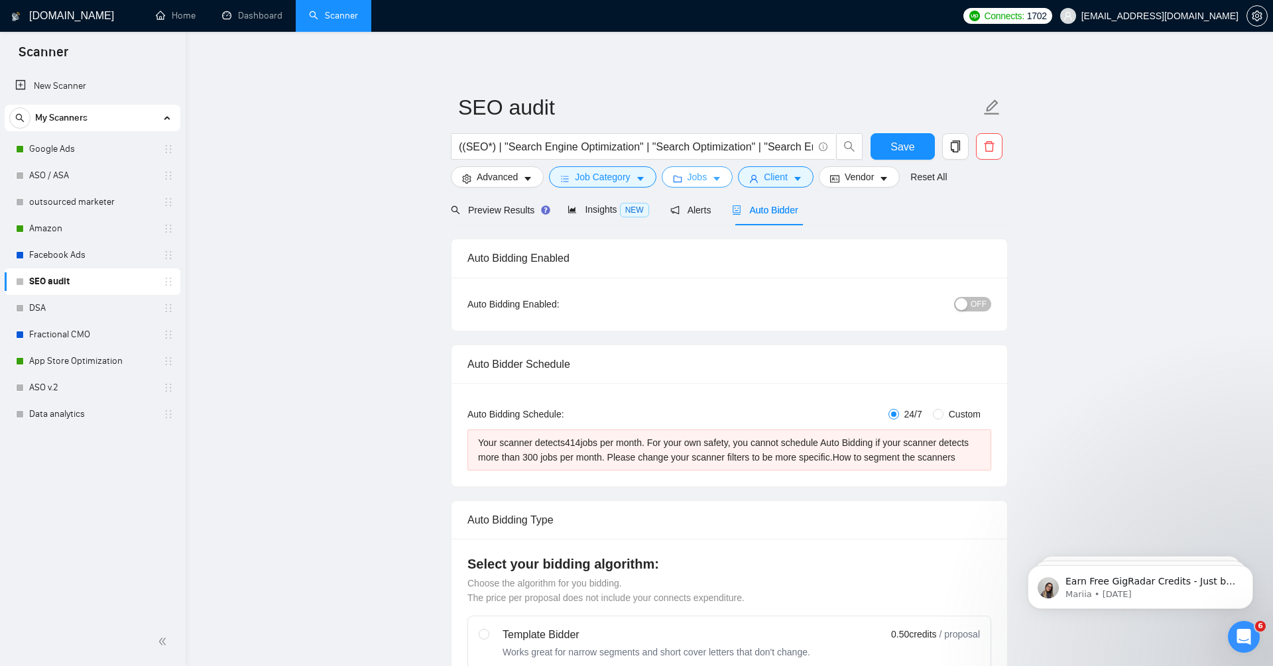
click at [699, 179] on span "Jobs" at bounding box center [698, 177] width 20 height 15
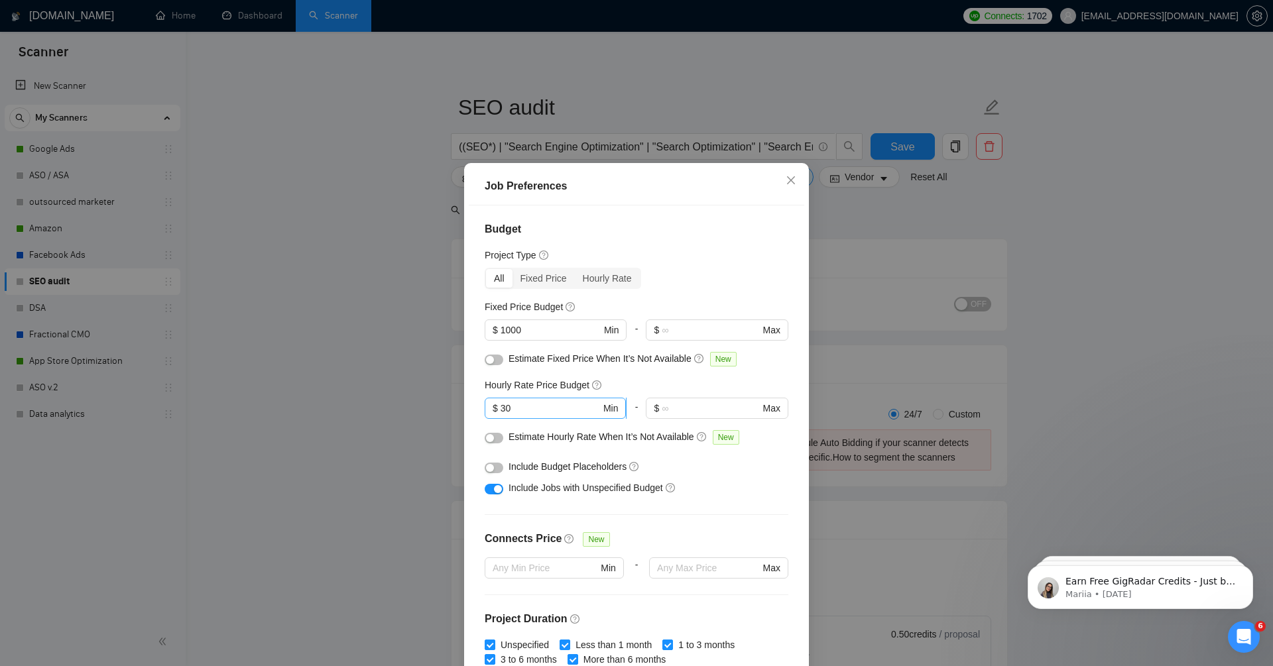
click at [525, 415] on span "$ 30 Min" at bounding box center [555, 408] width 141 height 21
drag, startPoint x: 522, startPoint y: 414, endPoint x: 487, endPoint y: 410, distance: 34.7
click at [487, 410] on span "$ 30 Min" at bounding box center [555, 408] width 141 height 21
type input "40"
click at [653, 285] on div "All Fixed Price Hourly Rate" at bounding box center [637, 278] width 304 height 21
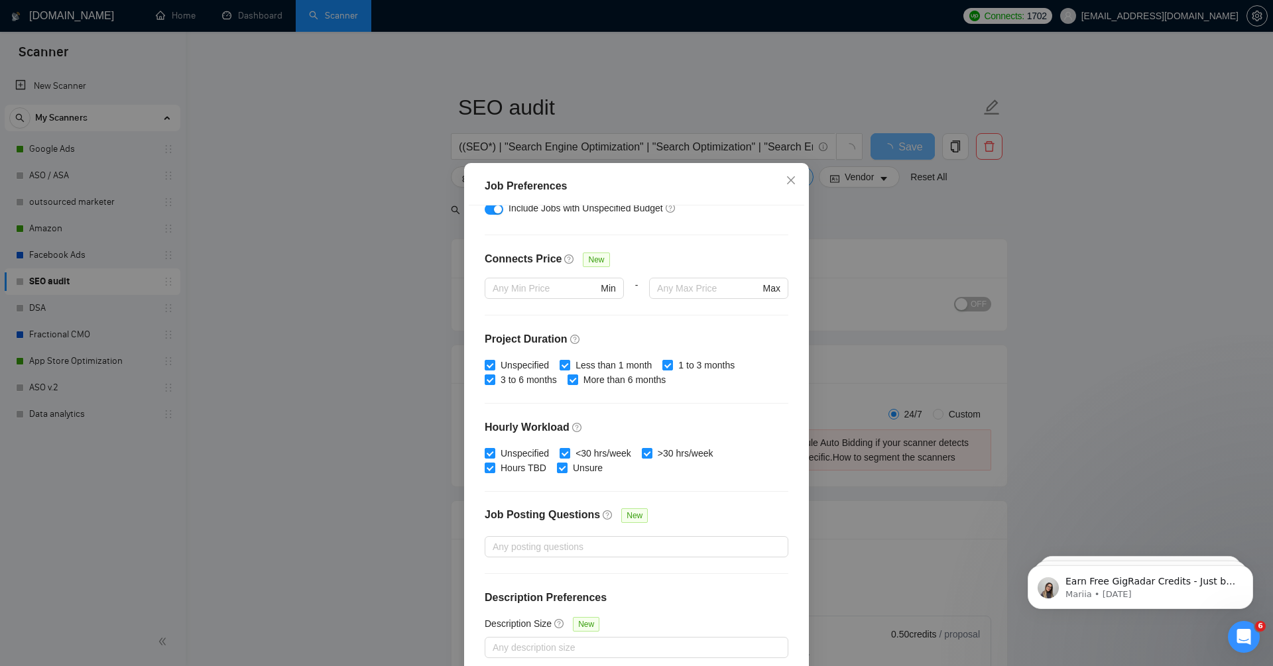
scroll to position [64, 0]
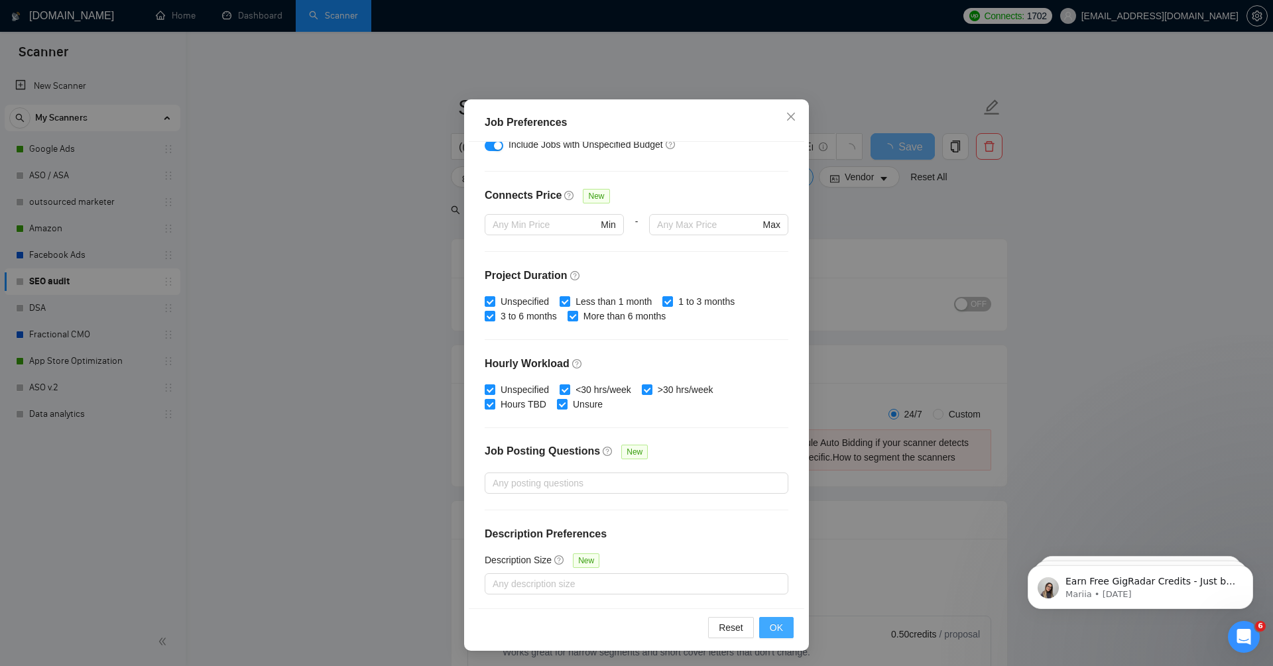
click at [783, 625] on button "OK" at bounding box center [776, 627] width 34 height 21
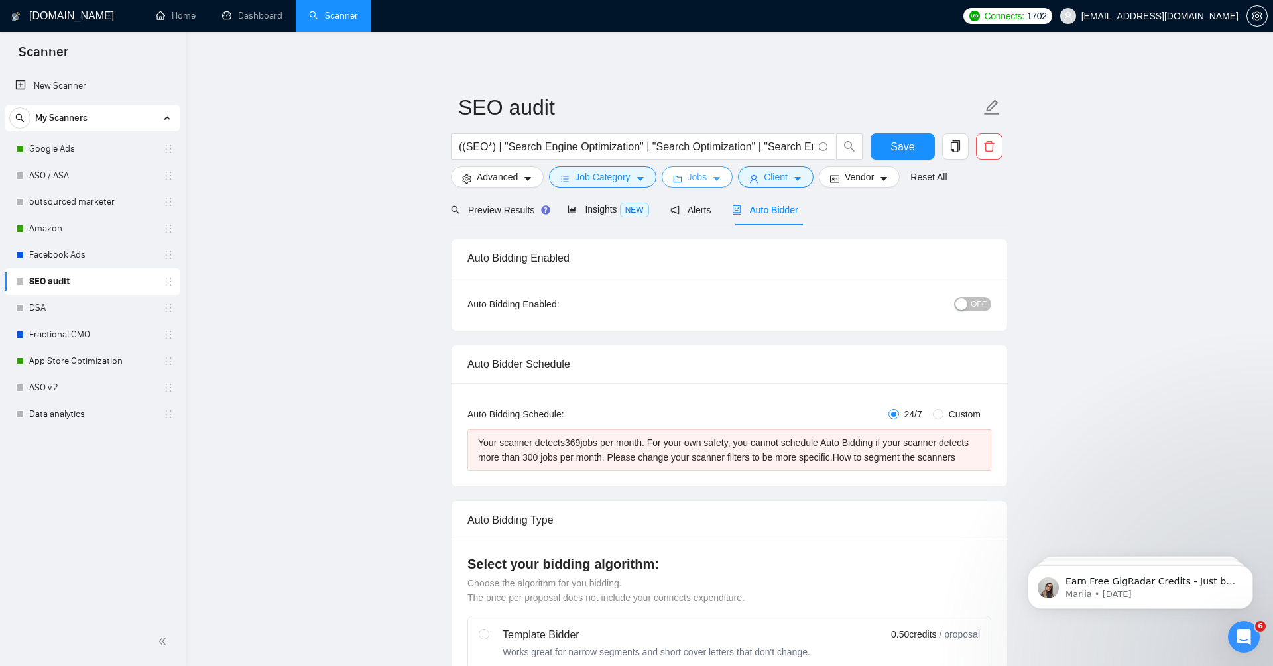
click at [698, 178] on span "Jobs" at bounding box center [698, 177] width 20 height 15
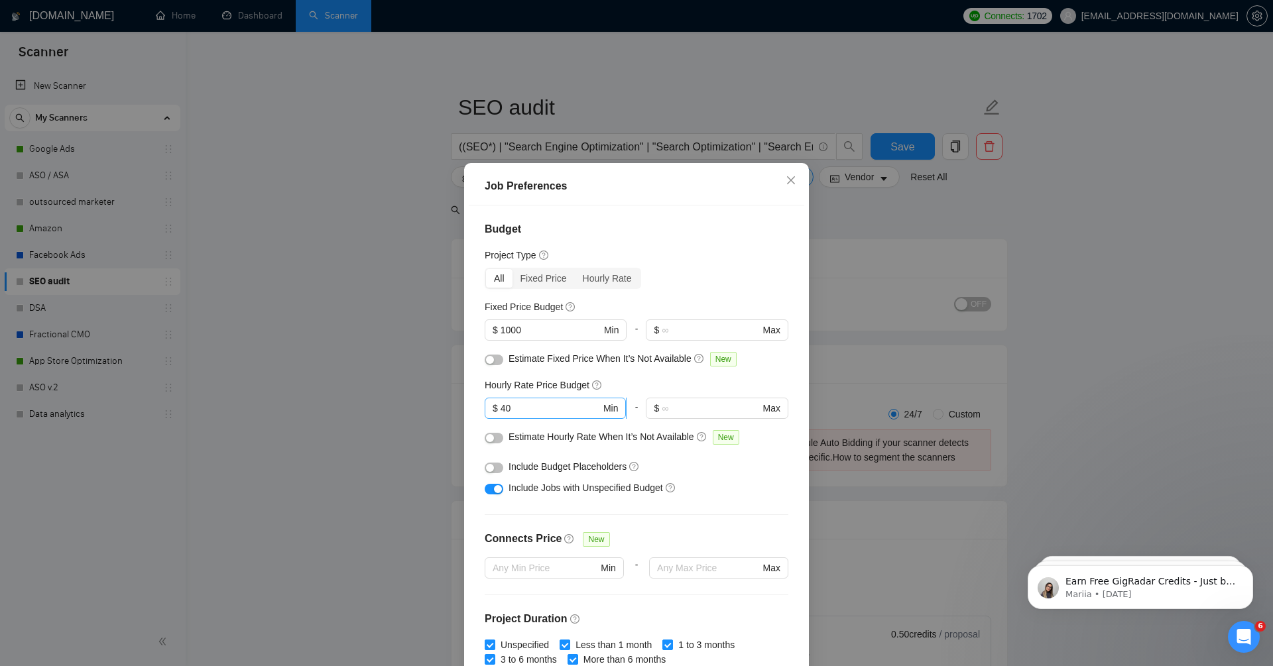
click at [523, 418] on span "$ 40 Min" at bounding box center [555, 408] width 141 height 21
drag, startPoint x: 523, startPoint y: 408, endPoint x: 484, endPoint y: 408, distance: 38.5
click at [485, 408] on span "$ 40 Min" at bounding box center [556, 408] width 142 height 21
type input "50"
click at [698, 261] on div "Project Type" at bounding box center [637, 255] width 304 height 15
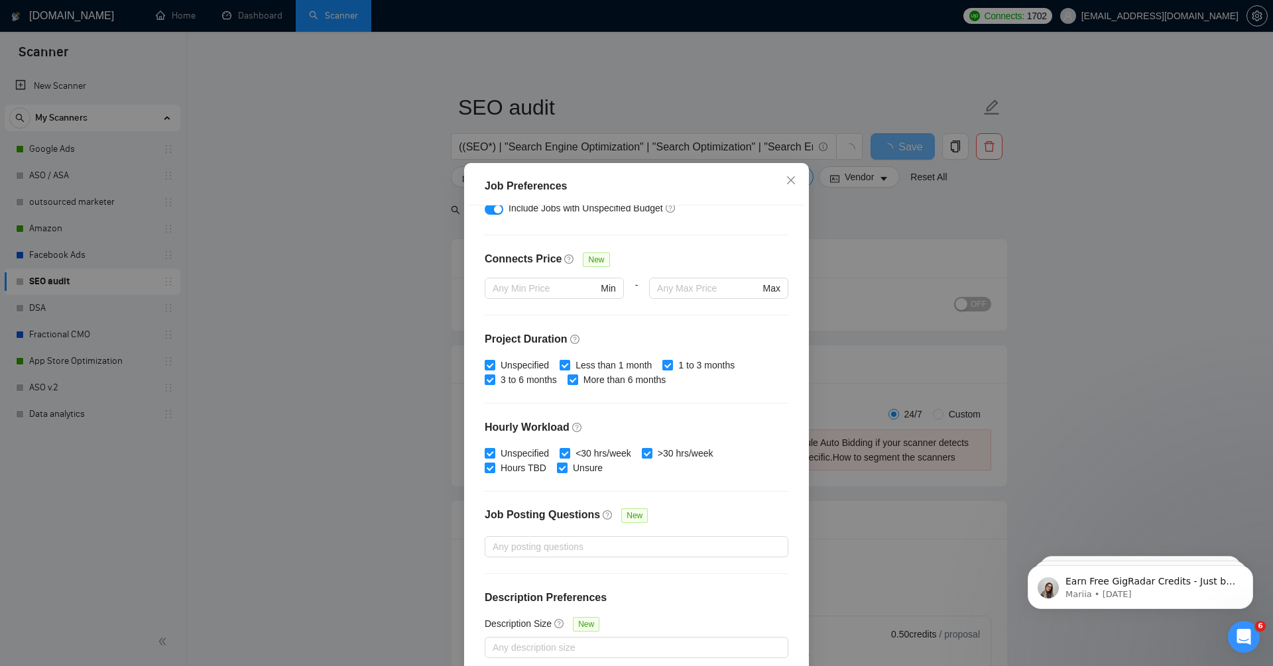
scroll to position [64, 0]
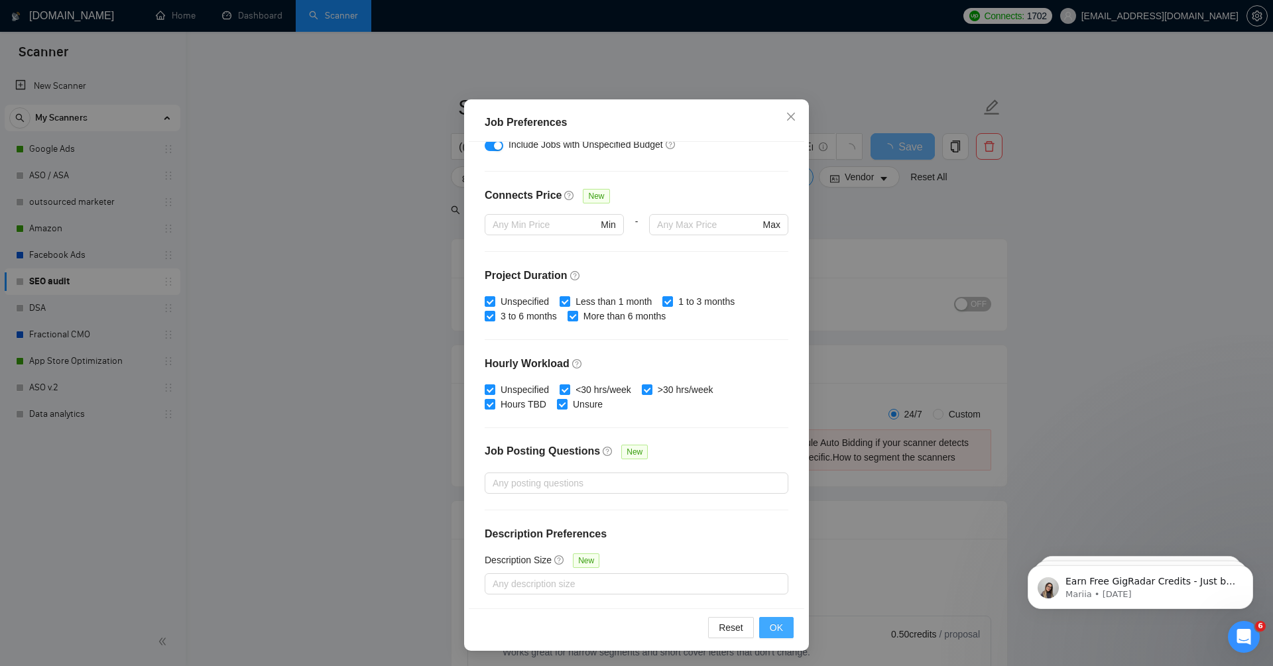
click at [775, 627] on span "OK" at bounding box center [776, 628] width 13 height 15
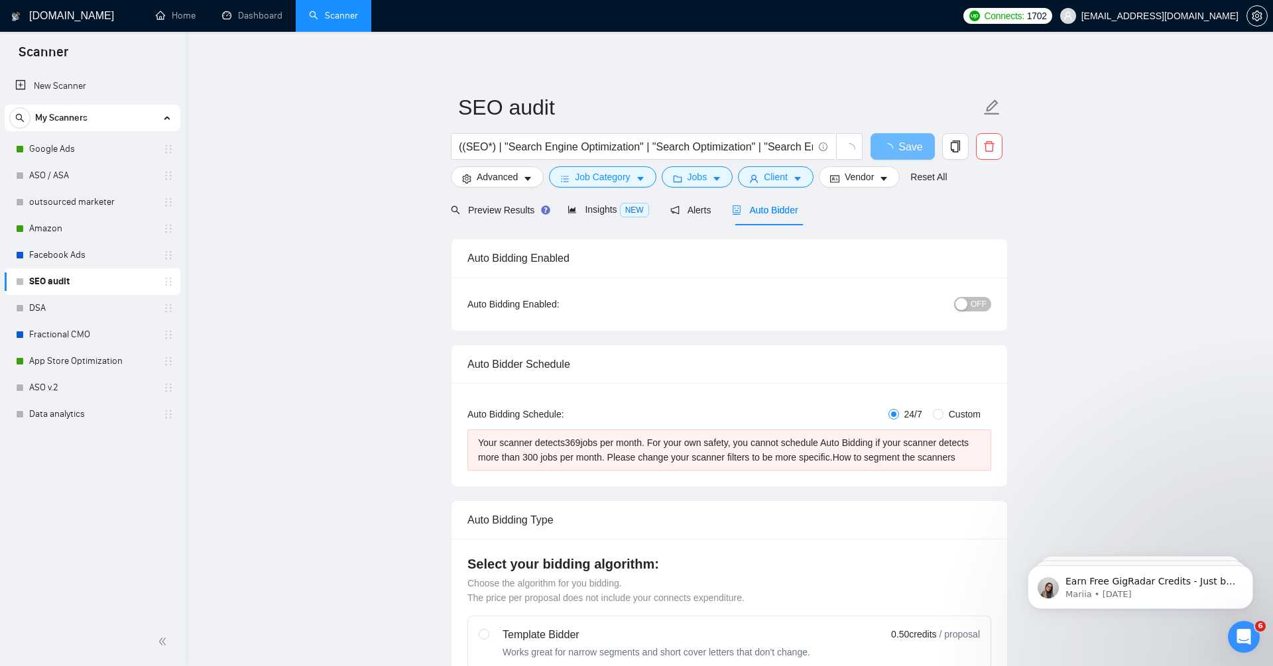
scroll to position [0, 0]
click at [774, 177] on span "Client" at bounding box center [776, 177] width 24 height 15
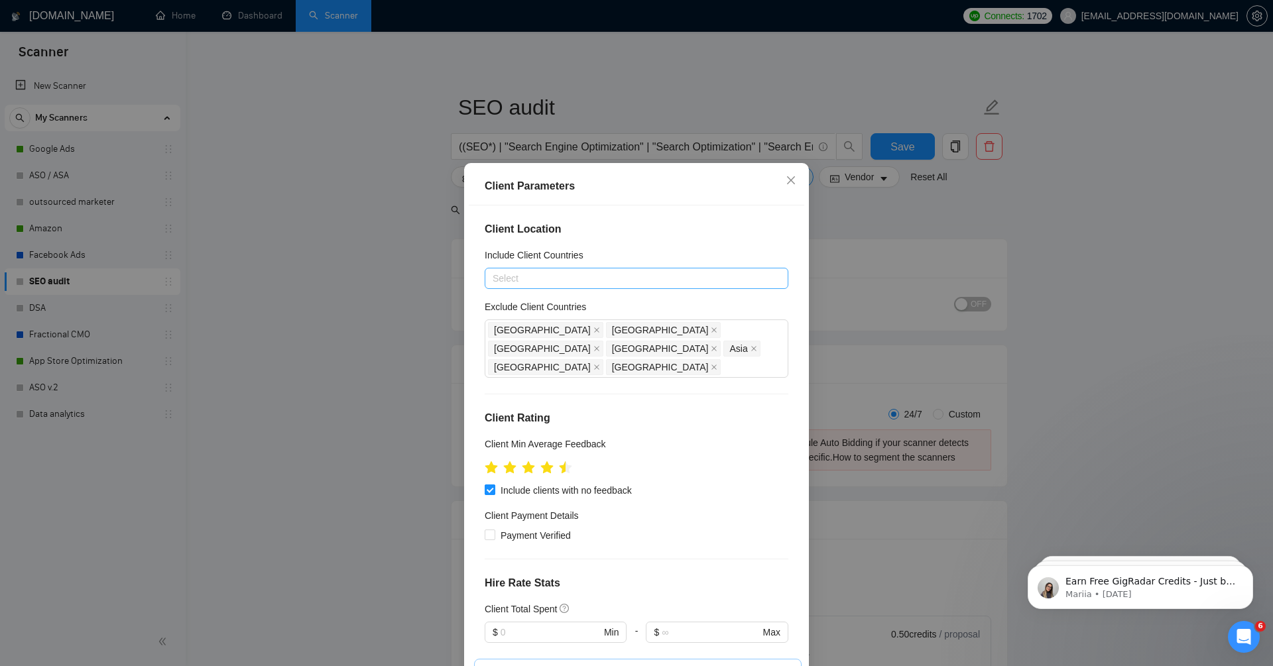
click at [490, 485] on input "Include clients with no feedback" at bounding box center [489, 489] width 9 height 9
checkbox input "false"
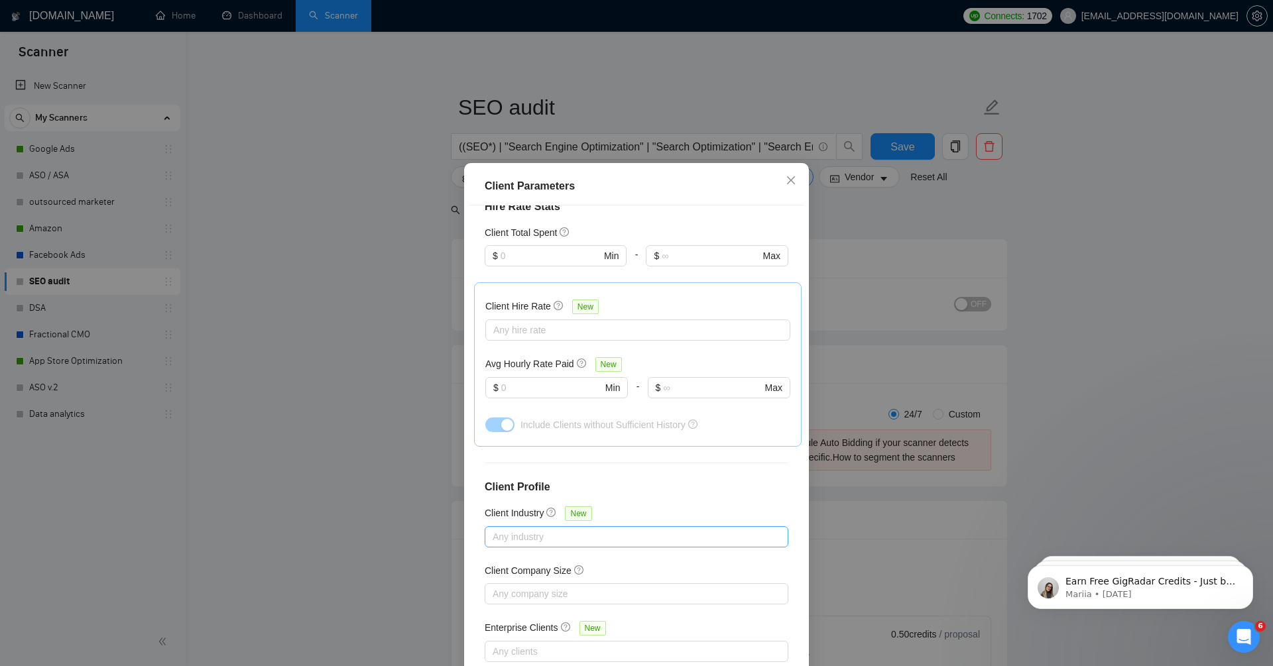
scroll to position [64, 0]
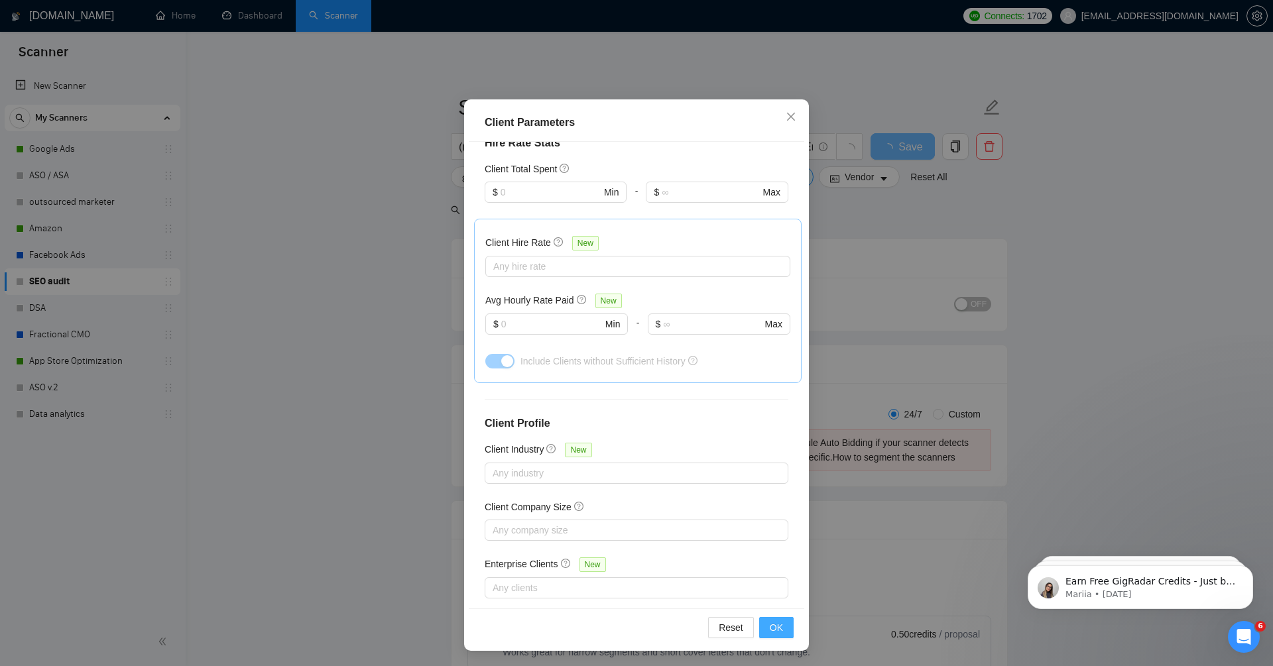
click at [778, 627] on span "OK" at bounding box center [776, 628] width 13 height 15
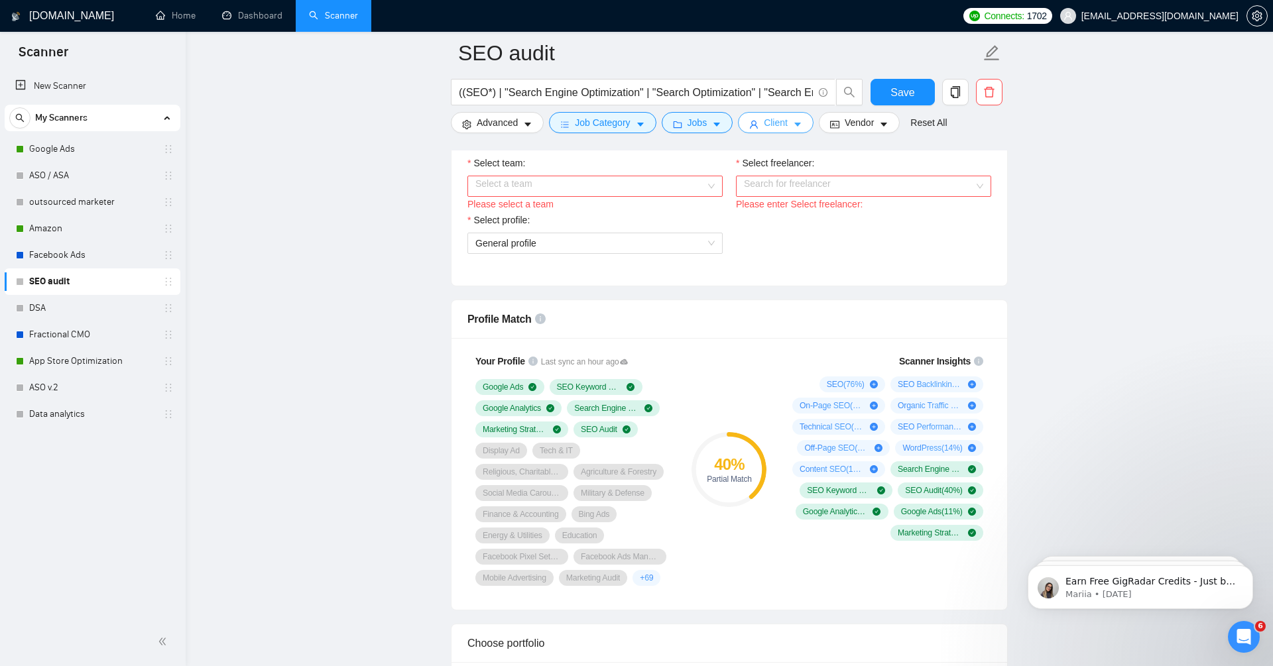
scroll to position [703, 0]
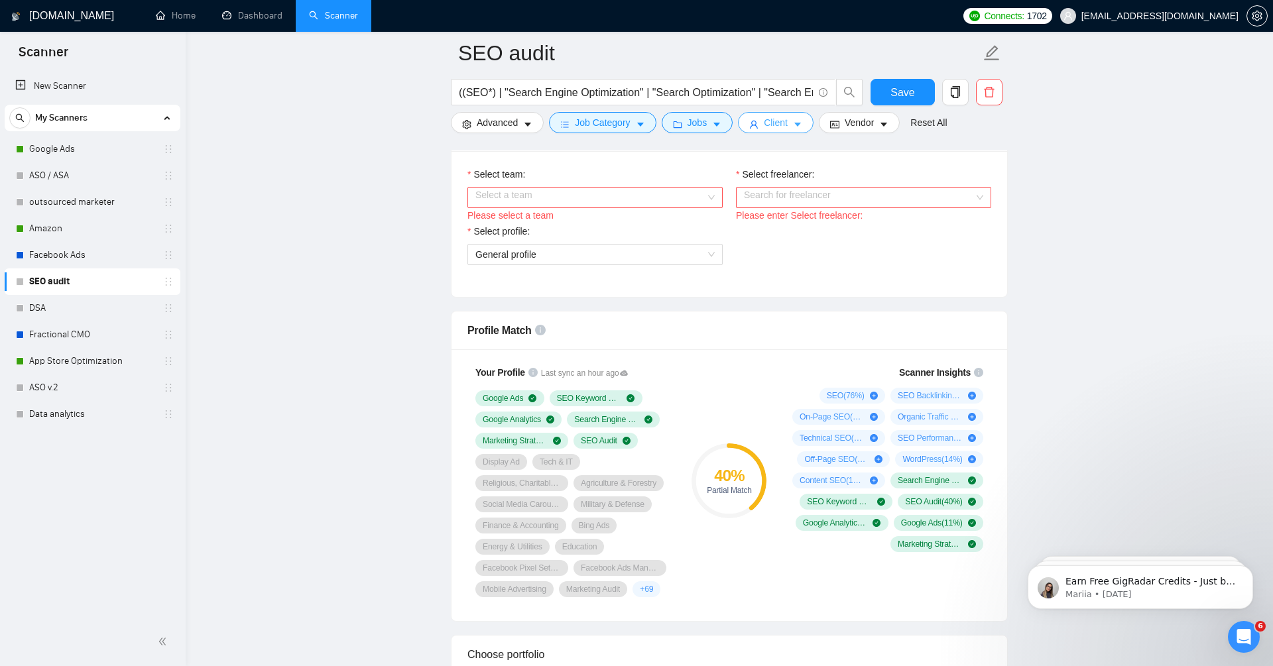
click at [708, 195] on div "Select a team" at bounding box center [594, 197] width 255 height 21
click at [704, 213] on div "Netpeak: Google Ads, Facebook Advertising, App Store Optimization, Amazon Selle…" at bounding box center [594, 220] width 239 height 15
click at [829, 195] on input "Select freelancer:" at bounding box center [859, 198] width 230 height 20
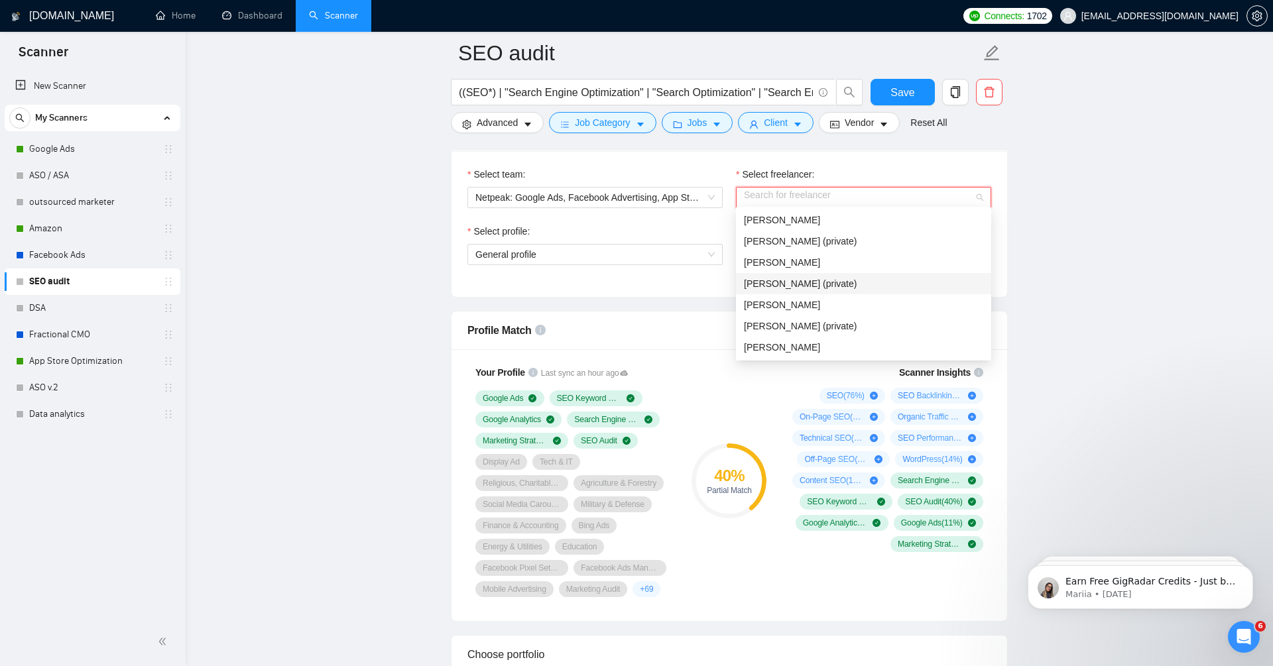
click at [861, 286] on div "Kate Korepanova (private)" at bounding box center [863, 284] width 239 height 15
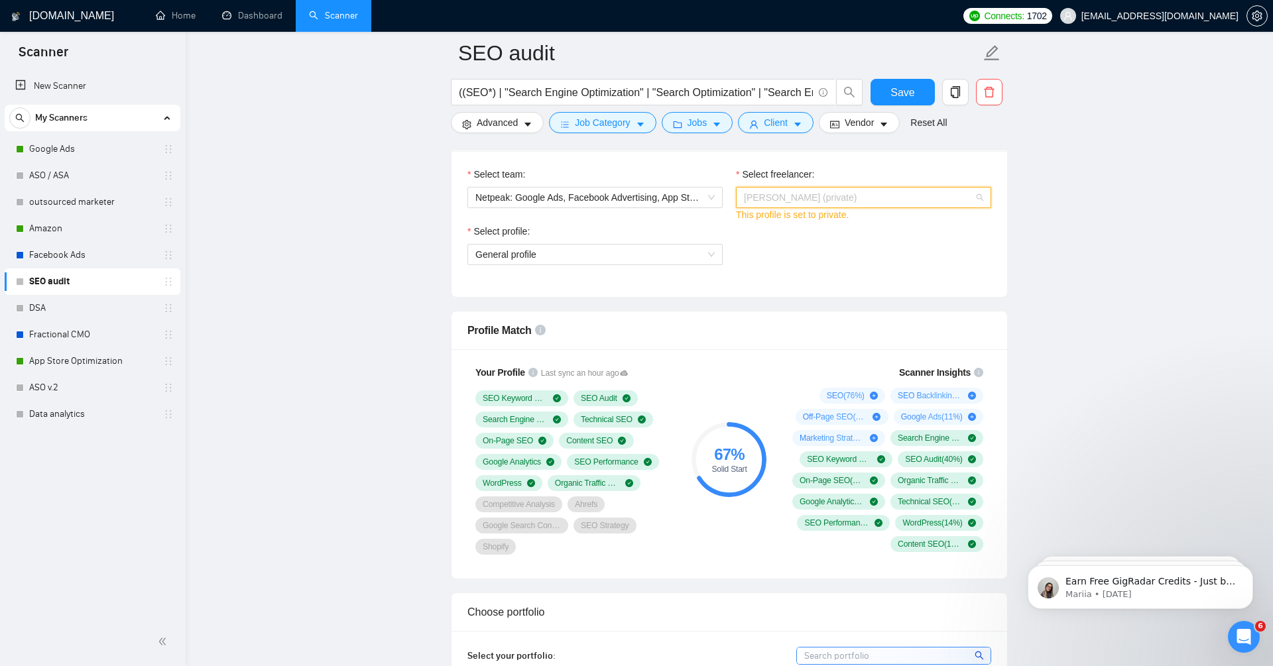
click at [854, 196] on span "Kate Korepanova (private)" at bounding box center [800, 197] width 113 height 11
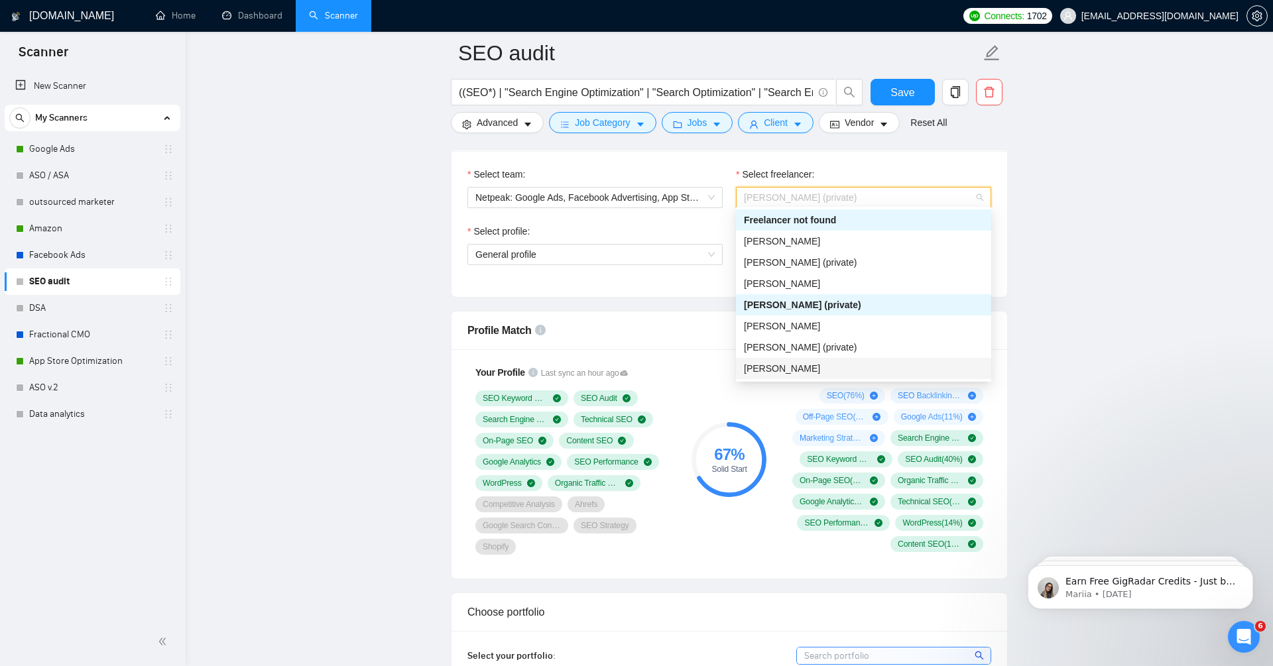
click at [826, 368] on div "[PERSON_NAME]" at bounding box center [863, 368] width 239 height 15
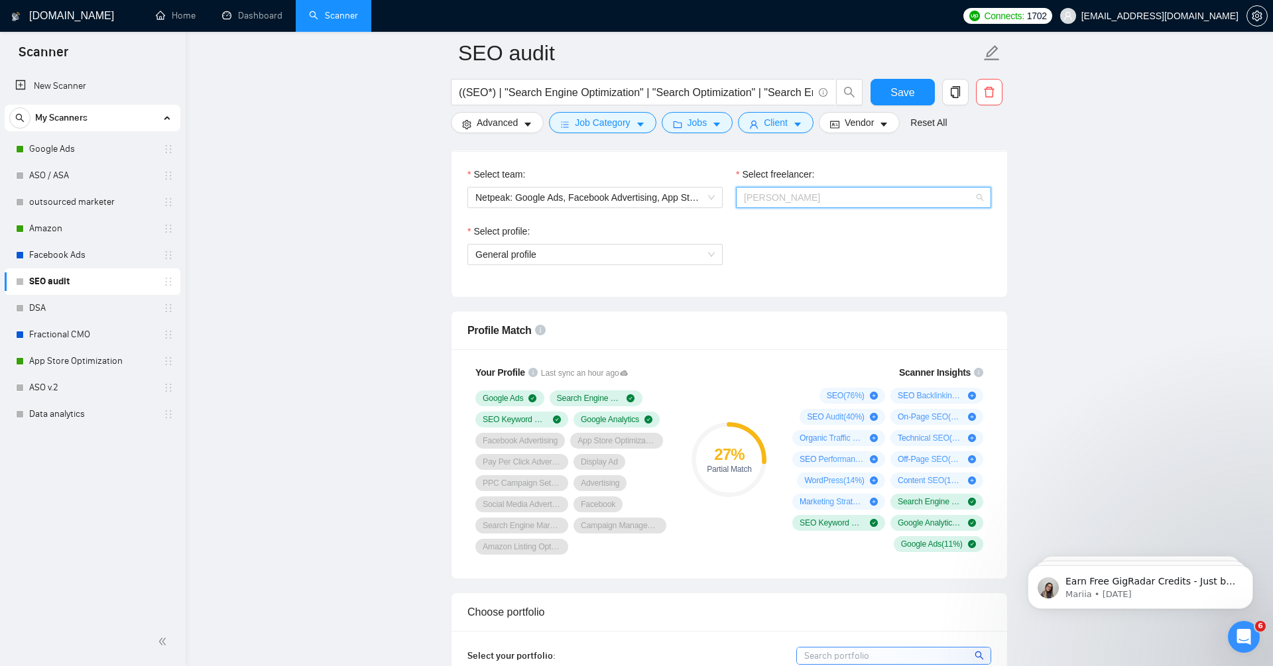
click at [838, 190] on span "[PERSON_NAME]" at bounding box center [863, 198] width 239 height 20
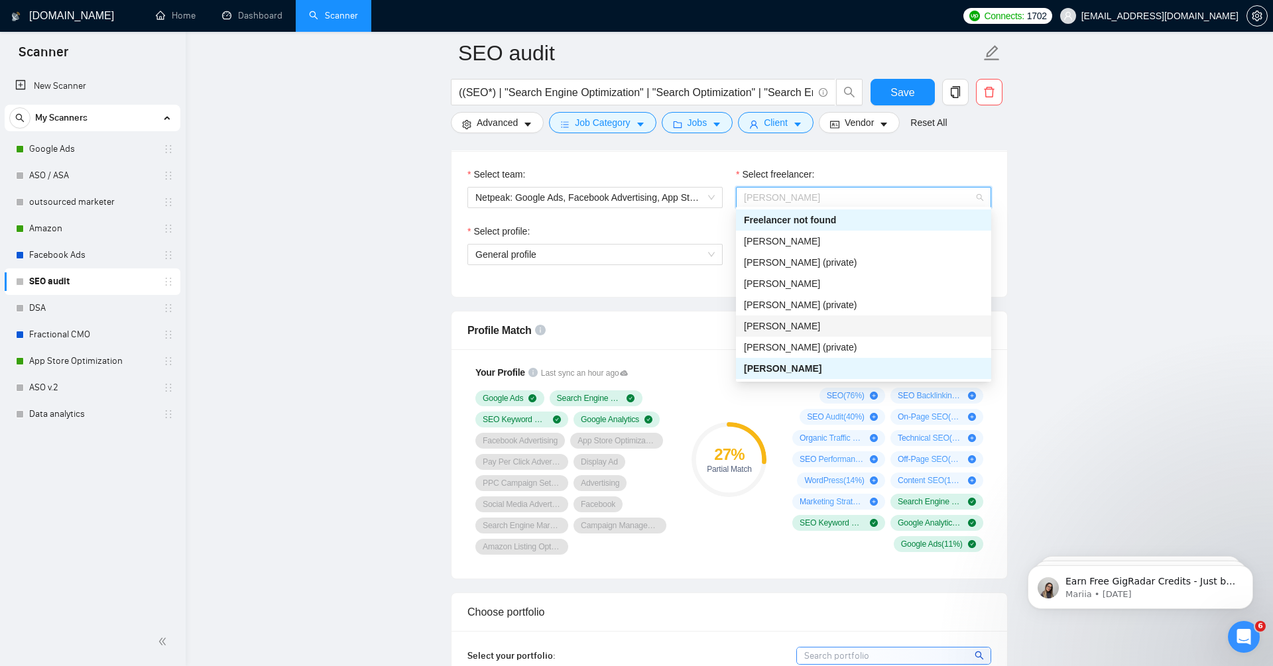
click at [832, 330] on div "[PERSON_NAME]" at bounding box center [863, 326] width 239 height 15
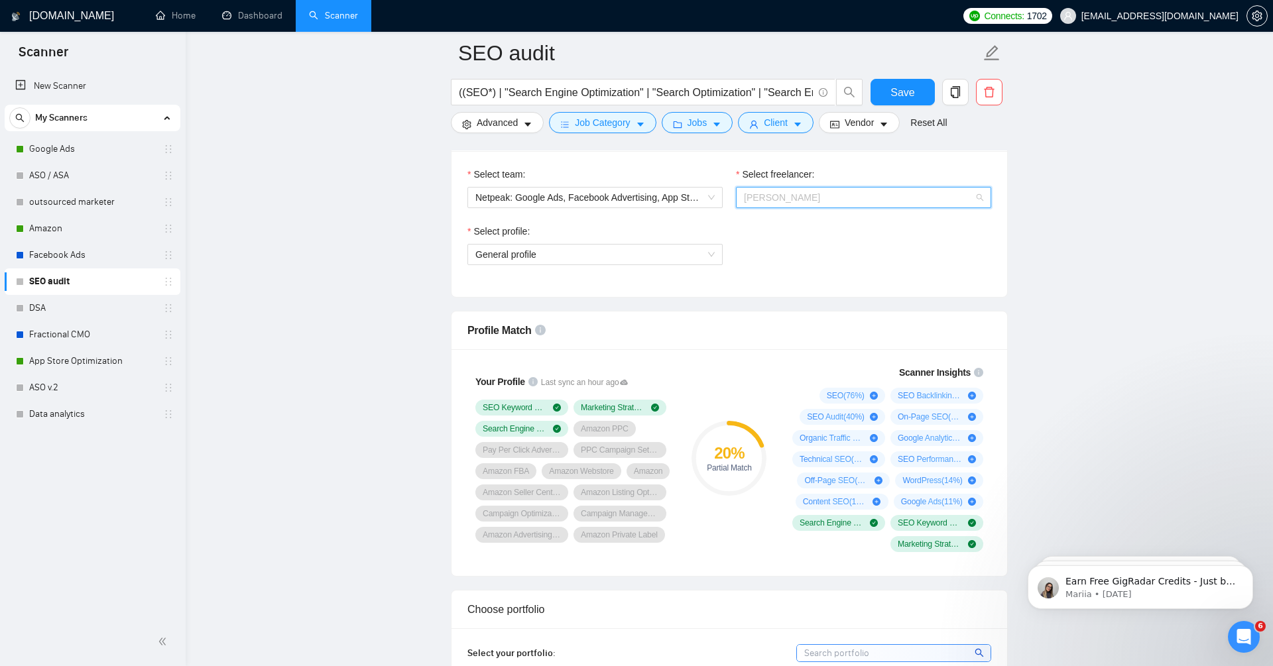
click at [822, 199] on span "[PERSON_NAME]" at bounding box center [863, 198] width 239 height 20
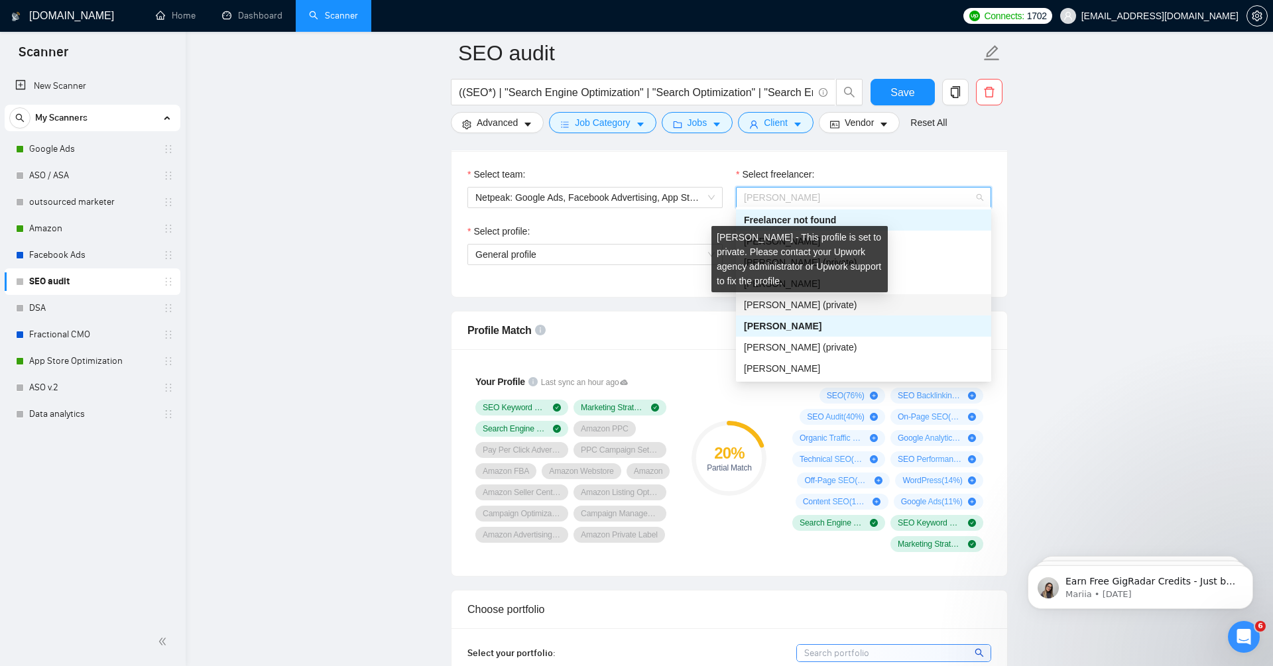
click at [836, 304] on span "Kate Korepanova (private)" at bounding box center [800, 305] width 113 height 11
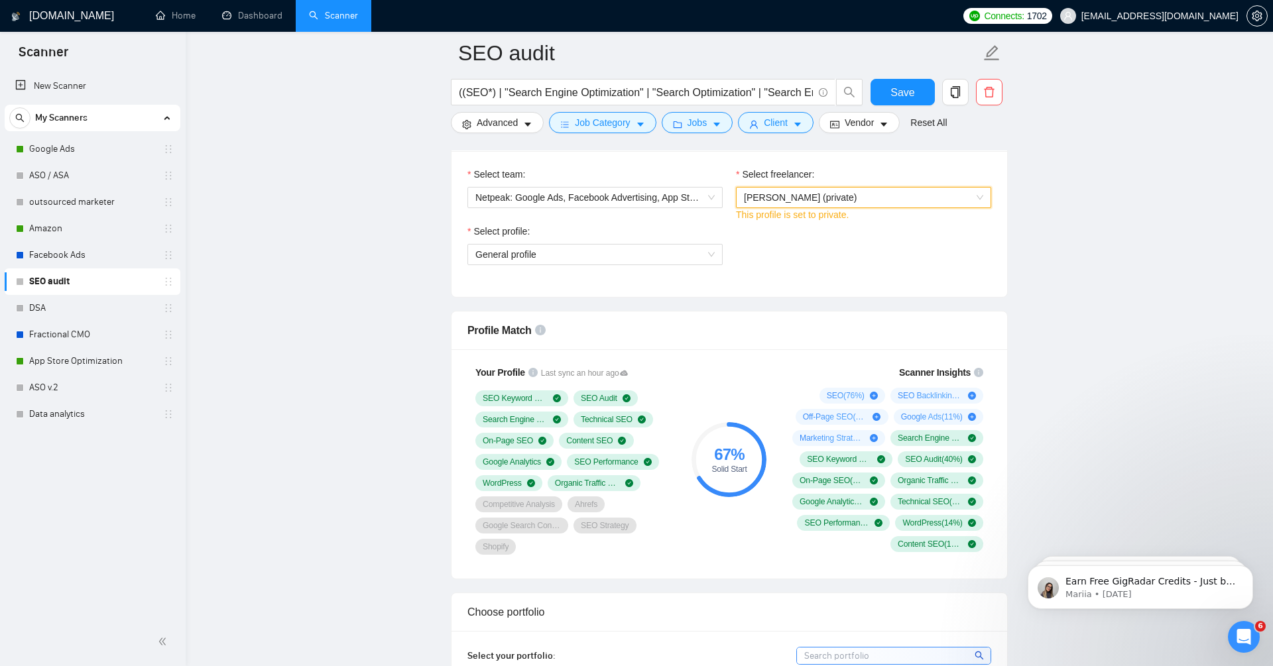
click at [861, 195] on span "Kate Korepanova (private)" at bounding box center [863, 198] width 239 height 20
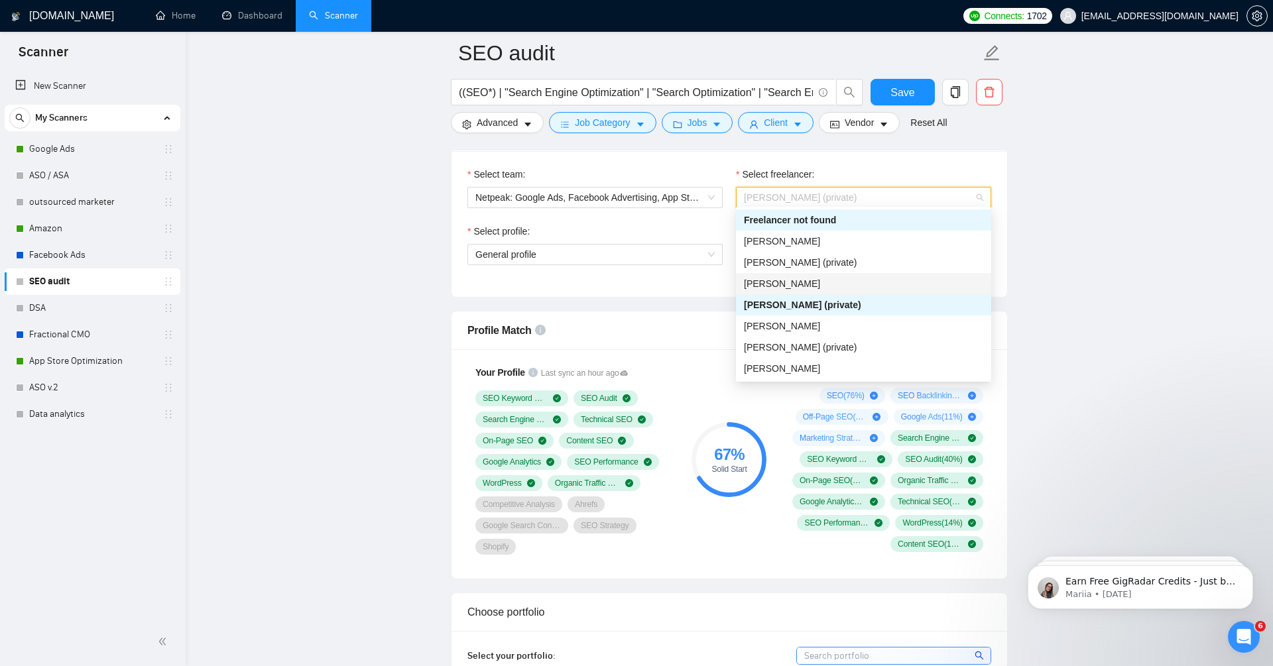
click at [849, 288] on div "[PERSON_NAME]" at bounding box center [863, 284] width 239 height 15
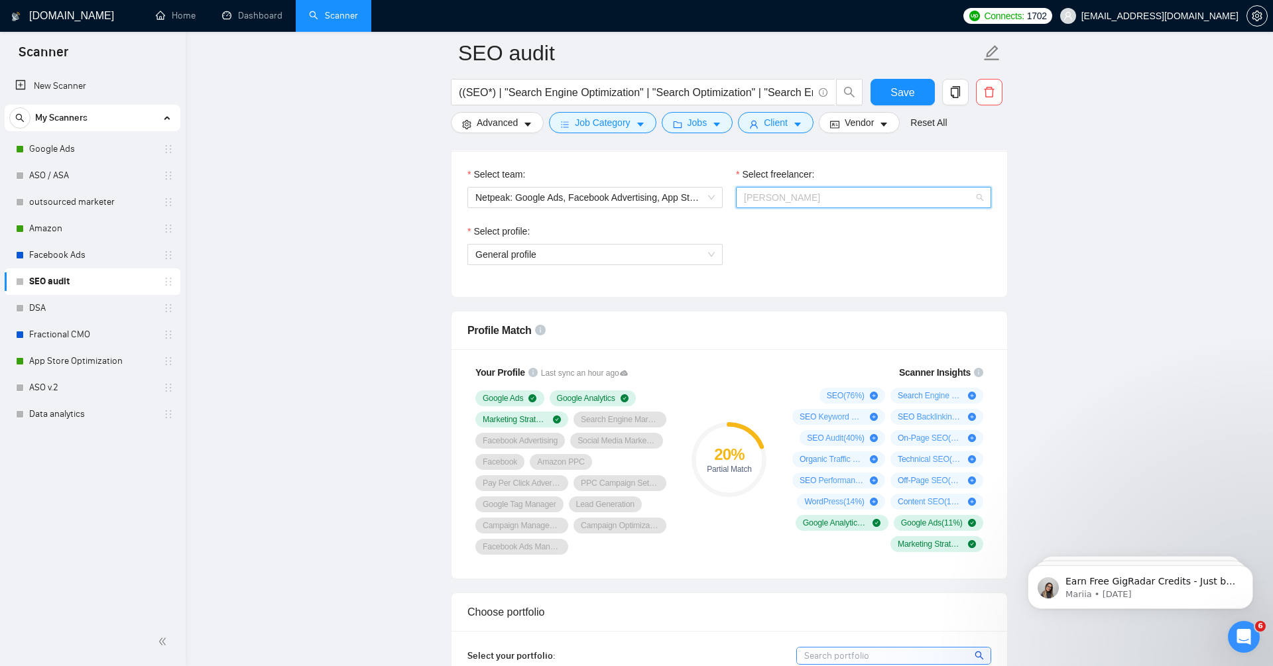
click at [850, 190] on span "[PERSON_NAME]" at bounding box center [863, 198] width 239 height 20
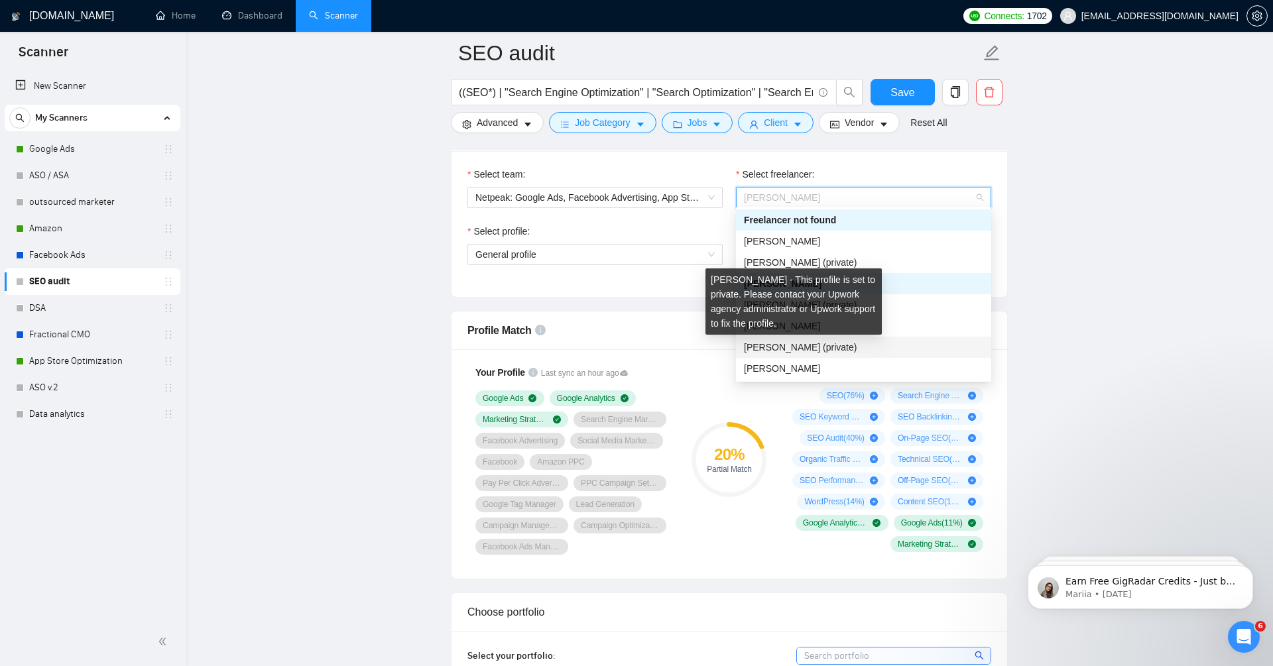
click at [843, 351] on span "Tetiana Ilienko (private)" at bounding box center [800, 347] width 113 height 11
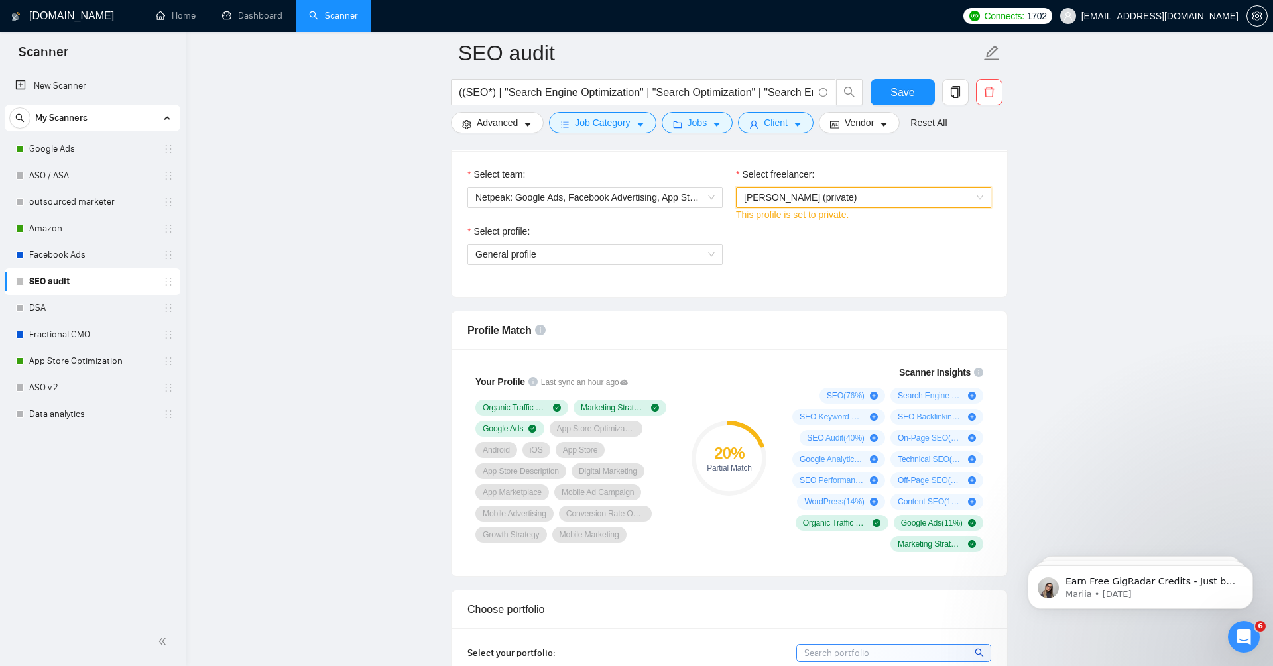
click at [856, 200] on span "Tetiana Ilienko (private)" at bounding box center [863, 198] width 239 height 20
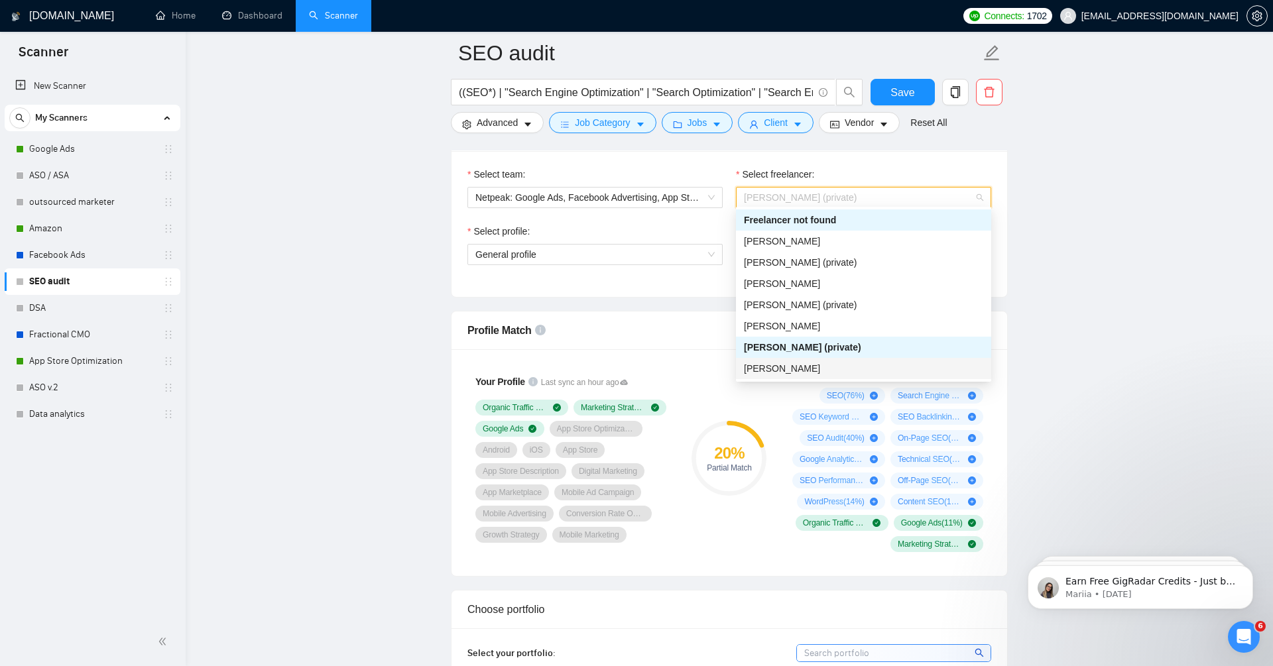
click at [828, 368] on div "[PERSON_NAME]" at bounding box center [863, 368] width 239 height 15
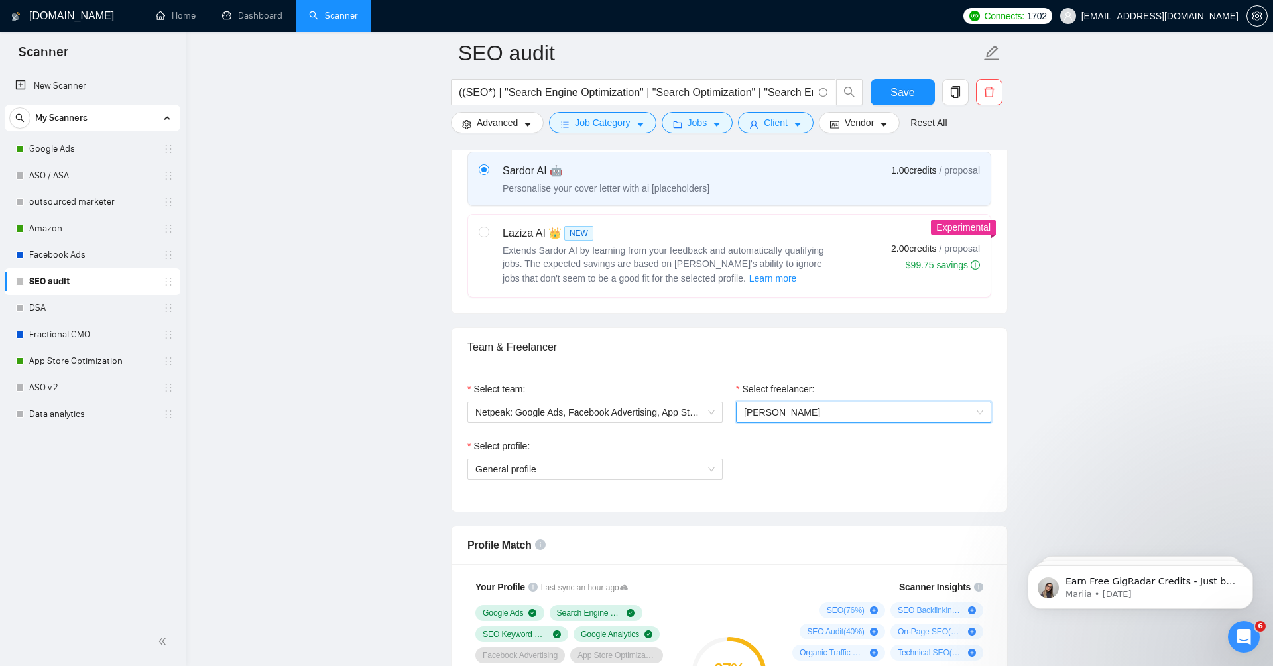
scroll to position [0, 0]
